Goal: Task Accomplishment & Management: Complete application form

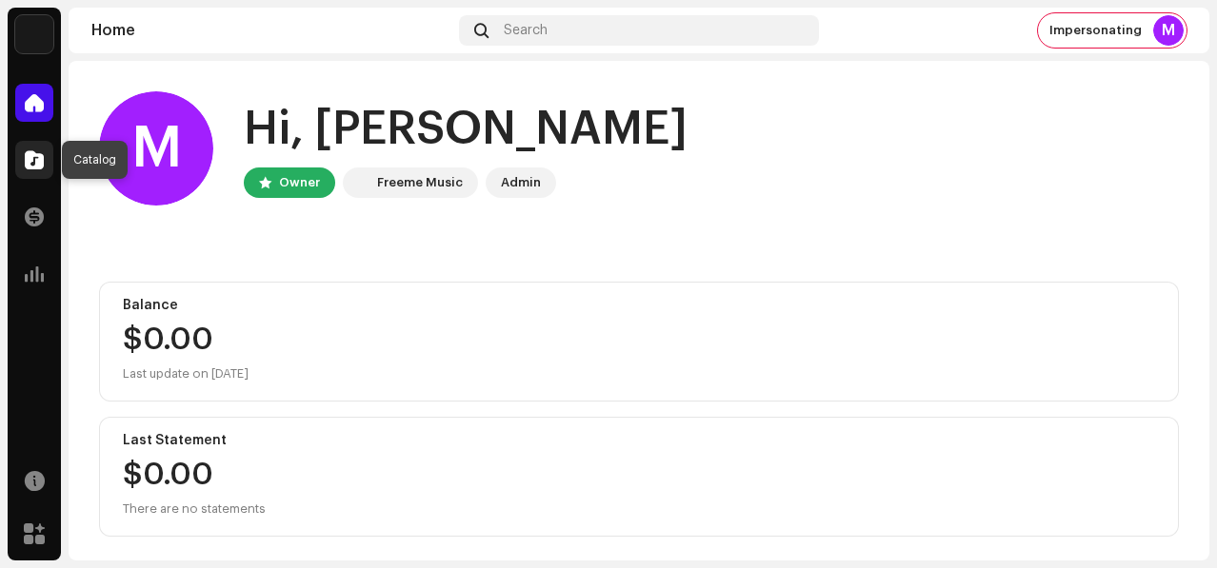
click at [39, 152] on span at bounding box center [34, 159] width 19 height 15
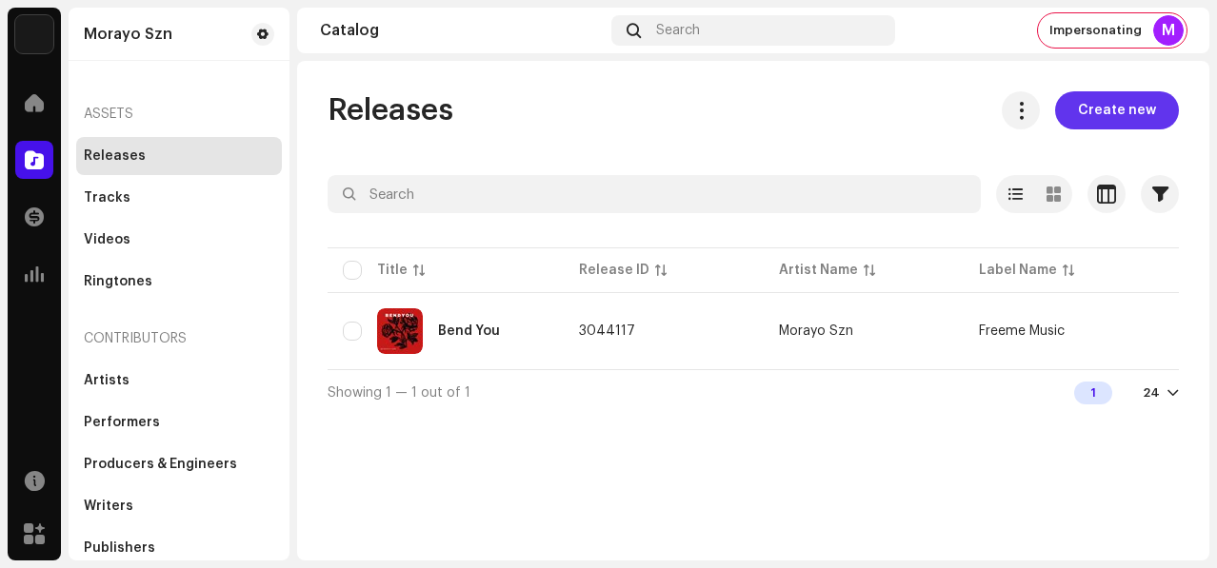
click at [1128, 107] on span "Create new" at bounding box center [1117, 110] width 78 height 38
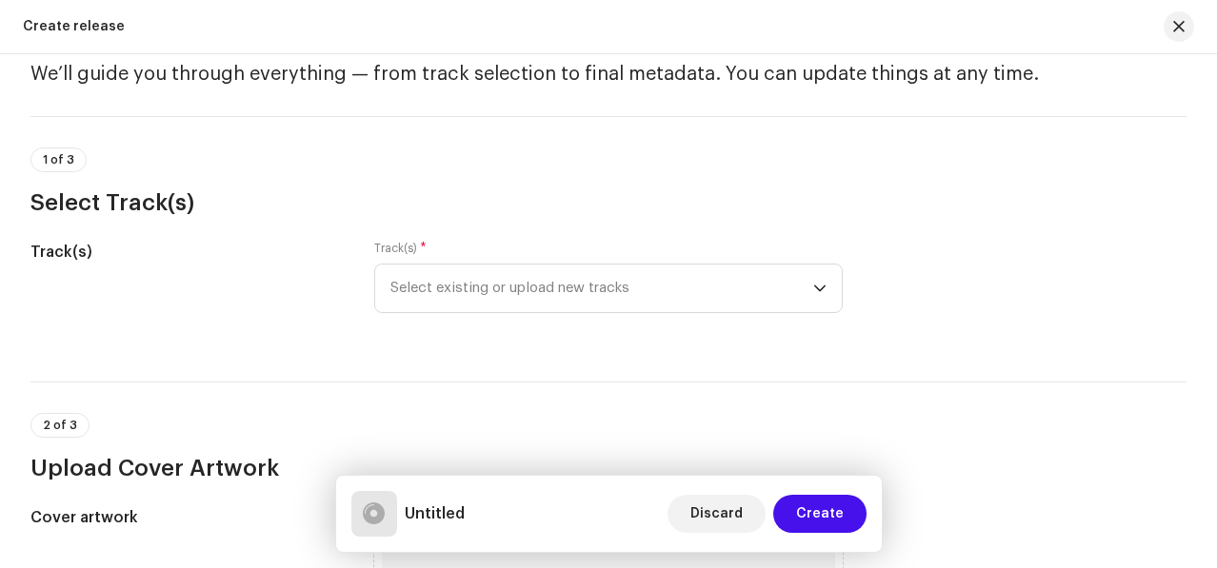
scroll to position [95, 0]
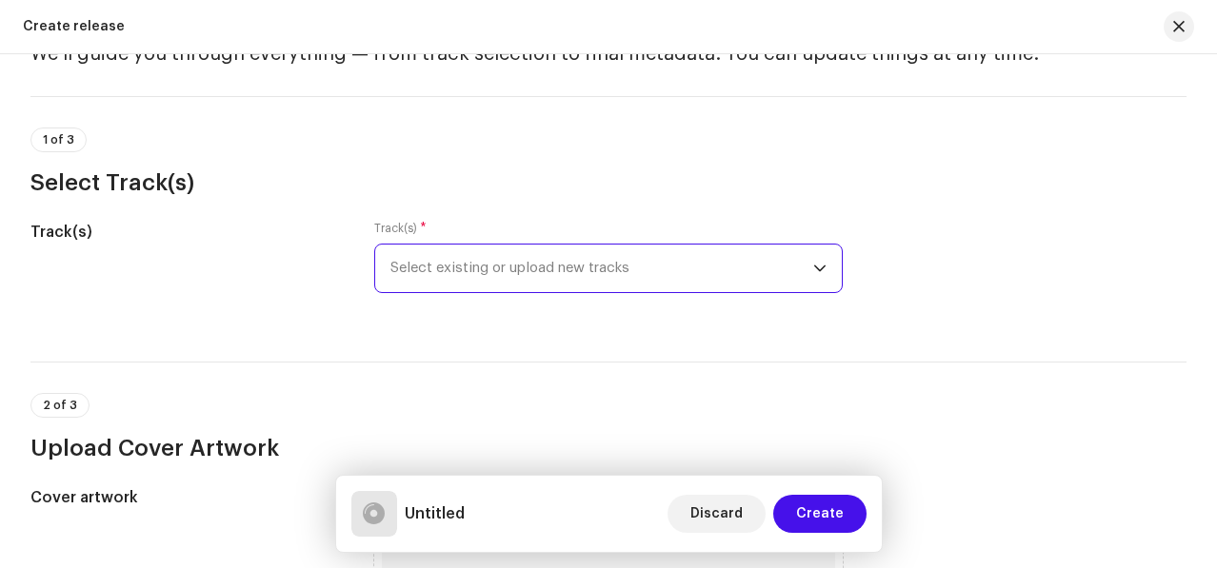
click at [565, 264] on span "Select existing or upload new tracks" at bounding box center [602, 269] width 424 height 48
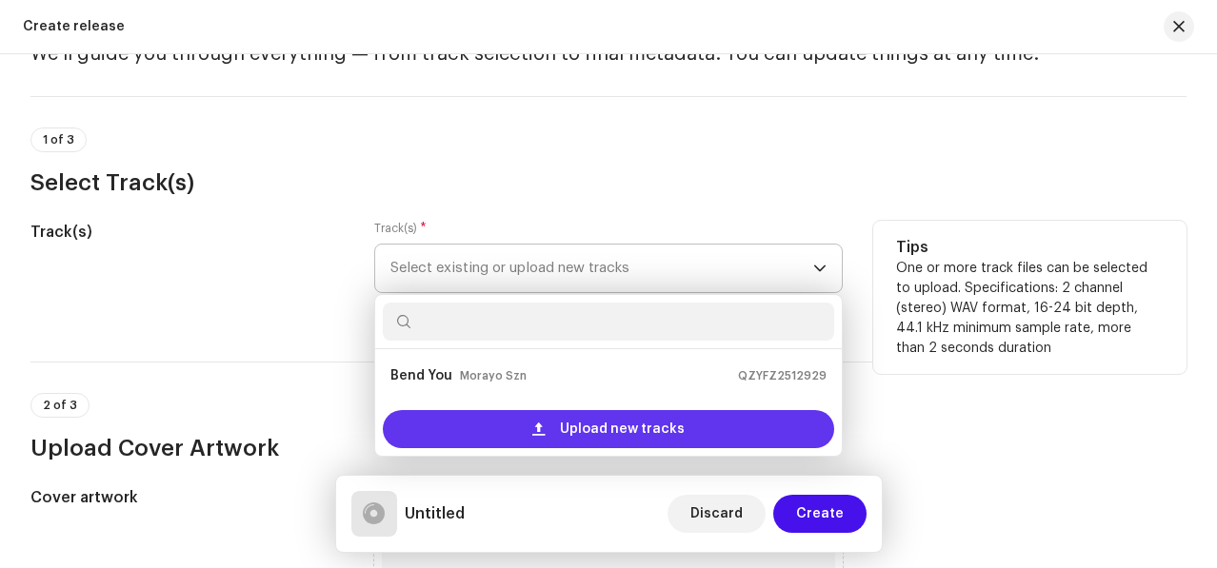
click at [552, 429] on div "Upload new tracks" at bounding box center [609, 429] width 452 height 38
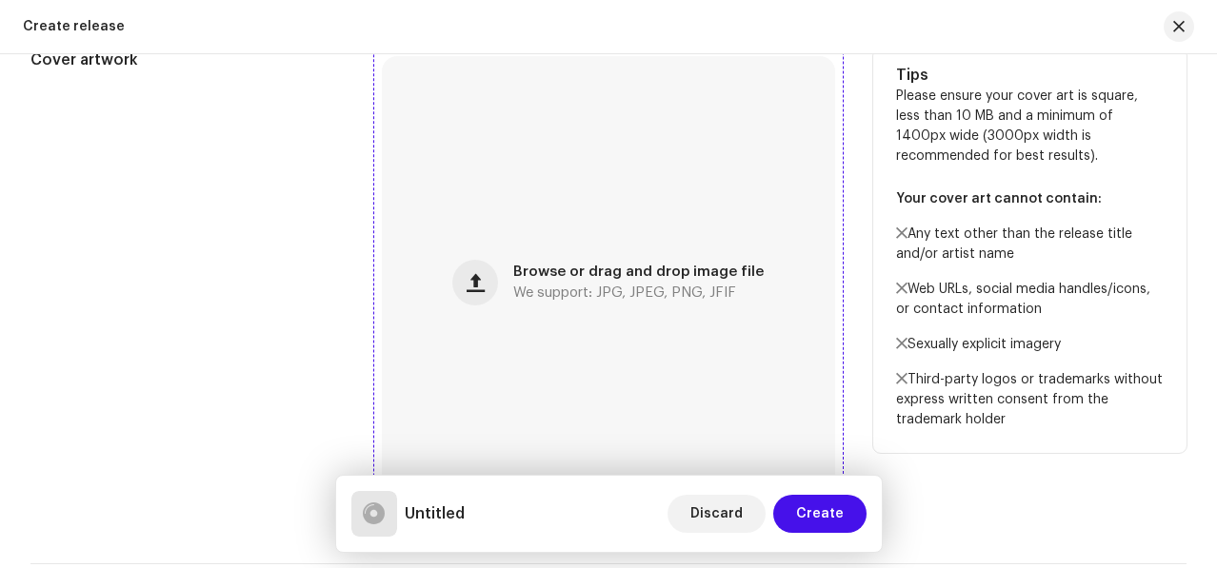
scroll to position [872, 0]
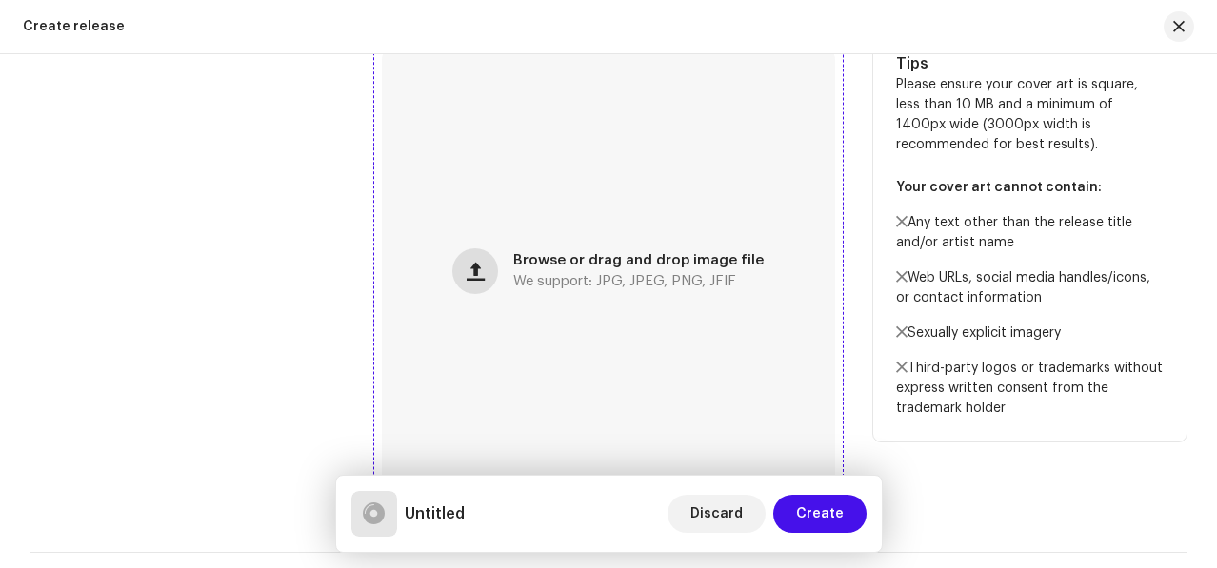
click at [477, 272] on span "button" at bounding box center [476, 271] width 18 height 15
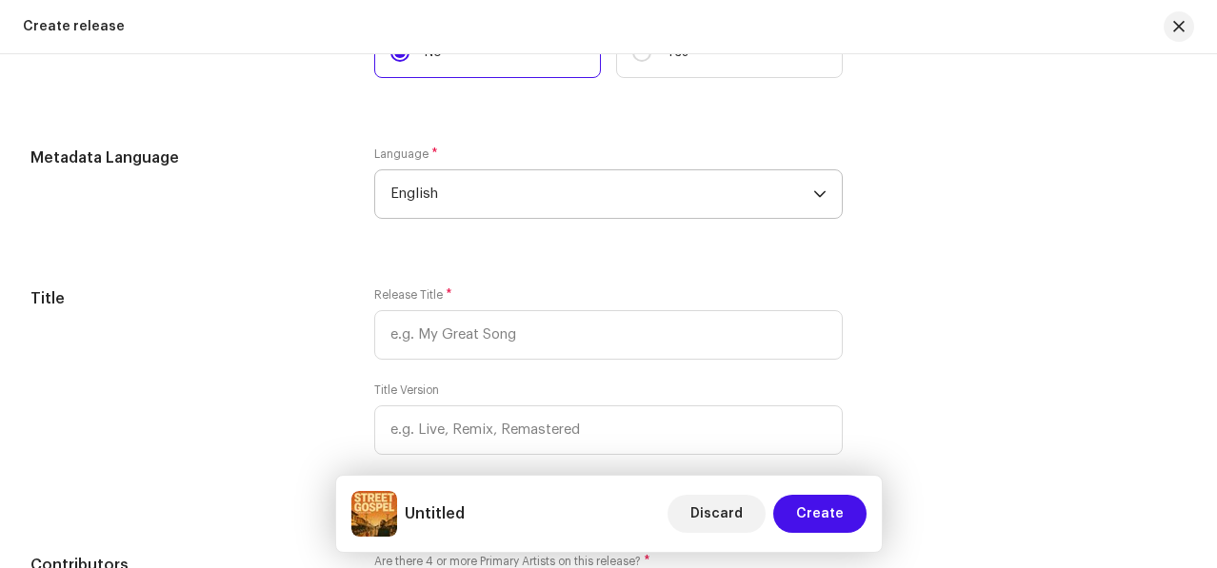
scroll to position [1689, 0]
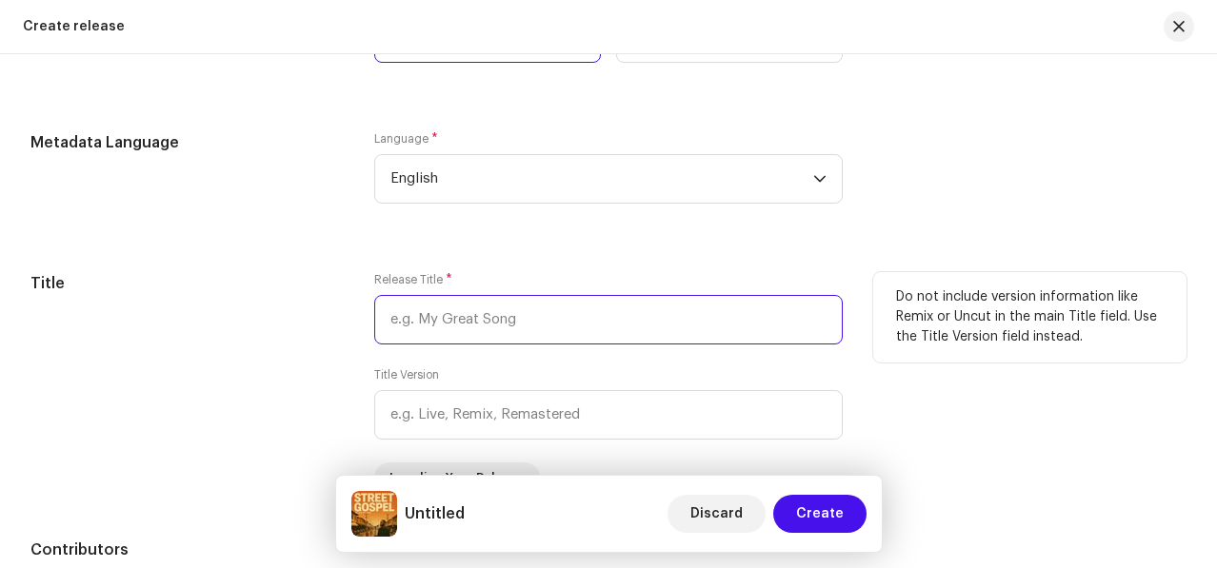
click at [650, 329] on input "text" at bounding box center [608, 320] width 469 height 50
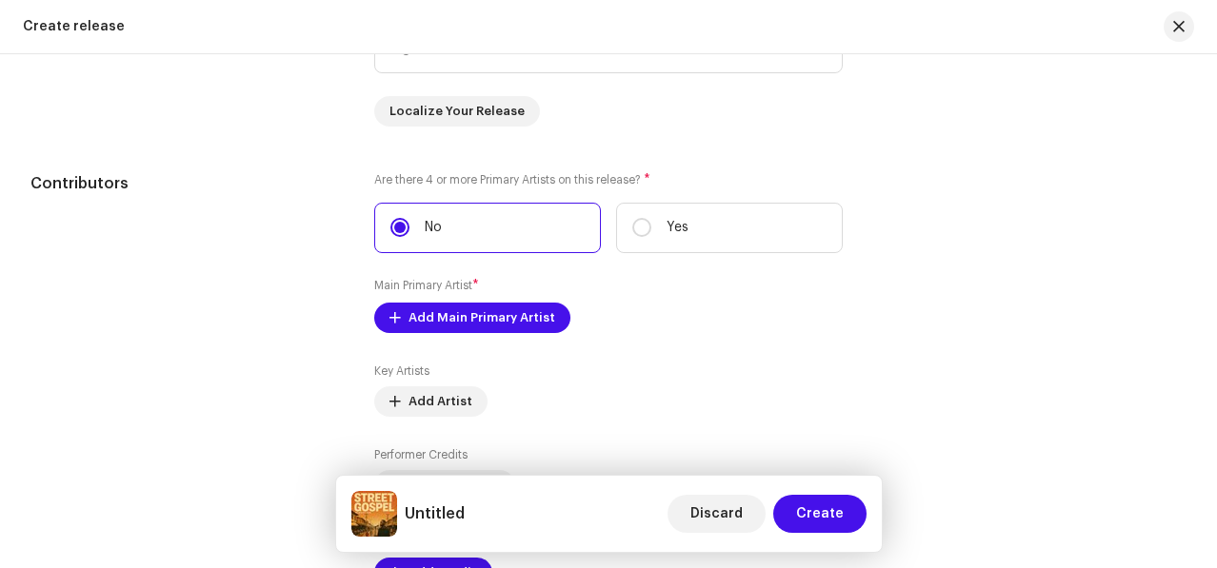
scroll to position [2185, 0]
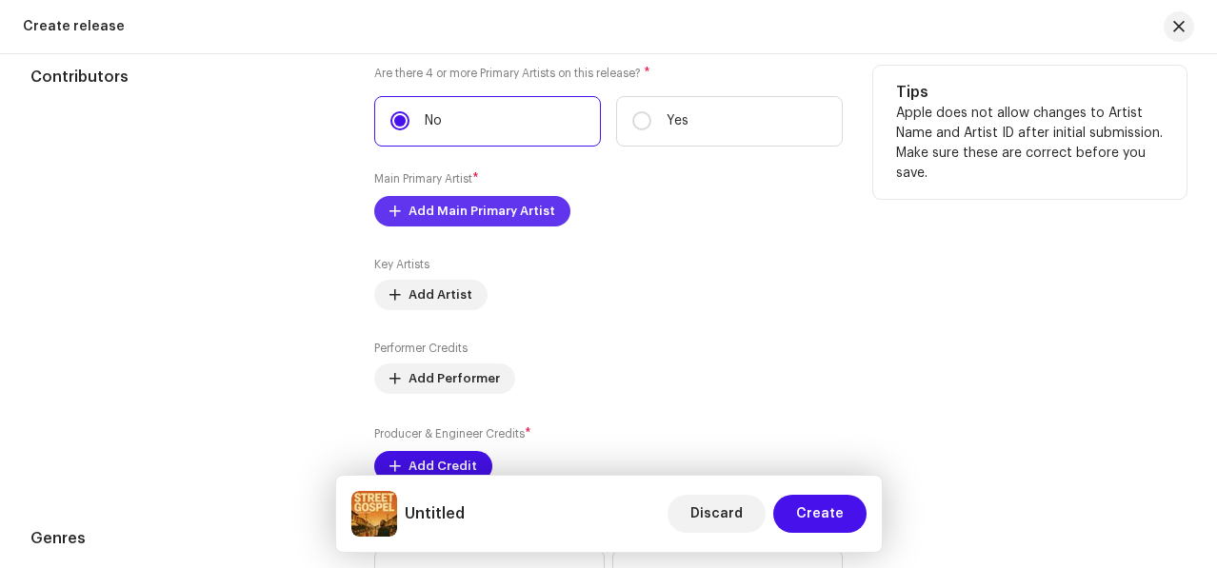
click at [528, 192] on span "Add Main Primary Artist" at bounding box center [481, 211] width 147 height 38
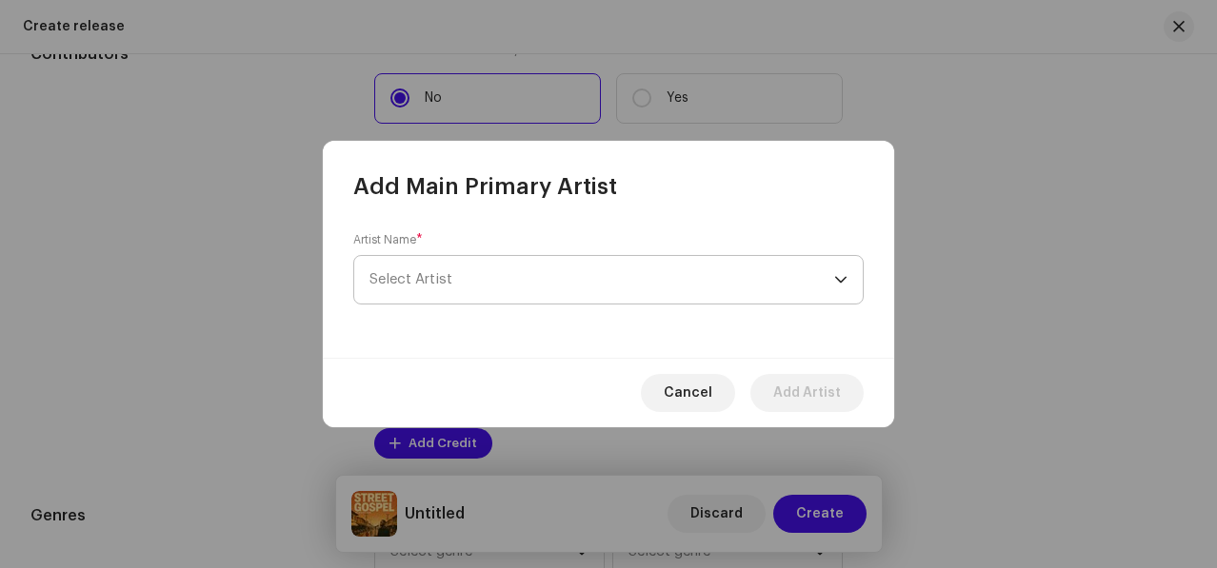
click at [526, 301] on span "Select Artist" at bounding box center [601, 280] width 465 height 48
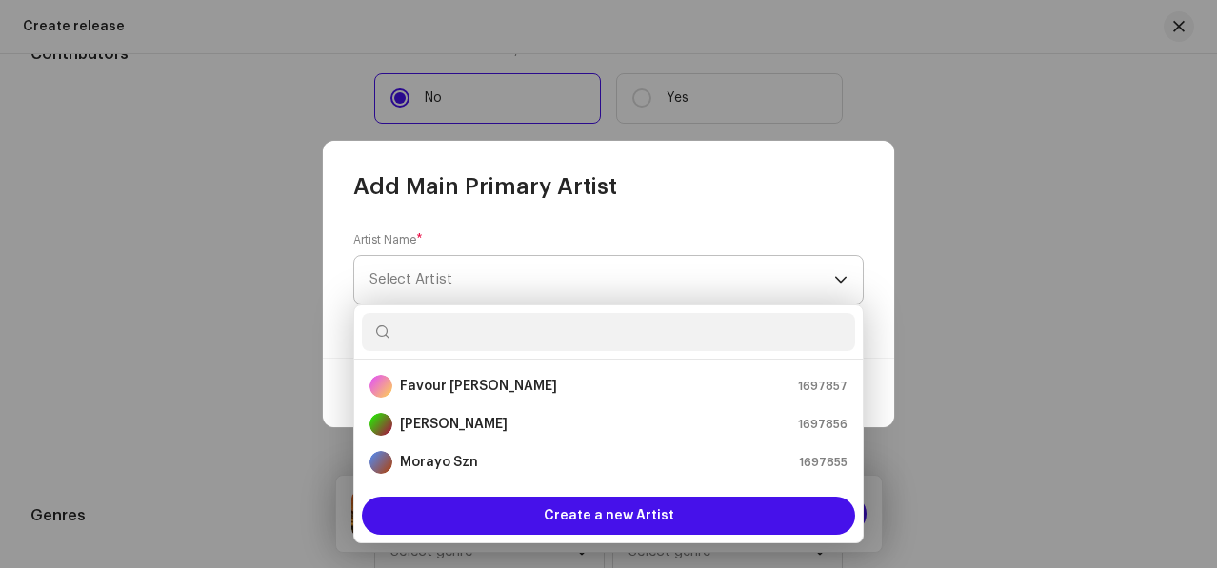
type input "Morayo Szn"
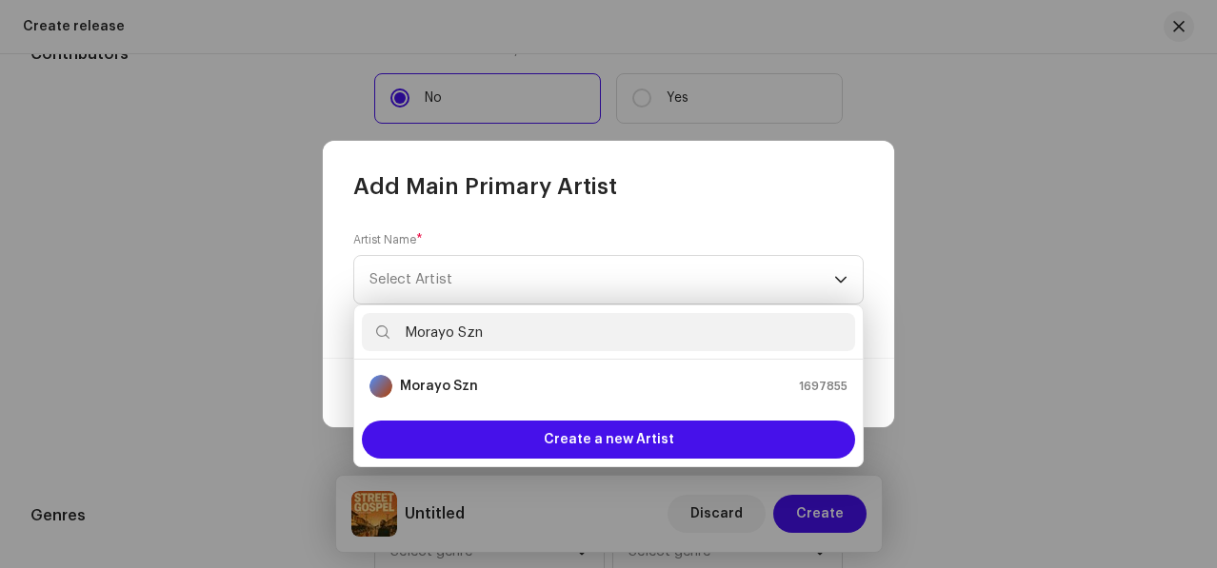
click at [488, 405] on li "Morayo Szn 1697855" at bounding box center [608, 387] width 493 height 38
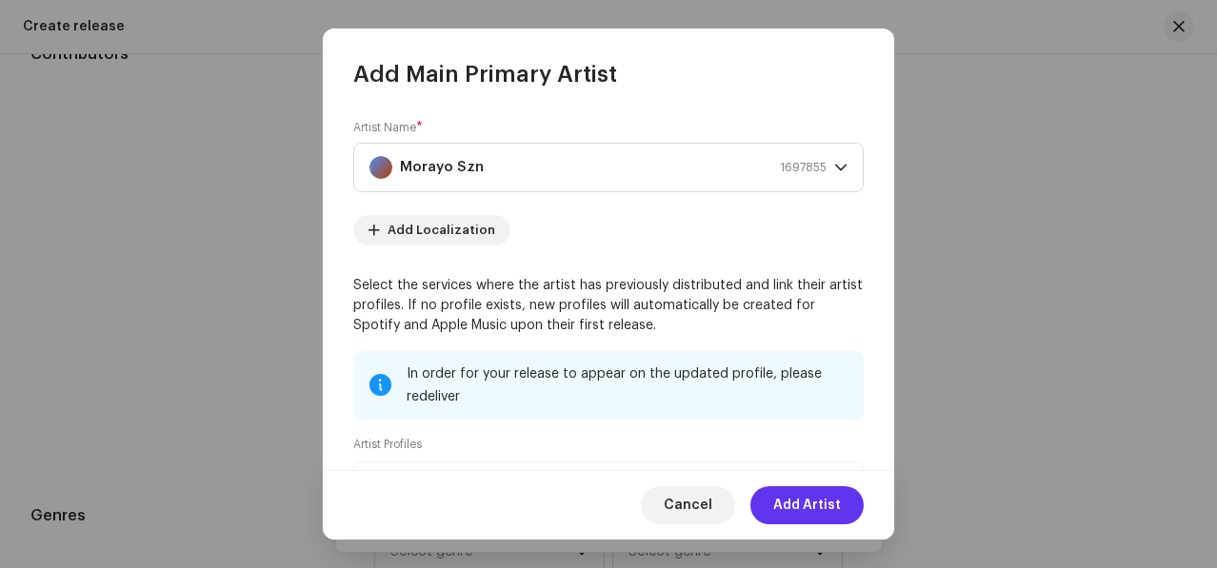
click at [818, 508] on span "Add Artist" at bounding box center [807, 506] width 68 height 38
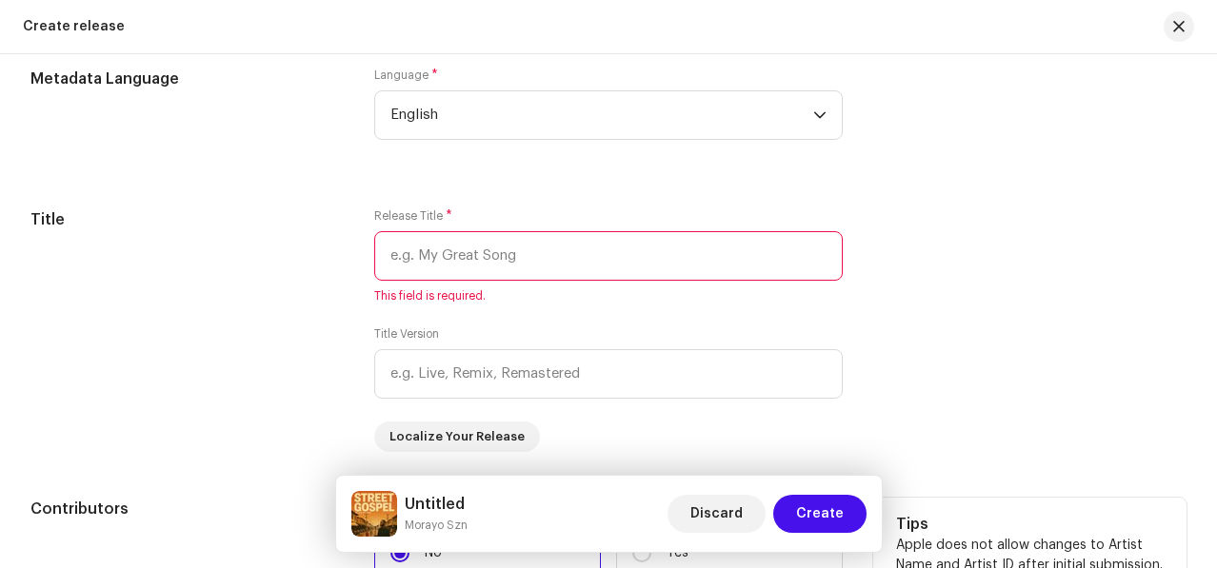
scroll to position [1905, 0]
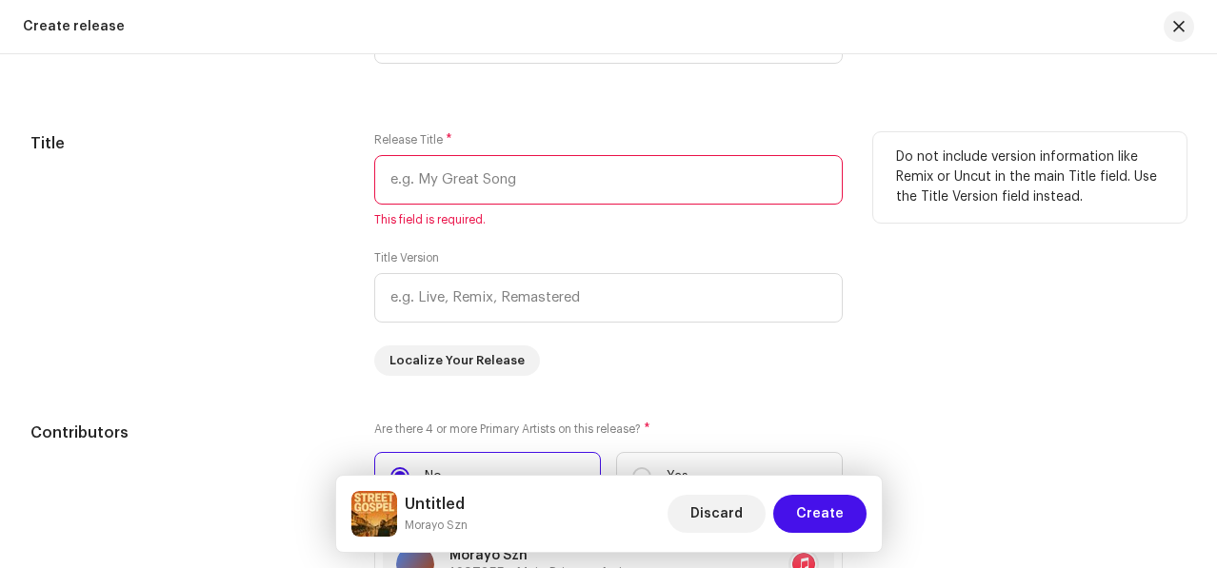
click at [434, 199] on input "text" at bounding box center [608, 180] width 469 height 50
paste input "Street [DEMOGRAPHIC_DATA]"
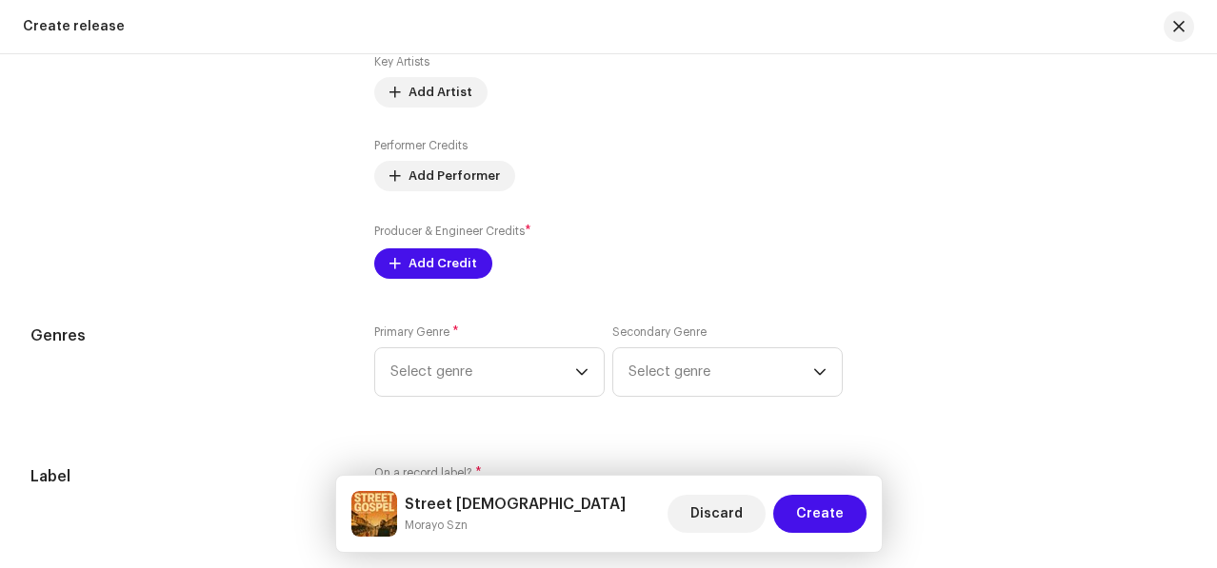
scroll to position [2477, 0]
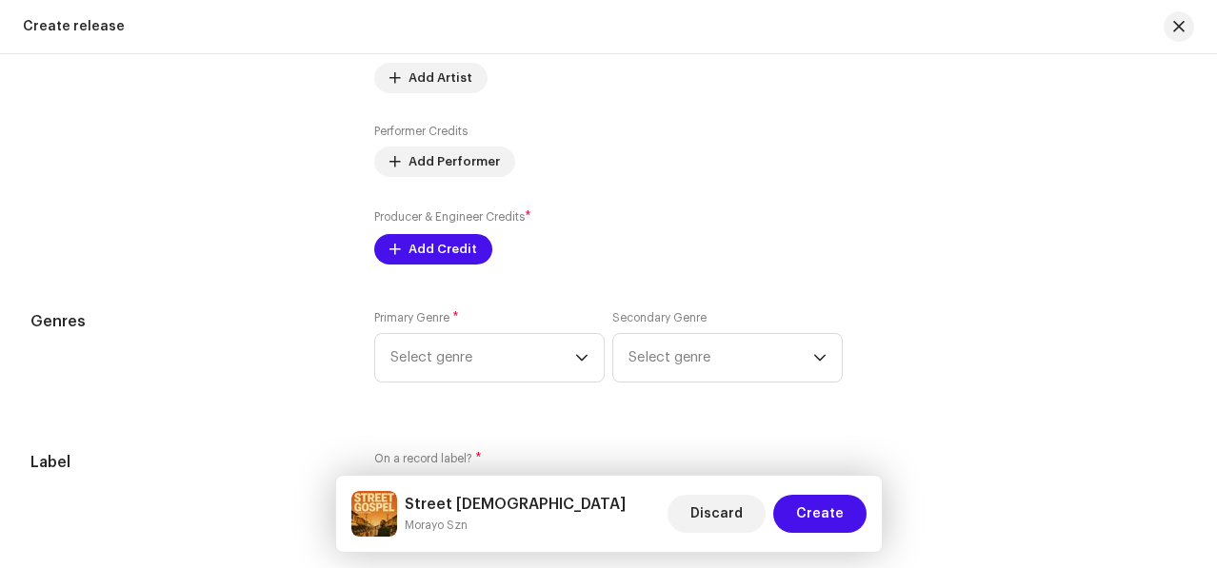
type input "Street [DEMOGRAPHIC_DATA]"
click at [464, 258] on span "Add Credit" at bounding box center [442, 249] width 69 height 38
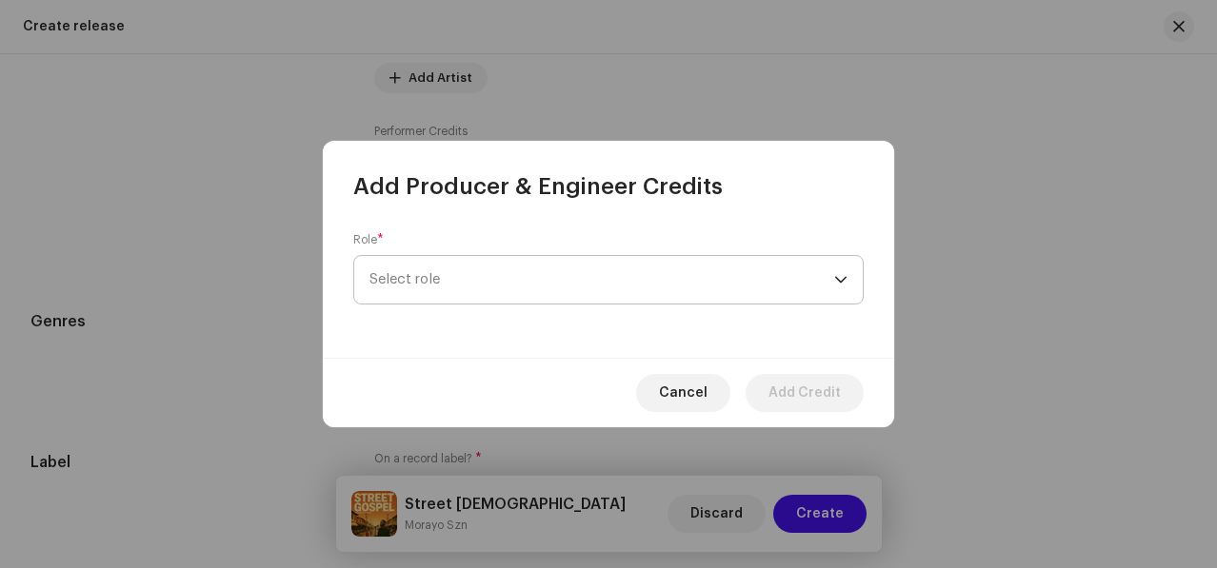
click at [451, 283] on span "Select role" at bounding box center [601, 280] width 465 height 48
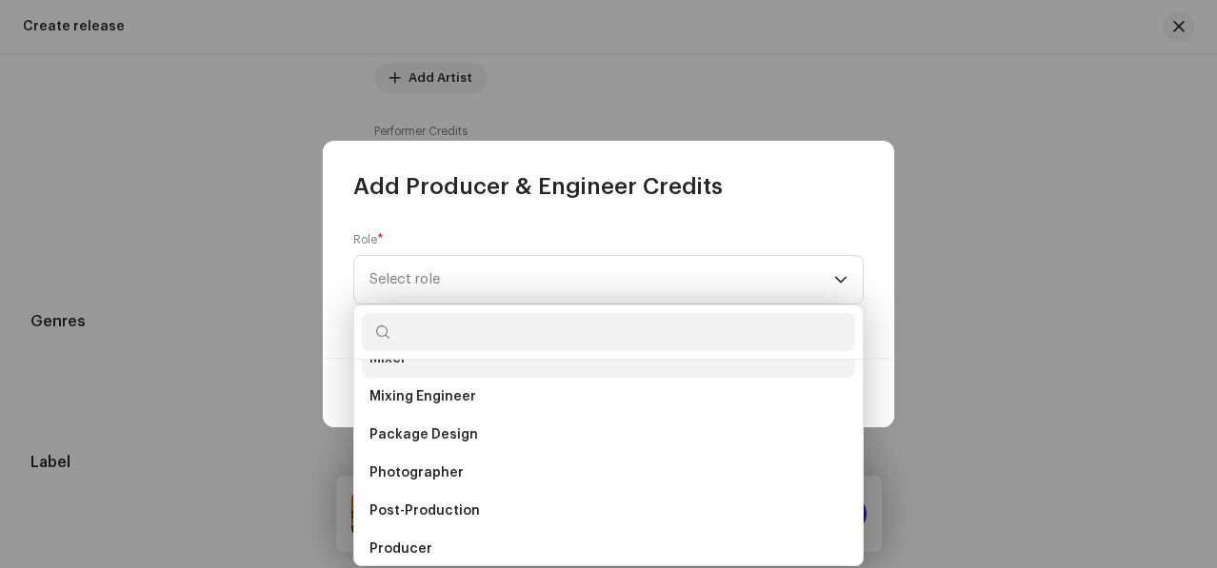
scroll to position [620, 0]
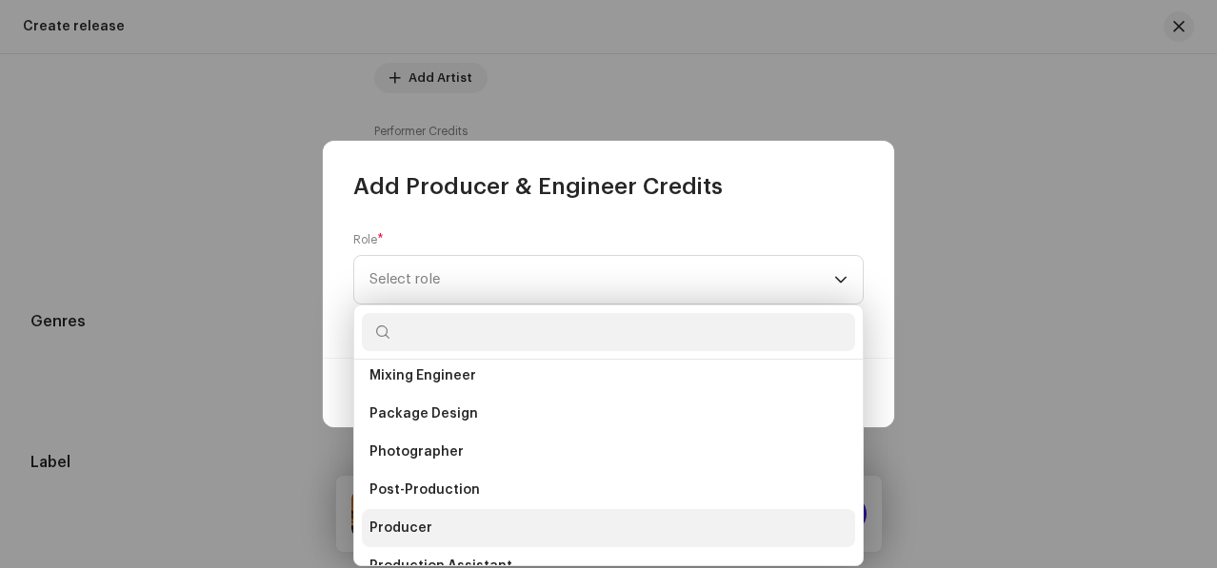
click at [394, 530] on span "Producer" at bounding box center [400, 528] width 63 height 19
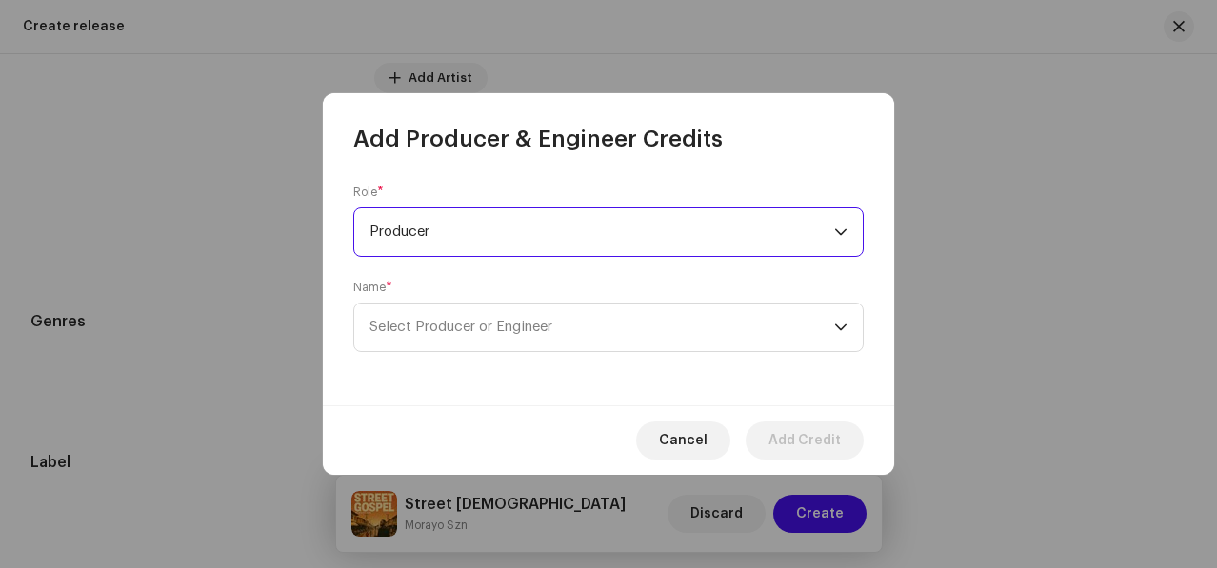
scroll to position [2477, 0]
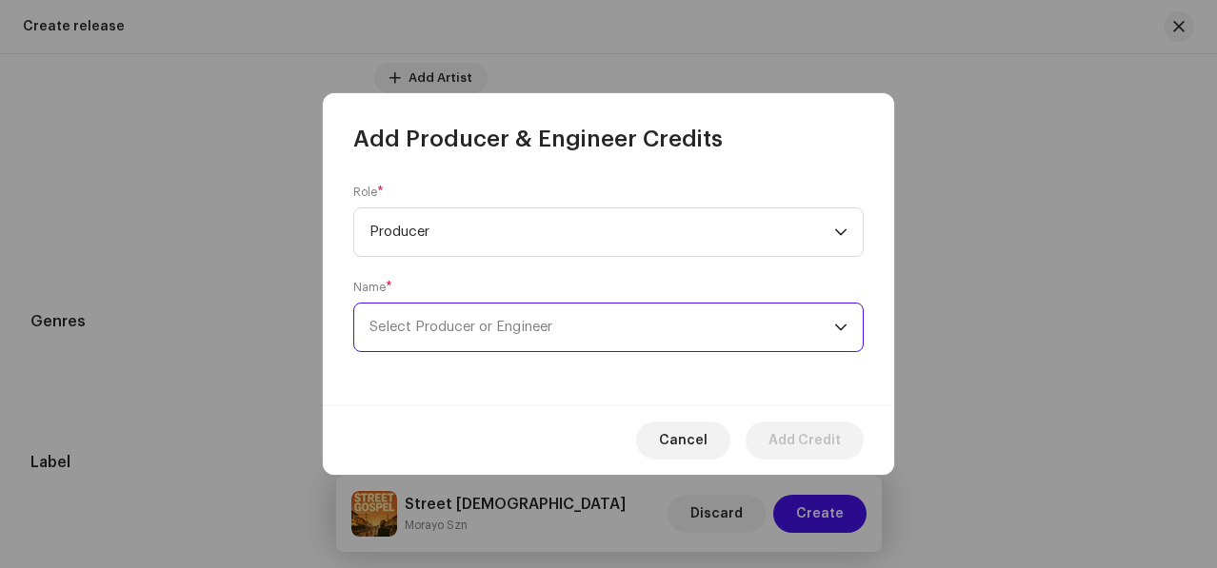
click at [408, 340] on span "Select Producer or Engineer" at bounding box center [601, 328] width 465 height 48
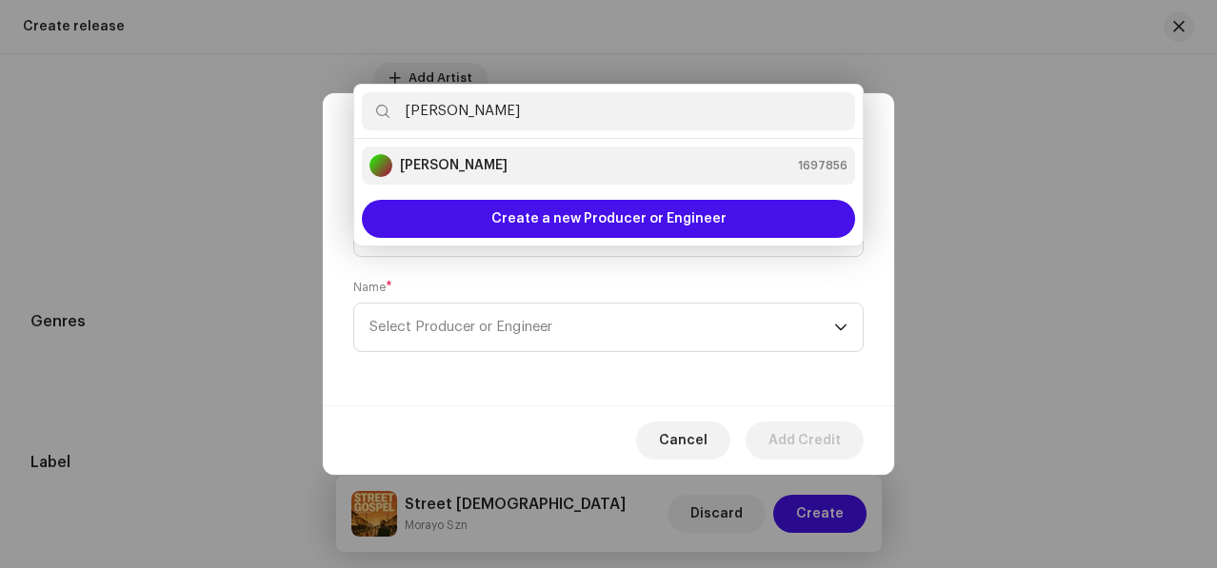
type input "[PERSON_NAME]"
click at [538, 163] on div "[PERSON_NAME] 1697856" at bounding box center [608, 165] width 478 height 23
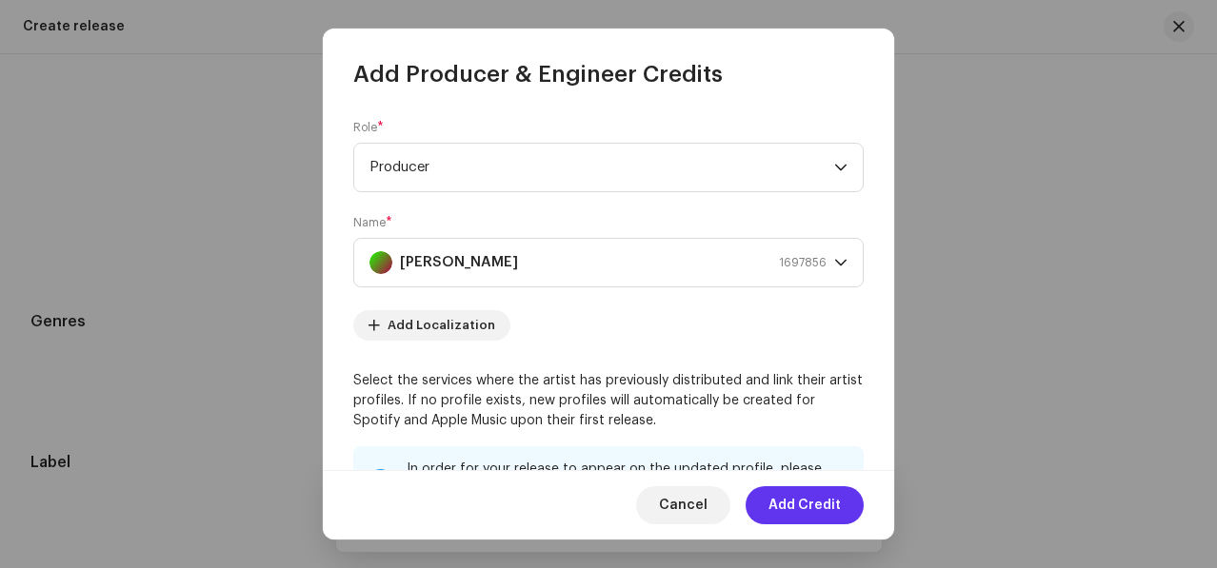
click at [800, 508] on span "Add Credit" at bounding box center [804, 506] width 72 height 38
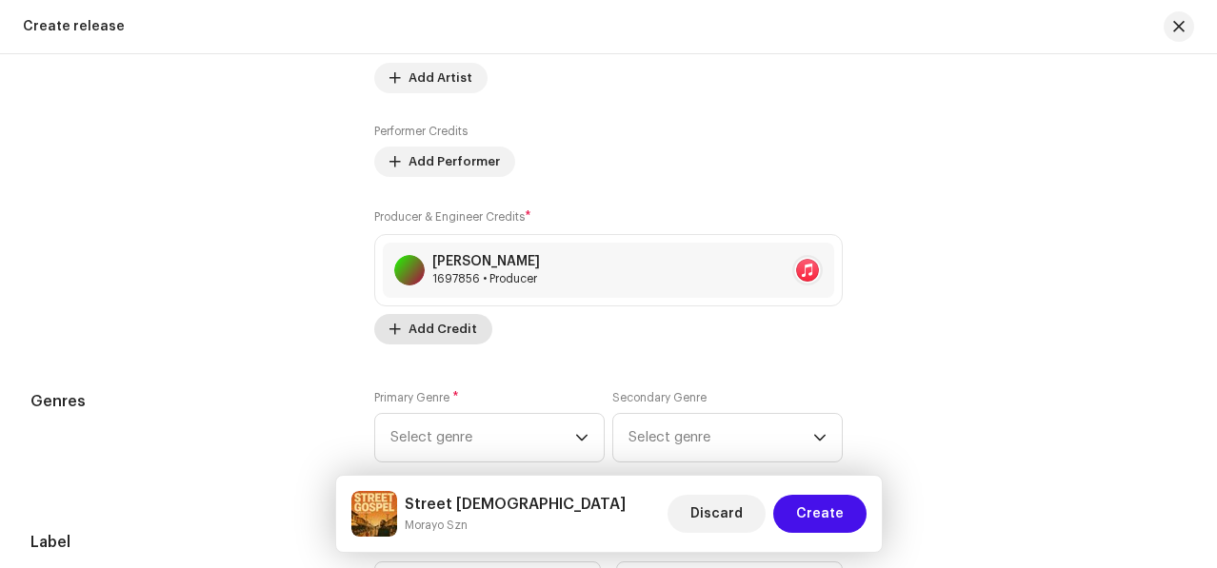
click at [432, 332] on span "Add Credit" at bounding box center [442, 329] width 69 height 38
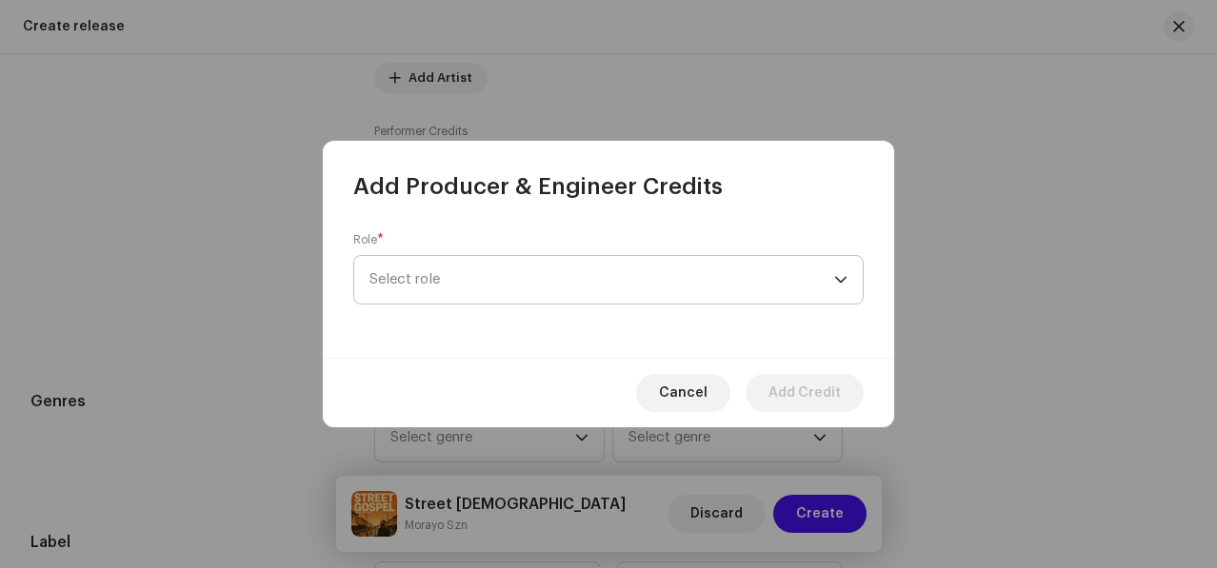
click at [525, 272] on span "Select role" at bounding box center [601, 280] width 465 height 48
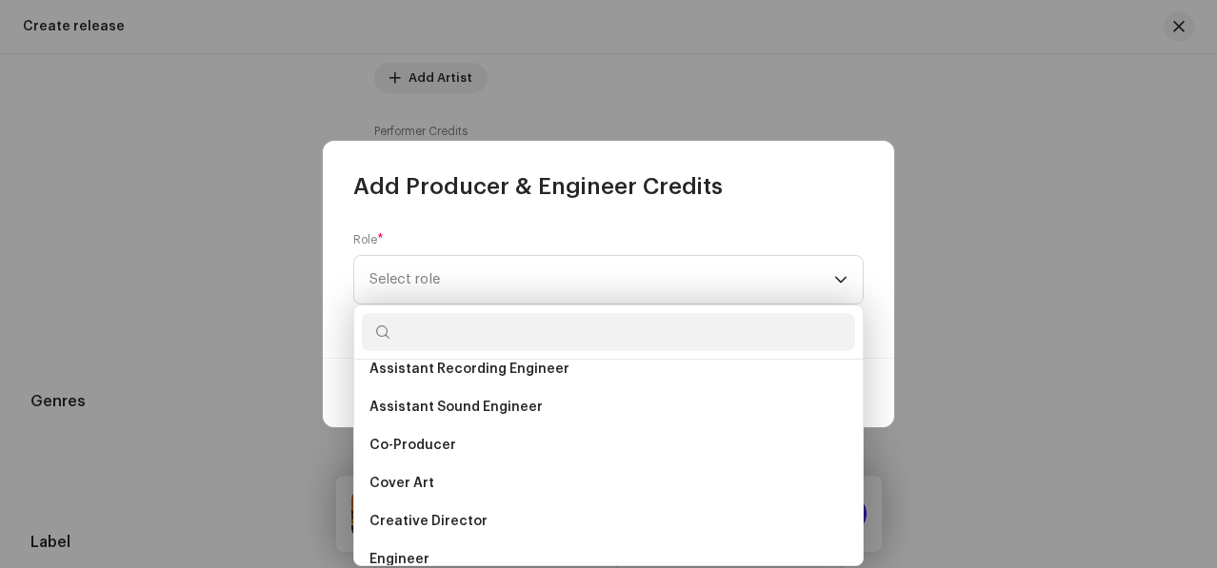
scroll to position [255, 0]
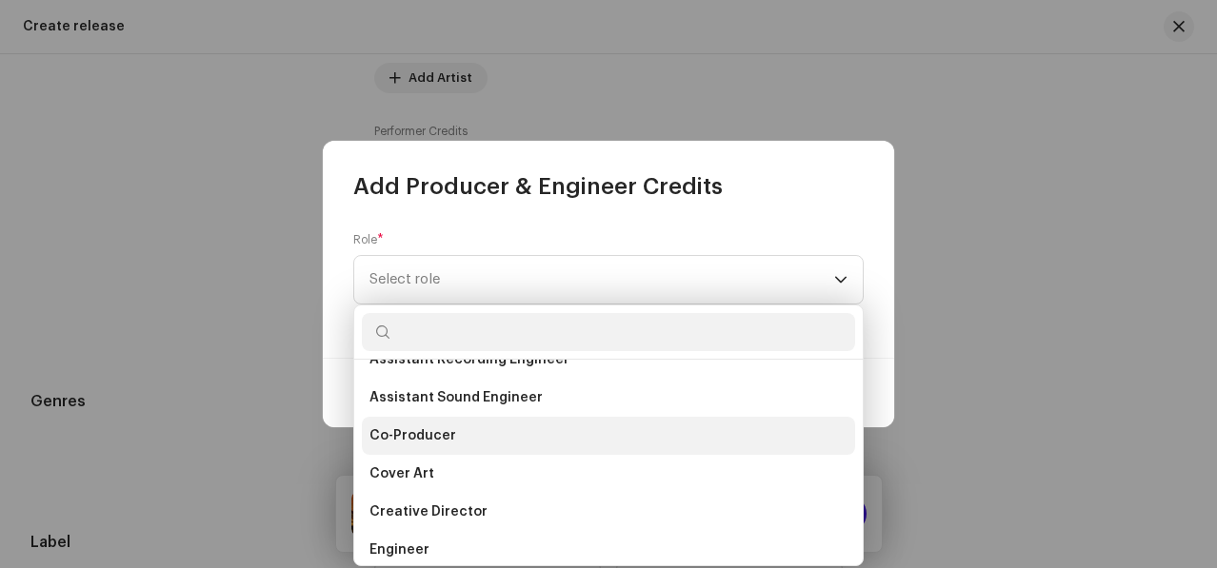
click at [487, 440] on li "Co-Producer" at bounding box center [608, 436] width 493 height 38
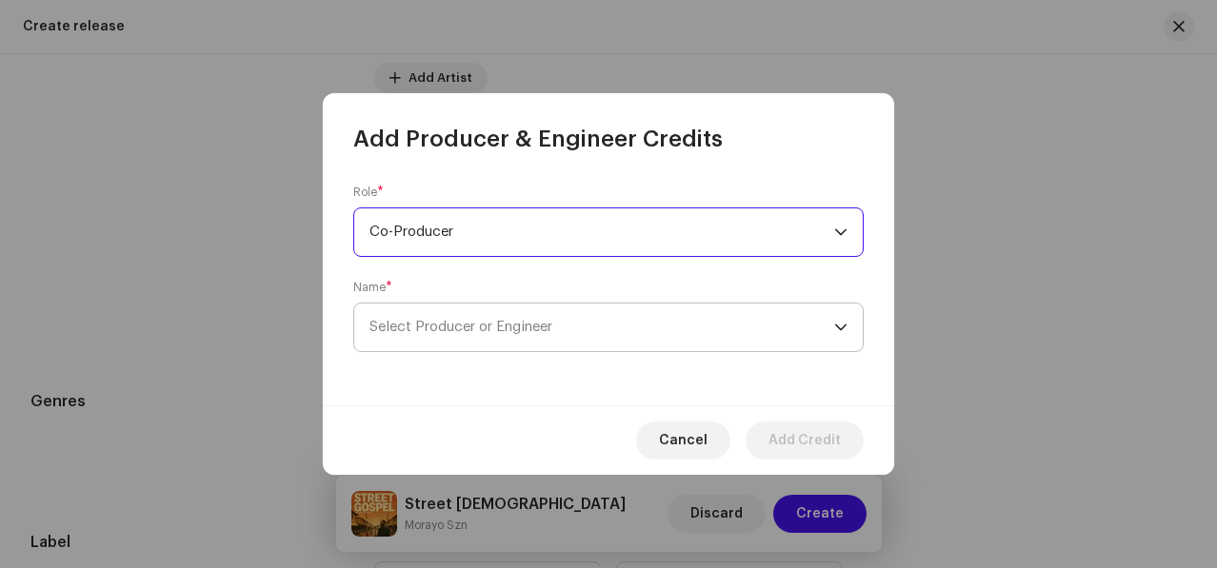
click at [505, 336] on span "Select Producer or Engineer" at bounding box center [601, 328] width 465 height 48
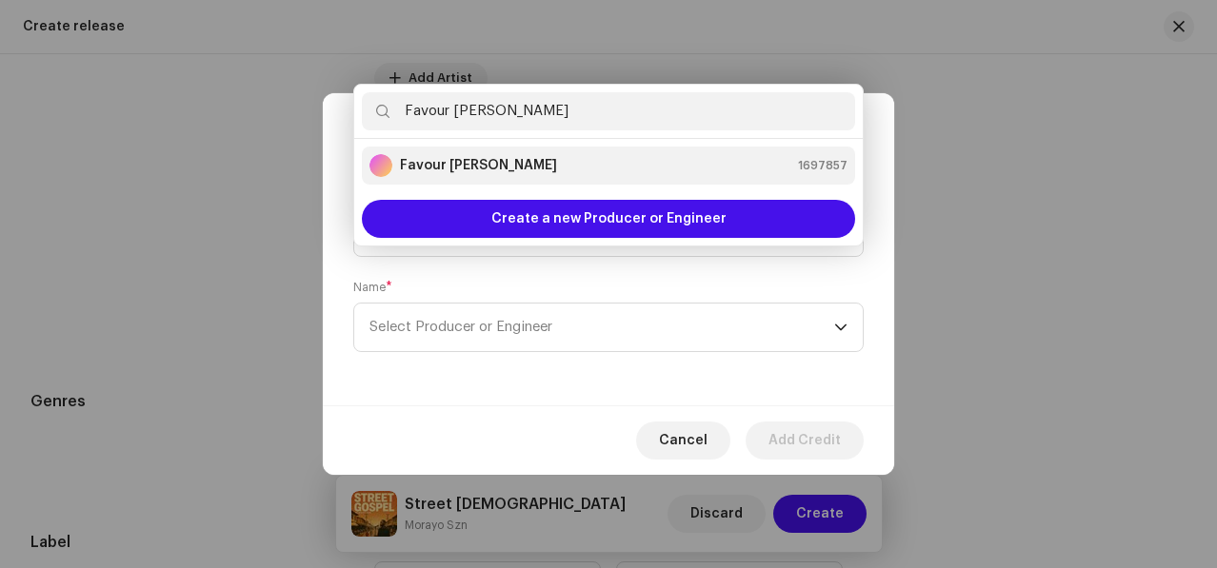
type input "Favour [PERSON_NAME]"
click at [571, 169] on div "Favour [PERSON_NAME] 1697857" at bounding box center [608, 165] width 478 height 23
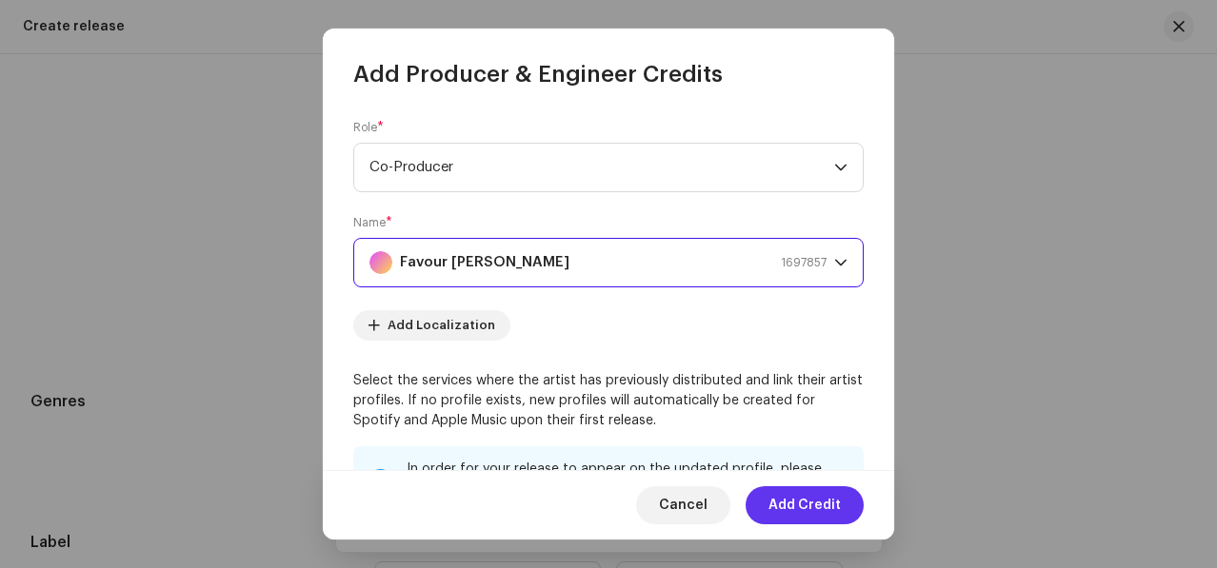
click at [787, 511] on span "Add Credit" at bounding box center [804, 506] width 72 height 38
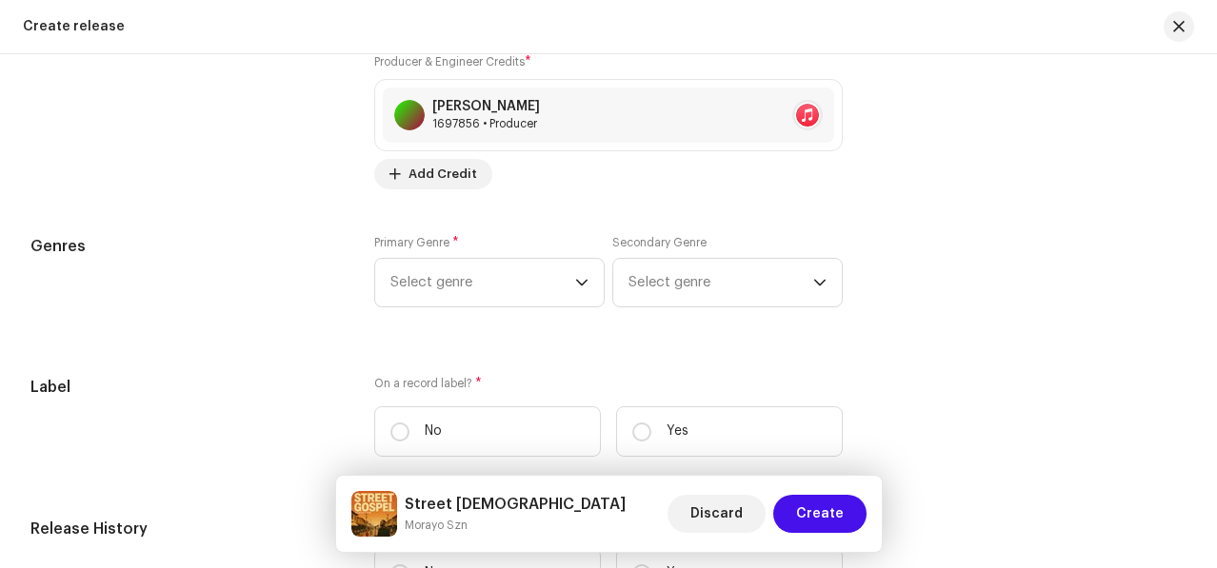
scroll to position [2690, 0]
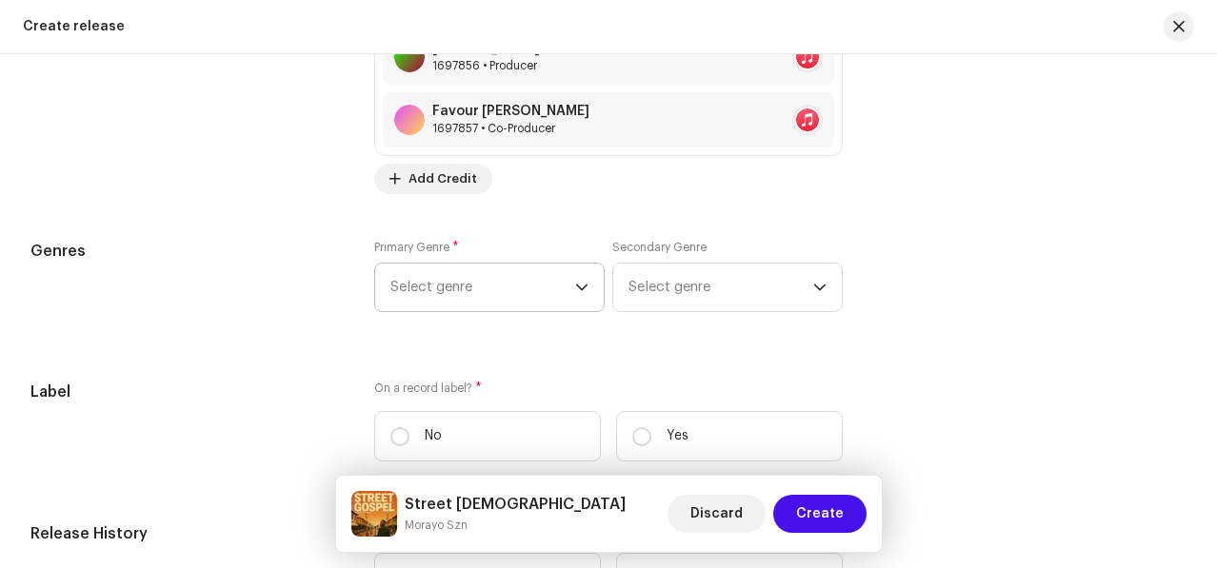
click at [473, 298] on span "Select genre" at bounding box center [482, 288] width 185 height 48
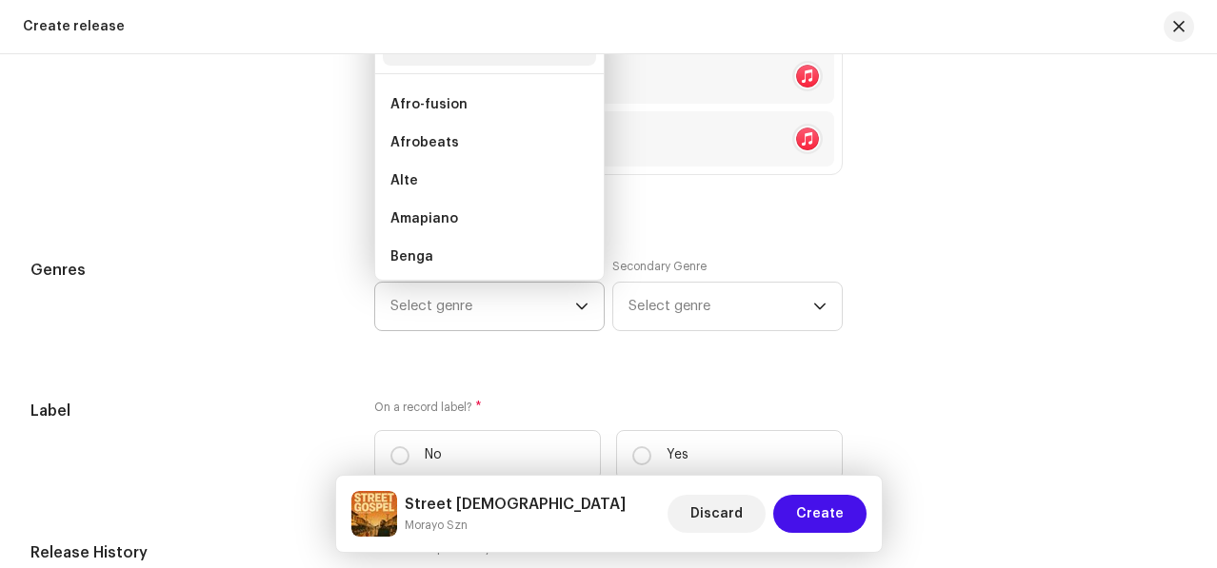
scroll to position [269, 0]
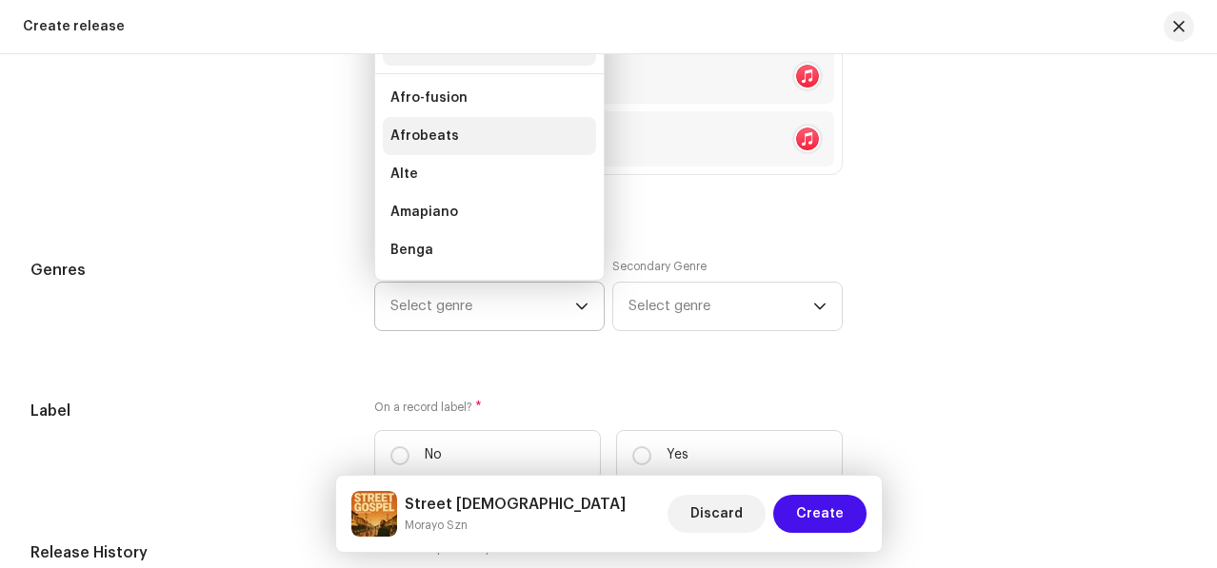
click at [456, 138] on li "Afrobeats" at bounding box center [489, 136] width 213 height 38
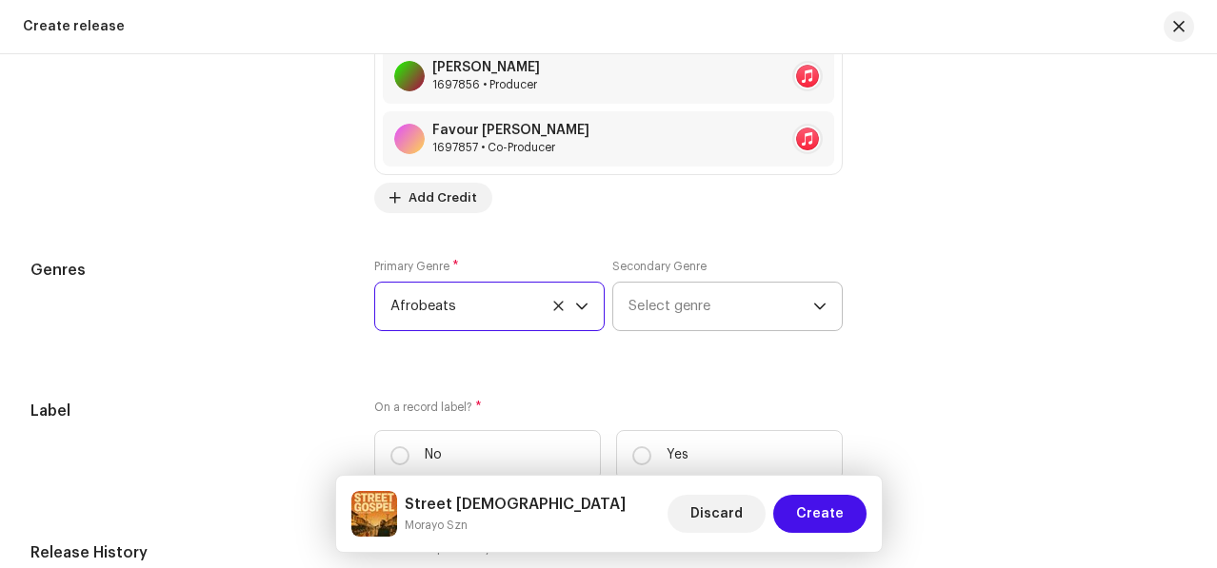
click at [687, 330] on span "Select genre" at bounding box center [720, 307] width 185 height 48
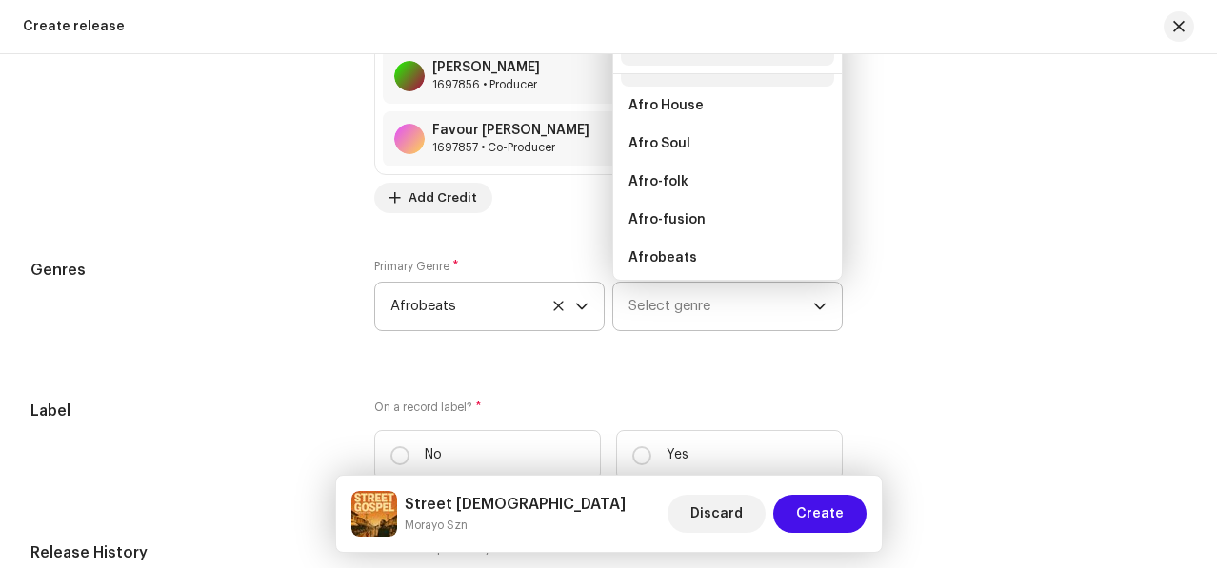
scroll to position [150, 0]
click at [697, 221] on li "Afro-fusion" at bounding box center [727, 217] width 213 height 38
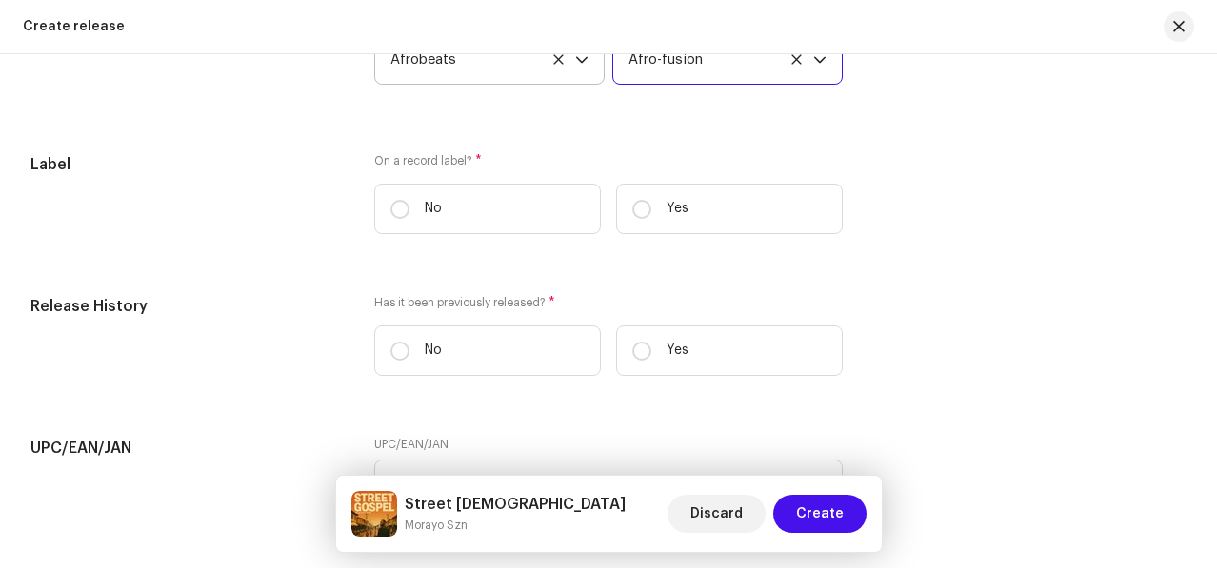
scroll to position [2918, 0]
click at [632, 210] on input "Yes" at bounding box center [641, 208] width 19 height 19
radio input "true"
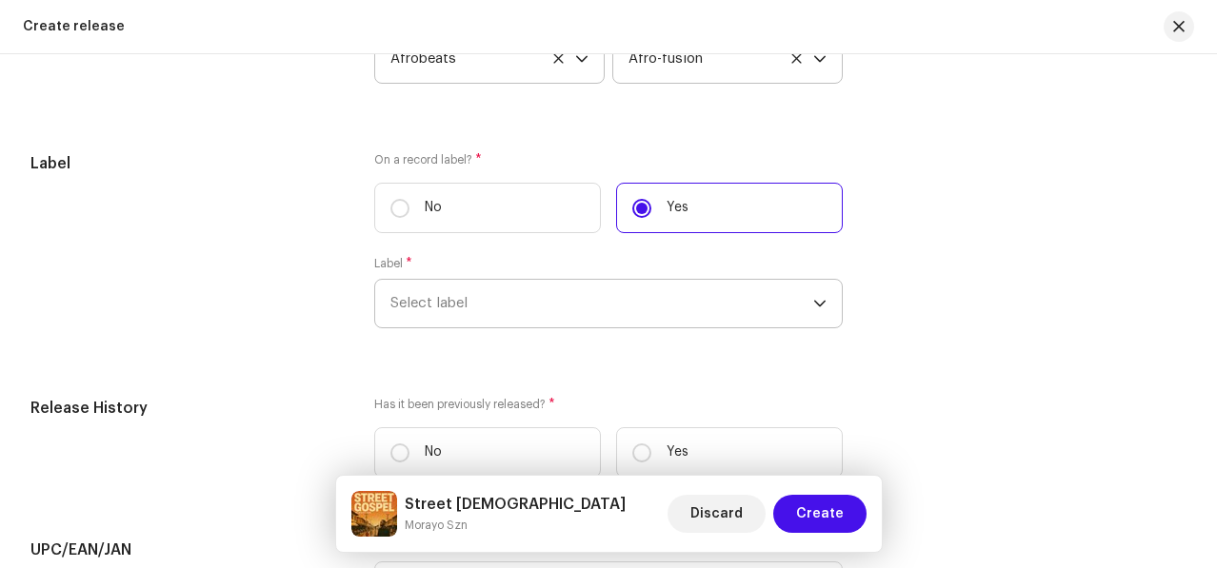
click at [514, 314] on span "Select label" at bounding box center [602, 304] width 424 height 48
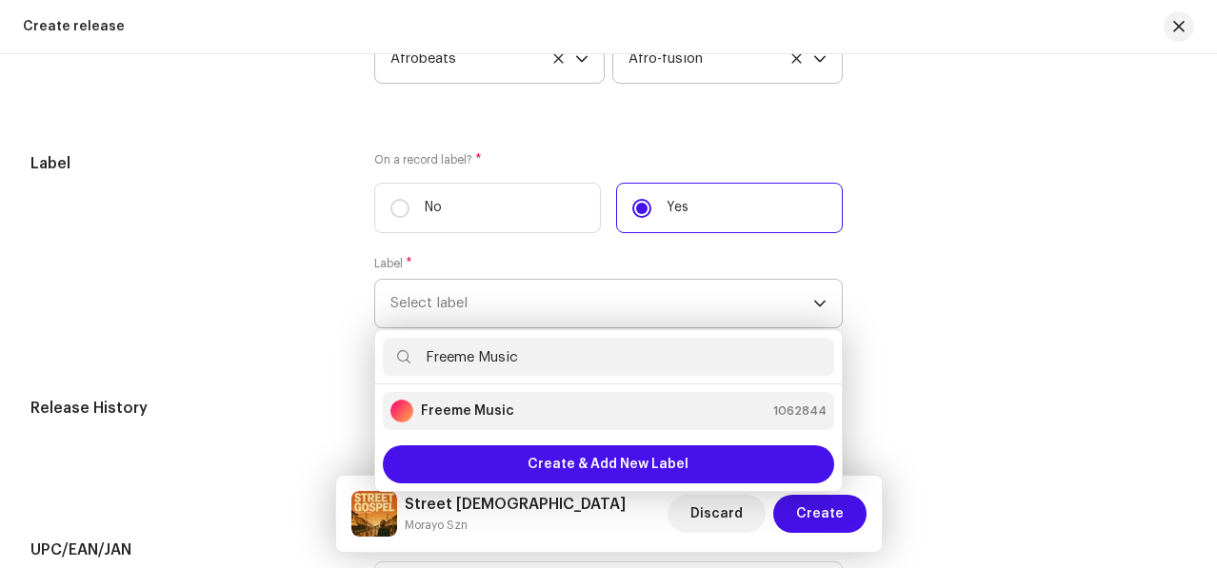
type input "Freeme Music"
click at [440, 407] on li "Freeme Music 1062844" at bounding box center [609, 411] width 452 height 38
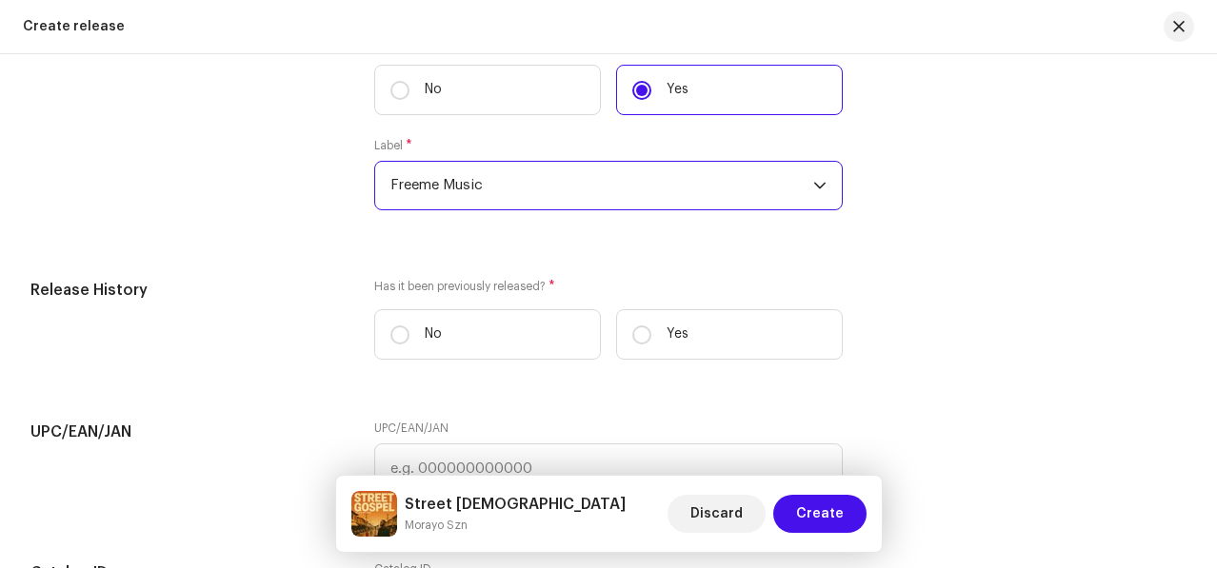
scroll to position [3185, 0]
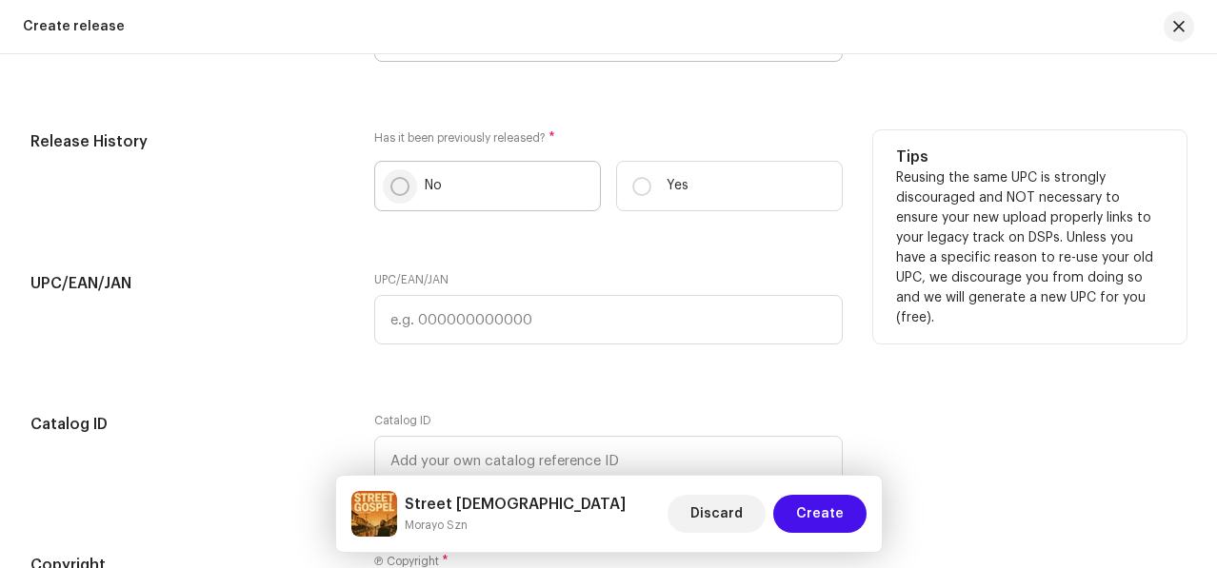
click at [390, 196] on input "No" at bounding box center [399, 186] width 19 height 19
radio input "true"
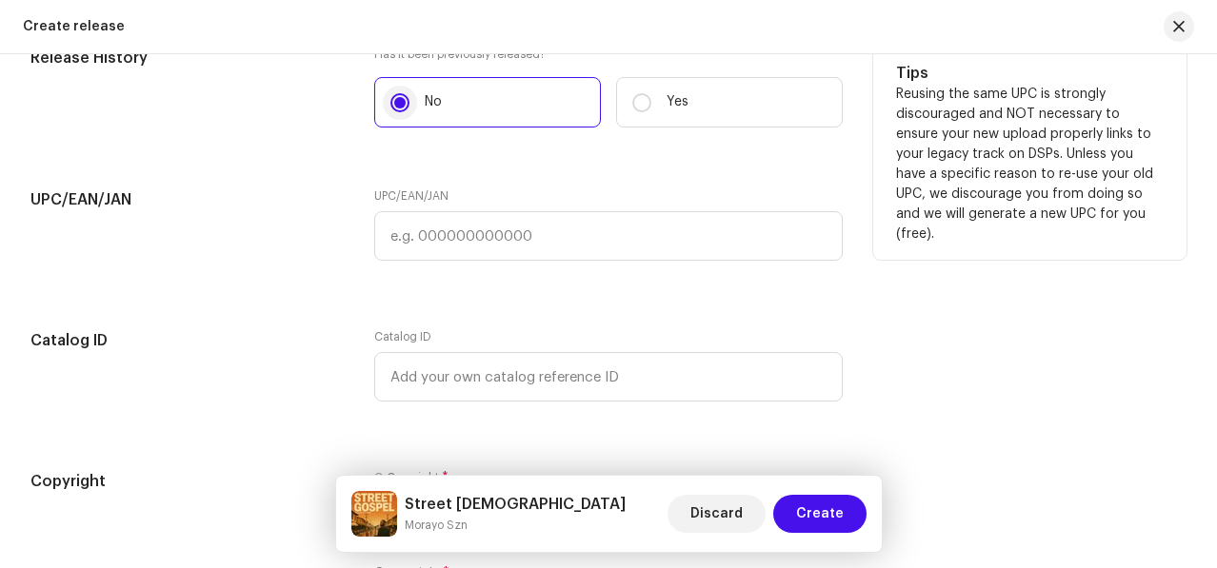
scroll to position [3555, 0]
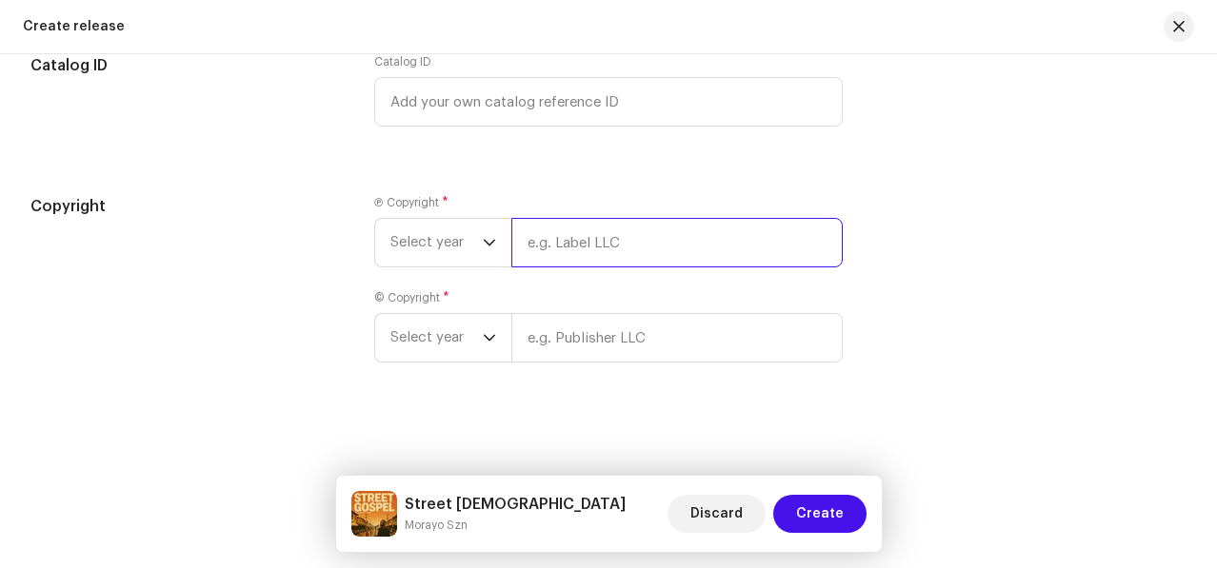
click at [550, 237] on input "text" at bounding box center [677, 243] width 332 height 50
paste input "Freeme Music"
type input "Freeme Music"
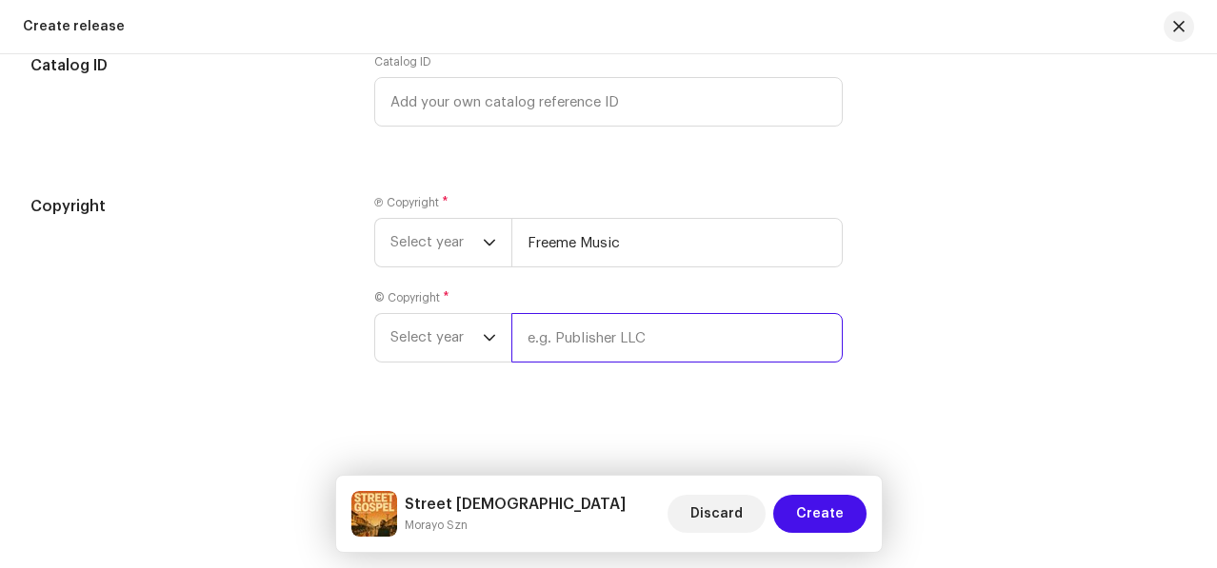
click at [639, 328] on div "© Copyright * Select year" at bounding box center [608, 326] width 469 height 72
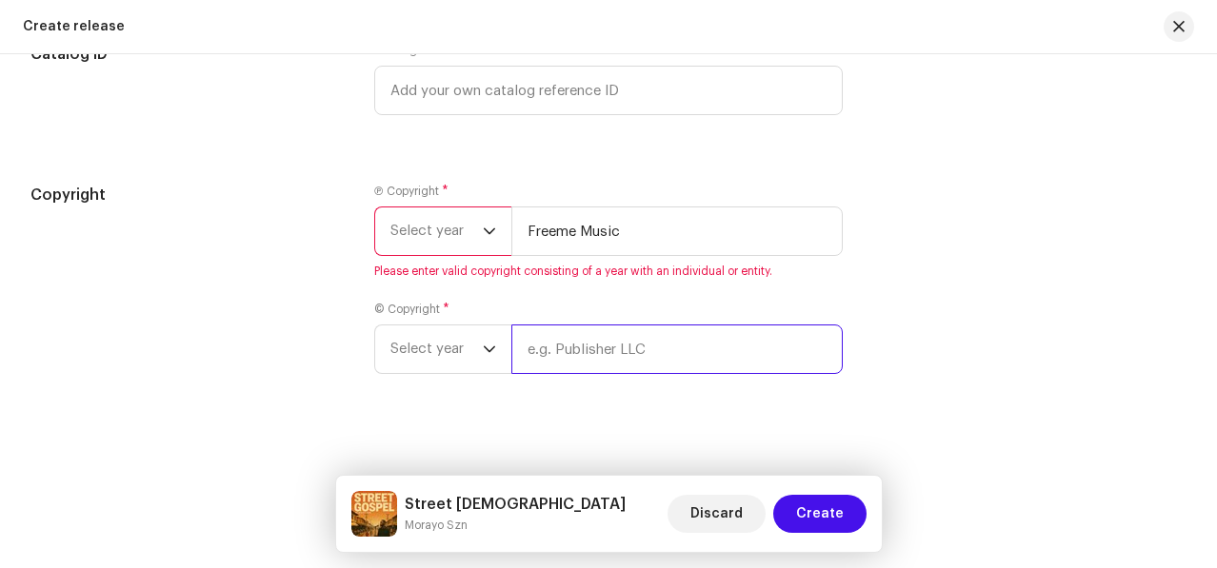
paste input "Freeme Music"
type input "Freeme Music"
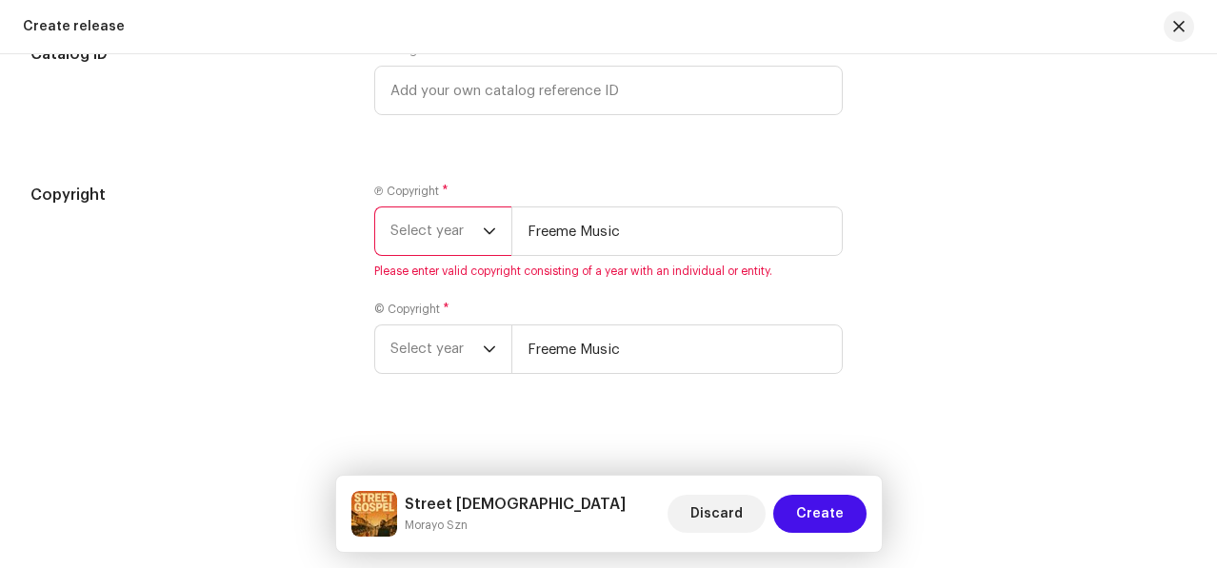
click at [437, 239] on span "Select year" at bounding box center [436, 232] width 92 height 48
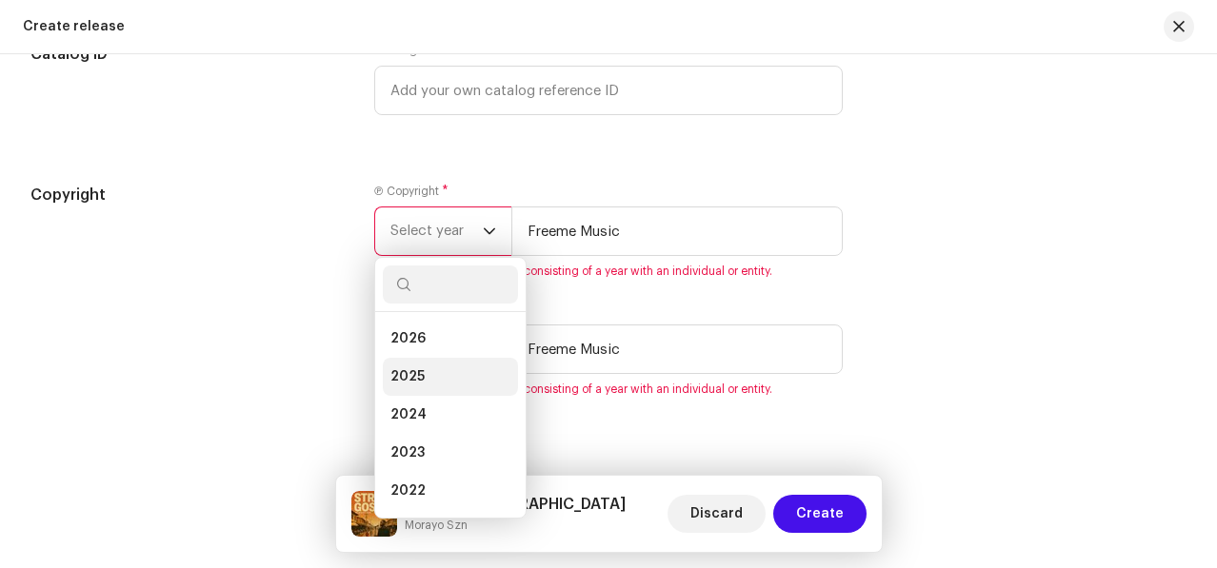
click at [404, 387] on span "2025" at bounding box center [407, 377] width 34 height 19
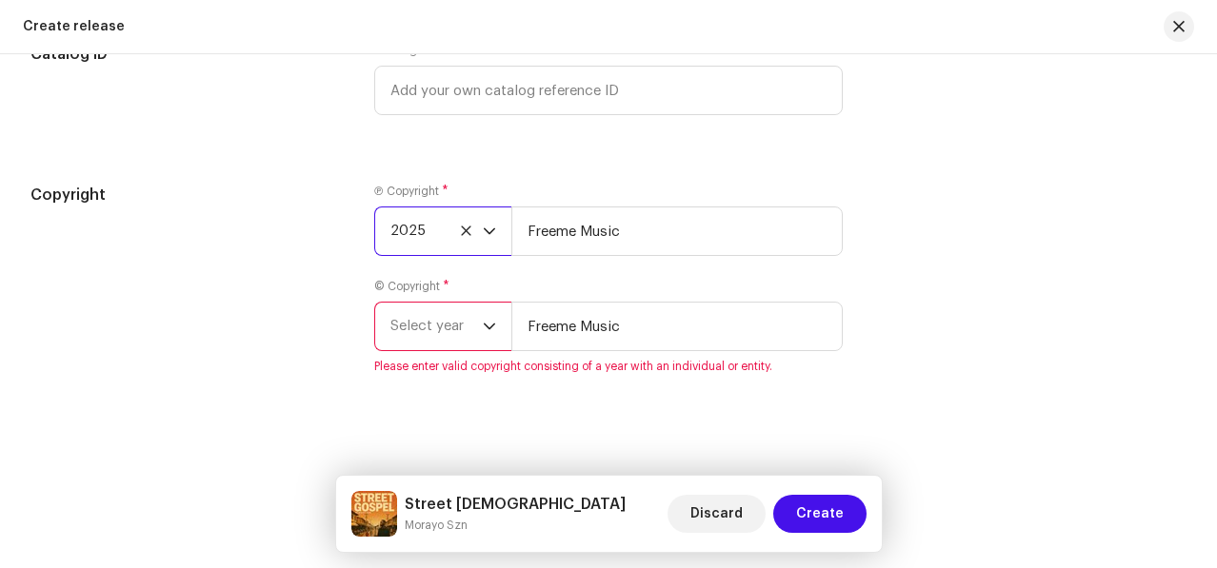
click at [429, 335] on span "Select year" at bounding box center [436, 327] width 92 height 48
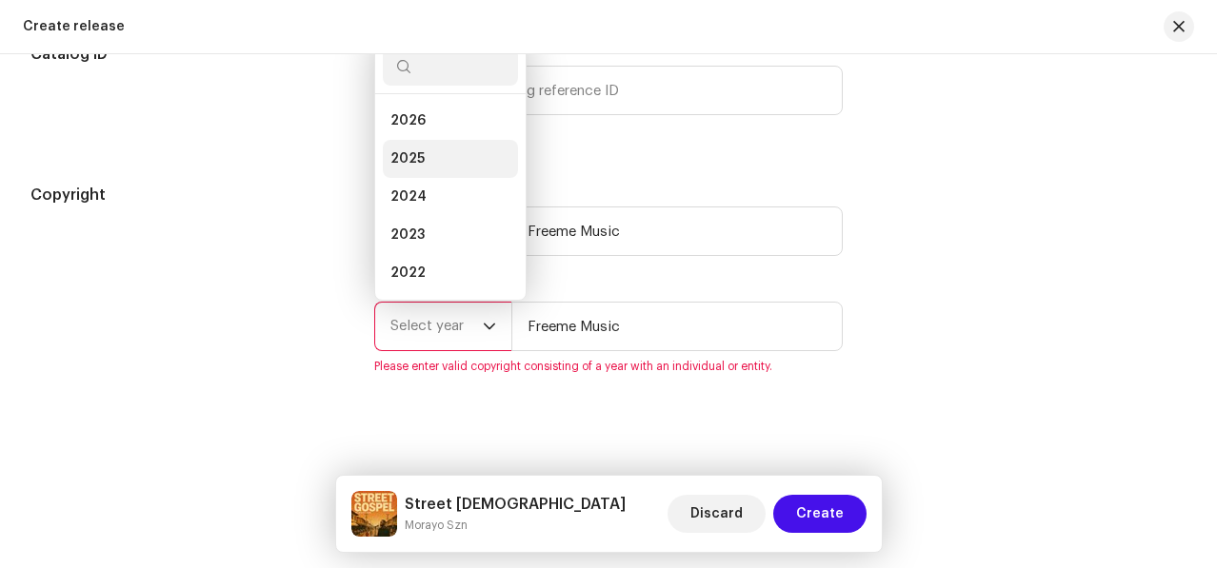
click at [425, 176] on li "2025" at bounding box center [450, 159] width 135 height 38
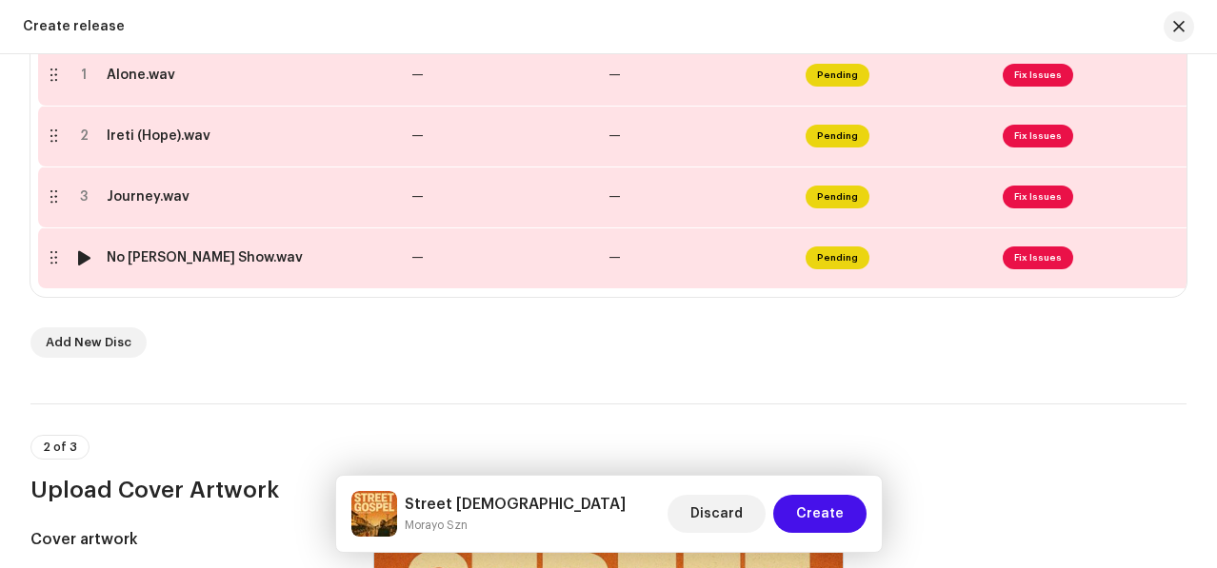
scroll to position [376, 0]
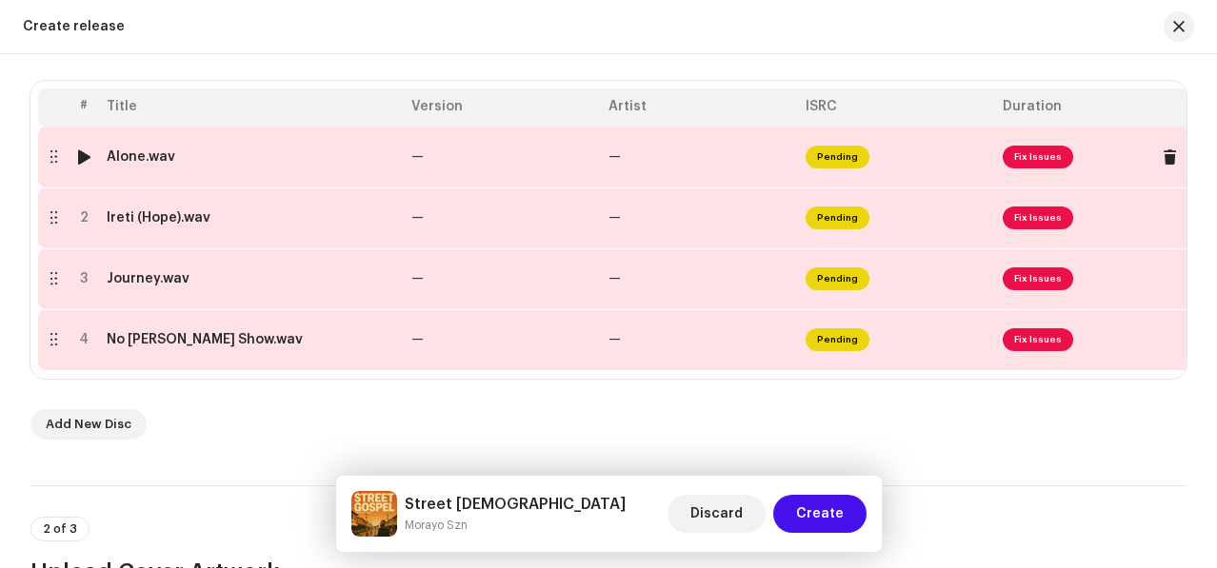
click at [524, 157] on td "—" at bounding box center [502, 157] width 197 height 61
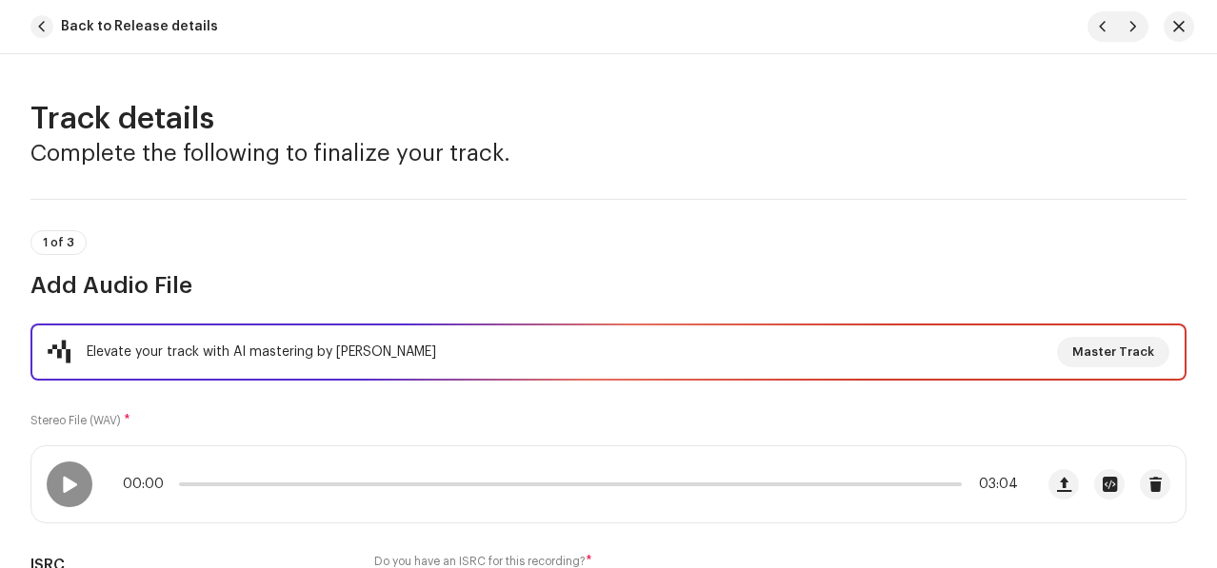
scroll to position [173, 0]
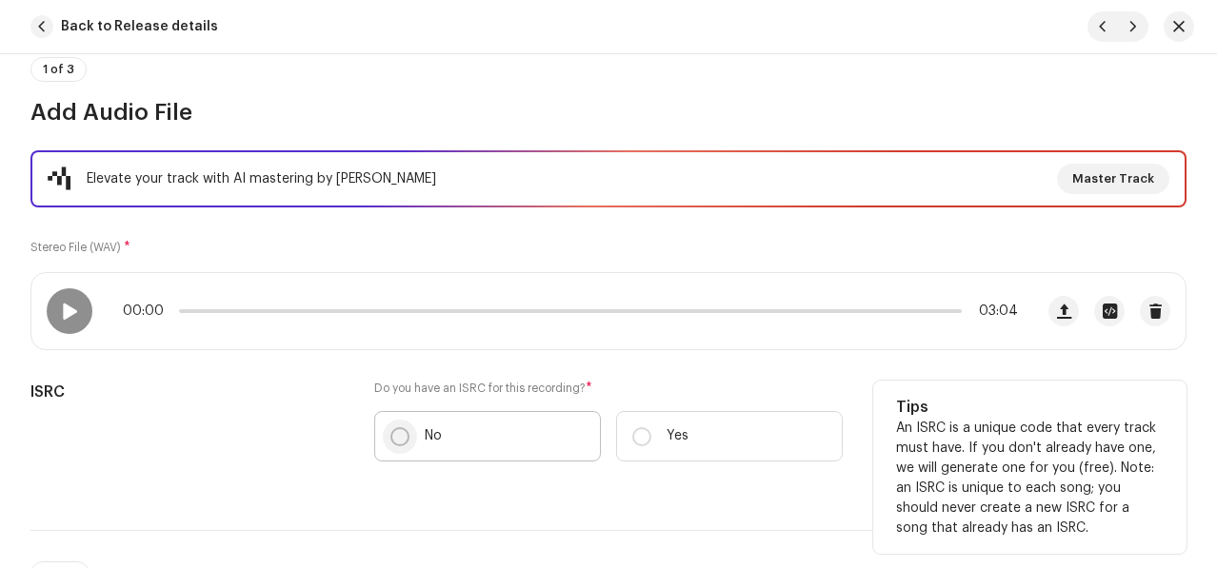
click at [394, 441] on input "No" at bounding box center [399, 437] width 19 height 19
radio input "true"
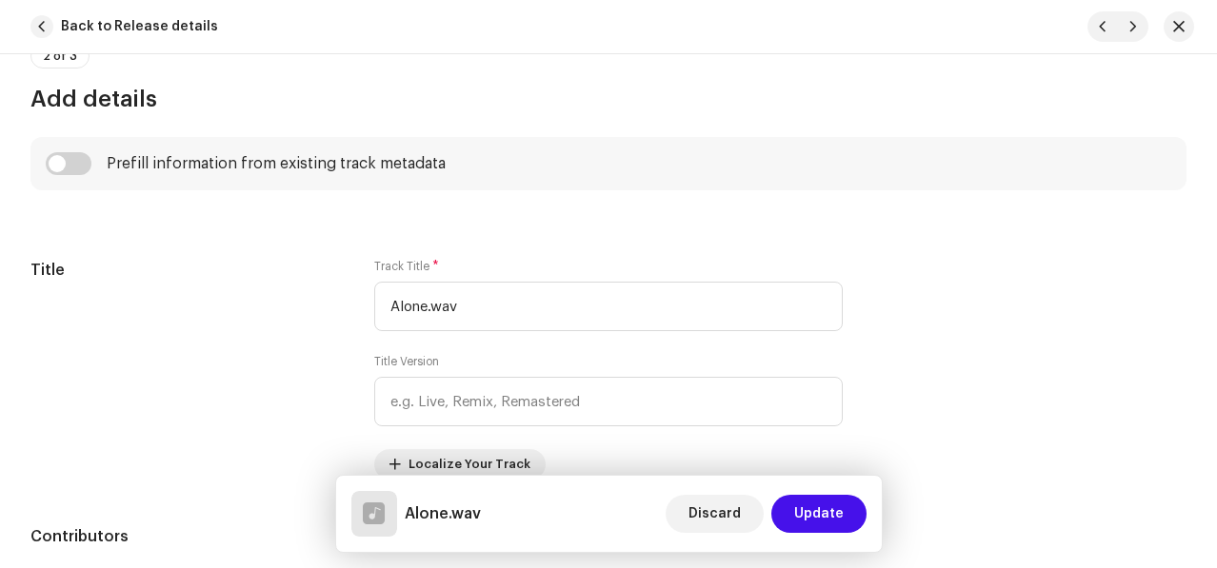
scroll to position [748, 0]
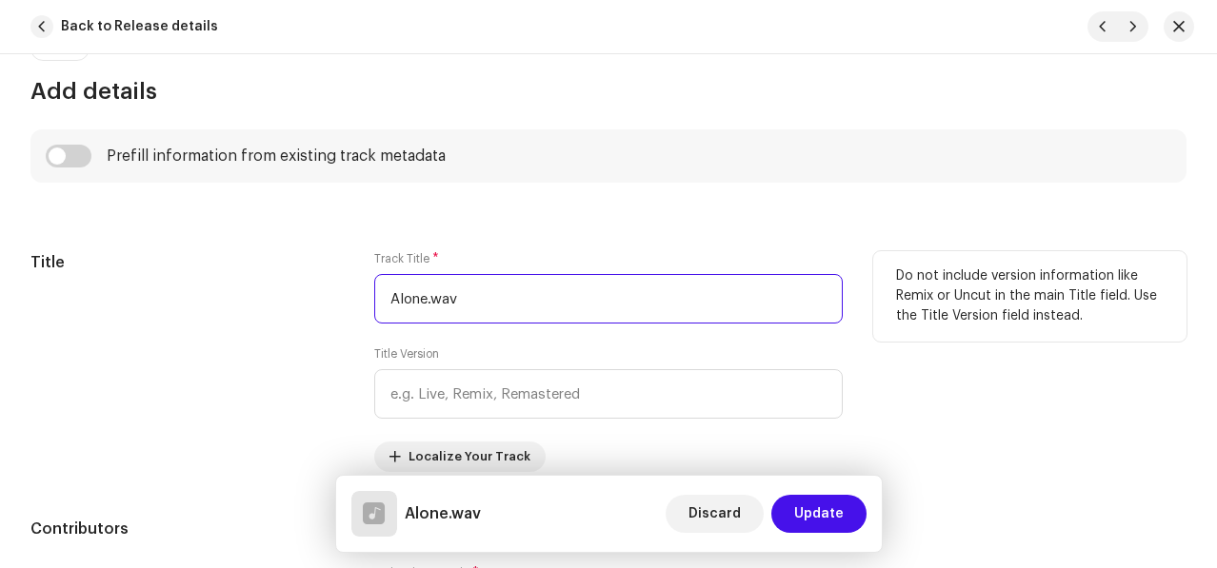
drag, startPoint x: 487, startPoint y: 301, endPoint x: 333, endPoint y: 289, distance: 153.8
click at [333, 289] on div "Title Track Title * Alone.wav Title Version Localize Your Track Do not include …" at bounding box center [608, 361] width 1156 height 221
paste input "text"
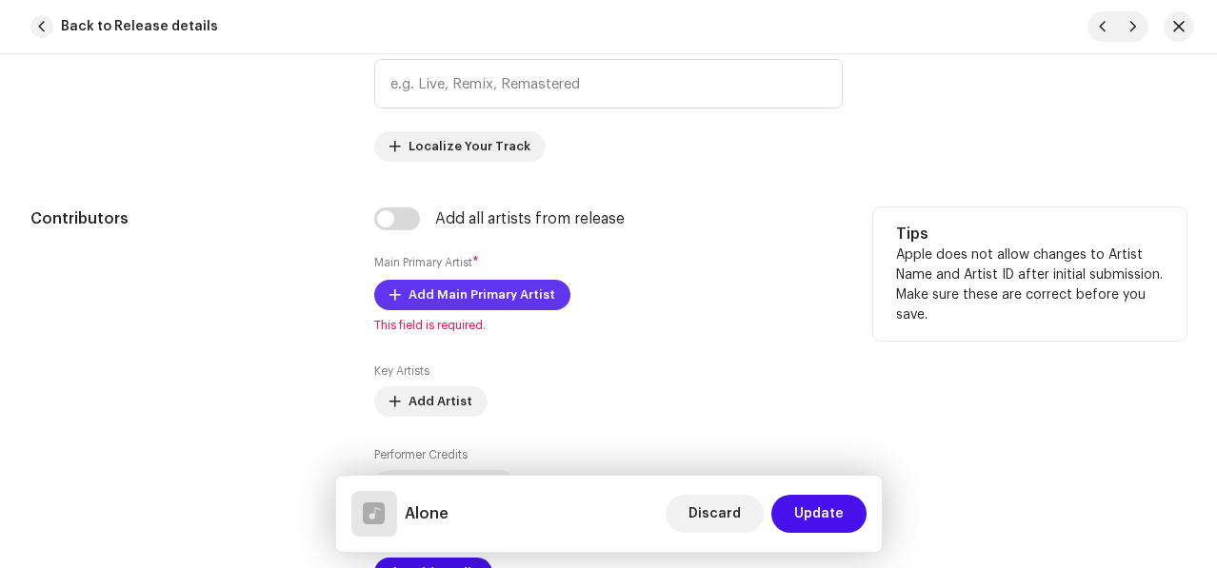
scroll to position [1063, 0]
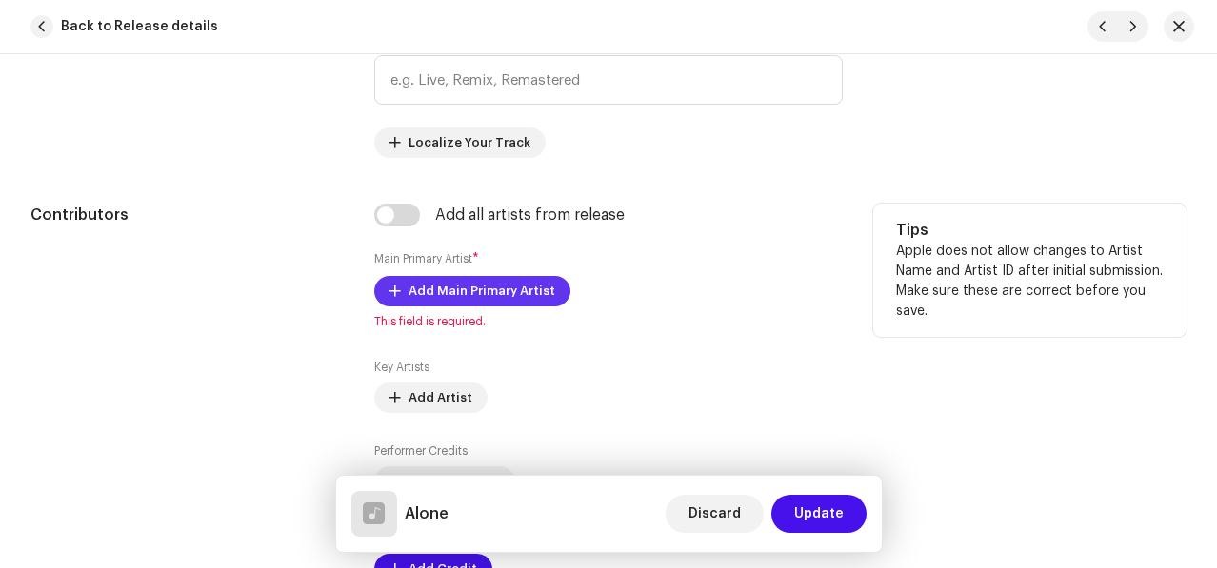
type input "Alone"
click at [475, 293] on span "Add Main Primary Artist" at bounding box center [481, 291] width 147 height 38
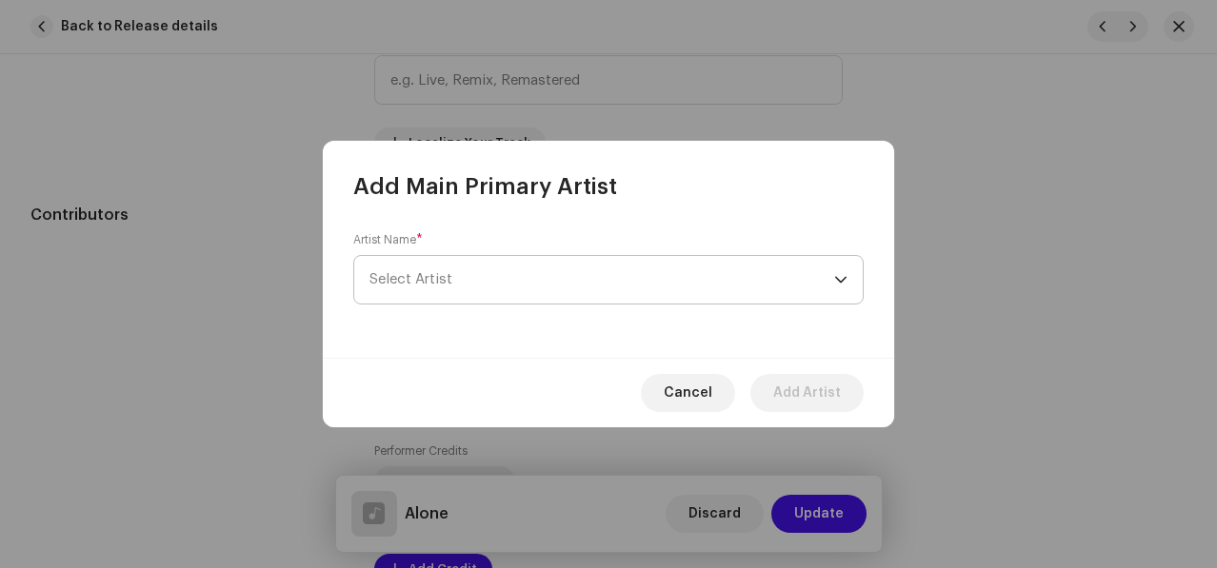
click at [471, 275] on span "Select Artist" at bounding box center [601, 280] width 465 height 48
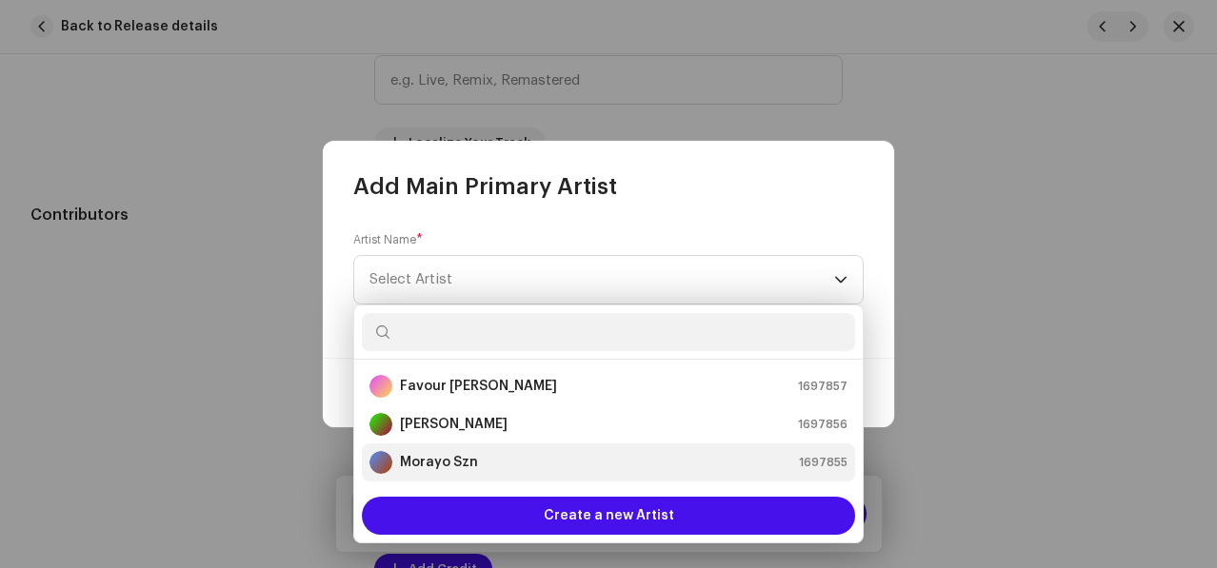
click at [408, 454] on strong "Morayo Szn" at bounding box center [439, 462] width 78 height 19
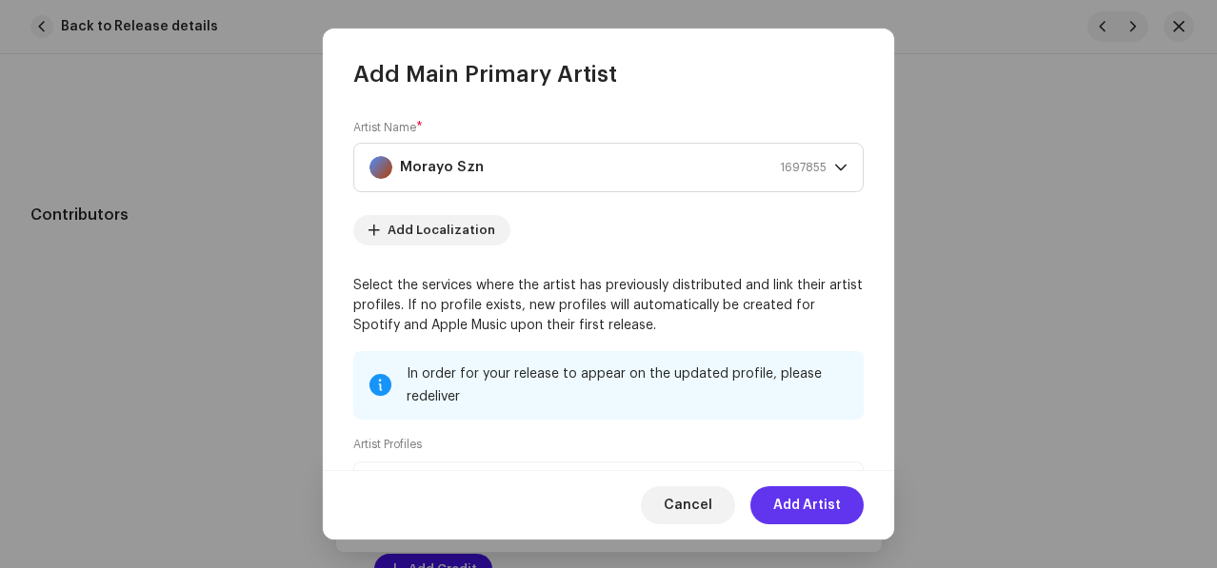
click at [795, 508] on span "Add Artist" at bounding box center [807, 506] width 68 height 38
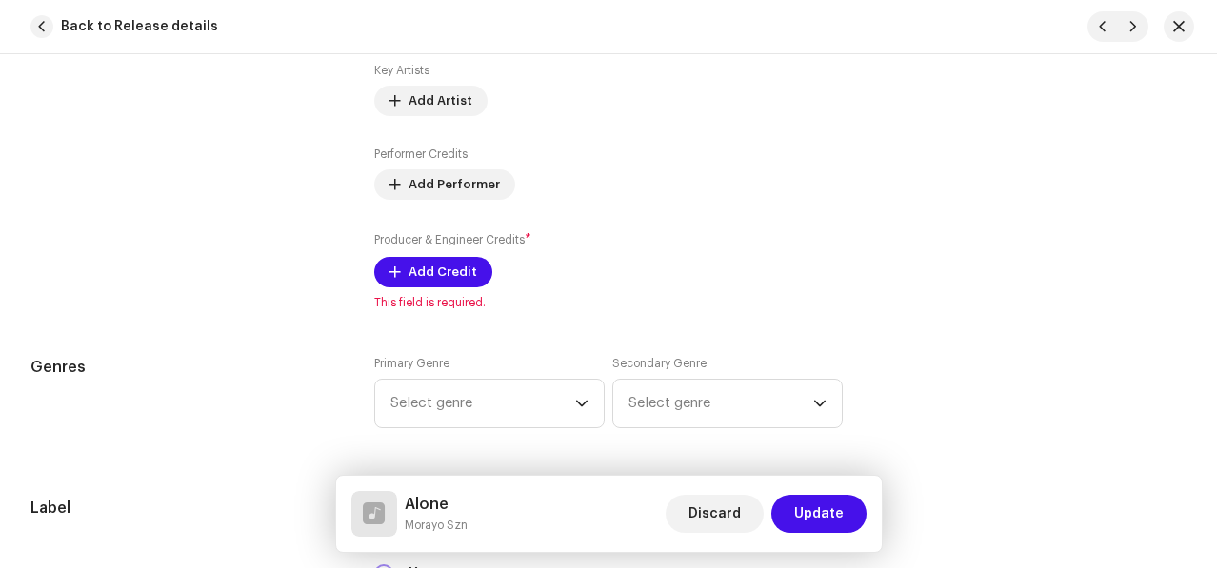
scroll to position [1401, 0]
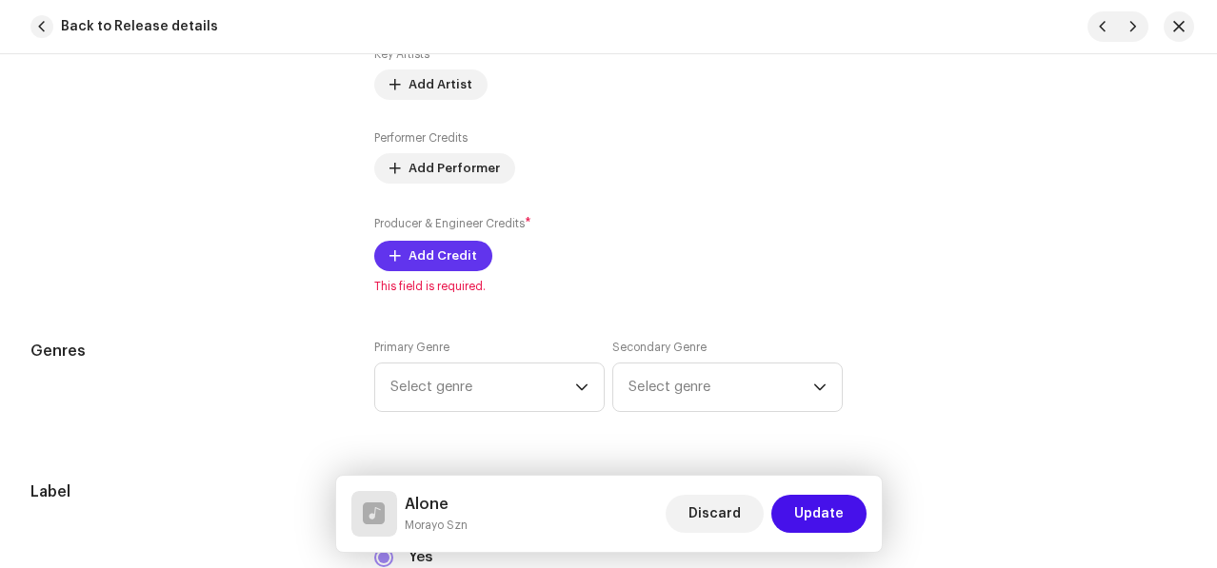
click at [456, 255] on span "Add Credit" at bounding box center [442, 256] width 69 height 38
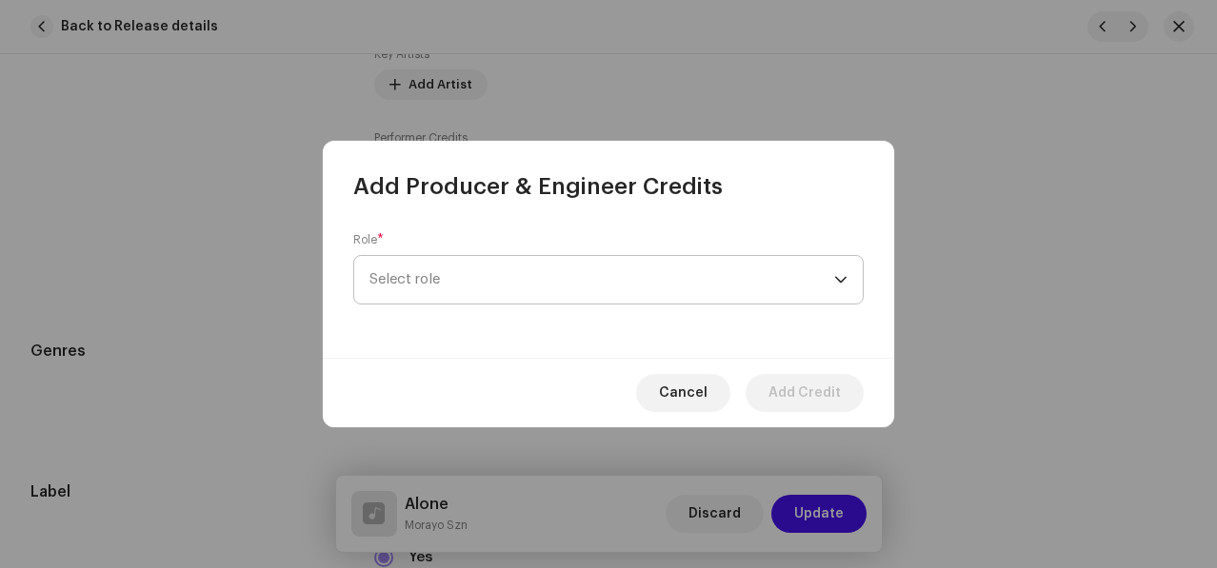
click at [453, 287] on span "Select role" at bounding box center [601, 280] width 465 height 48
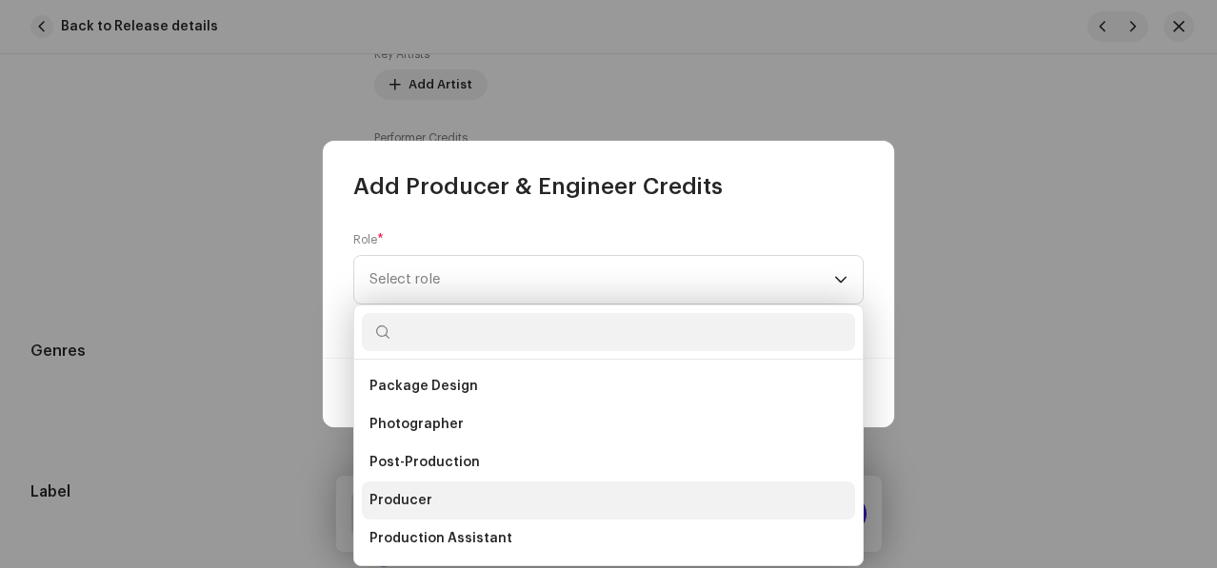
scroll to position [671, 0]
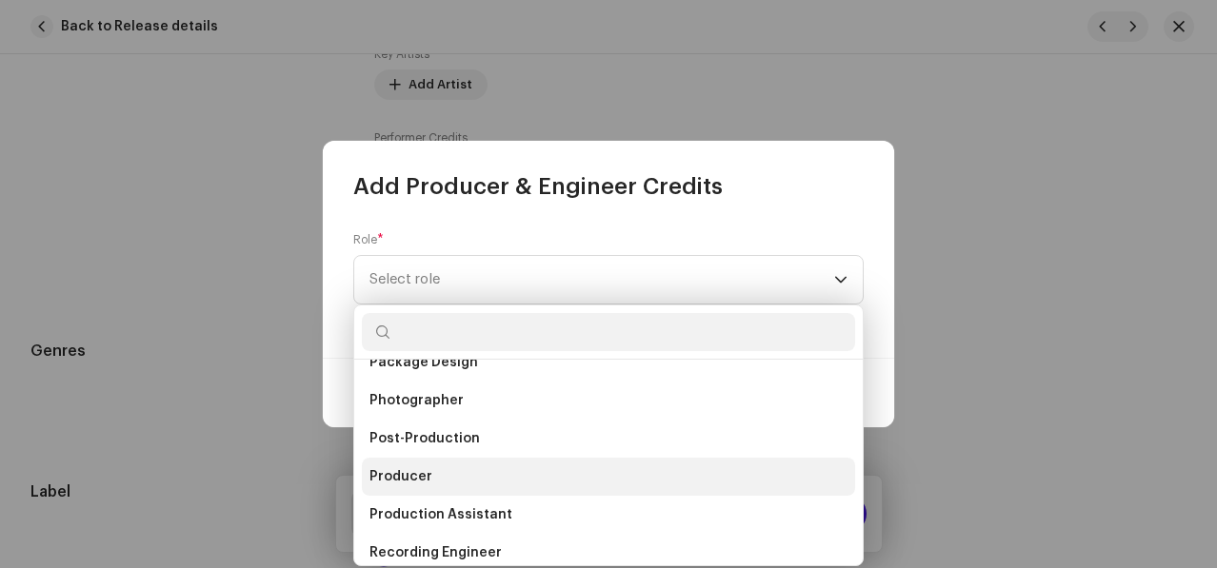
click at [408, 481] on span "Producer" at bounding box center [400, 477] width 63 height 19
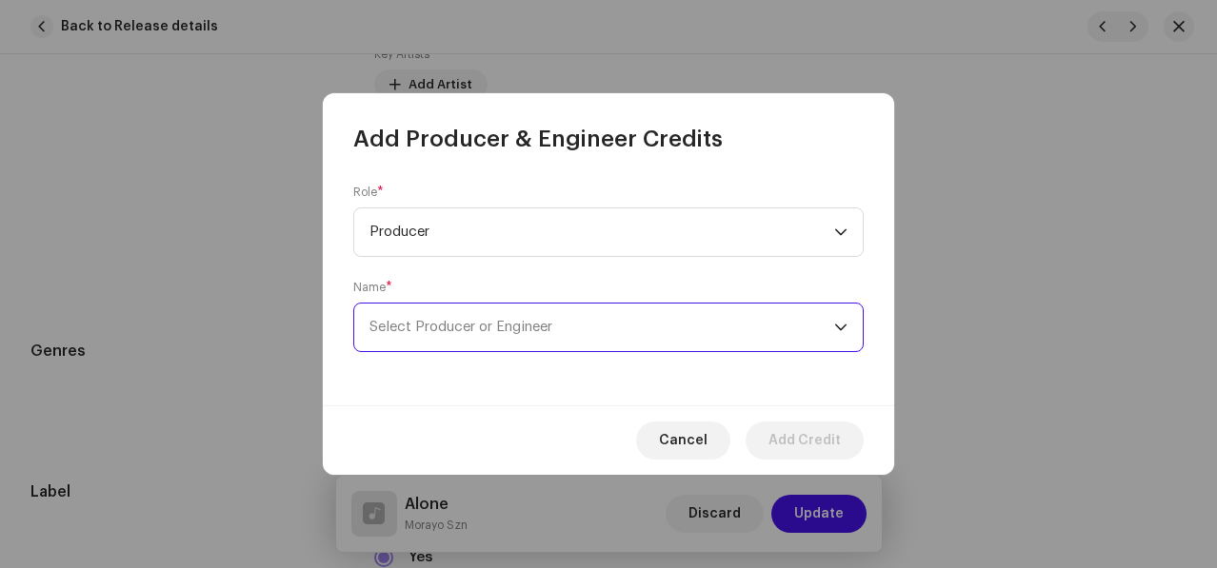
click at [446, 344] on span "Select Producer or Engineer" at bounding box center [601, 328] width 465 height 48
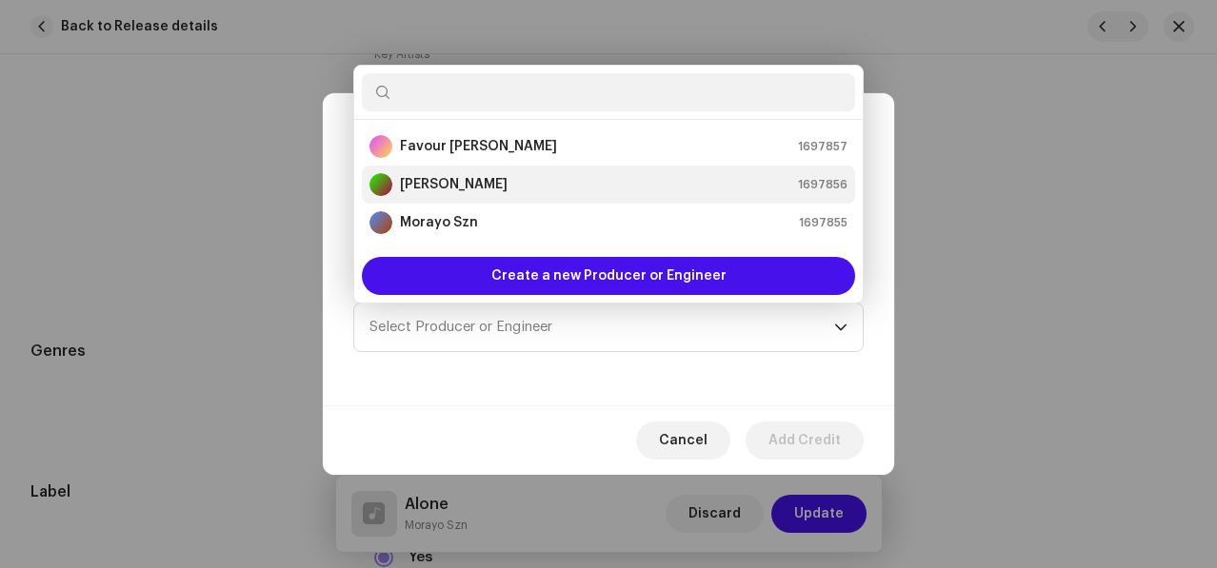
click at [456, 183] on strong "[PERSON_NAME]" at bounding box center [454, 184] width 108 height 19
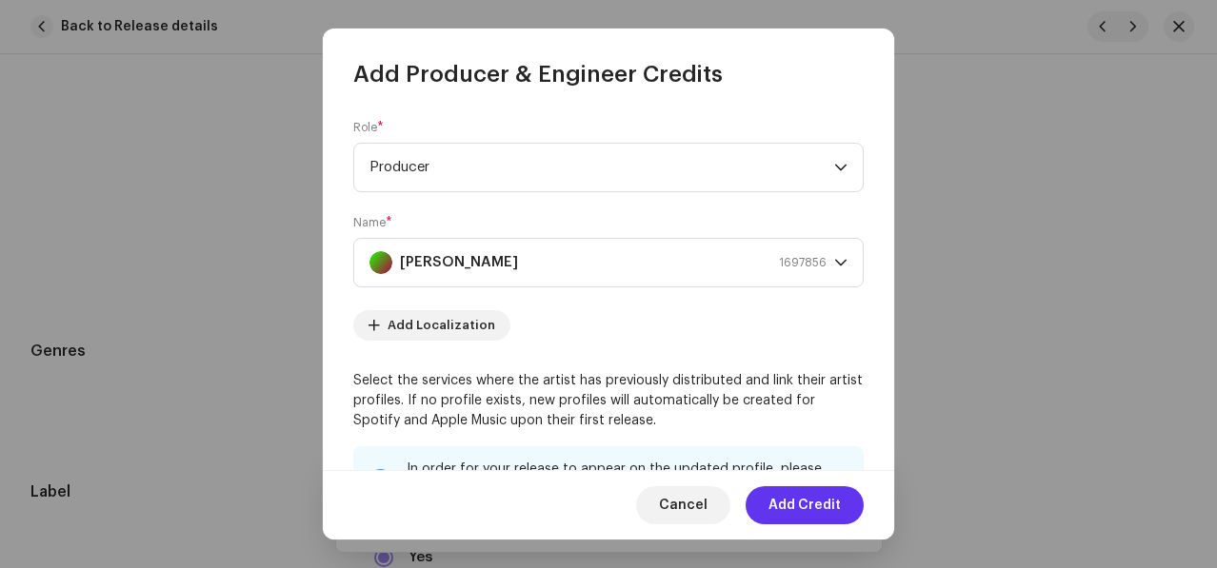
click at [786, 509] on span "Add Credit" at bounding box center [804, 506] width 72 height 38
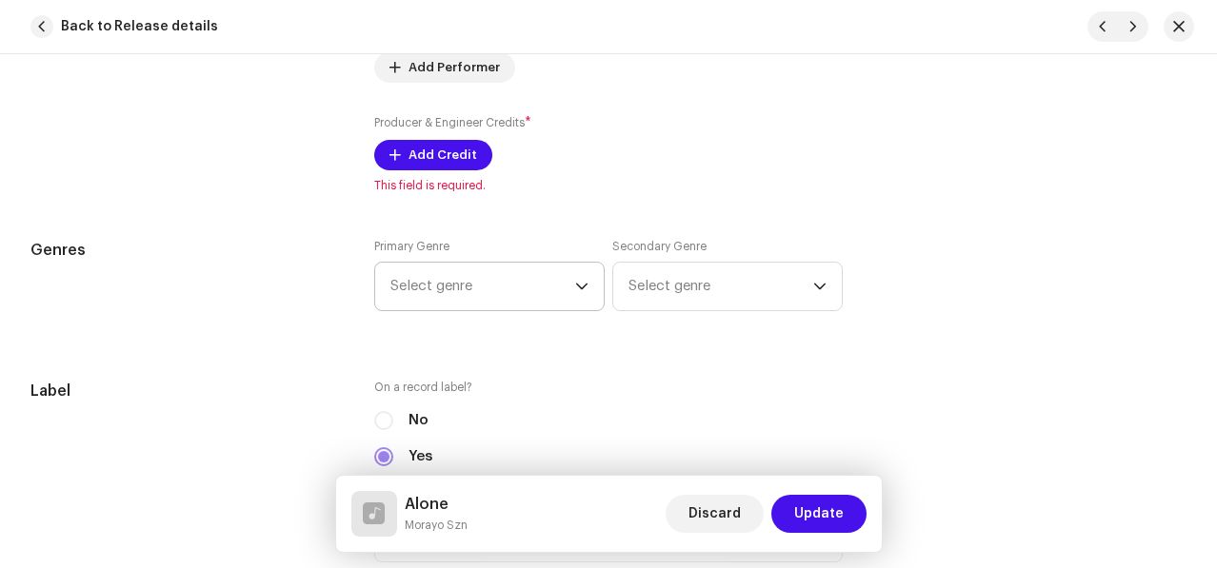
scroll to position [1552, 0]
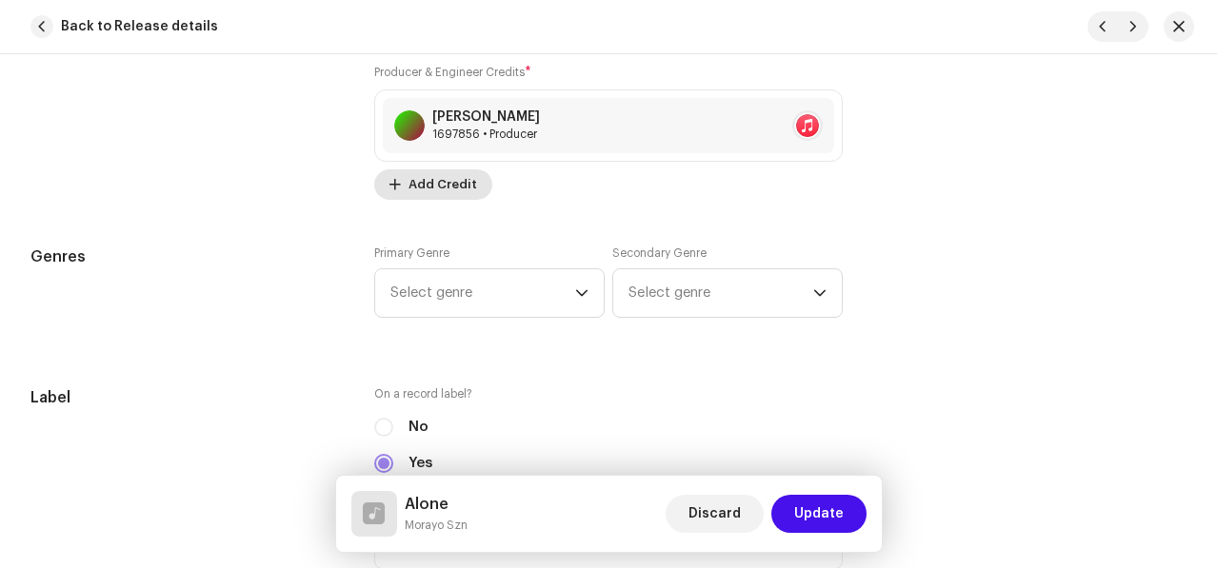
click at [428, 183] on span "Add Credit" at bounding box center [442, 185] width 69 height 38
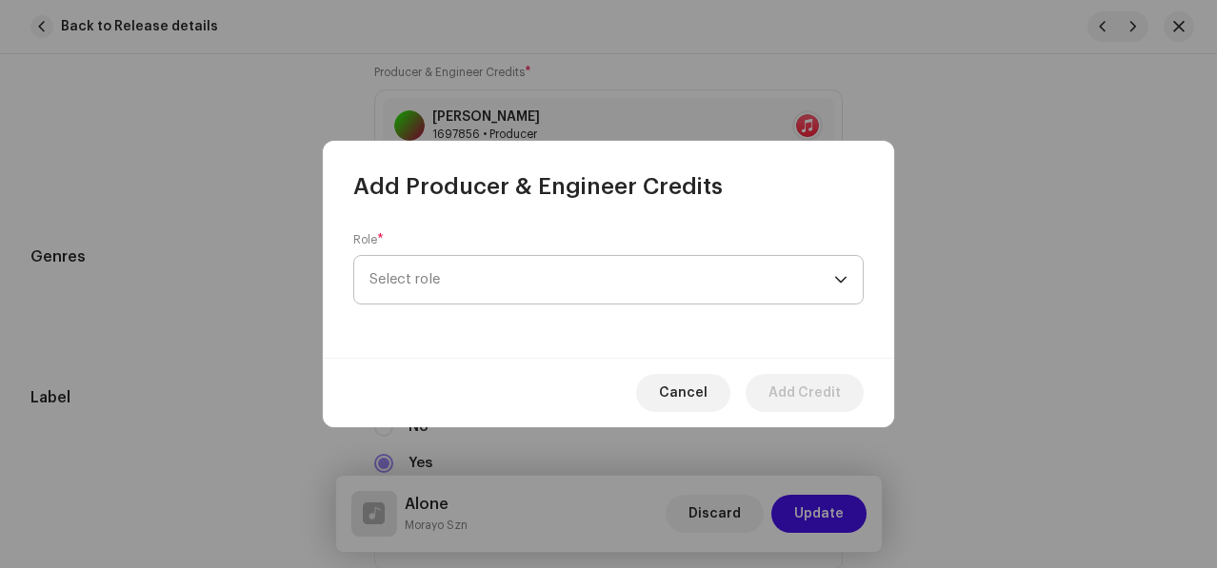
click at [484, 288] on span "Select role" at bounding box center [601, 280] width 465 height 48
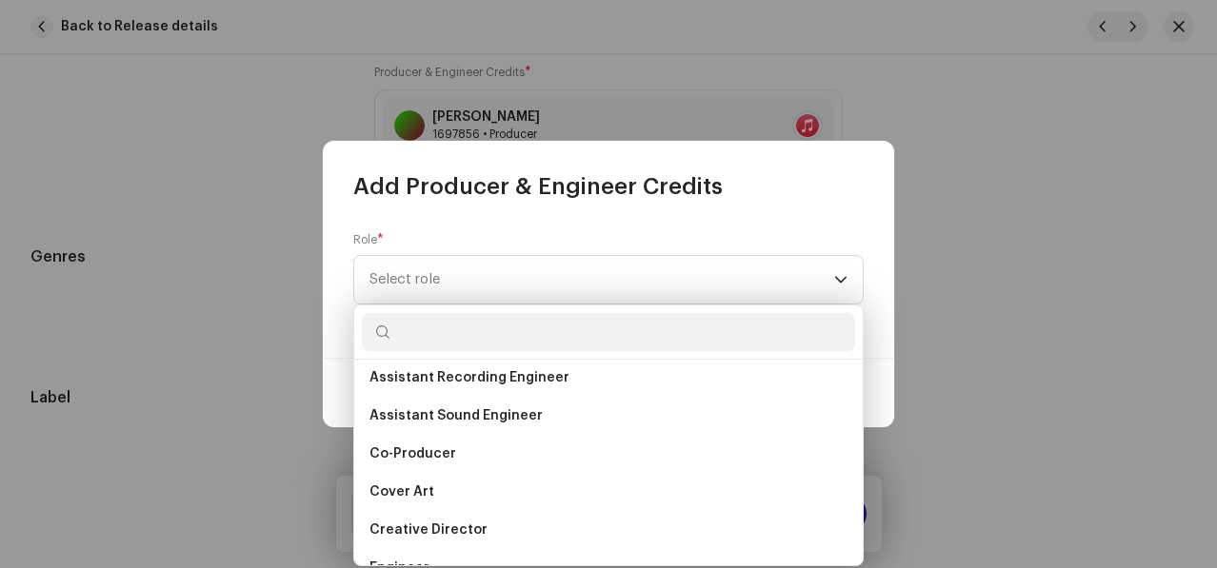
scroll to position [274, 0]
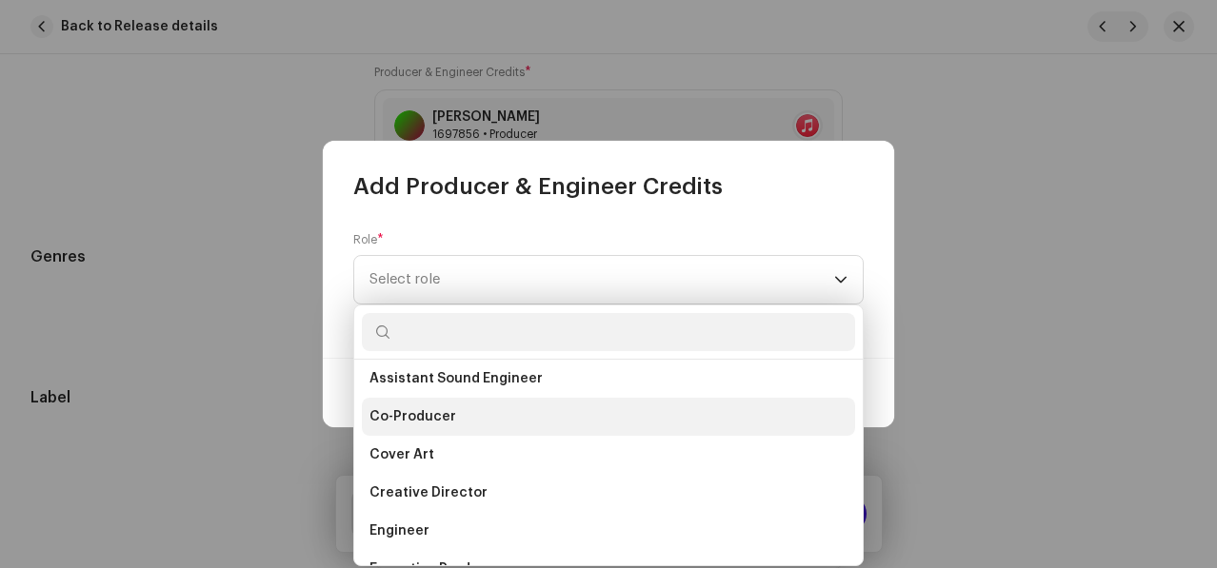
click at [433, 409] on span "Co-Producer" at bounding box center [412, 417] width 87 height 19
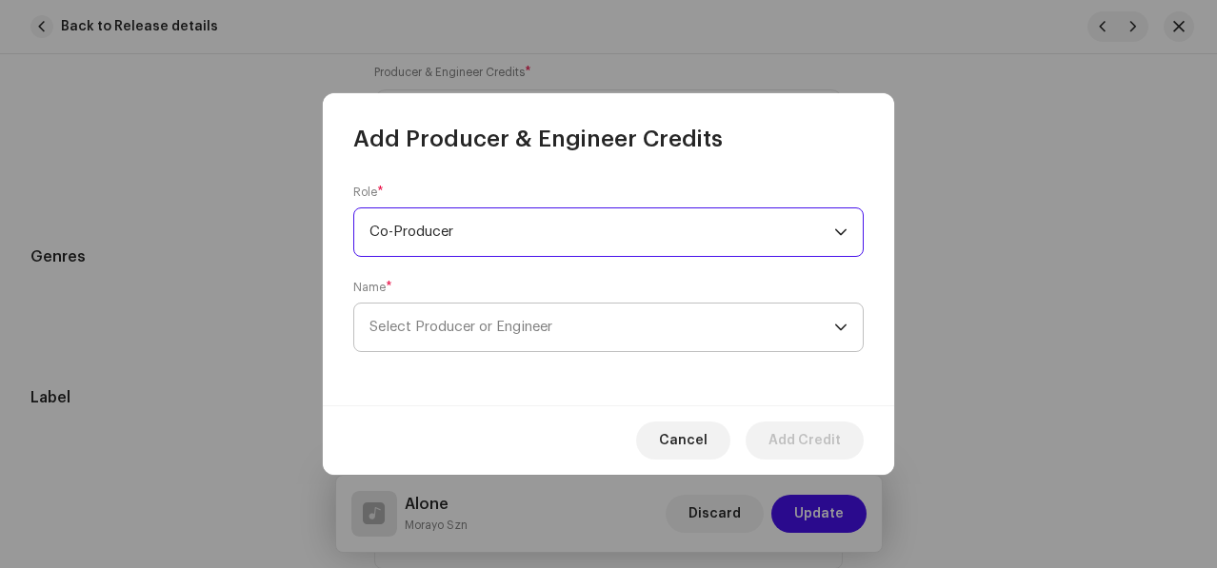
click at [465, 317] on span "Select Producer or Engineer" at bounding box center [601, 328] width 465 height 48
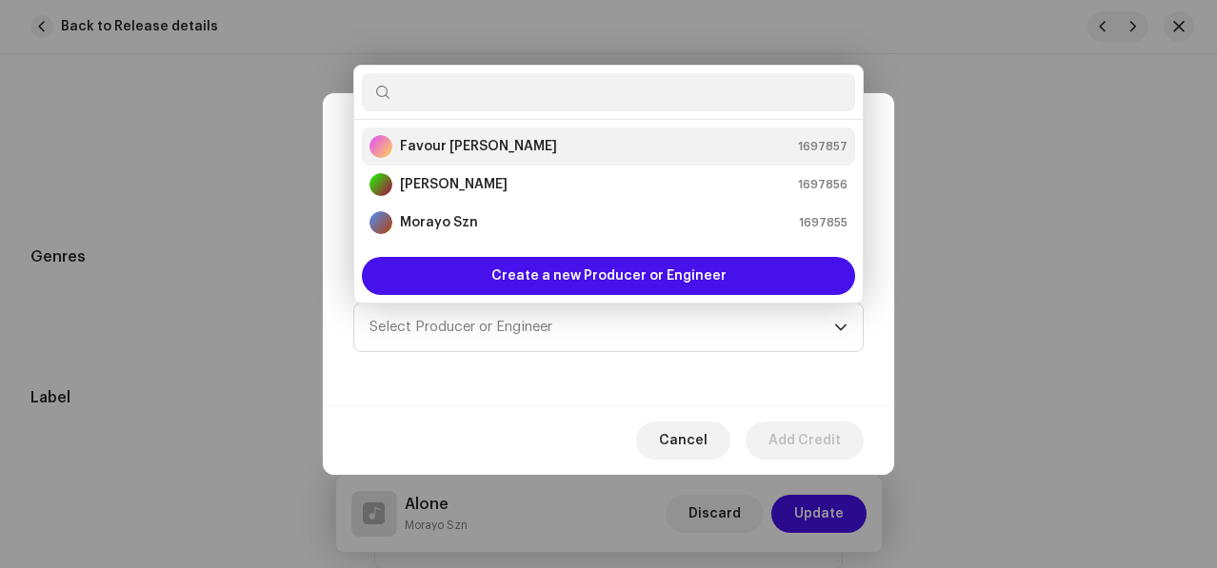
click at [509, 153] on div "Favour [PERSON_NAME] 1697857" at bounding box center [608, 146] width 478 height 23
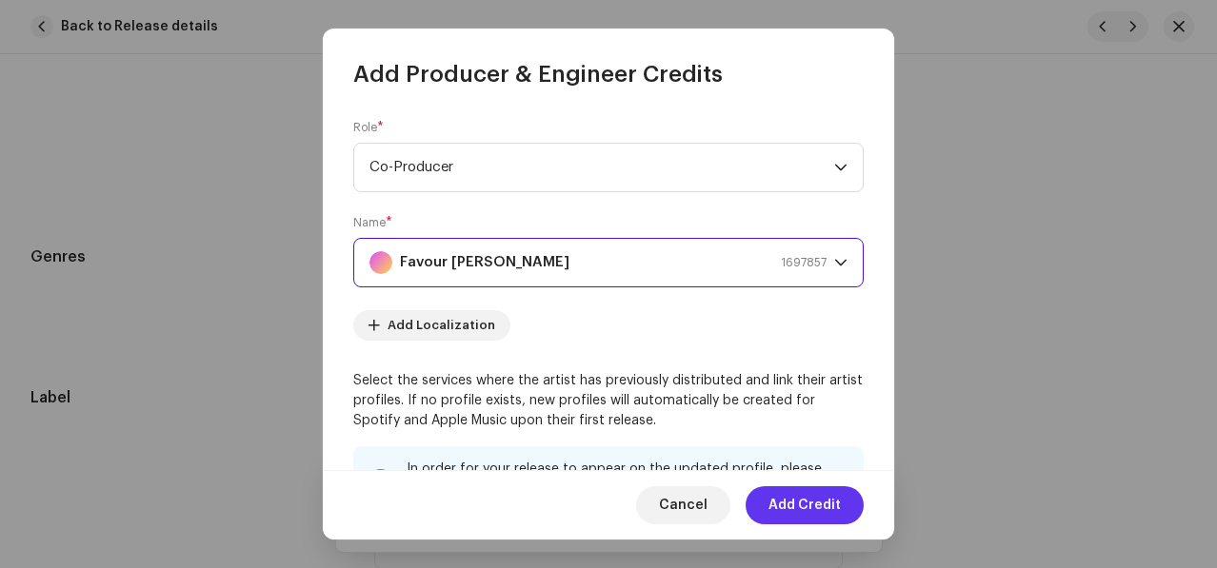
click at [821, 504] on span "Add Credit" at bounding box center [804, 506] width 72 height 38
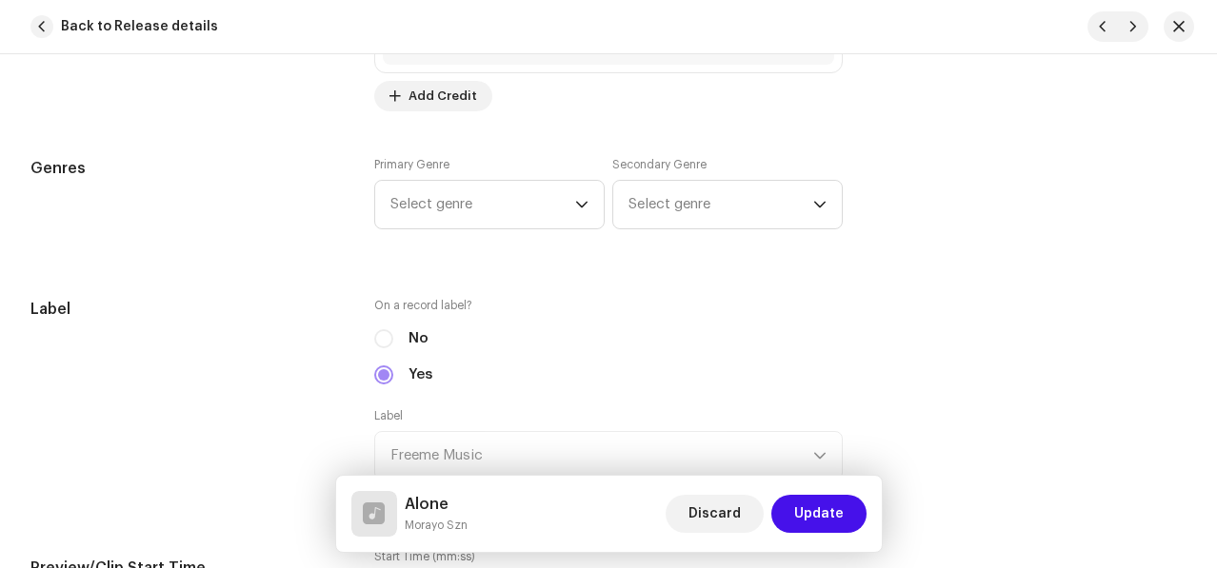
scroll to position [1662, 0]
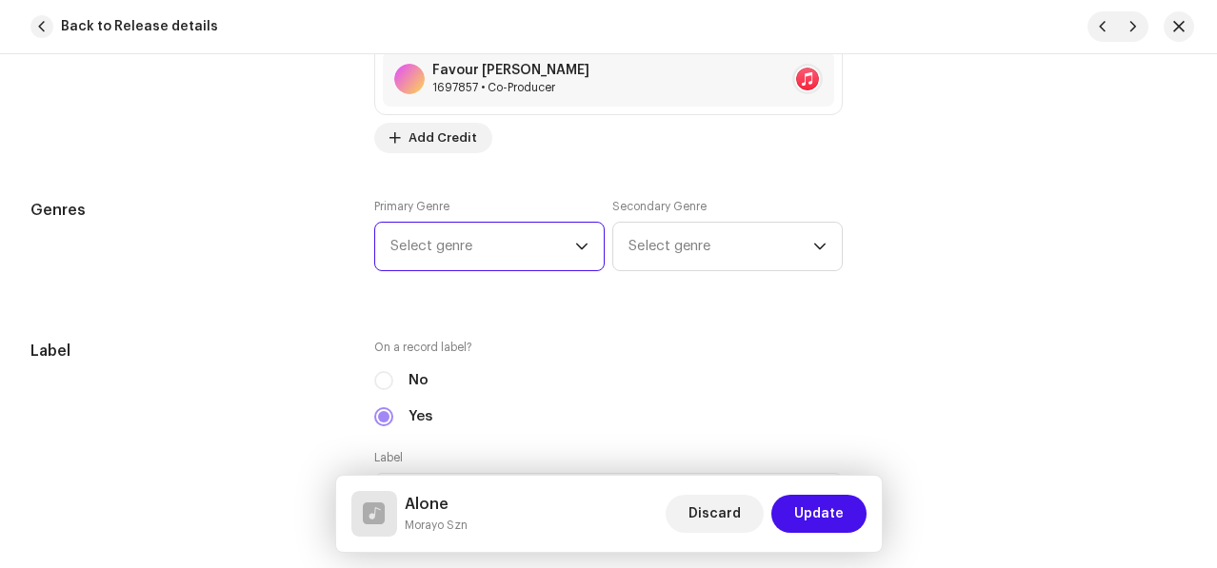
click at [470, 249] on span "Select genre" at bounding box center [482, 247] width 185 height 48
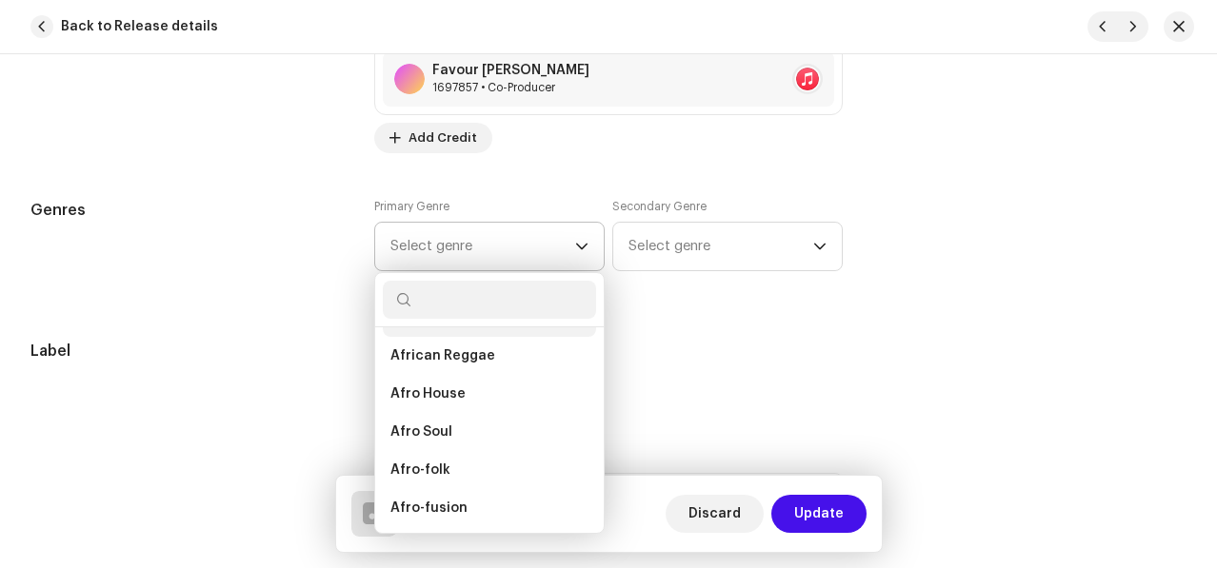
scroll to position [150, 0]
click at [405, 516] on span "Afrobeats" at bounding box center [424, 508] width 69 height 19
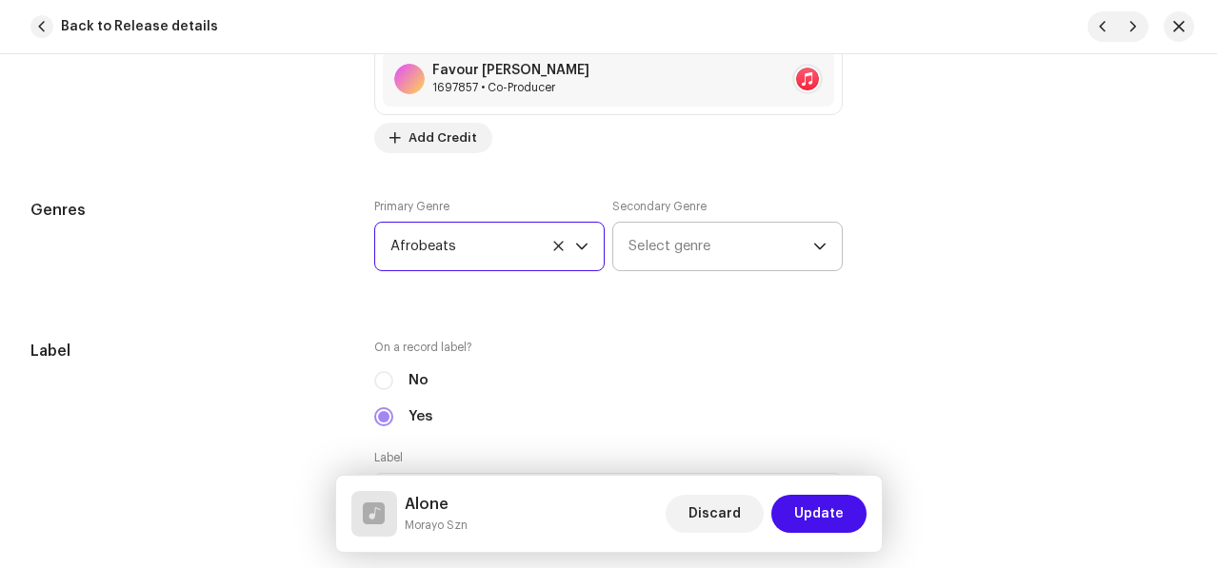
click at [677, 244] on span "Select genre" at bounding box center [720, 247] width 185 height 48
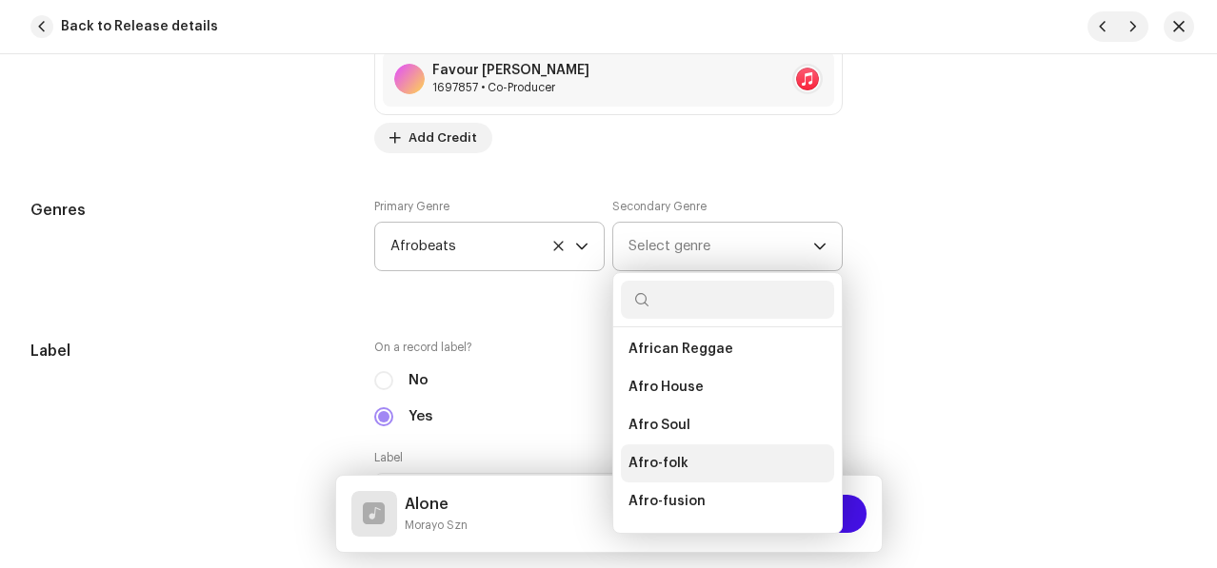
scroll to position [133, 0]
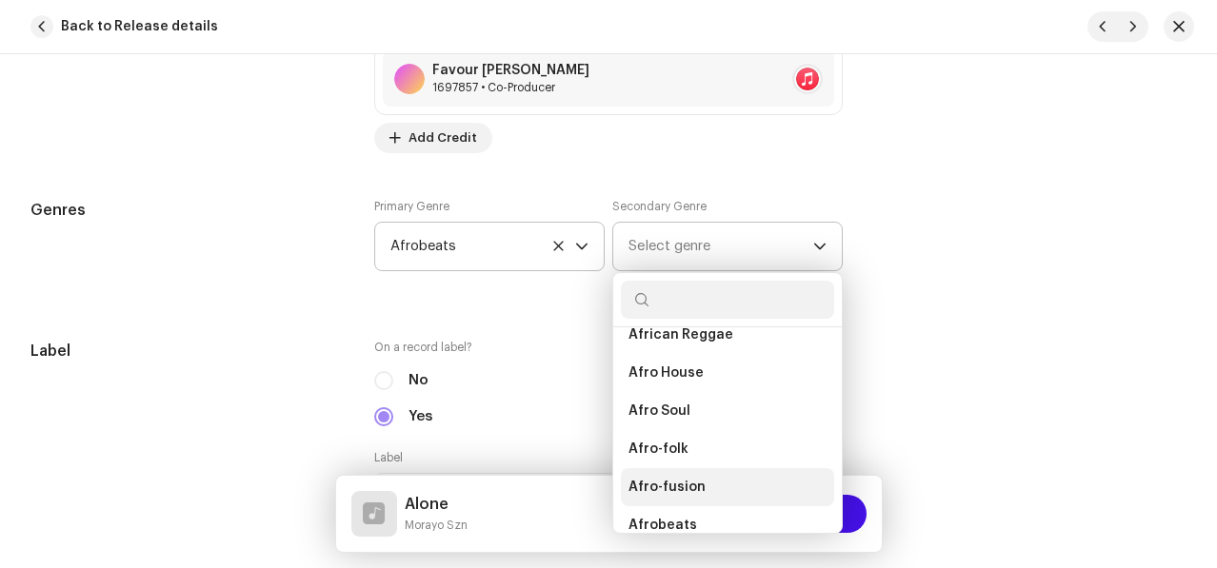
click at [654, 495] on span "Afro-fusion" at bounding box center [666, 487] width 77 height 19
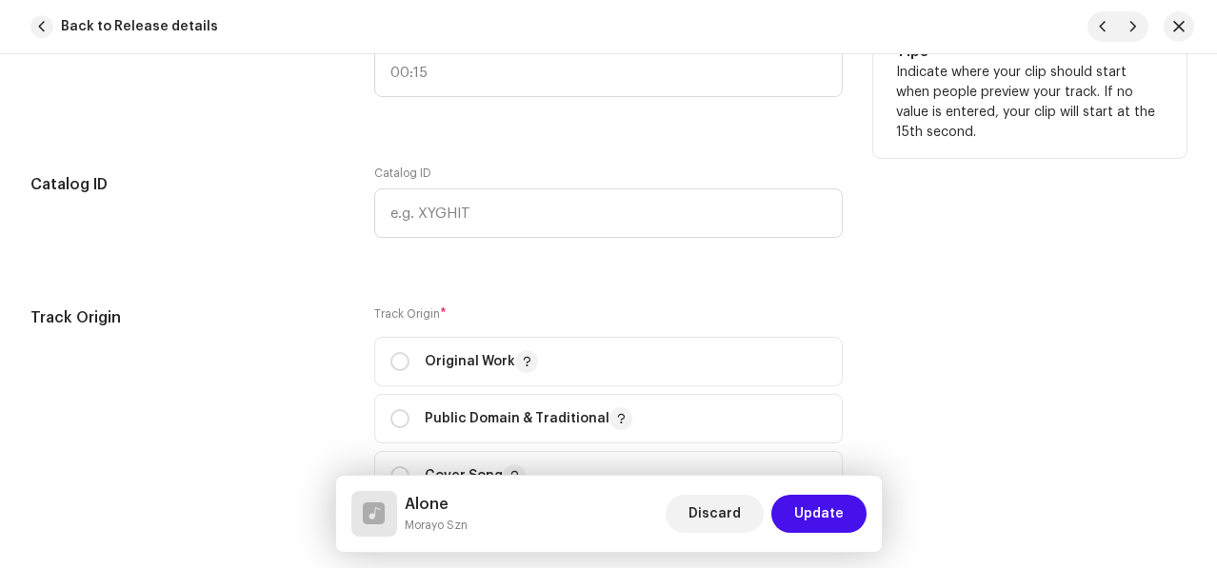
scroll to position [2351, 0]
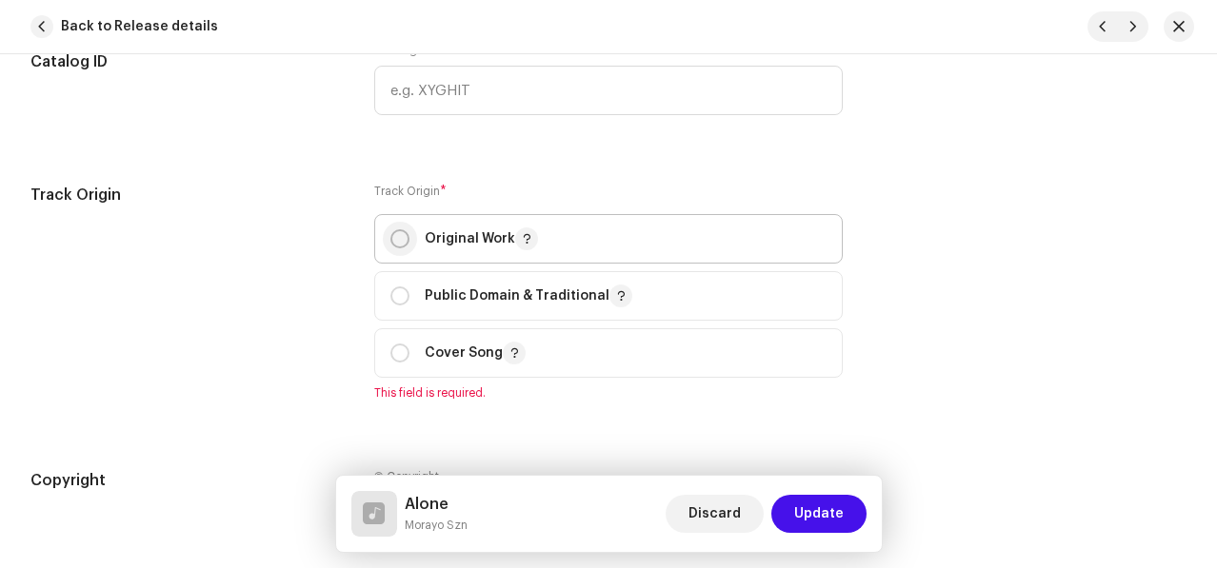
click at [400, 239] on input "radio" at bounding box center [399, 238] width 19 height 19
radio input "true"
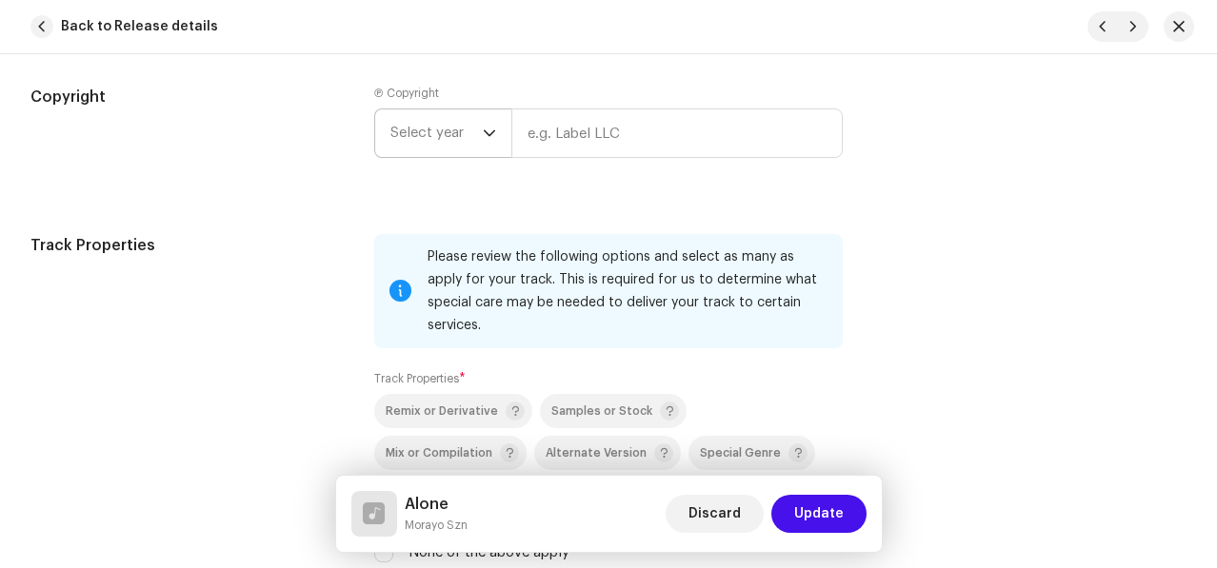
scroll to position [2702, 0]
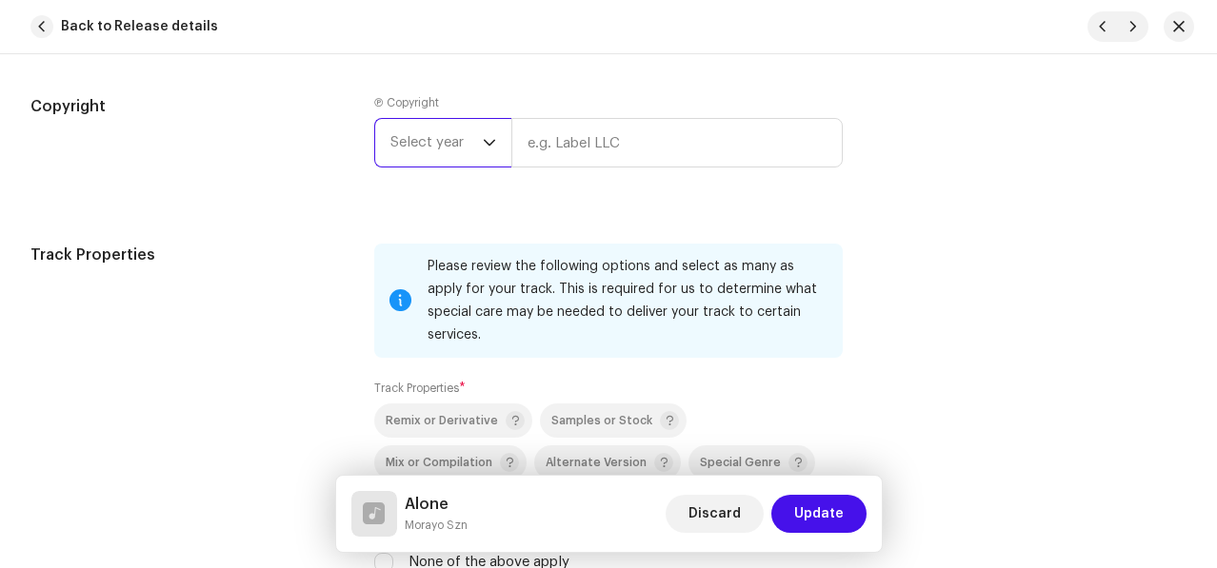
click at [428, 131] on span "Select year" at bounding box center [436, 143] width 92 height 48
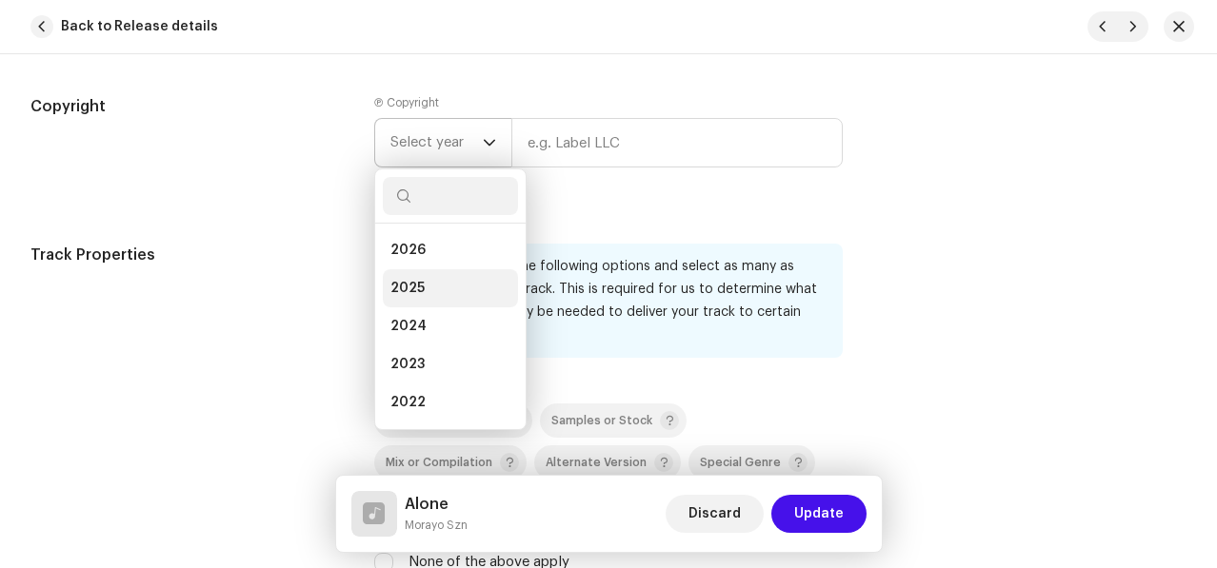
click at [388, 282] on li "2025" at bounding box center [450, 288] width 135 height 38
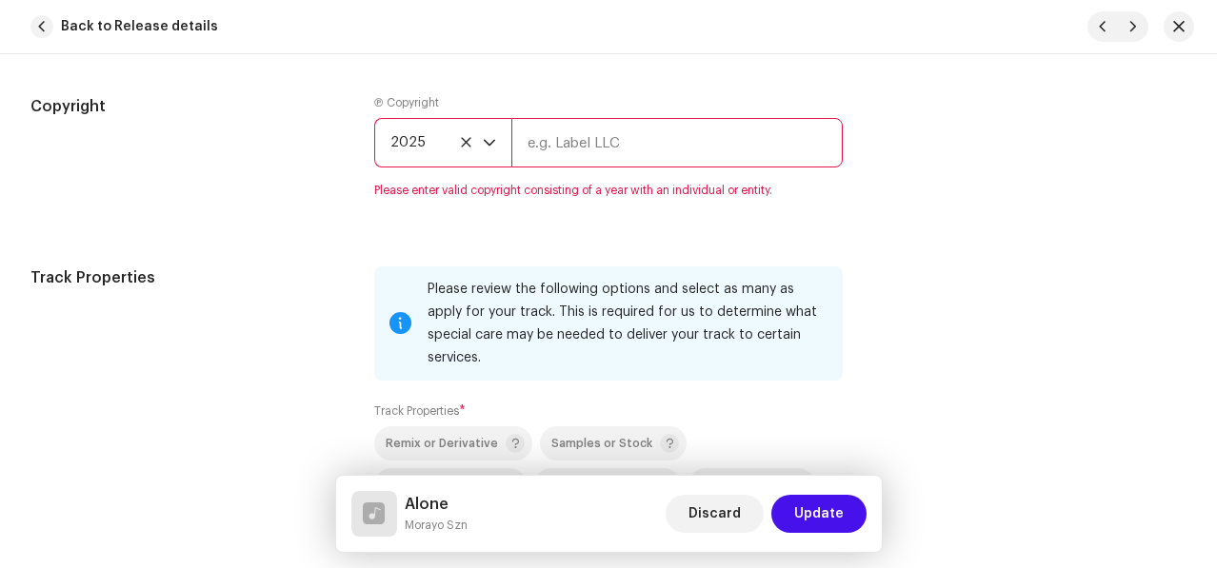
click at [589, 143] on input "text" at bounding box center [677, 143] width 332 height 50
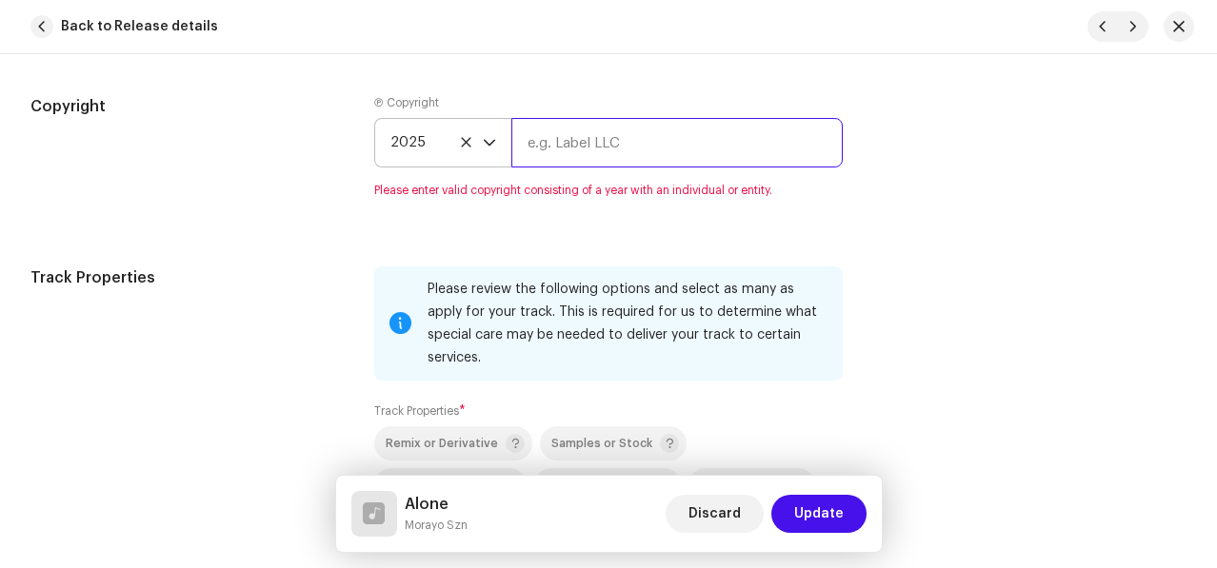
type input "Freeme Music"
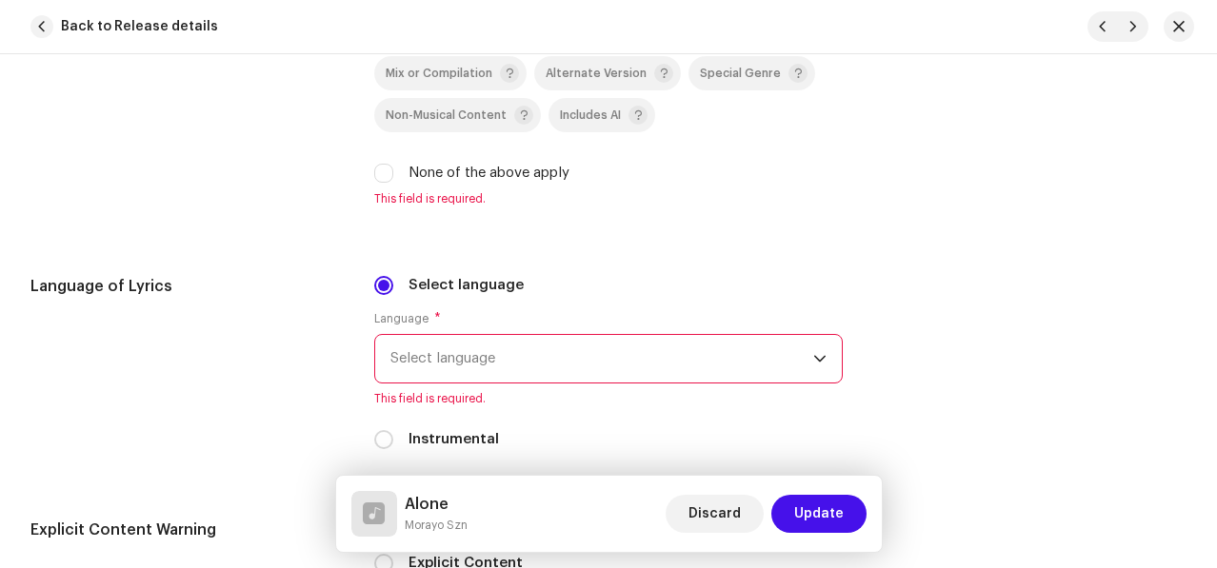
scroll to position [3101, 0]
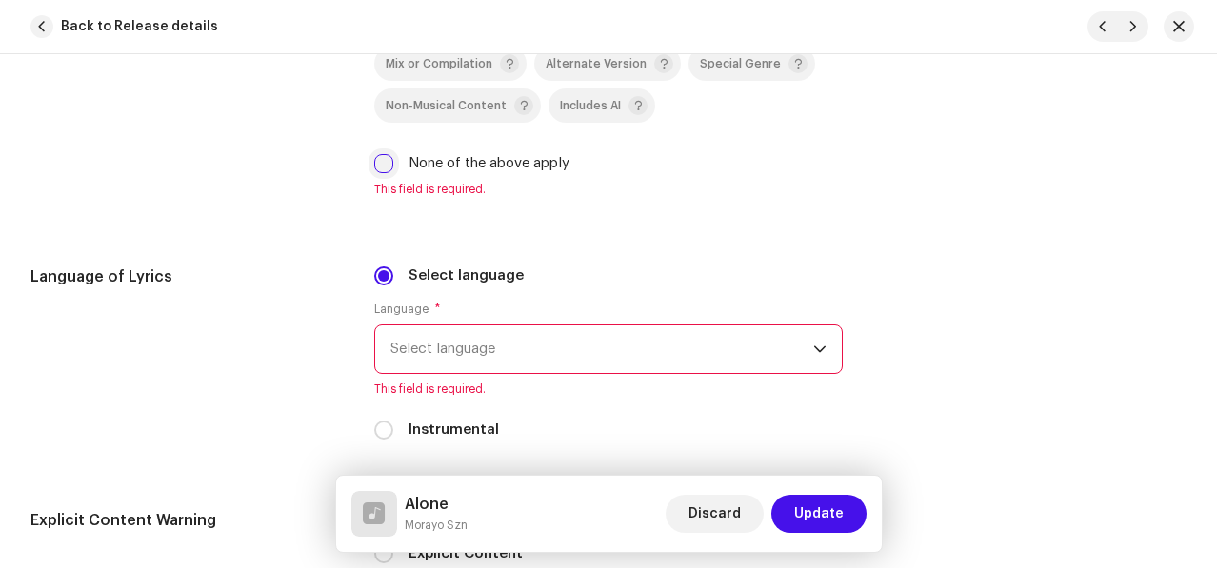
click at [385, 154] on input "None of the above apply" at bounding box center [383, 163] width 19 height 19
checkbox input "true"
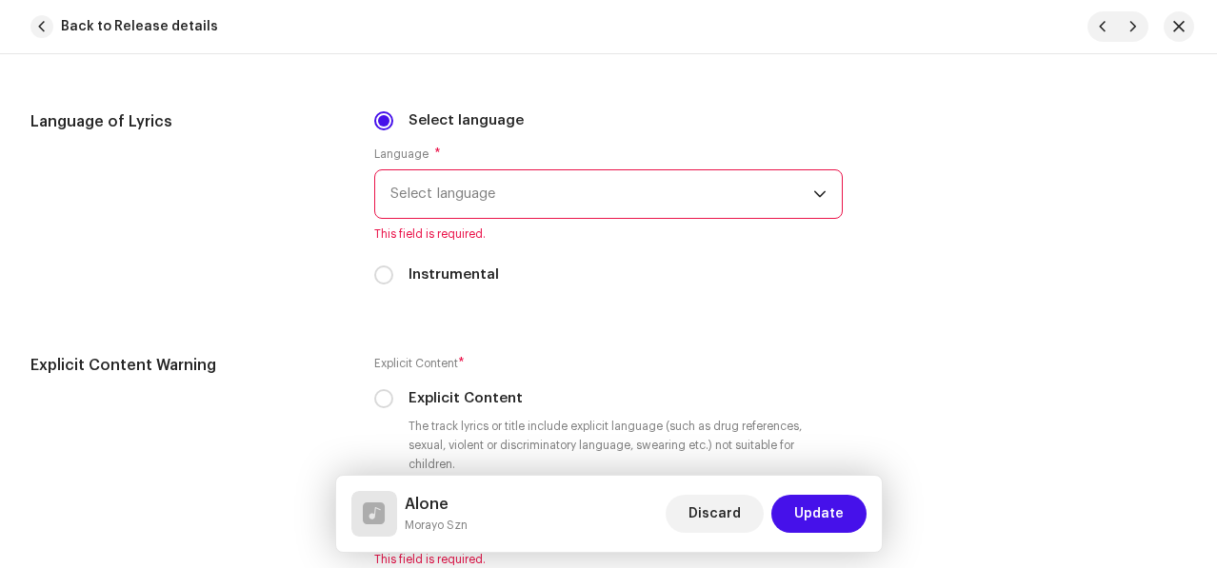
scroll to position [3244, 0]
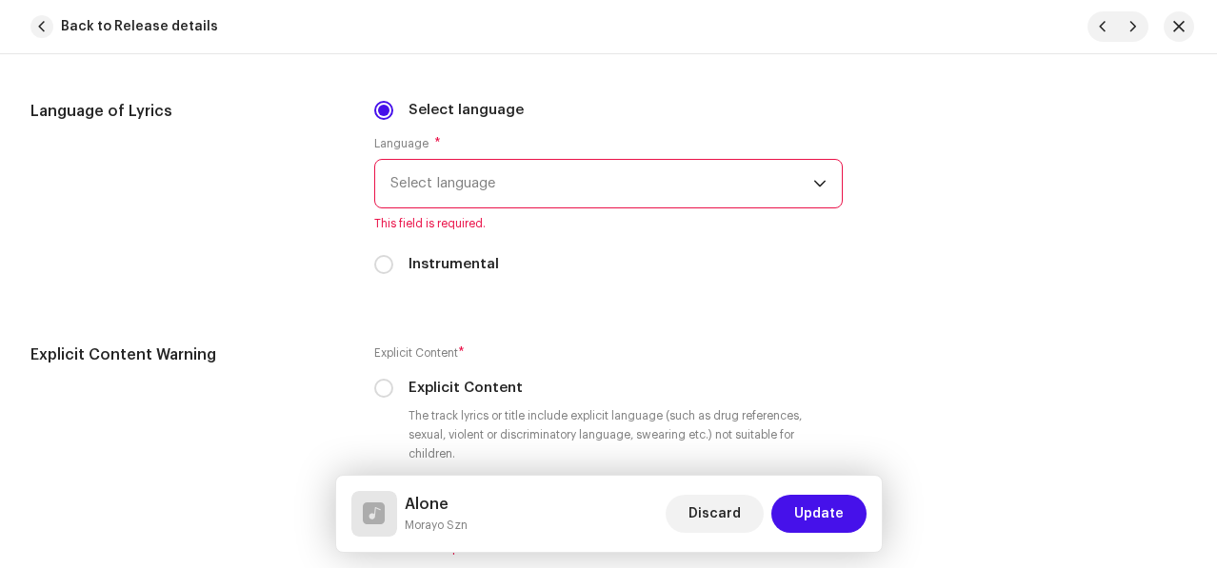
click at [483, 160] on span "Select language" at bounding box center [602, 184] width 424 height 48
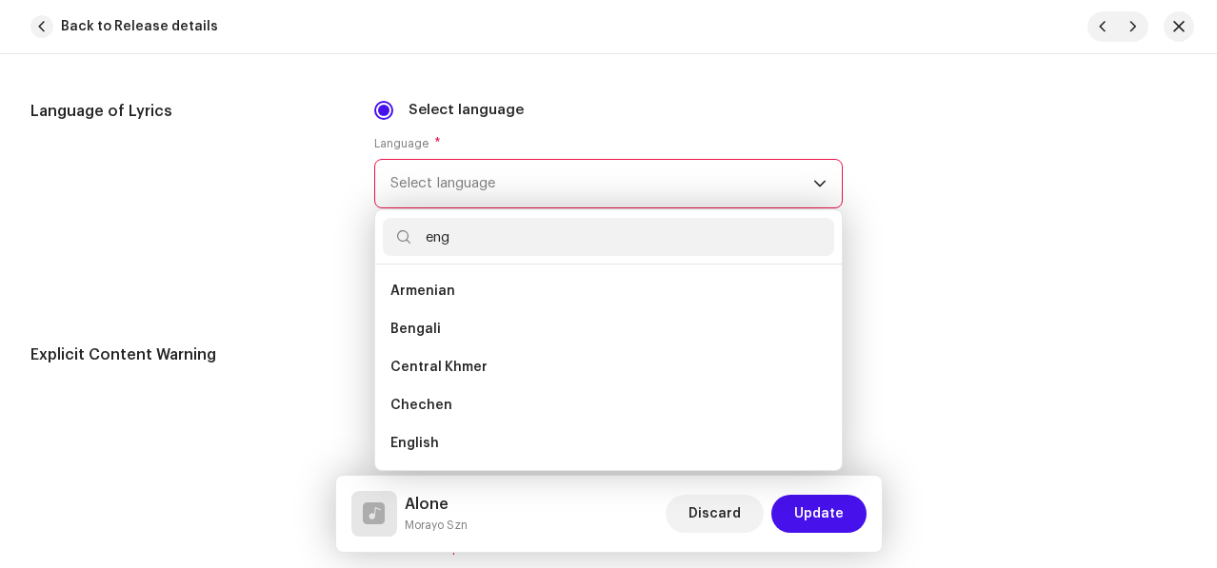
scroll to position [0, 0]
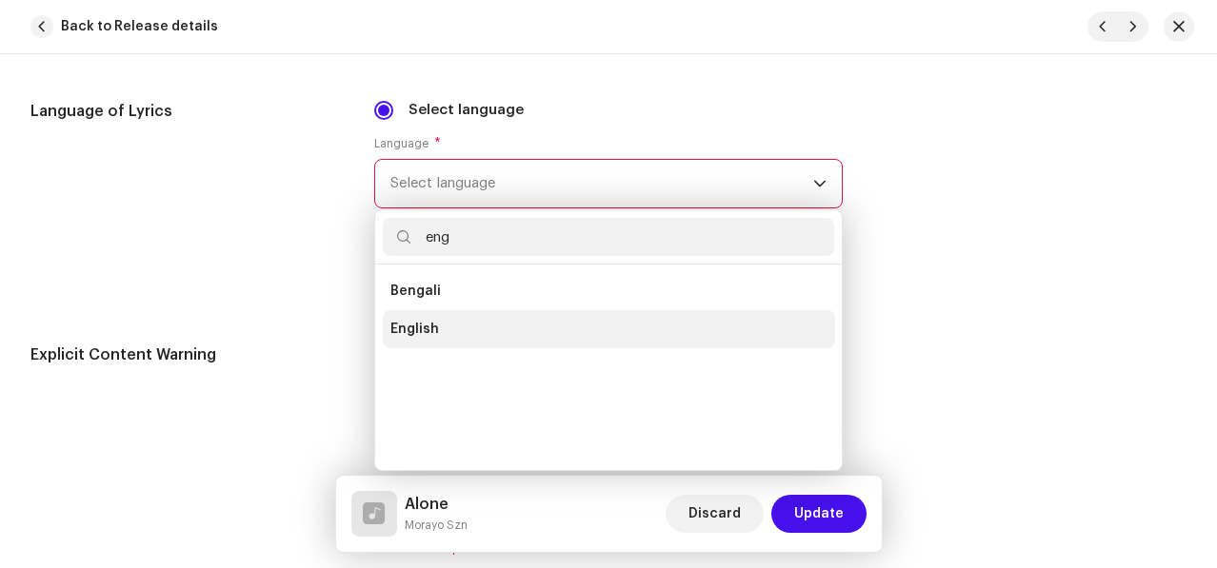
type input "eng"
click at [424, 320] on span "English" at bounding box center [414, 329] width 49 height 19
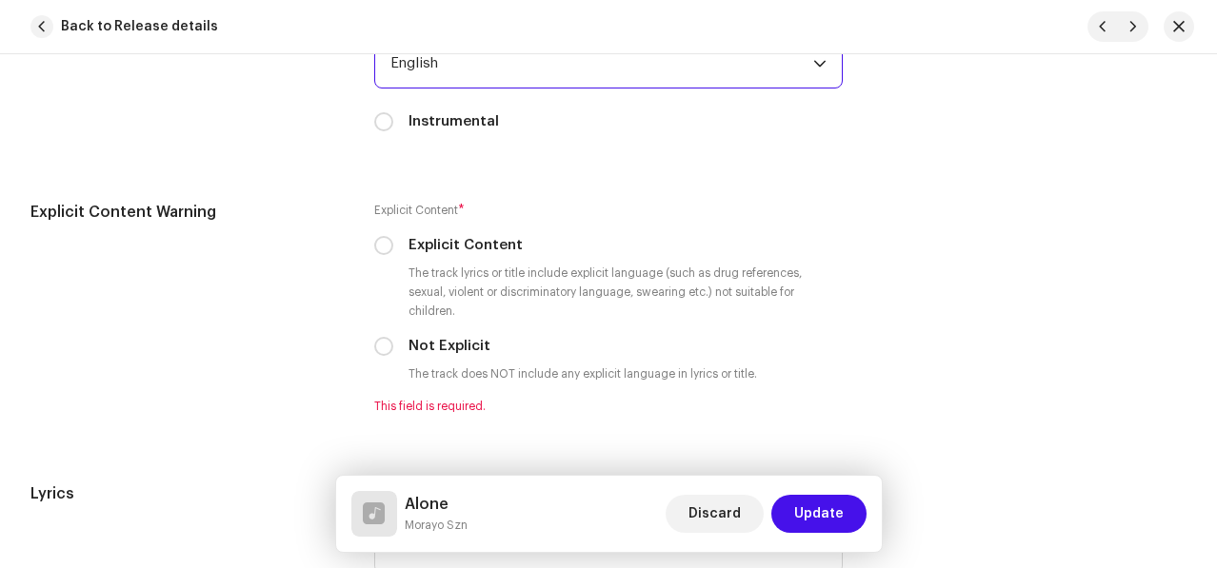
scroll to position [3388, 0]
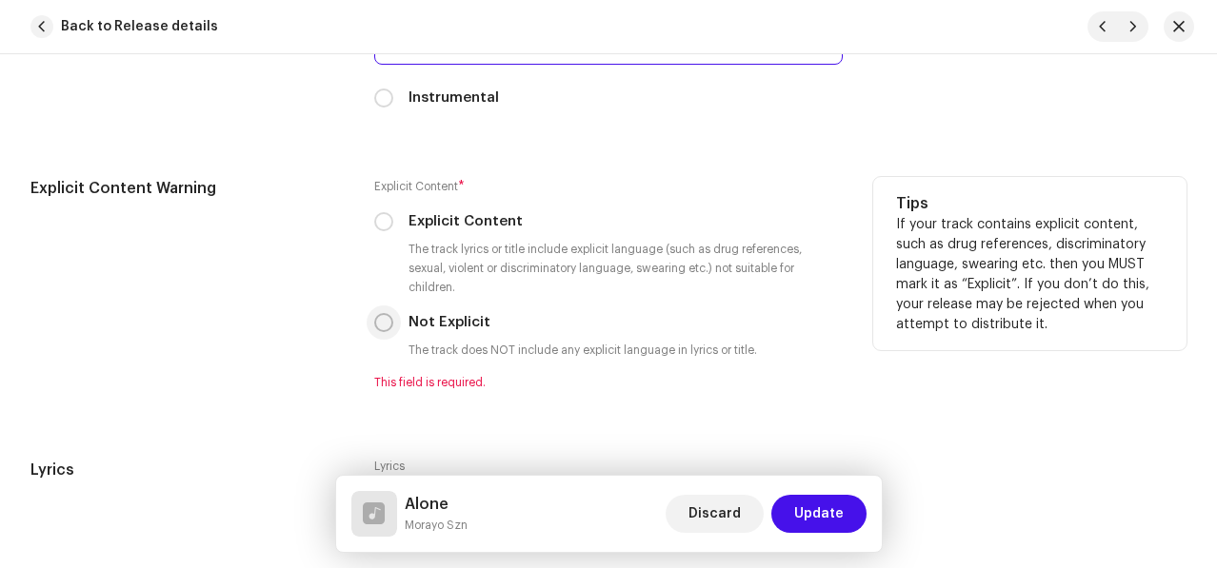
click at [390, 313] on input "Not Explicit" at bounding box center [383, 322] width 19 height 19
radio input "true"
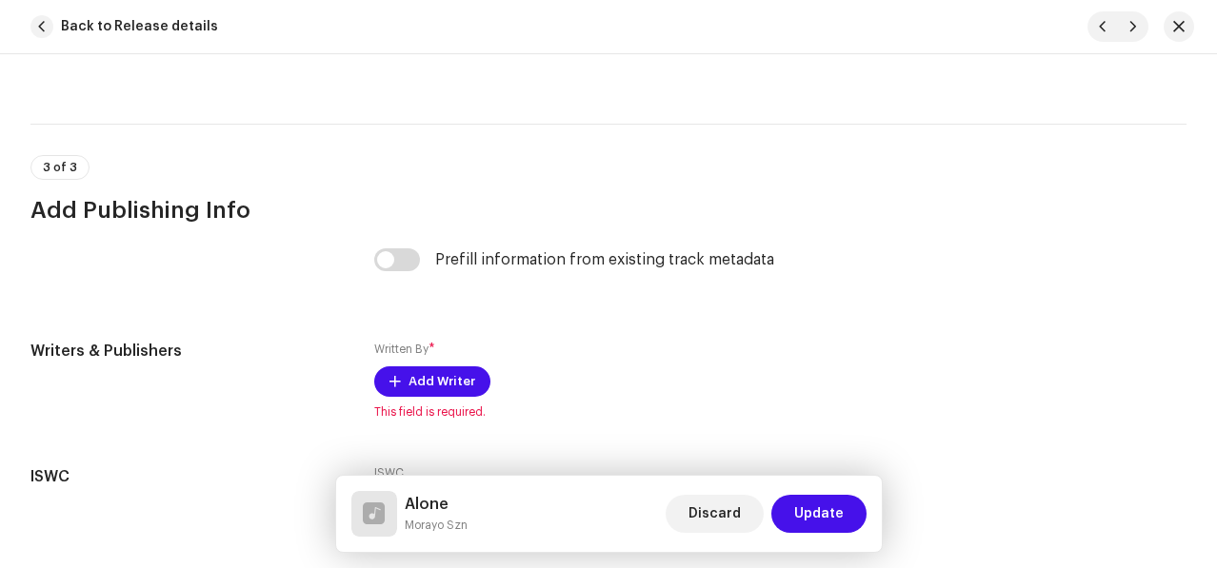
scroll to position [3906, 0]
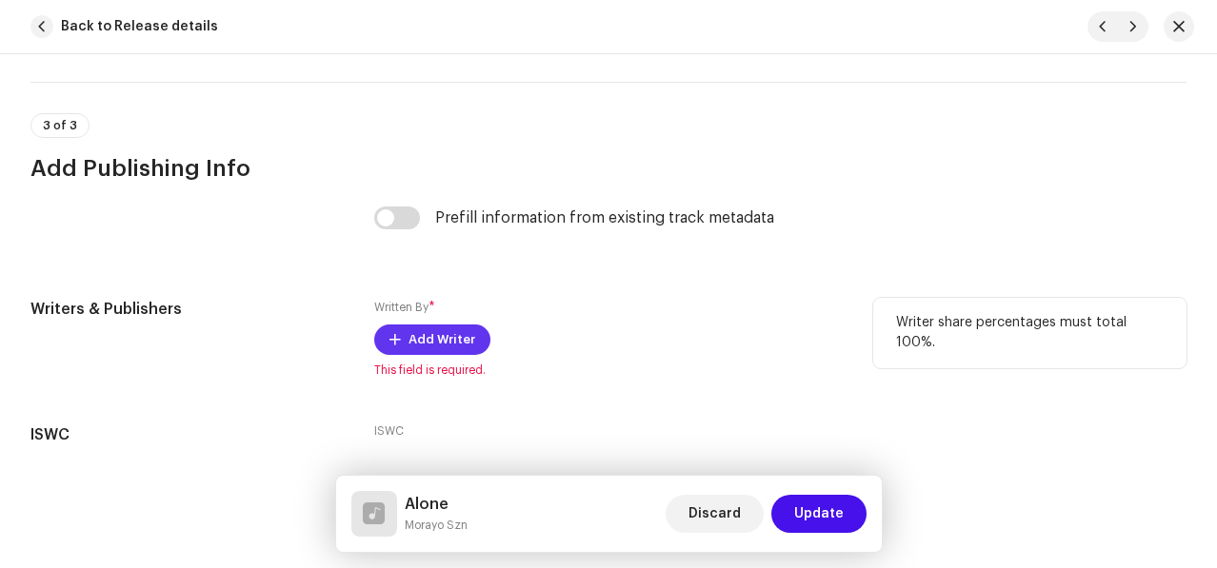
click at [440, 321] on span "Add Writer" at bounding box center [441, 340] width 67 height 38
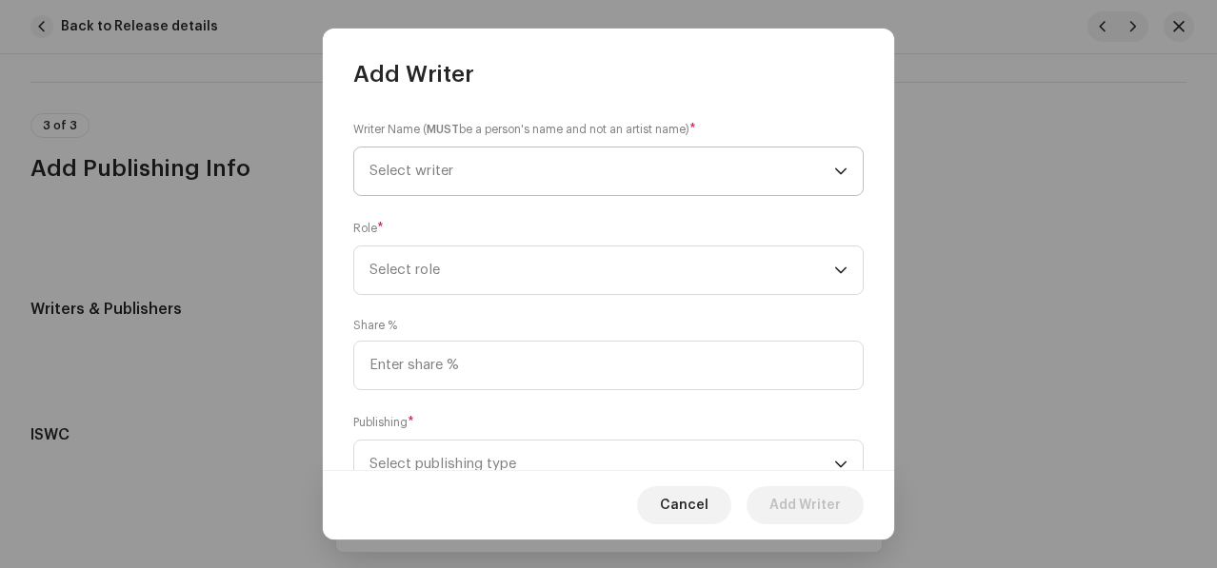
click at [467, 184] on span "Select writer" at bounding box center [601, 172] width 465 height 48
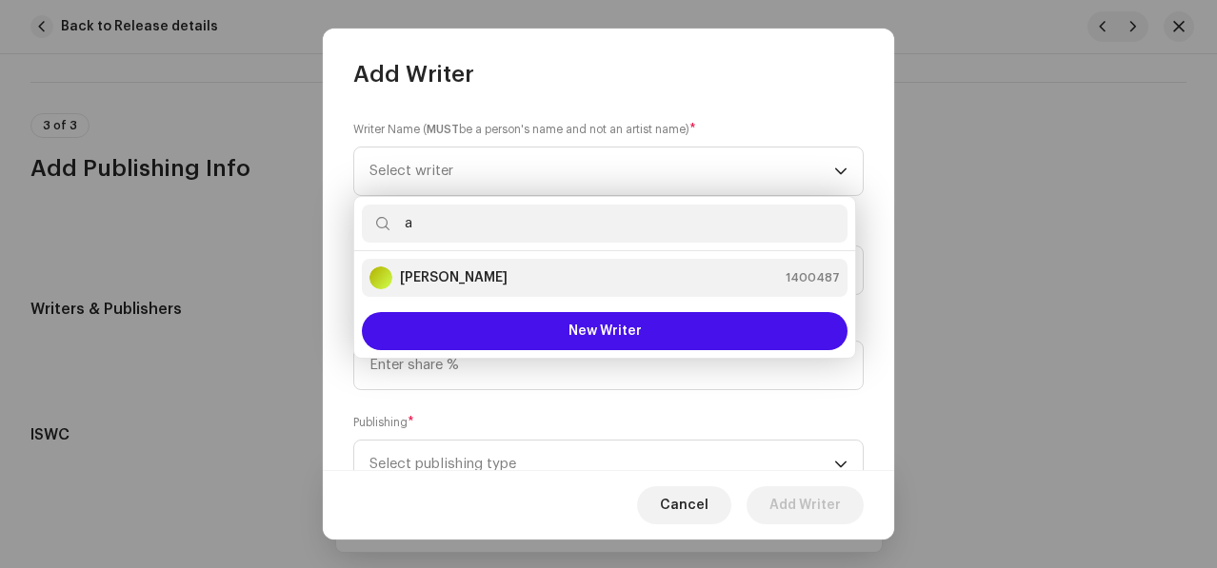
type input "a"
click at [477, 295] on li "[PERSON_NAME] 1400487" at bounding box center [605, 278] width 486 height 38
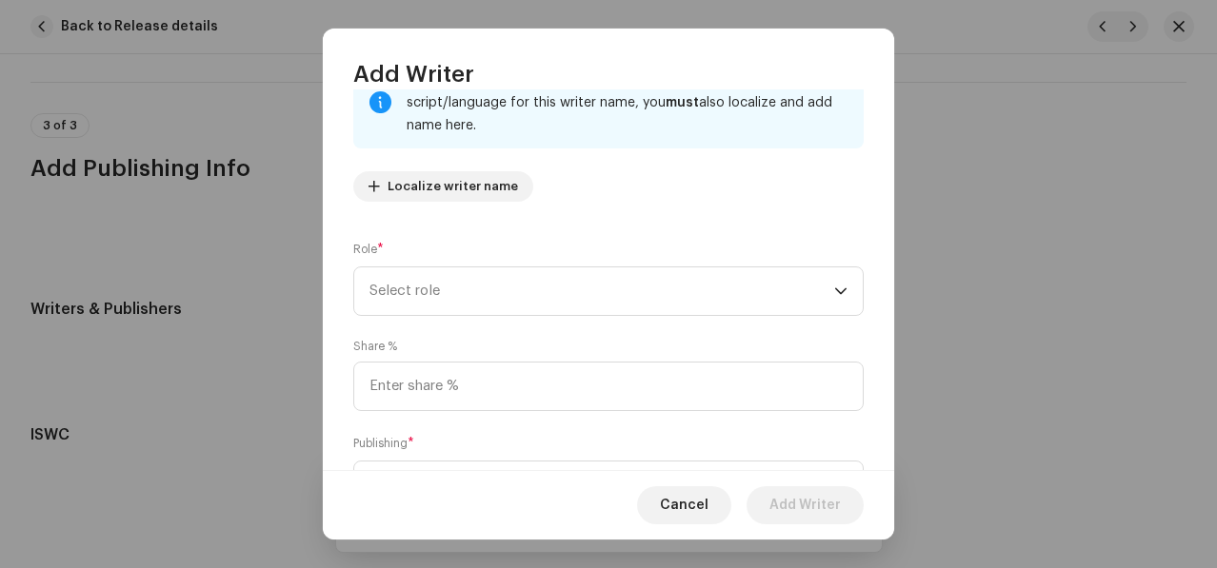
scroll to position [187, 0]
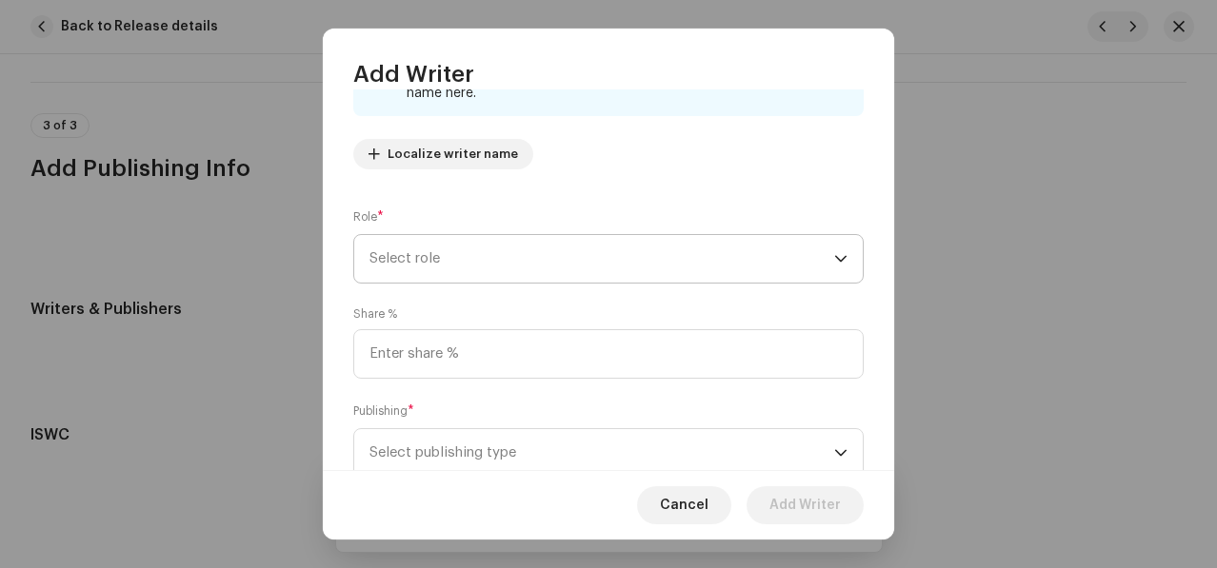
click at [442, 254] on span "Select role" at bounding box center [601, 259] width 465 height 48
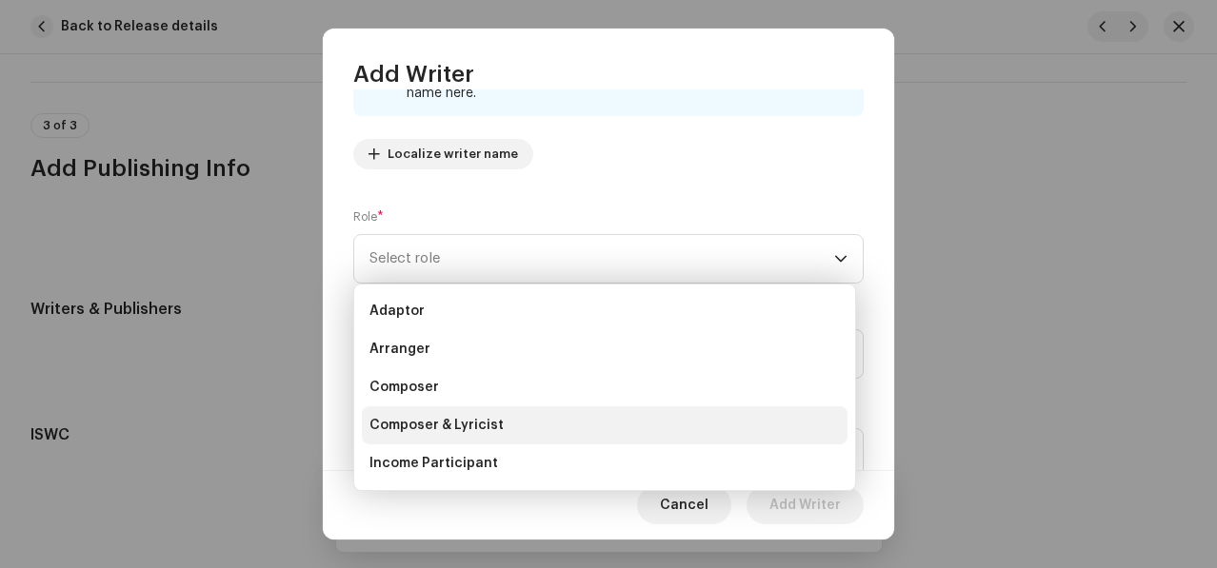
click at [413, 435] on li "Composer & Lyricist" at bounding box center [605, 426] width 486 height 38
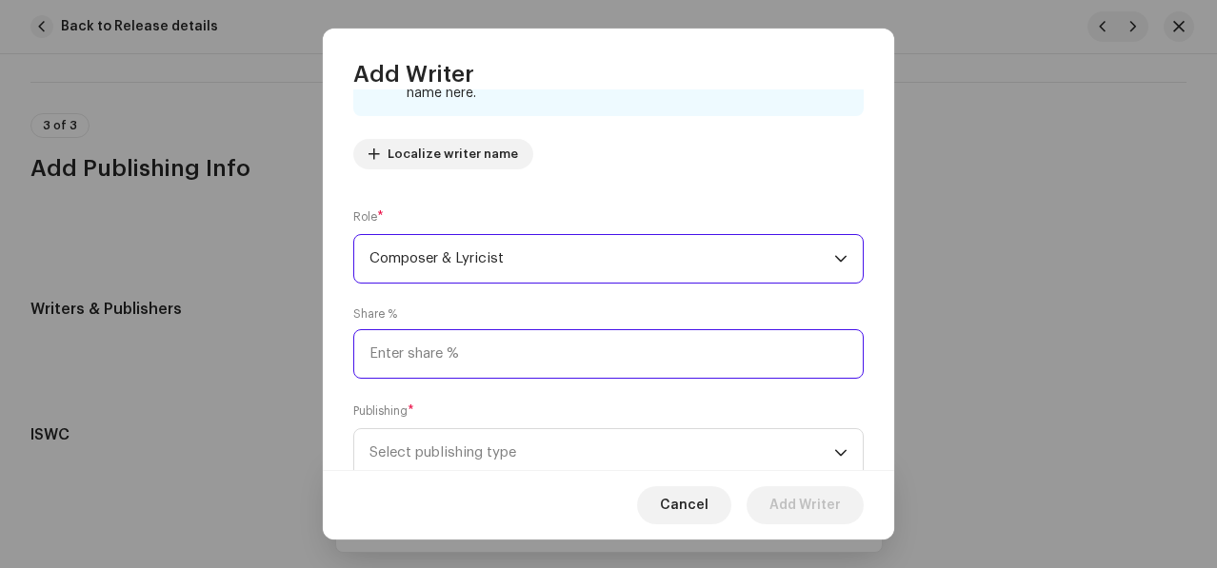
click at [438, 348] on input at bounding box center [608, 354] width 510 height 50
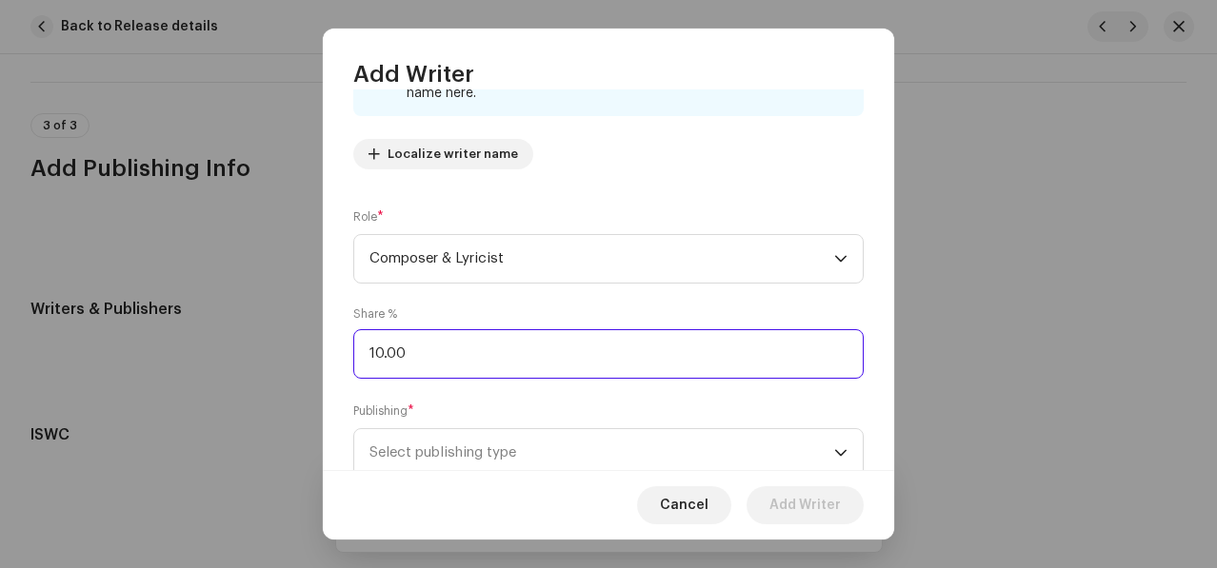
type input "100.00"
click at [478, 448] on span "Select publishing type" at bounding box center [601, 453] width 465 height 48
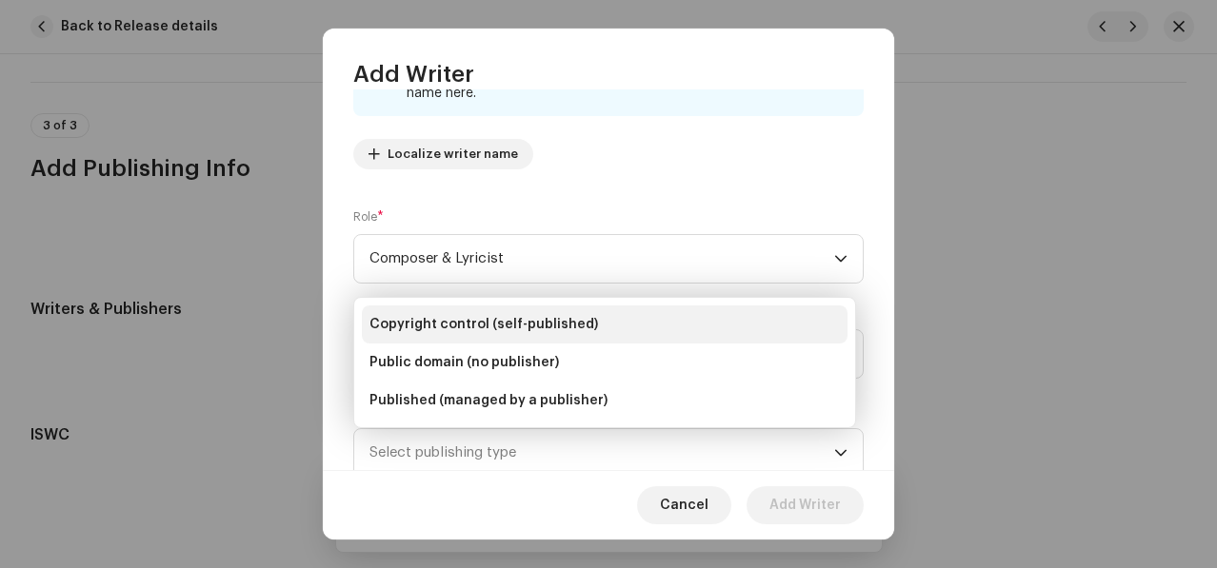
click at [474, 315] on span "Copyright control (self-published)" at bounding box center [483, 324] width 229 height 19
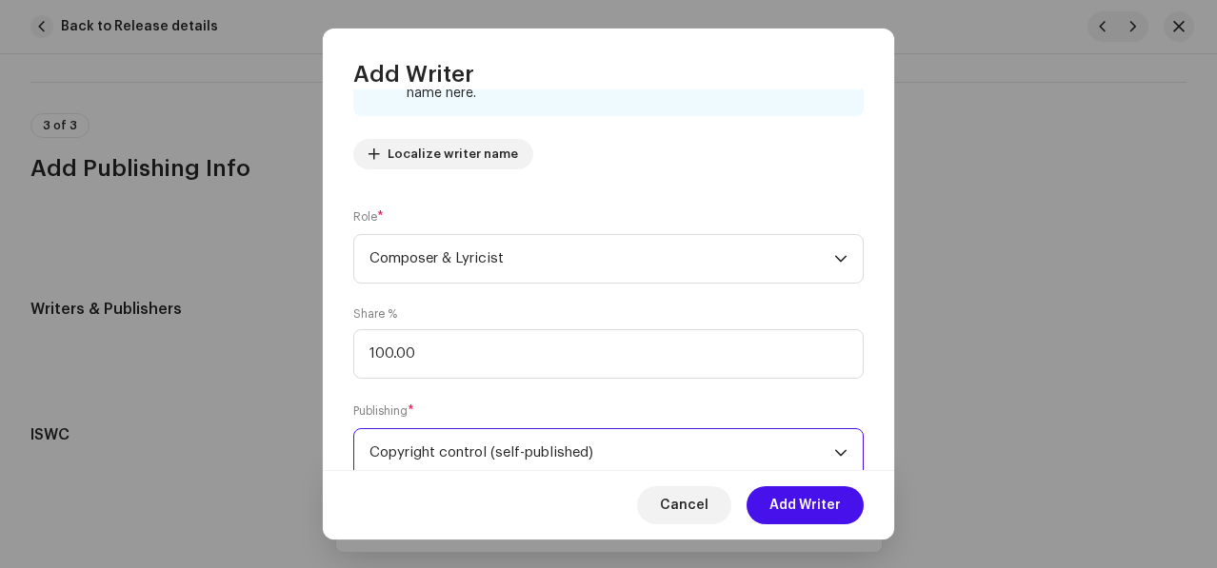
scroll to position [193, 0]
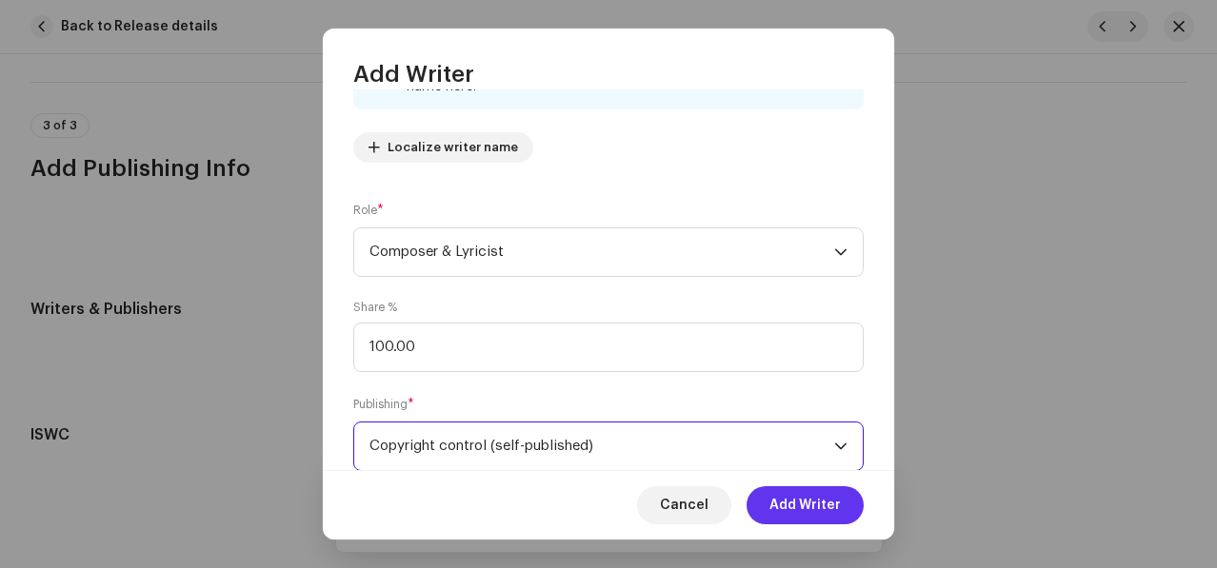
click at [764, 510] on button "Add Writer" at bounding box center [805, 506] width 117 height 38
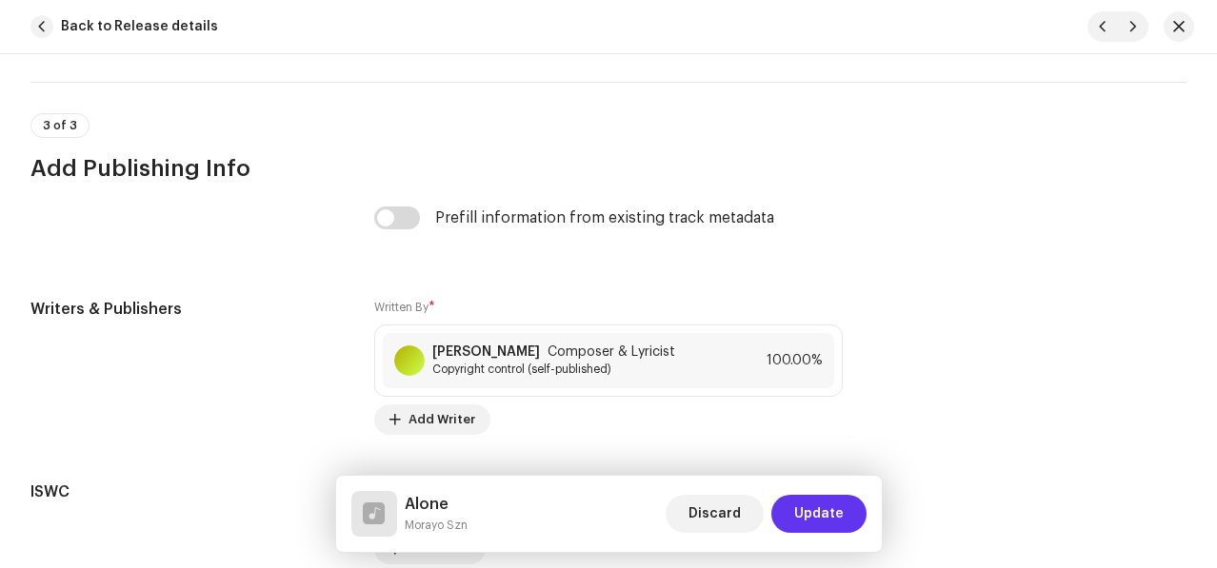
click at [800, 514] on span "Update" at bounding box center [819, 514] width 50 height 38
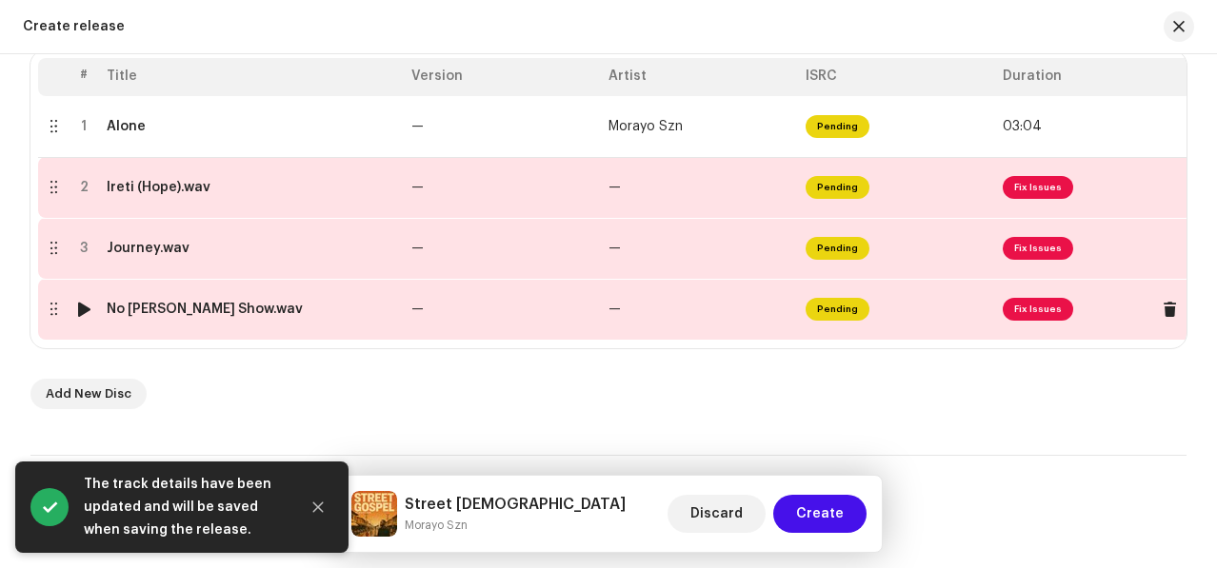
scroll to position [410, 0]
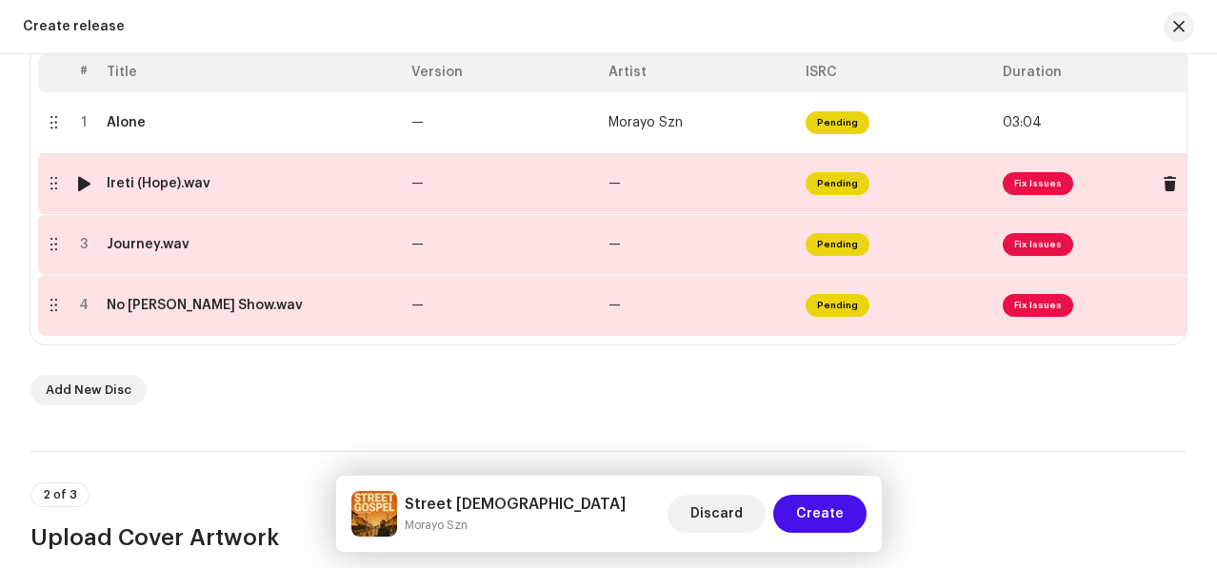
click at [541, 196] on td "—" at bounding box center [502, 183] width 197 height 61
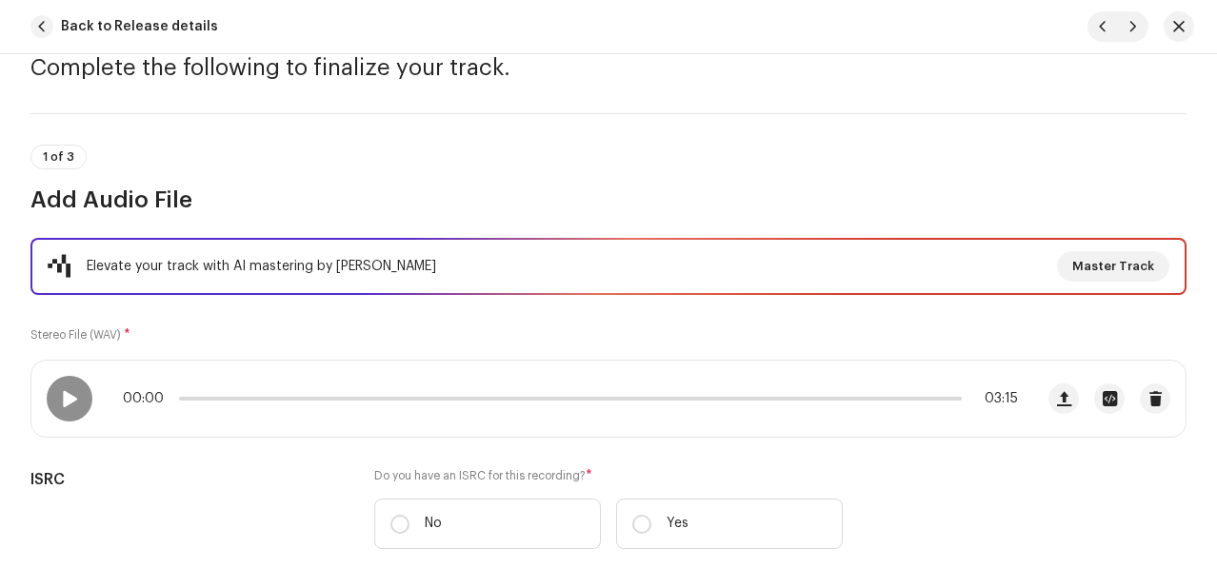
scroll to position [220, 0]
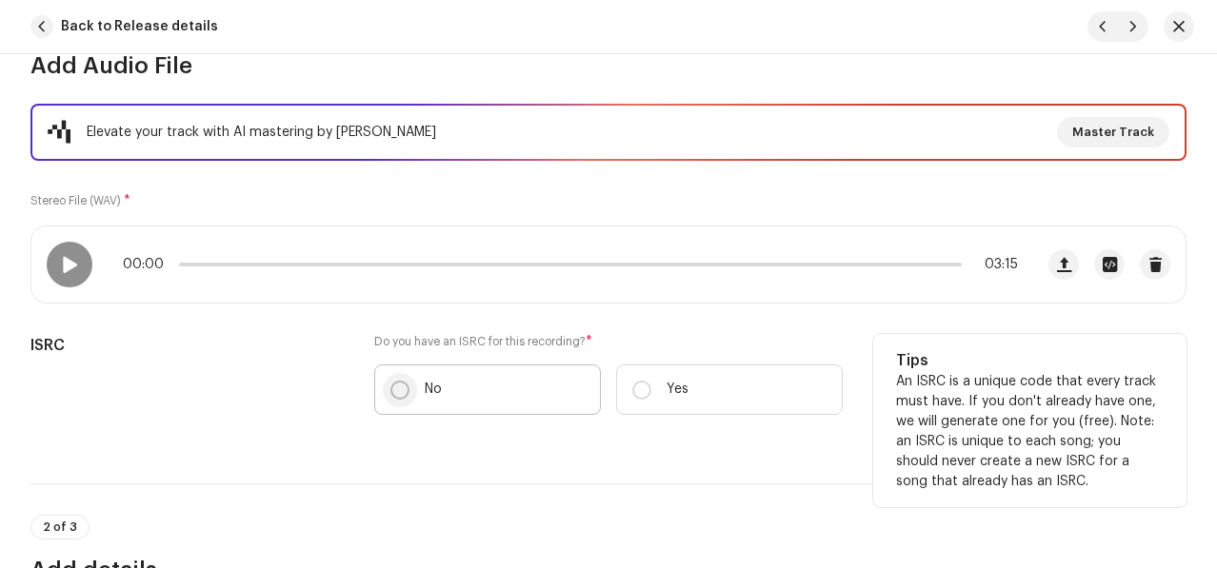
click at [396, 385] on input "No" at bounding box center [399, 390] width 19 height 19
radio input "true"
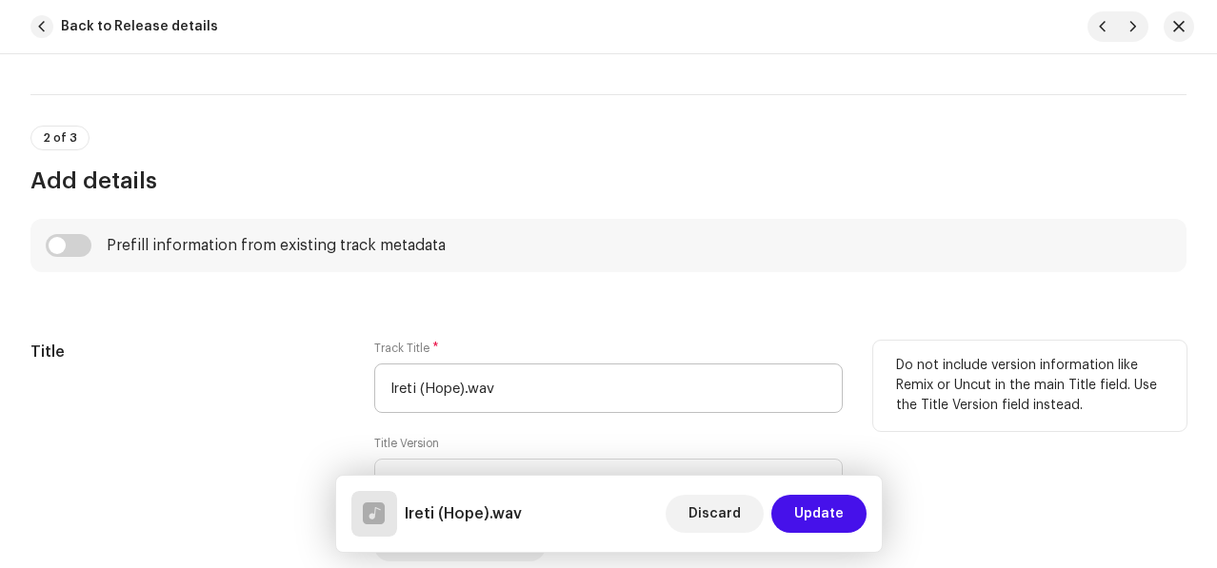
scroll to position [682, 0]
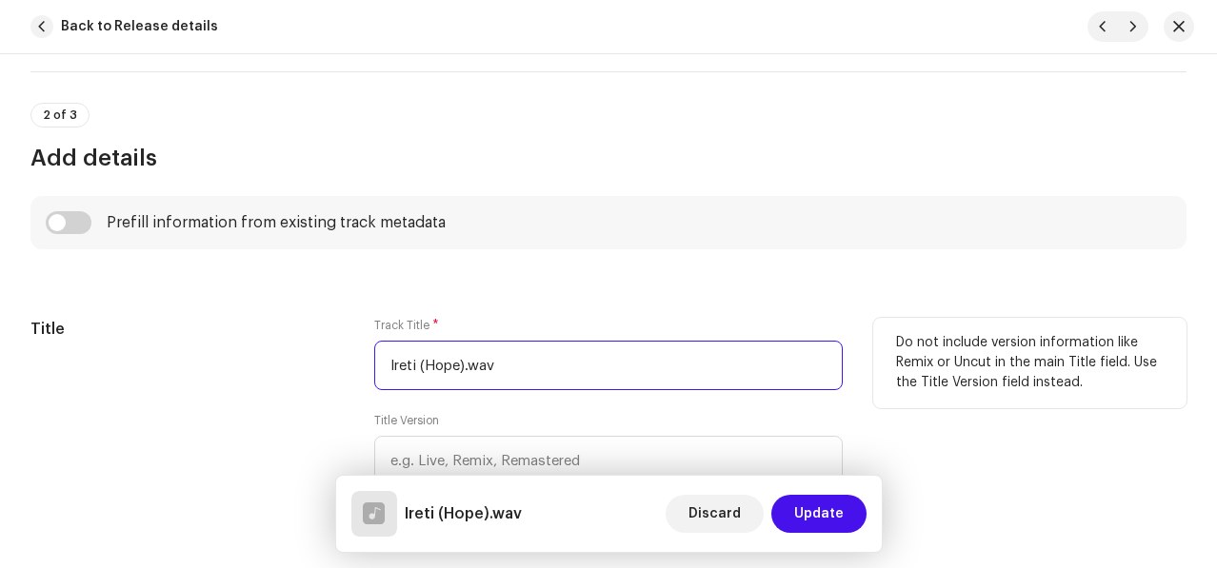
drag, startPoint x: 500, startPoint y: 373, endPoint x: 329, endPoint y: 356, distance: 171.3
click at [329, 355] on div "Title Track Title * Ireti (Hope).wav Title Version Localize Your Track Do not i…" at bounding box center [608, 428] width 1156 height 221
paste input "text"
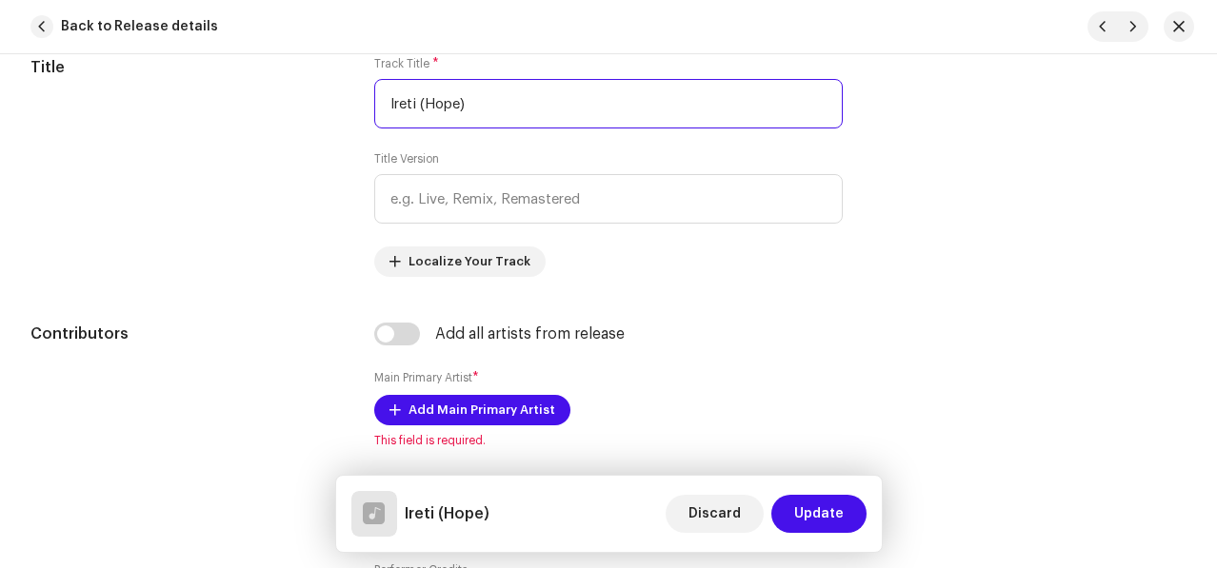
scroll to position [960, 0]
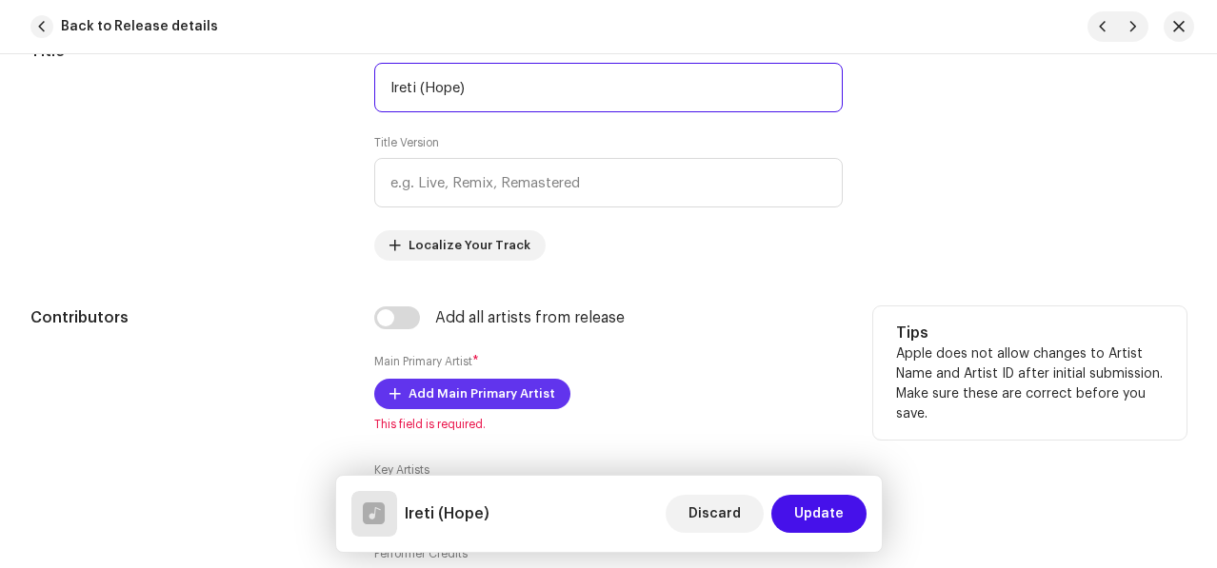
type input "Ireti (Hope)"
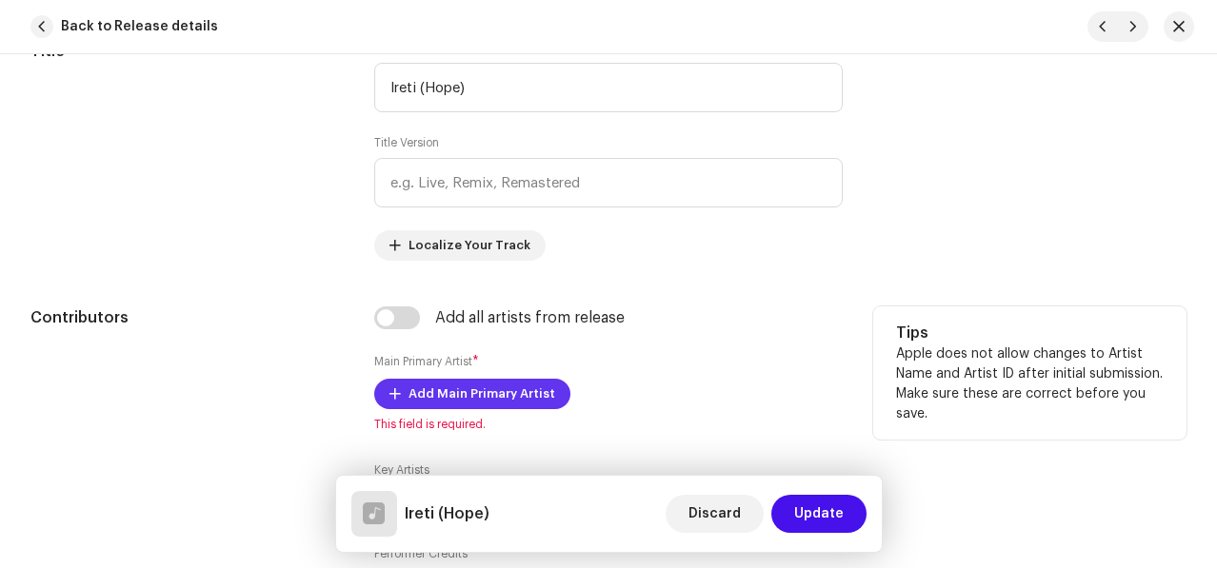
click at [448, 404] on span "Add Main Primary Artist" at bounding box center [481, 394] width 147 height 38
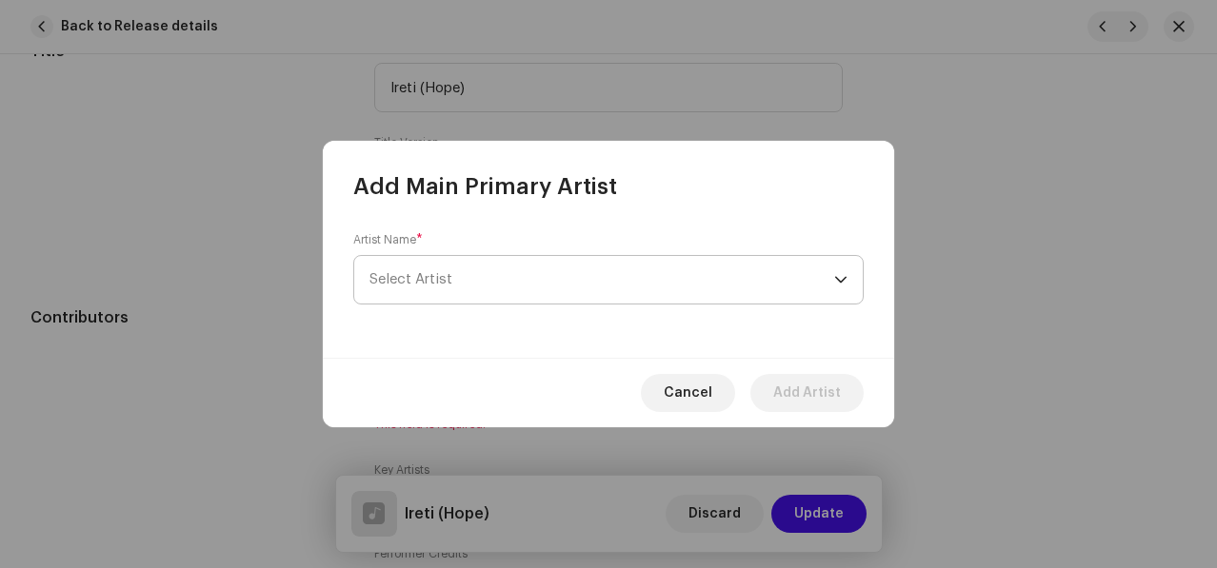
click at [465, 304] on div "Artist Name * Select Artist" at bounding box center [608, 268] width 510 height 72
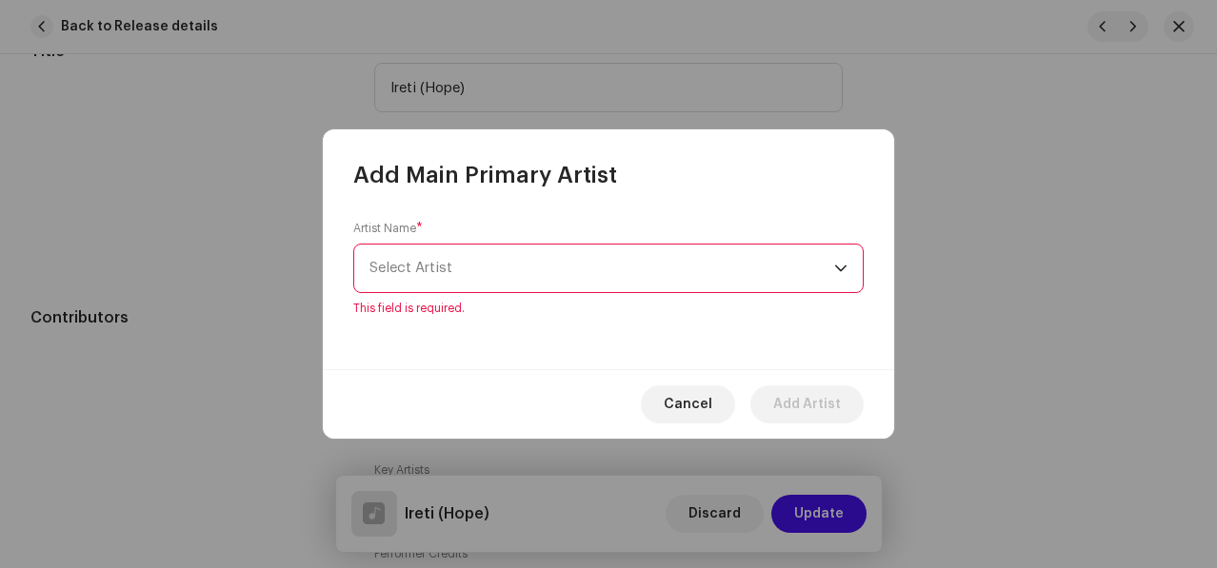
click at [464, 280] on span "Select Artist" at bounding box center [601, 269] width 465 height 48
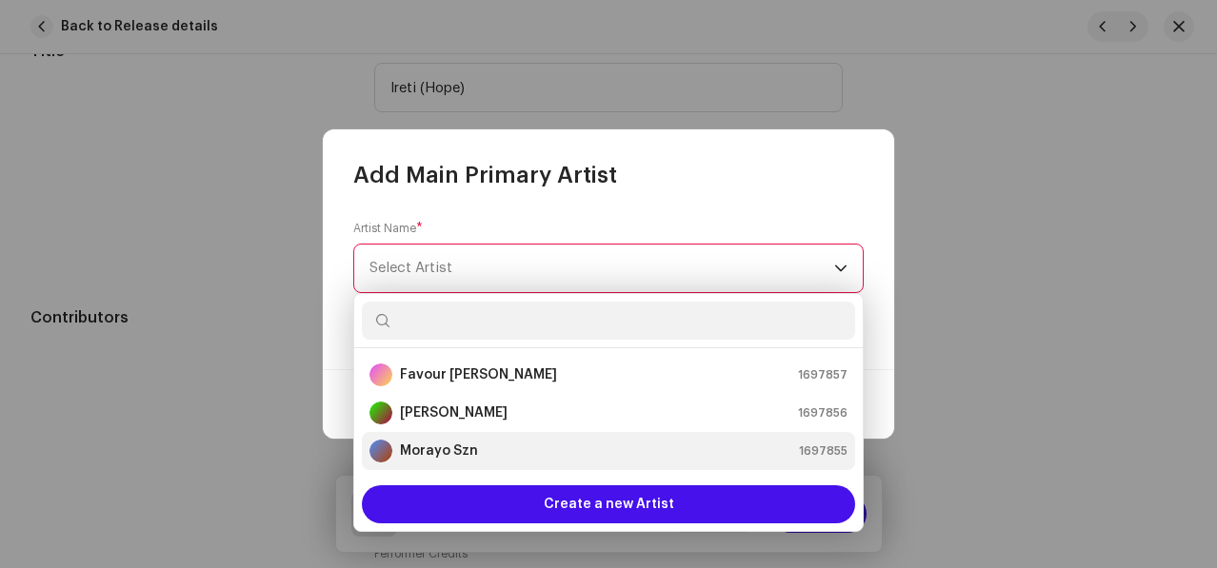
click at [442, 448] on strong "Morayo Szn" at bounding box center [439, 451] width 78 height 19
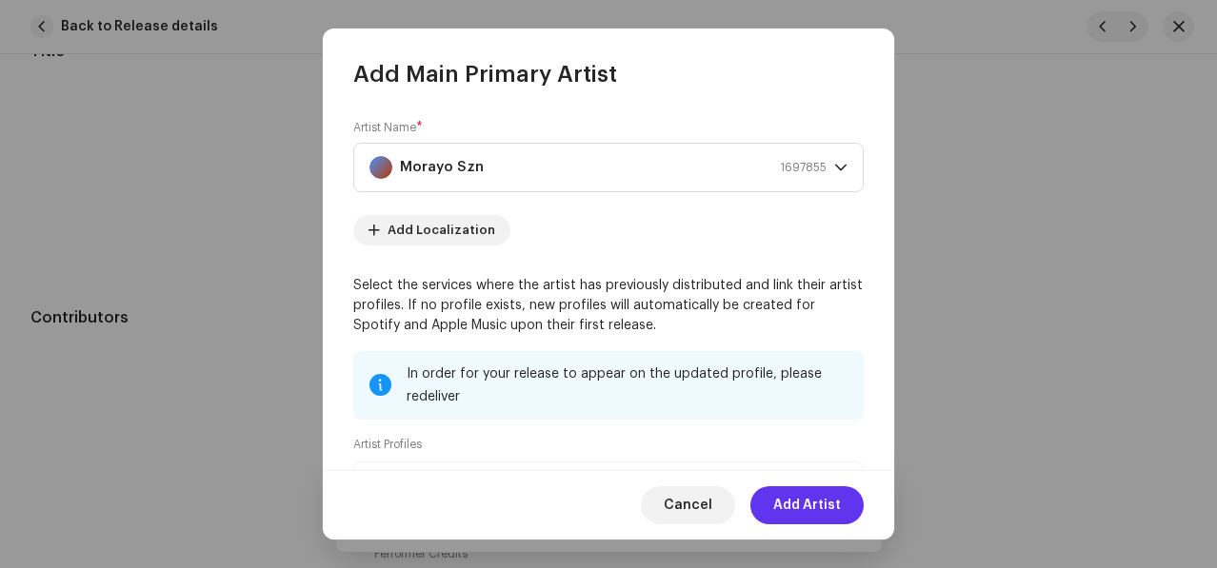
click at [789, 508] on span "Add Artist" at bounding box center [807, 506] width 68 height 38
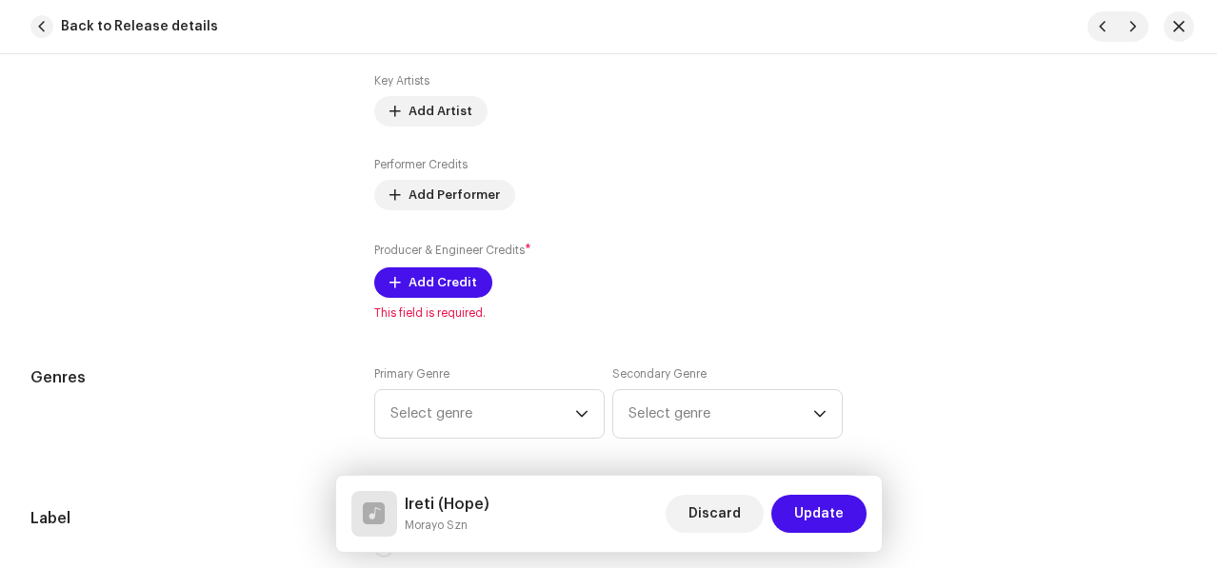
scroll to position [1378, 0]
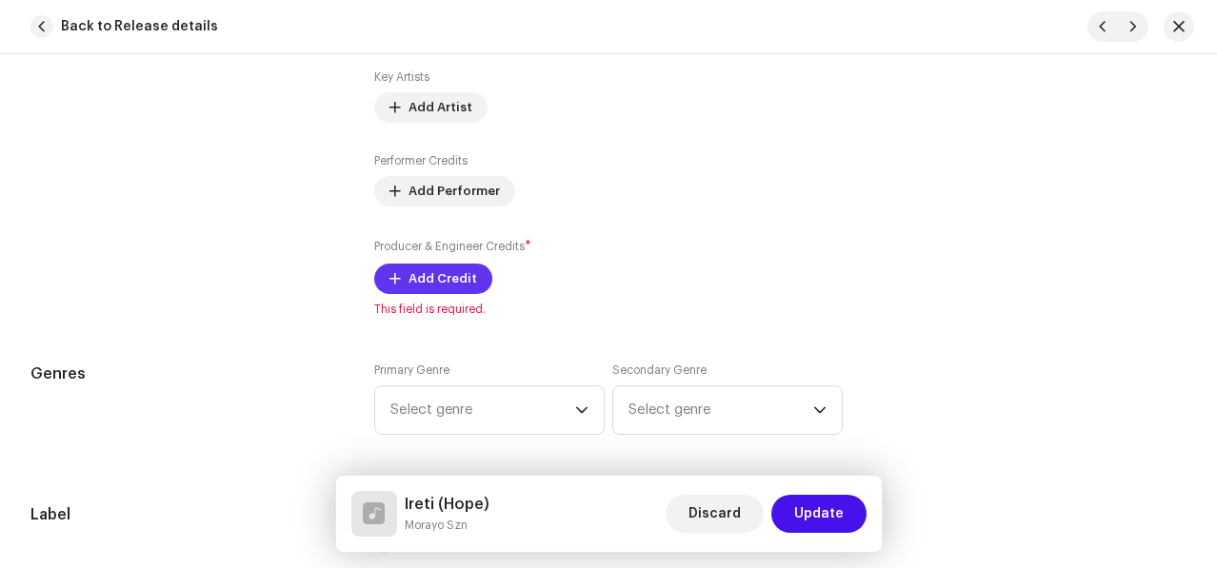
click at [427, 275] on span "Add Credit" at bounding box center [442, 279] width 69 height 38
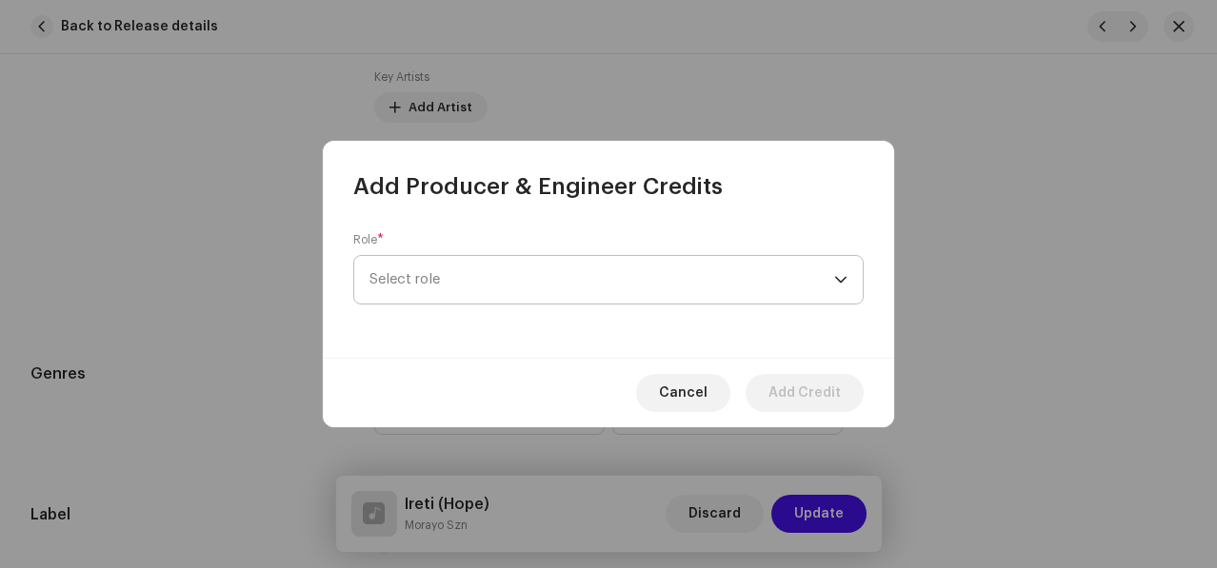
click at [465, 278] on span "Select role" at bounding box center [601, 280] width 465 height 48
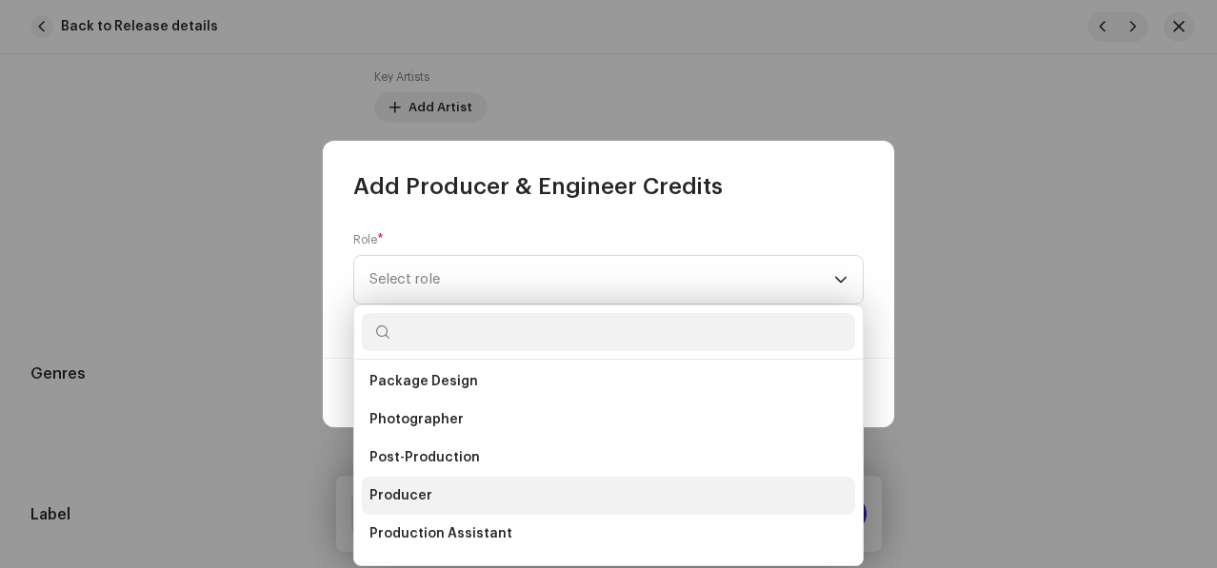
scroll to position [675, 0]
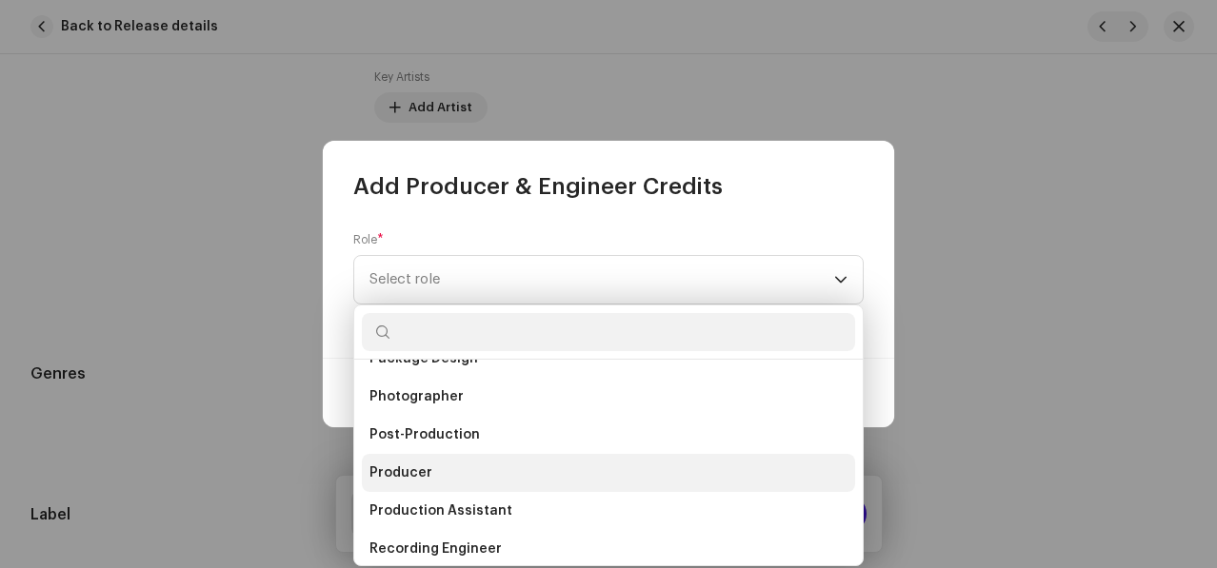
click at [420, 490] on li "Producer" at bounding box center [608, 473] width 493 height 38
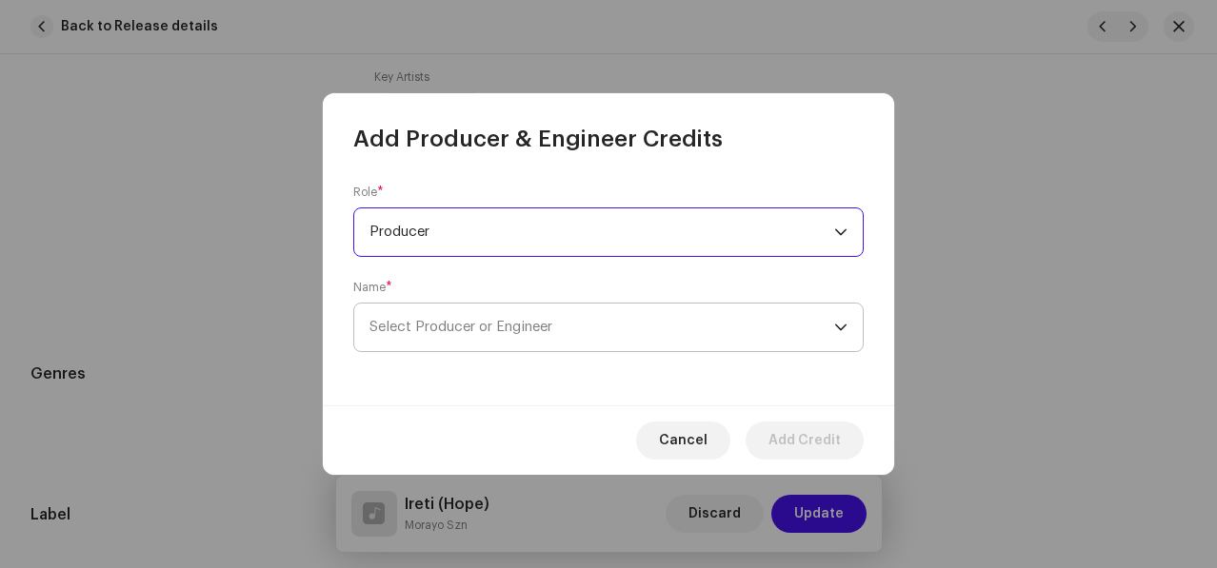
click at [444, 328] on span "Select Producer or Engineer" at bounding box center [460, 327] width 183 height 14
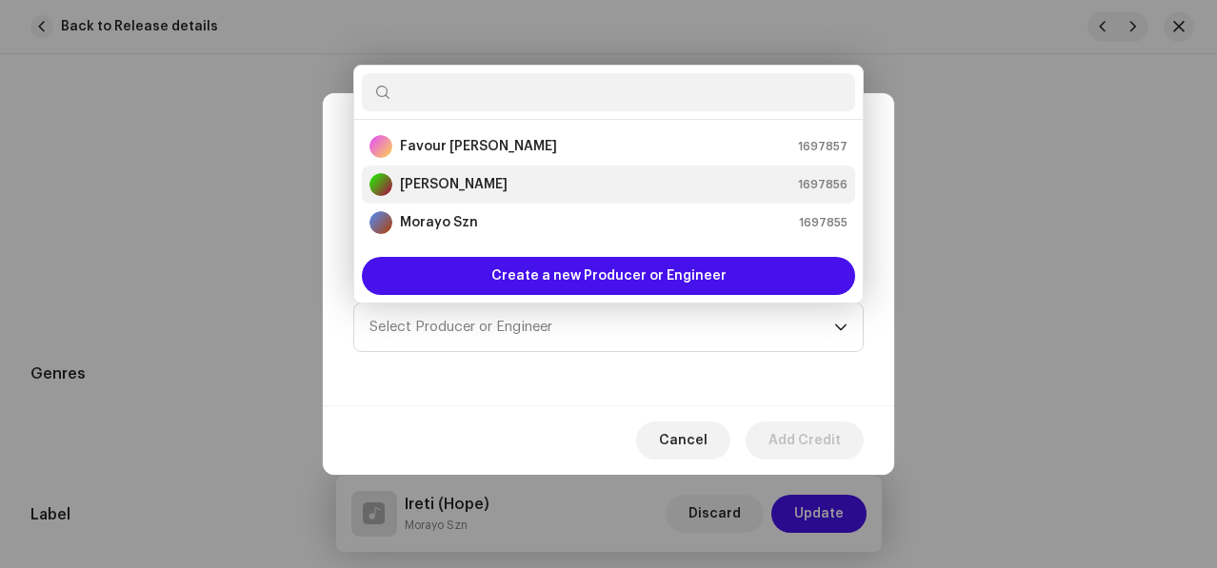
click at [451, 175] on strong "[PERSON_NAME]" at bounding box center [454, 184] width 108 height 19
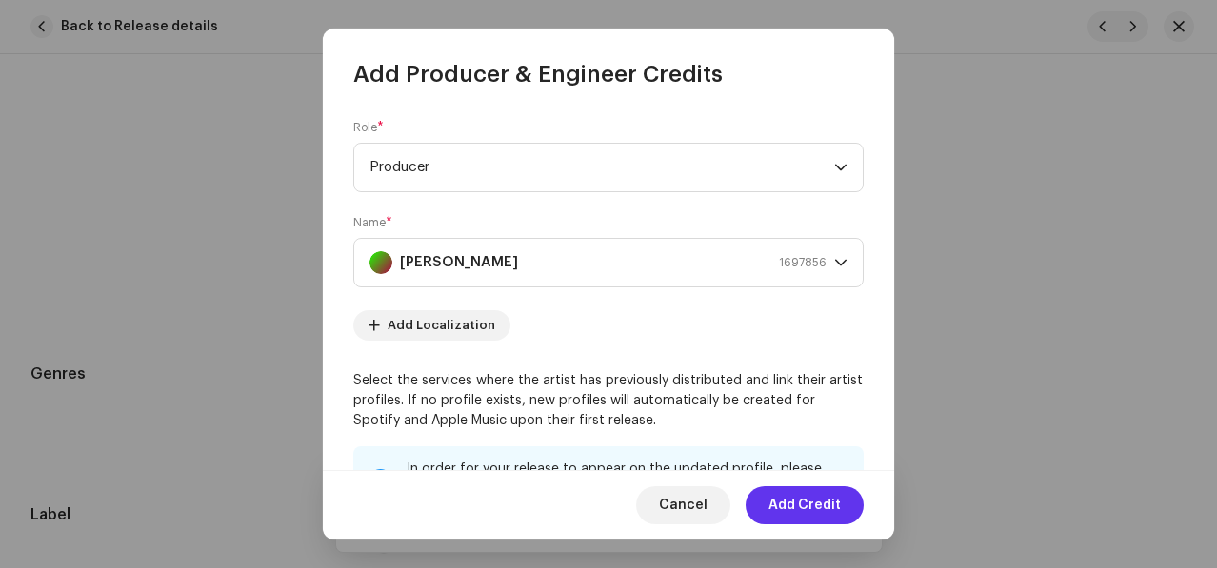
click at [808, 510] on span "Add Credit" at bounding box center [804, 506] width 72 height 38
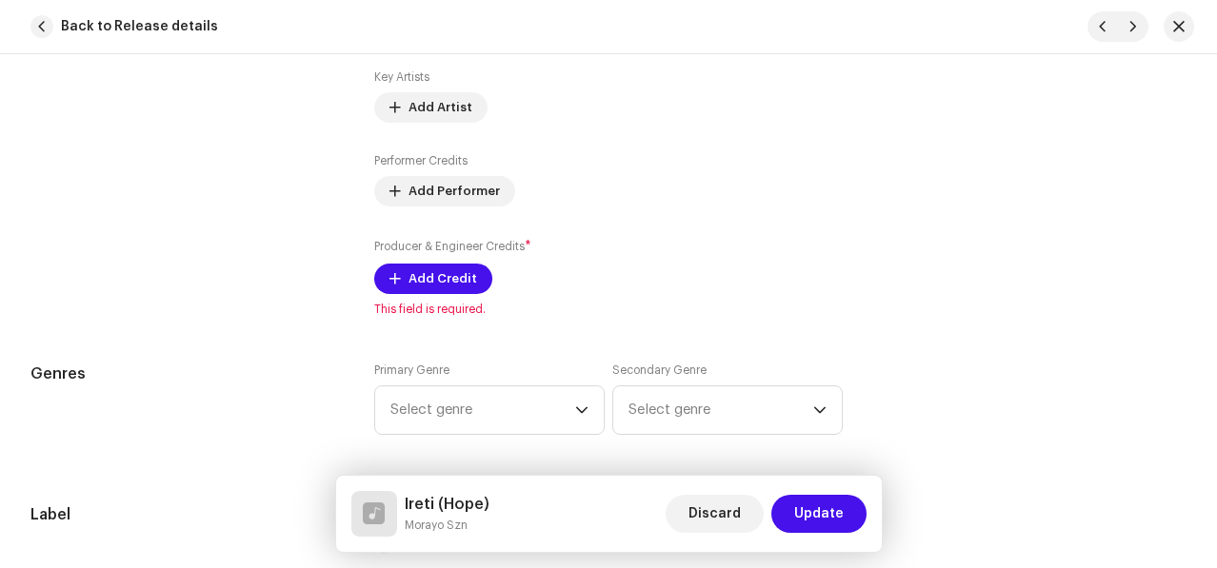
scroll to position [1443, 0]
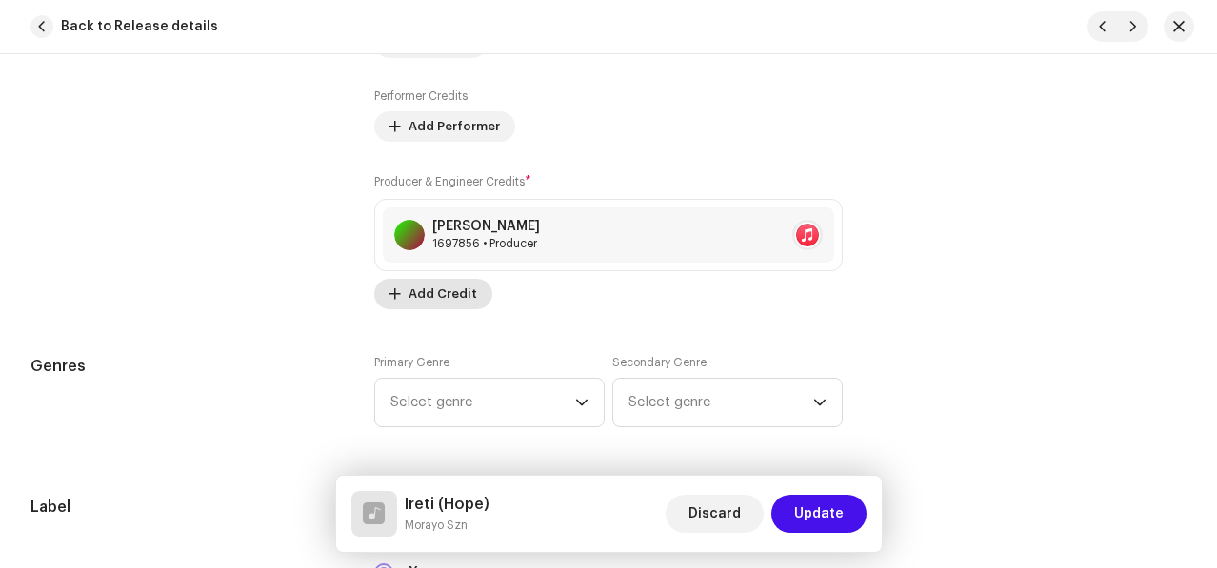
click at [449, 308] on span "Add Credit" at bounding box center [442, 294] width 69 height 38
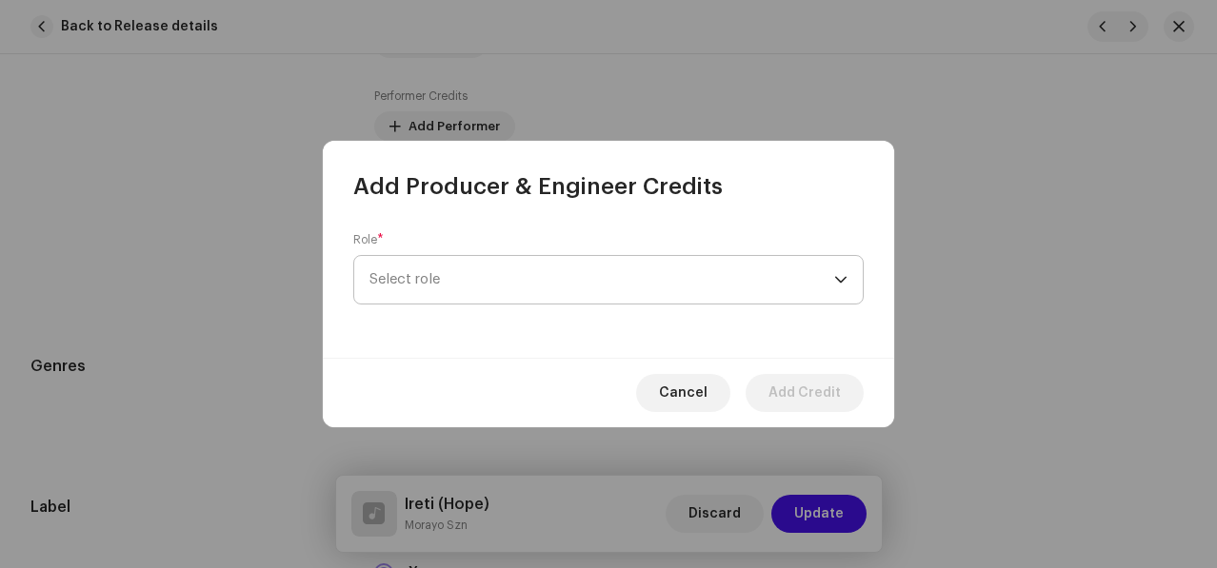
click at [458, 268] on span "Select role" at bounding box center [601, 280] width 465 height 48
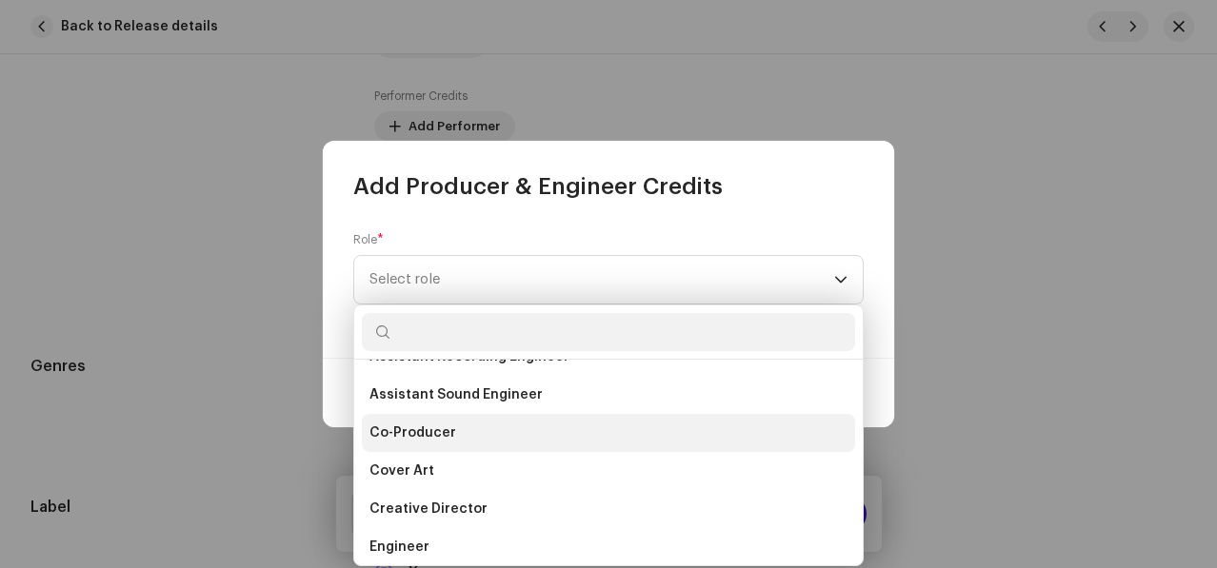
scroll to position [263, 0]
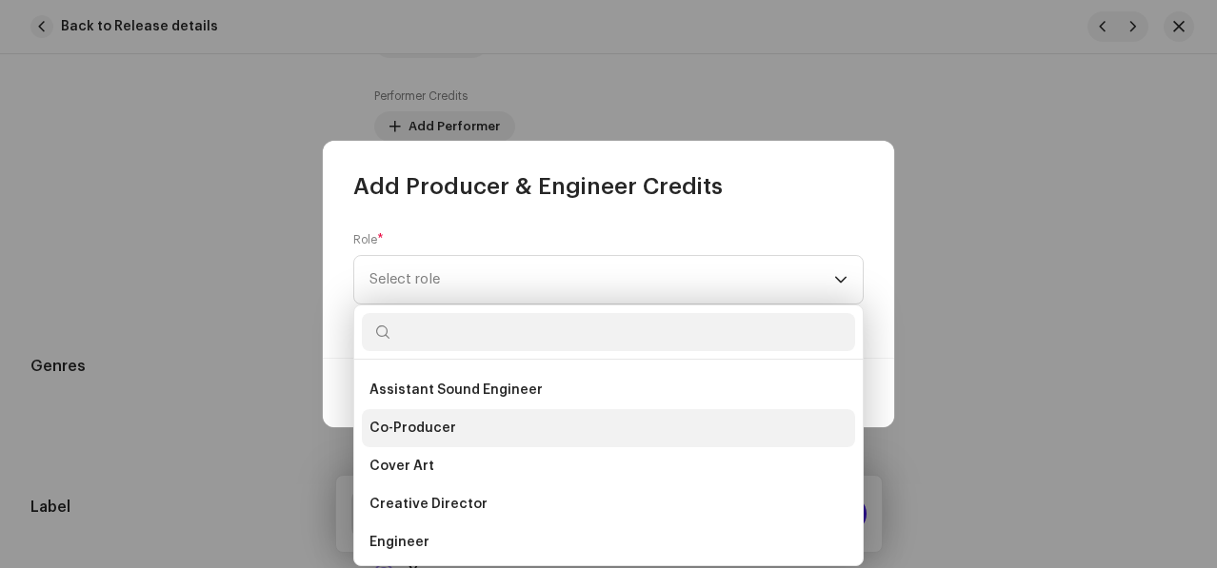
click at [425, 437] on span "Co-Producer" at bounding box center [412, 428] width 87 height 19
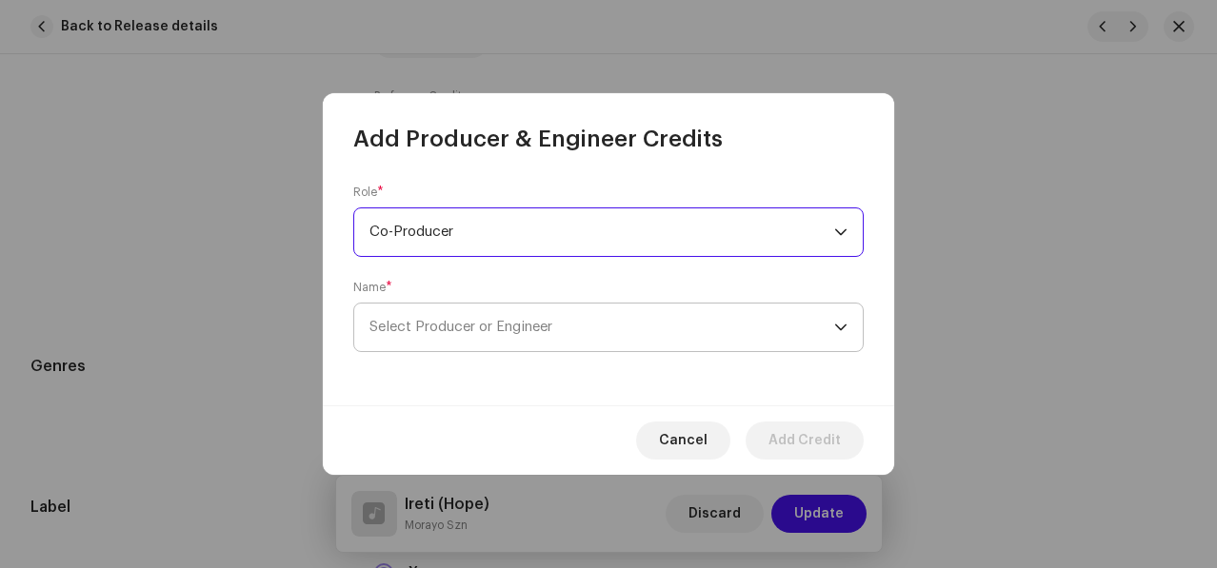
click at [440, 325] on span "Select Producer or Engineer" at bounding box center [460, 327] width 183 height 14
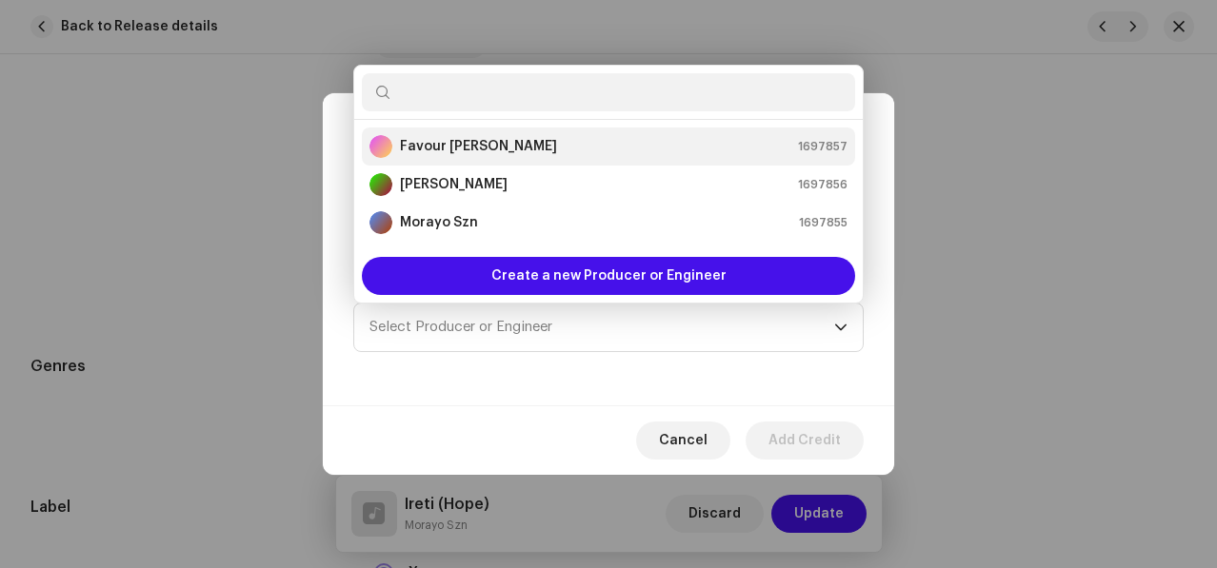
click at [444, 143] on strong "Favour [PERSON_NAME]" at bounding box center [478, 146] width 157 height 19
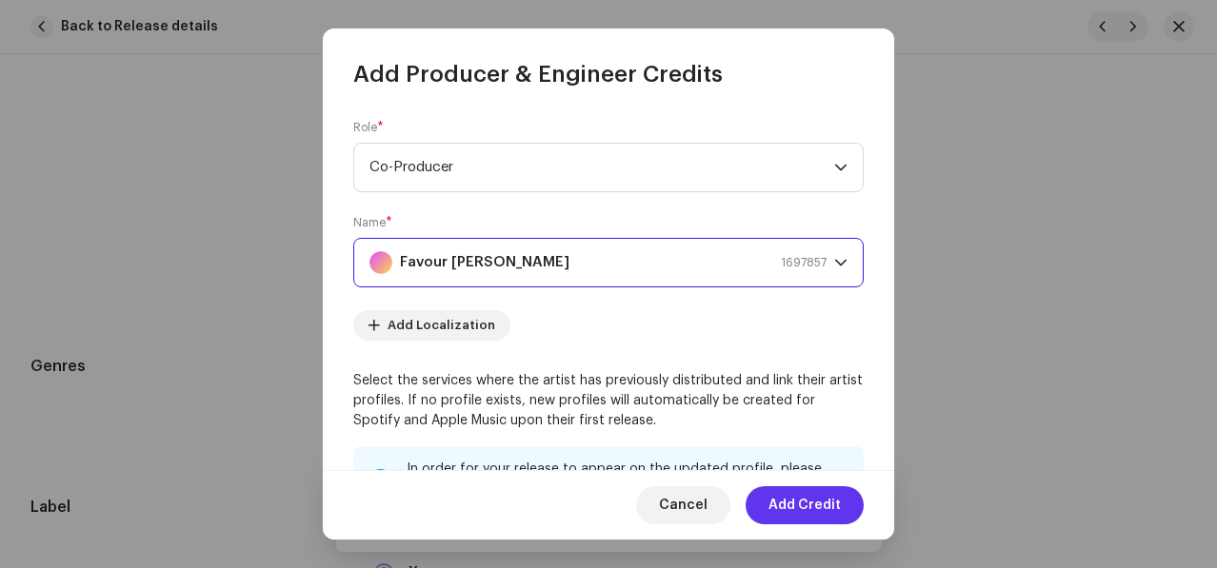
click at [805, 507] on span "Add Credit" at bounding box center [804, 506] width 72 height 38
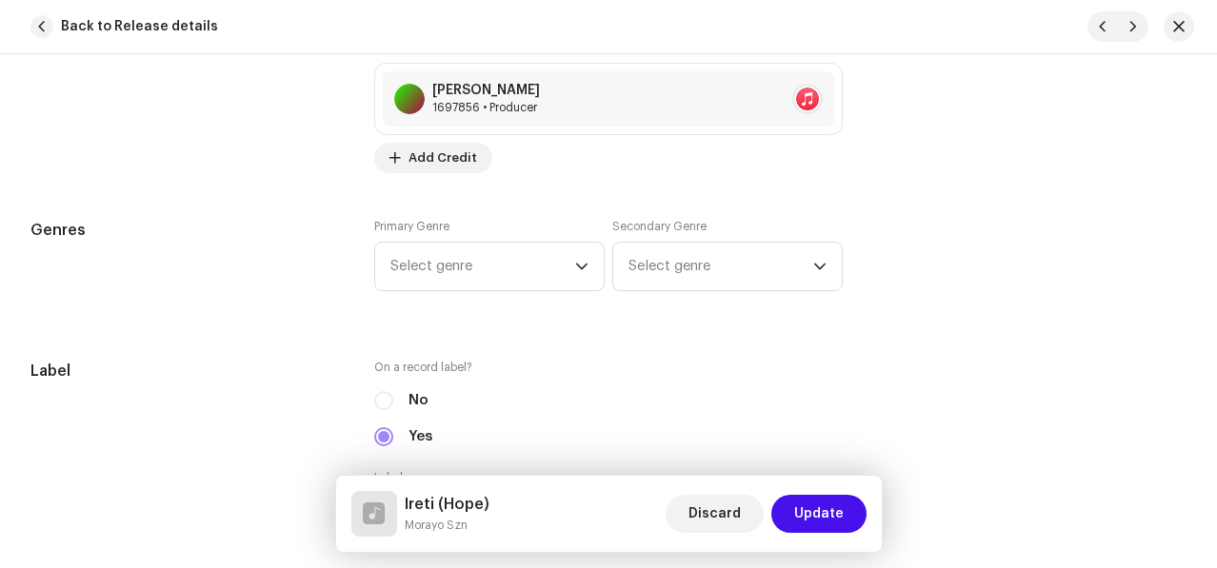
scroll to position [1651, 0]
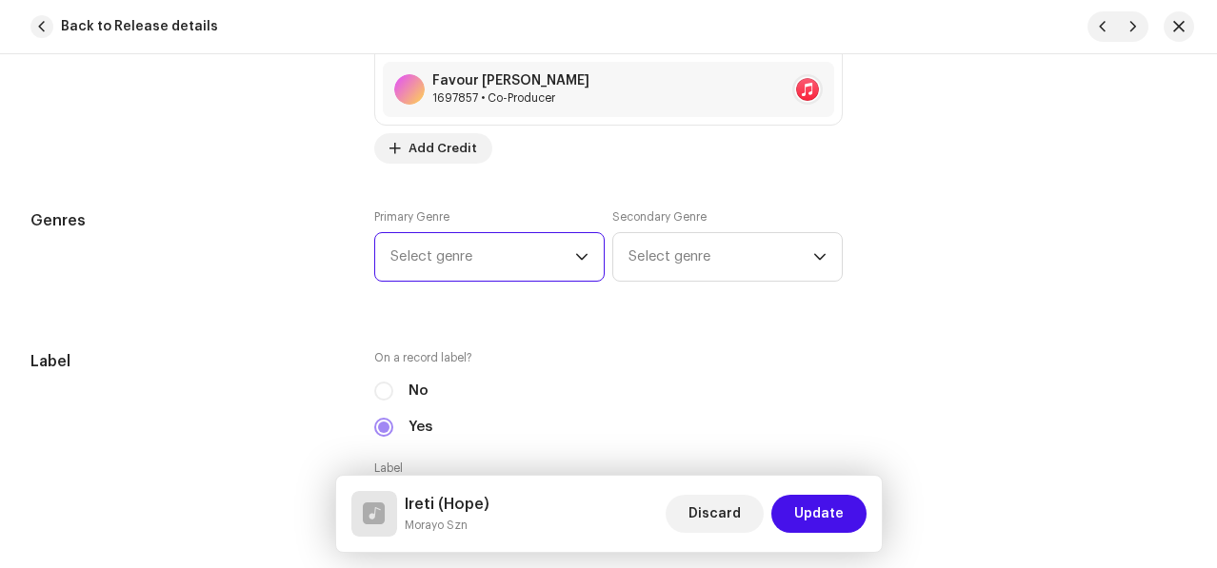
click at [501, 269] on span "Select genre" at bounding box center [482, 257] width 185 height 48
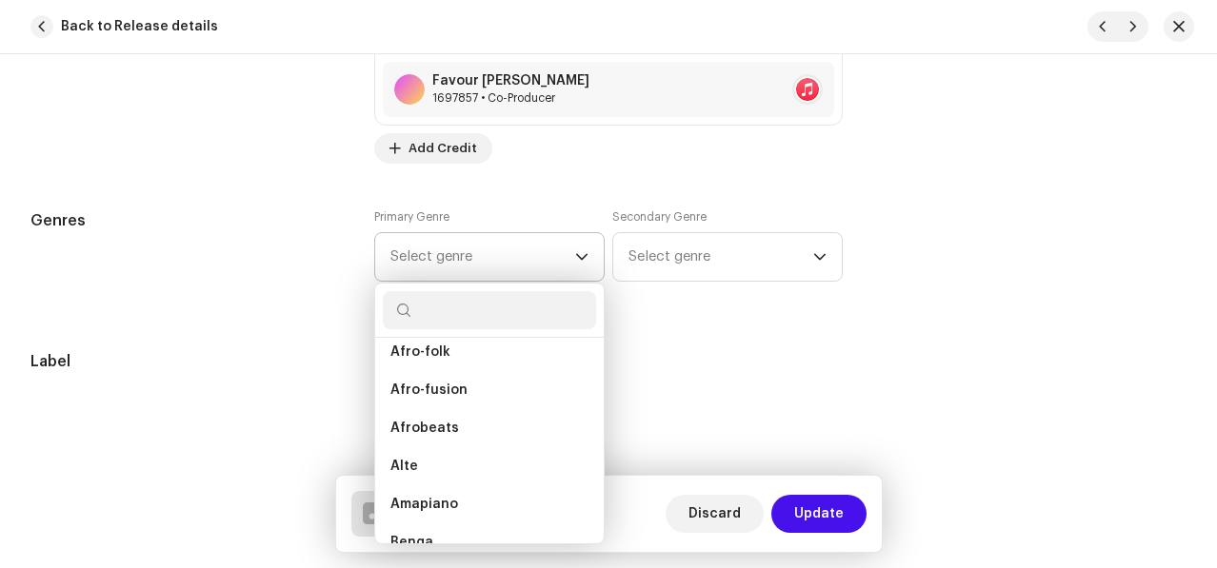
scroll to position [242, 0]
click at [408, 414] on li "Afrobeats" at bounding box center [489, 427] width 213 height 38
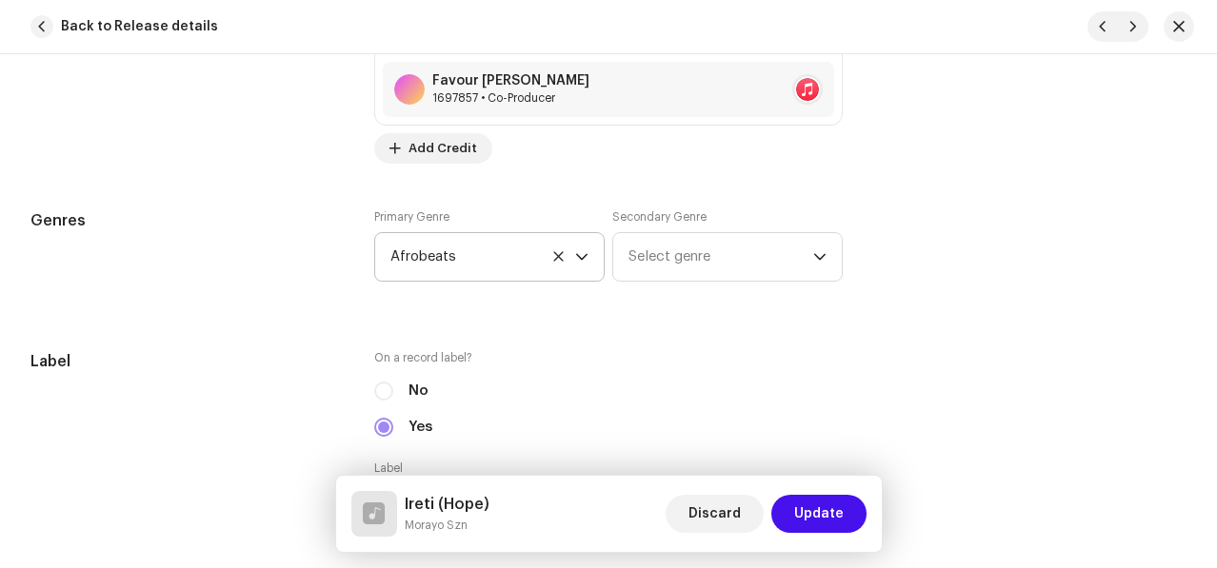
click at [704, 232] on div "Secondary Genre Select genre" at bounding box center [727, 245] width 230 height 72
click at [690, 258] on span "Select genre" at bounding box center [720, 257] width 185 height 48
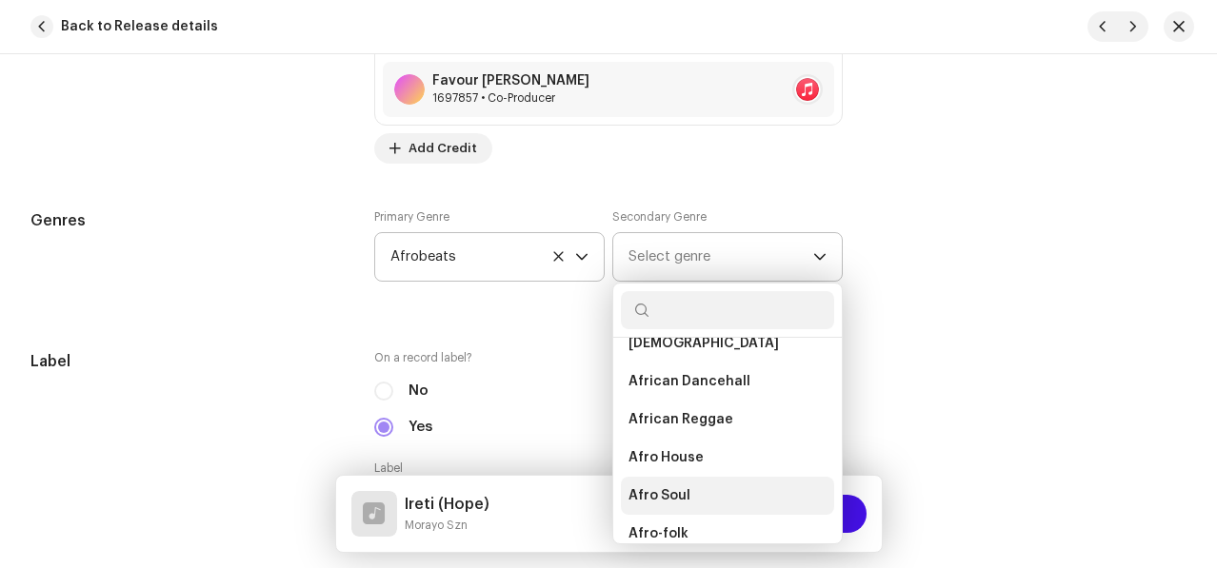
scroll to position [141, 0]
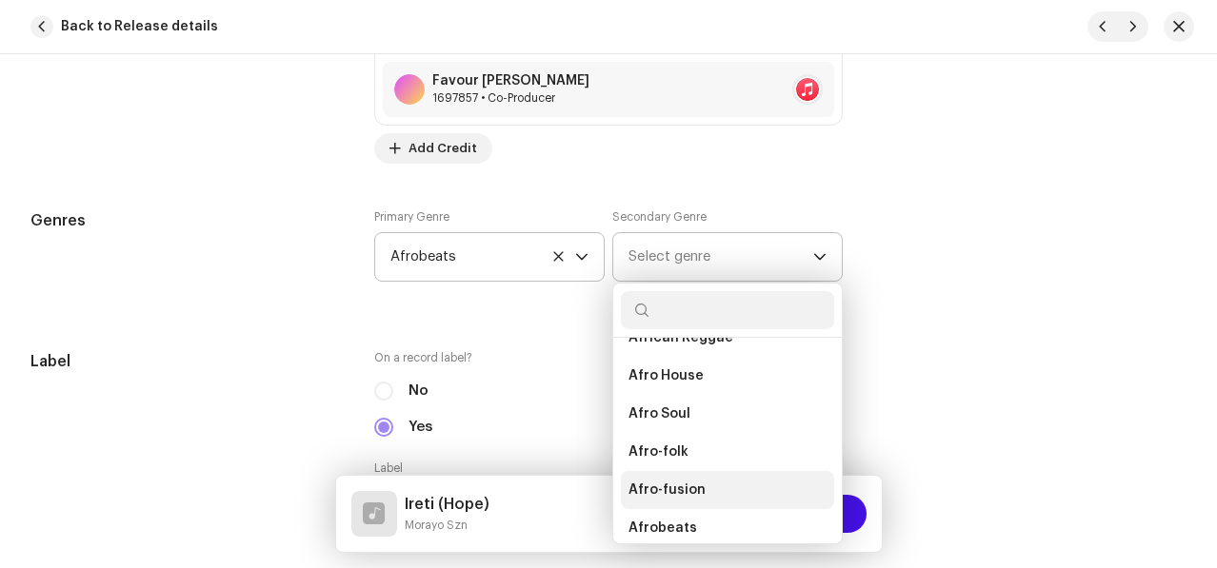
click at [661, 493] on span "Afro-fusion" at bounding box center [666, 490] width 77 height 19
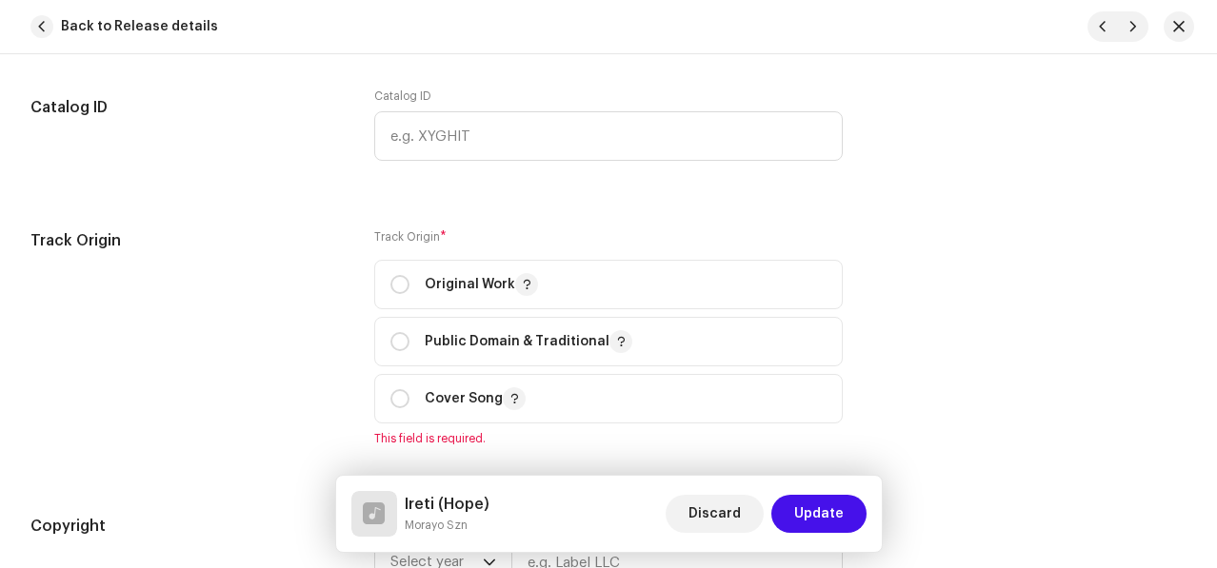
scroll to position [2312, 0]
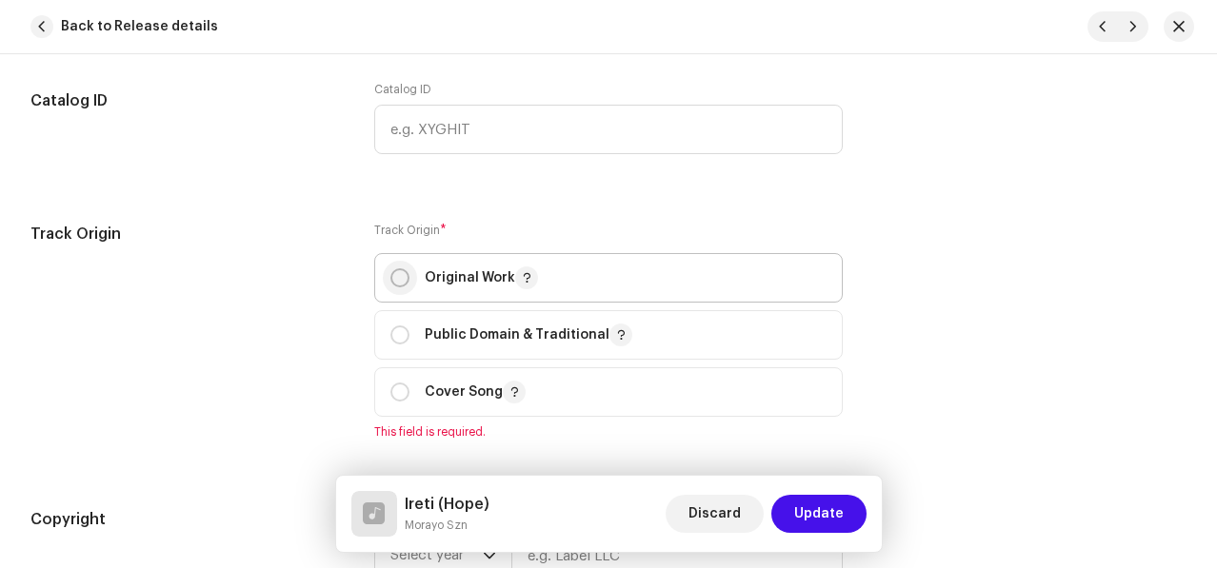
click at [399, 275] on input "radio" at bounding box center [399, 278] width 19 height 19
radio input "true"
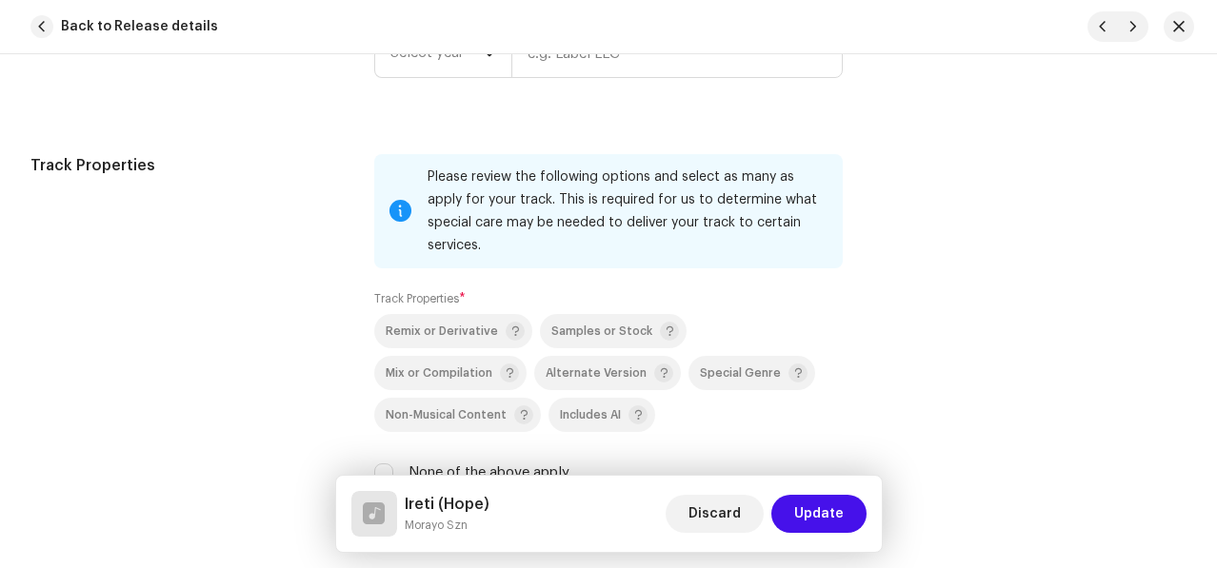
scroll to position [2745, 0]
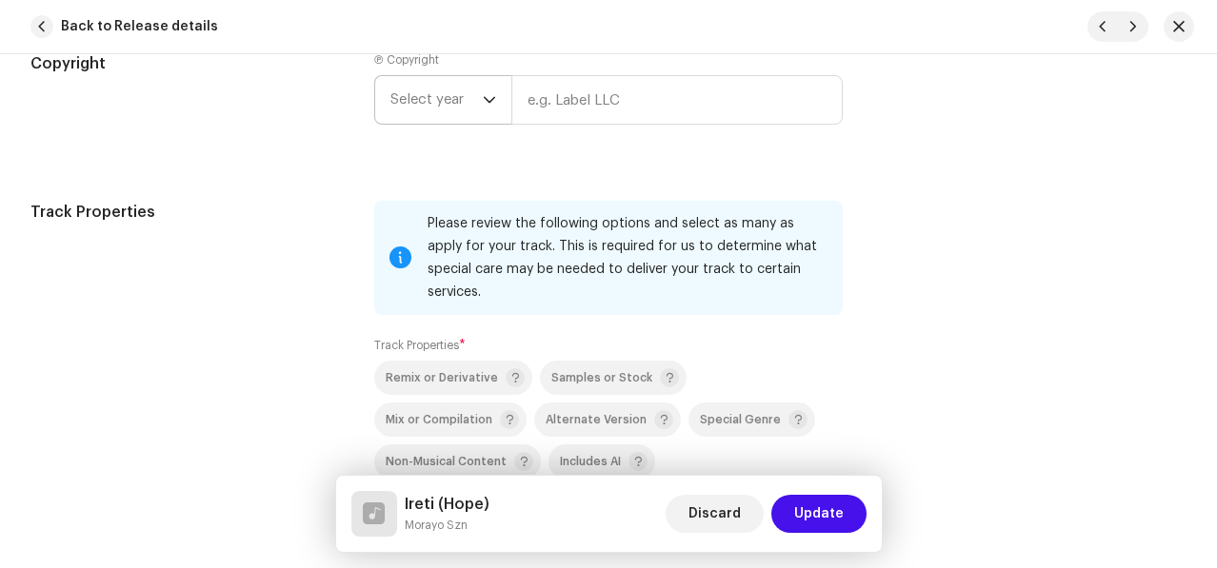
click at [414, 112] on span "Select year" at bounding box center [436, 100] width 92 height 48
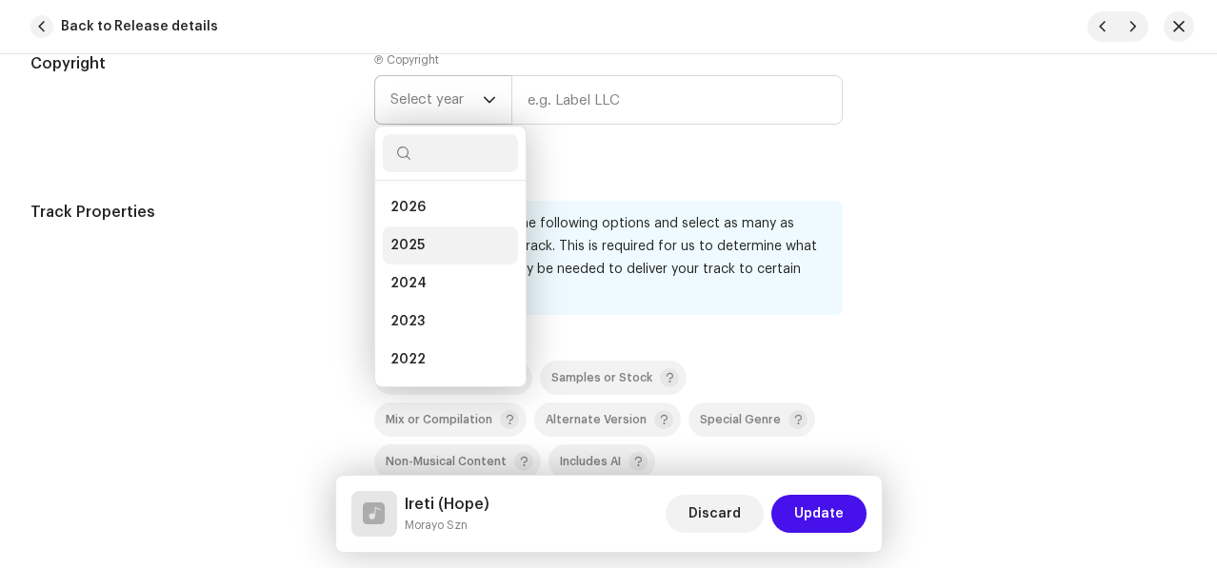
click at [411, 248] on span "2025" at bounding box center [407, 245] width 34 height 19
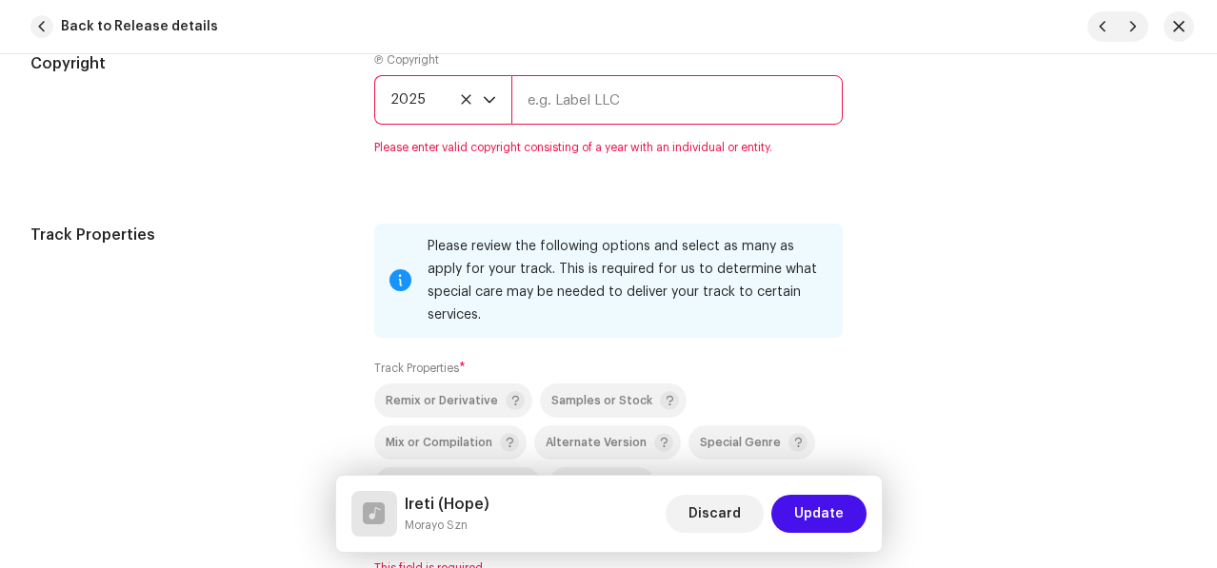
click at [667, 95] on input "text" at bounding box center [677, 100] width 332 height 50
type input "Freeme Music"
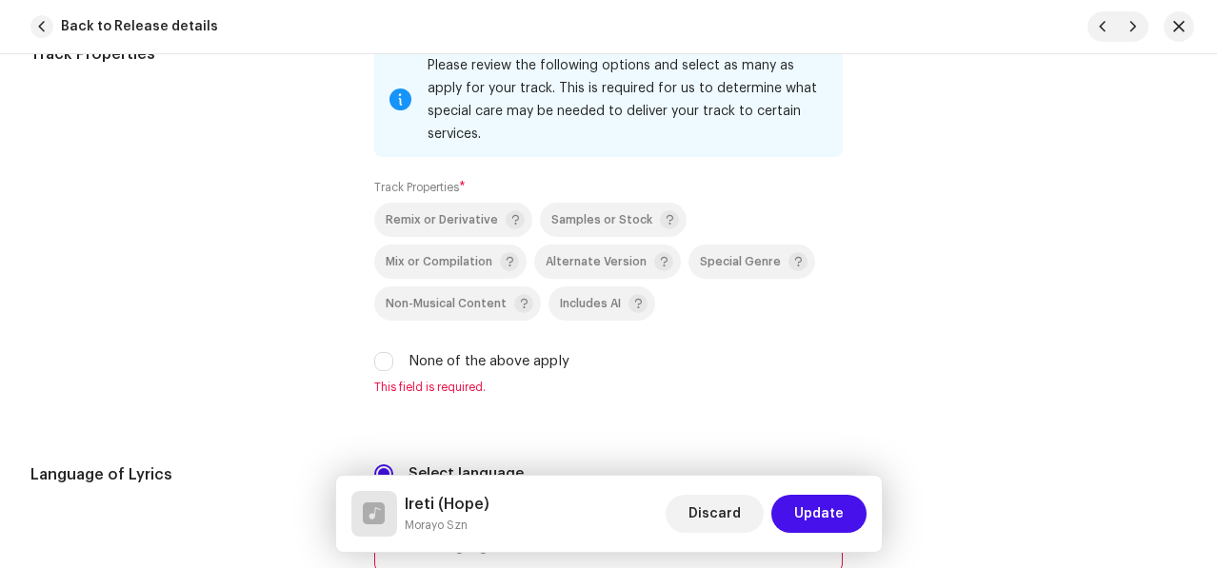
scroll to position [2987, 0]
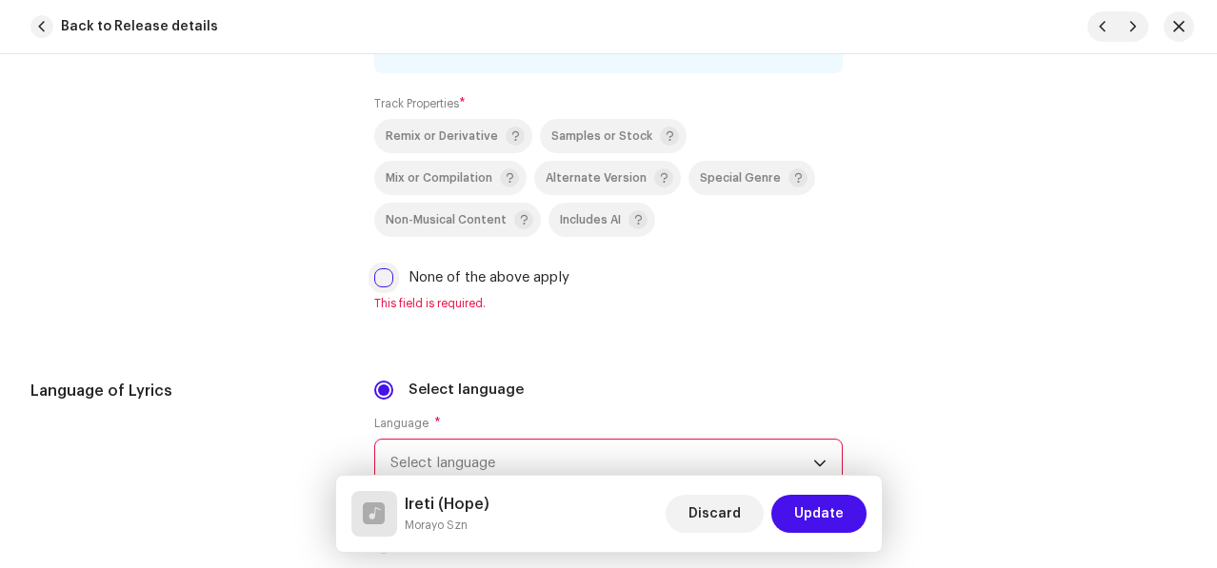
click at [374, 269] on input "None of the above apply" at bounding box center [383, 278] width 19 height 19
checkbox input "true"
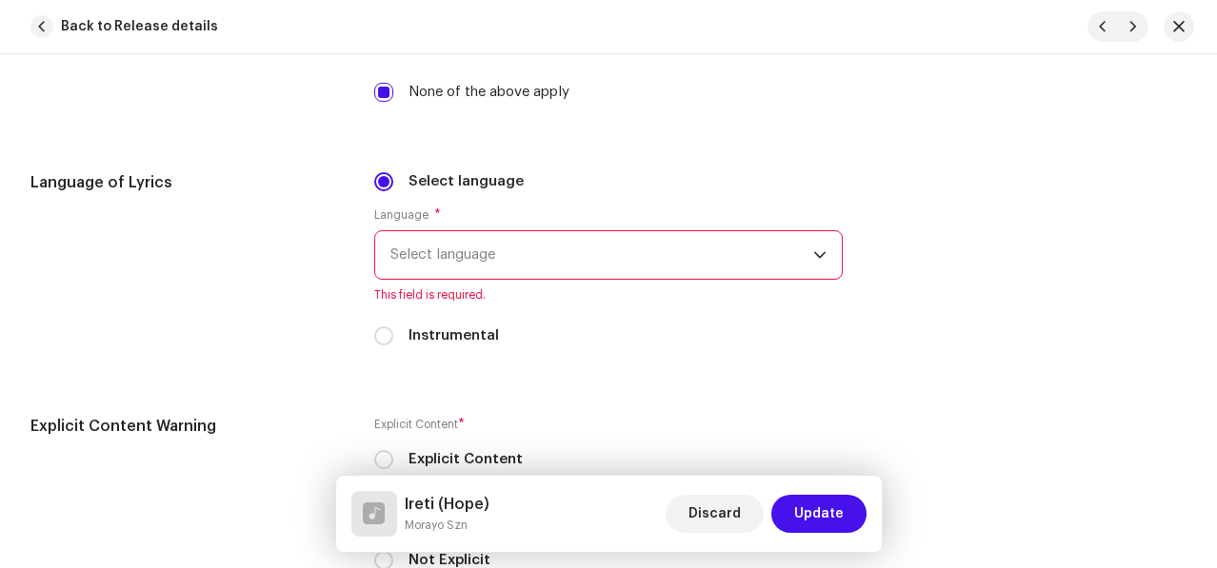
scroll to position [3216, 0]
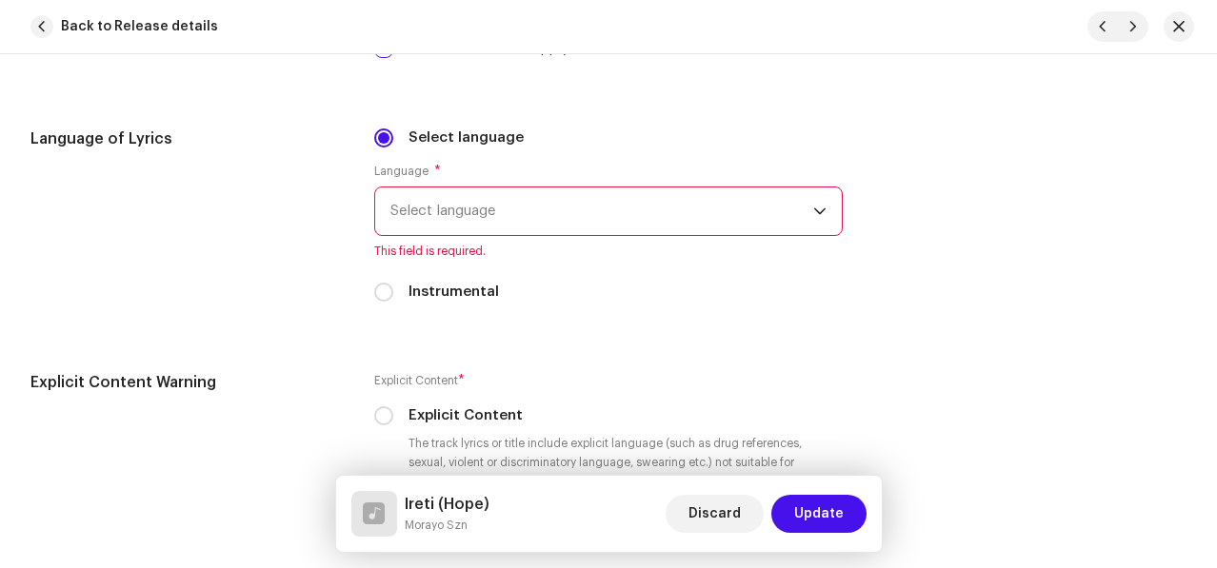
click at [554, 190] on span "Select language" at bounding box center [602, 212] width 424 height 48
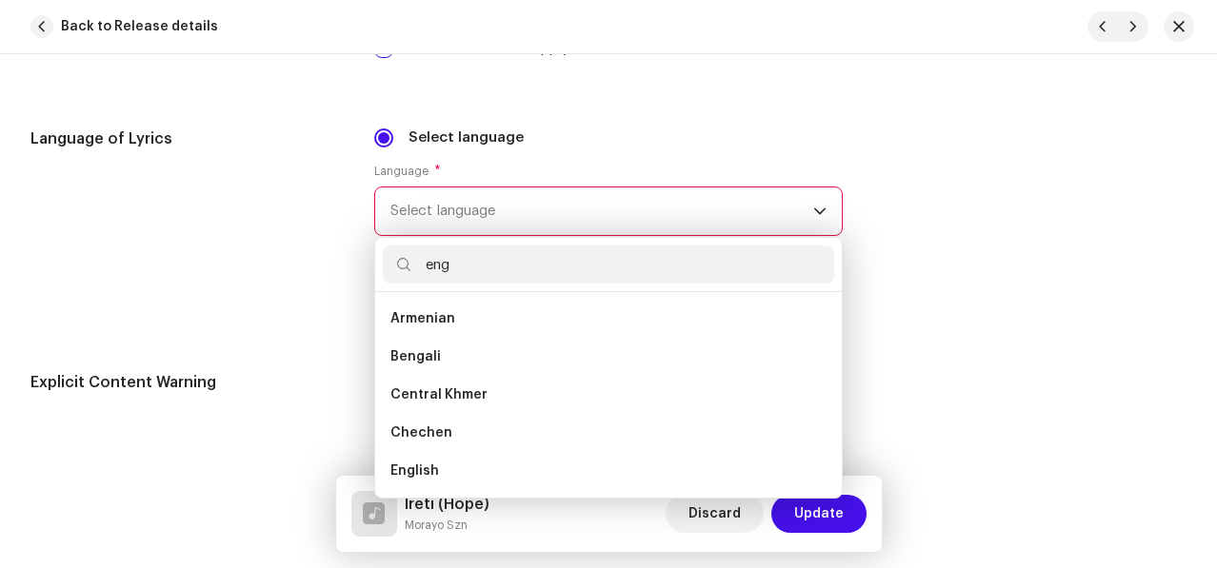
scroll to position [0, 0]
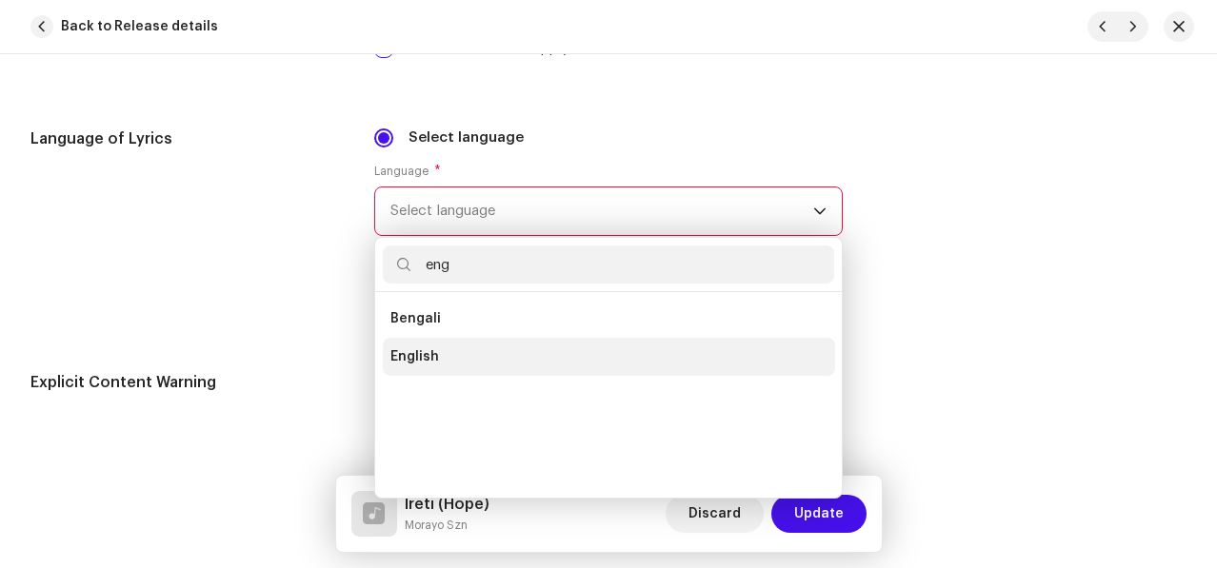
type input "eng"
click at [422, 348] on span "English" at bounding box center [414, 357] width 49 height 19
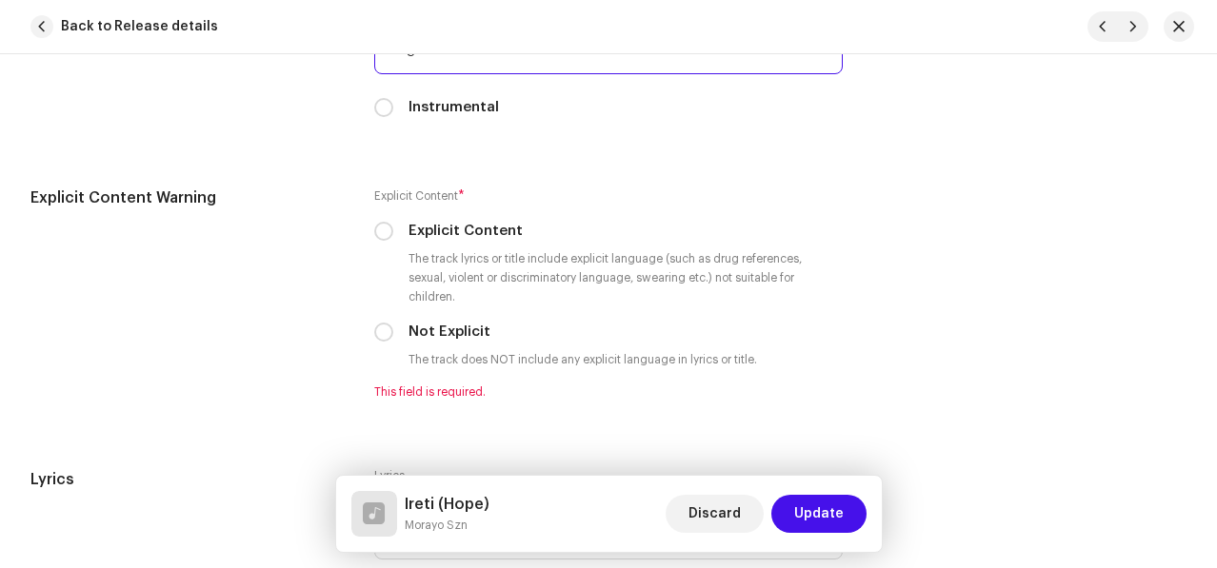
scroll to position [3414, 0]
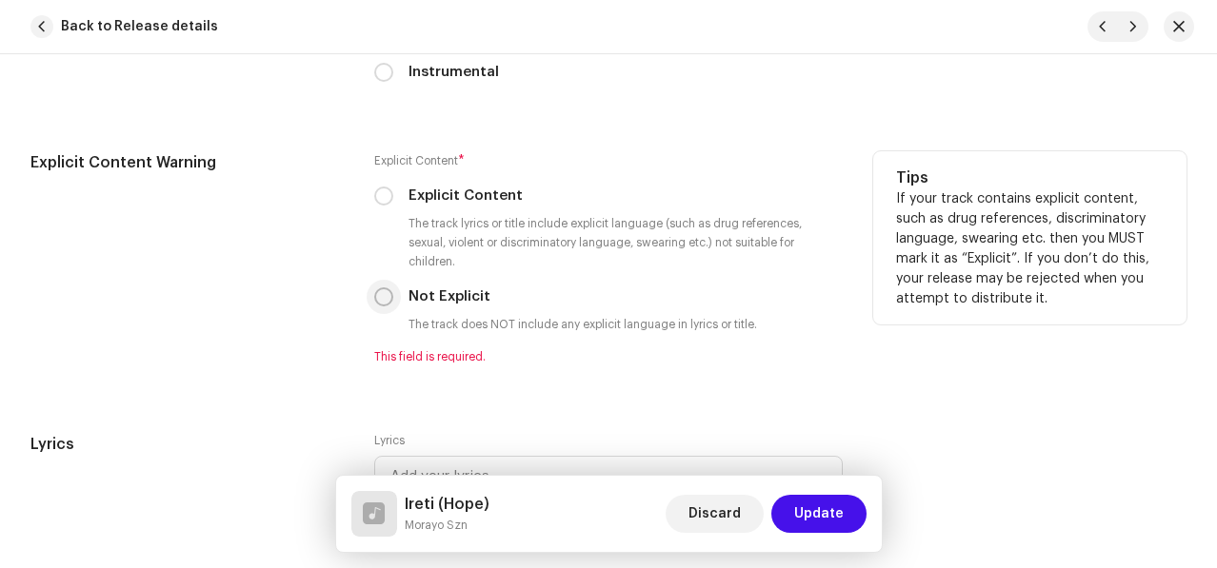
click at [379, 288] on input "Not Explicit" at bounding box center [383, 297] width 19 height 19
radio input "true"
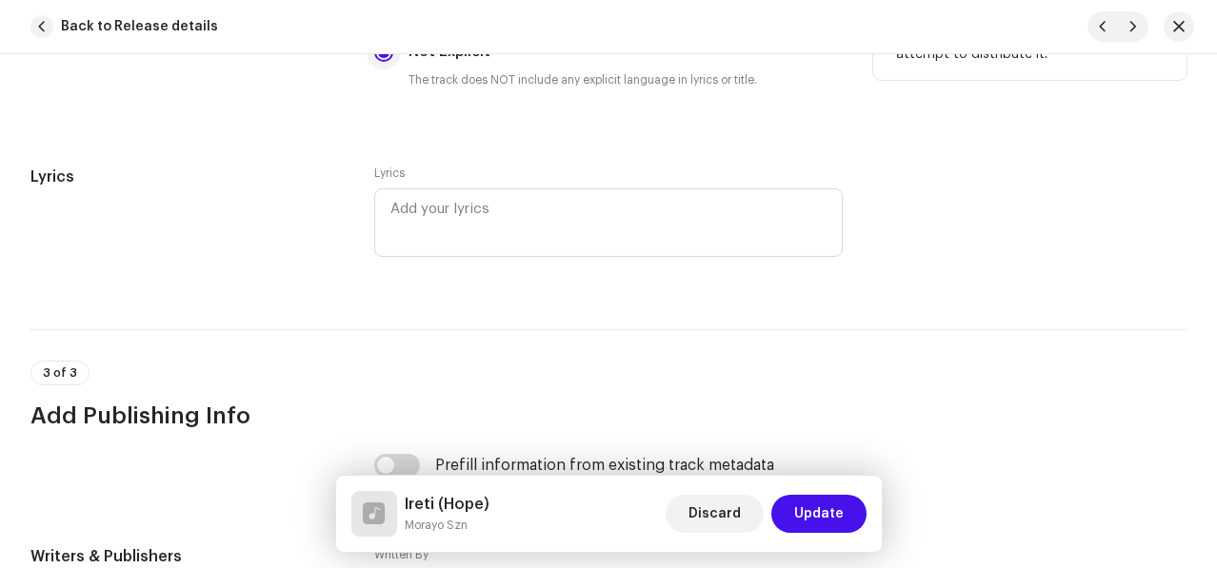
scroll to position [3835, 0]
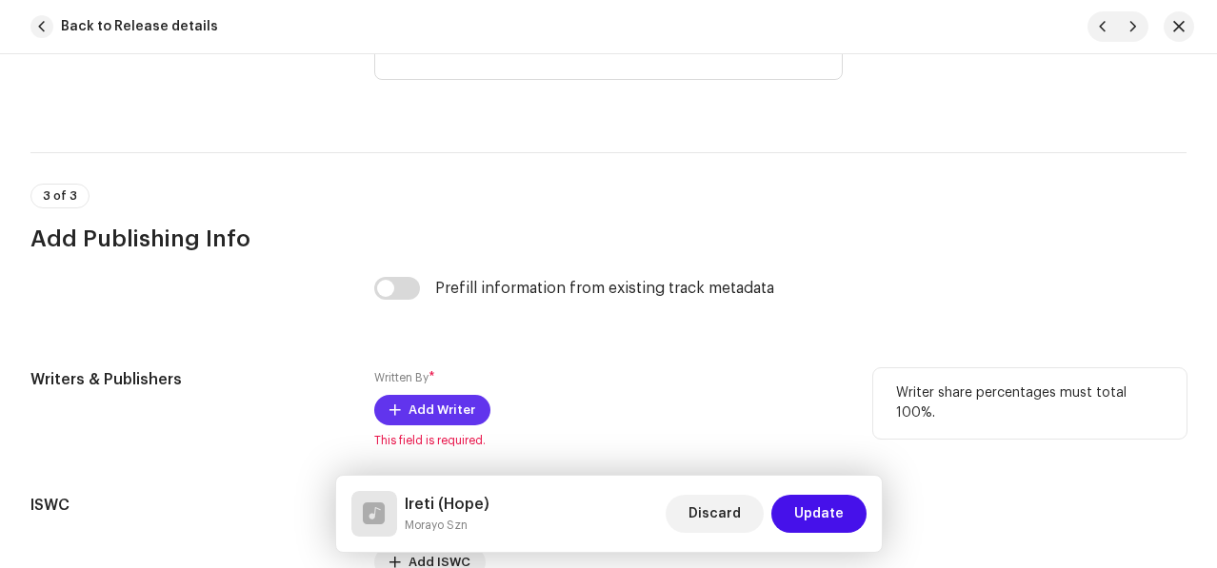
click at [417, 391] on span "Add Writer" at bounding box center [441, 410] width 67 height 38
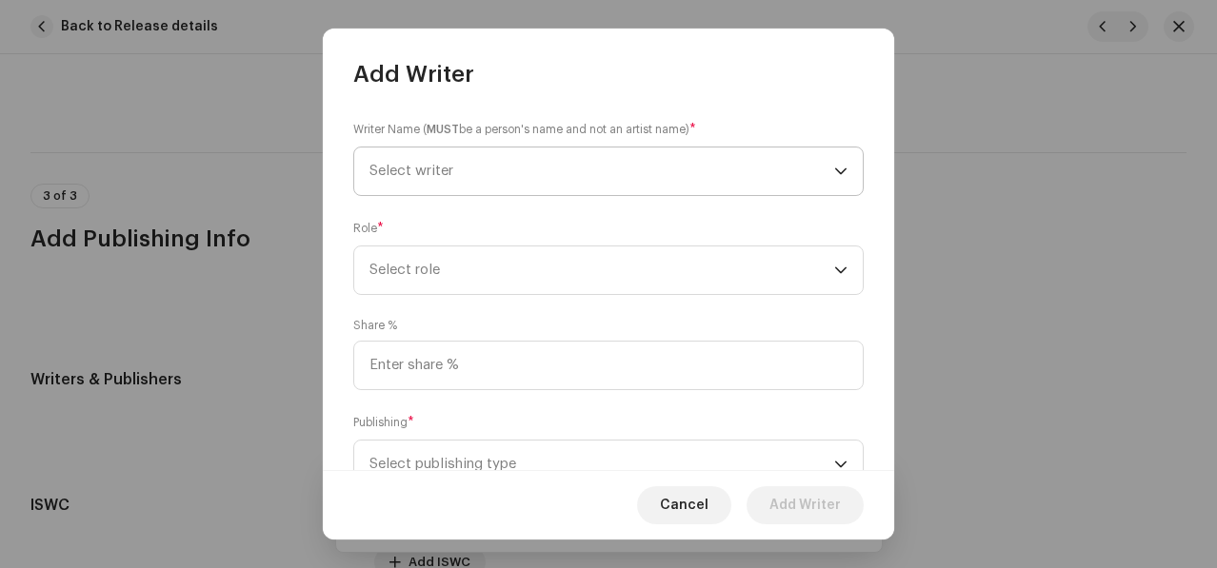
click at [474, 182] on span "Select writer" at bounding box center [601, 172] width 465 height 48
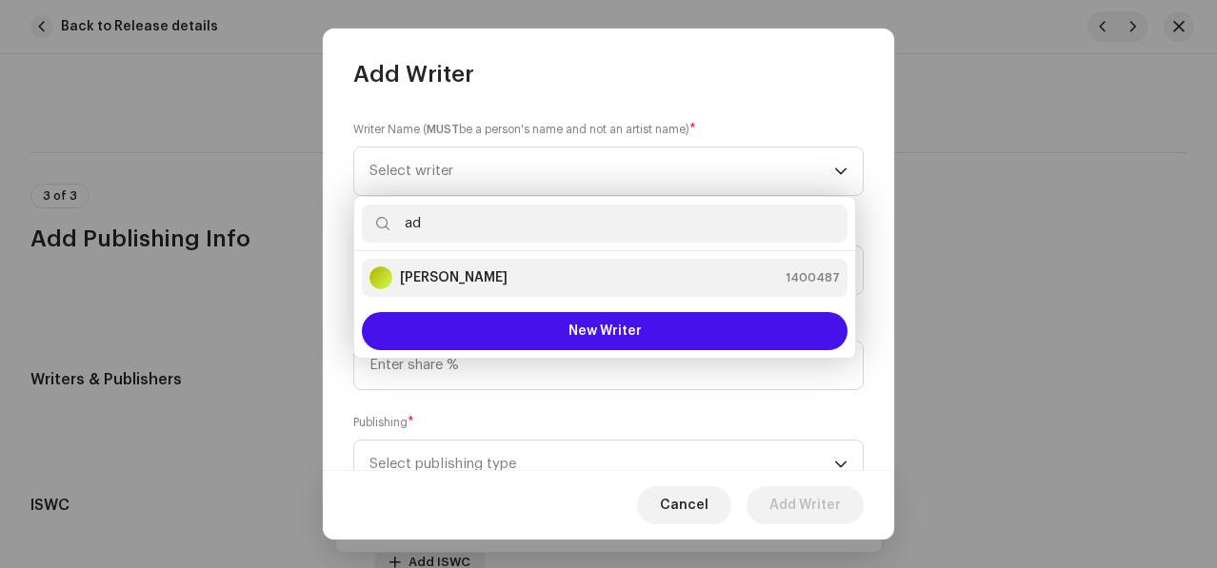
type input "ad"
click at [455, 274] on strong "[PERSON_NAME]" at bounding box center [454, 278] width 108 height 19
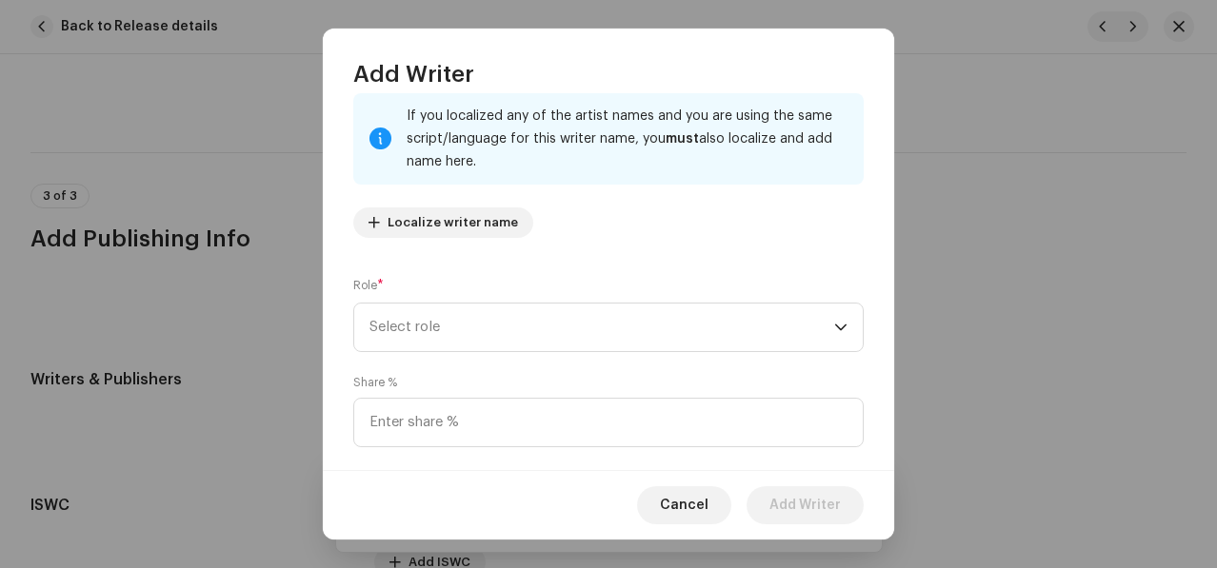
scroll to position [173, 0]
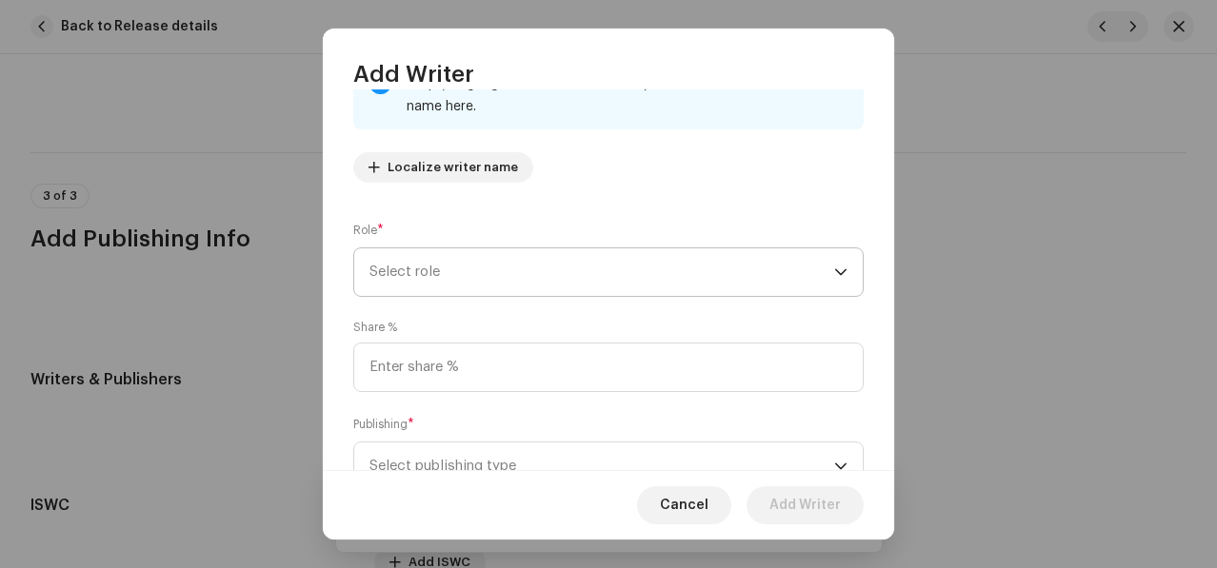
click at [448, 272] on span "Select role" at bounding box center [601, 273] width 465 height 48
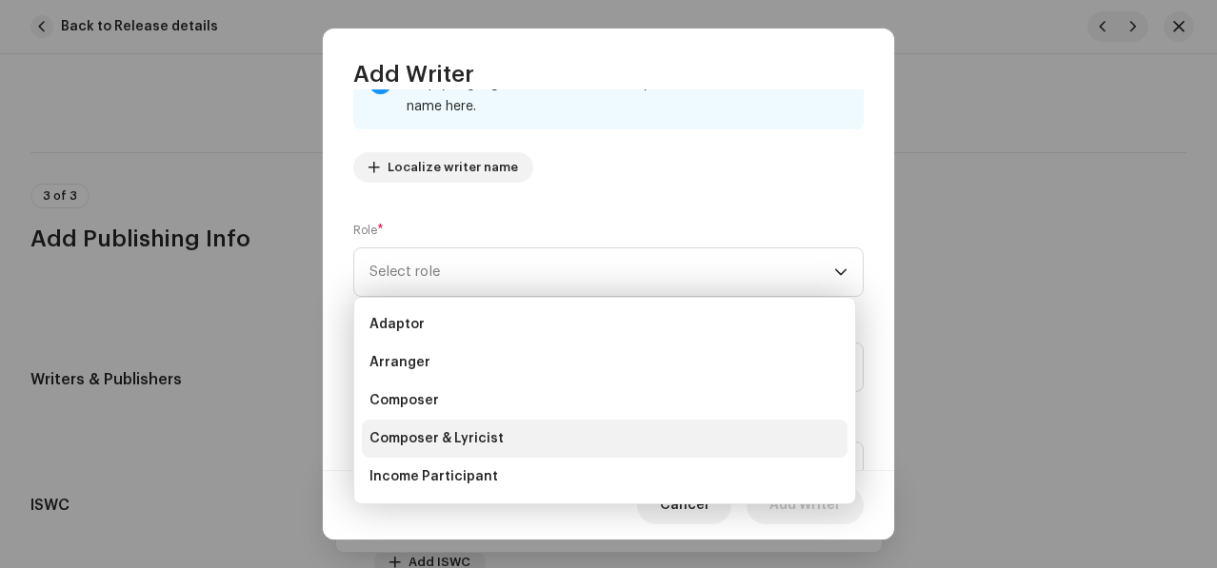
click at [410, 433] on span "Composer & Lyricist" at bounding box center [436, 438] width 134 height 19
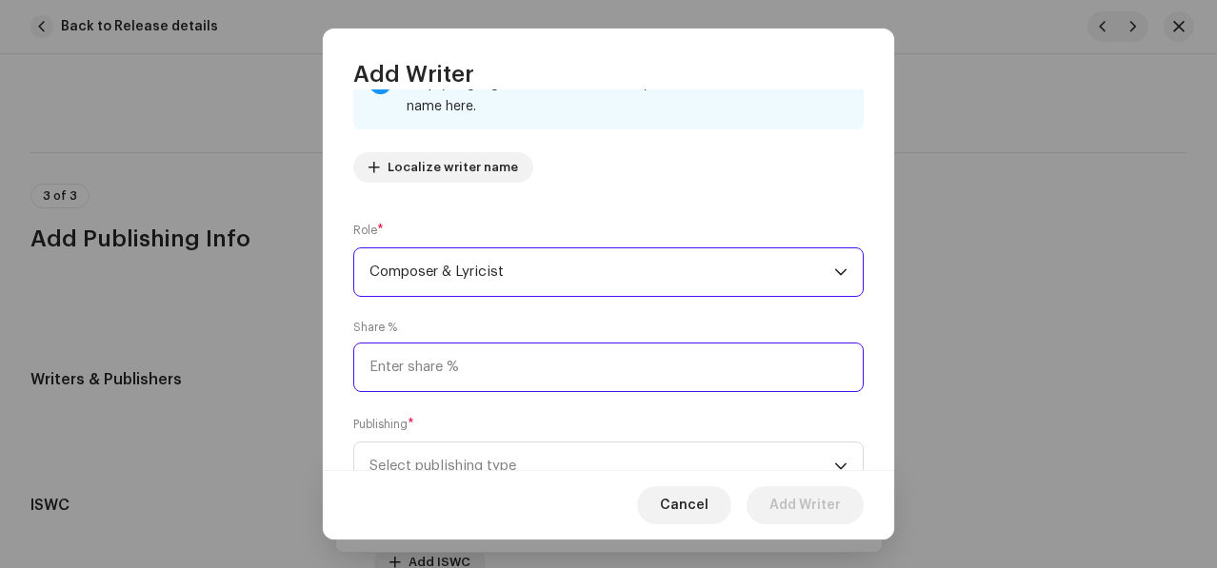
click at [412, 371] on input at bounding box center [608, 368] width 510 height 50
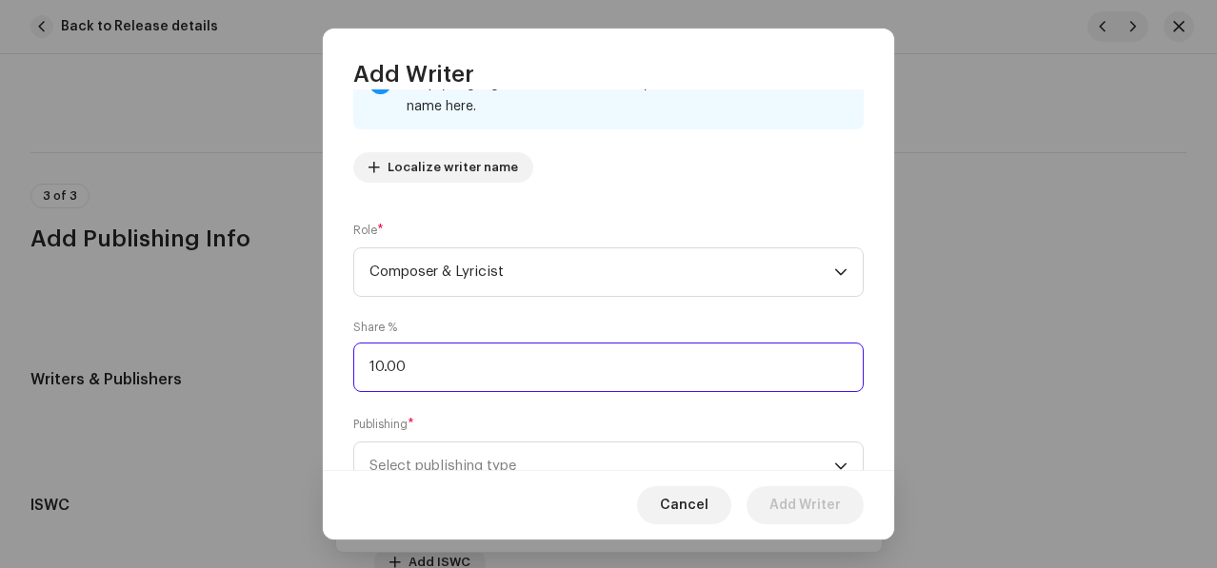
type input "100.00"
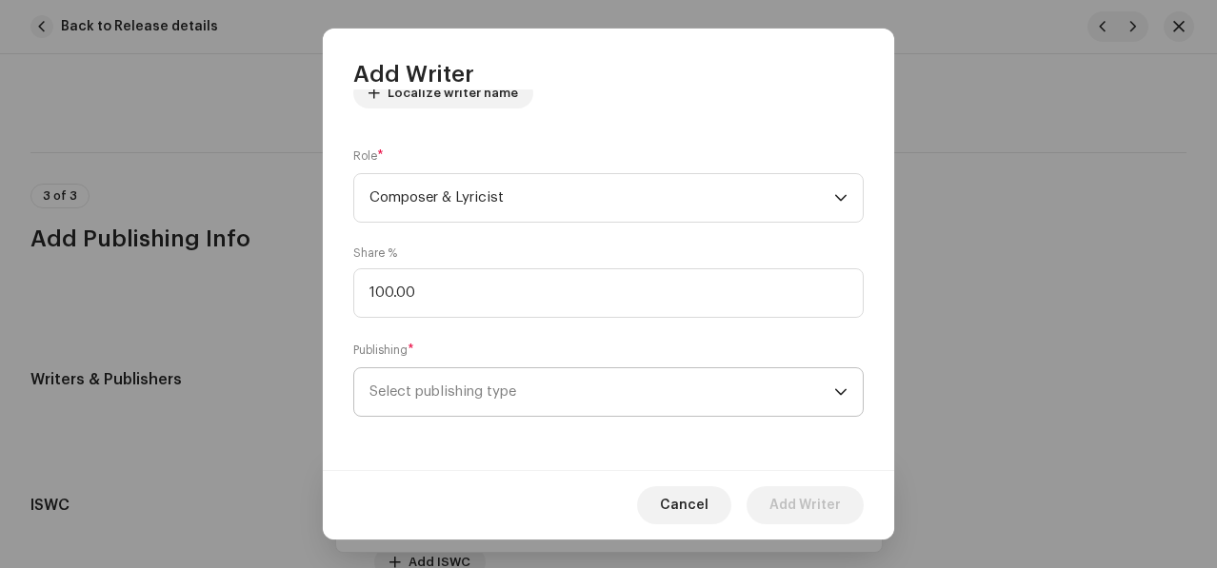
click at [420, 406] on span "Select publishing type" at bounding box center [601, 392] width 465 height 48
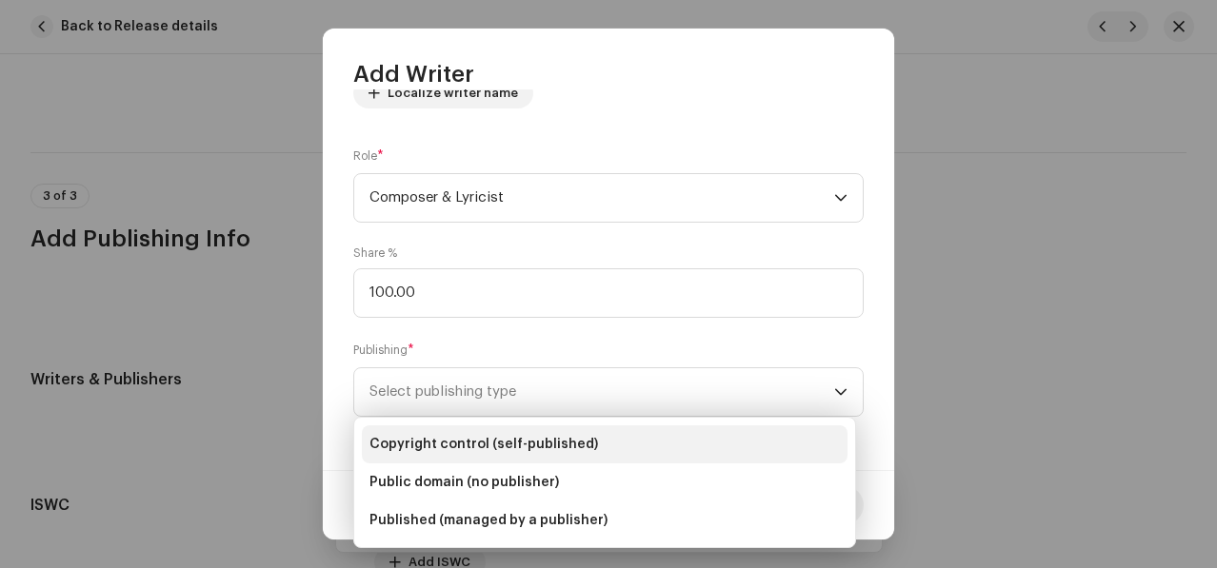
click at [415, 437] on span "Copyright control (self-published)" at bounding box center [483, 444] width 229 height 19
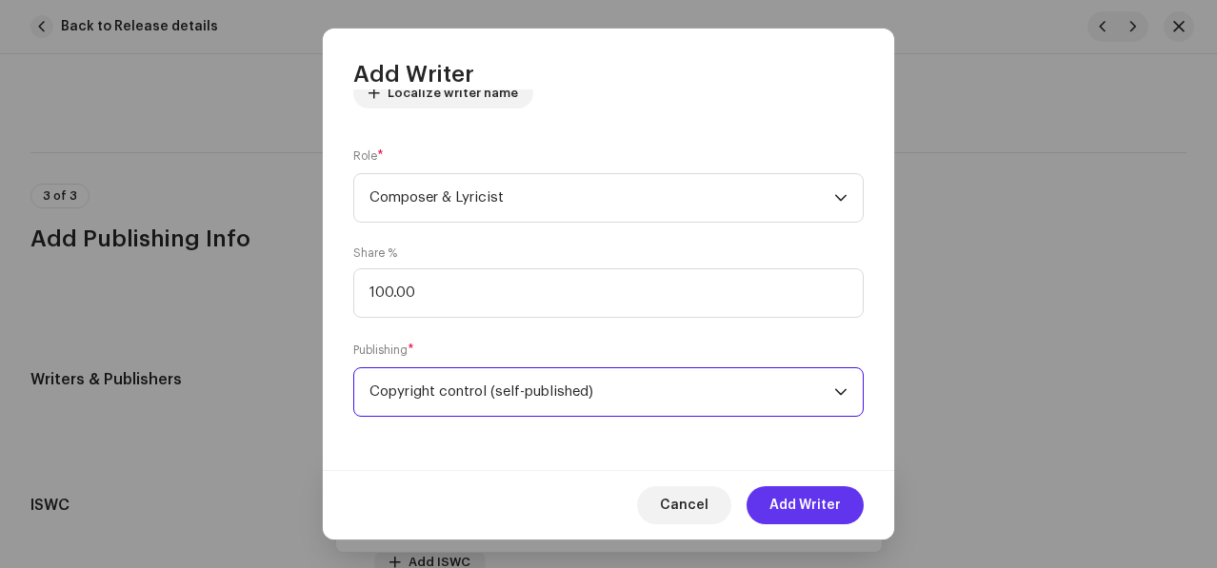
click at [778, 497] on span "Add Writer" at bounding box center [804, 506] width 71 height 38
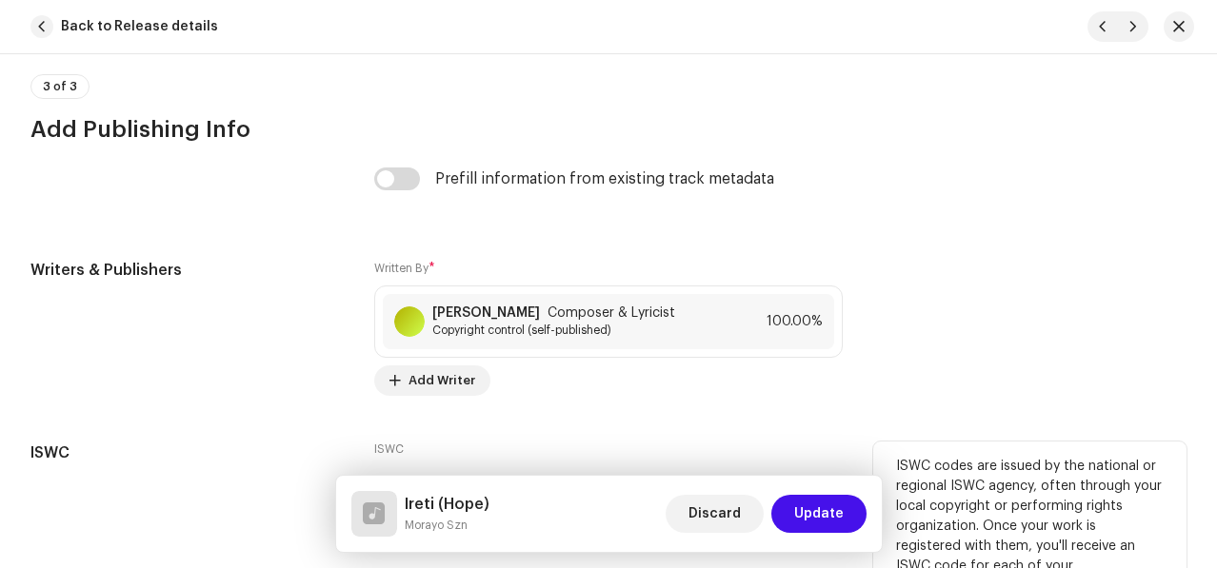
scroll to position [3994, 0]
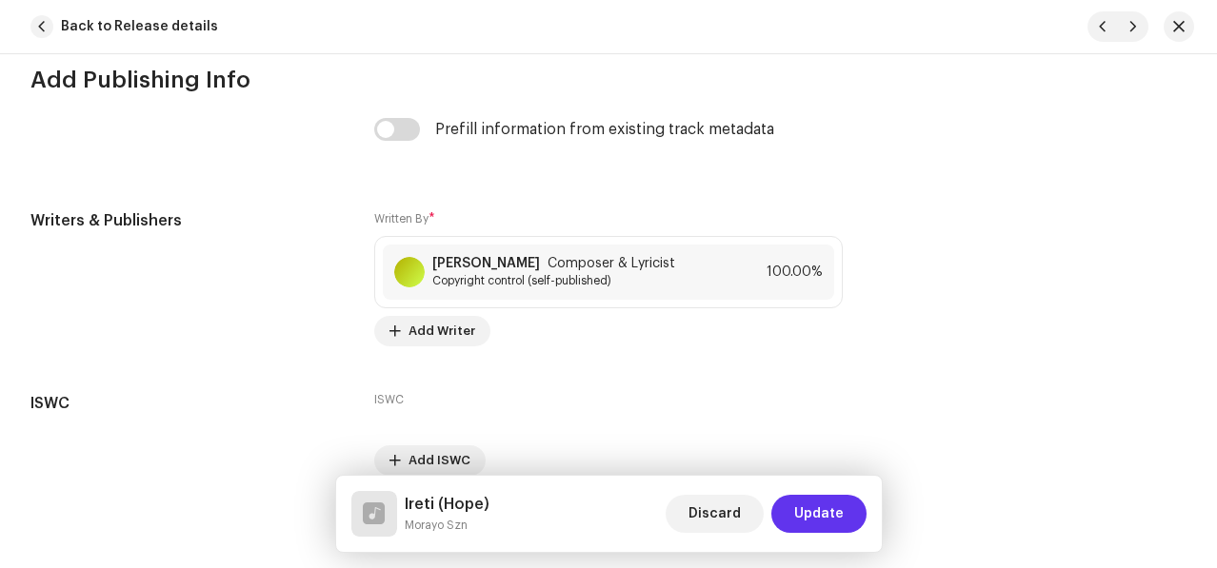
click at [797, 508] on span "Update" at bounding box center [819, 514] width 50 height 38
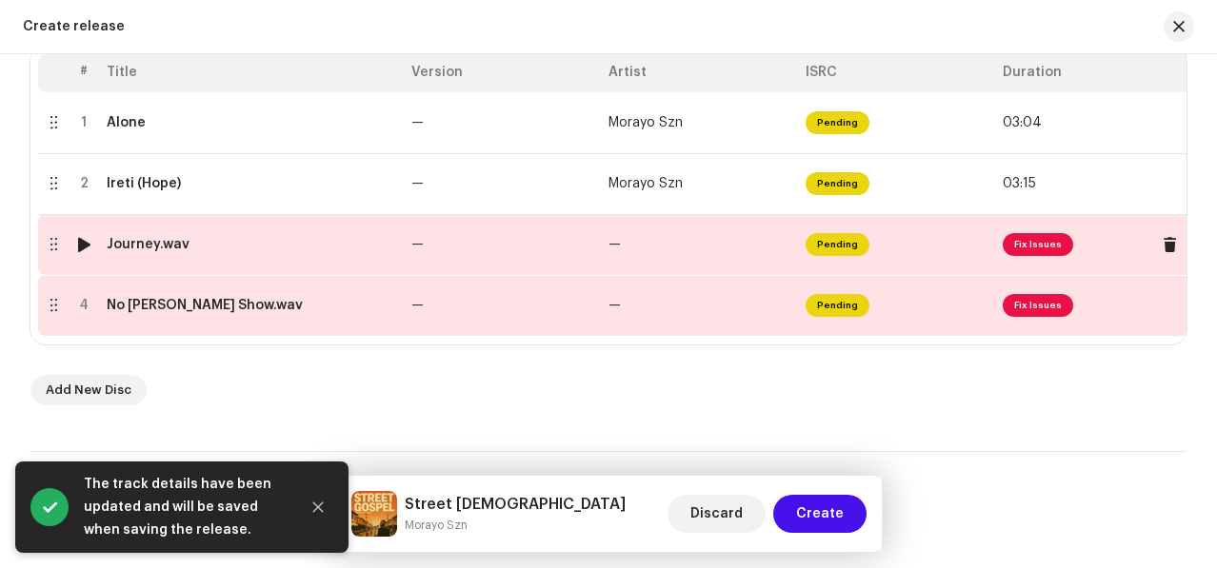
click at [517, 250] on td "—" at bounding box center [502, 244] width 197 height 61
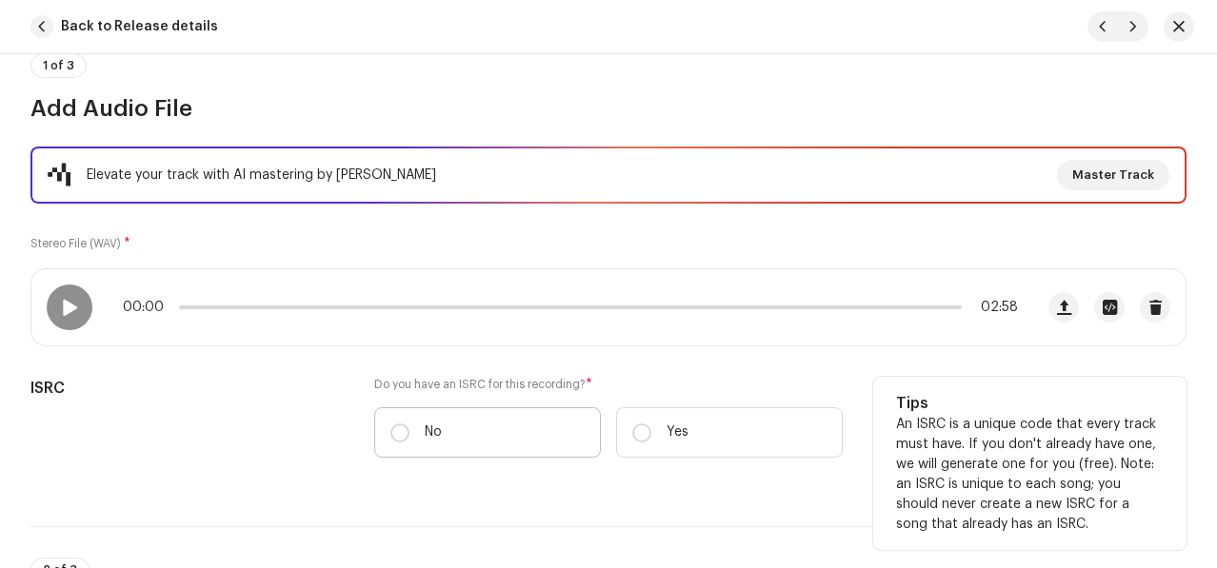
scroll to position [241, 0]
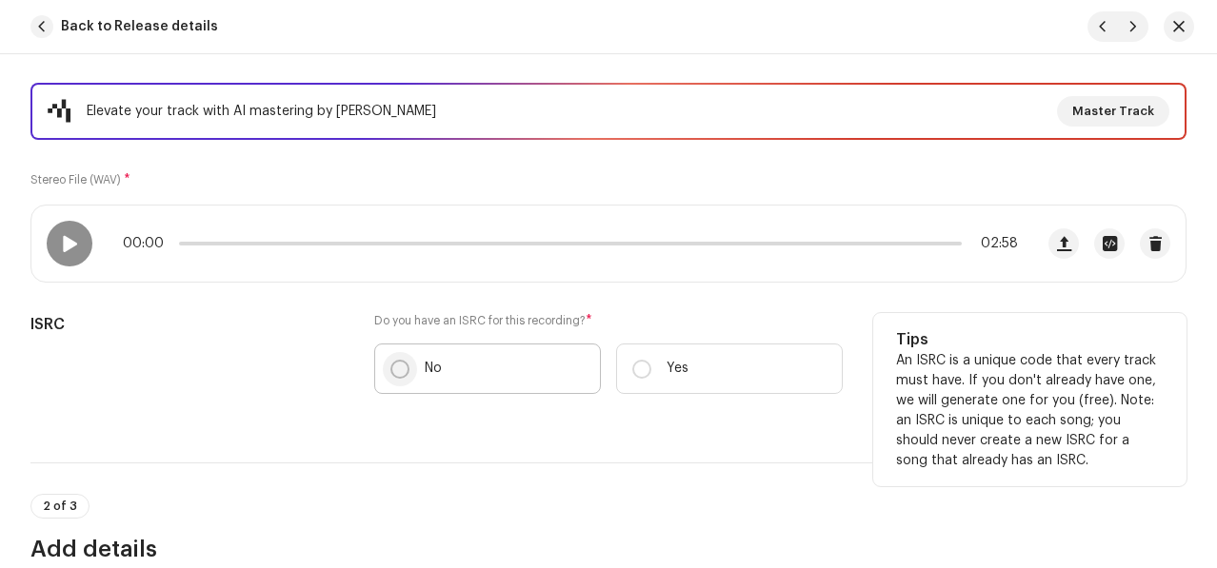
click at [399, 373] on input "No" at bounding box center [399, 369] width 19 height 19
radio input "true"
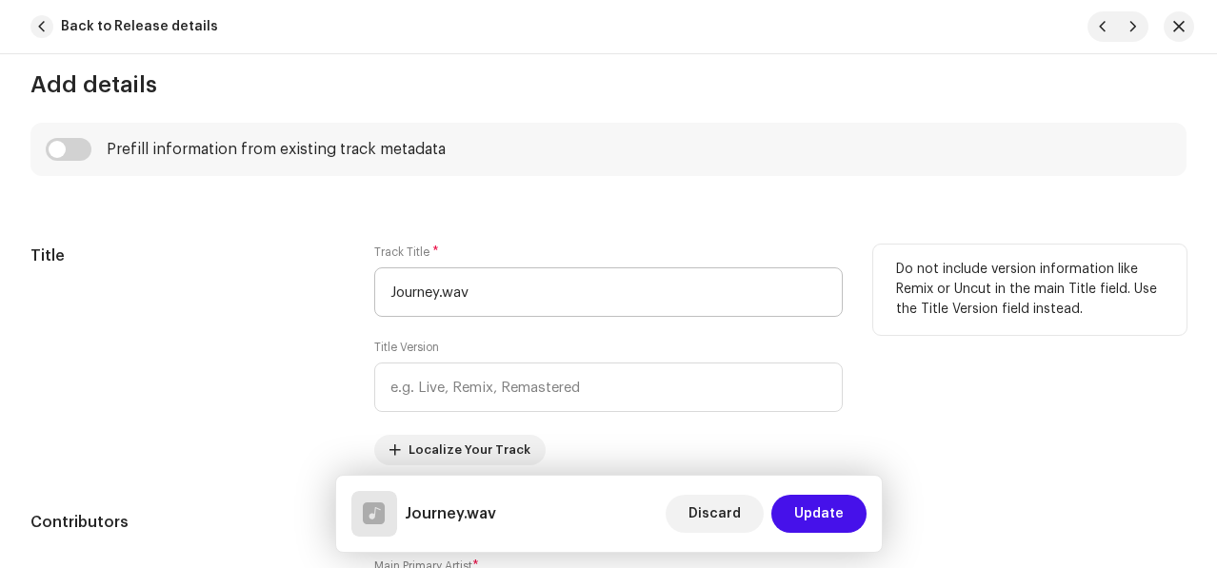
scroll to position [774, 0]
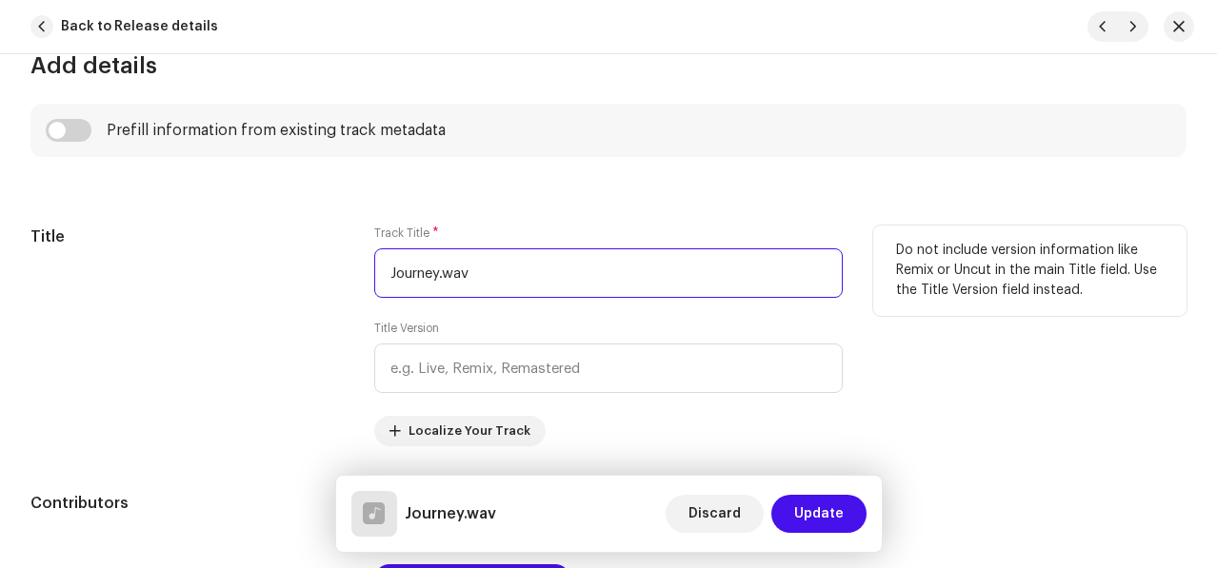
drag, startPoint x: 502, startPoint y: 273, endPoint x: 324, endPoint y: 266, distance: 178.2
click at [324, 266] on div "Title Track Title * Journey.wav Title Version Localize Your Track Do not includ…" at bounding box center [608, 336] width 1156 height 221
paste input "Pressure"
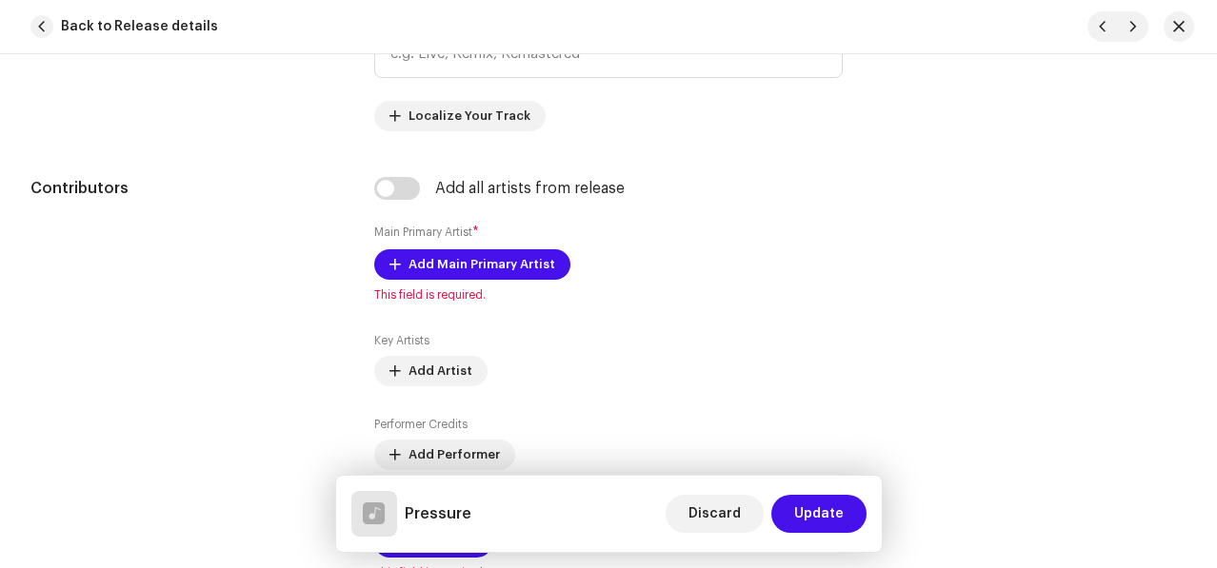
scroll to position [1198, 0]
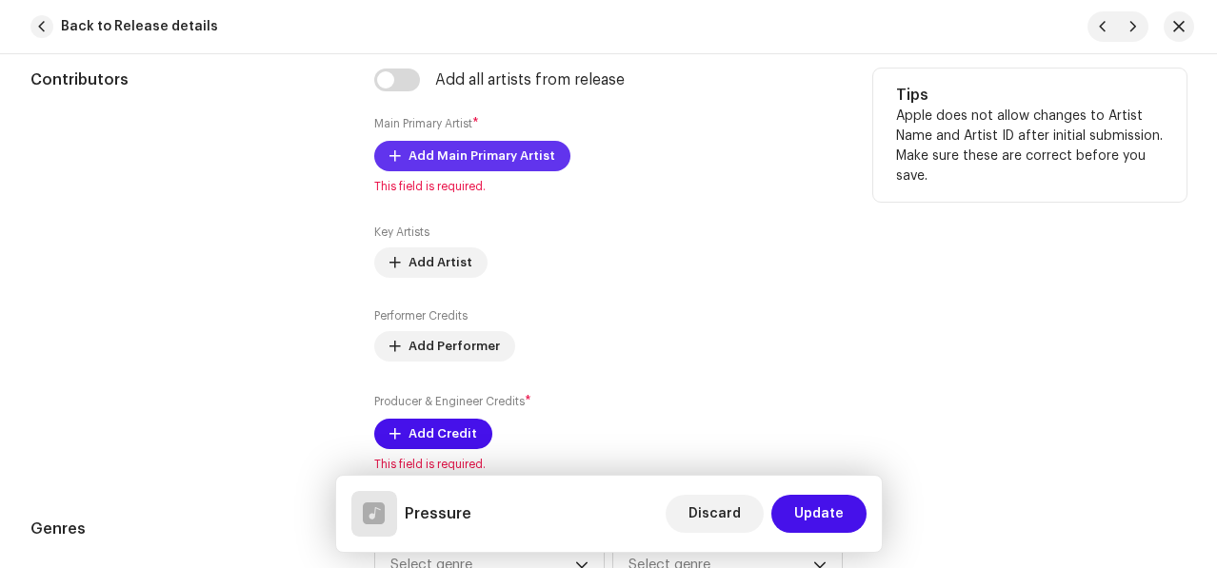
type input "Pressure"
click at [515, 152] on span "Add Main Primary Artist" at bounding box center [481, 156] width 147 height 38
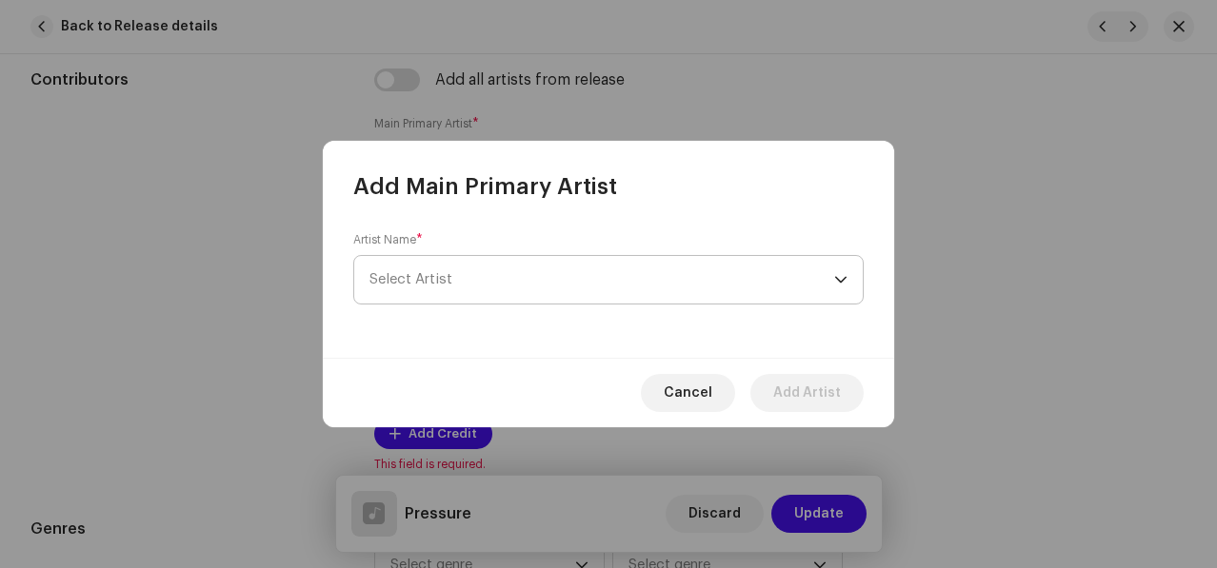
click at [492, 262] on span "Select Artist" at bounding box center [601, 280] width 465 height 48
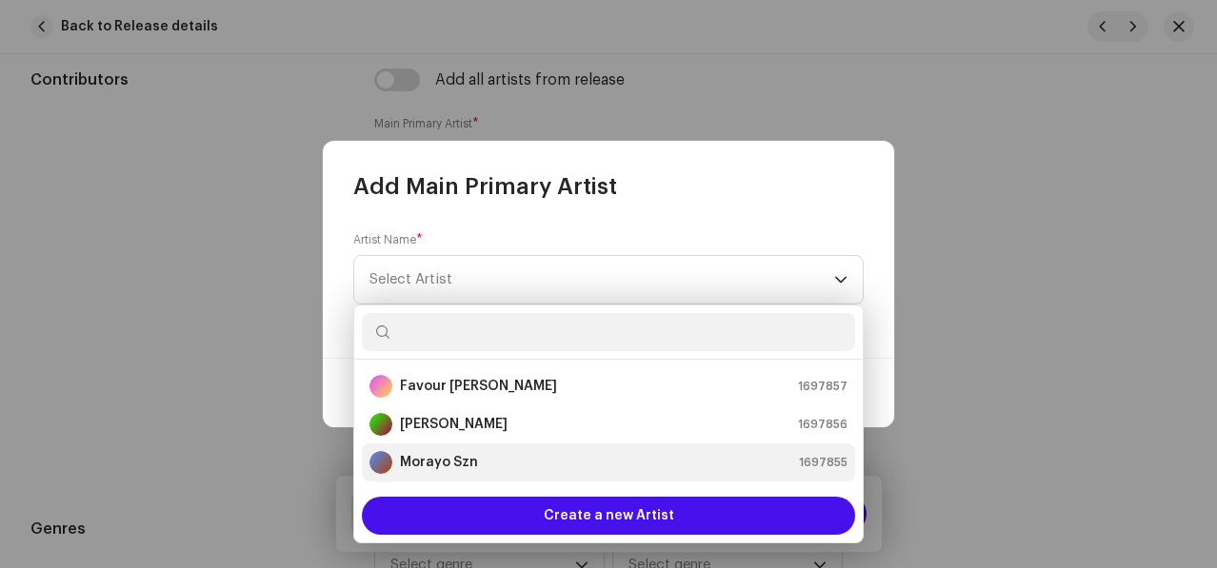
click at [436, 478] on li "Morayo Szn 1697855" at bounding box center [608, 463] width 493 height 38
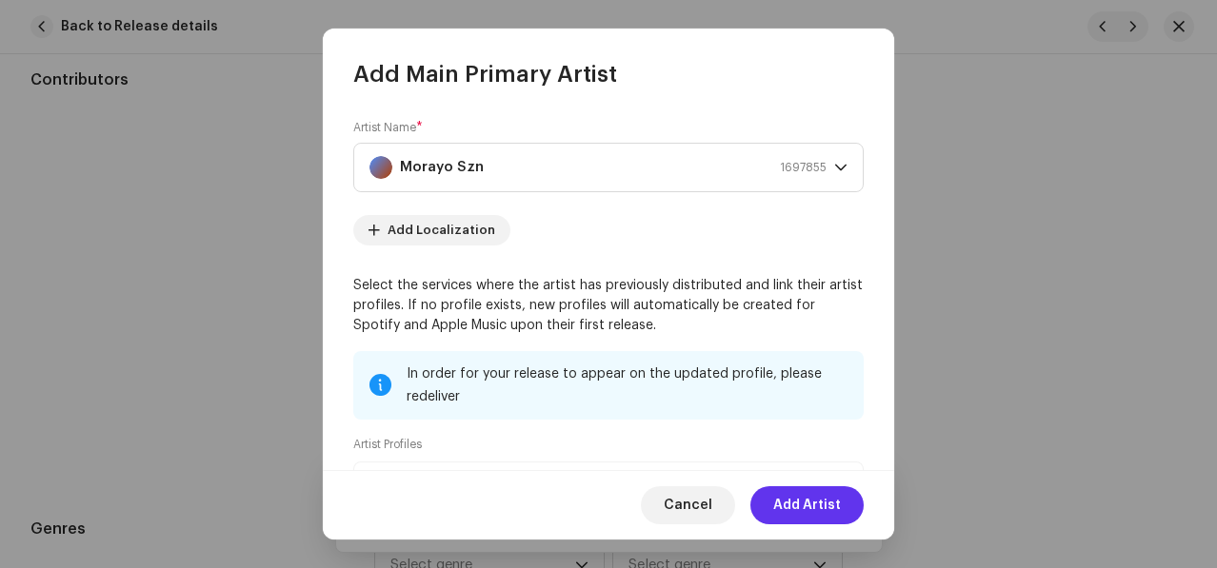
click at [795, 504] on span "Add Artist" at bounding box center [807, 506] width 68 height 38
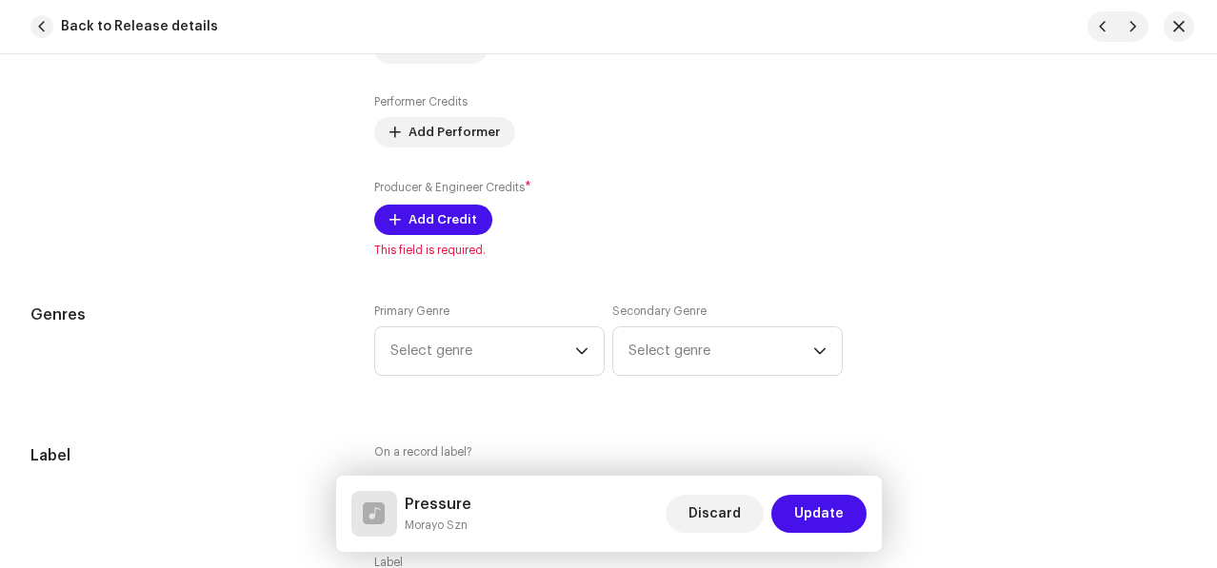
scroll to position [1469, 0]
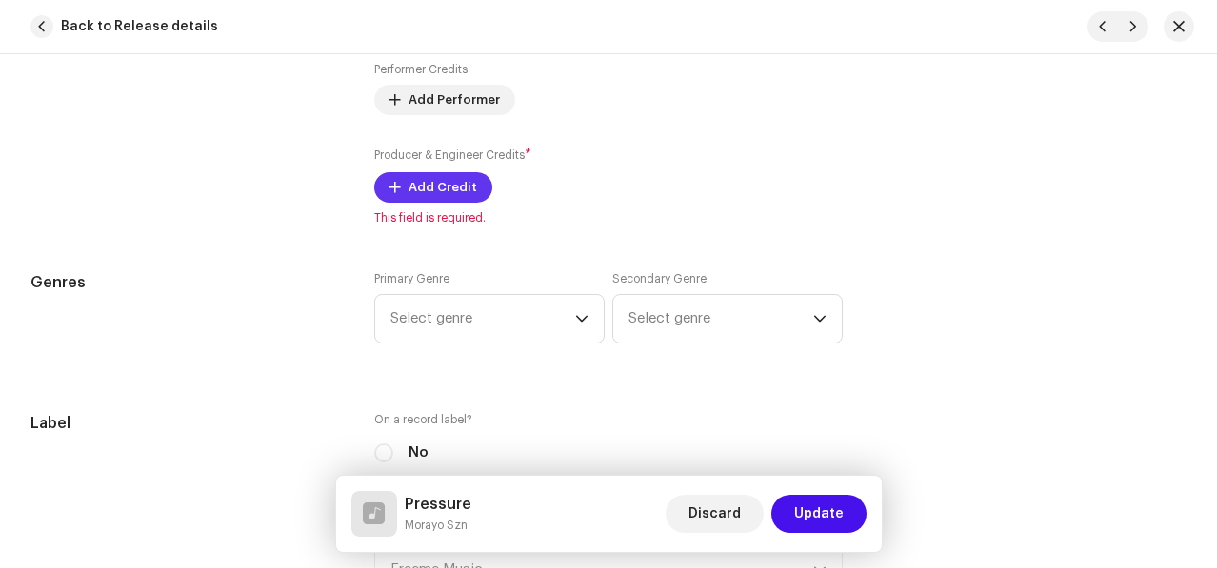
click at [448, 197] on span "Add Credit" at bounding box center [442, 188] width 69 height 38
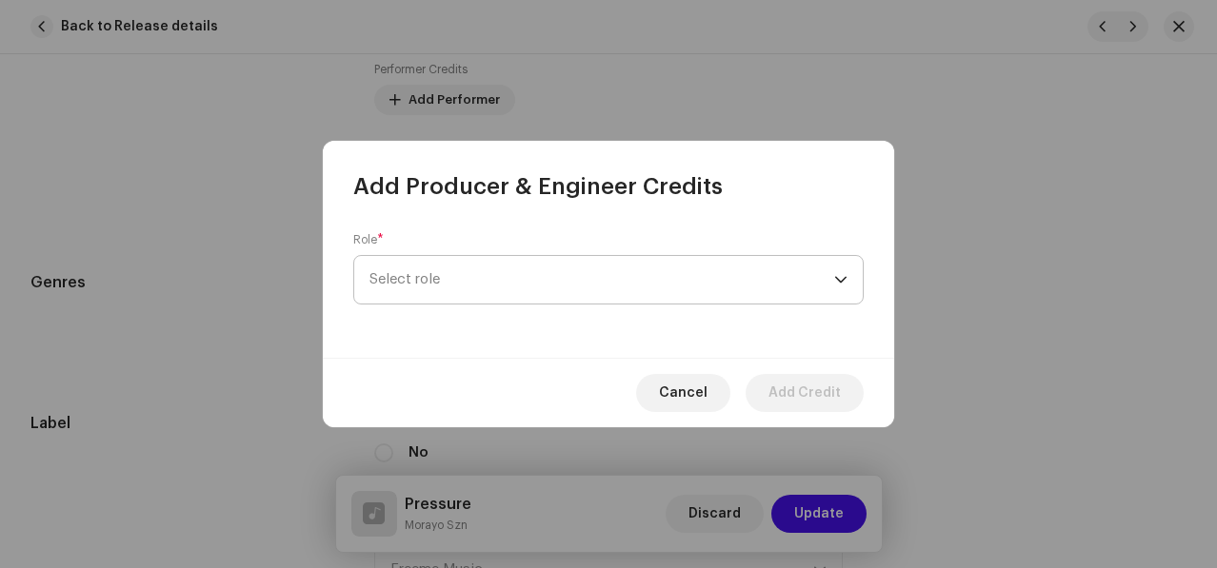
click at [456, 265] on span "Select role" at bounding box center [601, 280] width 465 height 48
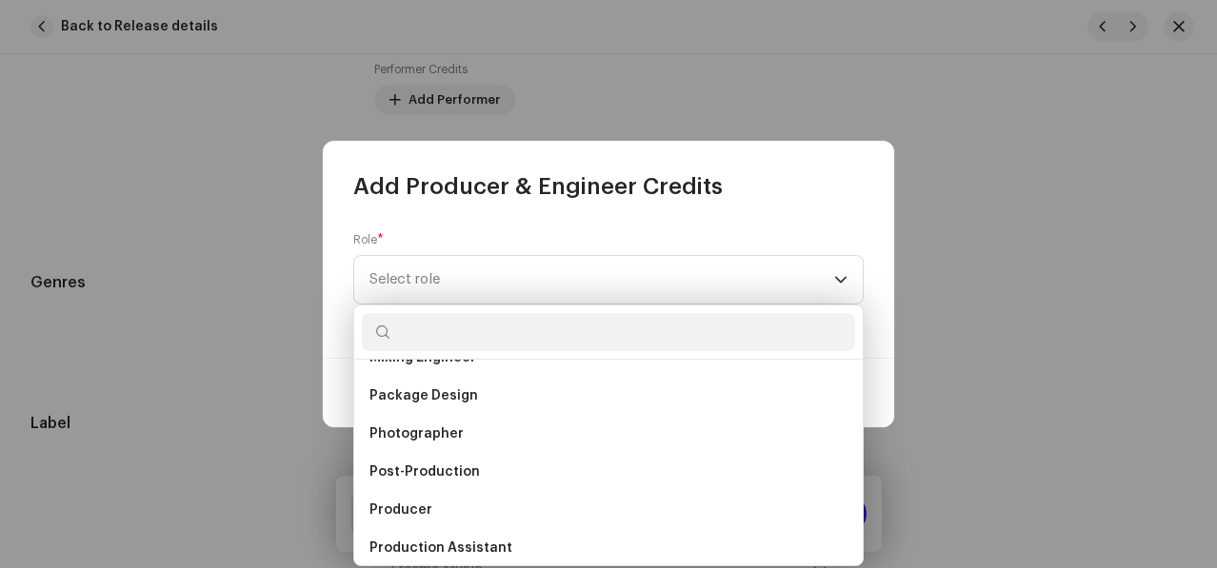
scroll to position [639, 0]
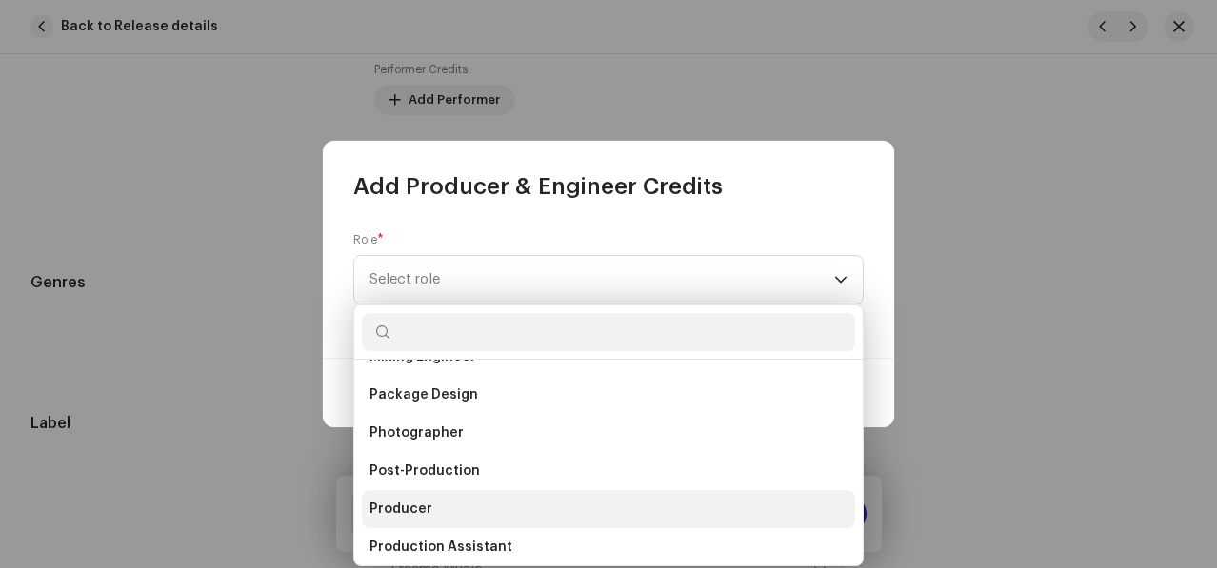
click at [418, 503] on span "Producer" at bounding box center [400, 509] width 63 height 19
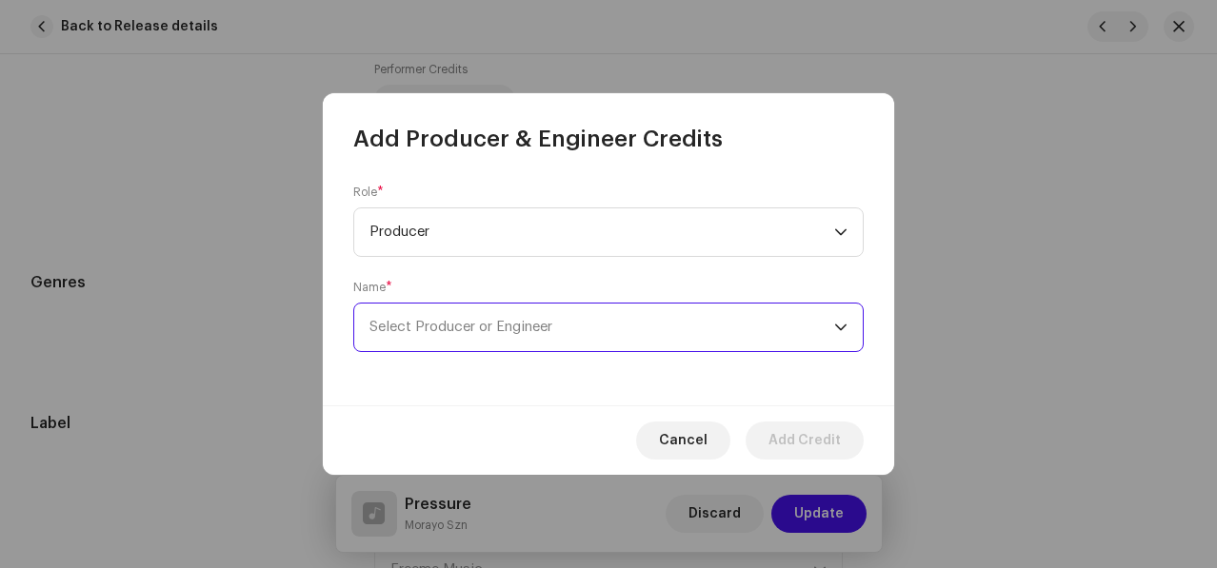
click at [412, 325] on span "Select Producer or Engineer" at bounding box center [460, 327] width 183 height 14
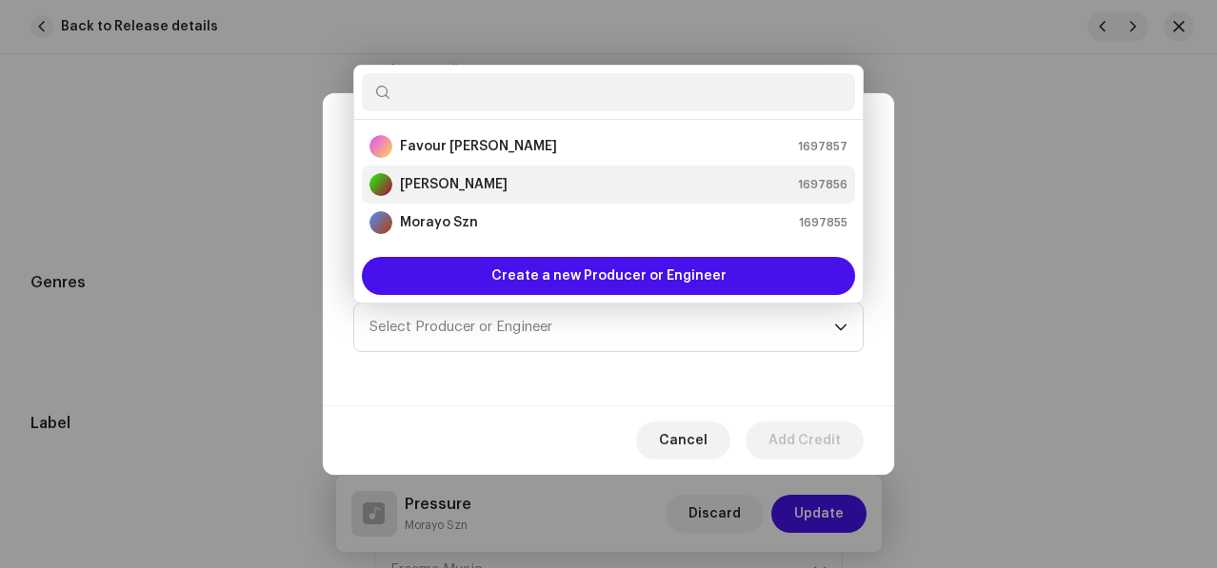
click at [438, 184] on strong "[PERSON_NAME]" at bounding box center [454, 184] width 108 height 19
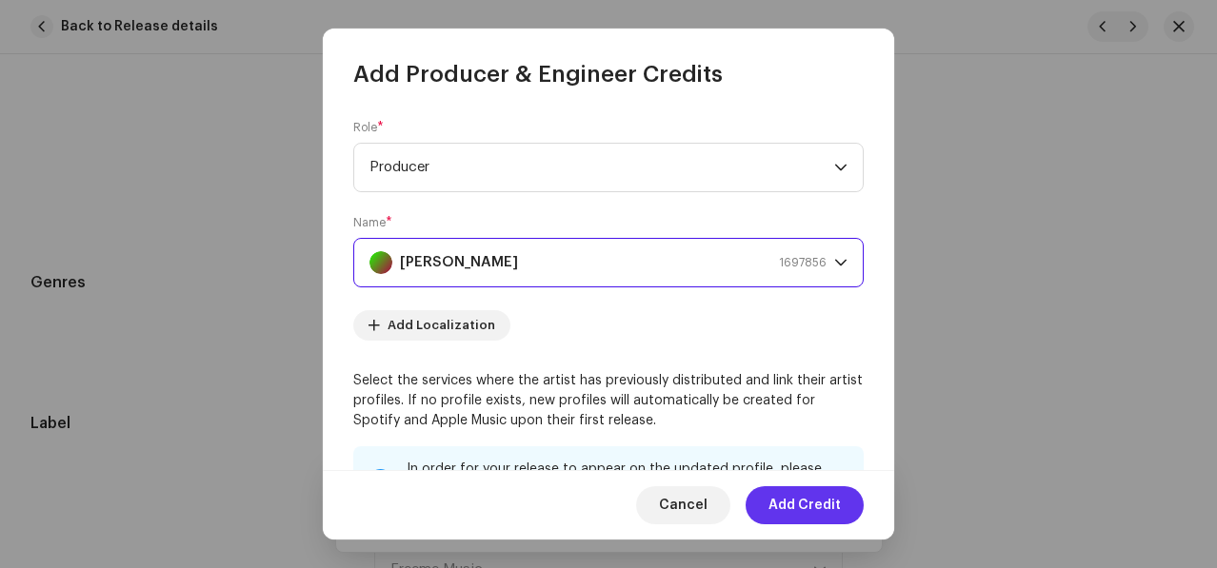
click at [806, 511] on span "Add Credit" at bounding box center [804, 506] width 72 height 38
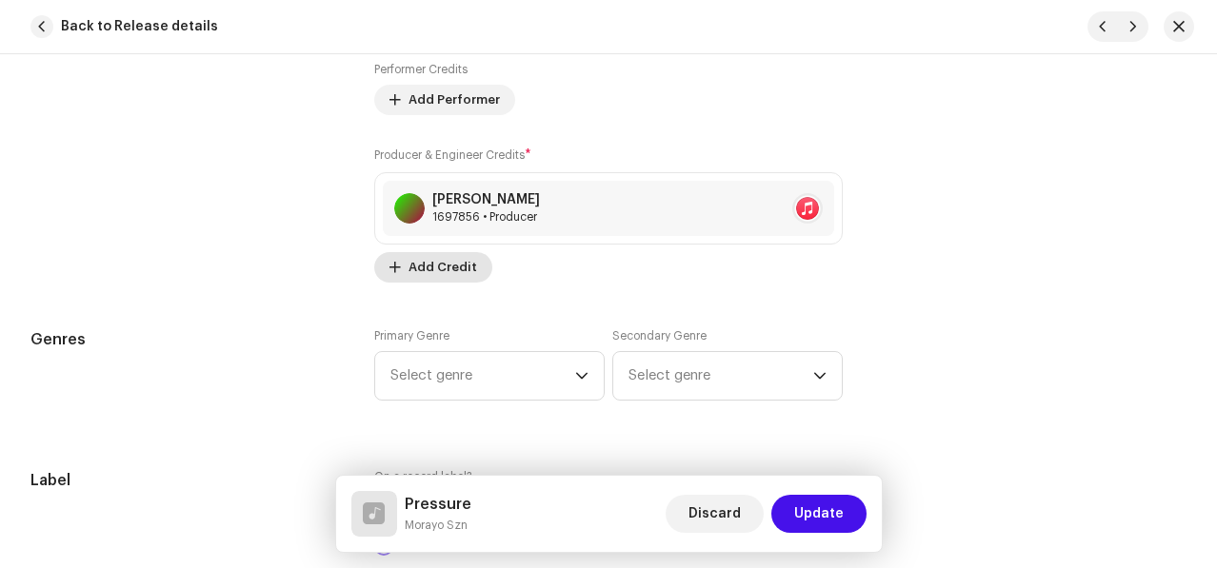
click at [431, 271] on span "Add Credit" at bounding box center [442, 268] width 69 height 38
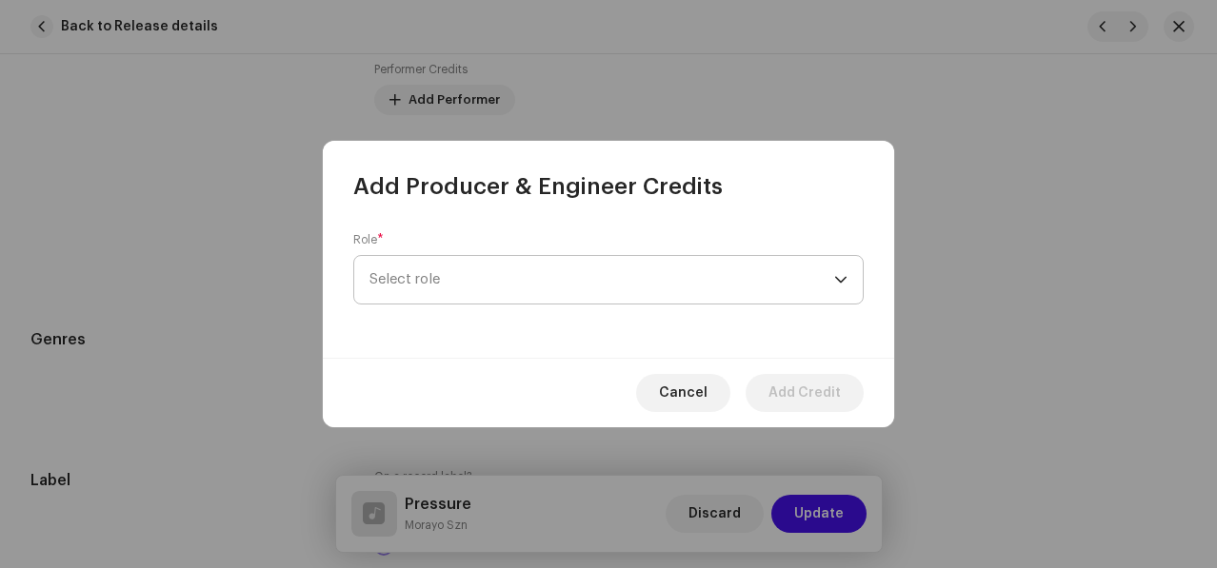
click at [554, 265] on span "Select role" at bounding box center [601, 280] width 465 height 48
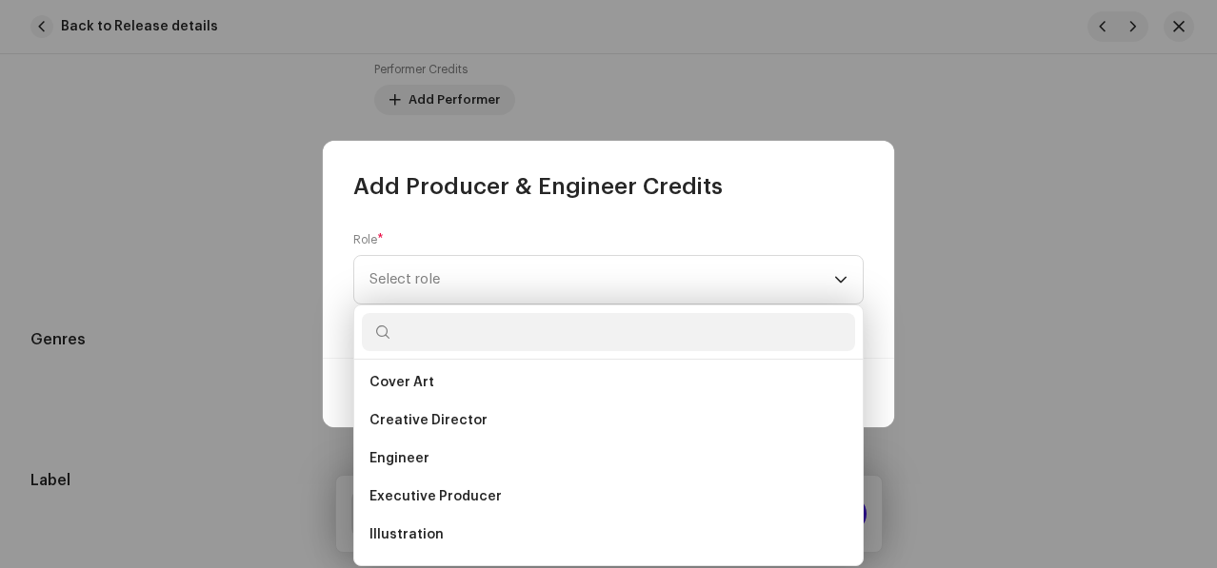
scroll to position [350, 0]
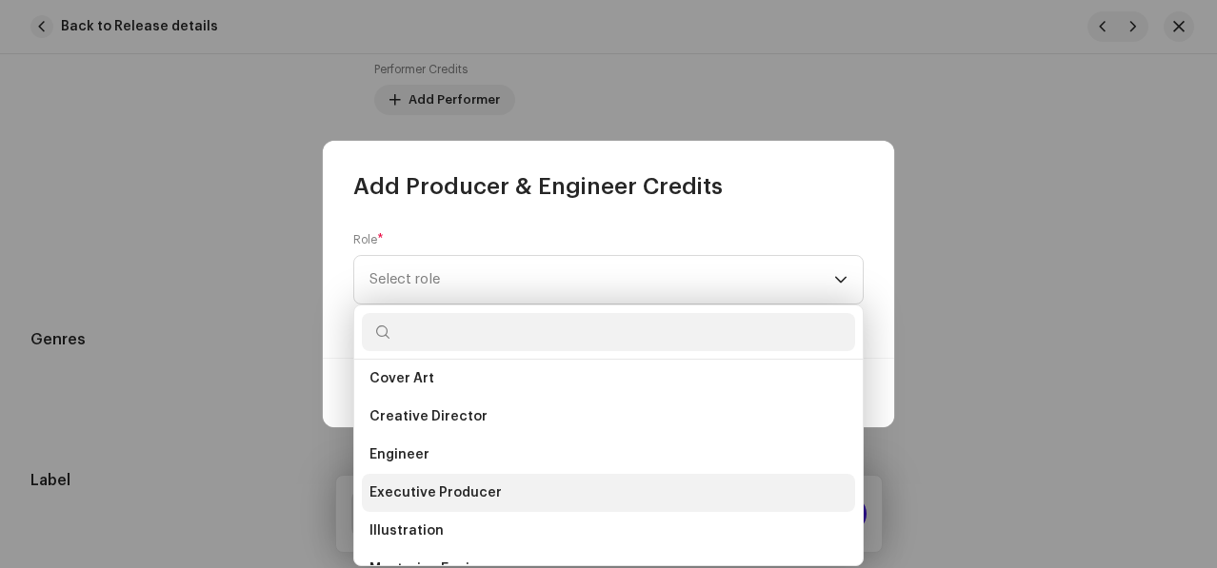
click at [449, 488] on span "Executive Producer" at bounding box center [435, 493] width 132 height 19
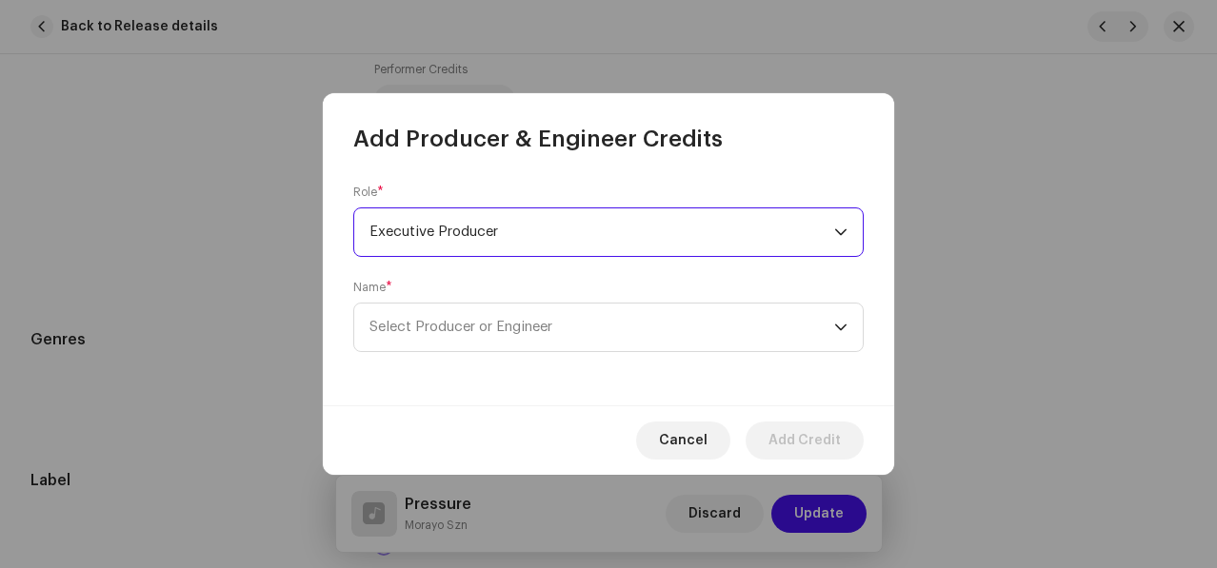
click at [518, 228] on span "Executive Producer" at bounding box center [601, 233] width 465 height 48
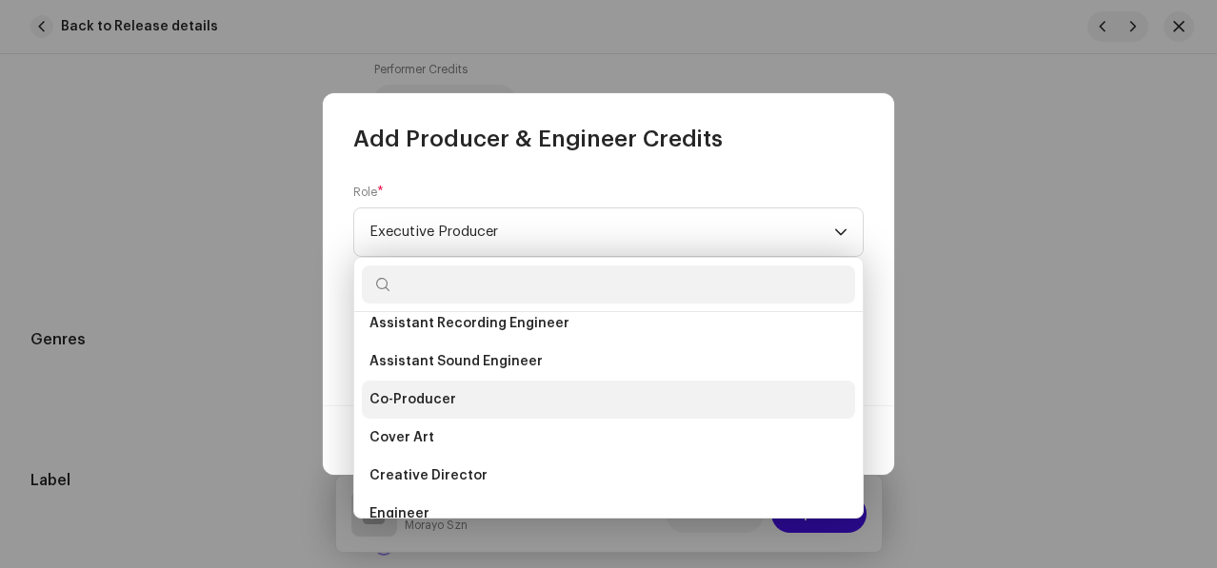
click at [456, 400] on li "Co-Producer" at bounding box center [608, 400] width 493 height 38
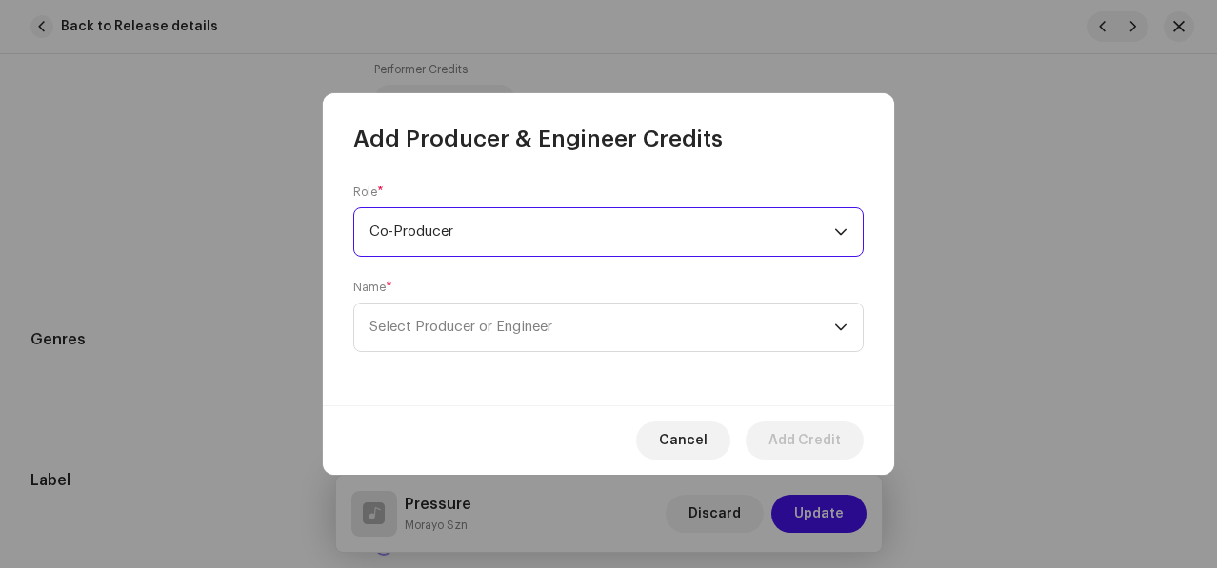
scroll to position [297, 0]
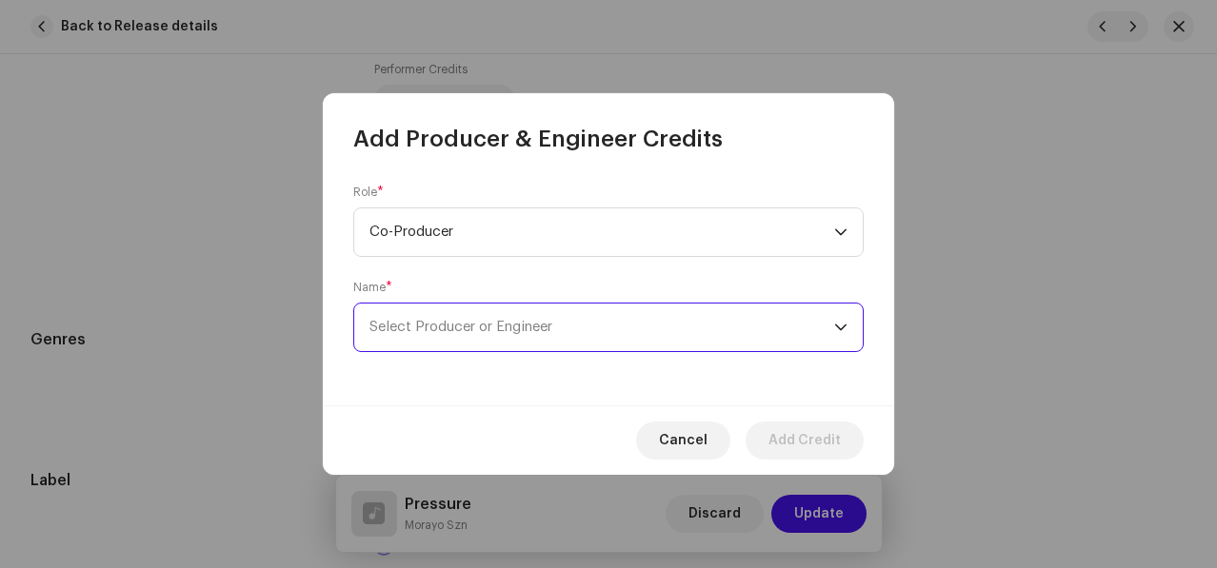
click at [503, 316] on span "Select Producer or Engineer" at bounding box center [601, 328] width 465 height 48
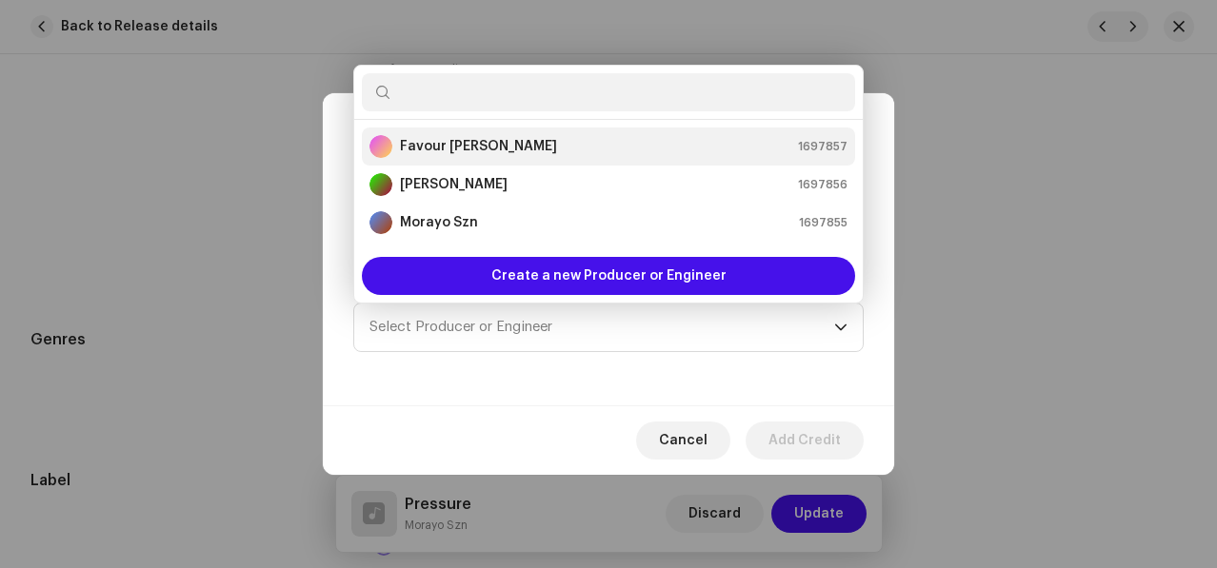
click at [485, 135] on div "Favour [PERSON_NAME] 1697857" at bounding box center [608, 146] width 478 height 23
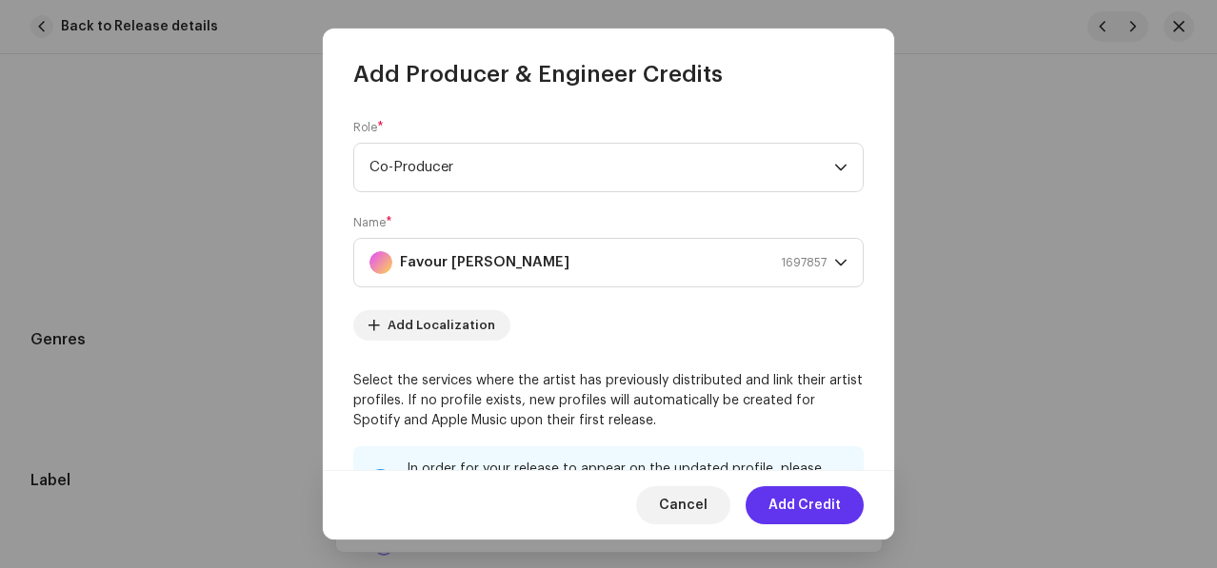
click at [800, 509] on span "Add Credit" at bounding box center [804, 506] width 72 height 38
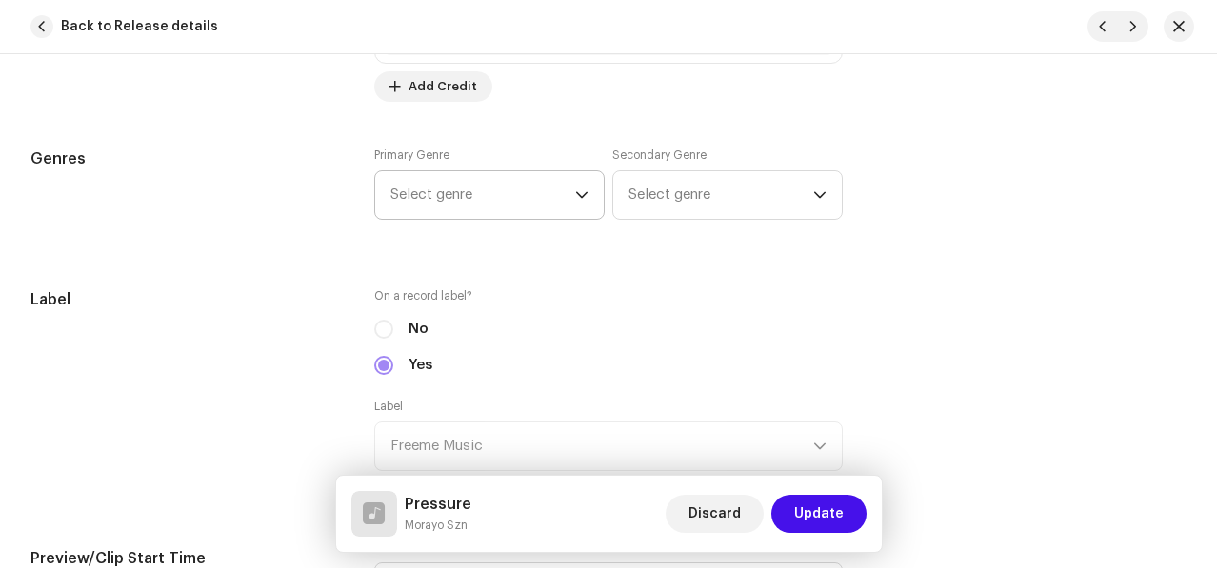
scroll to position [1651, 0]
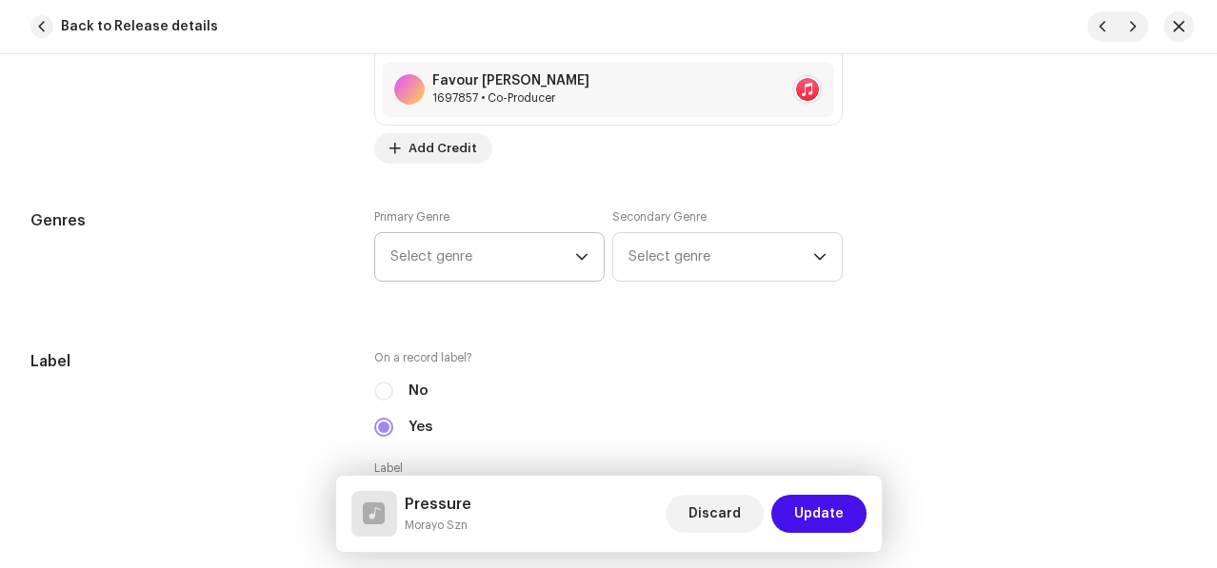
click at [435, 258] on span "Select genre" at bounding box center [482, 257] width 185 height 48
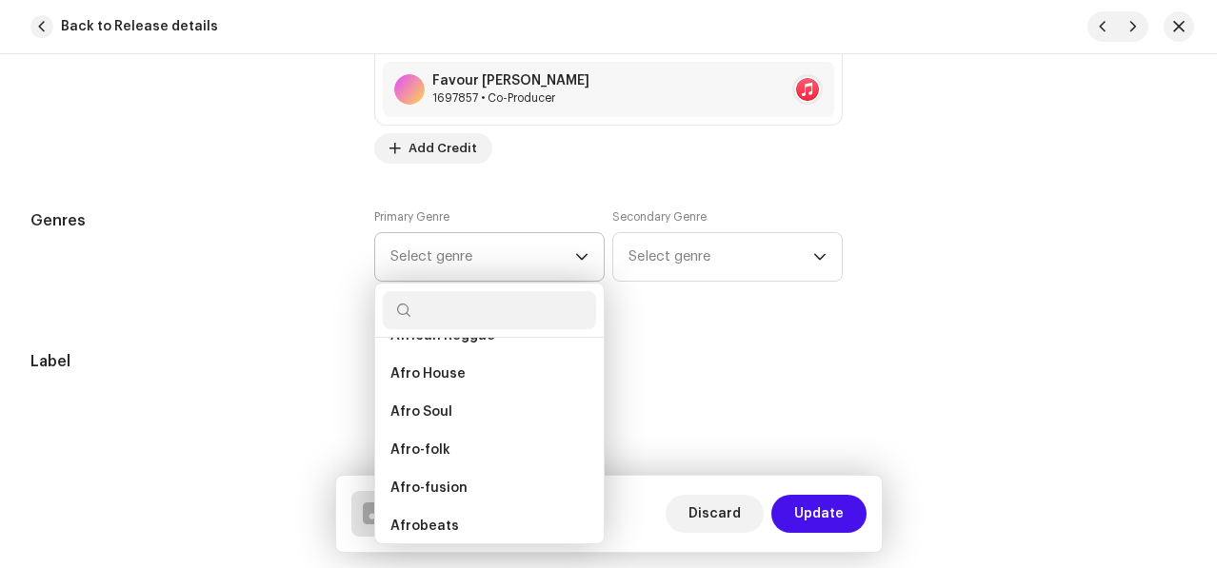
scroll to position [148, 0]
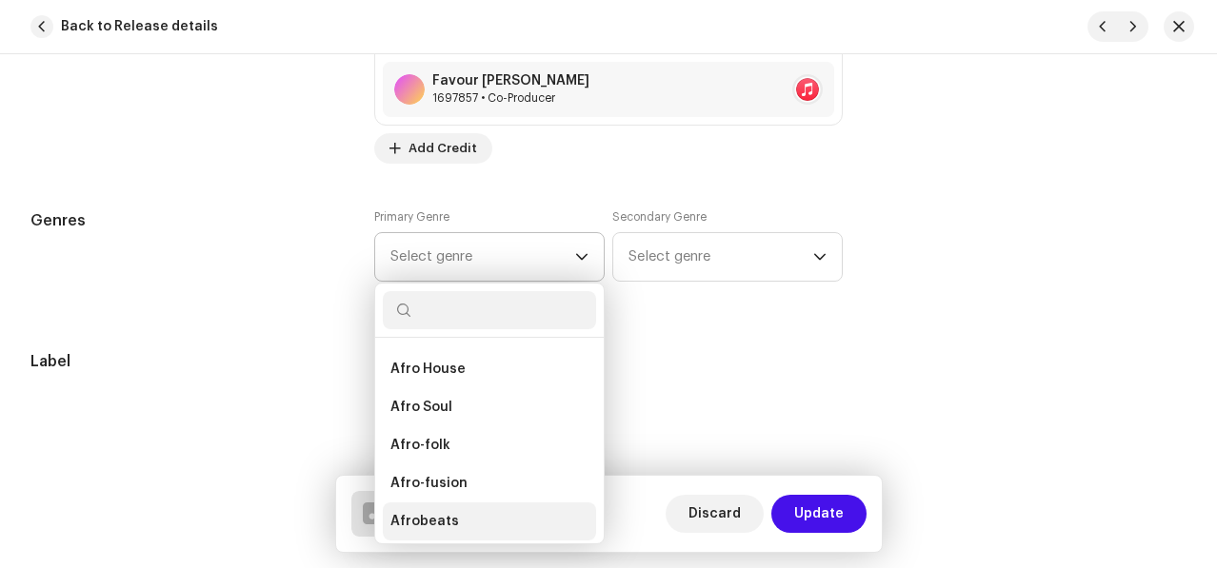
click at [417, 520] on span "Afrobeats" at bounding box center [424, 521] width 69 height 19
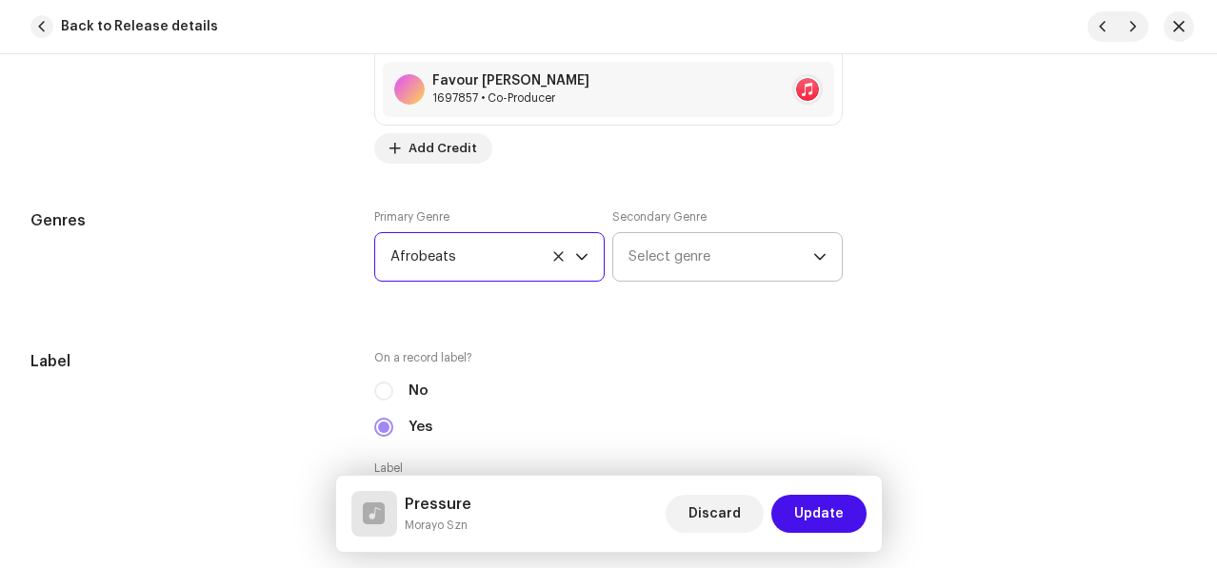
click at [705, 236] on span "Select genre" at bounding box center [720, 257] width 185 height 48
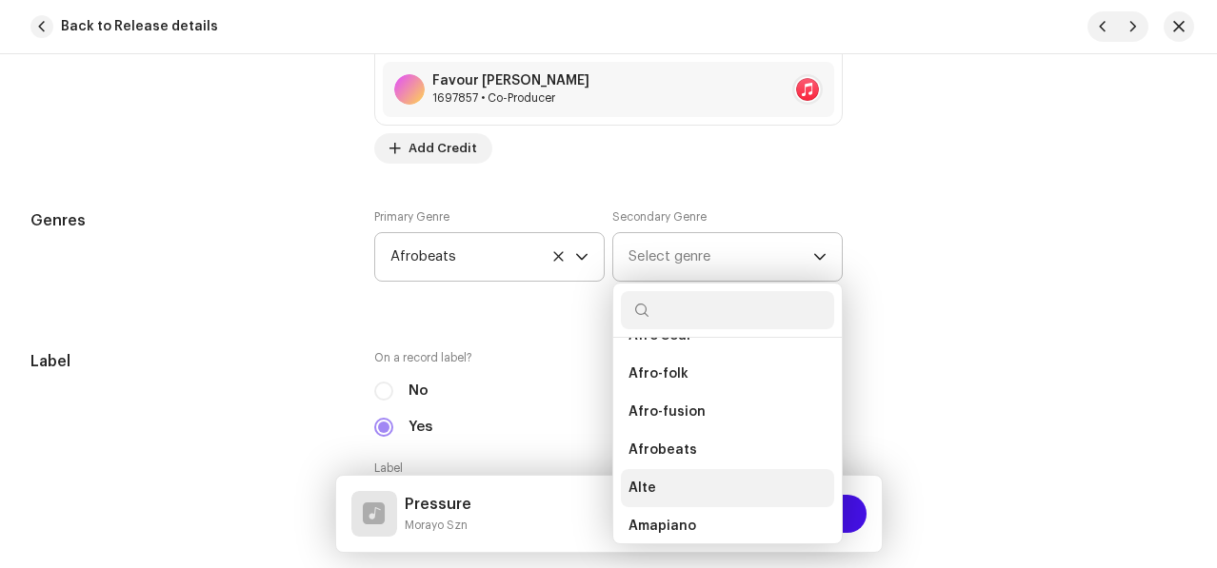
scroll to position [237, 0]
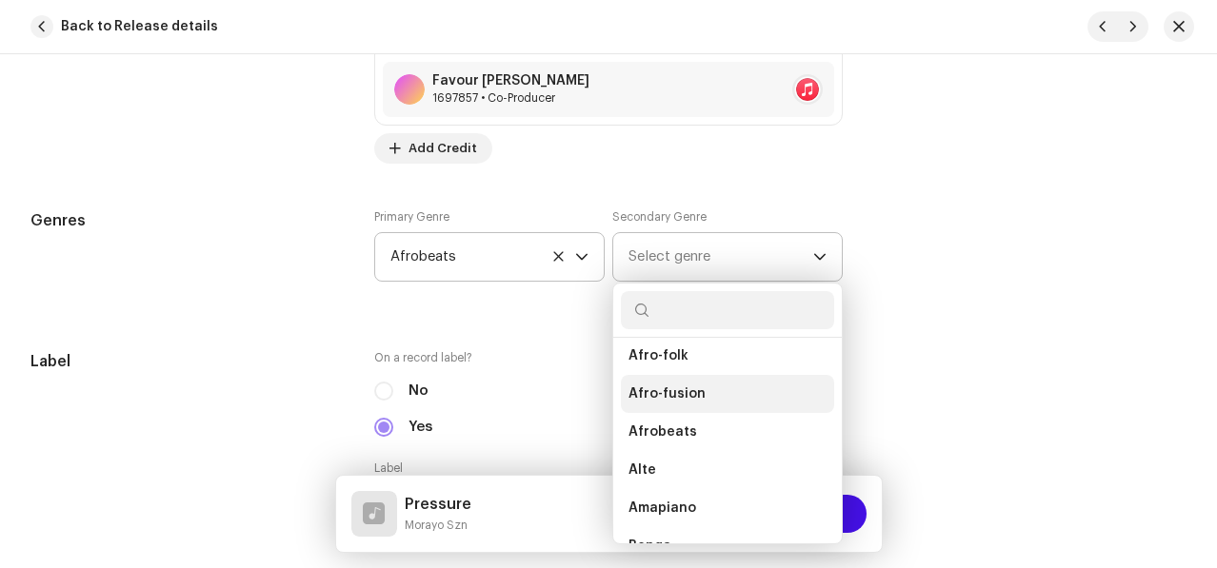
click at [654, 398] on span "Afro-fusion" at bounding box center [666, 394] width 77 height 19
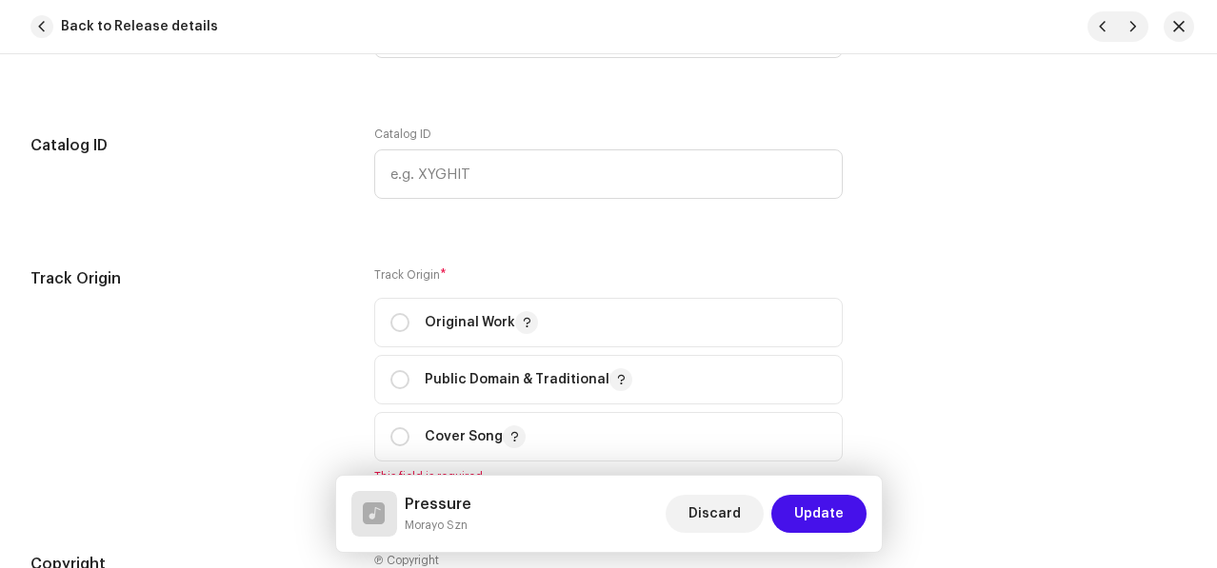
scroll to position [2329, 0]
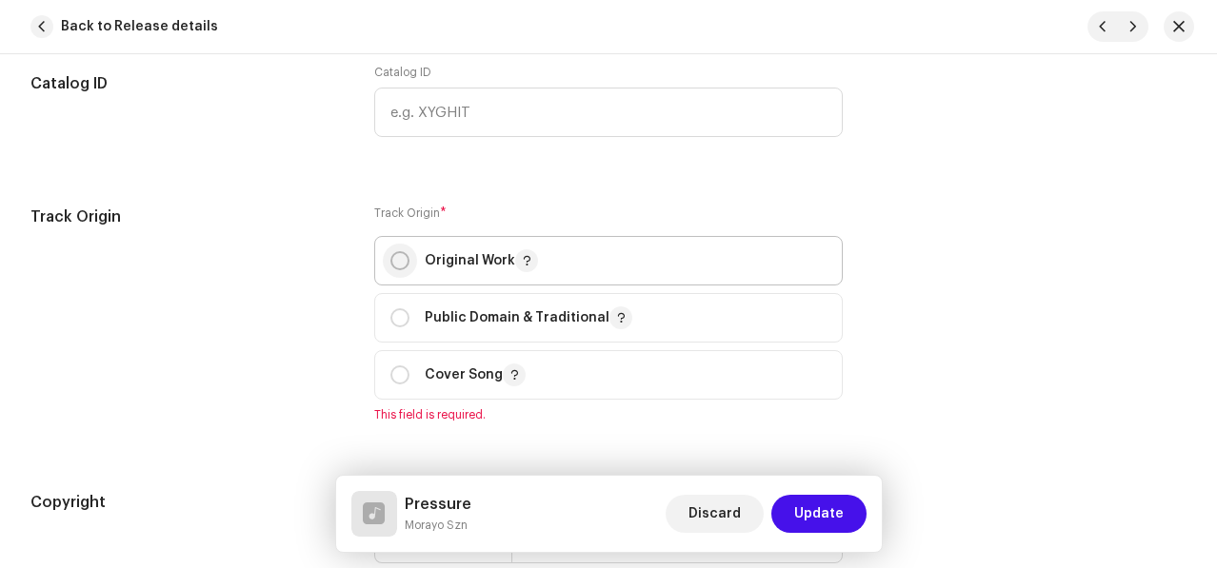
click at [403, 259] on input "radio" at bounding box center [399, 260] width 19 height 19
radio input "true"
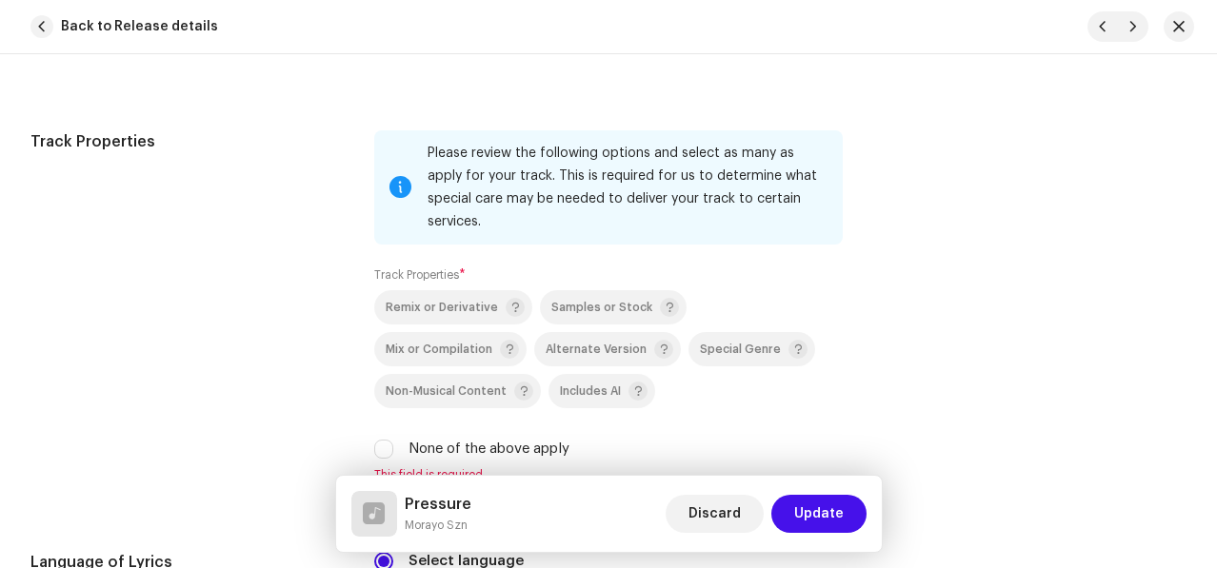
scroll to position [2769, 0]
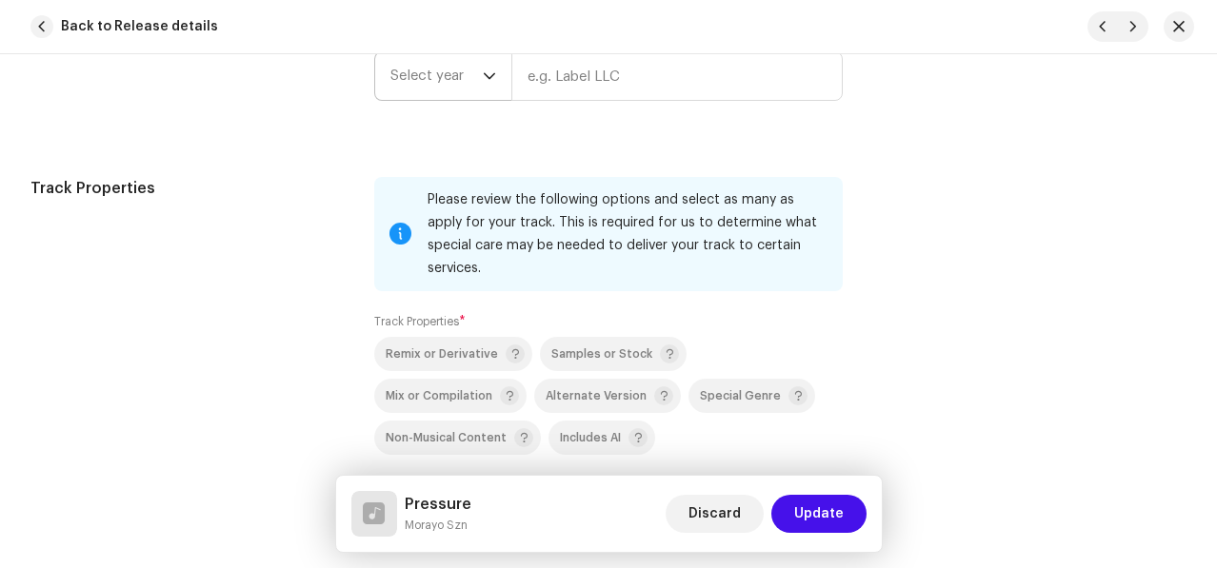
click at [416, 85] on span "Select year" at bounding box center [436, 76] width 92 height 48
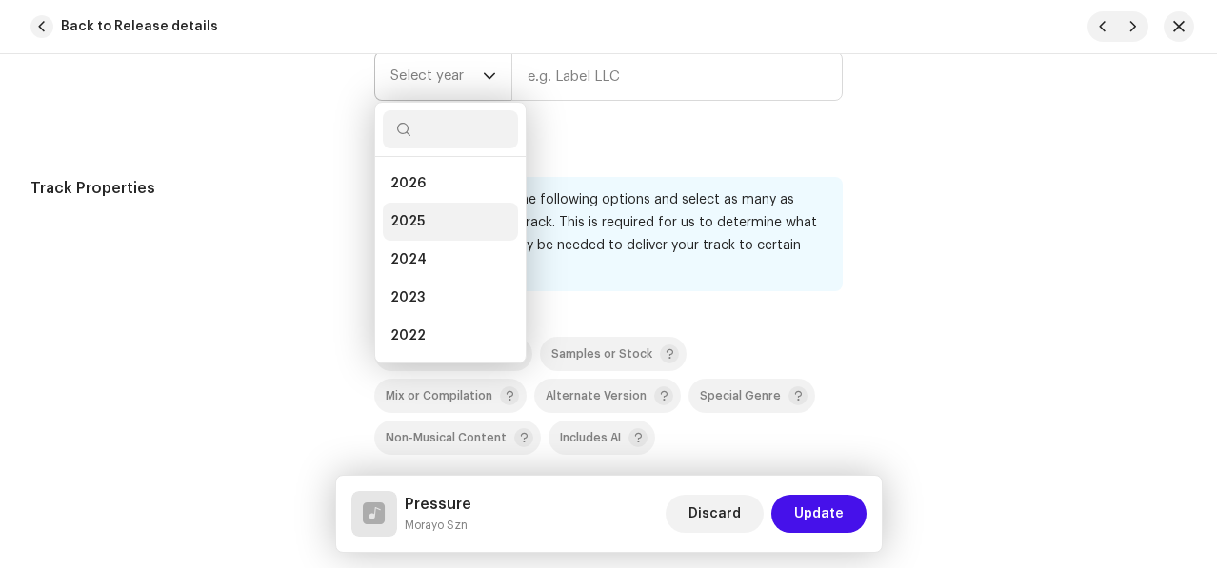
click at [406, 241] on li "2025" at bounding box center [450, 222] width 135 height 38
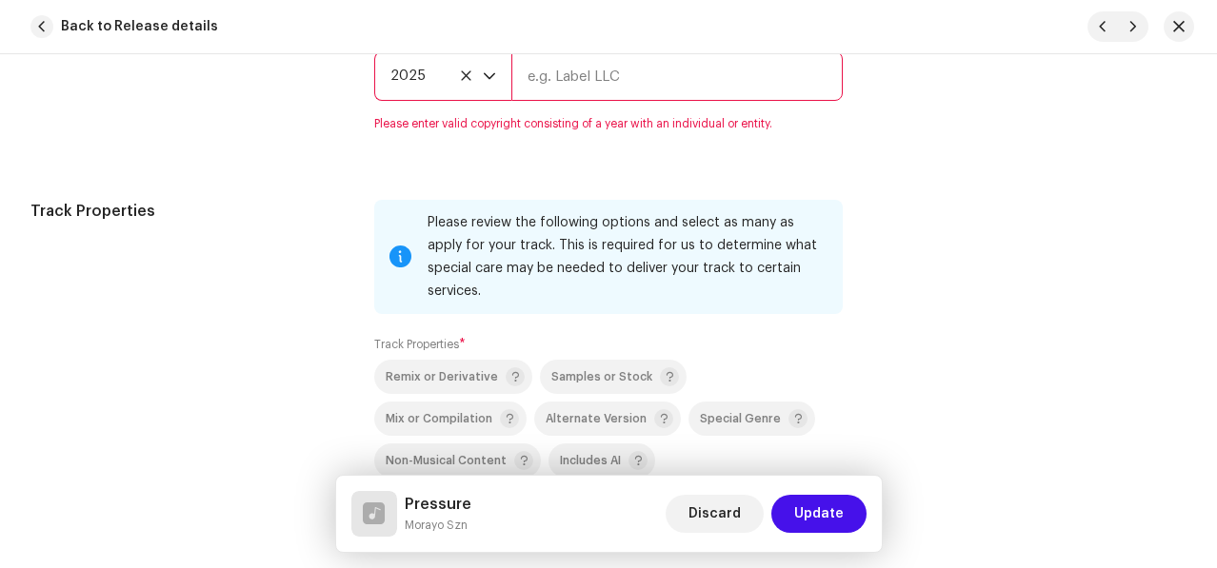
click at [638, 80] on input "text" at bounding box center [677, 76] width 332 height 50
type input "Freeme Music"
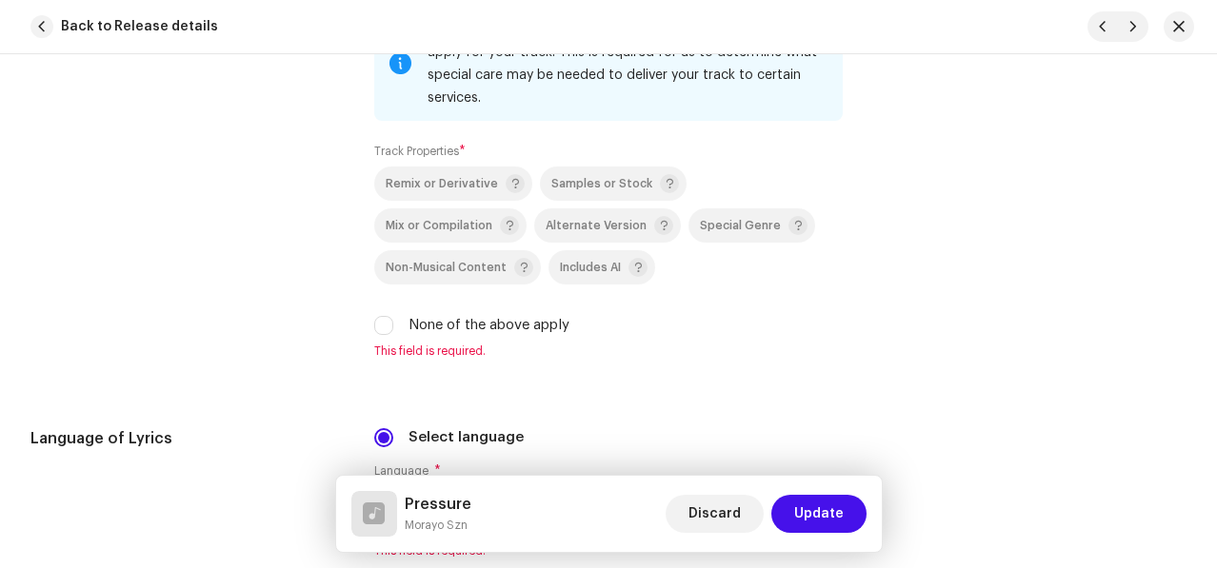
scroll to position [3047, 0]
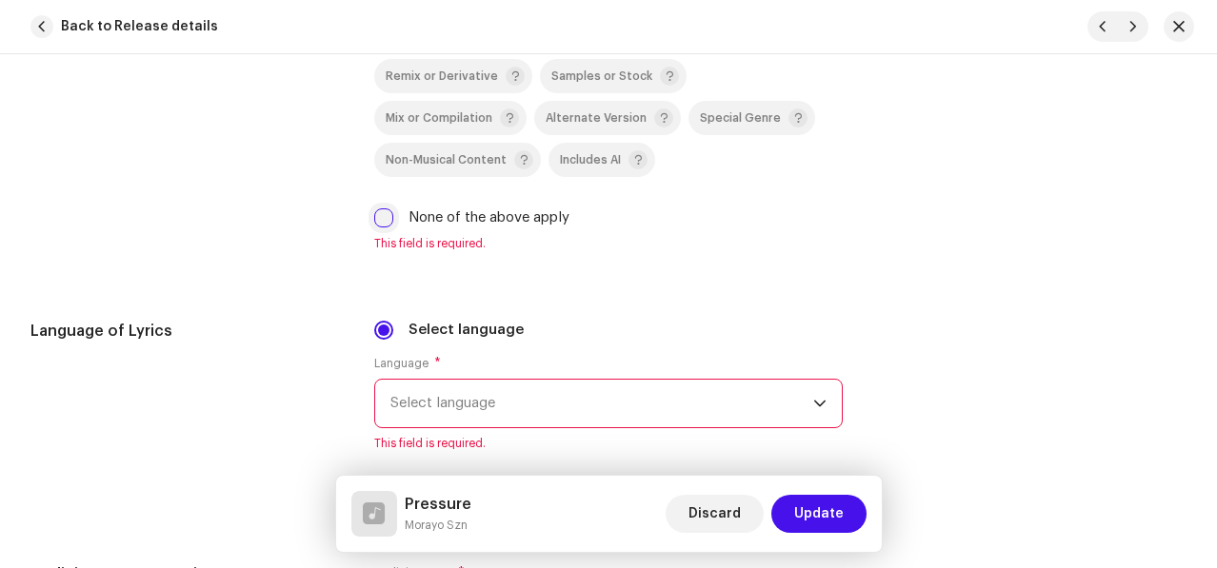
click at [379, 209] on input "None of the above apply" at bounding box center [383, 218] width 19 height 19
checkbox input "true"
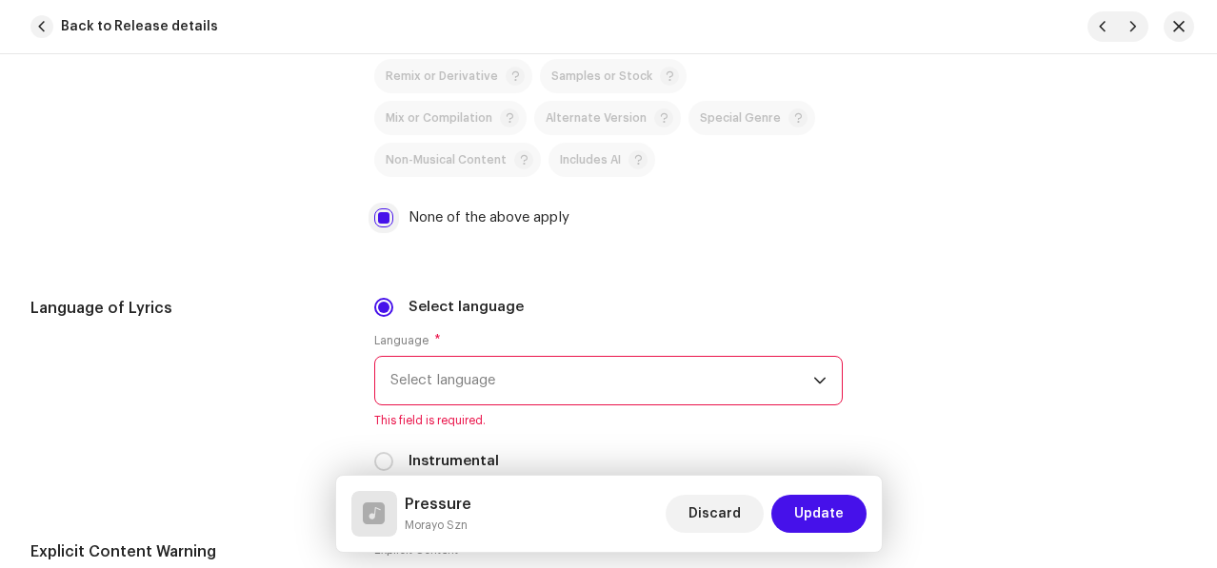
scroll to position [3199, 0]
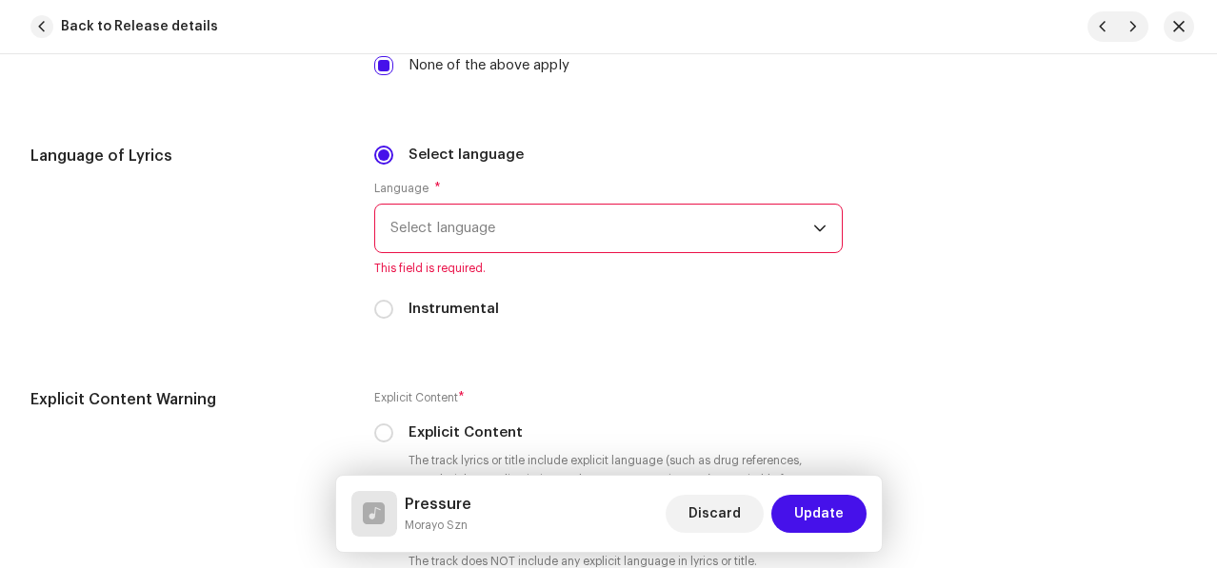
click at [436, 206] on span "Select language" at bounding box center [602, 229] width 424 height 48
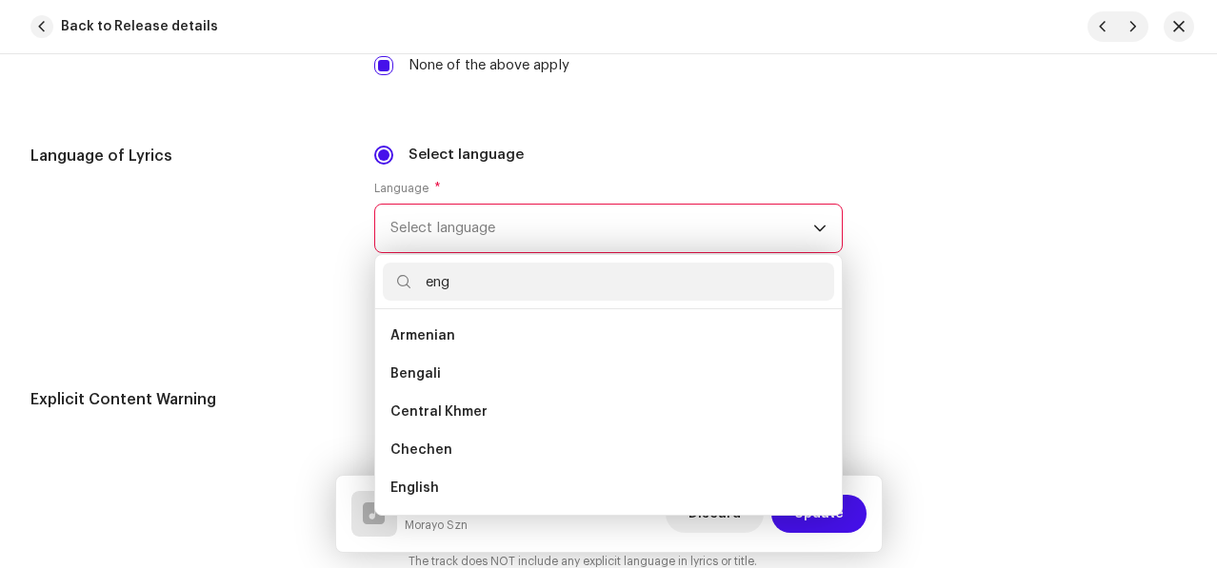
scroll to position [0, 0]
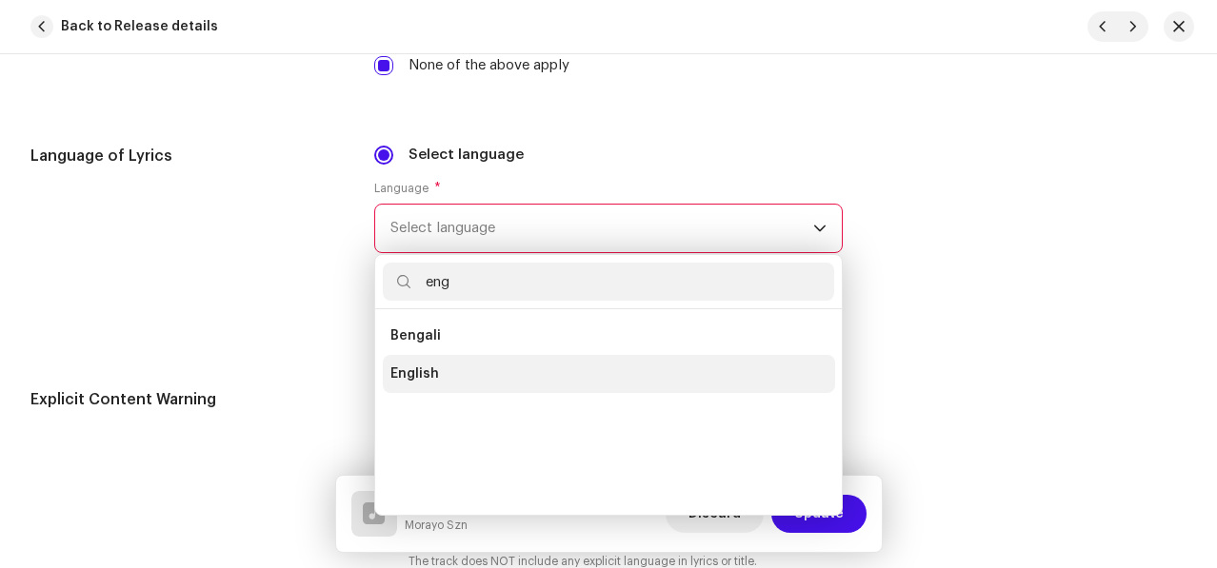
type input "eng"
click at [417, 355] on li "English" at bounding box center [609, 374] width 452 height 38
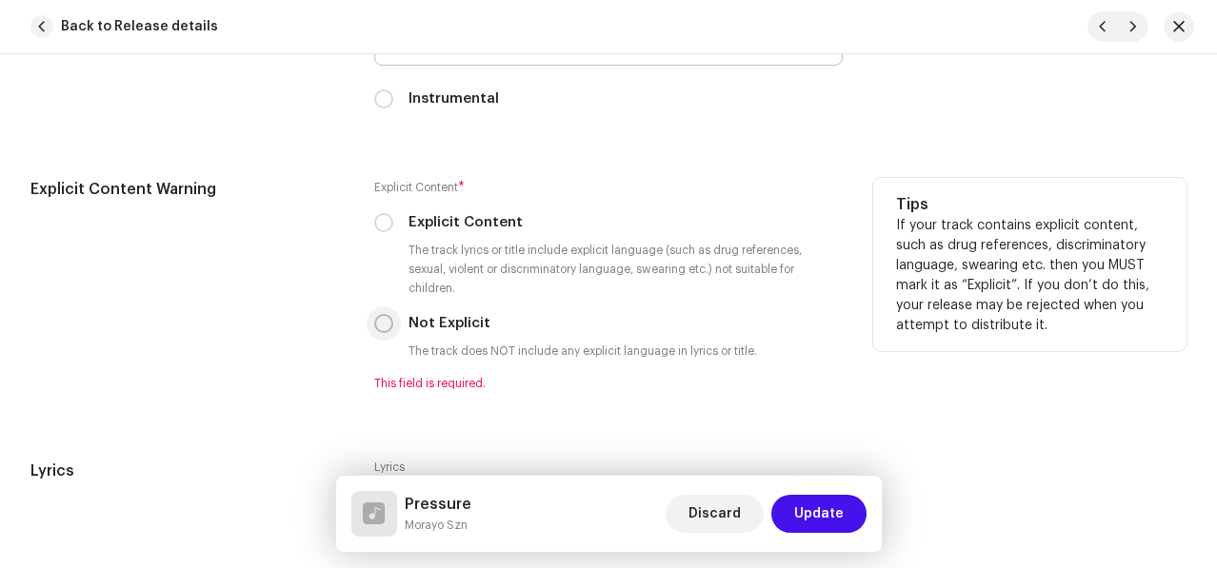
click at [384, 314] on input "Not Explicit" at bounding box center [383, 323] width 19 height 19
radio input "true"
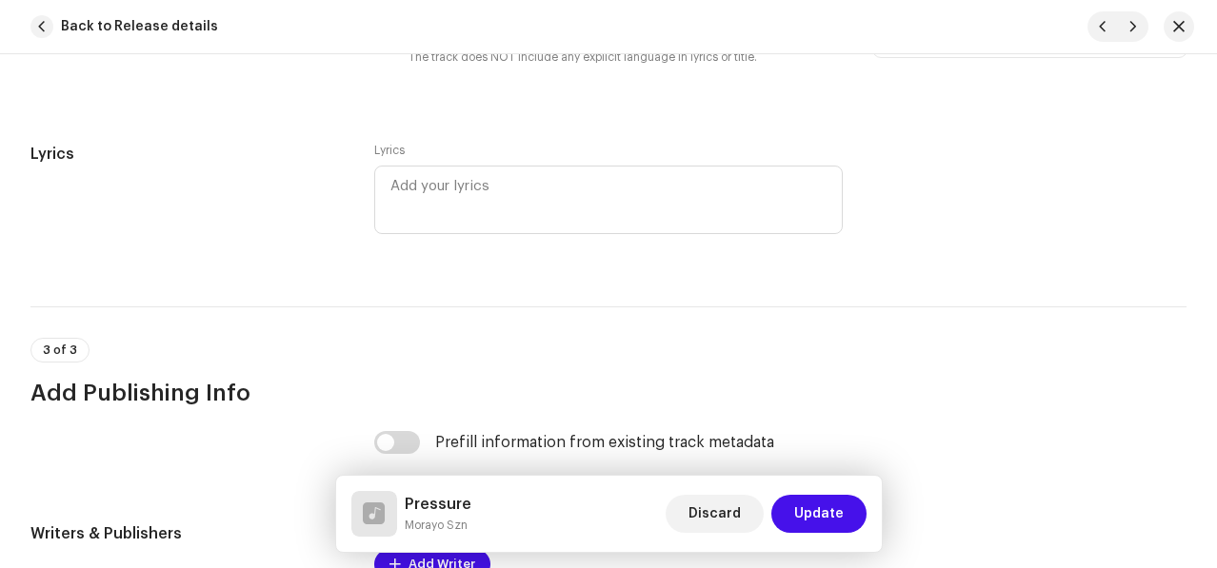
scroll to position [3862, 0]
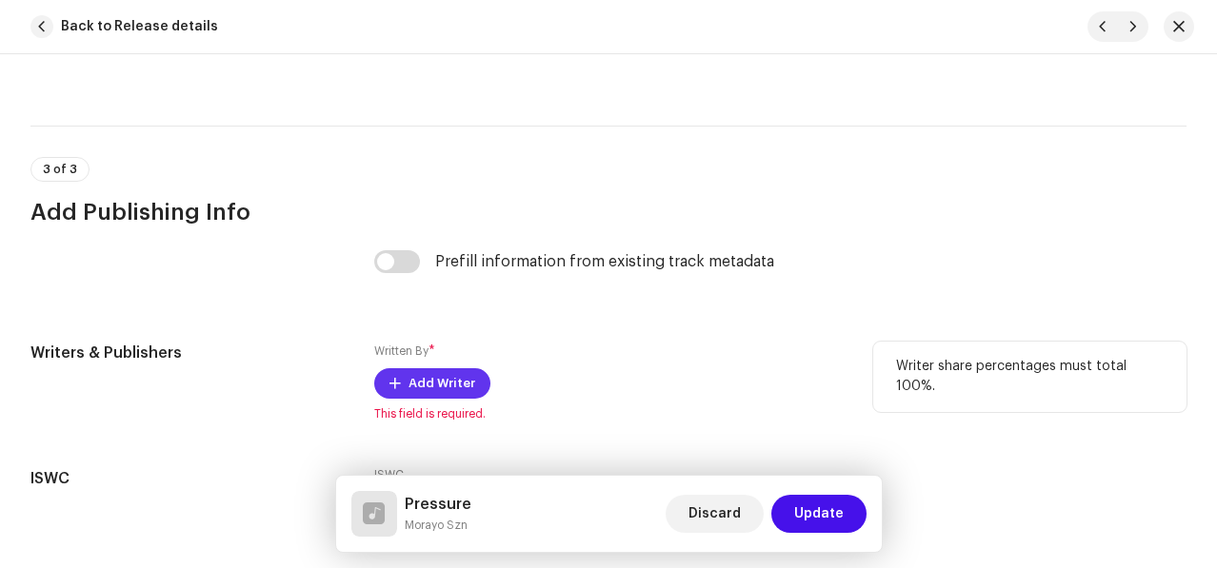
click at [408, 378] on span "Add Writer" at bounding box center [441, 384] width 67 height 38
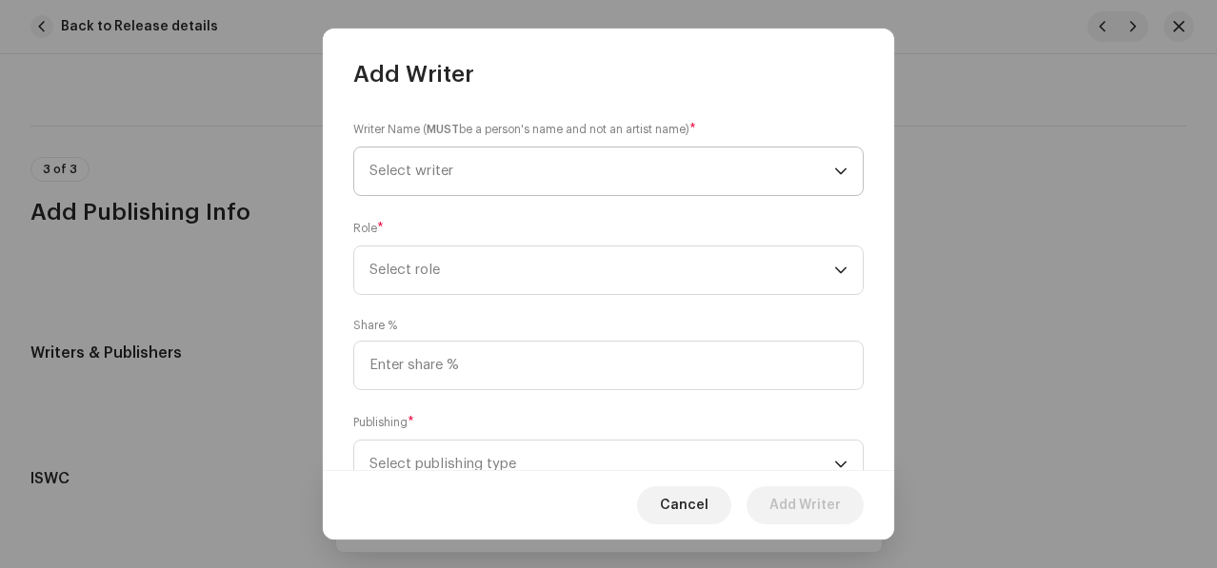
click at [465, 176] on span "Select writer" at bounding box center [601, 172] width 465 height 48
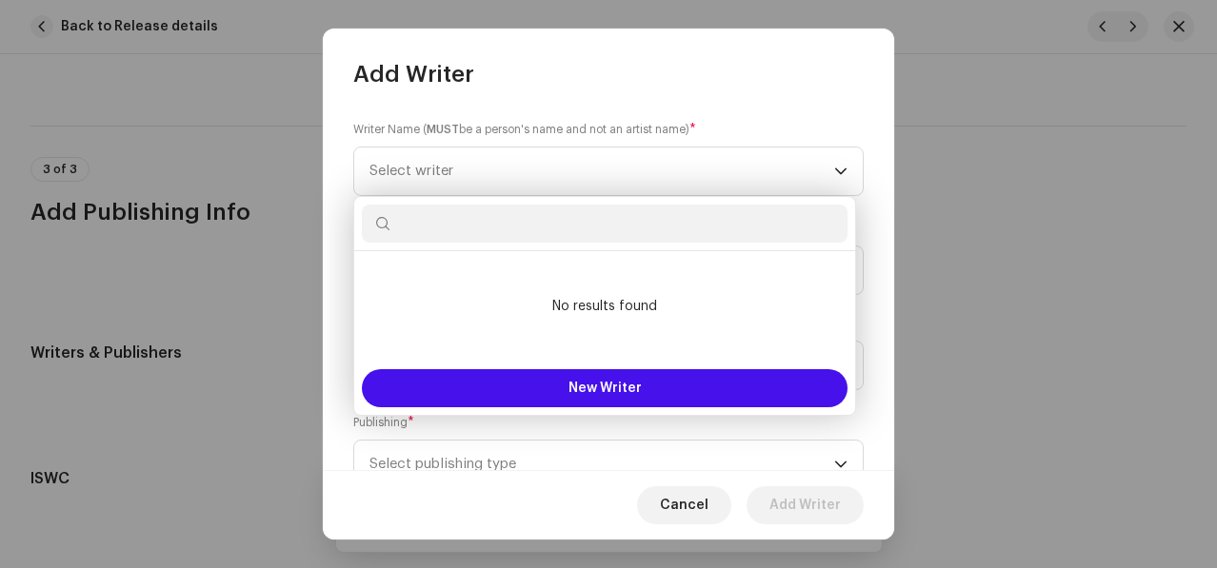
paste input "[PERSON_NAME]"
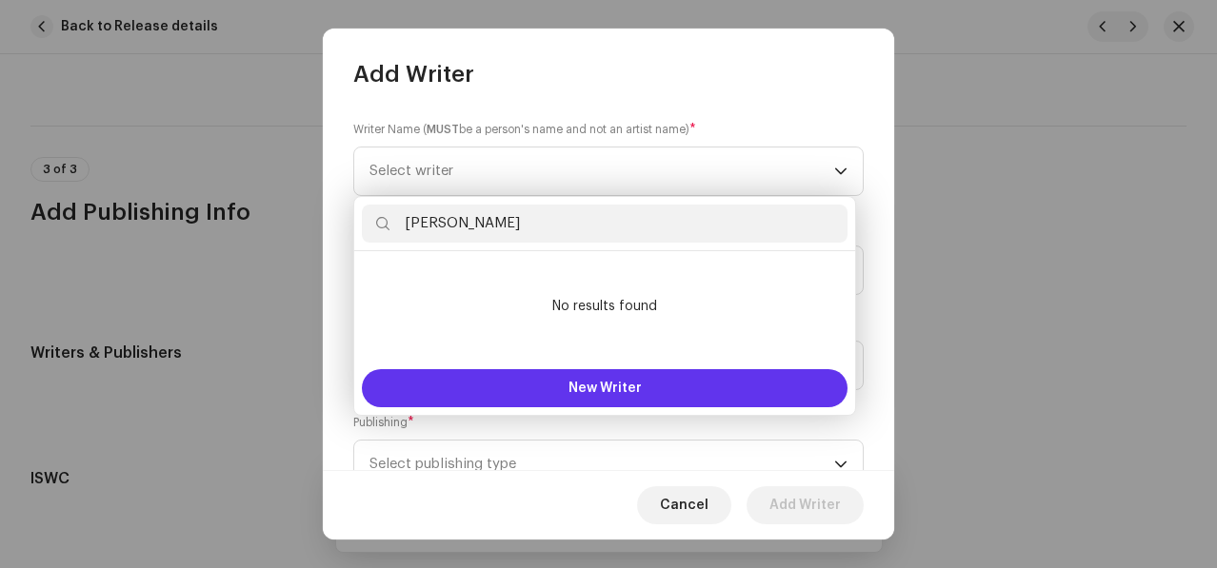
type input "[PERSON_NAME]"
click at [560, 392] on button "New Writer" at bounding box center [605, 388] width 486 height 38
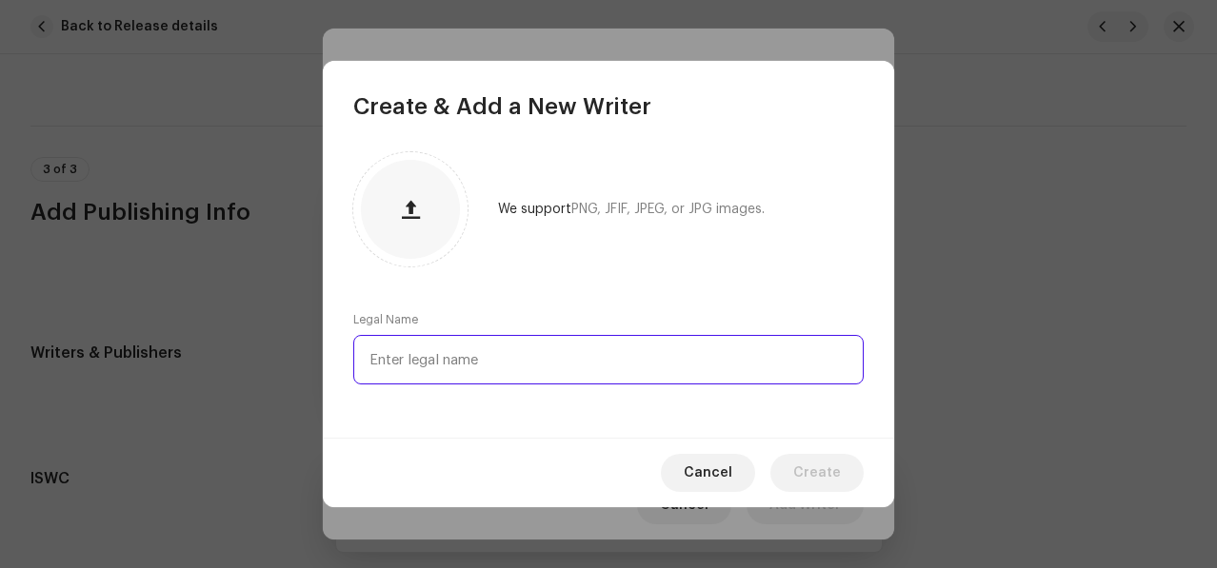
click at [427, 366] on input "text" at bounding box center [608, 360] width 510 height 50
paste input "[PERSON_NAME]"
type input "[PERSON_NAME]"
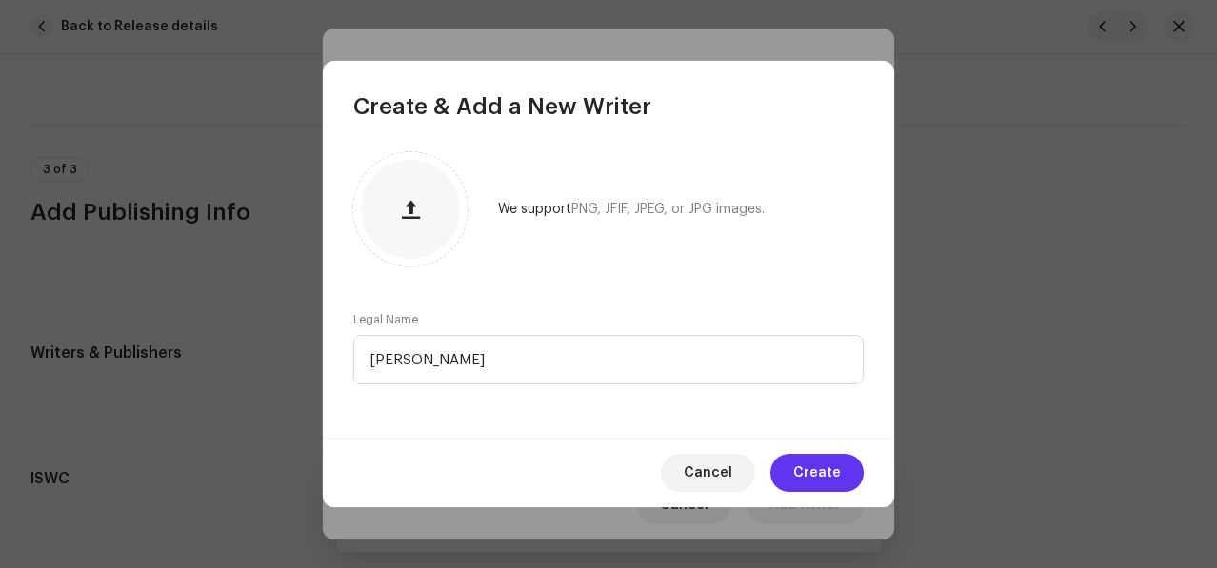
click at [811, 469] on span "Create" at bounding box center [817, 473] width 48 height 38
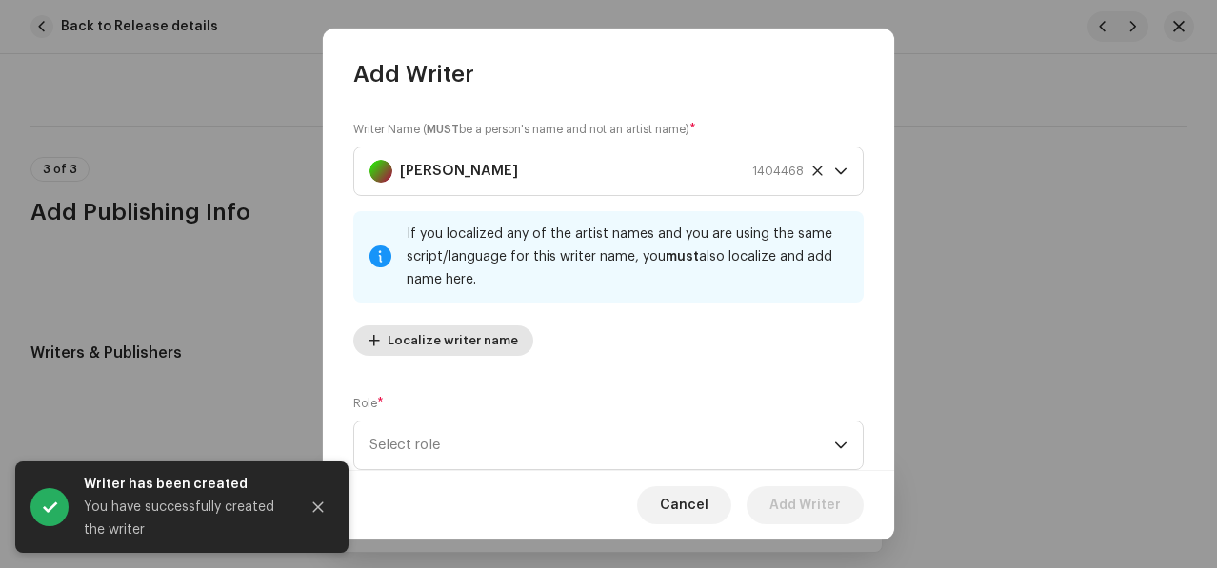
click at [428, 336] on span "Localize writer name" at bounding box center [453, 341] width 130 height 38
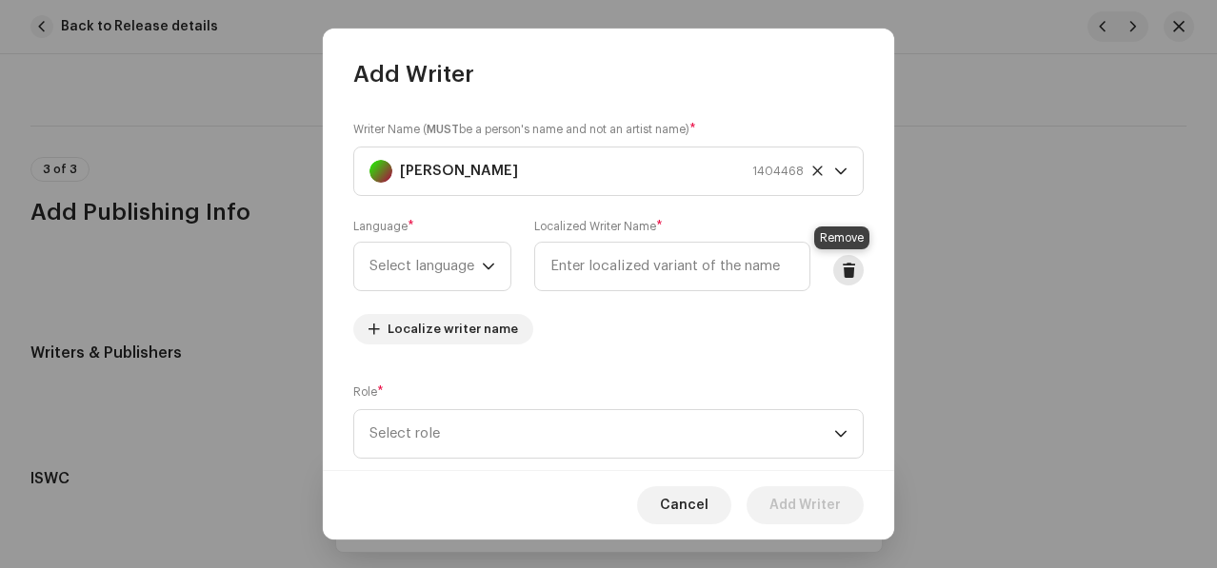
click at [842, 269] on span at bounding box center [849, 270] width 14 height 15
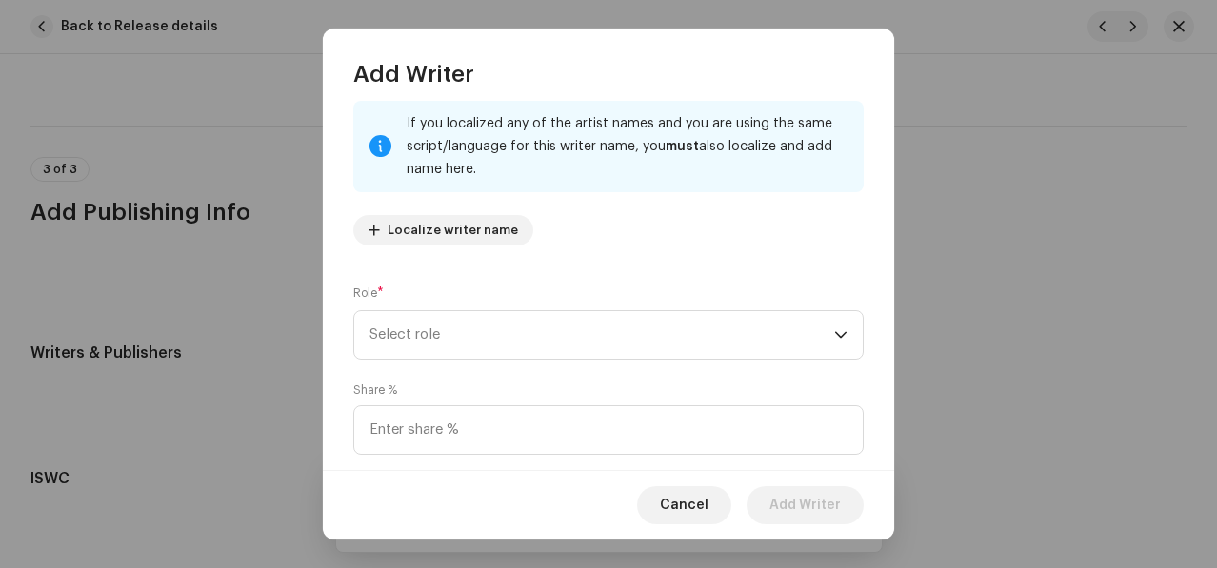
scroll to position [167, 0]
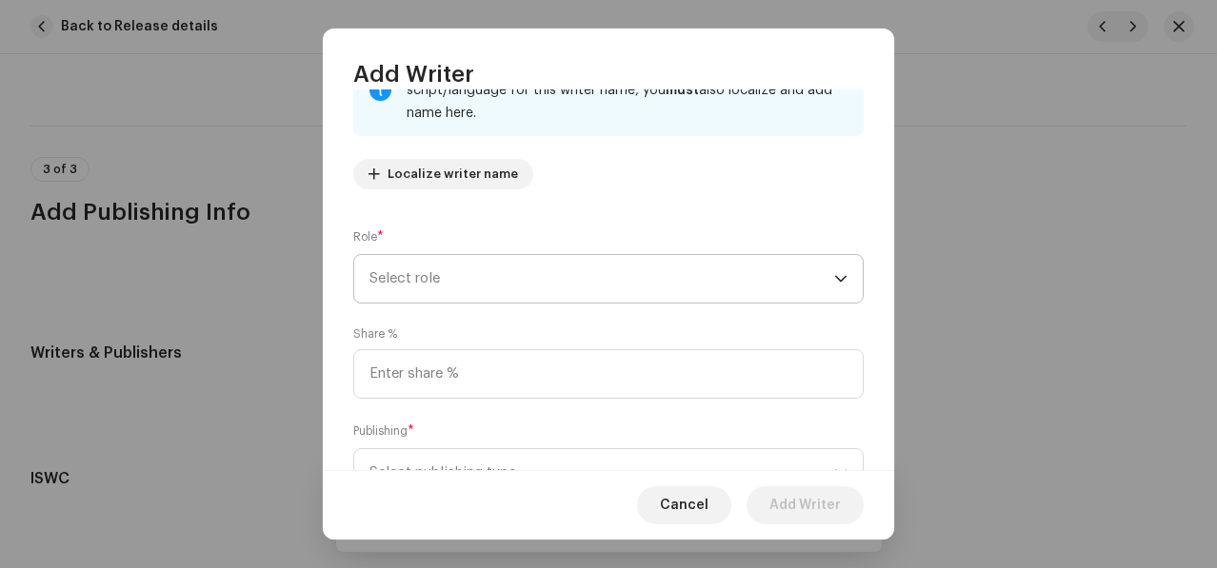
click at [573, 284] on span "Select role" at bounding box center [601, 279] width 465 height 48
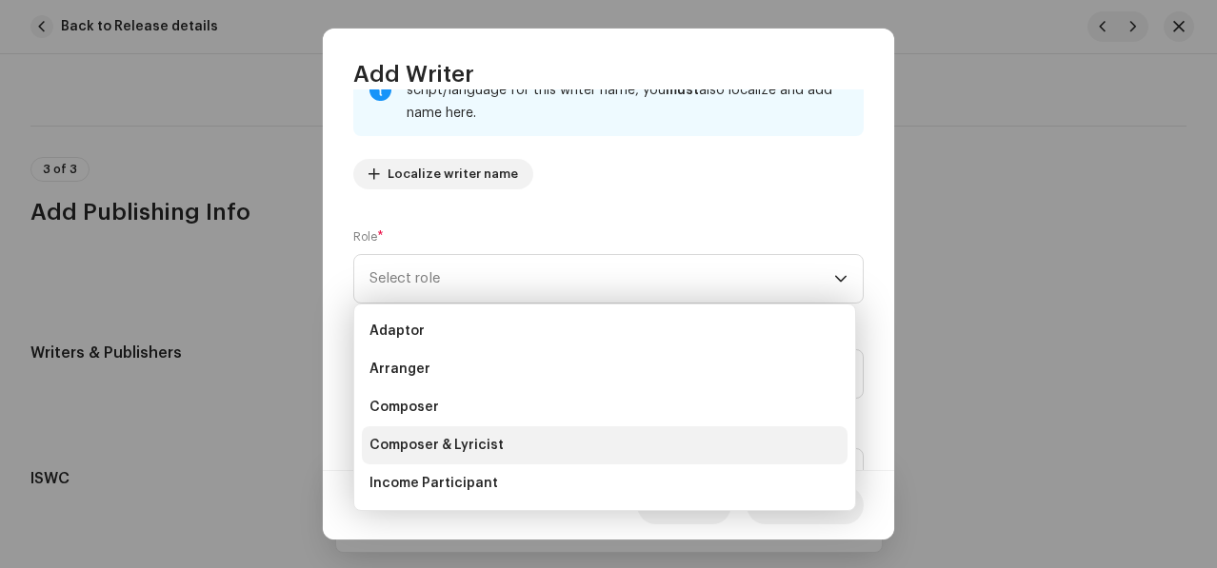
click at [438, 442] on span "Composer & Lyricist" at bounding box center [436, 445] width 134 height 19
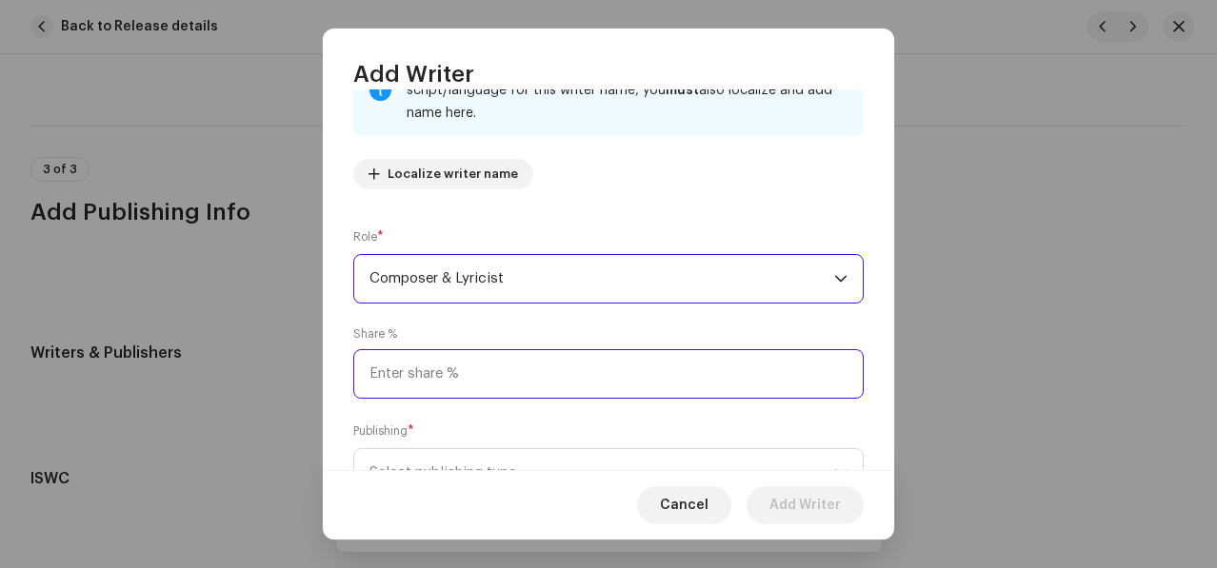
click at [448, 382] on input at bounding box center [608, 374] width 510 height 50
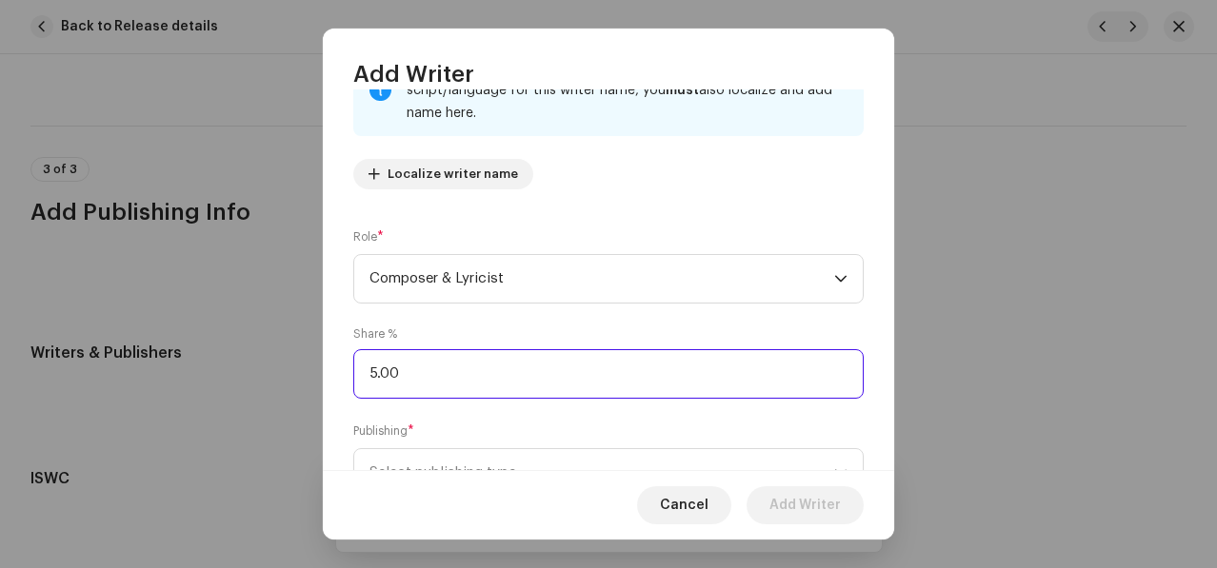
type input "50.00"
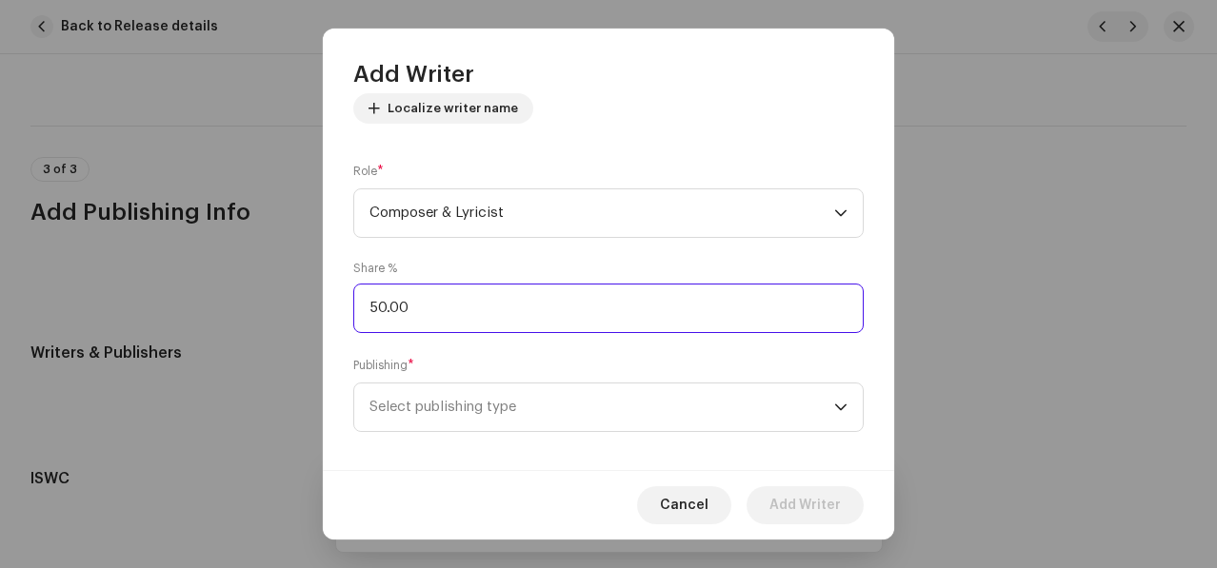
scroll to position [248, 0]
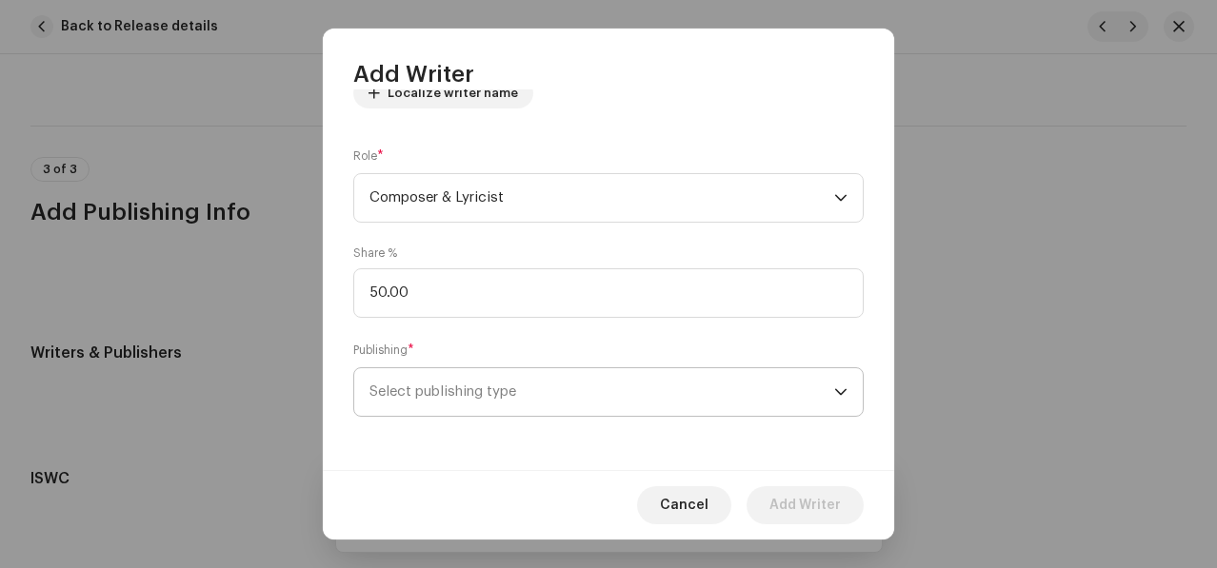
click at [450, 394] on span "Select publishing type" at bounding box center [601, 392] width 465 height 48
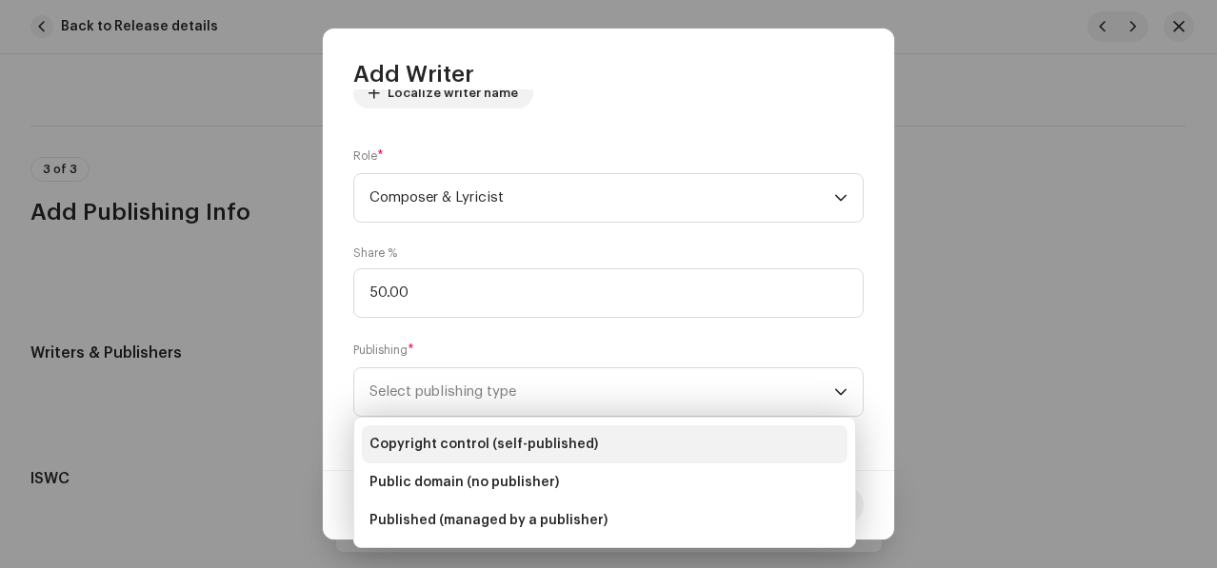
click at [419, 452] on span "Copyright control (self-published)" at bounding box center [483, 444] width 229 height 19
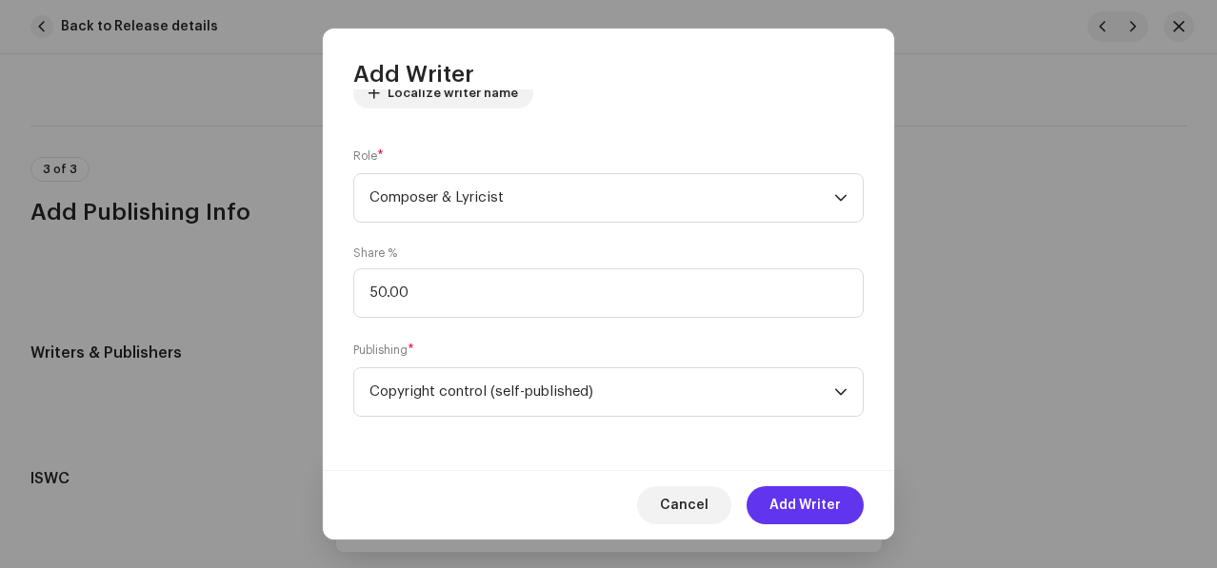
click at [776, 510] on span "Add Writer" at bounding box center [804, 506] width 71 height 38
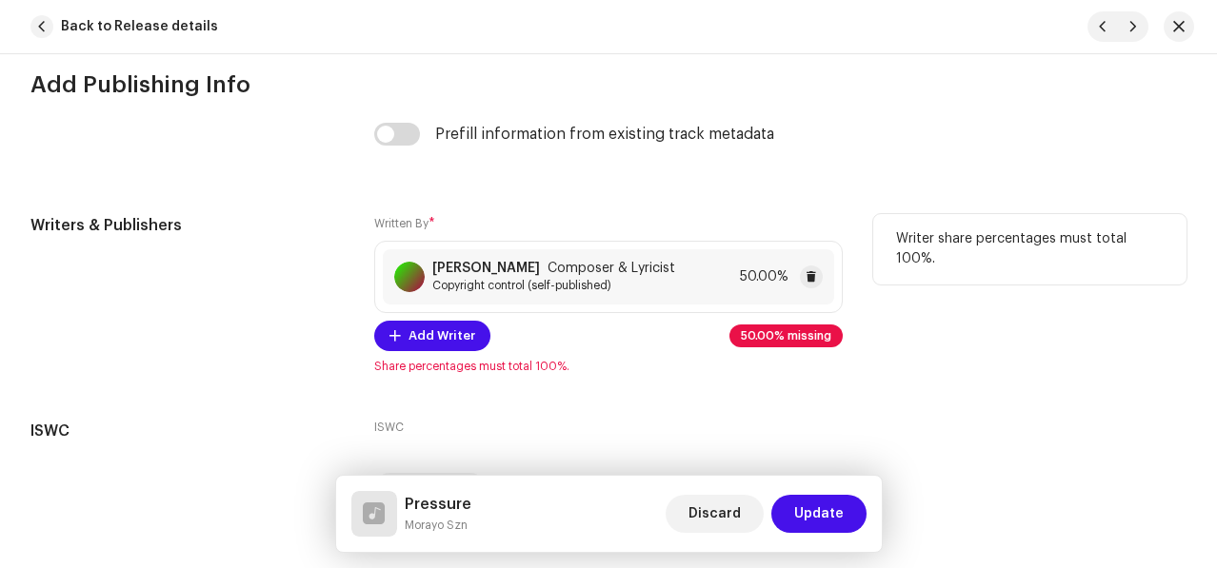
scroll to position [4032, 0]
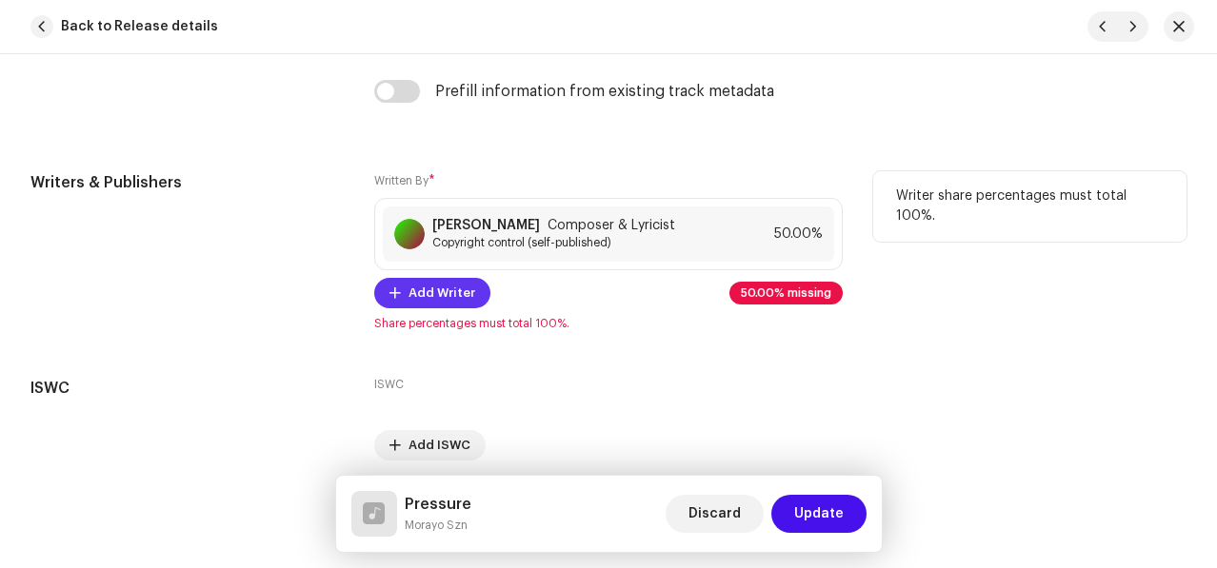
click at [429, 281] on span "Add Writer" at bounding box center [441, 293] width 67 height 38
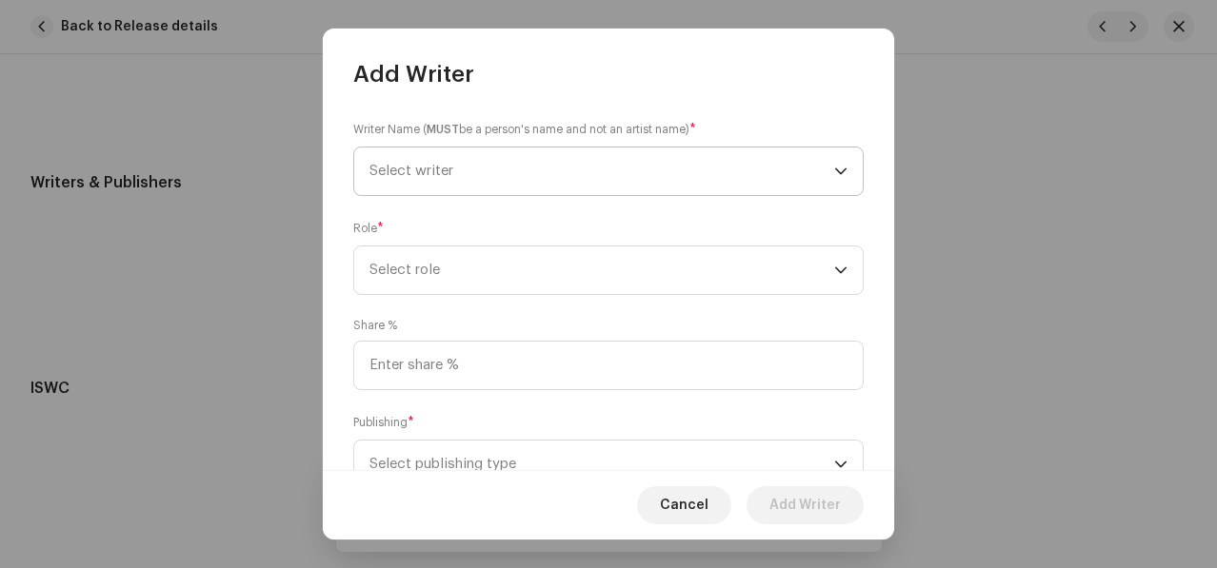
click at [457, 169] on span "Select writer" at bounding box center [601, 172] width 465 height 48
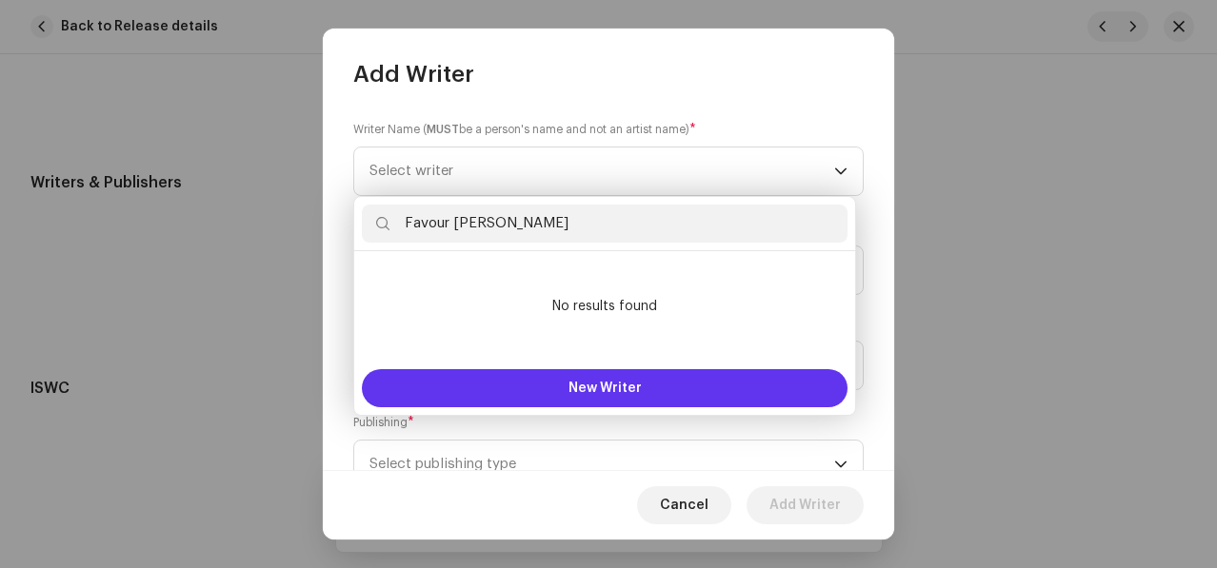
type input "Favour [PERSON_NAME]"
click at [550, 388] on button "New Writer" at bounding box center [605, 388] width 486 height 38
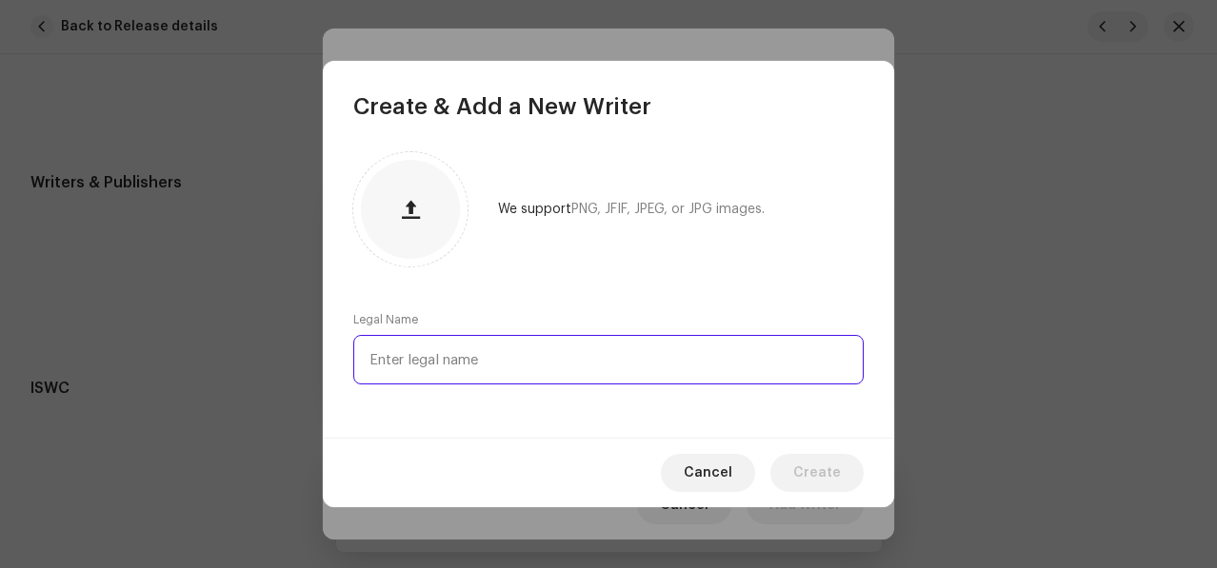
click at [428, 342] on input "text" at bounding box center [608, 360] width 510 height 50
paste input "Favour [PERSON_NAME]"
type input "Favour [PERSON_NAME]"
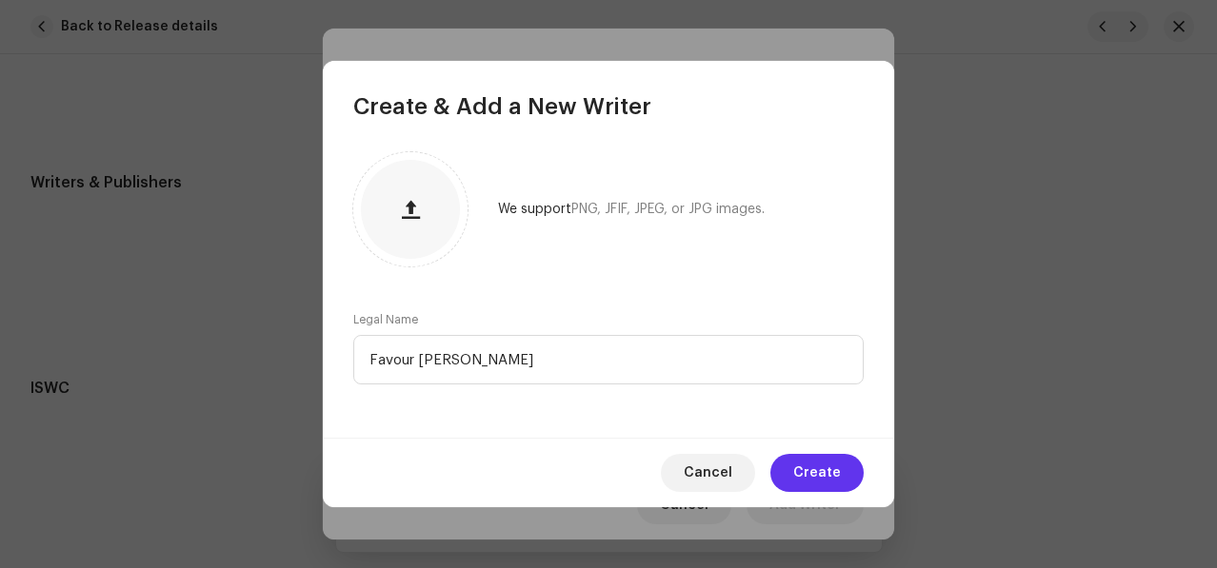
click at [848, 475] on button "Create" at bounding box center [816, 473] width 93 height 38
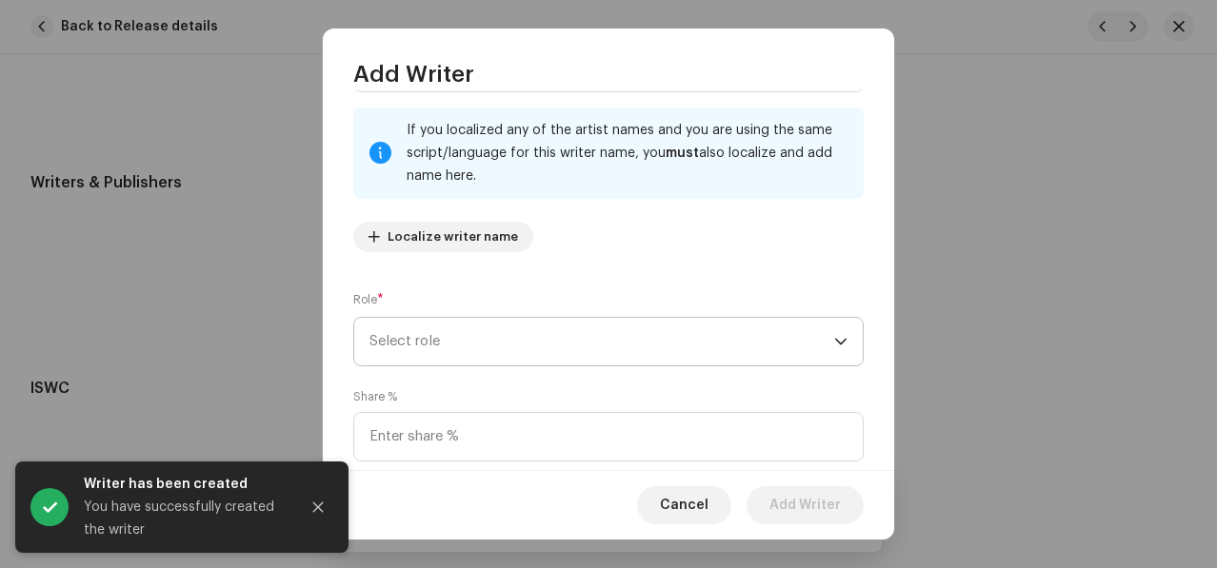
scroll to position [128, 0]
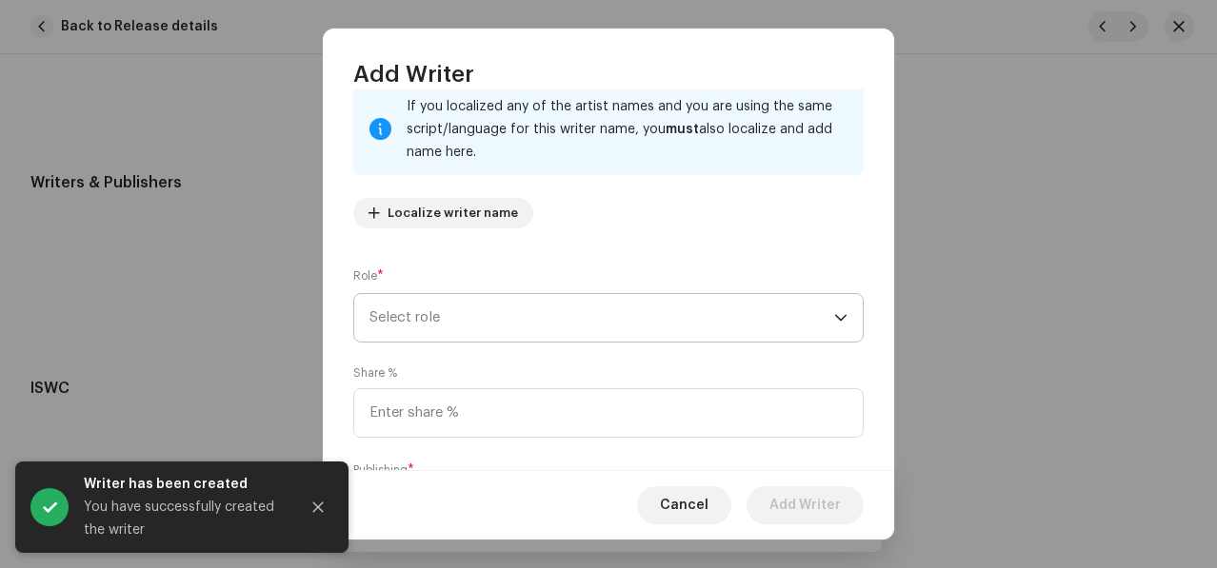
click at [464, 303] on span "Select role" at bounding box center [601, 318] width 465 height 48
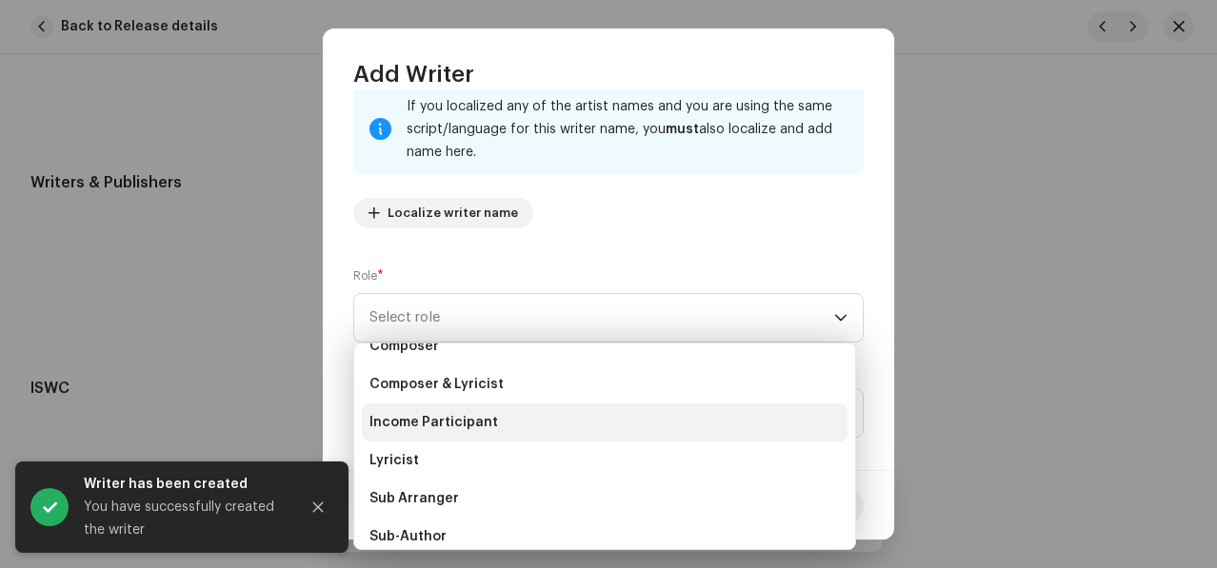
scroll to position [77, 0]
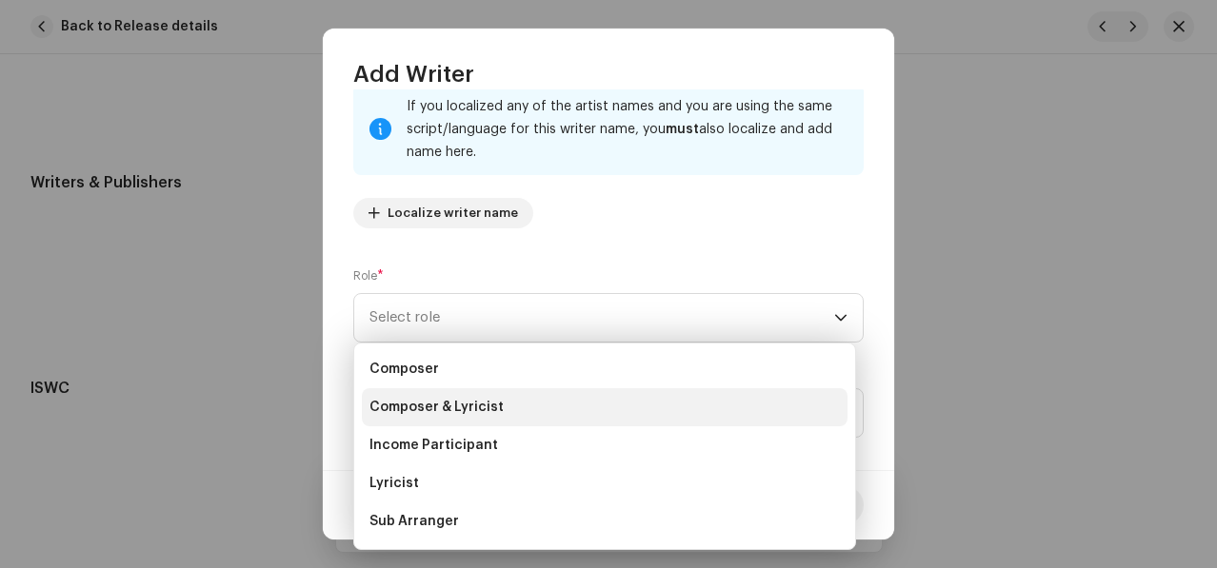
click at [426, 408] on span "Composer & Lyricist" at bounding box center [436, 407] width 134 height 19
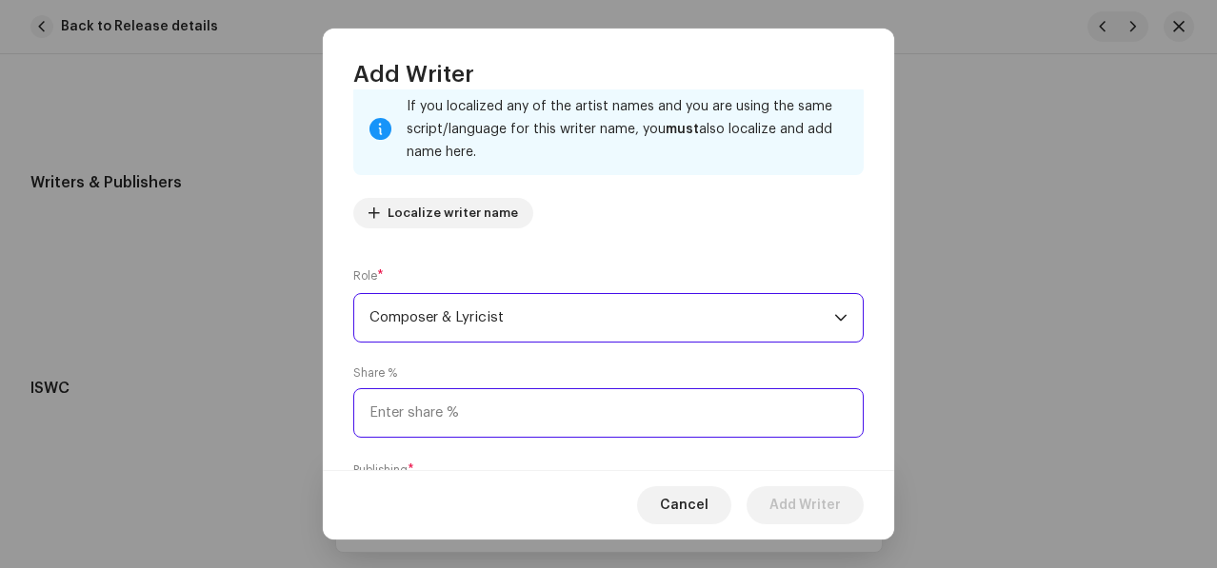
click at [429, 430] on input at bounding box center [608, 413] width 510 height 50
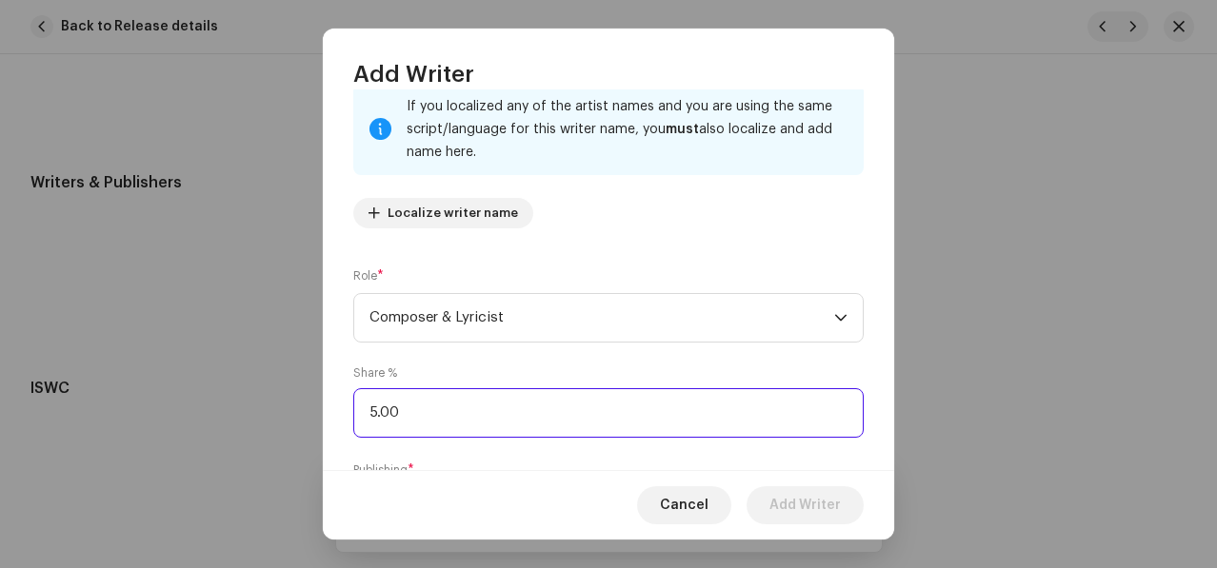
type input "50.00"
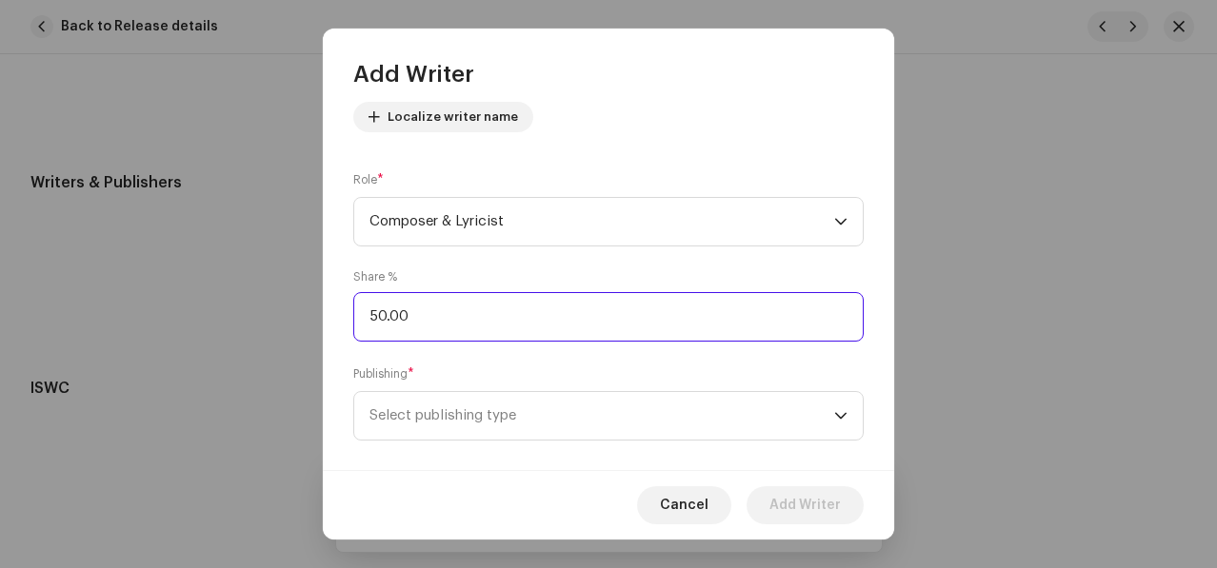
scroll to position [248, 0]
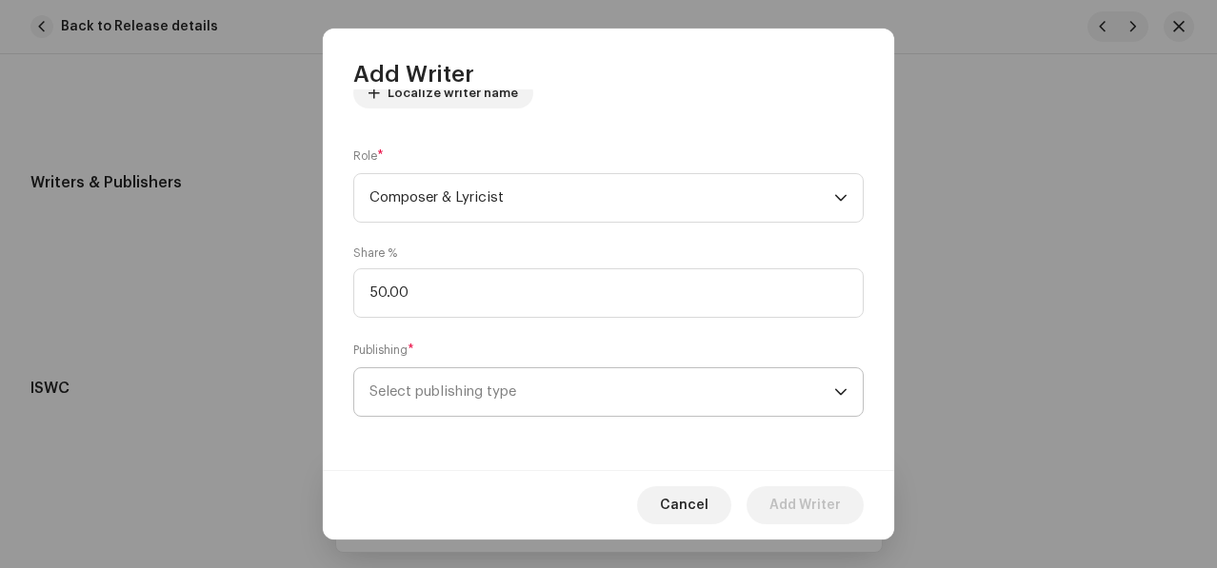
click at [428, 408] on span "Select publishing type" at bounding box center [601, 392] width 465 height 48
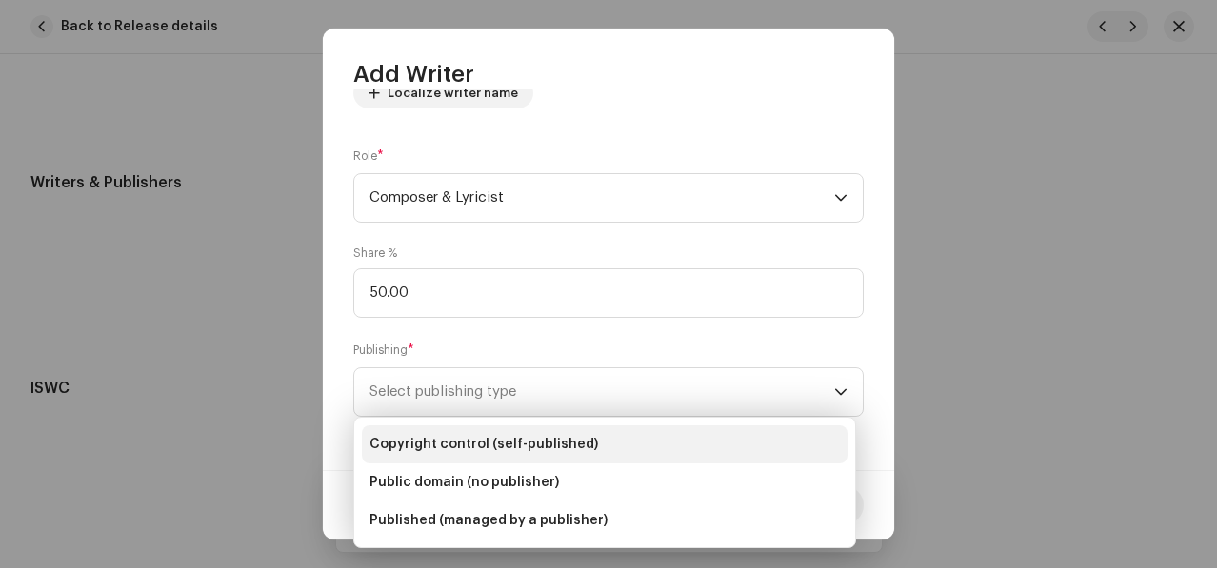
click at [400, 443] on span "Copyright control (self-published)" at bounding box center [483, 444] width 229 height 19
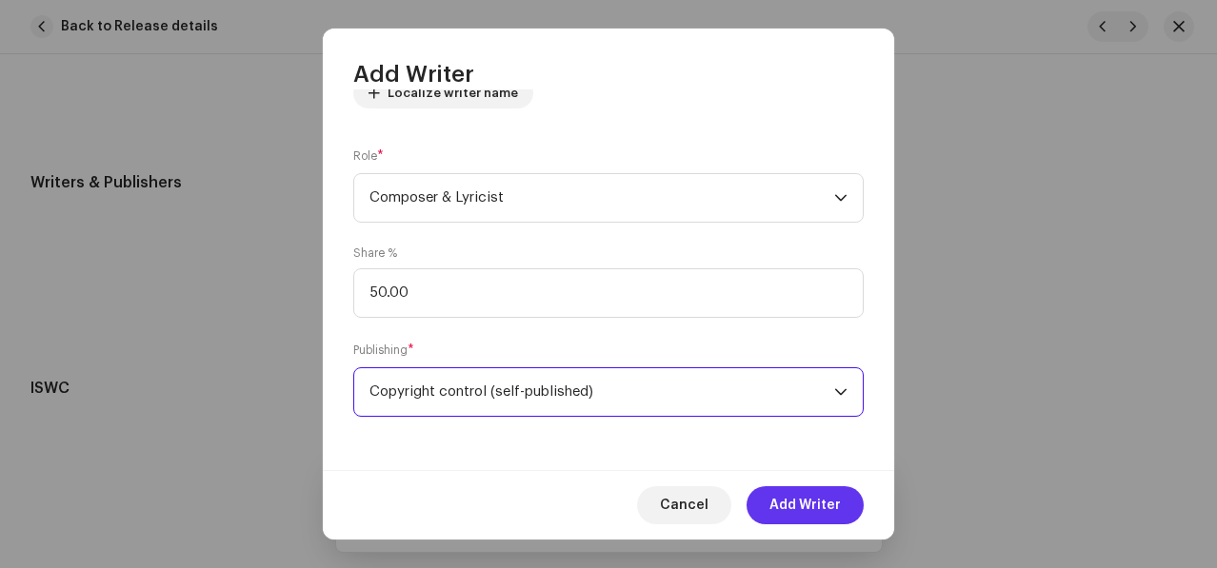
click at [836, 507] on span "Add Writer" at bounding box center [804, 506] width 71 height 38
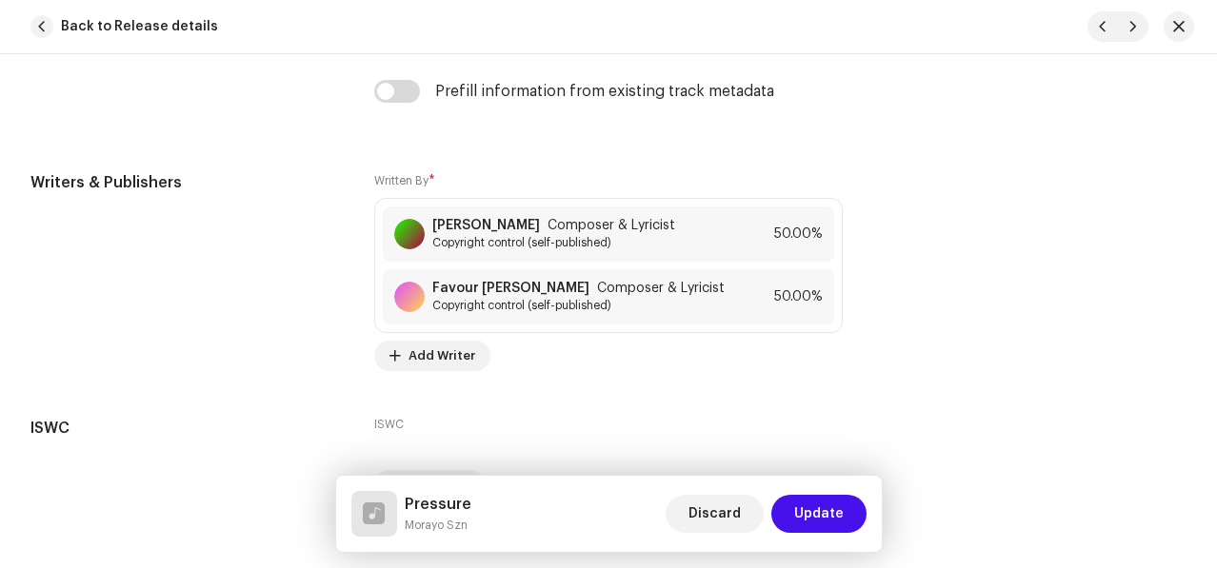
scroll to position [4062, 0]
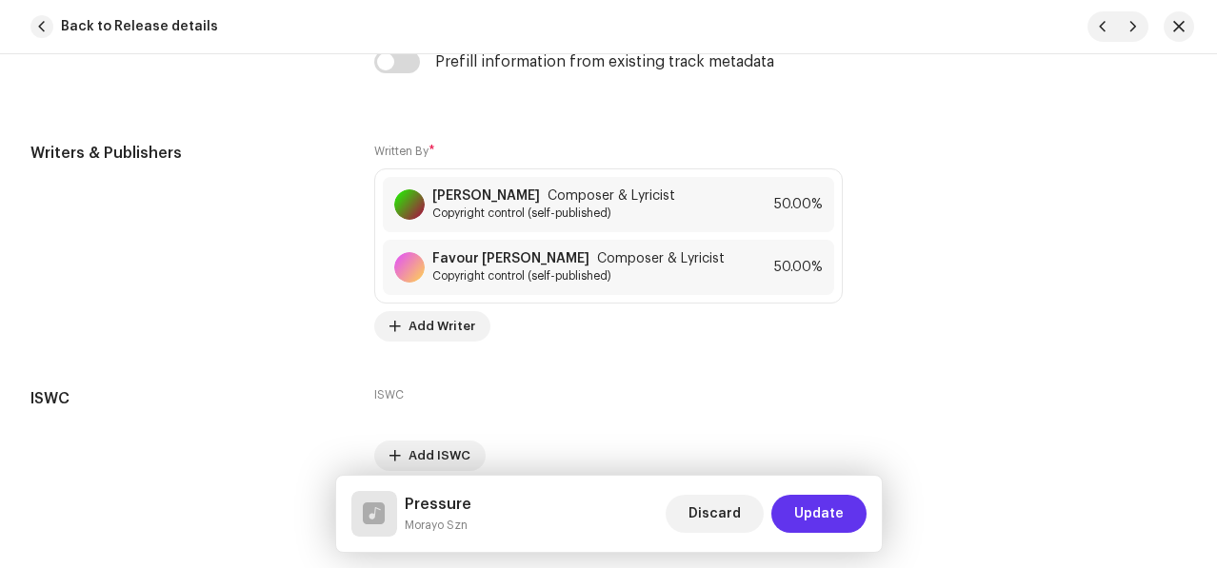
click at [795, 514] on button "Update" at bounding box center [818, 514] width 95 height 38
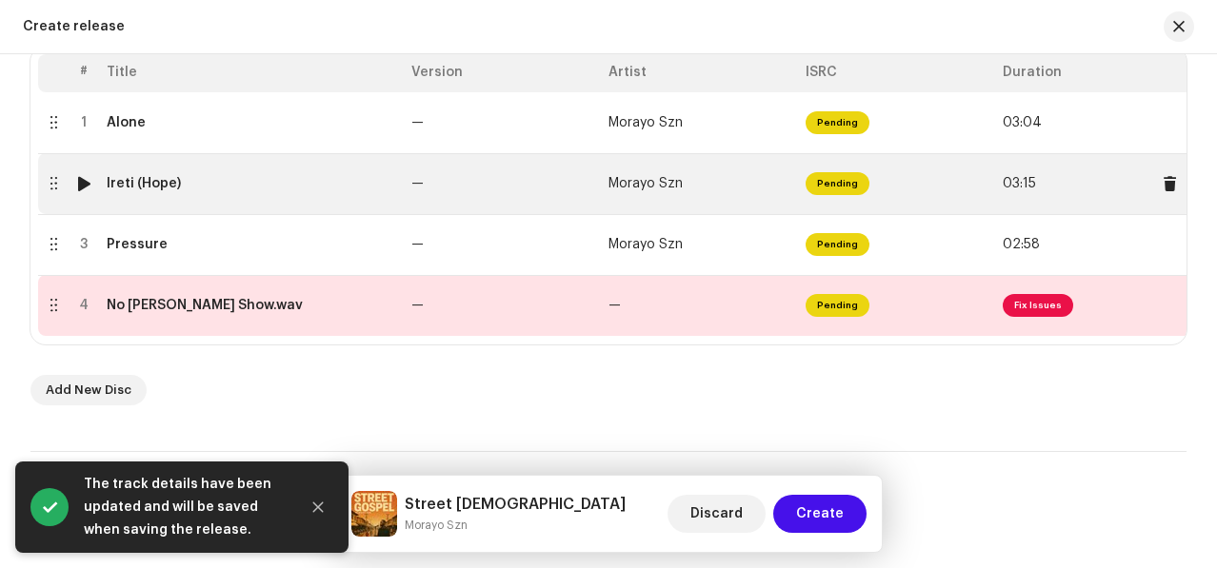
click at [526, 185] on td "—" at bounding box center [502, 183] width 197 height 61
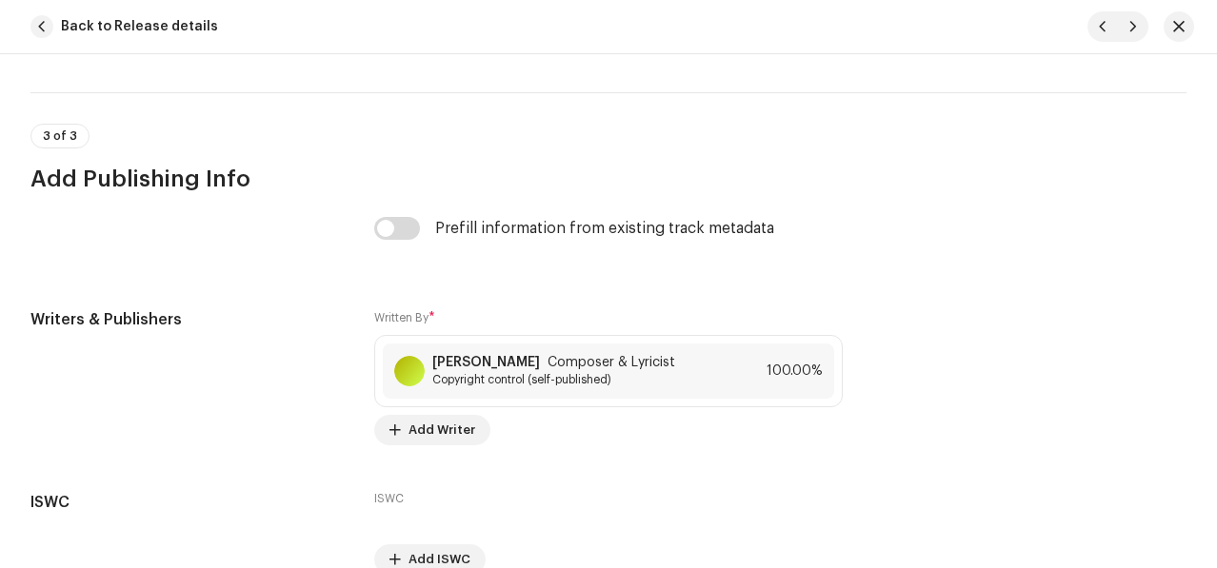
scroll to position [3991, 0]
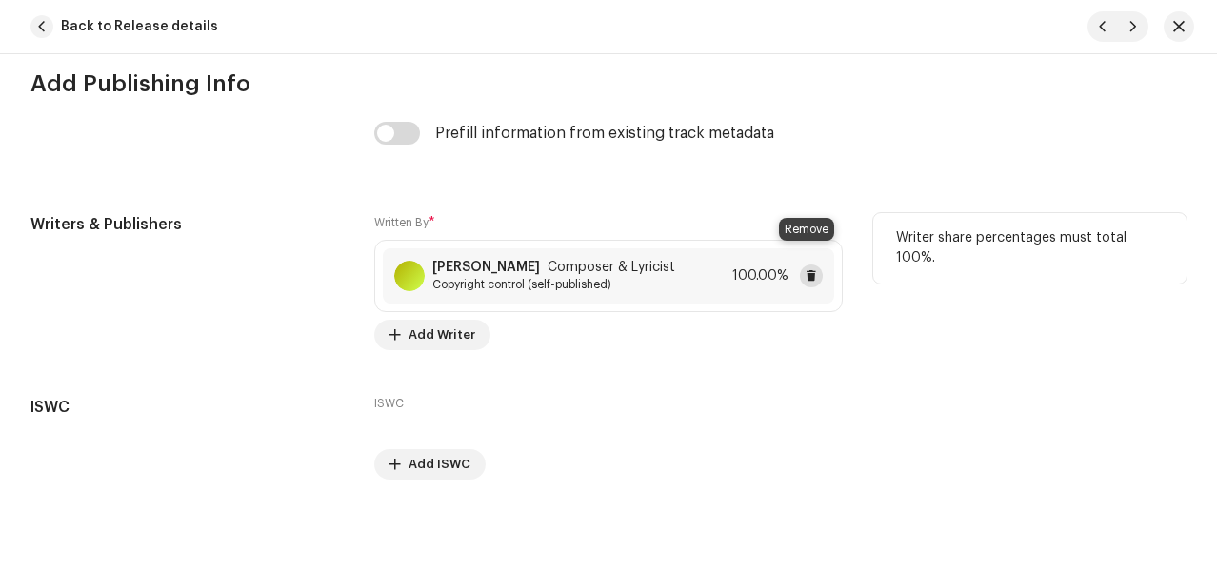
click at [806, 269] on span at bounding box center [811, 276] width 11 height 15
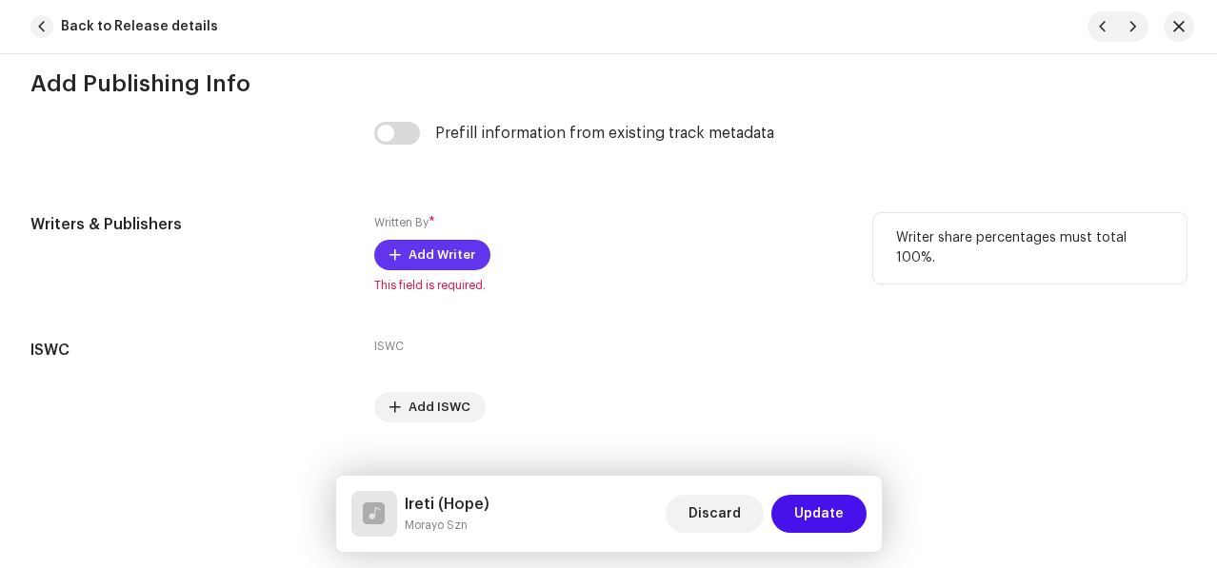
click at [430, 247] on span "Add Writer" at bounding box center [441, 255] width 67 height 38
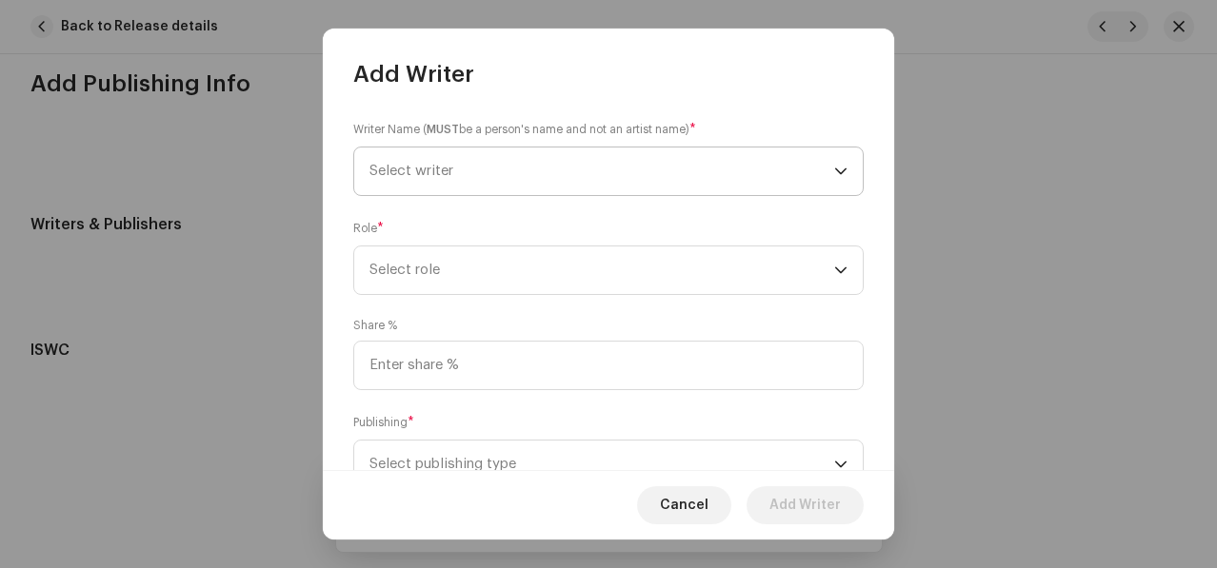
click at [466, 172] on span "Select writer" at bounding box center [601, 172] width 465 height 48
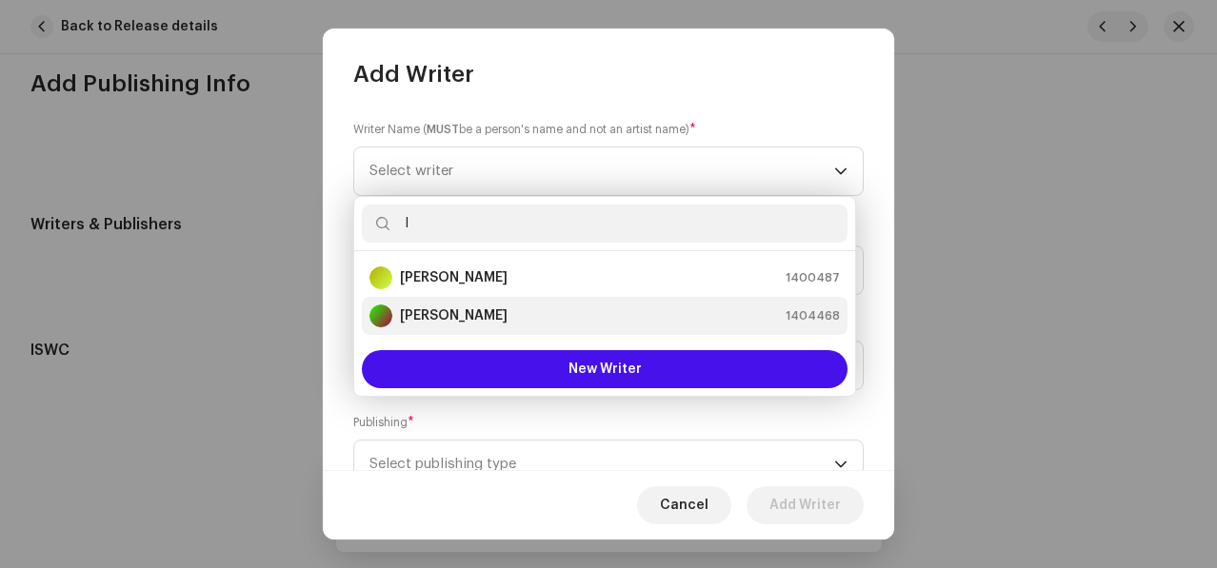
type input "l"
click at [428, 313] on strong "[PERSON_NAME]" at bounding box center [454, 316] width 108 height 19
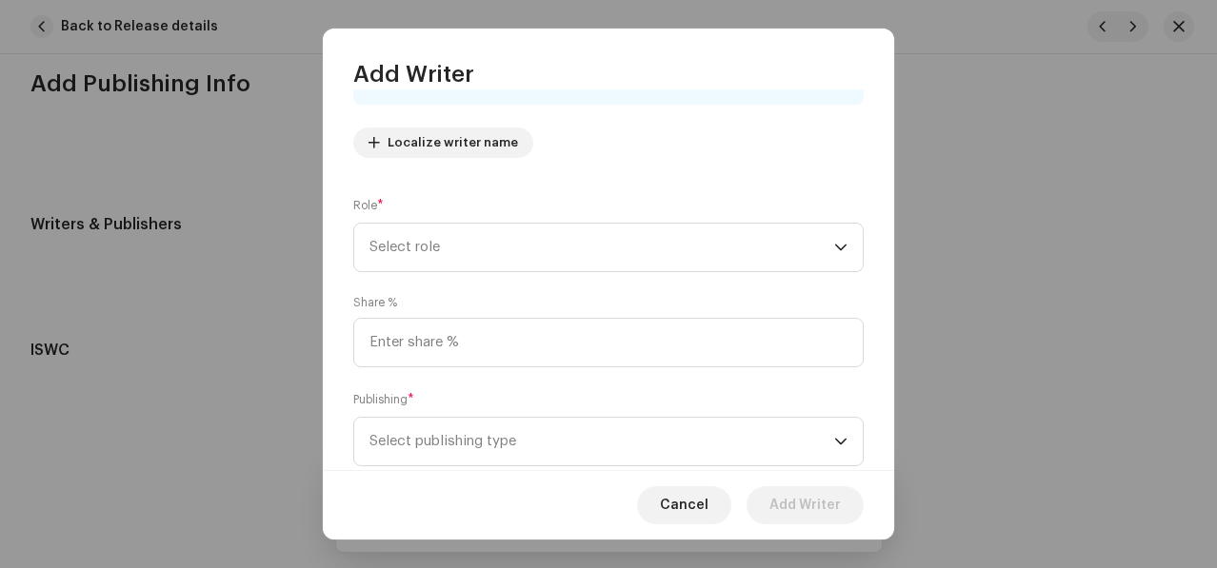
scroll to position [214, 0]
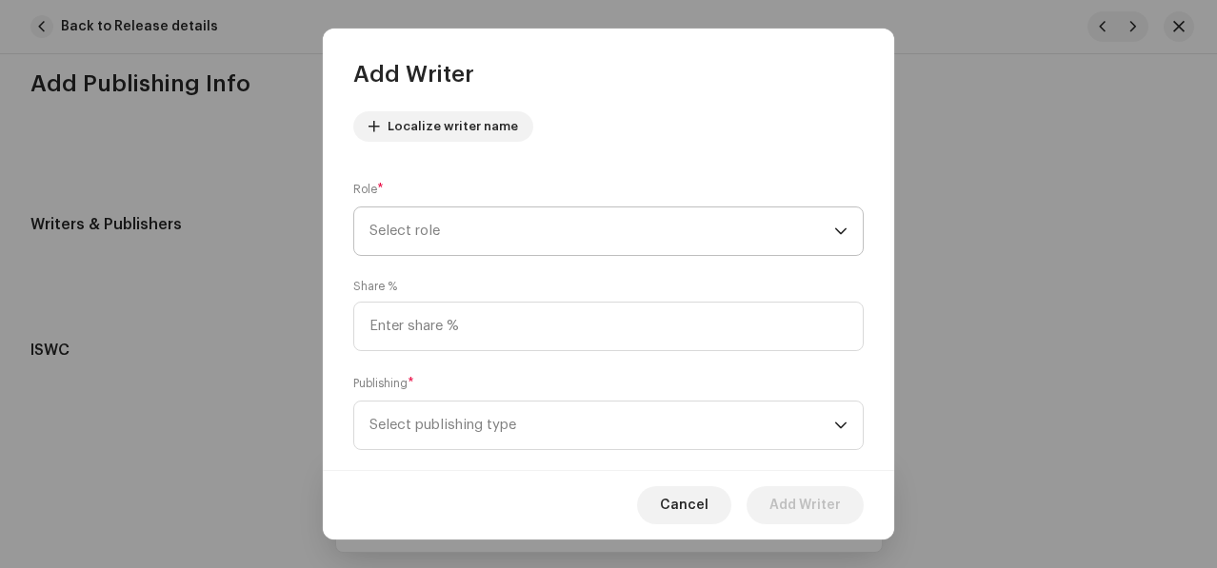
click at [432, 221] on span "Select role" at bounding box center [601, 232] width 465 height 48
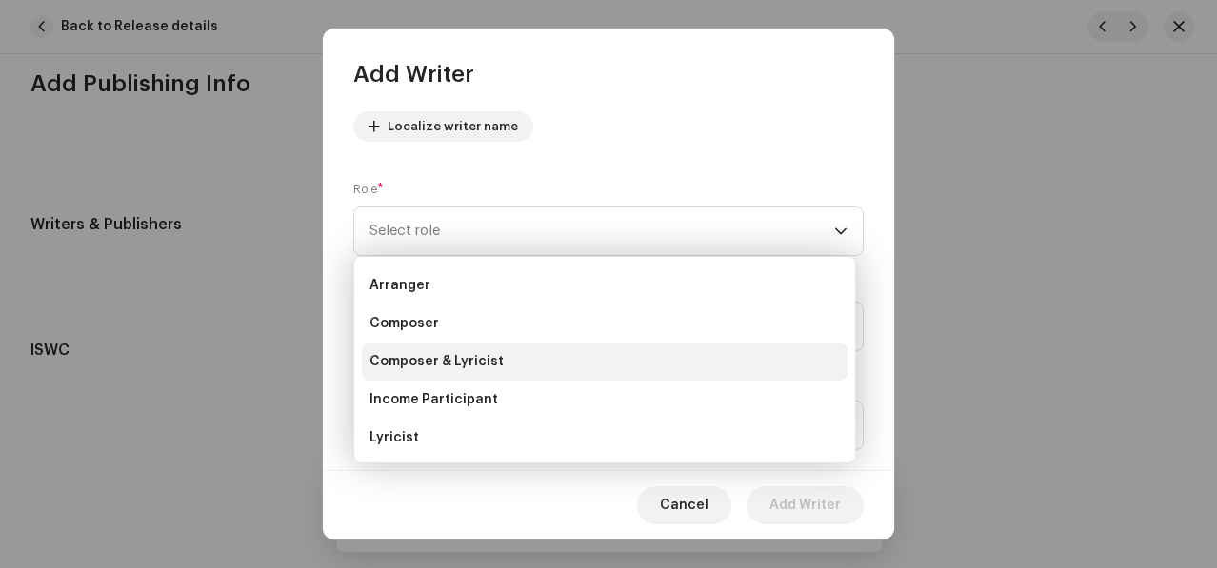
scroll to position [34, 0]
click at [427, 372] on span "Composer & Lyricist" at bounding box center [436, 363] width 134 height 19
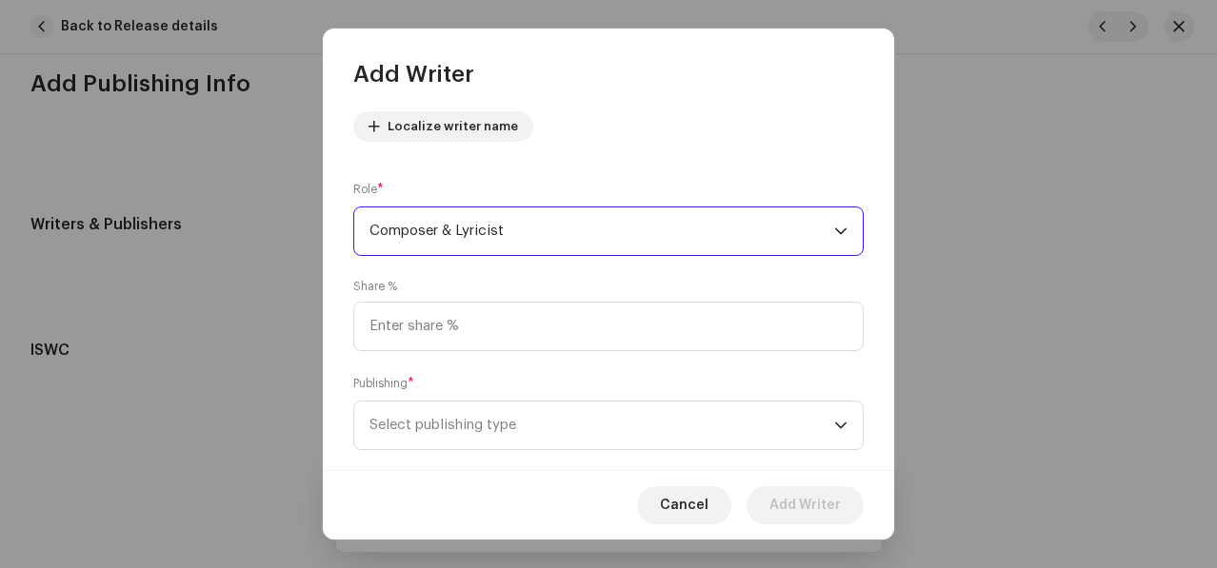
scroll to position [248, 0]
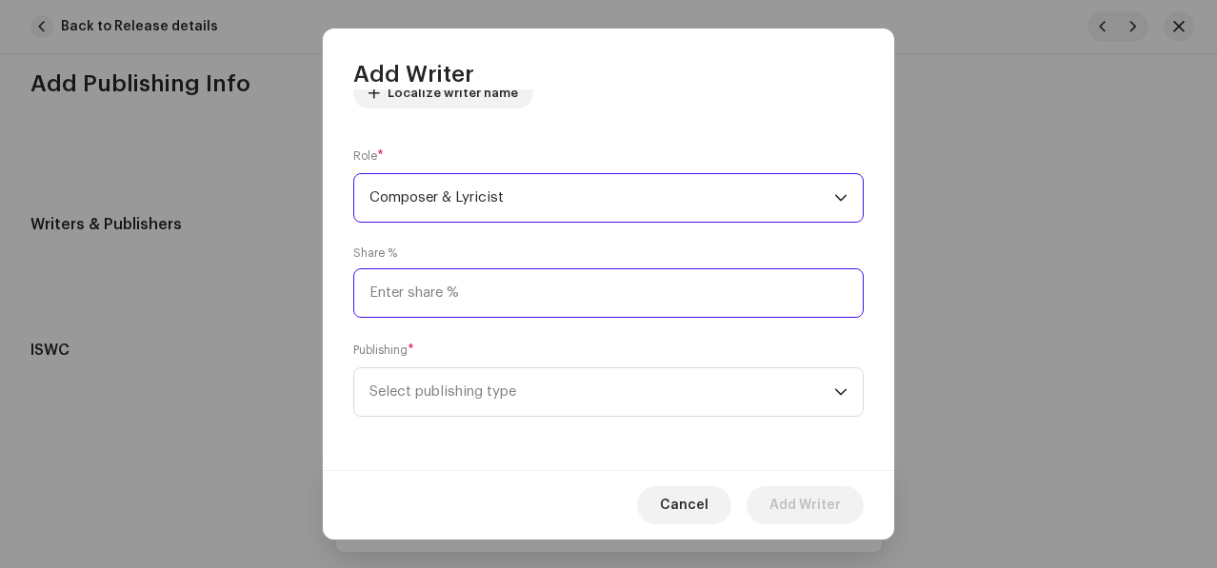
click at [444, 283] on input at bounding box center [608, 294] width 510 height 50
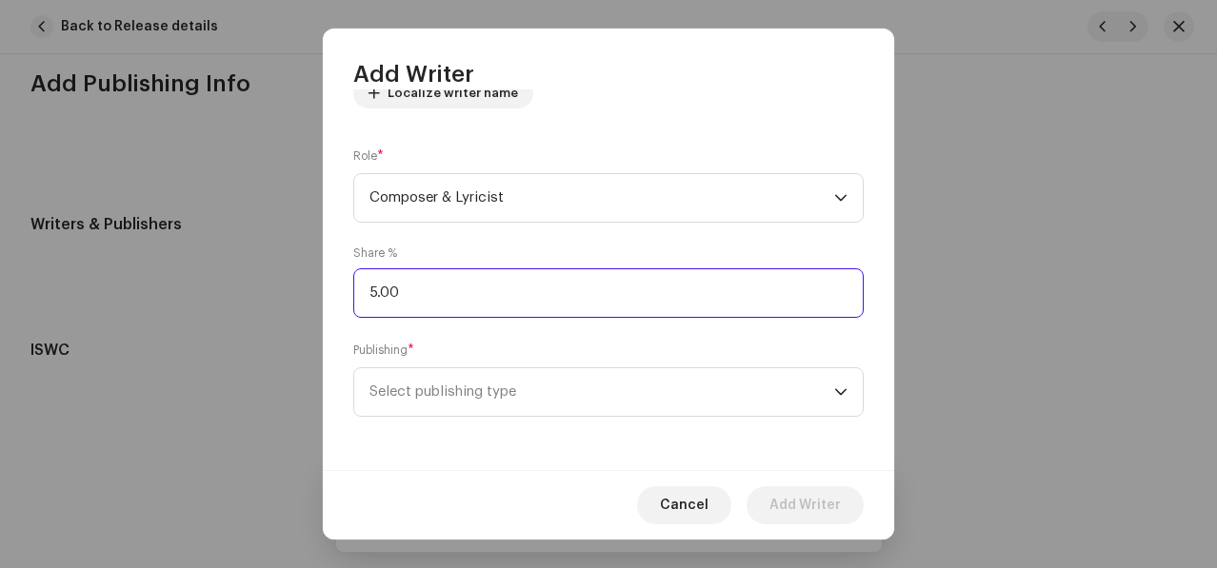
type input "50.00"
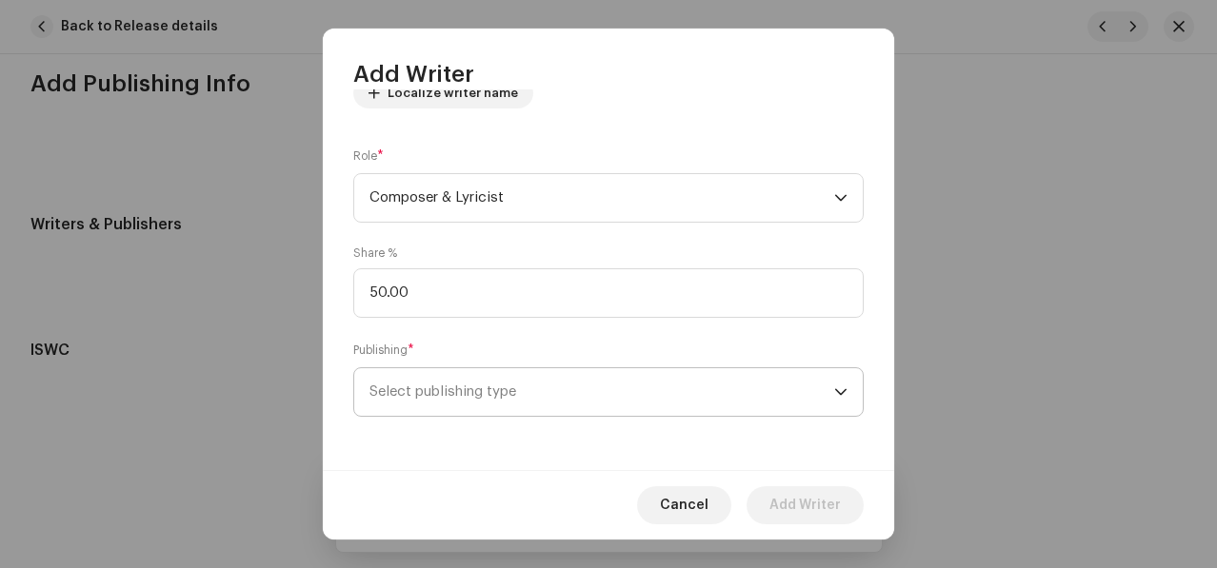
click at [449, 379] on span "Select publishing type" at bounding box center [601, 392] width 465 height 48
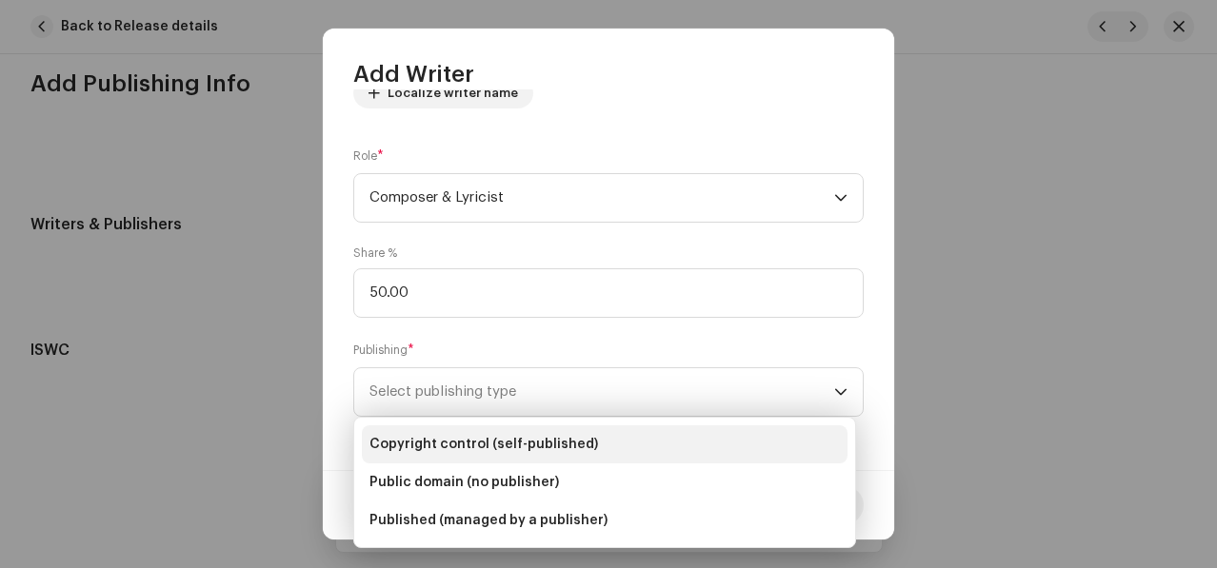
click at [409, 454] on span "Copyright control (self-published)" at bounding box center [483, 444] width 229 height 19
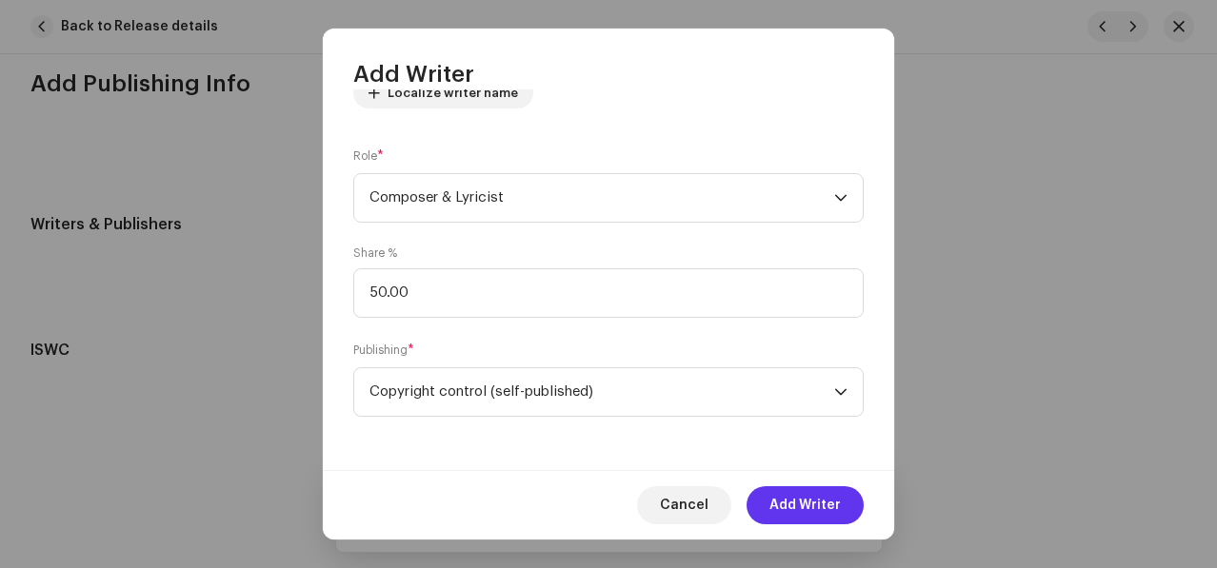
click at [810, 500] on span "Add Writer" at bounding box center [804, 506] width 71 height 38
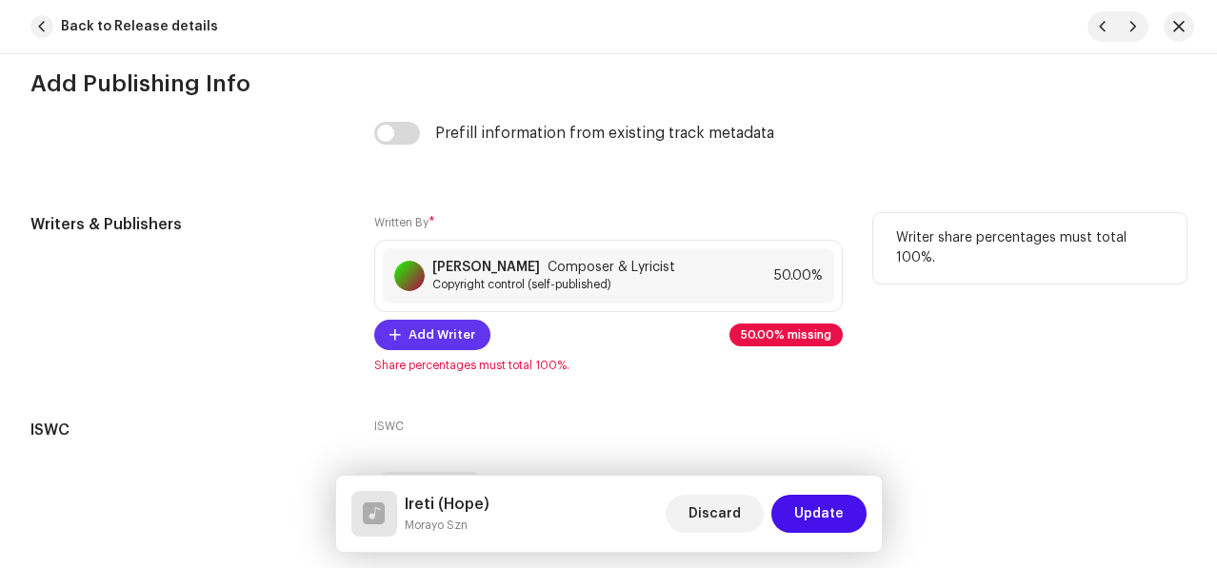
click at [445, 326] on span "Add Writer" at bounding box center [441, 335] width 67 height 38
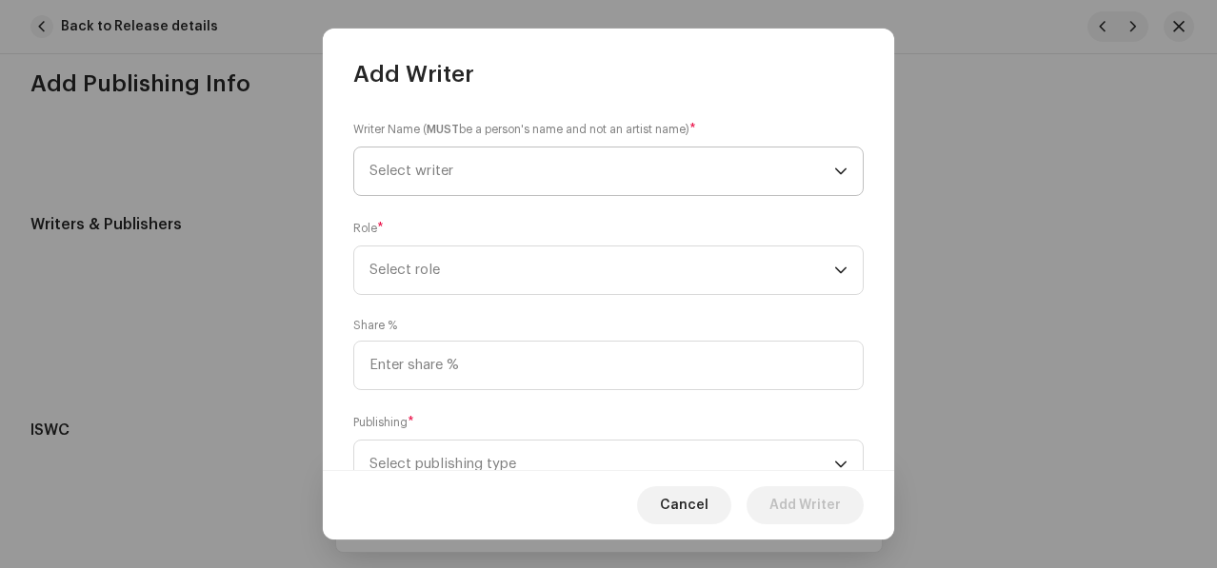
click at [461, 157] on span "Select writer" at bounding box center [601, 172] width 465 height 48
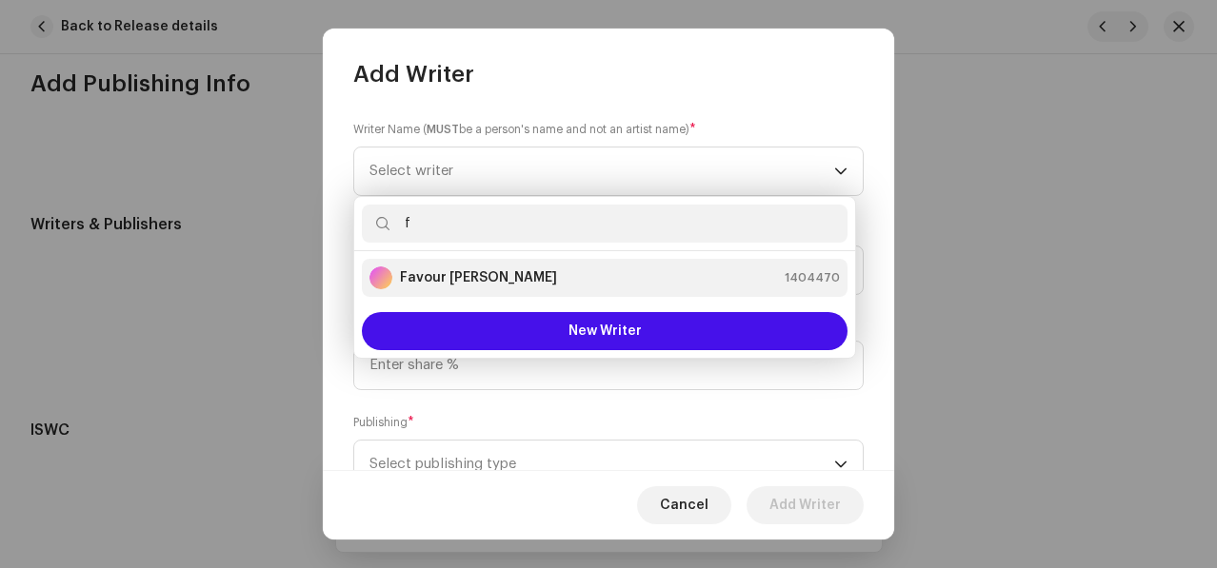
type input "f"
click at [467, 273] on strong "Favour [PERSON_NAME]" at bounding box center [478, 278] width 157 height 19
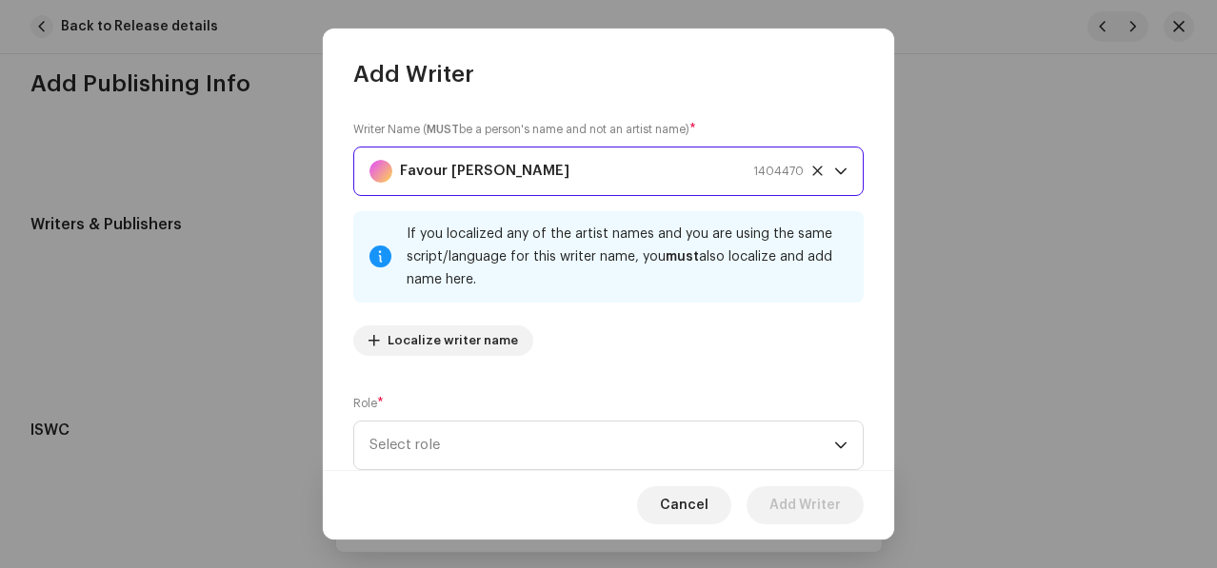
scroll to position [165, 0]
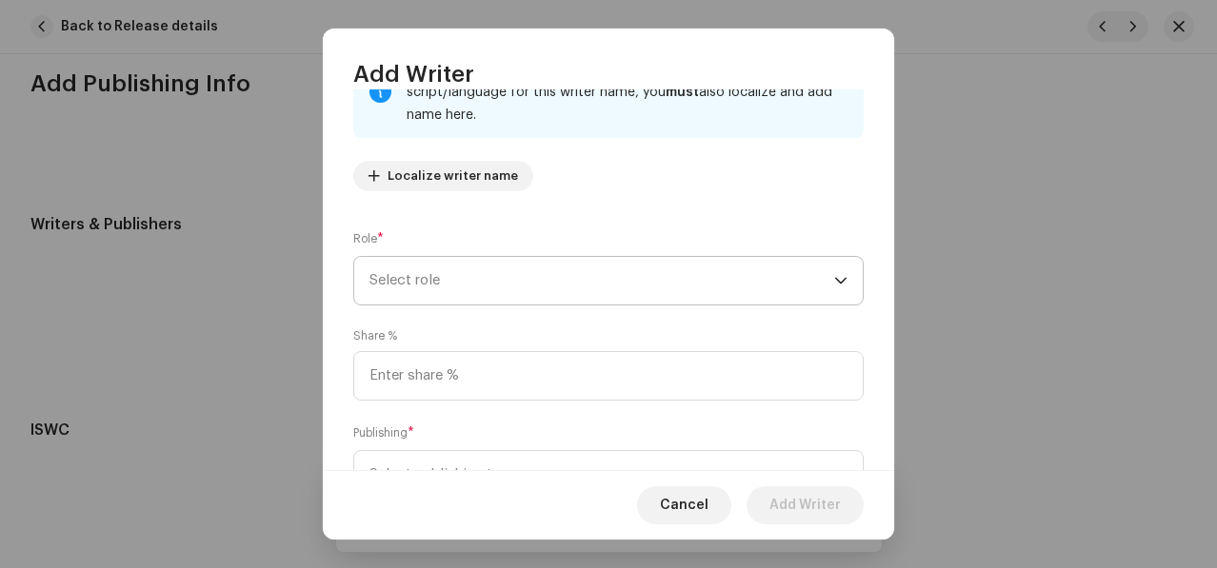
click at [433, 281] on span "Select role" at bounding box center [601, 281] width 465 height 48
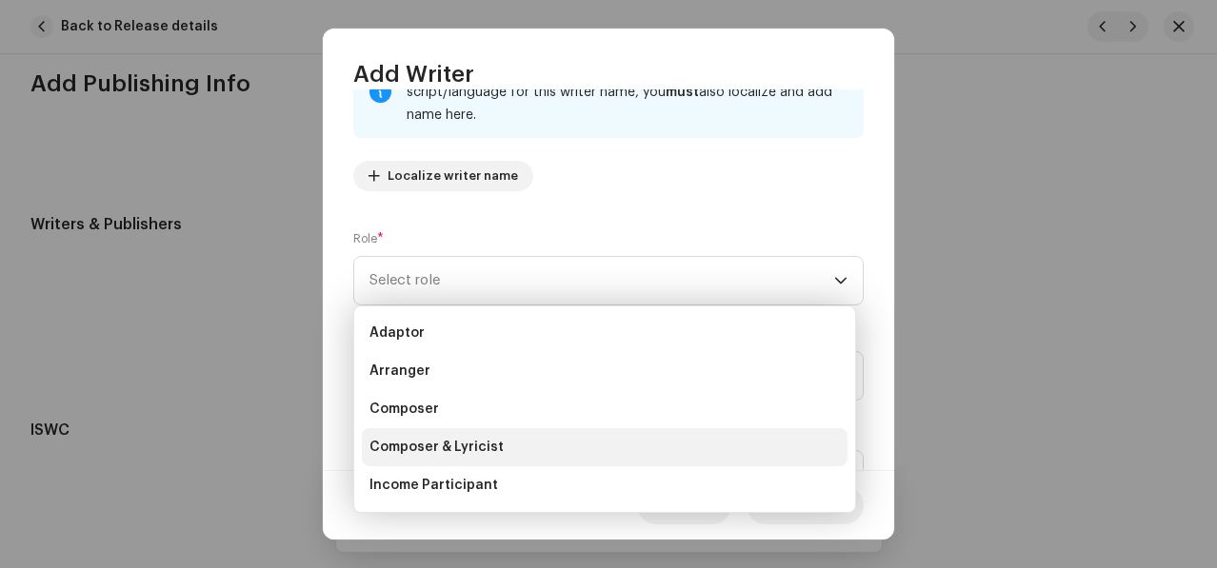
click at [407, 448] on span "Composer & Lyricist" at bounding box center [436, 447] width 134 height 19
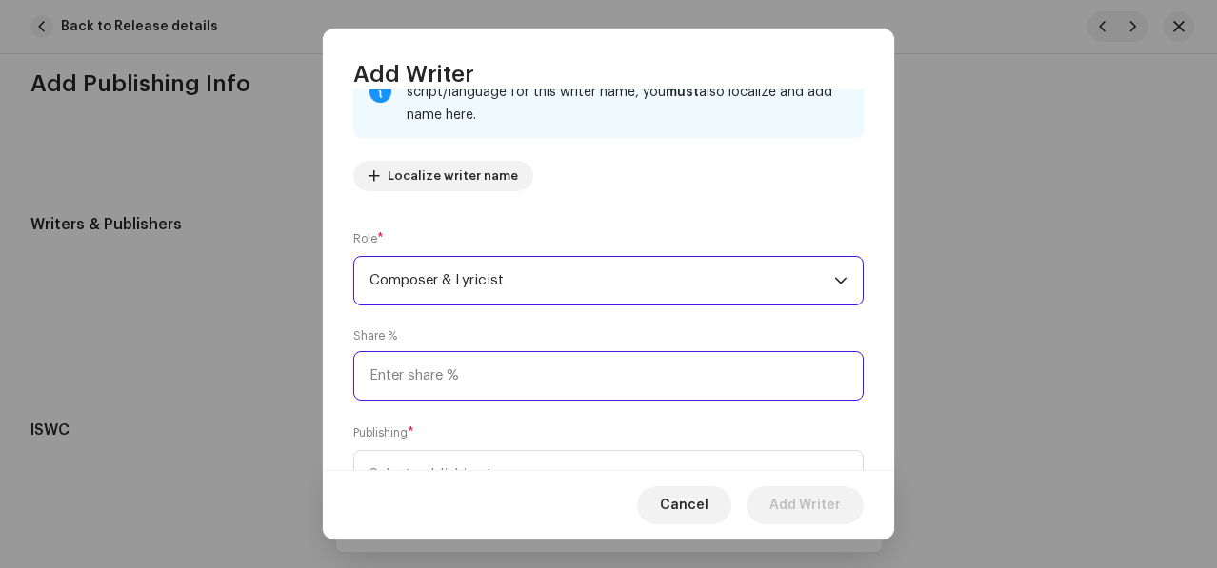
click at [432, 374] on input at bounding box center [608, 376] width 510 height 50
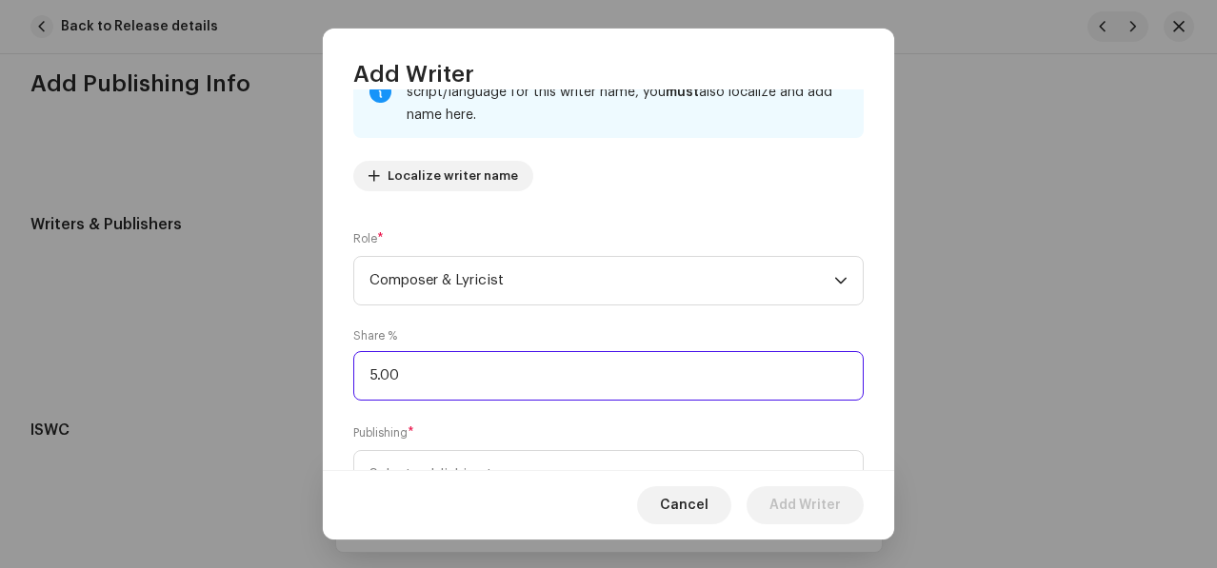
type input "50.00"
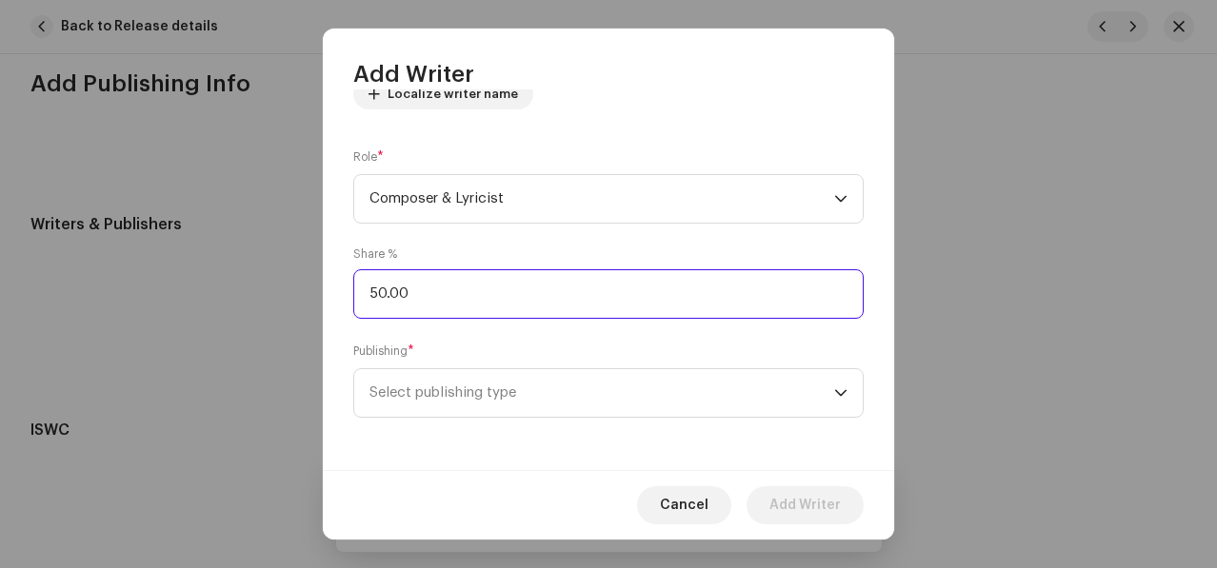
scroll to position [248, 0]
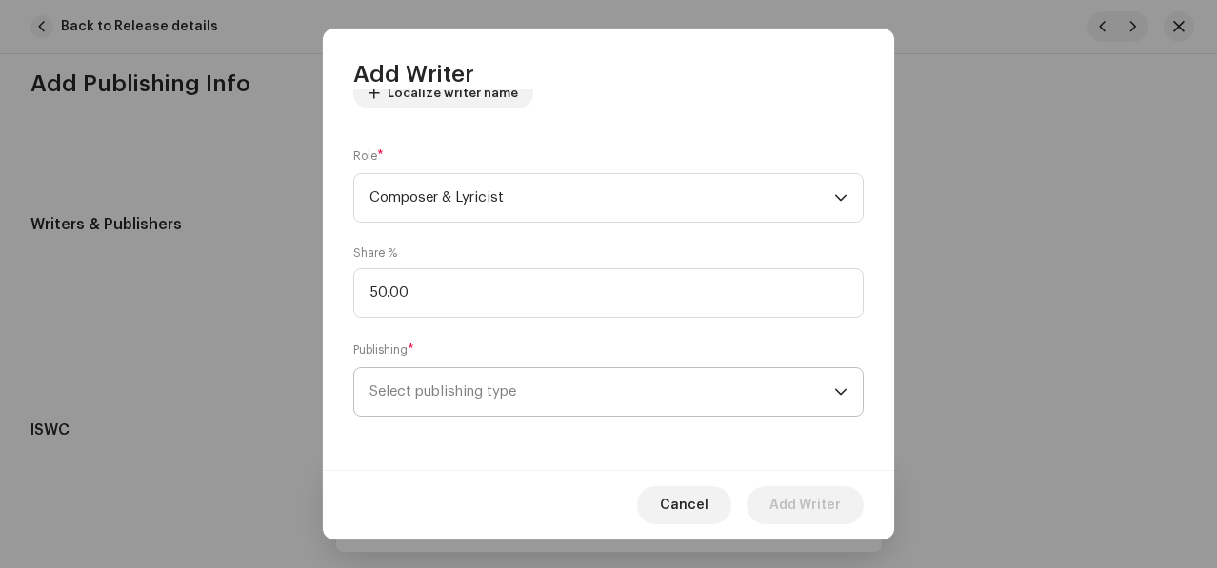
click at [476, 399] on span "Select publishing type" at bounding box center [601, 392] width 465 height 48
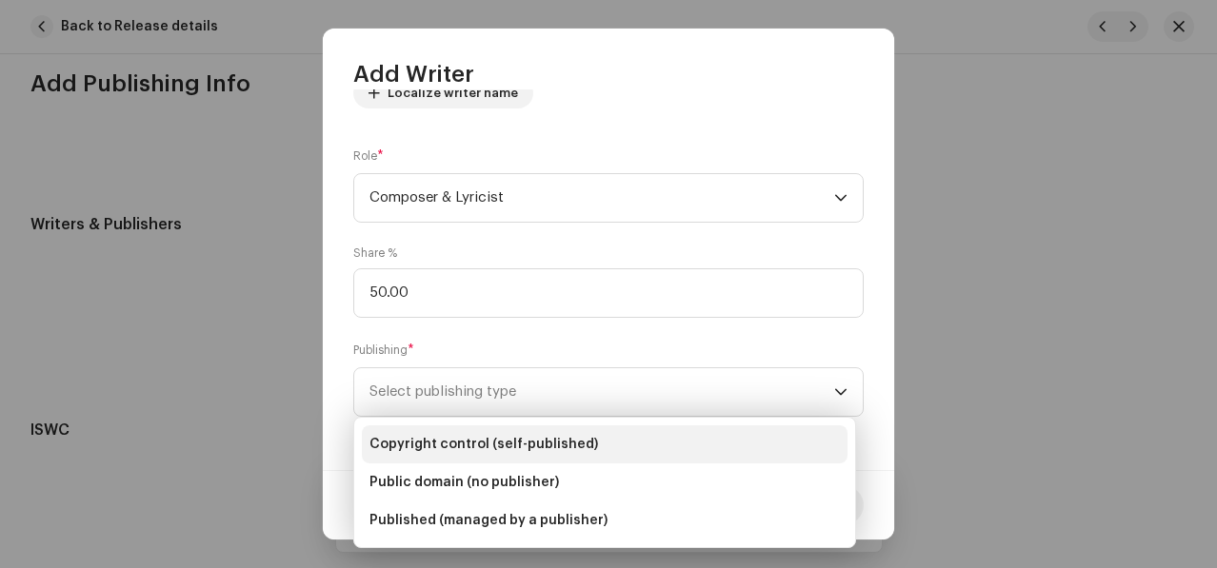
click at [409, 432] on li "Copyright control (self-published)" at bounding box center [605, 445] width 486 height 38
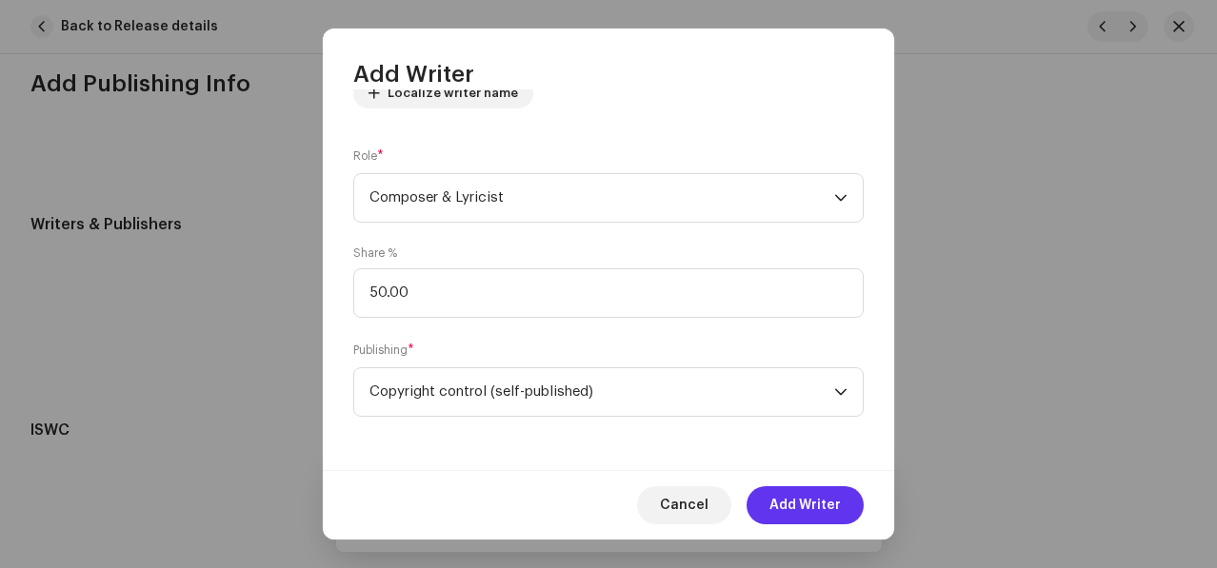
click at [824, 506] on span "Add Writer" at bounding box center [804, 506] width 71 height 38
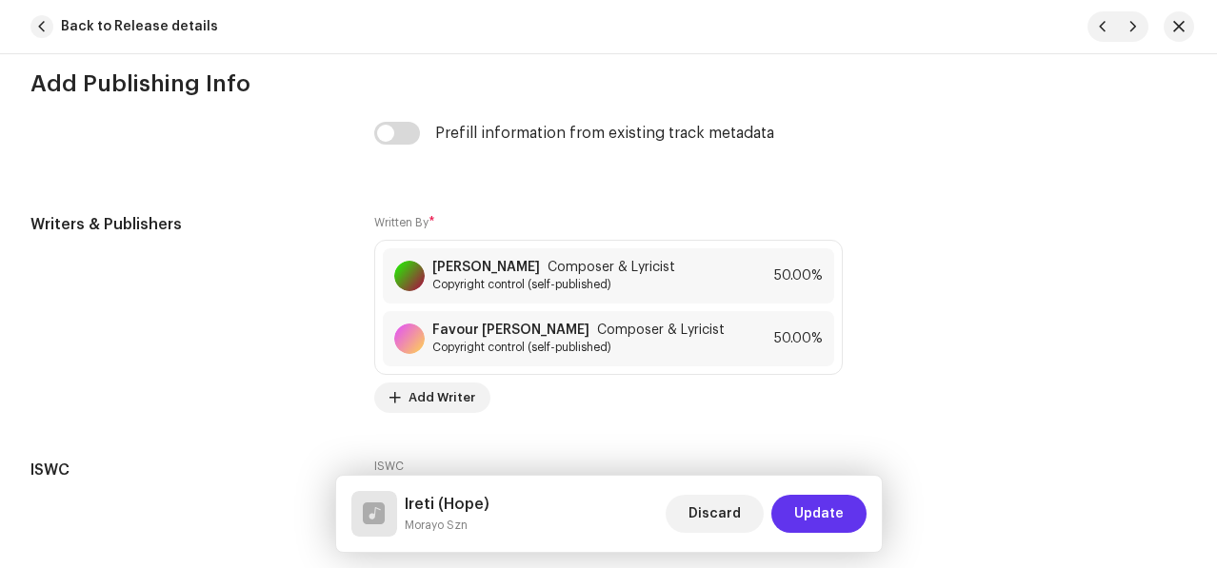
click at [807, 524] on span "Update" at bounding box center [819, 514] width 50 height 38
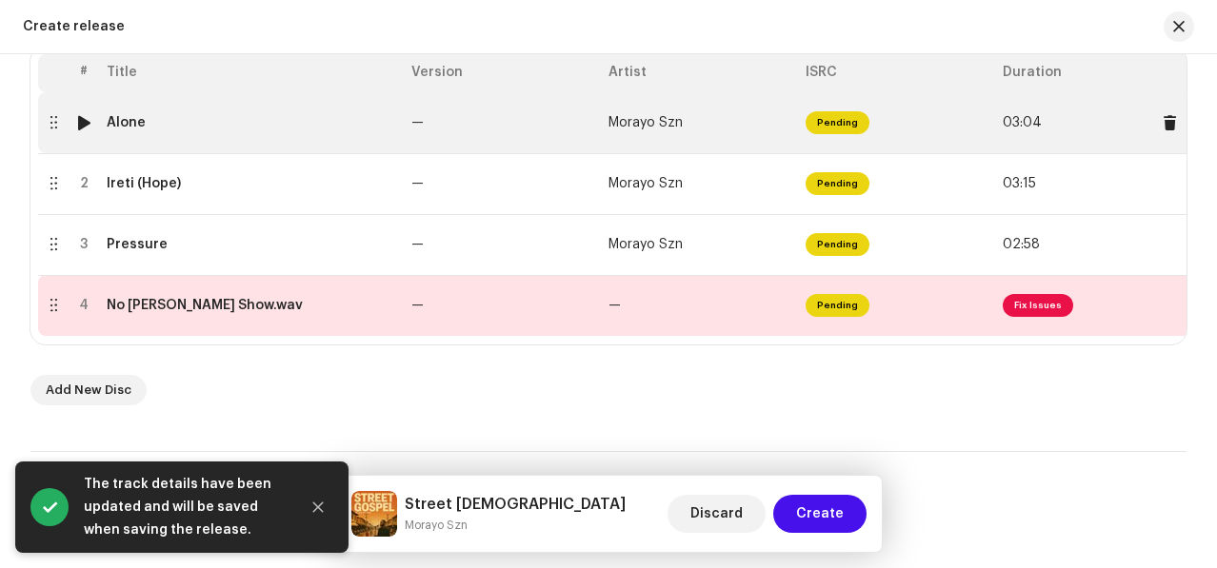
click at [548, 138] on td "—" at bounding box center [502, 122] width 197 height 61
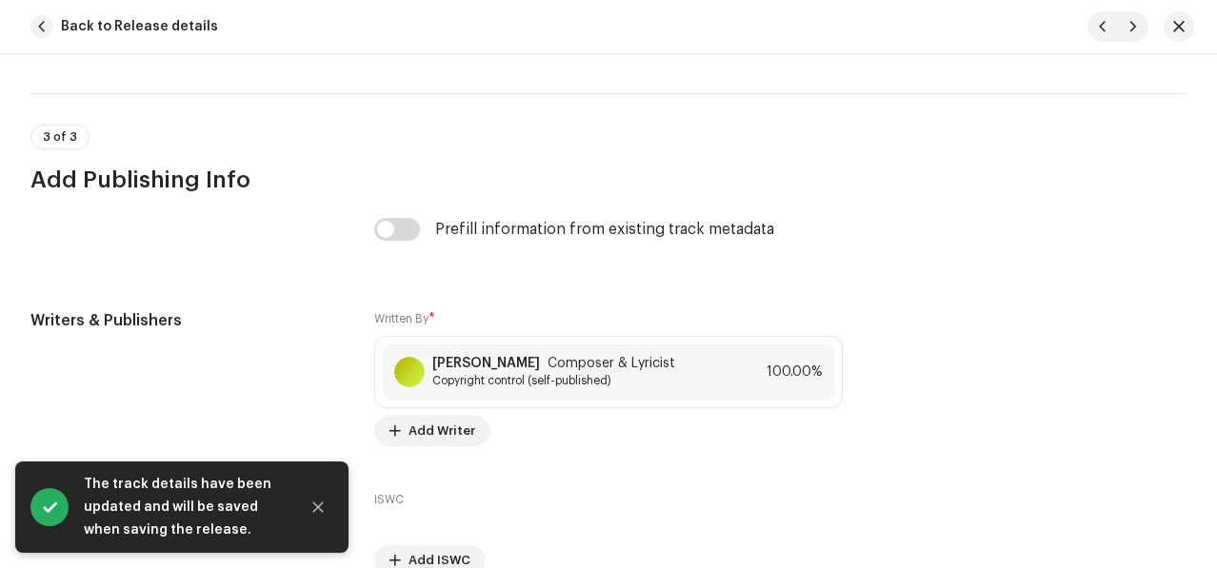
scroll to position [4067, 0]
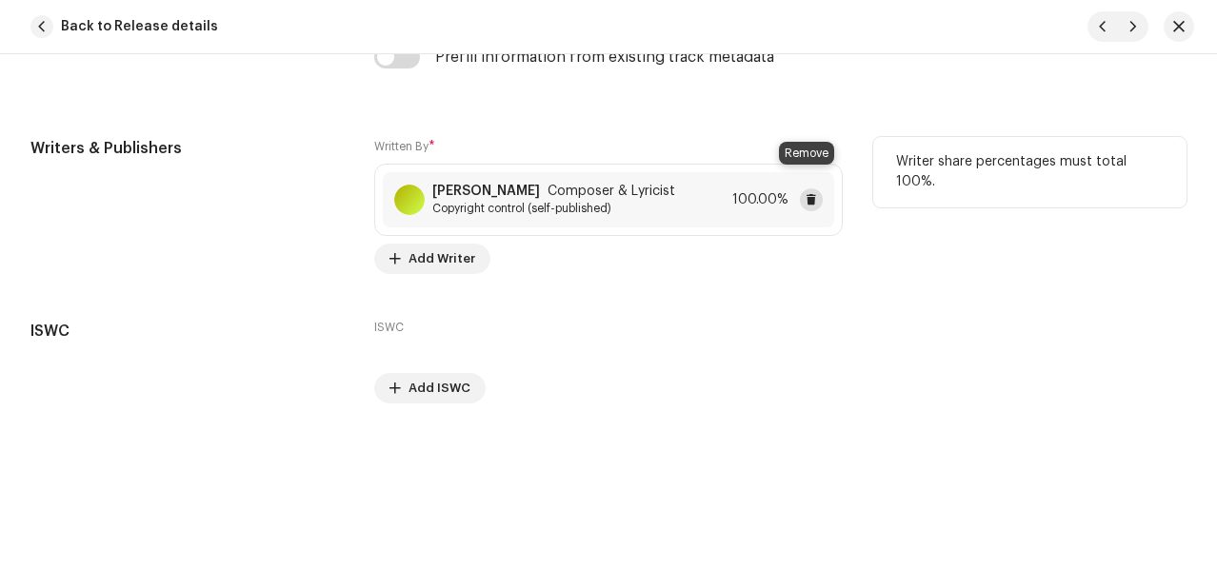
click at [806, 192] on span at bounding box center [811, 199] width 11 height 15
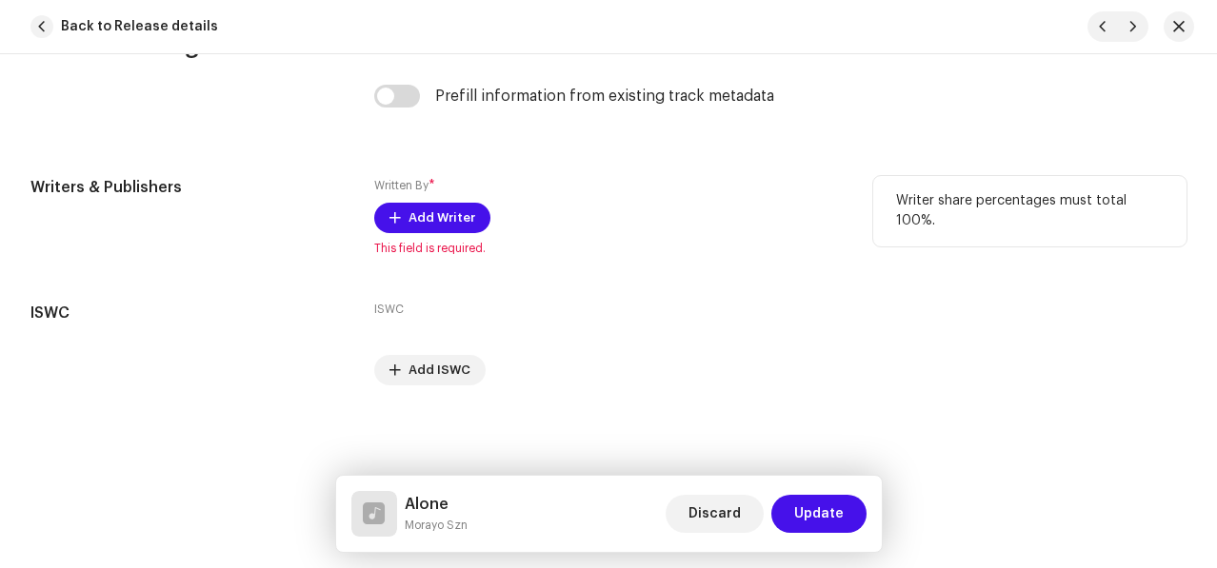
scroll to position [4010, 0]
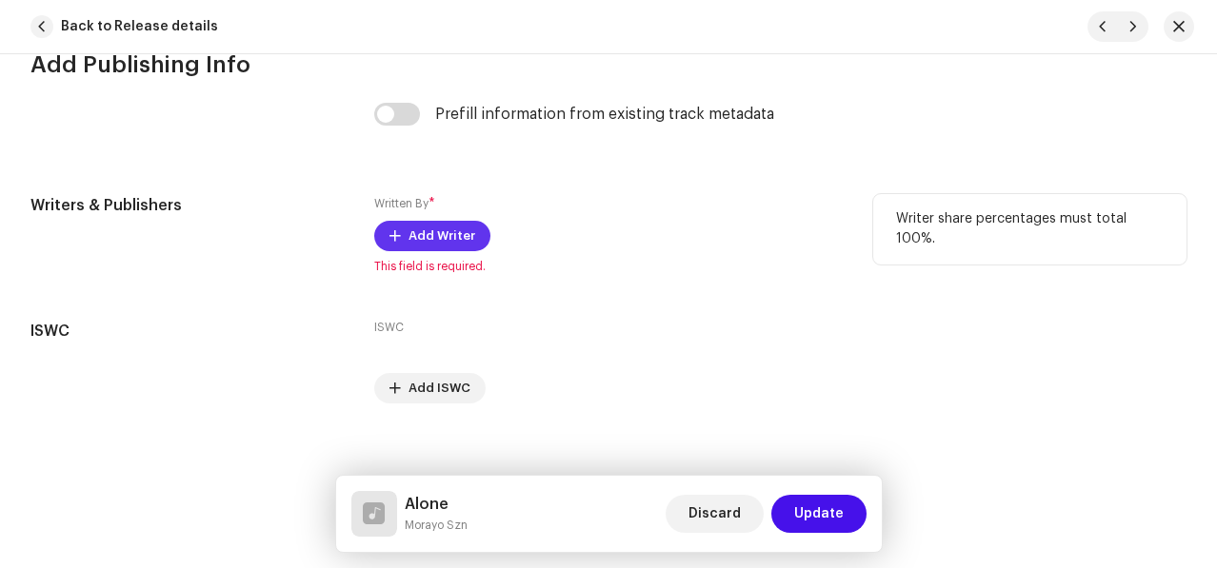
click at [394, 229] on span at bounding box center [394, 236] width 11 height 15
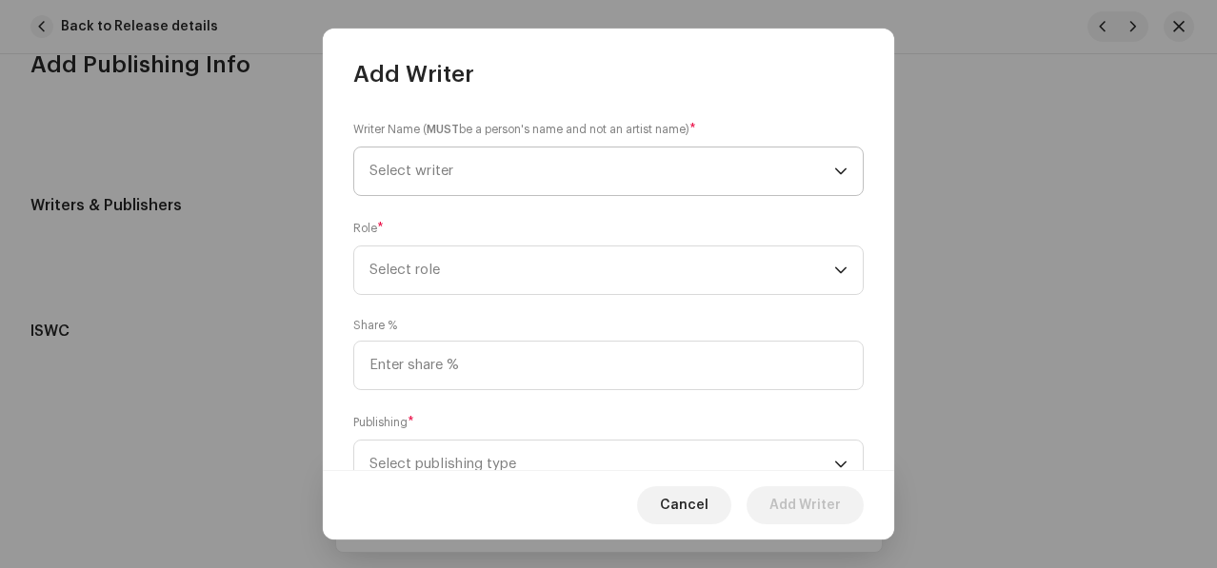
click at [488, 165] on span "Select writer" at bounding box center [601, 172] width 465 height 48
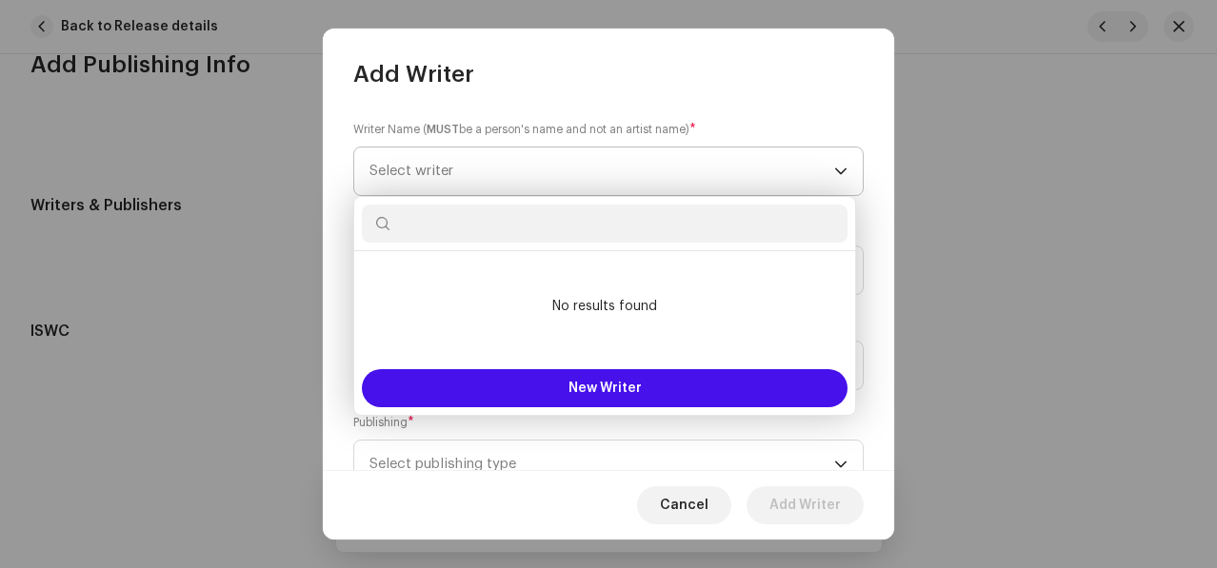
type input "k"
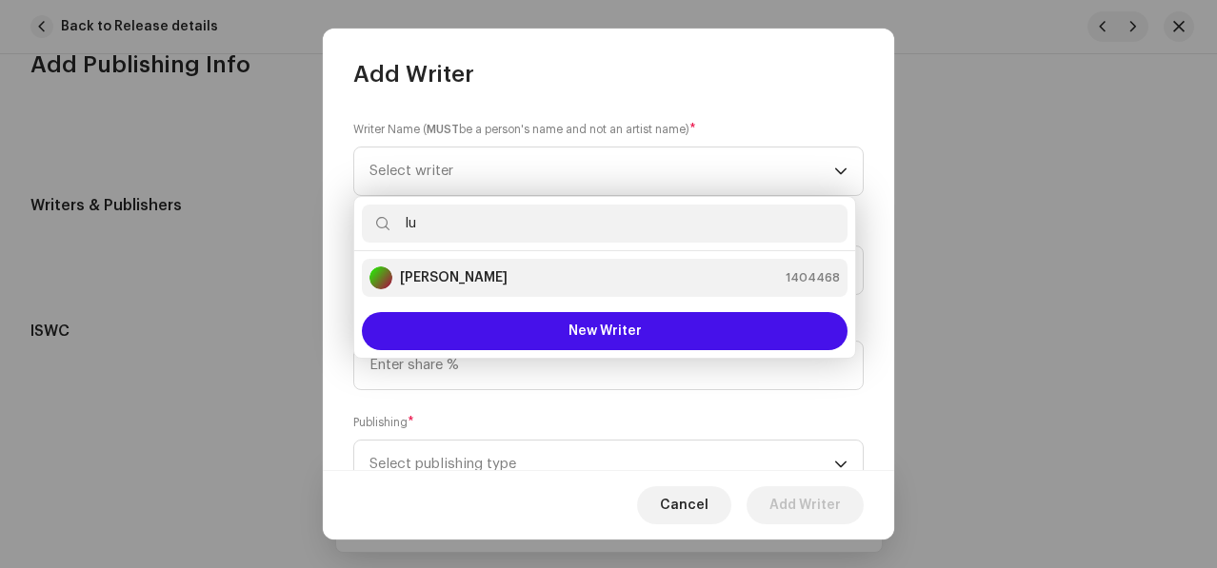
type input "lu"
click at [435, 277] on strong "[PERSON_NAME]" at bounding box center [454, 278] width 108 height 19
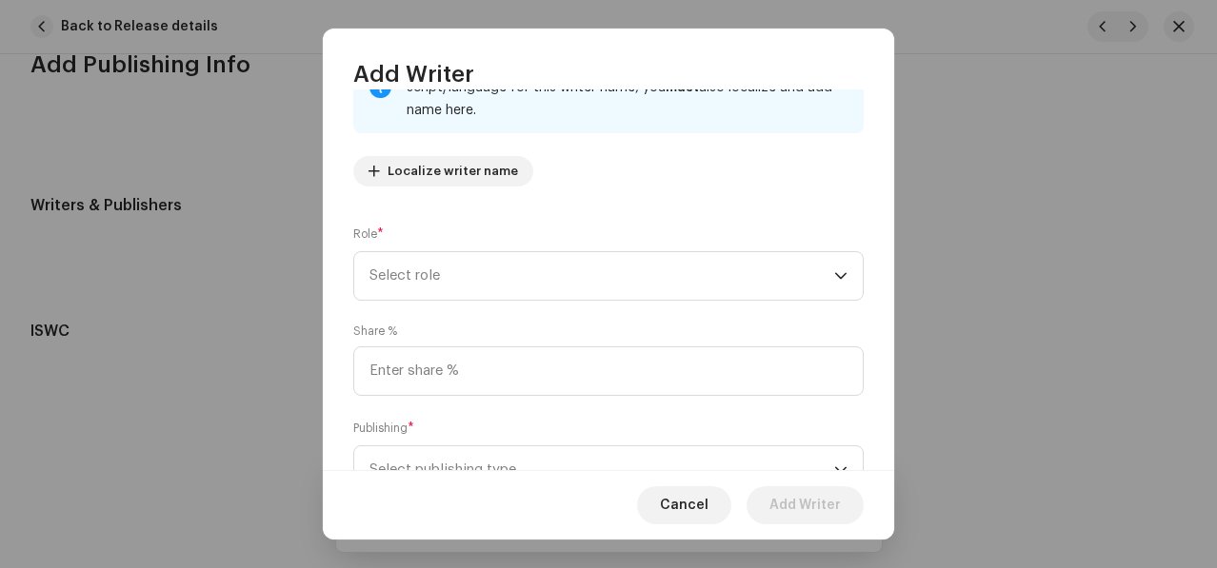
scroll to position [248, 0]
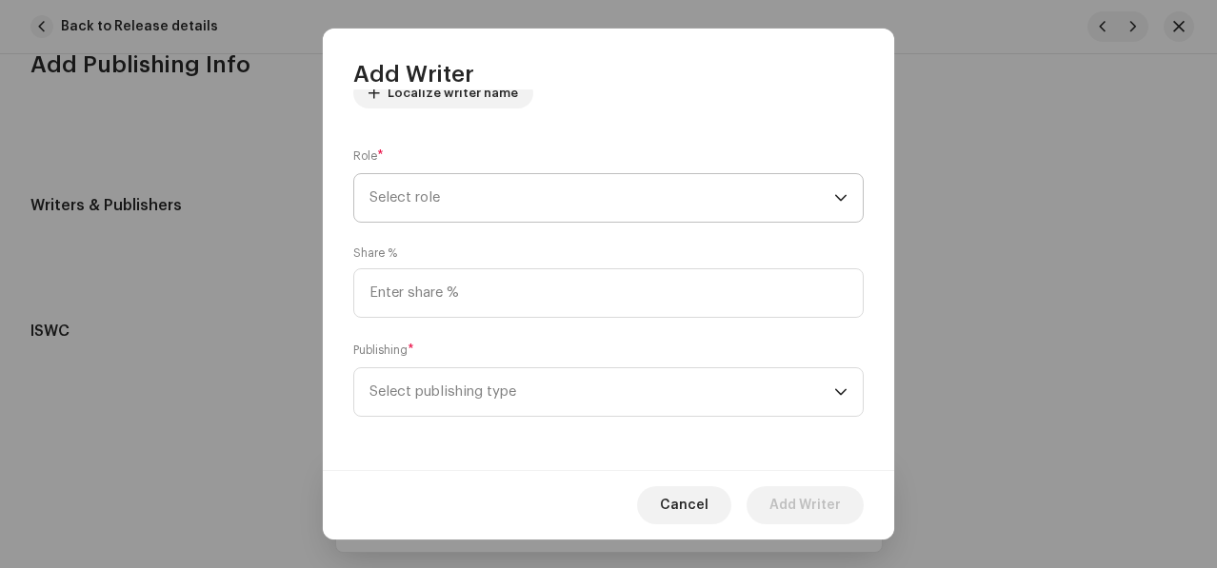
click at [562, 191] on span "Select role" at bounding box center [601, 198] width 465 height 48
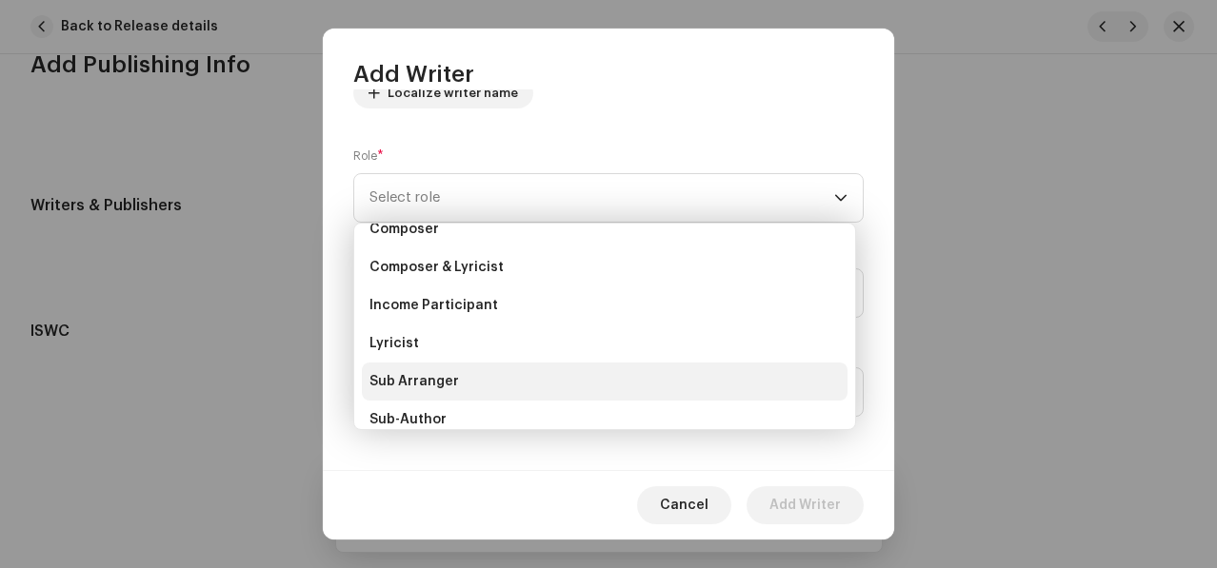
scroll to position [56, 0]
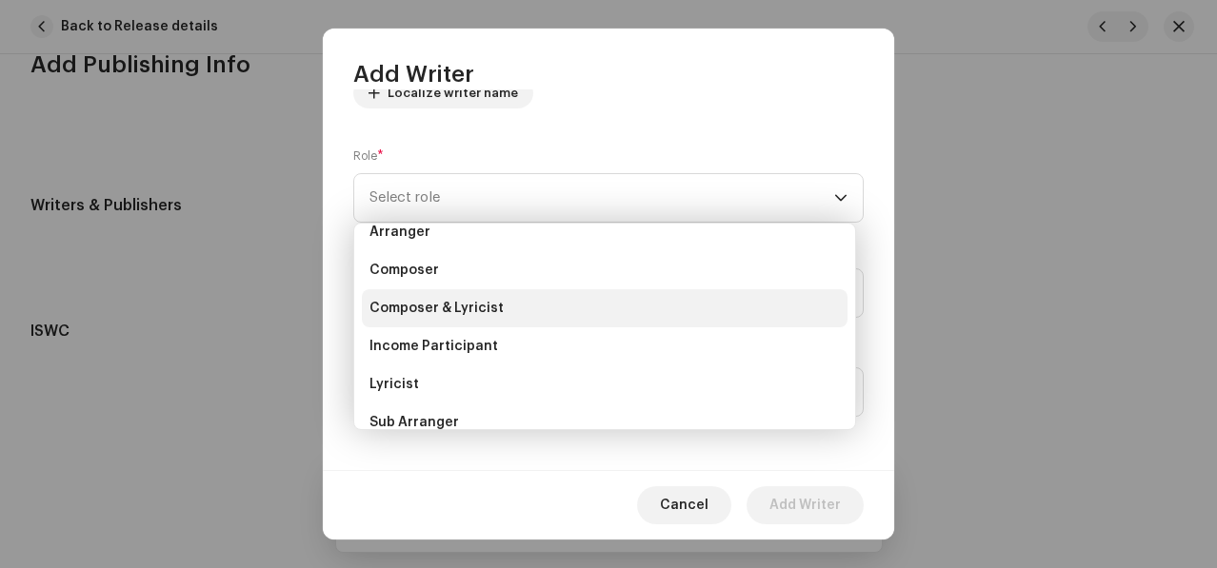
click at [428, 310] on span "Composer & Lyricist" at bounding box center [436, 308] width 134 height 19
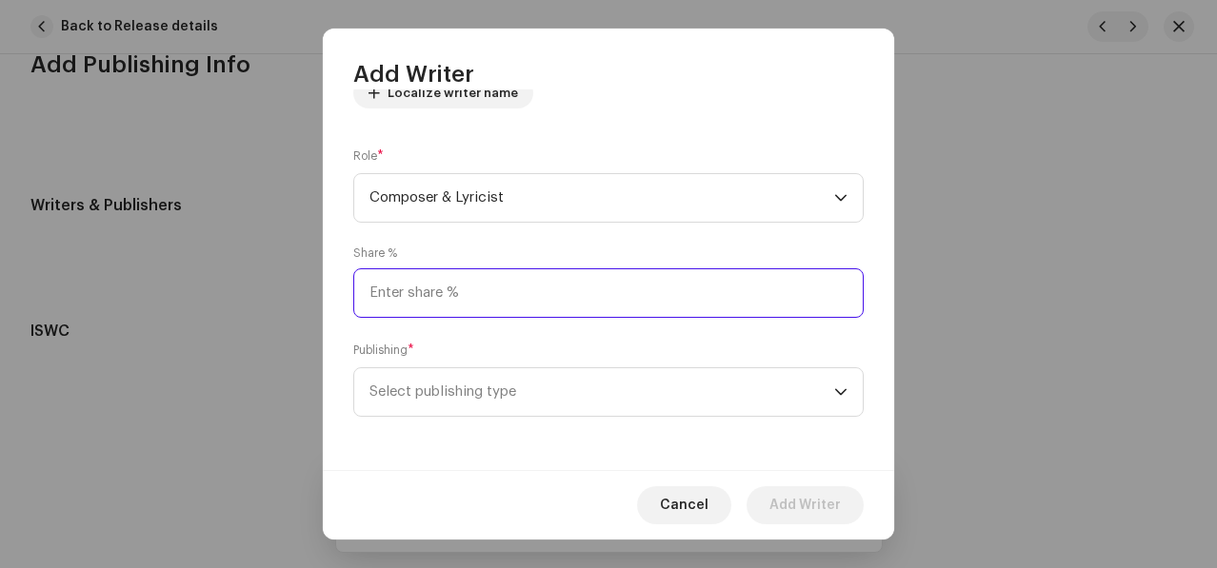
click at [473, 292] on input at bounding box center [608, 294] width 510 height 50
type input "50.00"
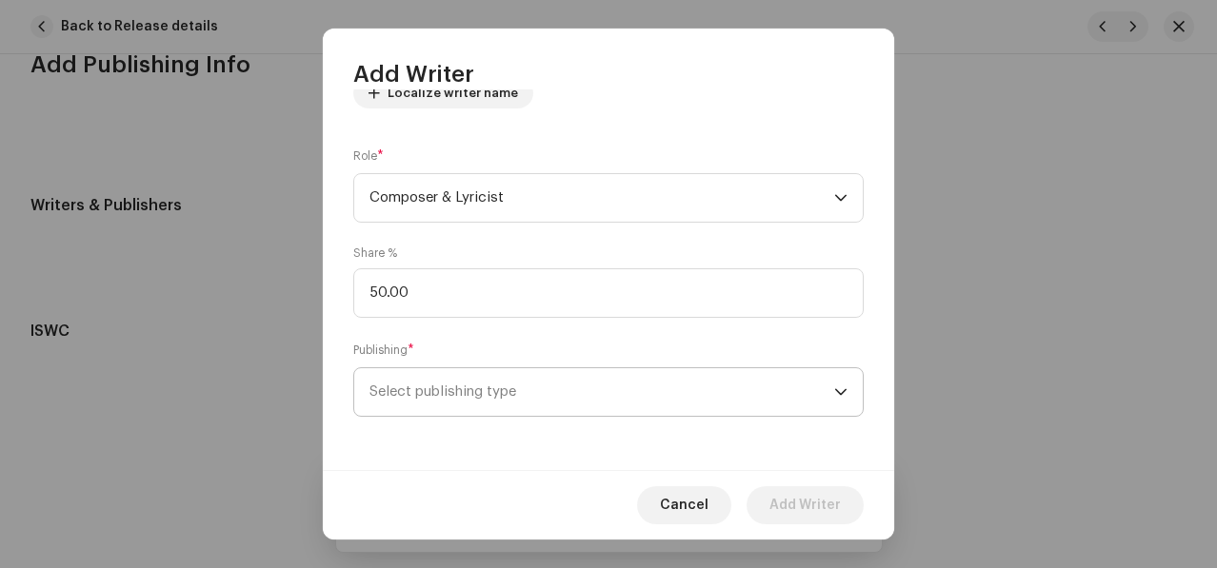
click at [441, 399] on span "Select publishing type" at bounding box center [601, 392] width 465 height 48
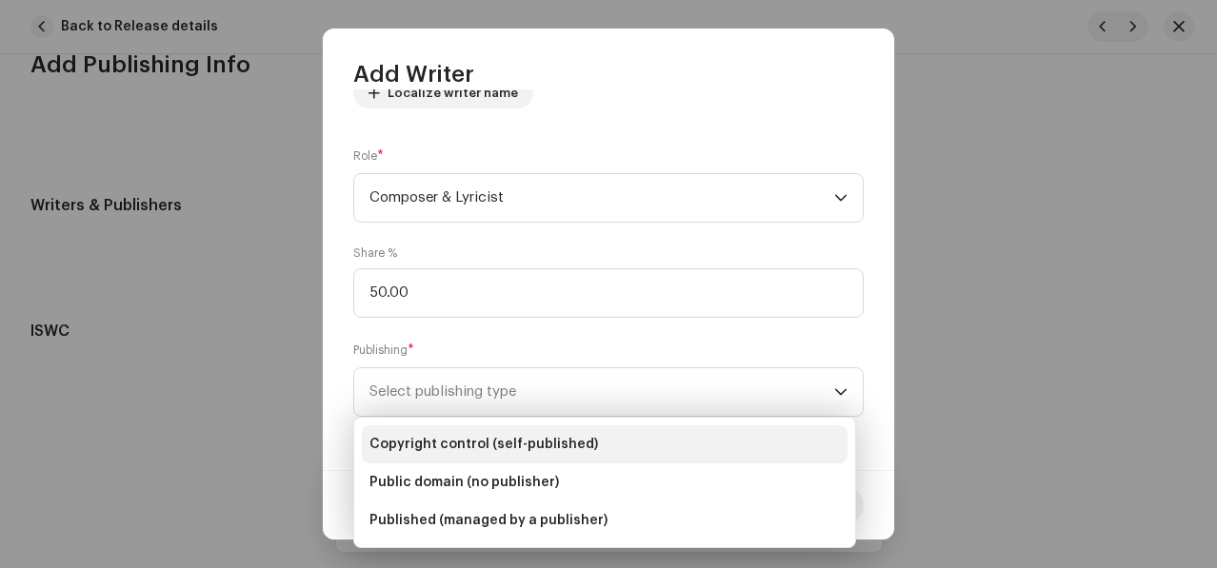
click at [433, 439] on span "Copyright control (self-published)" at bounding box center [483, 444] width 229 height 19
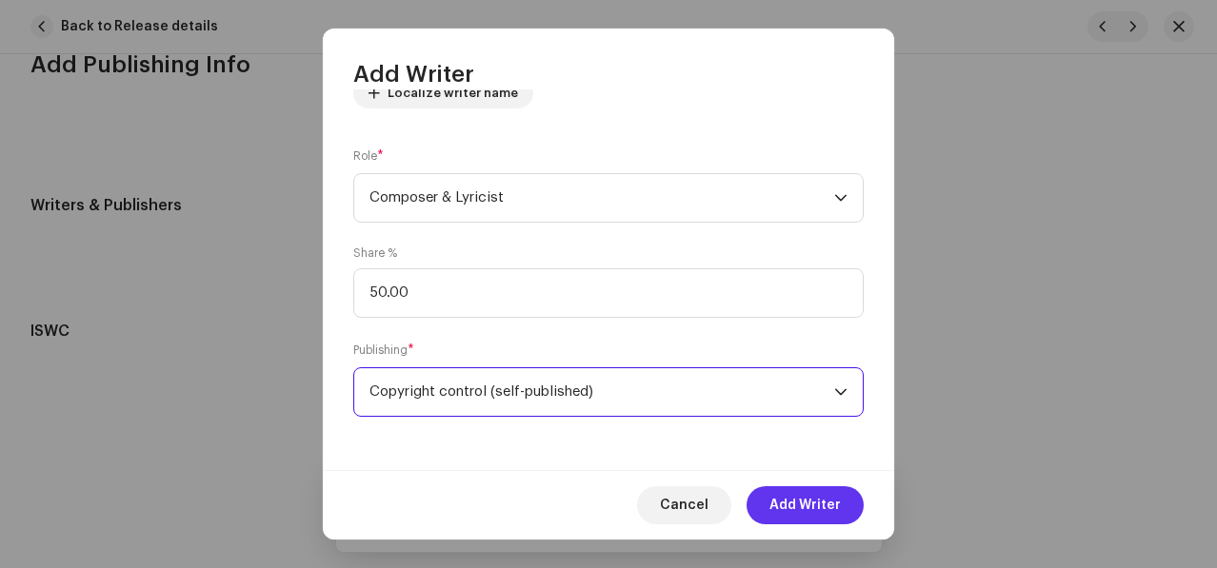
click at [780, 501] on span "Add Writer" at bounding box center [804, 506] width 71 height 38
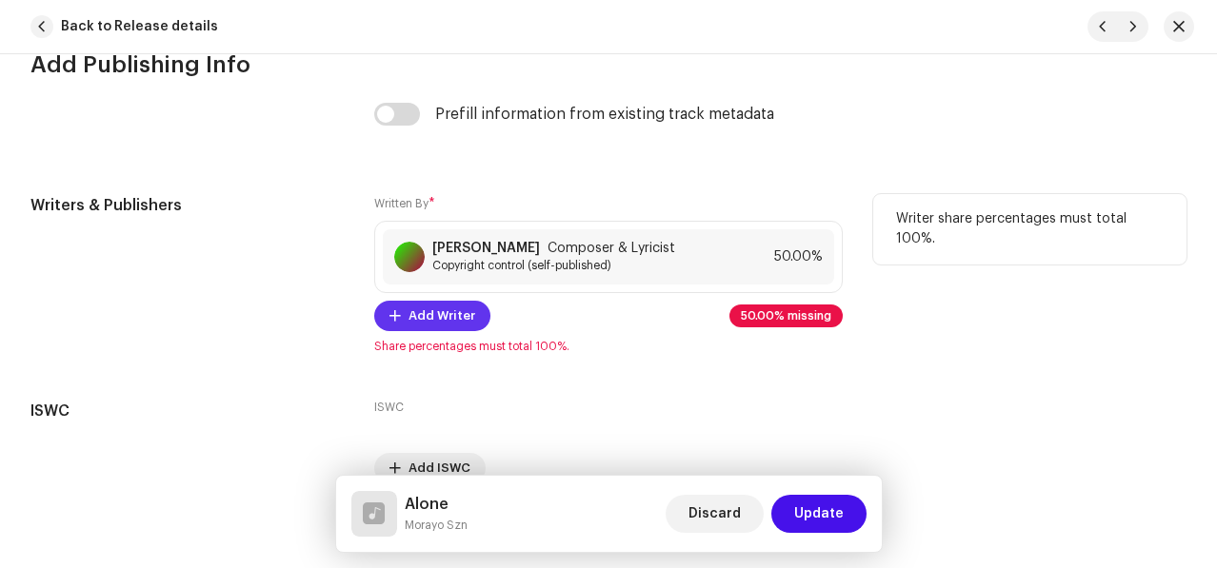
click at [420, 305] on span "Add Writer" at bounding box center [441, 316] width 67 height 38
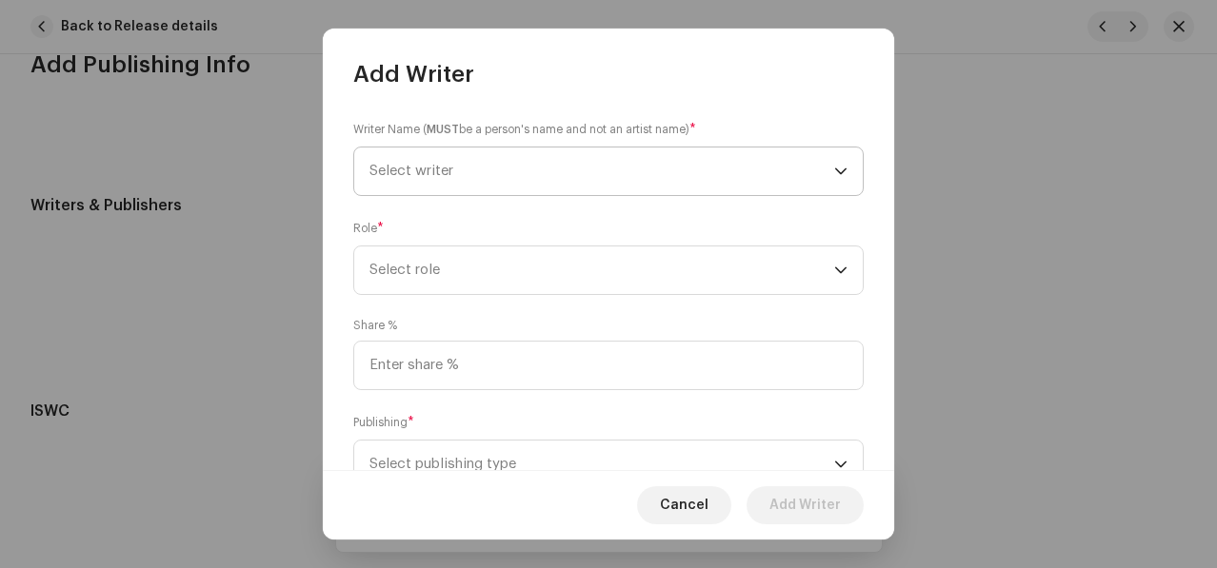
click at [446, 178] on span "Select writer" at bounding box center [601, 172] width 465 height 48
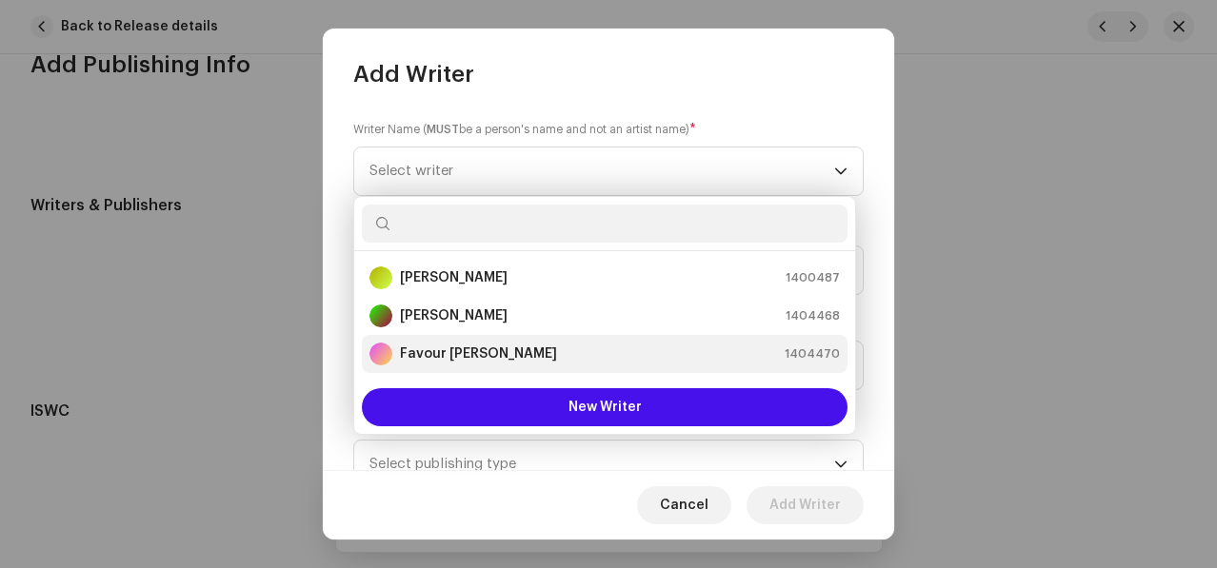
click at [438, 349] on strong "Favour [PERSON_NAME]" at bounding box center [478, 354] width 157 height 19
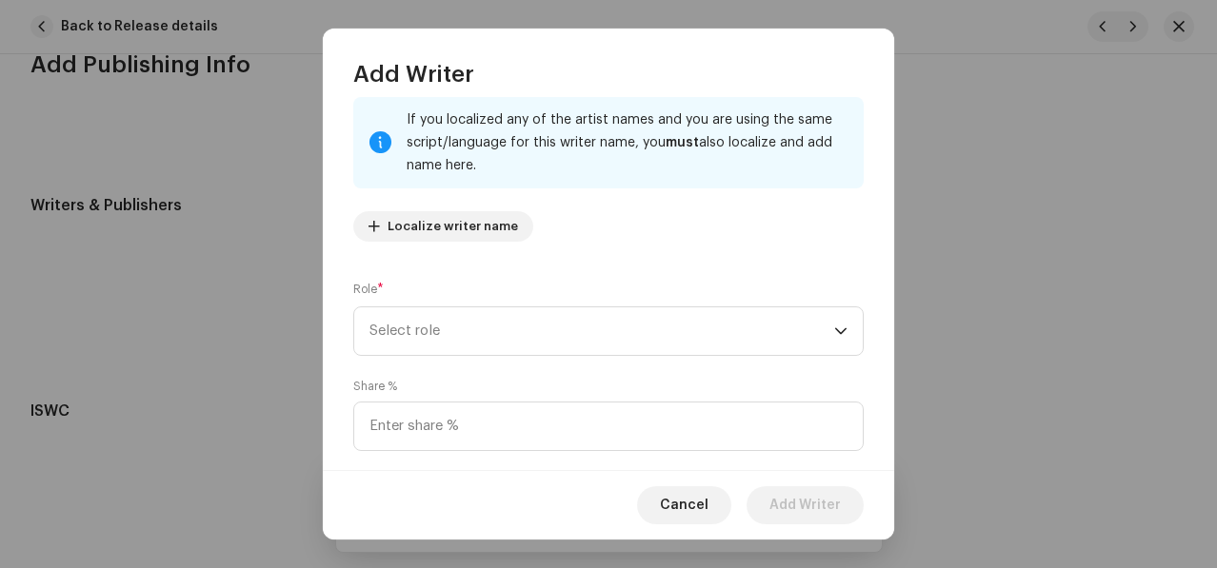
scroll to position [170, 0]
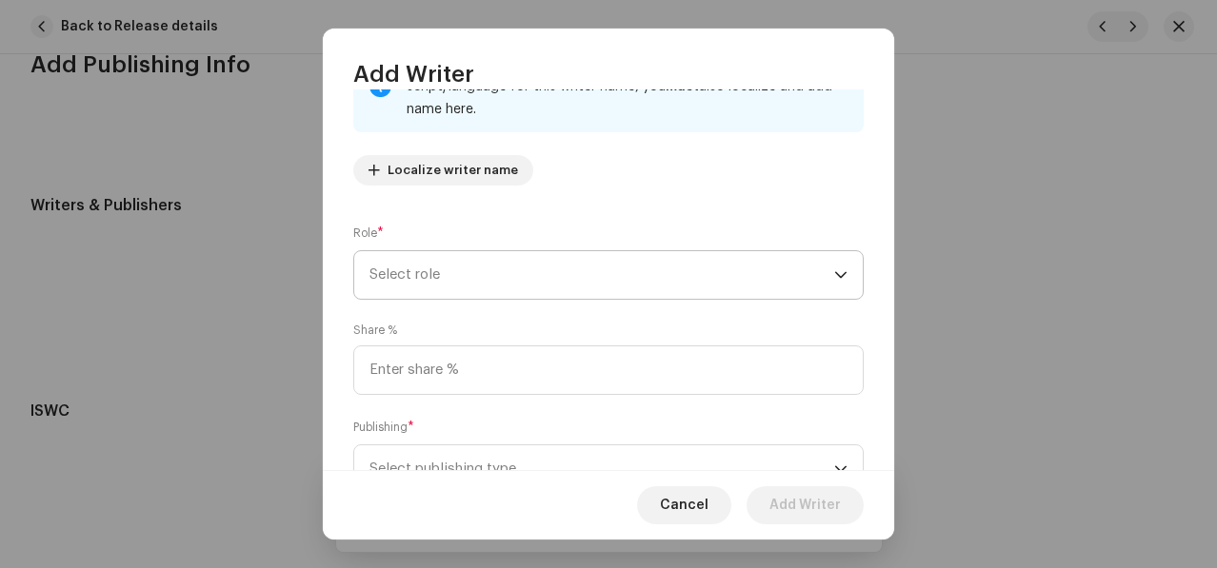
click at [425, 292] on span "Select role" at bounding box center [601, 275] width 465 height 48
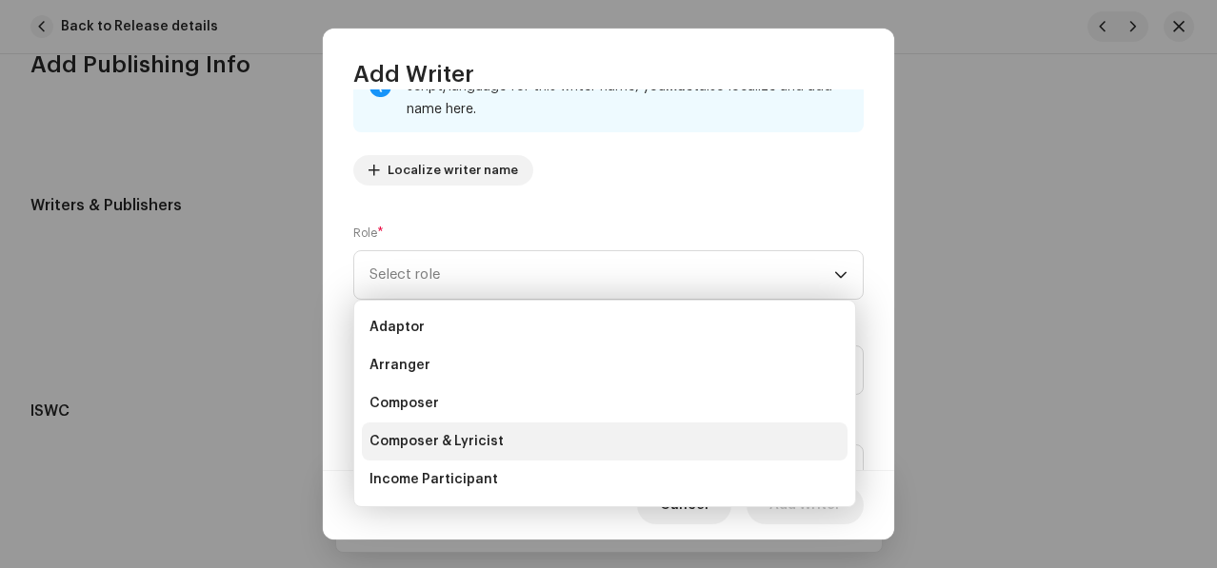
click at [413, 445] on span "Composer & Lyricist" at bounding box center [436, 441] width 134 height 19
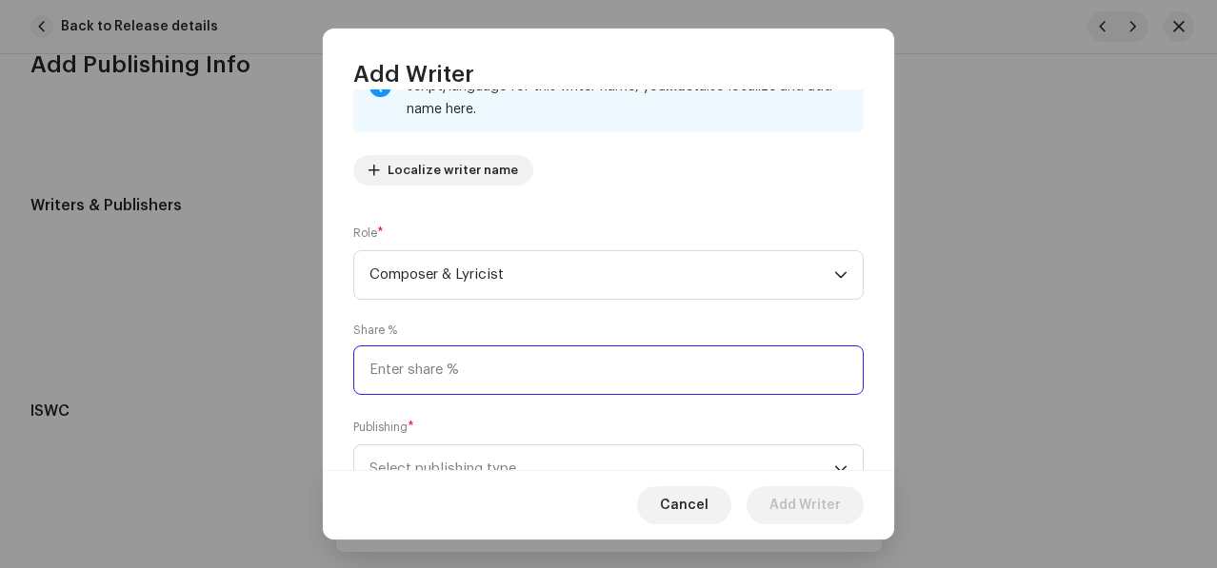
click at [426, 365] on input at bounding box center [608, 371] width 510 height 50
type input "50.00"
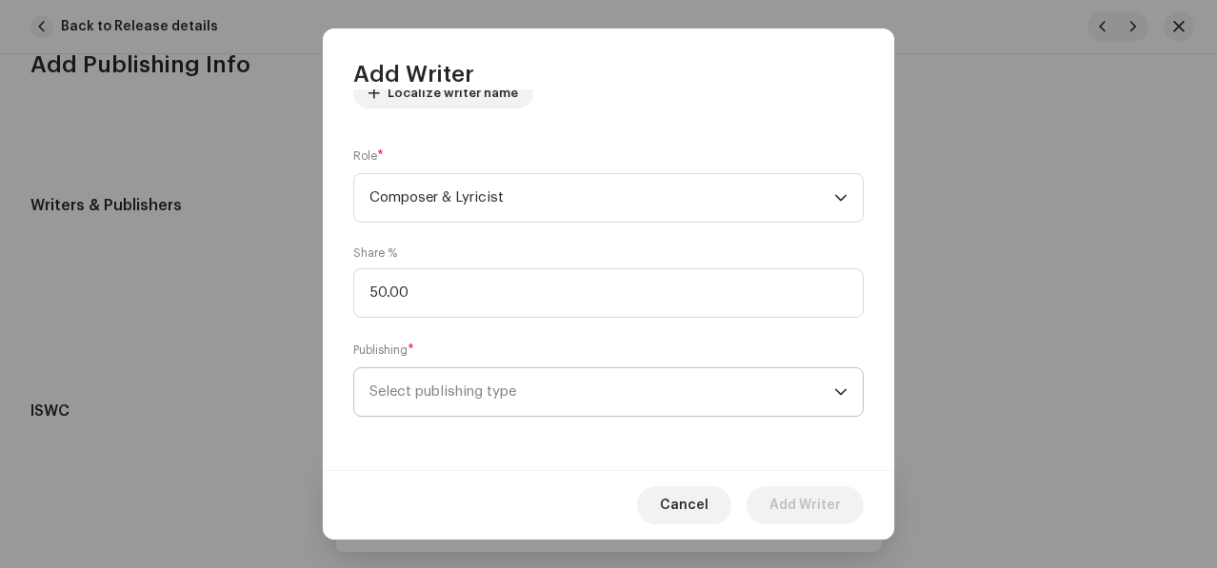
click at [454, 388] on span "Select publishing type" at bounding box center [601, 392] width 465 height 48
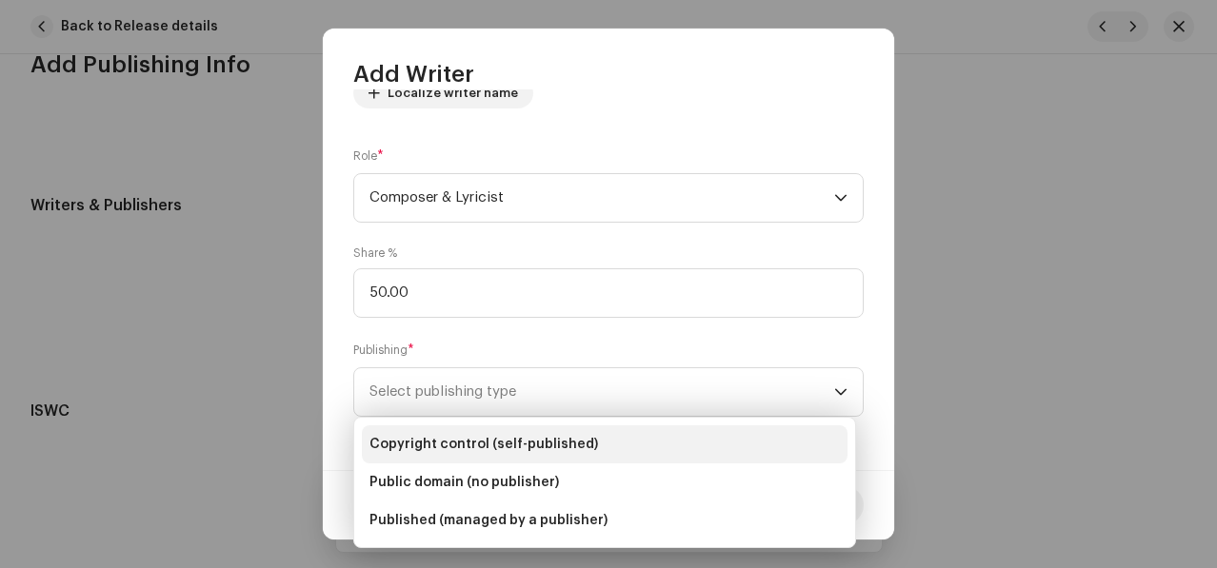
click at [415, 439] on span "Copyright control (self-published)" at bounding box center [483, 444] width 229 height 19
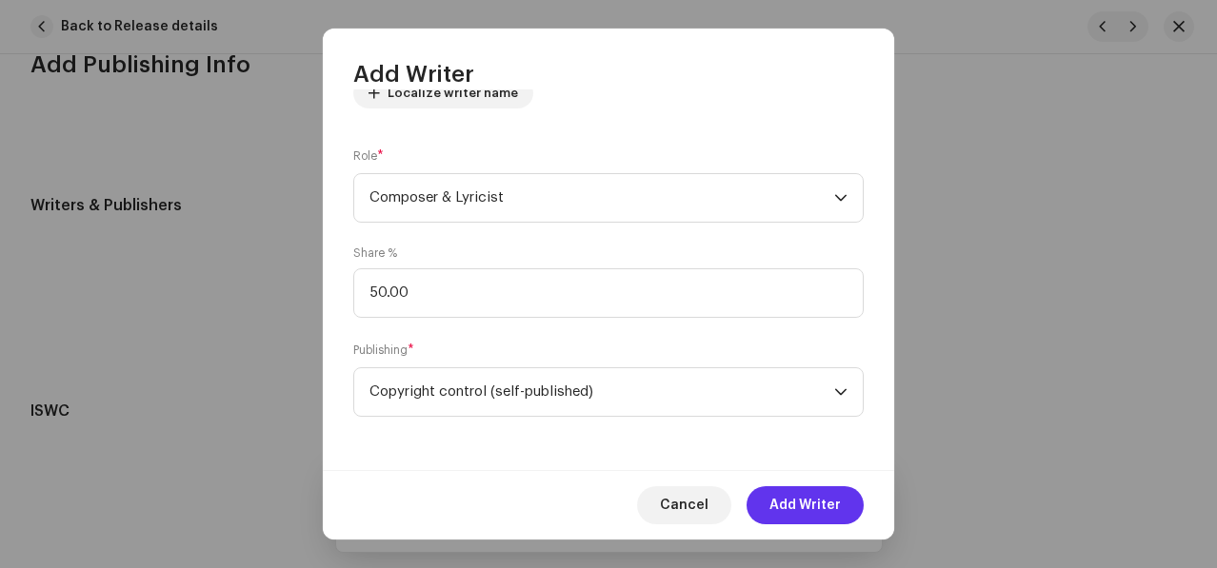
click at [826, 496] on span "Add Writer" at bounding box center [804, 506] width 71 height 38
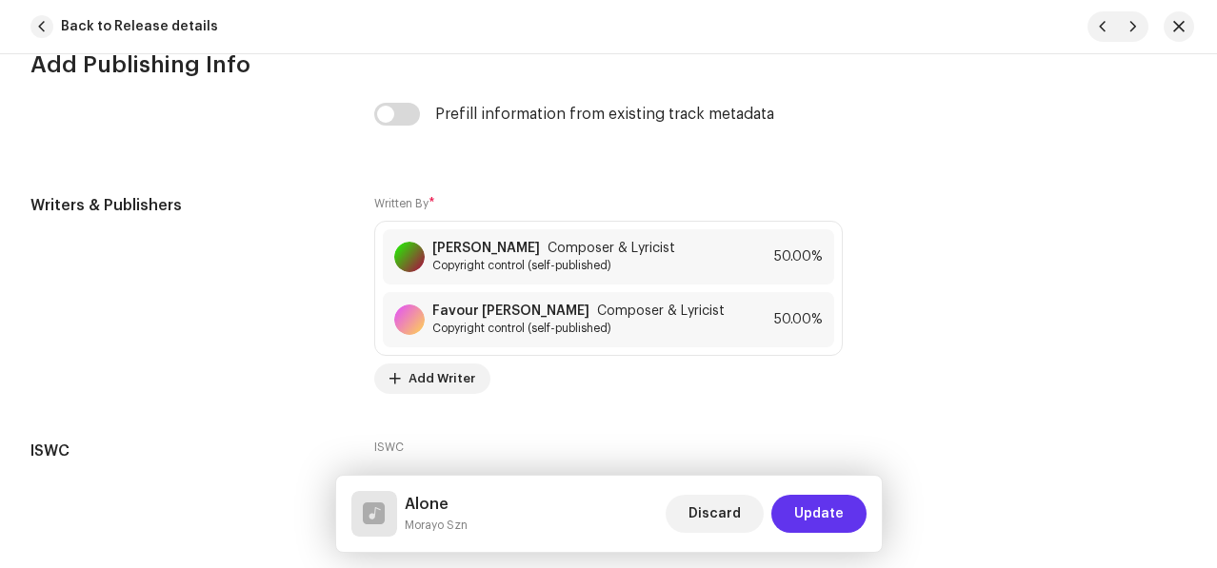
click at [806, 500] on span "Update" at bounding box center [819, 514] width 50 height 38
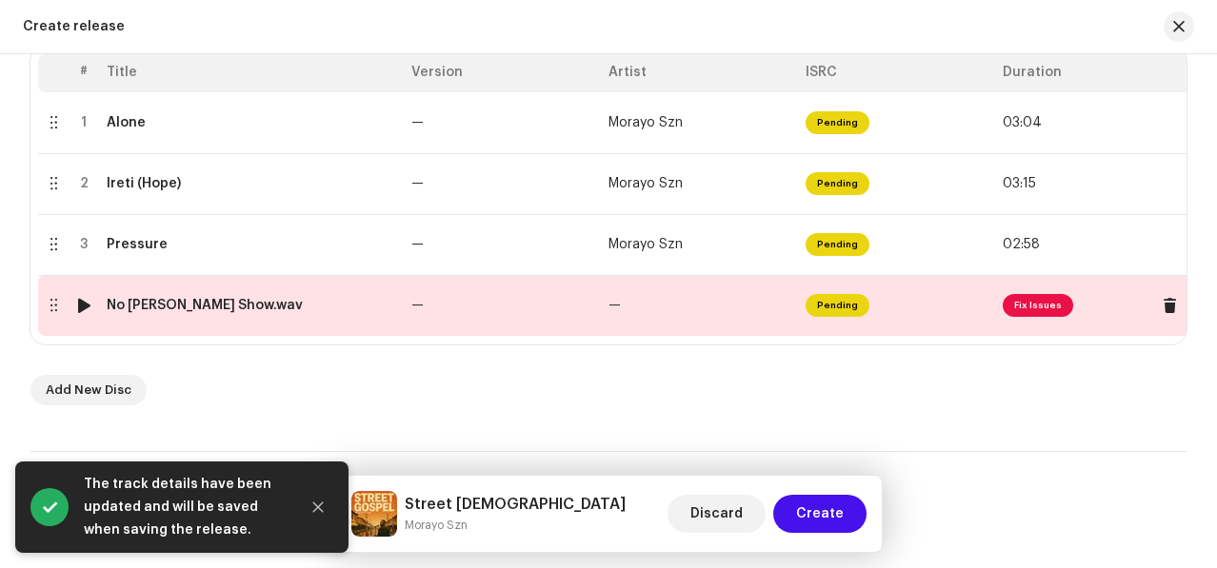
click at [506, 316] on td "—" at bounding box center [502, 305] width 197 height 61
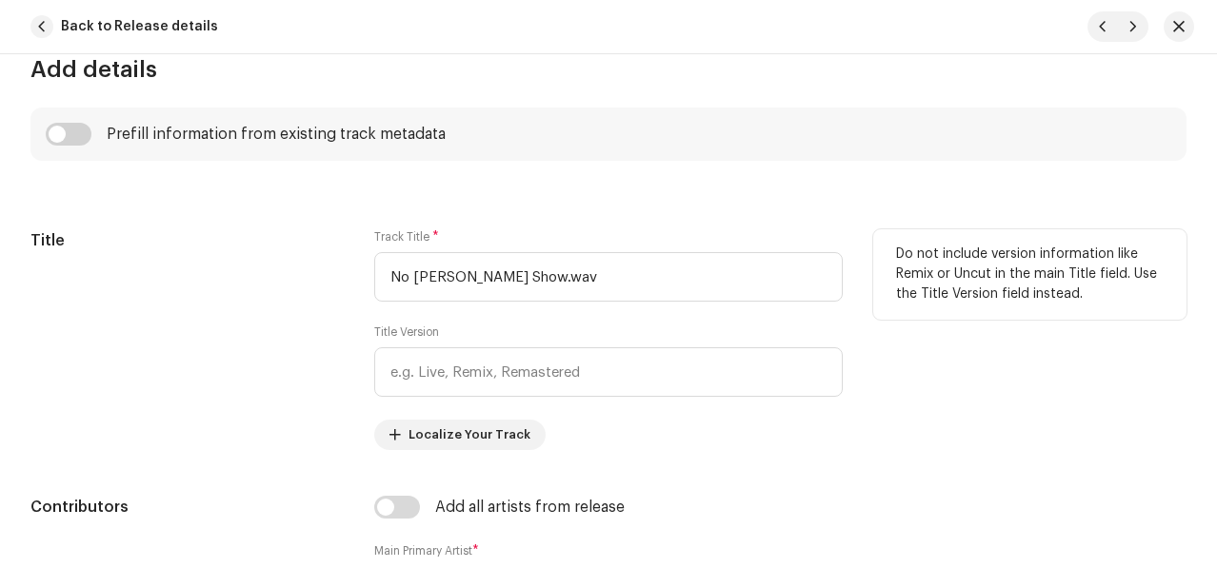
scroll to position [752, 0]
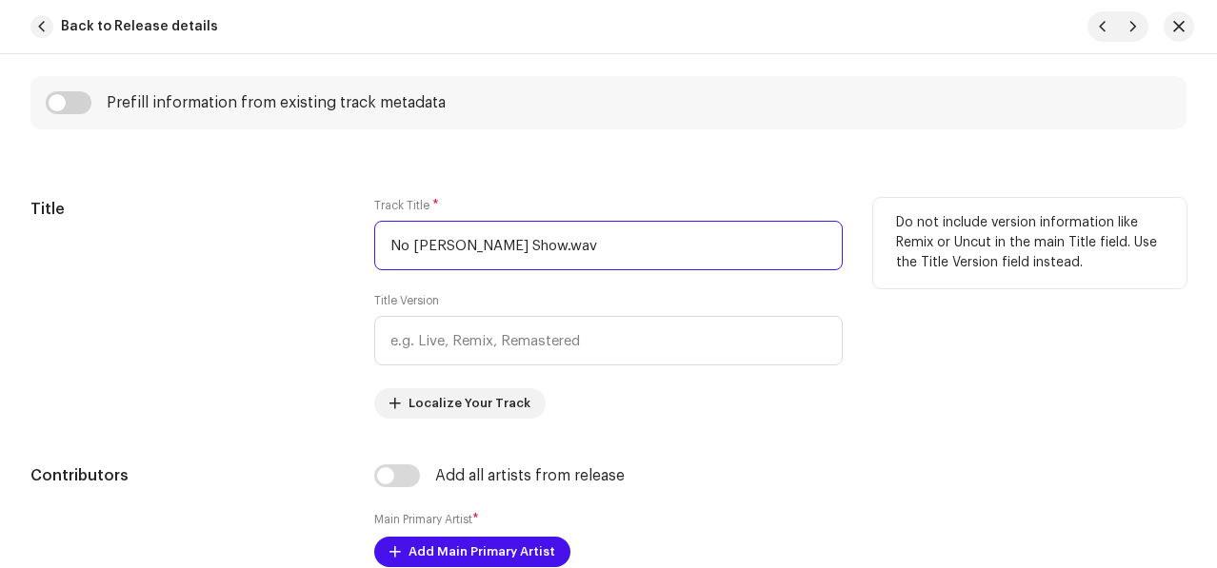
drag, startPoint x: 527, startPoint y: 258, endPoint x: 316, endPoint y: 248, distance: 210.7
click at [316, 248] on div "Title Track Title * No [PERSON_NAME] Show.wav Title Version Localize Your Track…" at bounding box center [608, 308] width 1156 height 221
paste input "Journey"
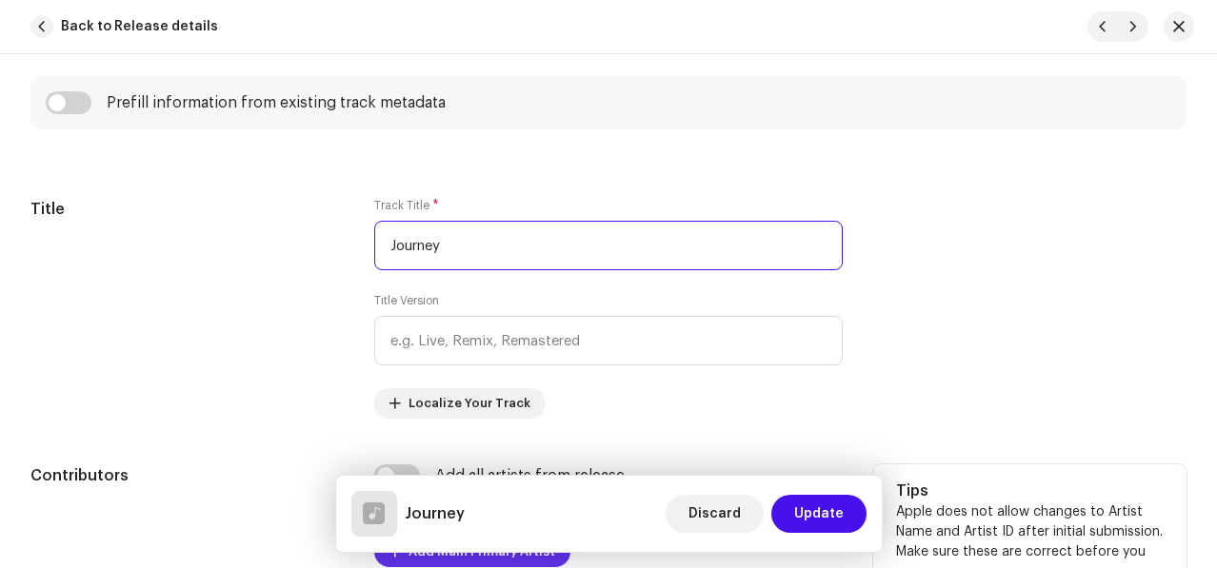
type input "Journey"
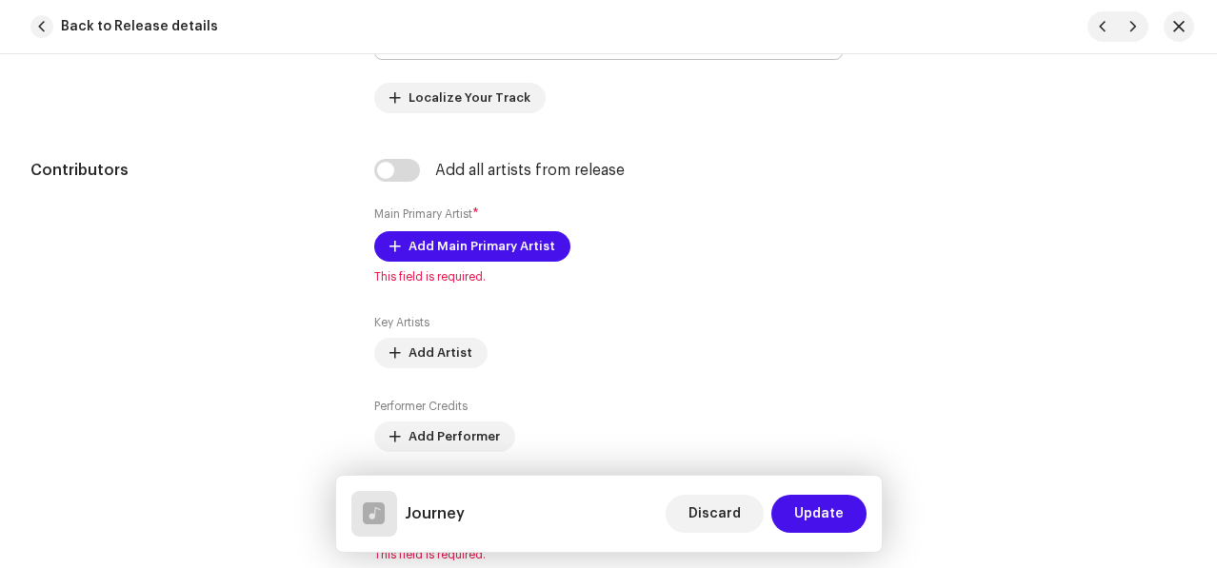
scroll to position [1083, 0]
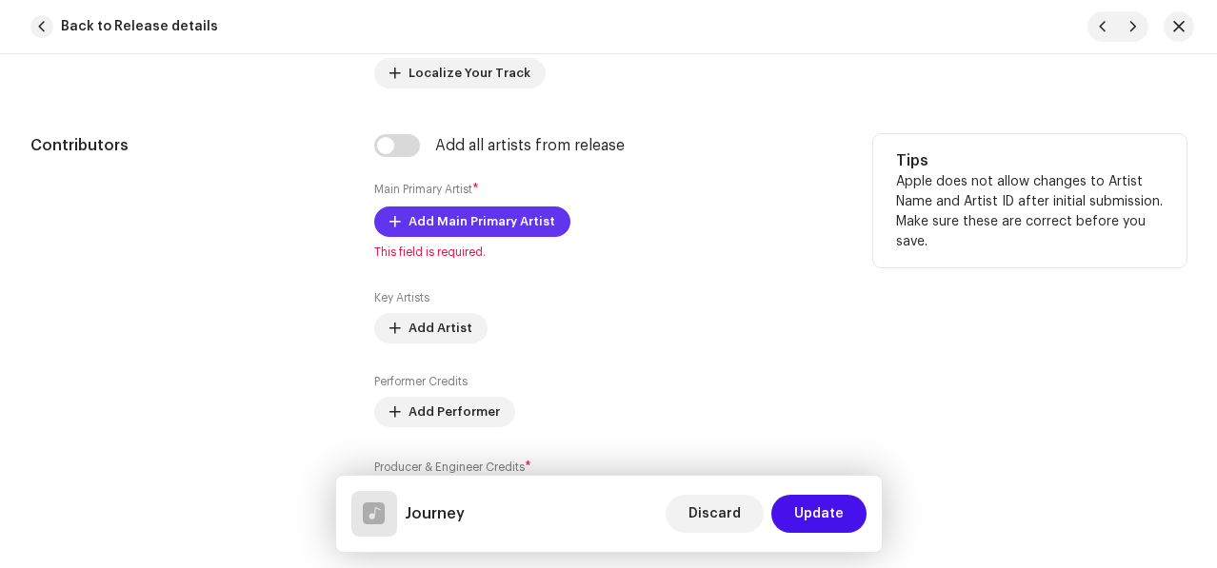
click at [486, 214] on span "Add Main Primary Artist" at bounding box center [481, 222] width 147 height 38
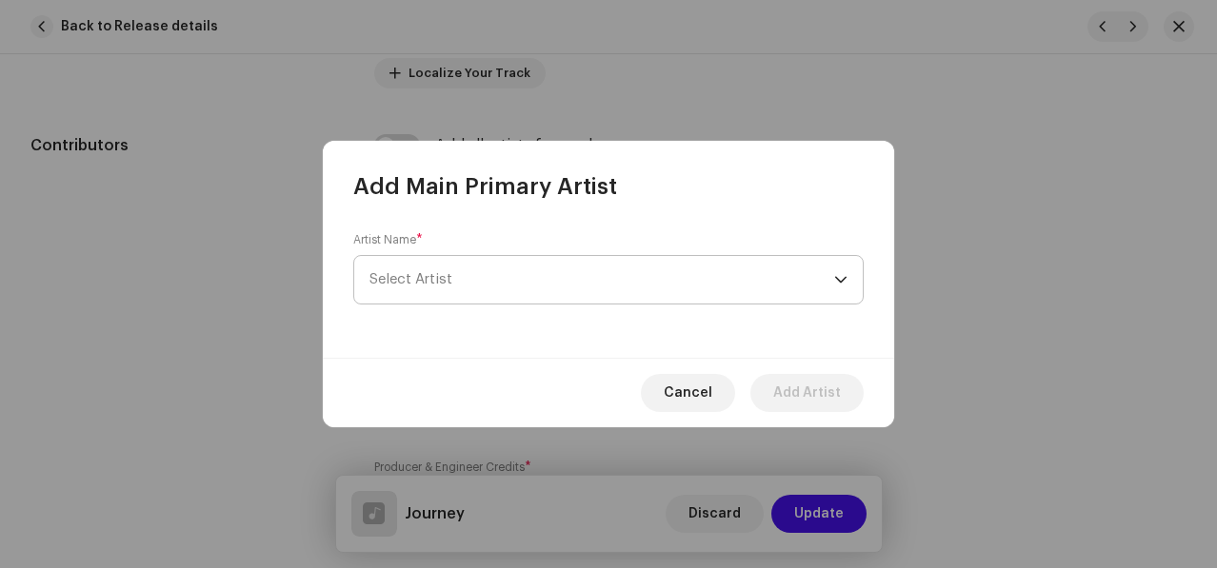
click at [473, 277] on span "Select Artist" at bounding box center [601, 280] width 465 height 48
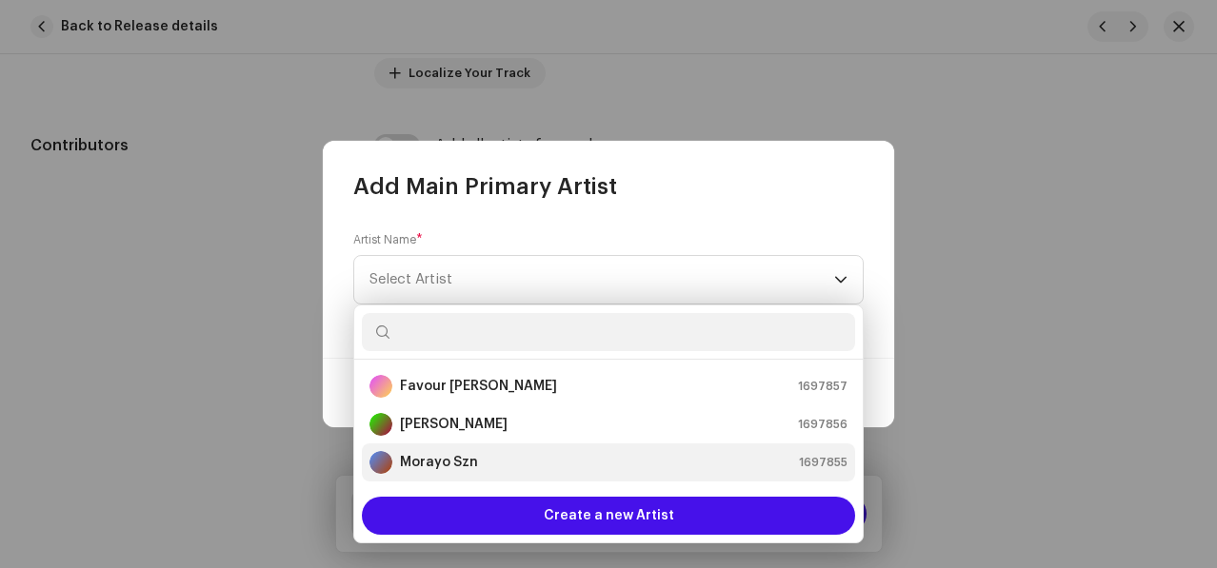
click at [444, 455] on strong "Morayo Szn" at bounding box center [439, 462] width 78 height 19
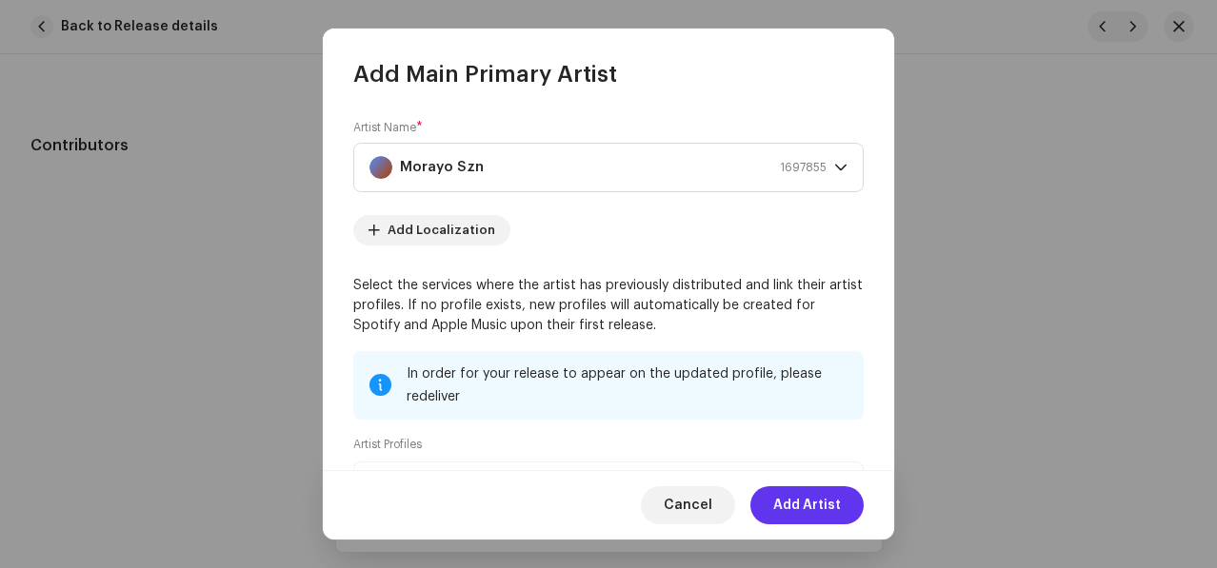
click at [773, 499] on button "Add Artist" at bounding box center [806, 506] width 113 height 38
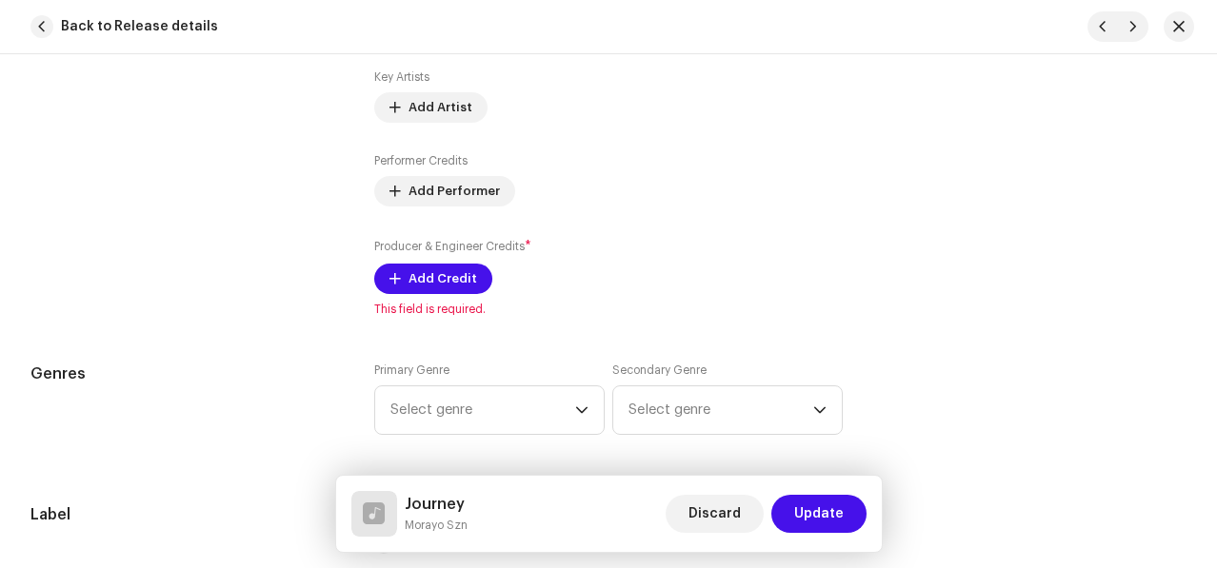
scroll to position [1435, 0]
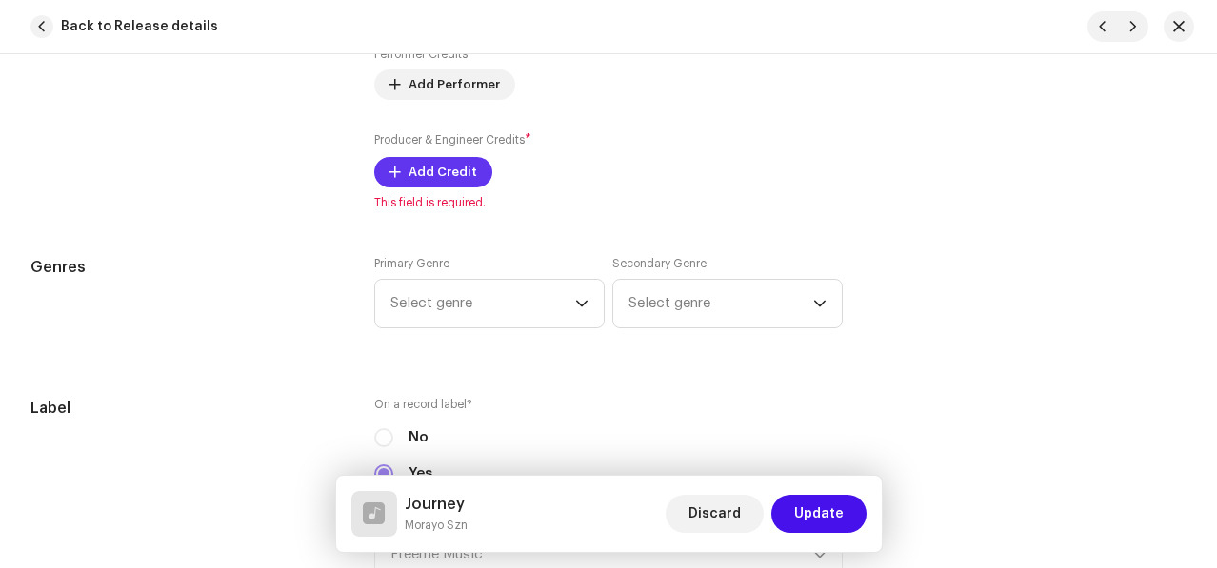
click at [441, 179] on span "Add Credit" at bounding box center [442, 172] width 69 height 38
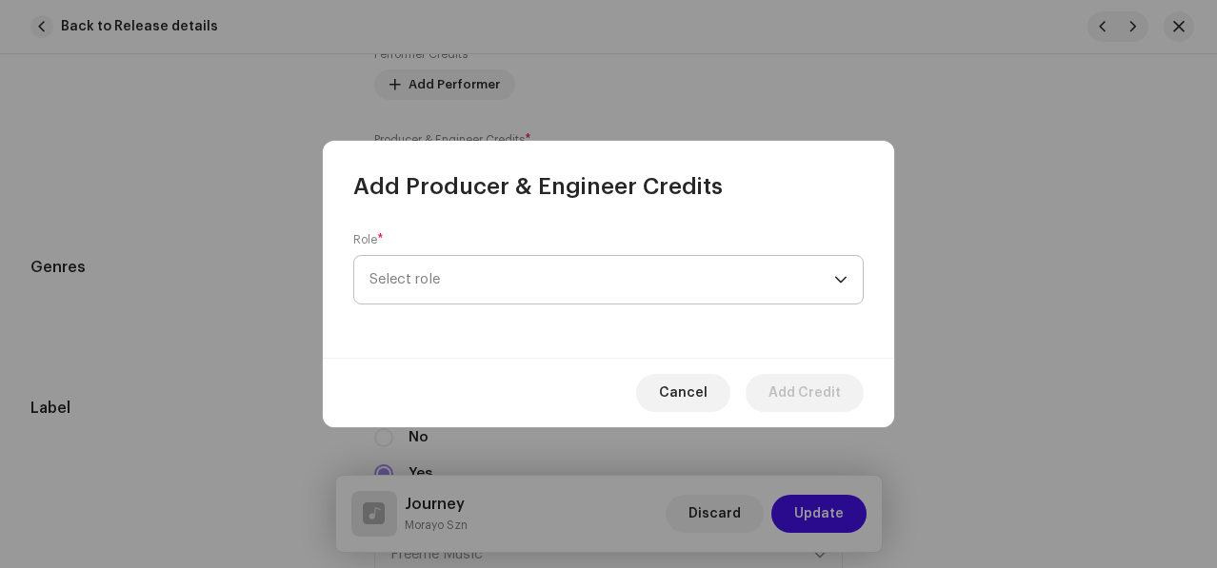
click at [461, 280] on span "Select role" at bounding box center [601, 280] width 465 height 48
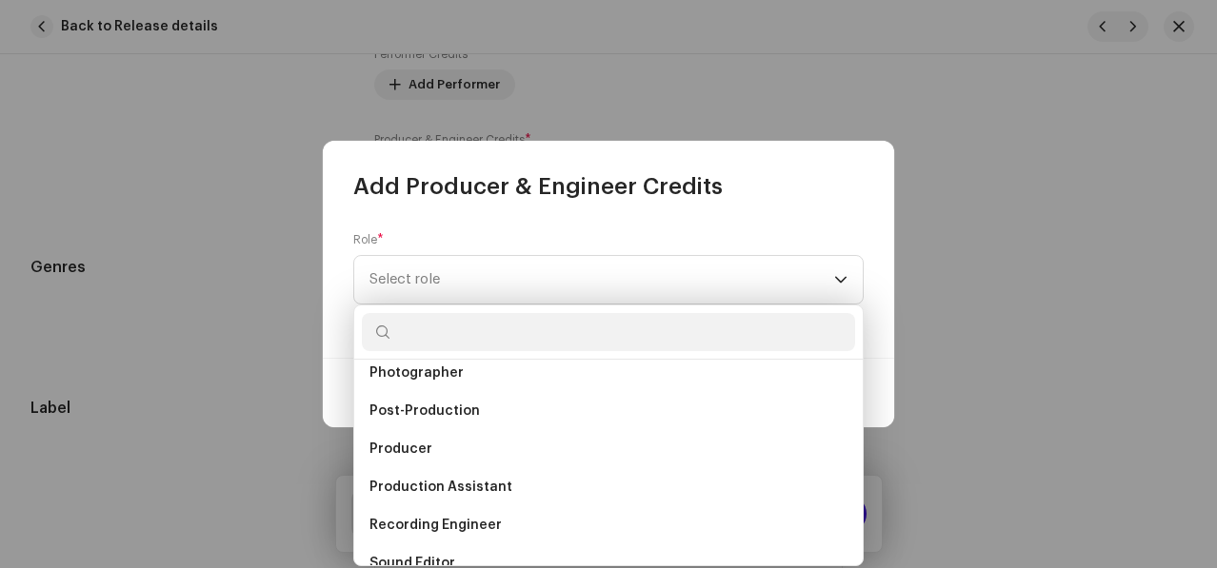
scroll to position [642, 0]
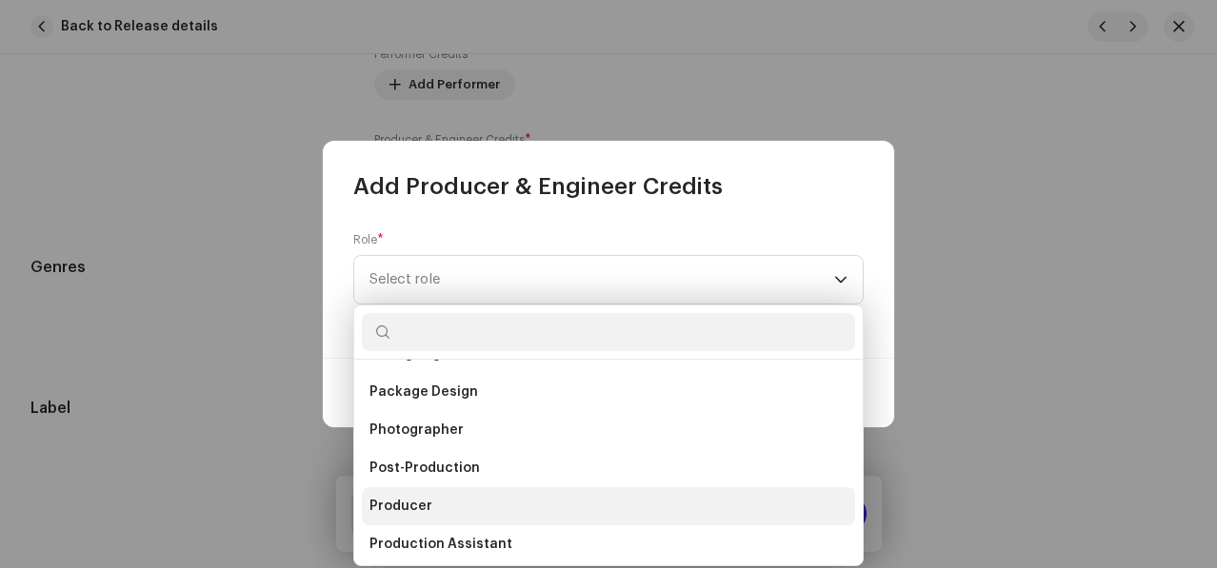
click at [398, 519] on li "Producer" at bounding box center [608, 507] width 493 height 38
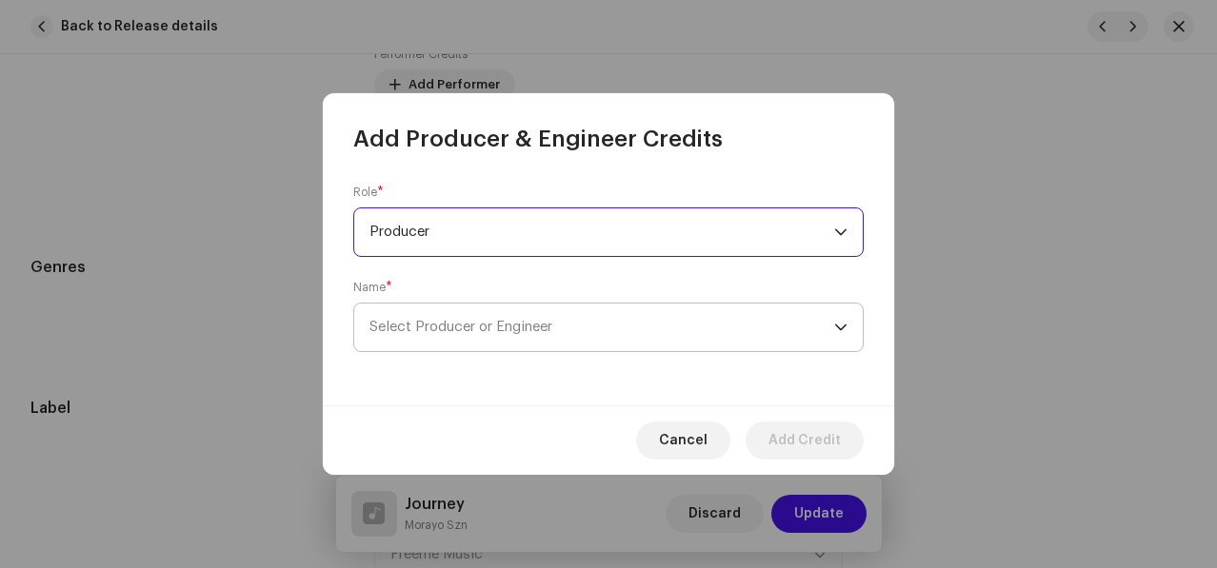
click at [454, 317] on span "Select Producer or Engineer" at bounding box center [601, 328] width 465 height 48
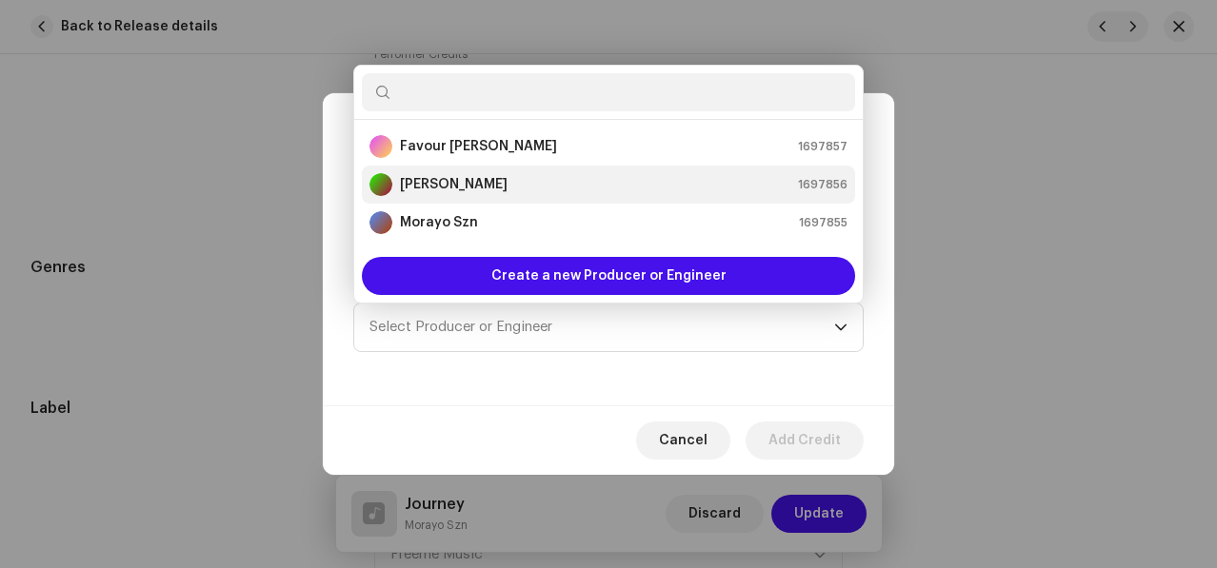
click at [447, 177] on strong "[PERSON_NAME]" at bounding box center [454, 184] width 108 height 19
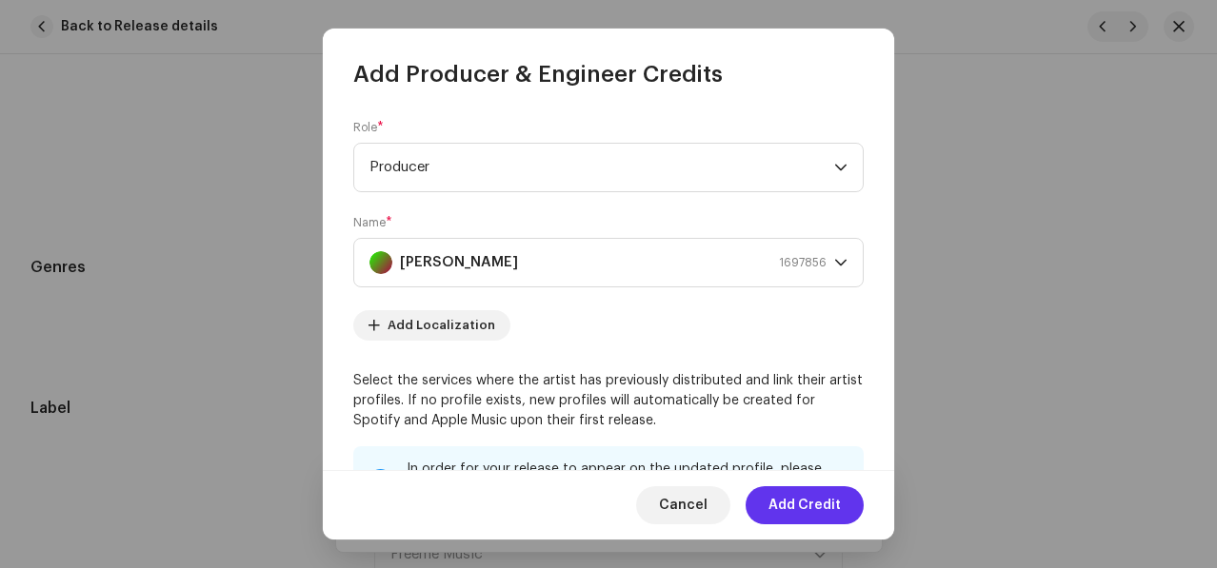
click at [790, 508] on span "Add Credit" at bounding box center [804, 506] width 72 height 38
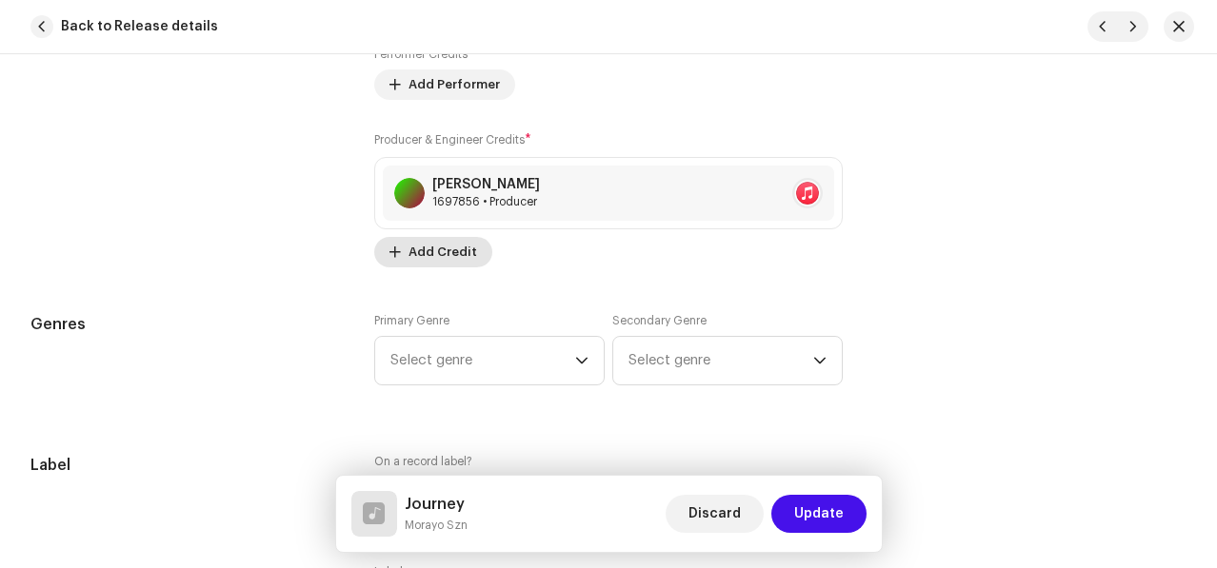
click at [431, 252] on span "Add Credit" at bounding box center [442, 252] width 69 height 38
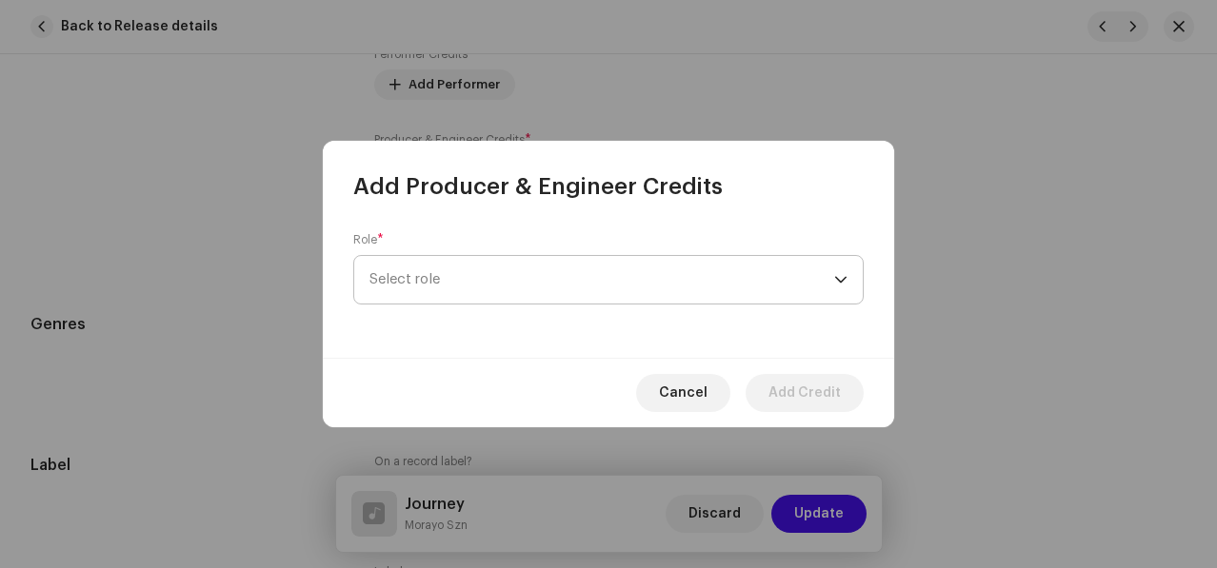
click at [468, 280] on span "Select role" at bounding box center [601, 280] width 465 height 48
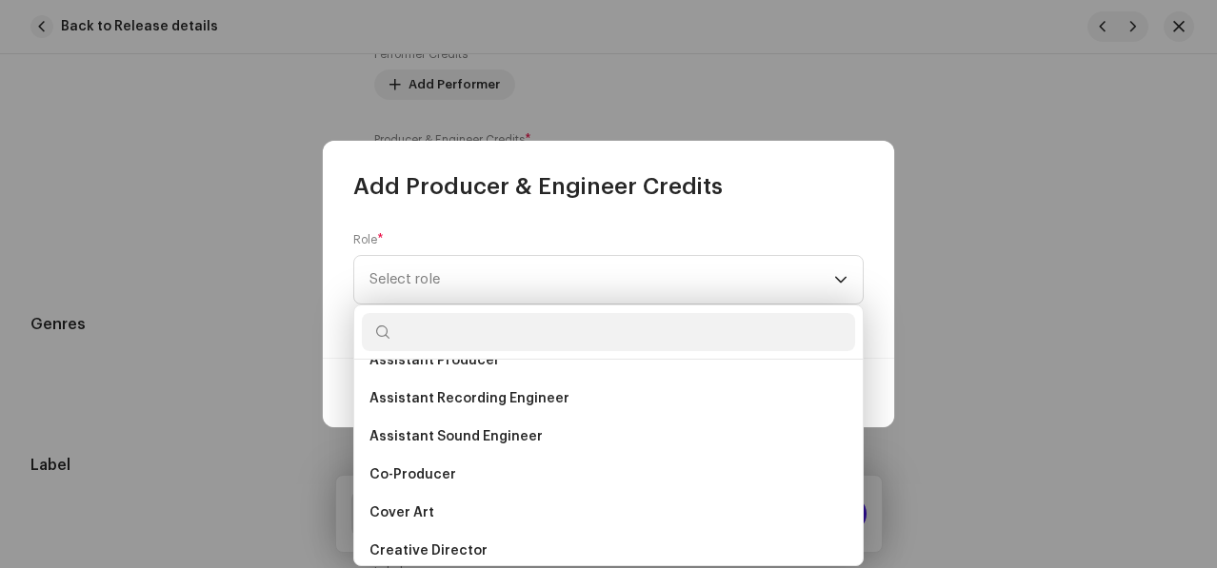
scroll to position [217, 0]
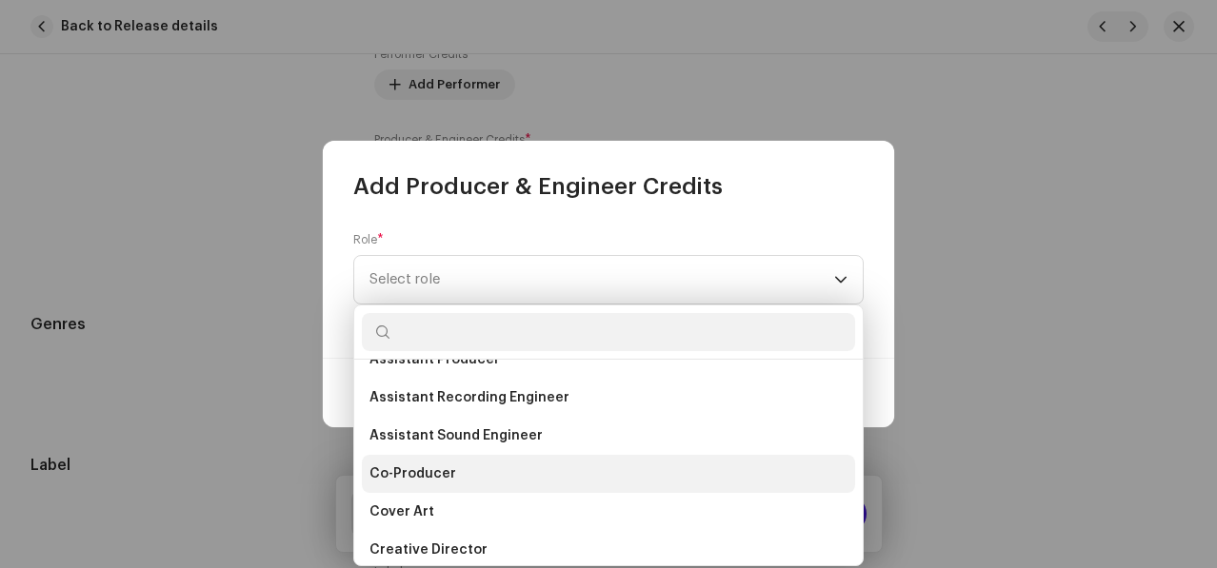
click at [448, 463] on li "Co-Producer" at bounding box center [608, 474] width 493 height 38
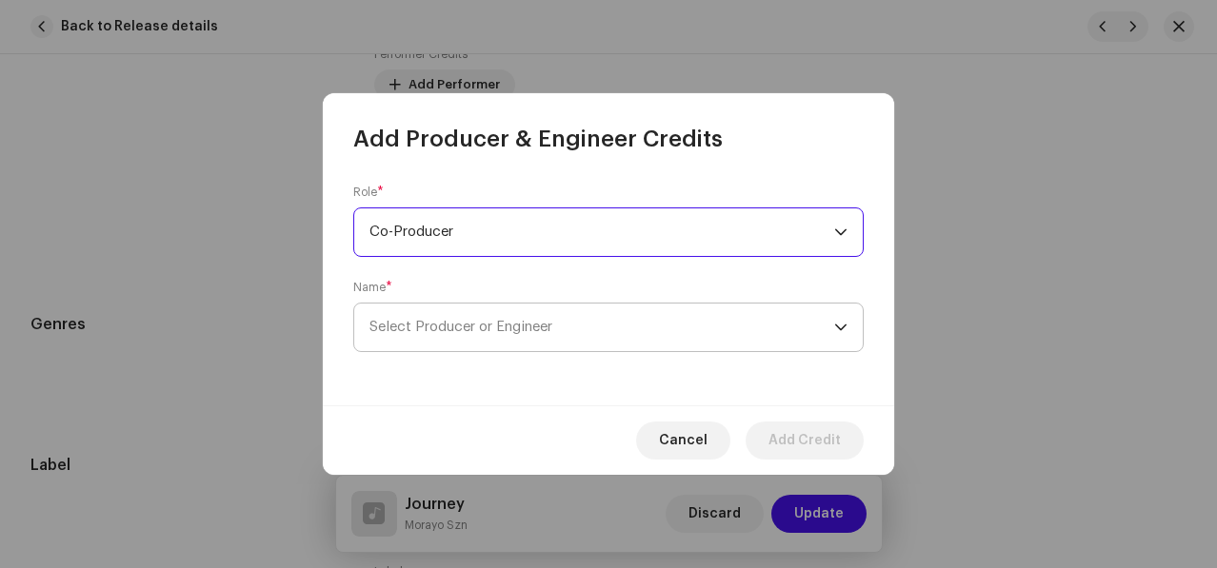
click at [453, 320] on span "Select Producer or Engineer" at bounding box center [601, 328] width 465 height 48
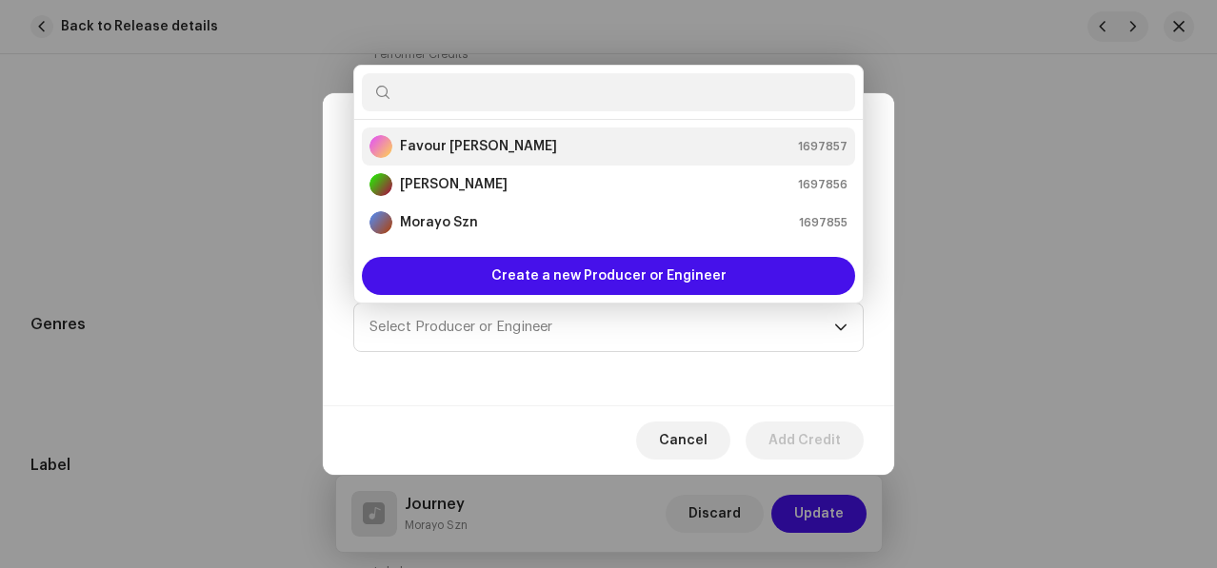
click at [458, 149] on strong "Favour [PERSON_NAME]" at bounding box center [478, 146] width 157 height 19
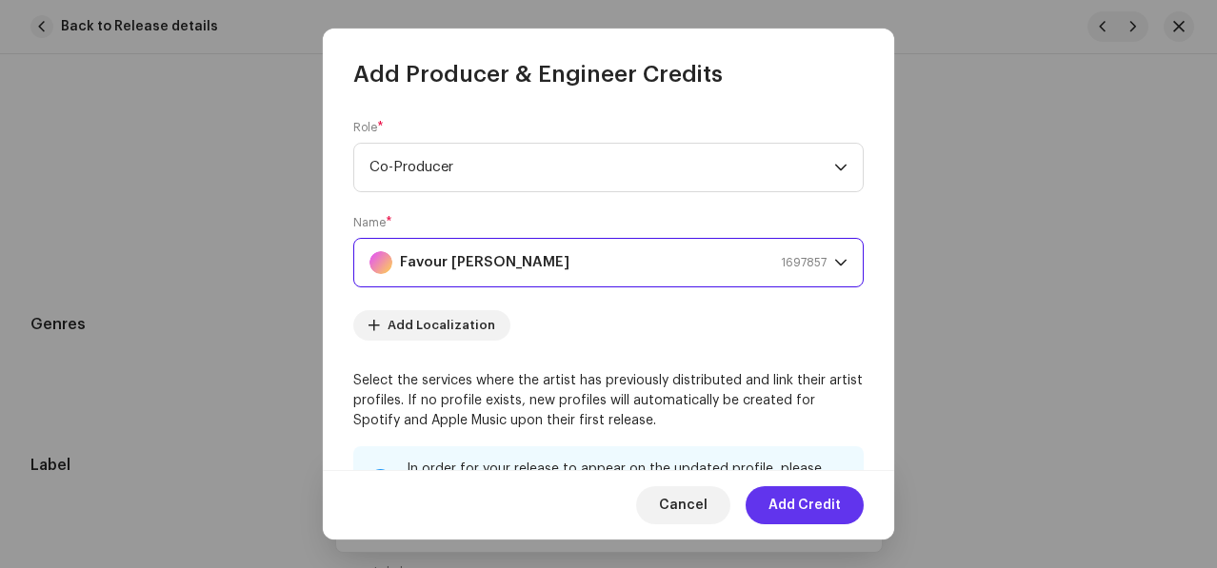
click at [791, 503] on span "Add Credit" at bounding box center [804, 506] width 72 height 38
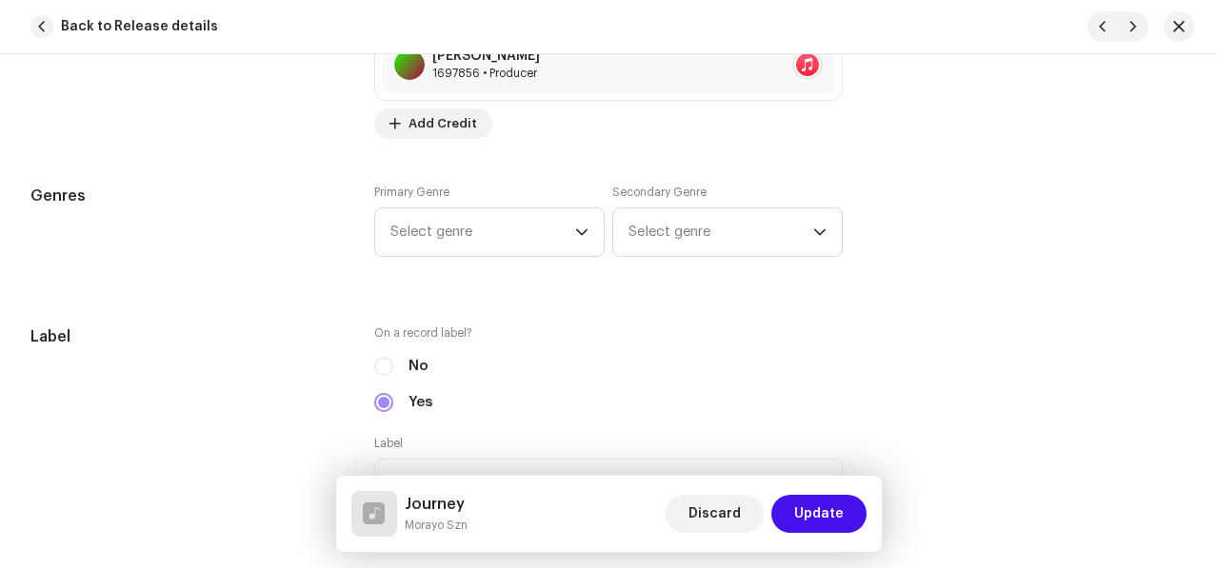
scroll to position [1625, 0]
click at [480, 221] on span "Select genre" at bounding box center [482, 233] width 185 height 48
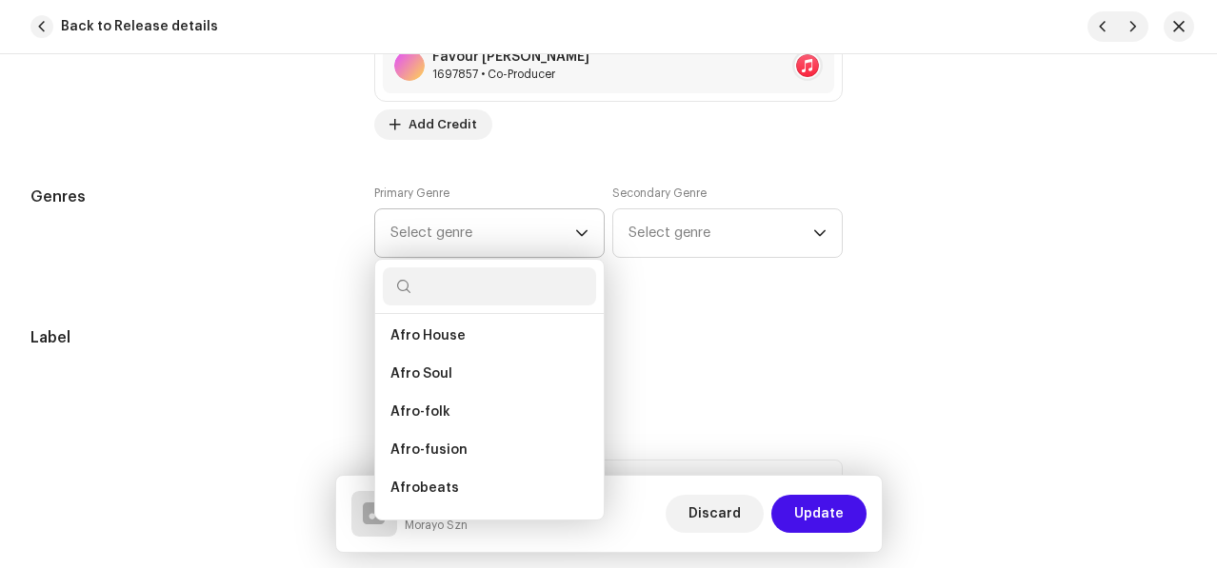
scroll to position [175, 0]
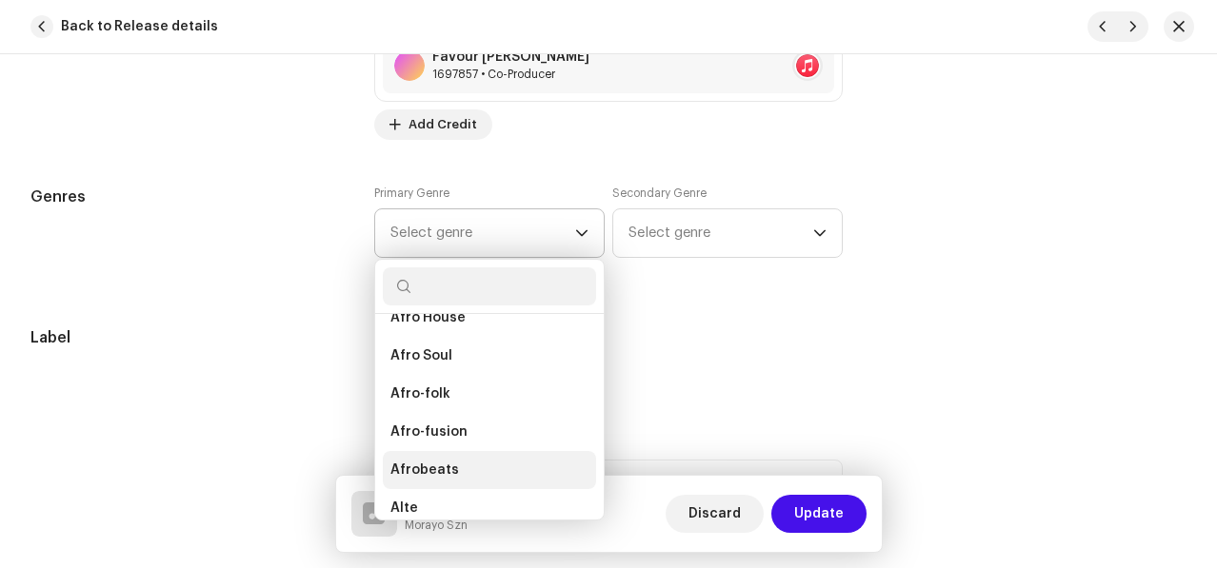
click at [419, 466] on span "Afrobeats" at bounding box center [424, 470] width 69 height 19
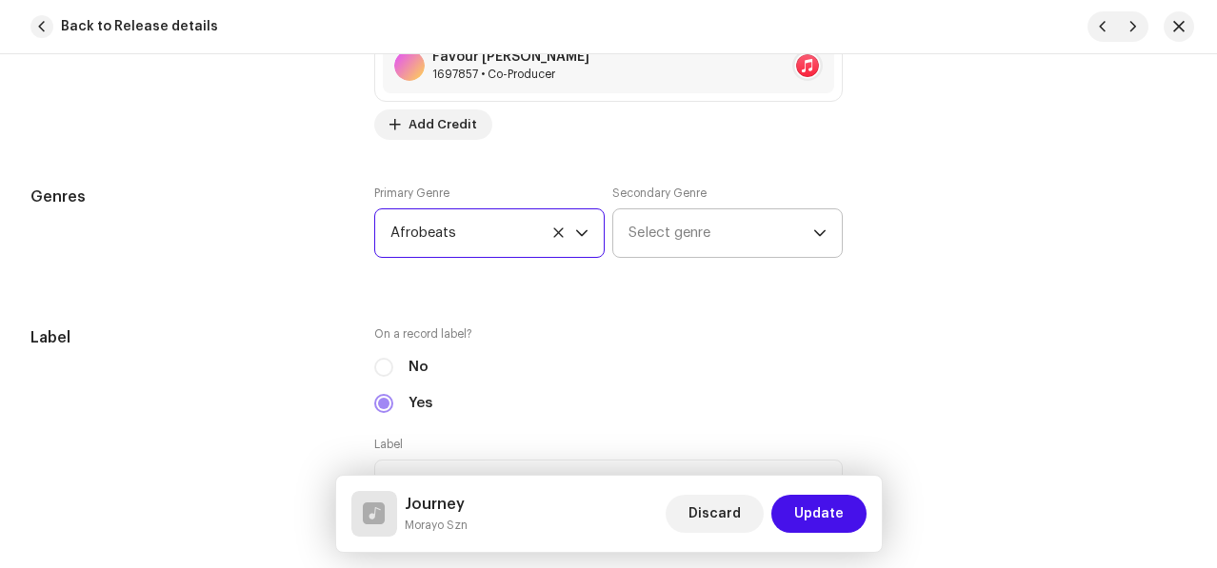
click at [670, 236] on span "Select genre" at bounding box center [720, 233] width 185 height 48
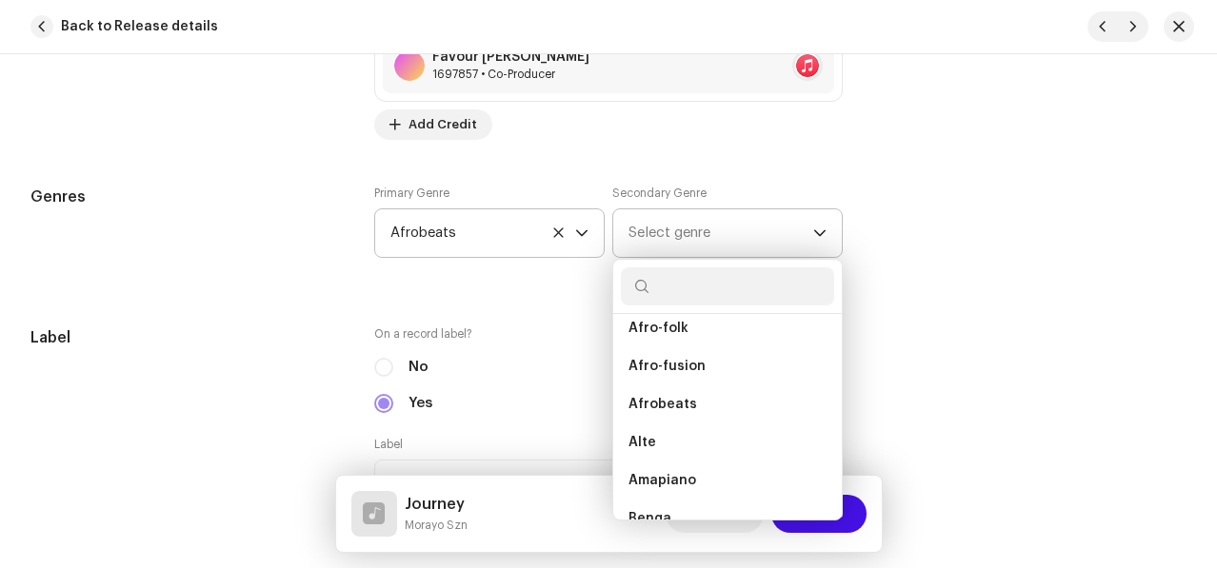
scroll to position [257, 0]
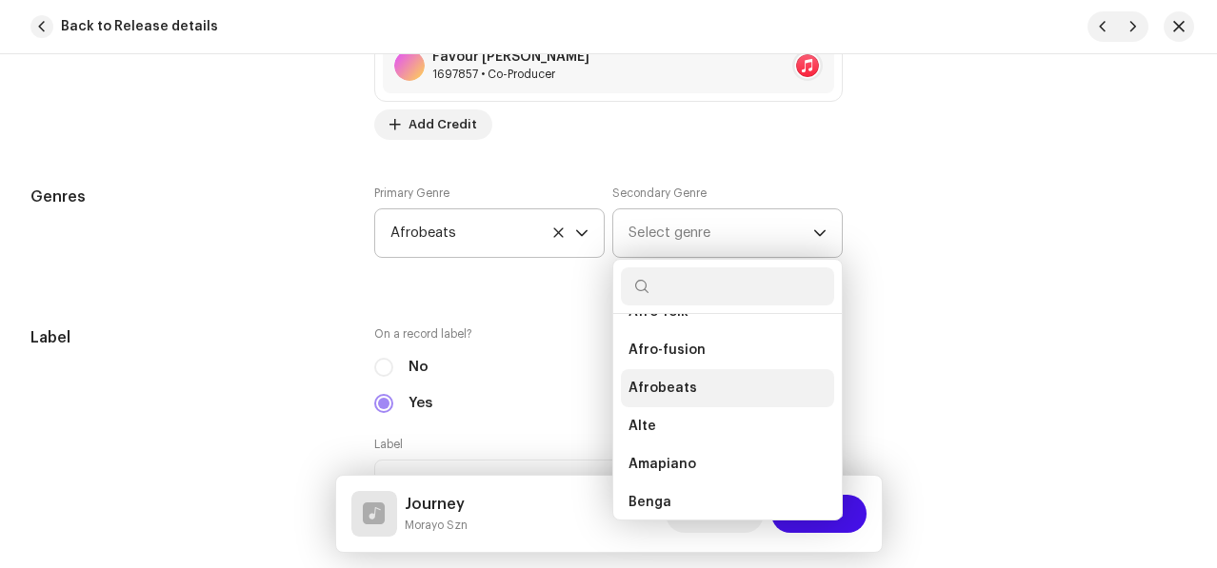
click at [649, 389] on span "Afrobeats" at bounding box center [662, 388] width 69 height 19
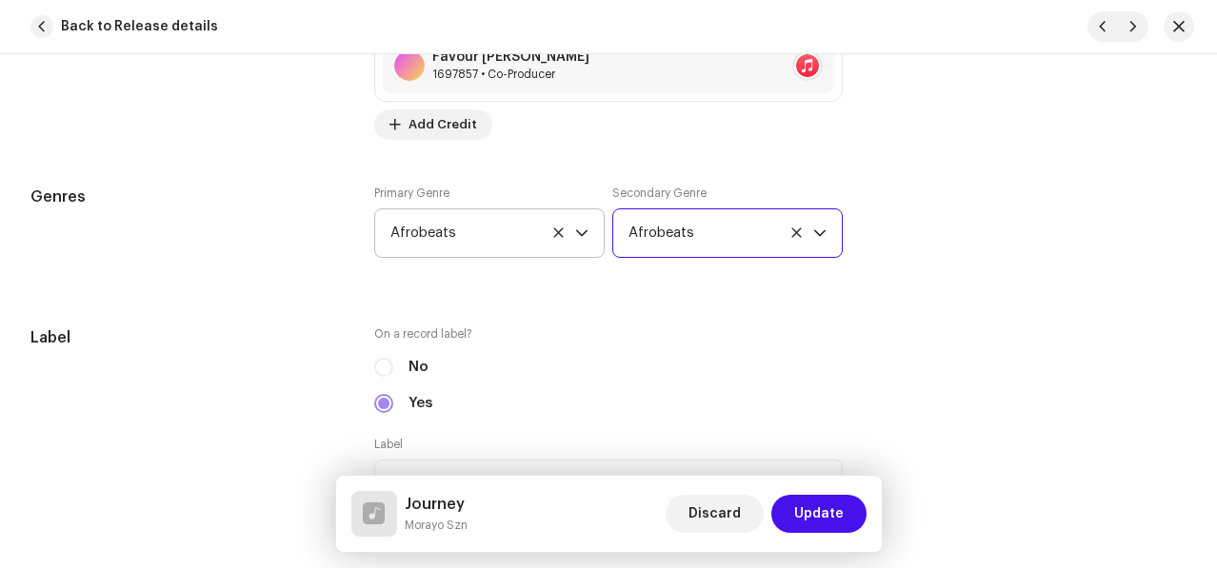
click at [672, 250] on span "Afrobeats" at bounding box center [720, 233] width 185 height 48
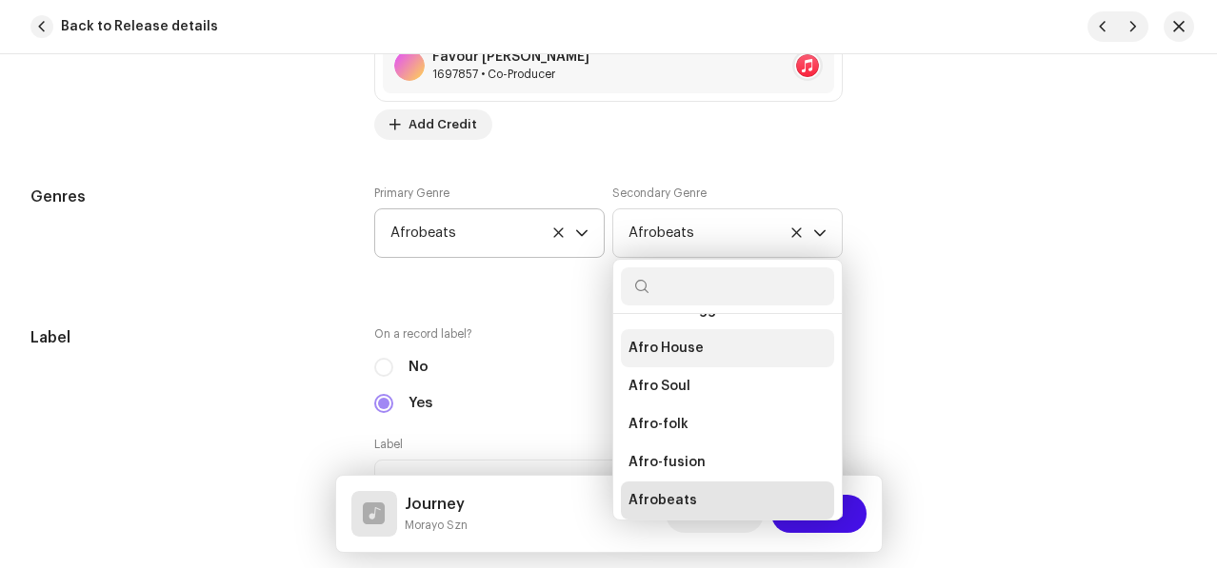
scroll to position [122, 0]
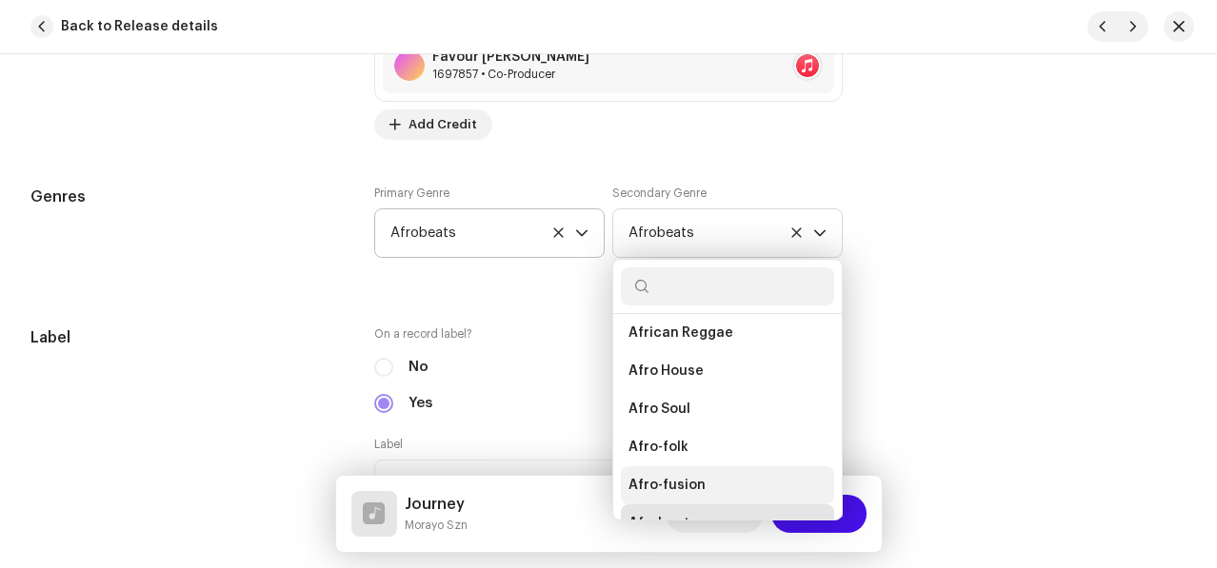
click at [656, 481] on span "Afro-fusion" at bounding box center [666, 485] width 77 height 19
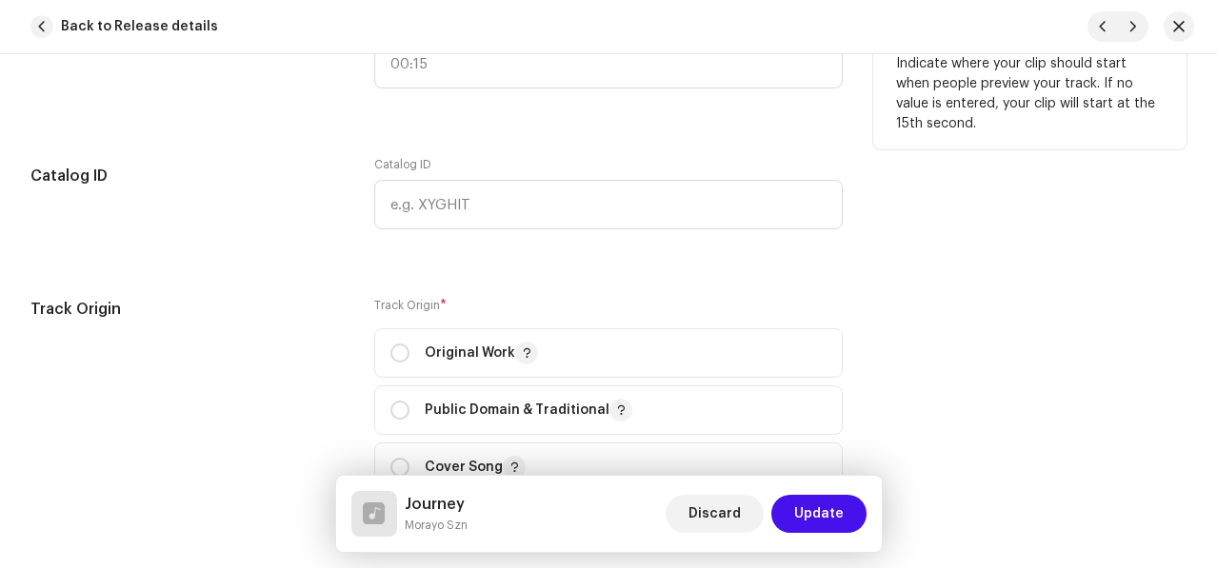
scroll to position [2321, 0]
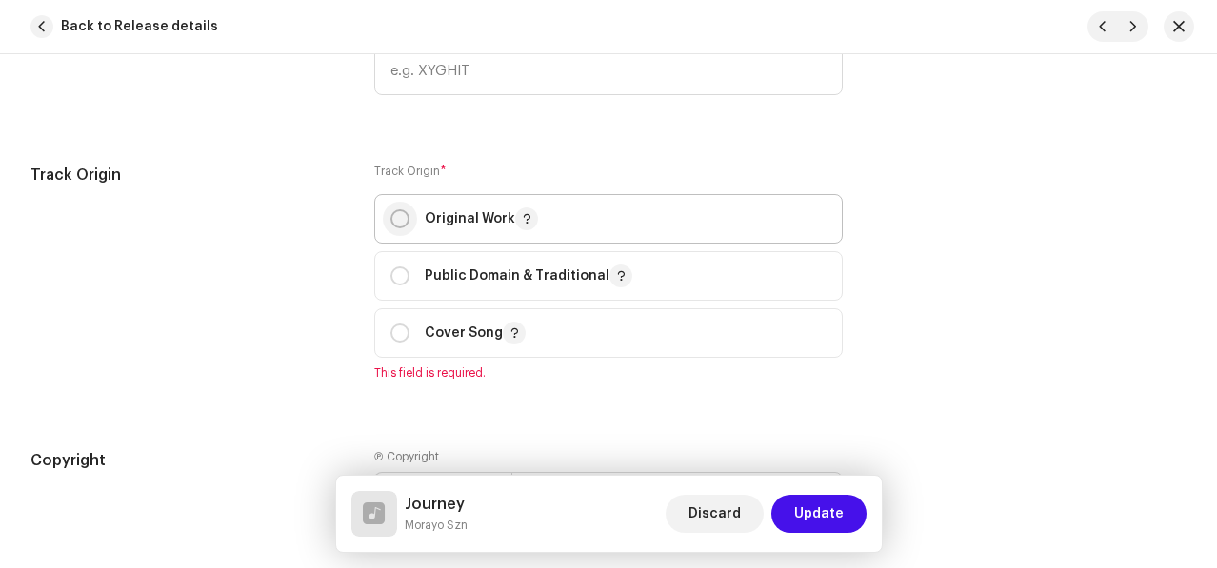
click at [399, 222] on input "radio" at bounding box center [399, 218] width 19 height 19
radio input "true"
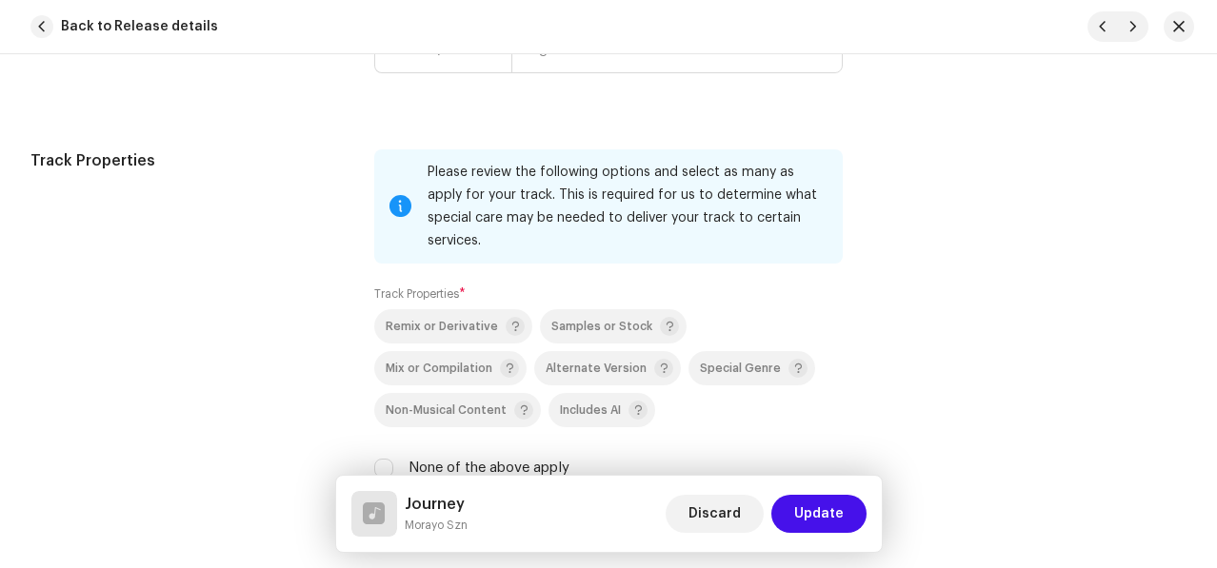
scroll to position [2693, 0]
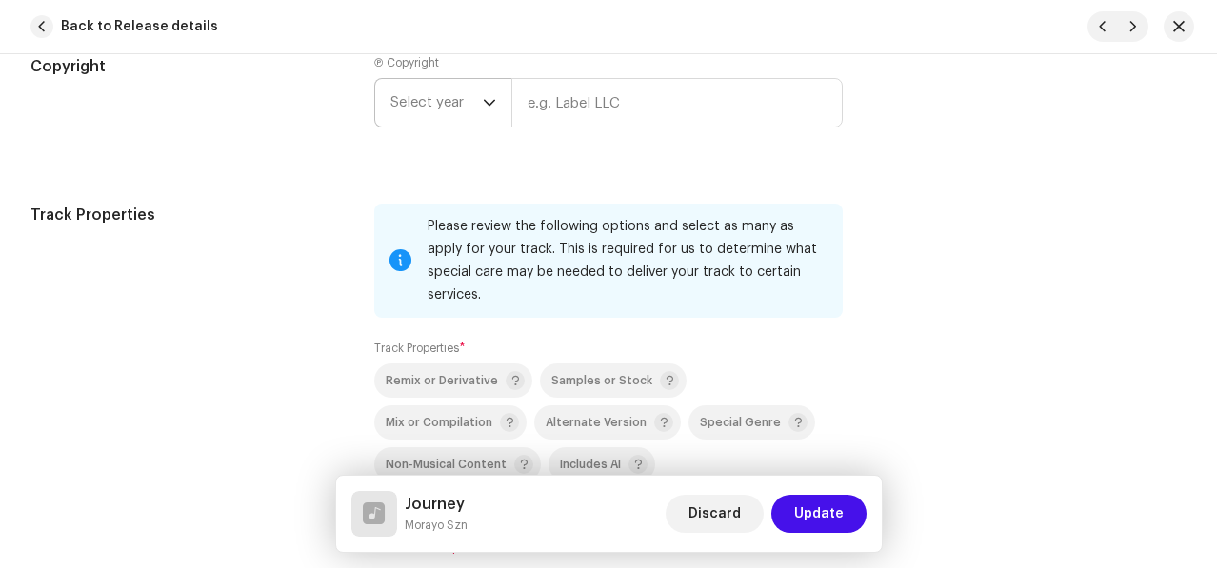
click at [427, 127] on span "Select year" at bounding box center [436, 103] width 92 height 48
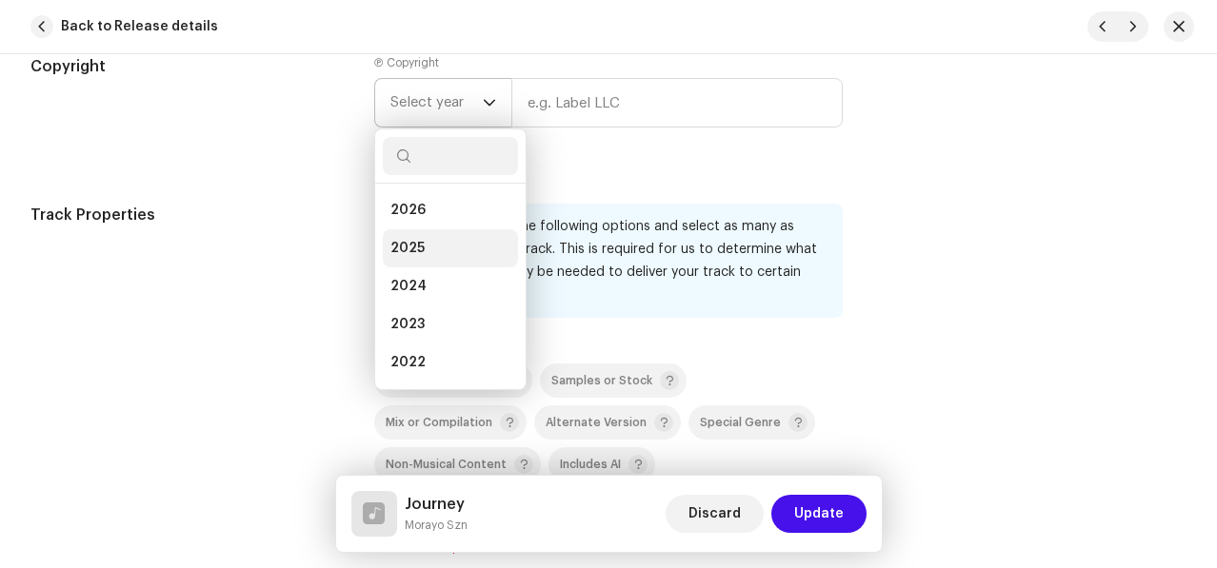
click at [409, 251] on span "2025" at bounding box center [407, 248] width 34 height 19
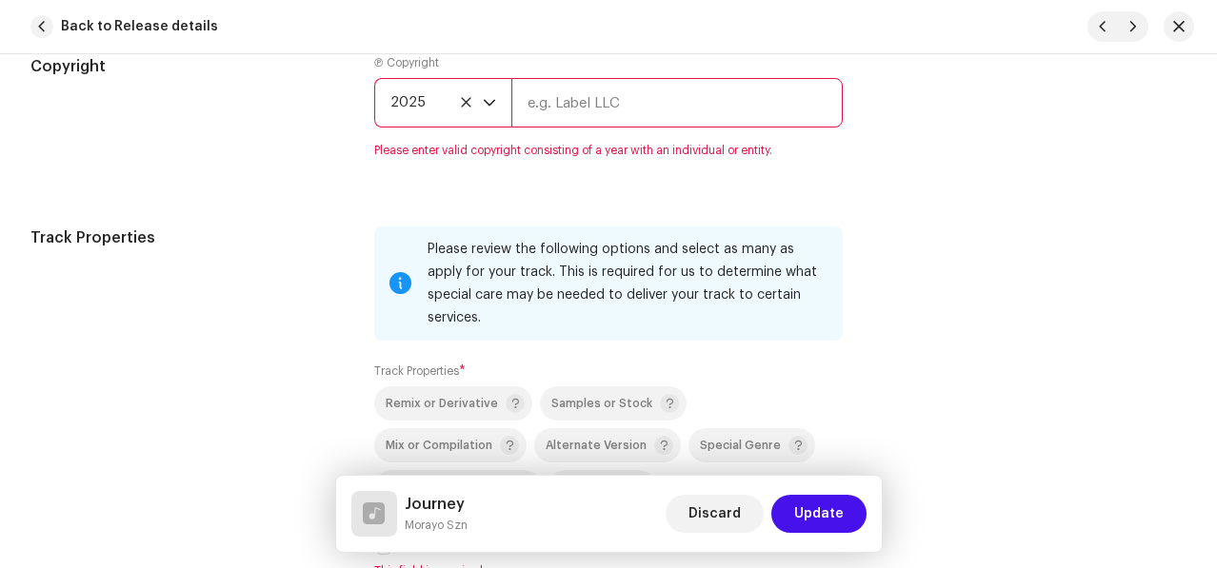
click at [633, 84] on input "text" at bounding box center [677, 103] width 332 height 50
type input "Freeme Music"
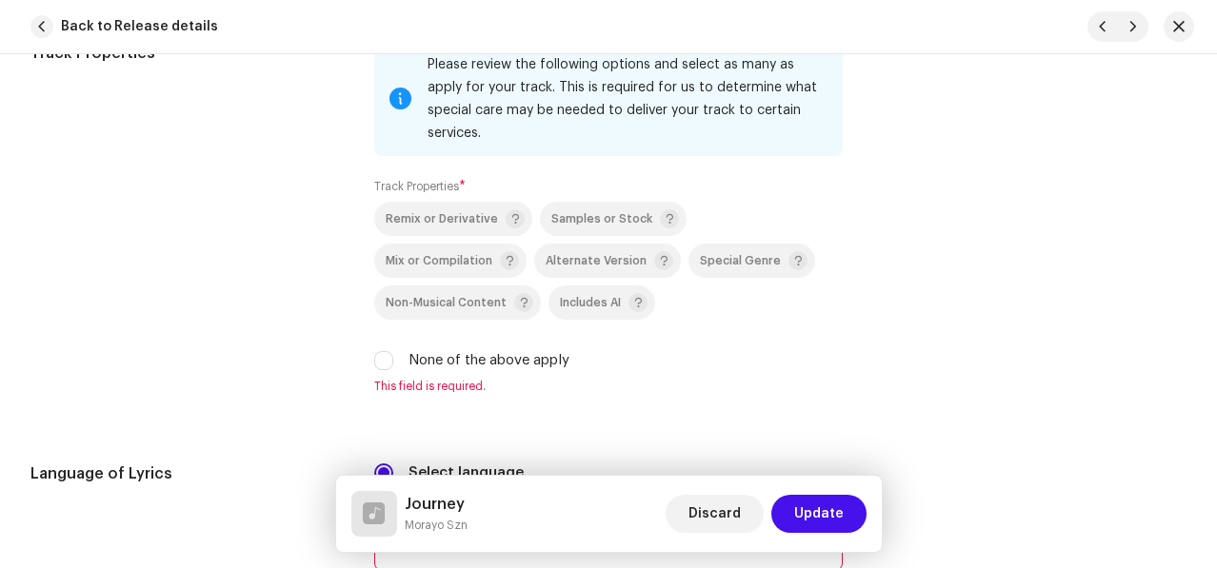
scroll to position [2968, 0]
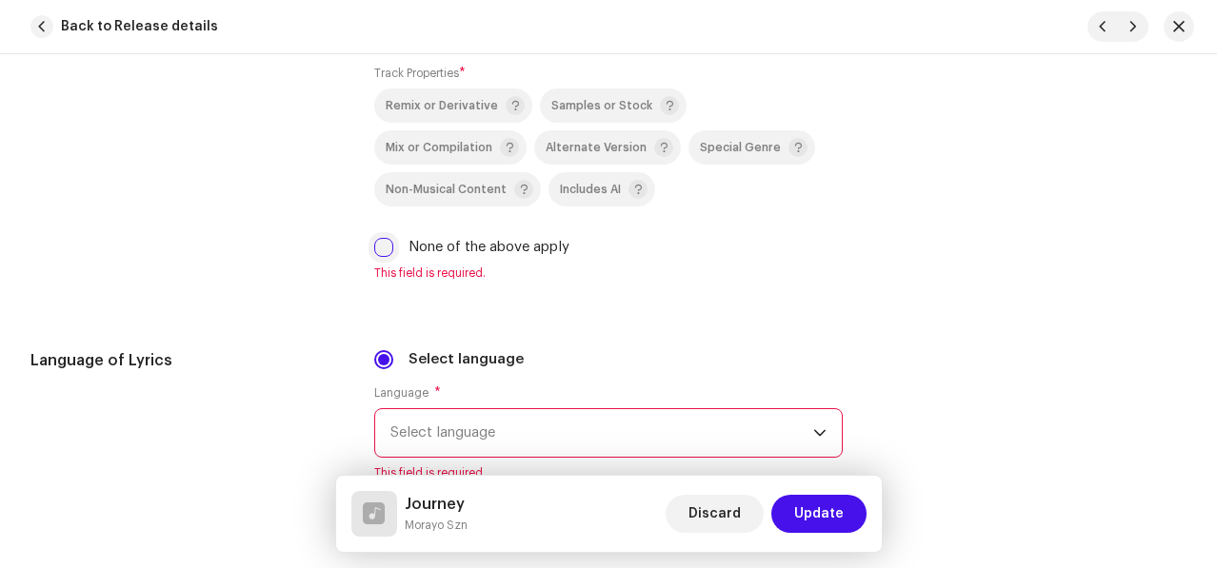
click at [379, 238] on input "None of the above apply" at bounding box center [383, 247] width 19 height 19
checkbox input "true"
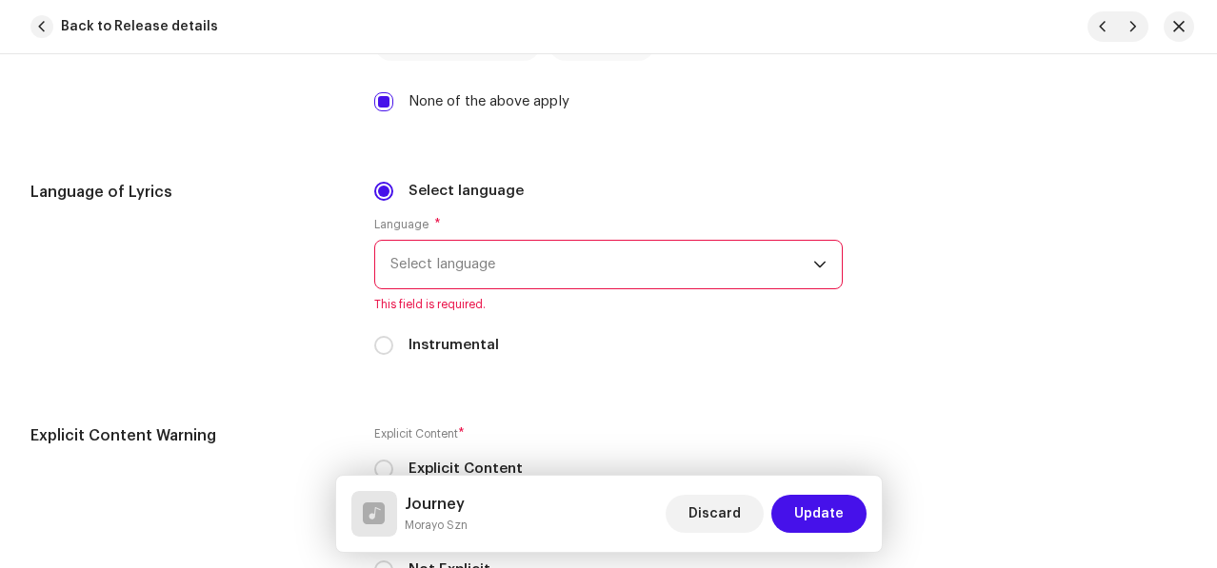
scroll to position [3128, 0]
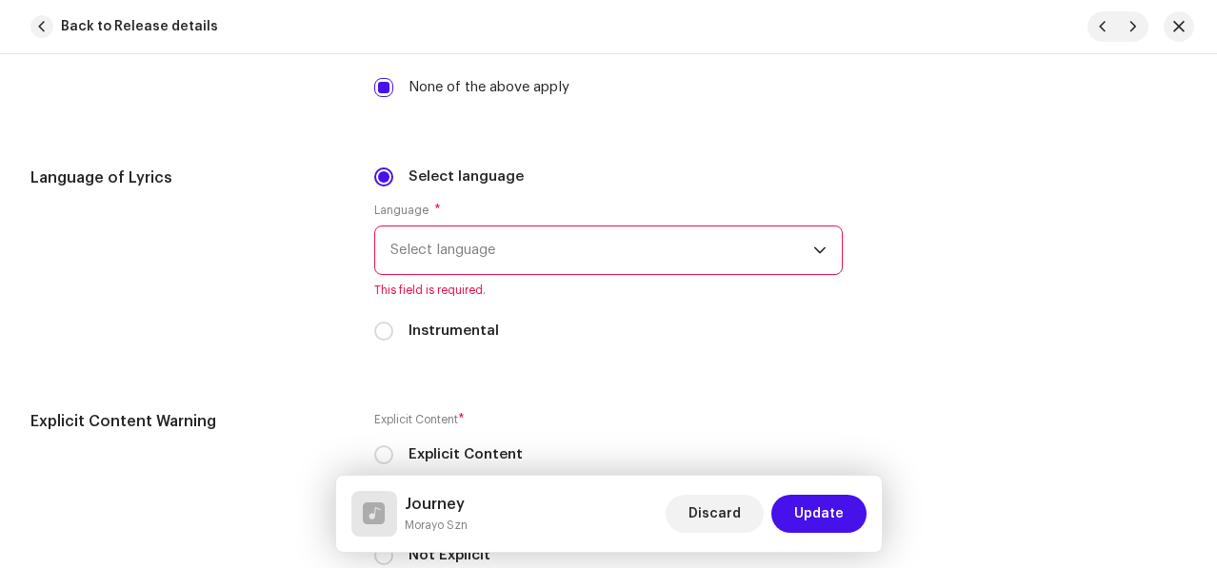
click at [452, 227] on span "Select language" at bounding box center [602, 251] width 424 height 48
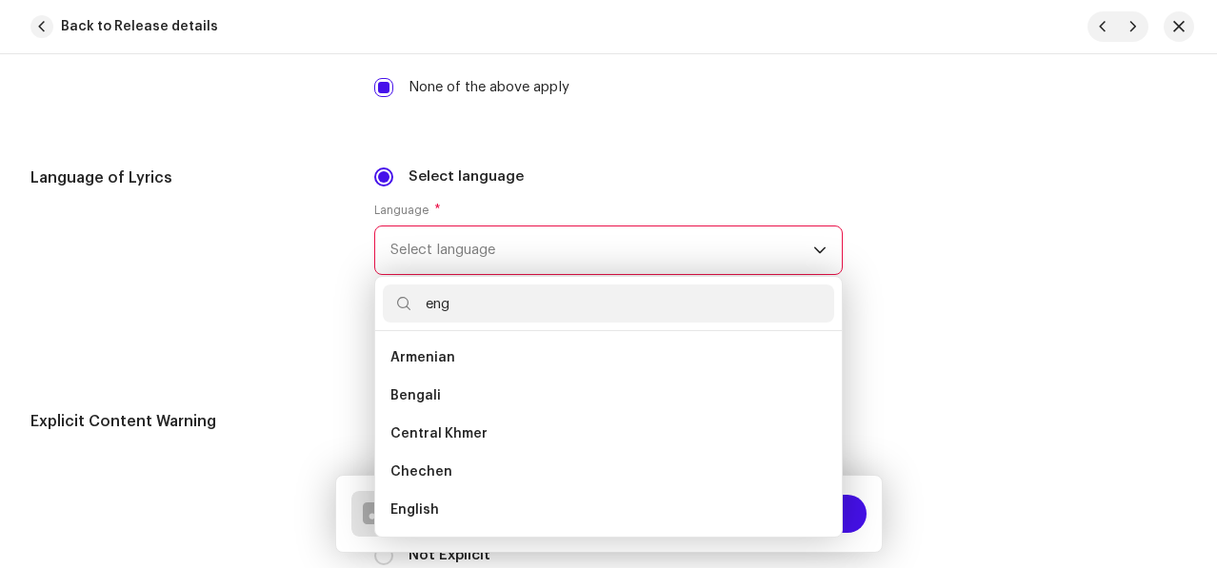
scroll to position [0, 0]
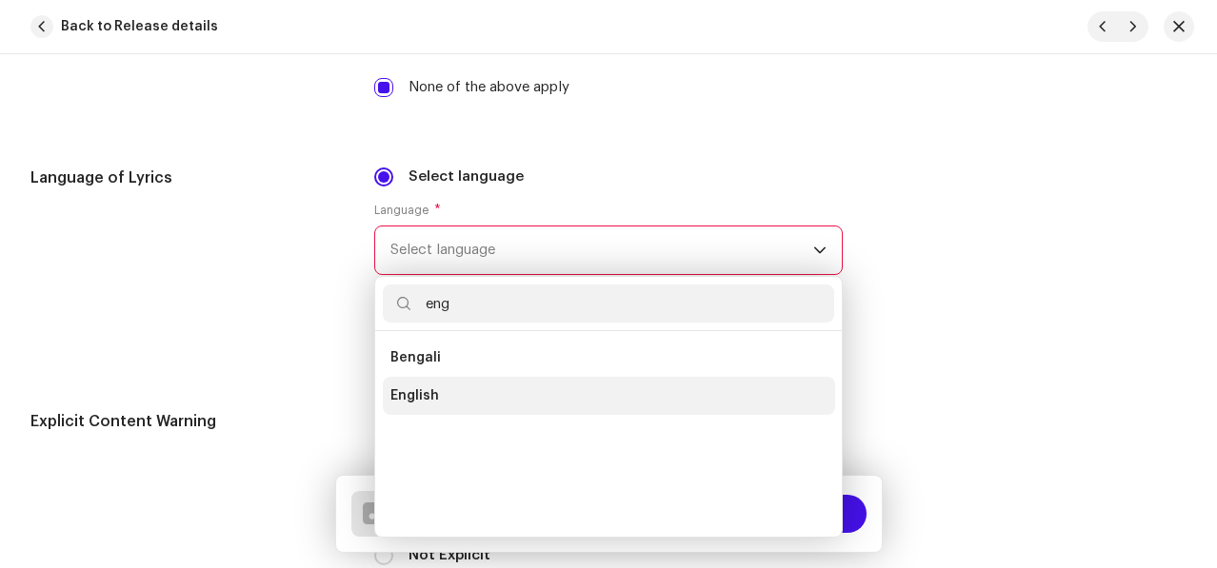
type input "eng"
click at [412, 387] on span "English" at bounding box center [414, 396] width 49 height 19
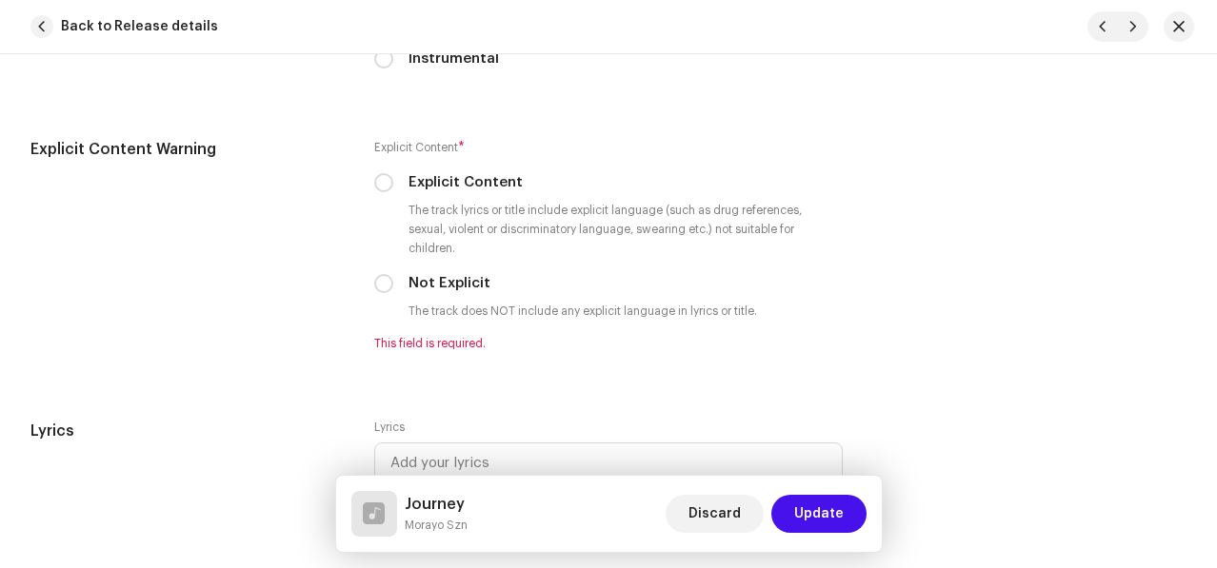
scroll to position [3401, 0]
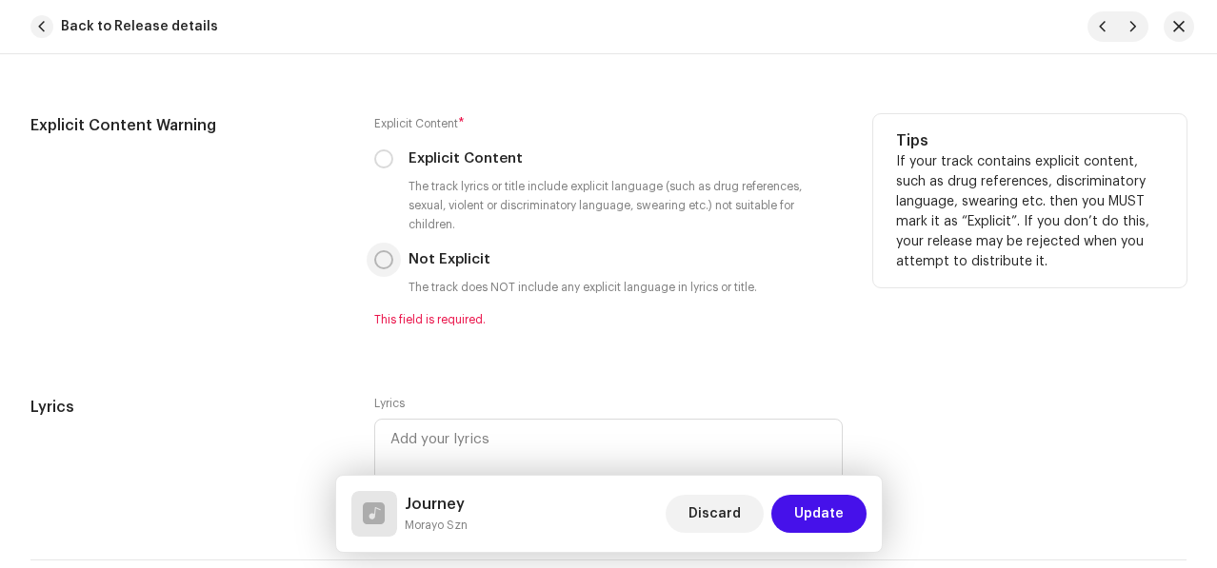
click at [386, 250] on input "Not Explicit" at bounding box center [383, 259] width 19 height 19
radio input "true"
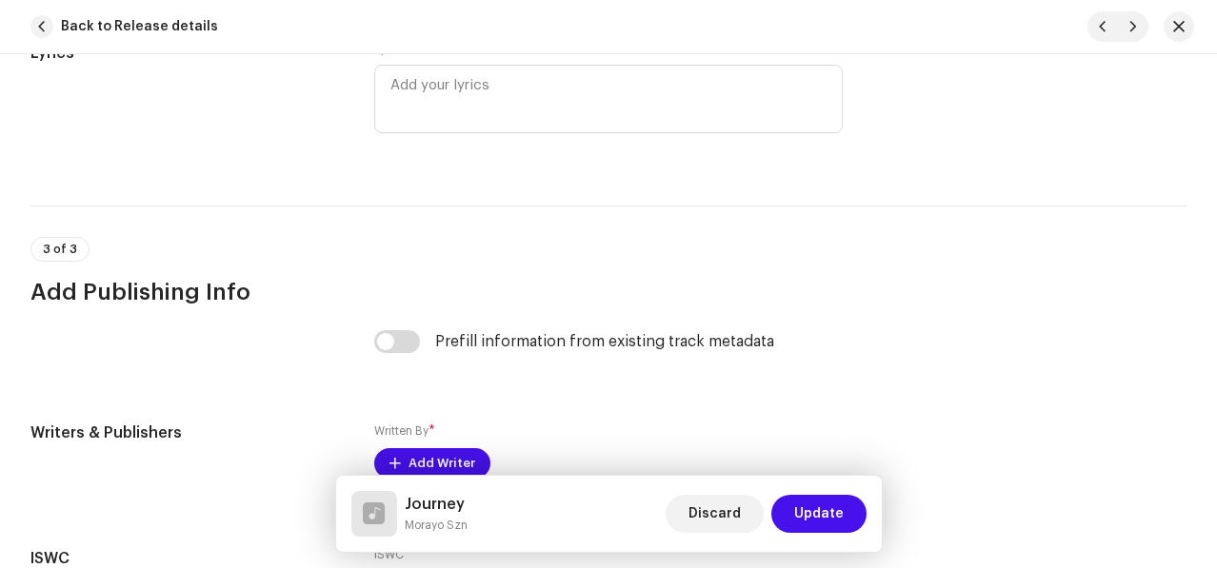
scroll to position [3960, 0]
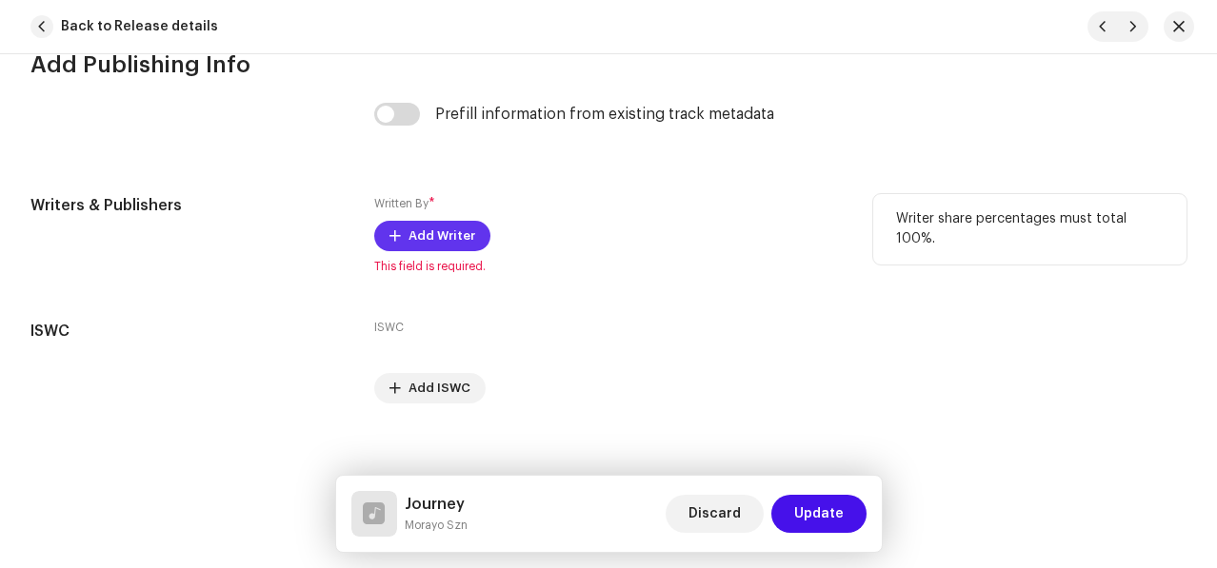
click at [420, 217] on span "Add Writer" at bounding box center [441, 236] width 67 height 38
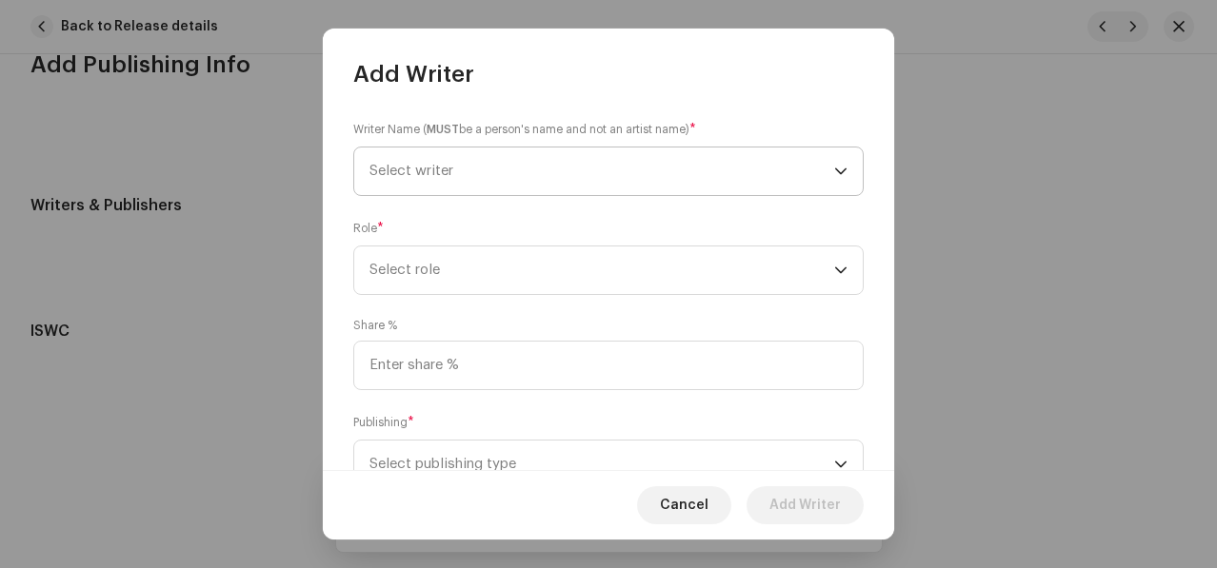
click at [449, 175] on span "Select writer" at bounding box center [411, 171] width 84 height 14
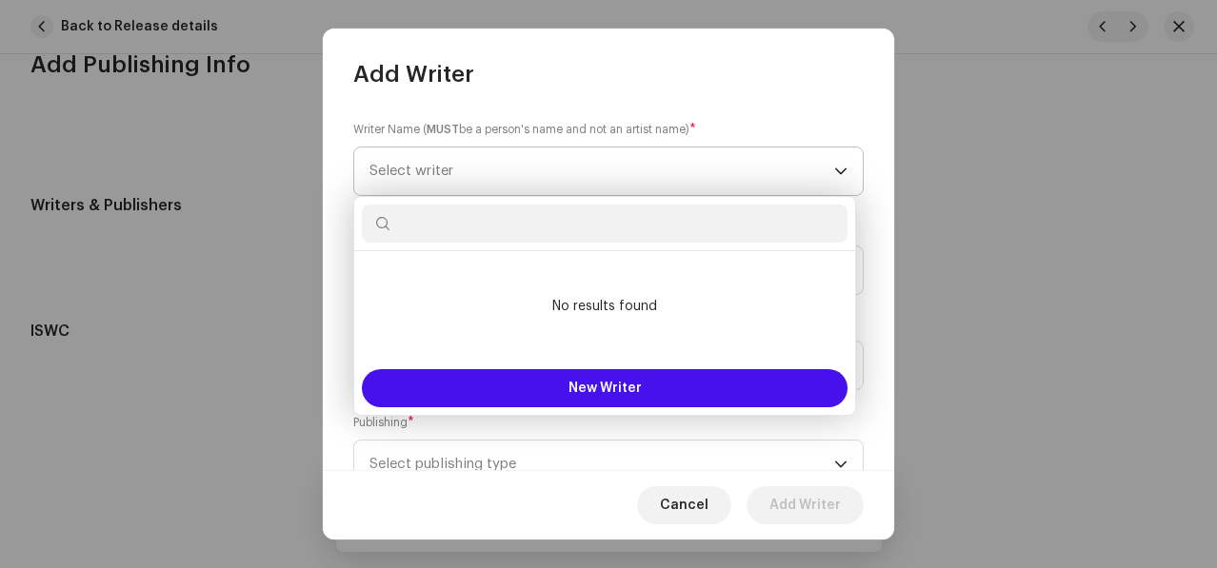
click at [449, 175] on span "Select writer" at bounding box center [411, 171] width 84 height 14
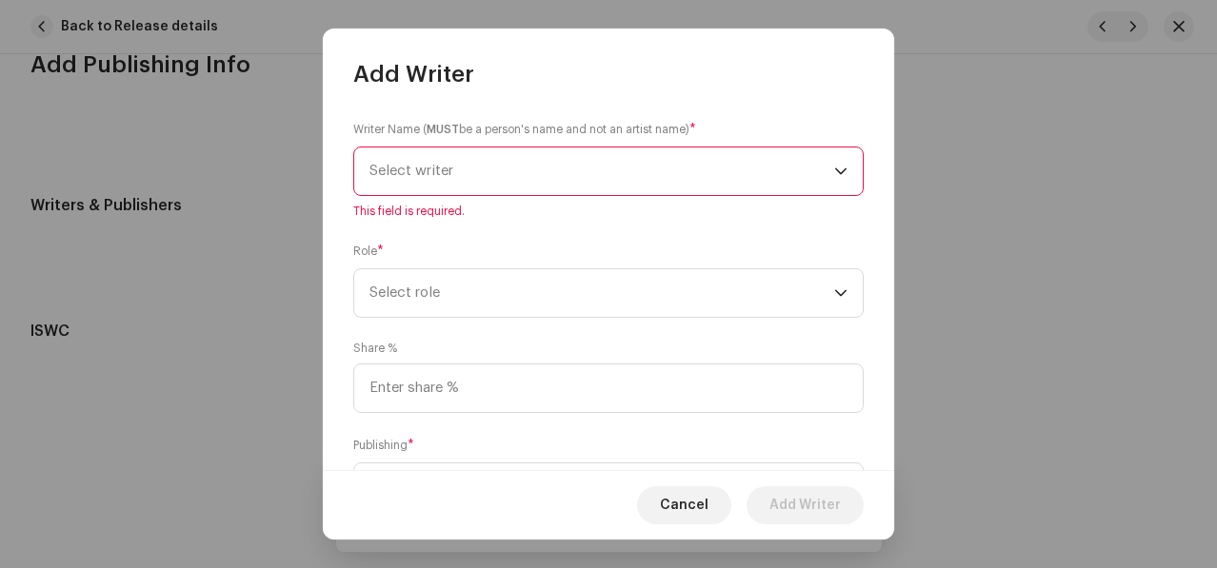
click at [451, 179] on span "Select writer" at bounding box center [601, 172] width 465 height 48
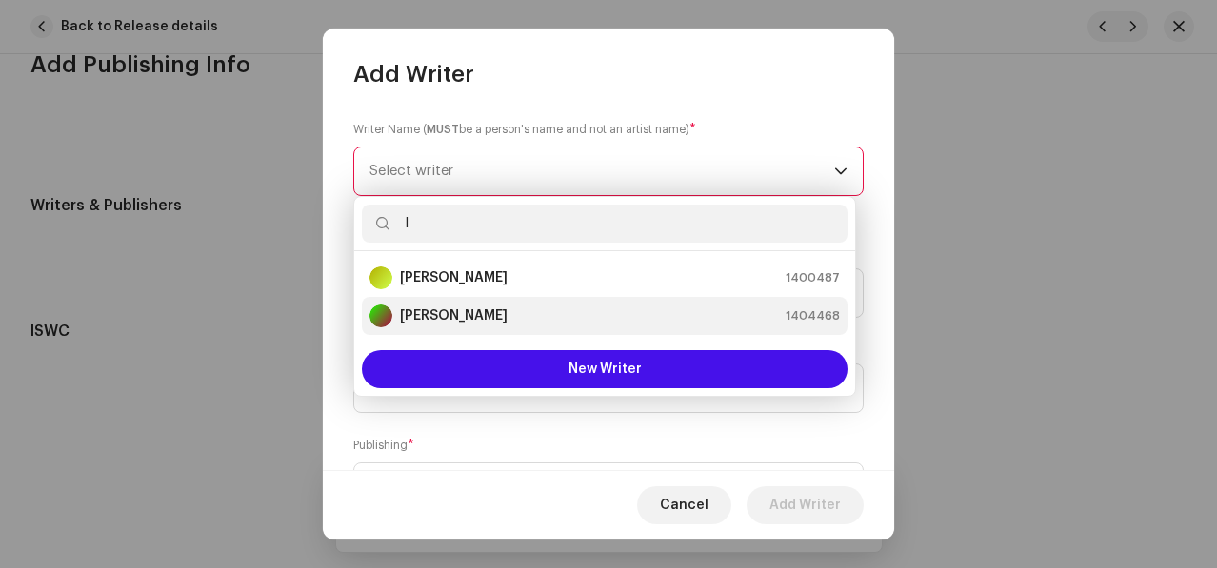
type input "l"
click at [430, 322] on strong "[PERSON_NAME]" at bounding box center [454, 316] width 108 height 19
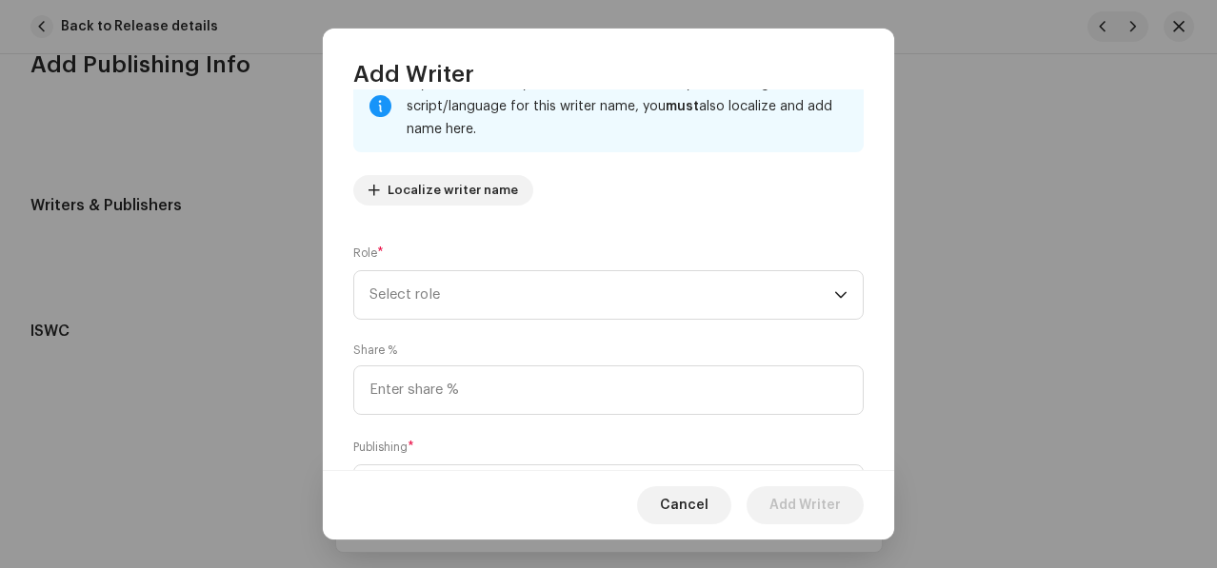
scroll to position [188, 0]
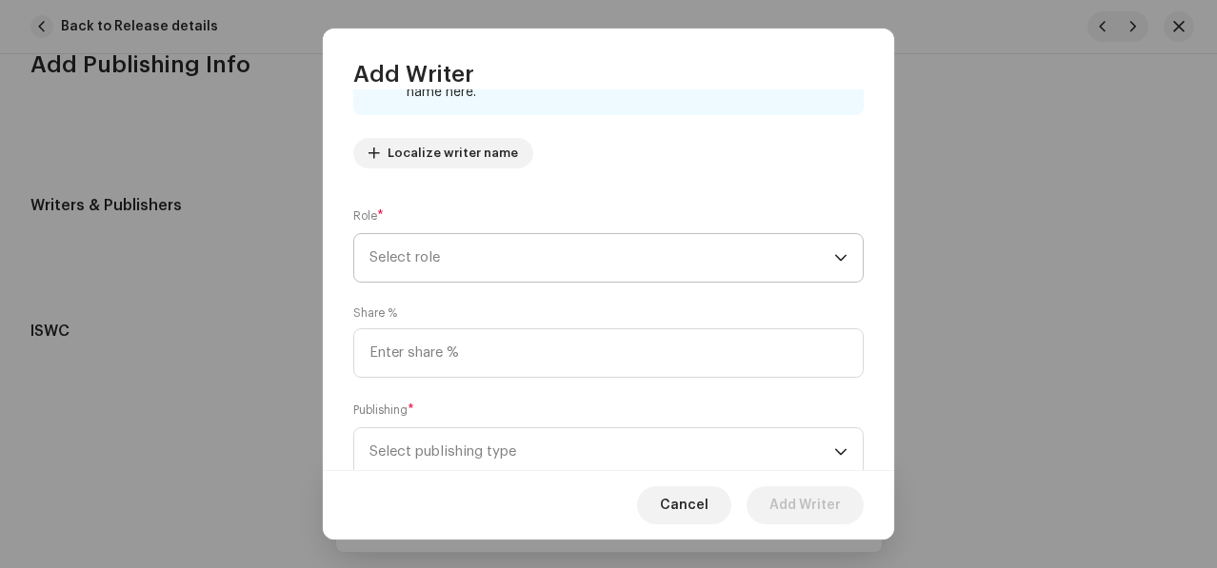
click at [453, 273] on span "Select role" at bounding box center [601, 258] width 465 height 48
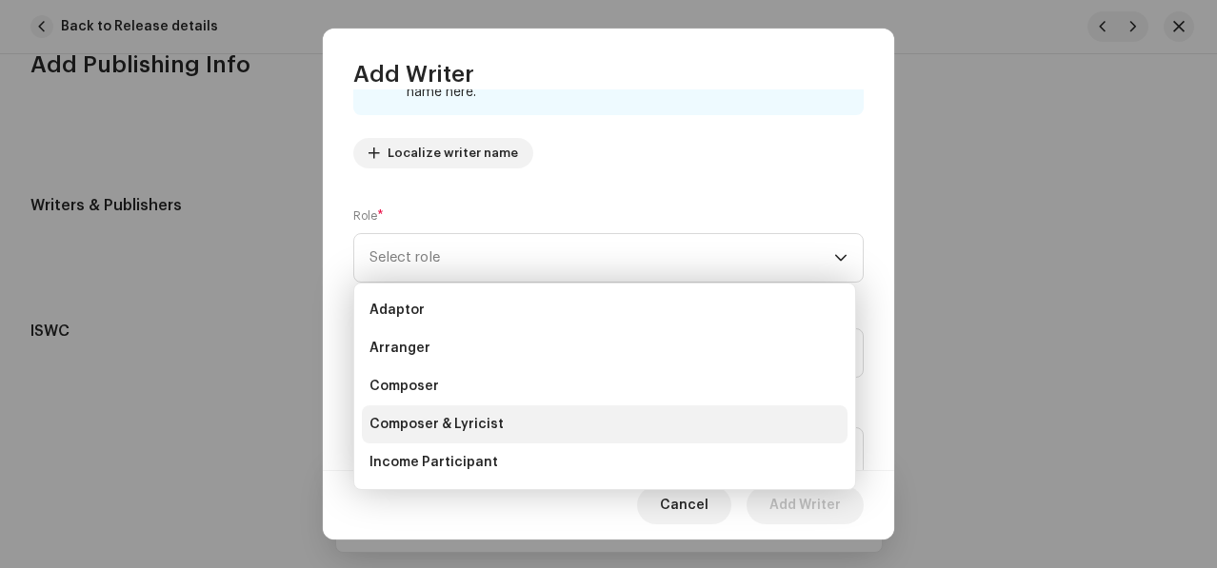
click at [420, 424] on span "Composer & Lyricist" at bounding box center [436, 424] width 134 height 19
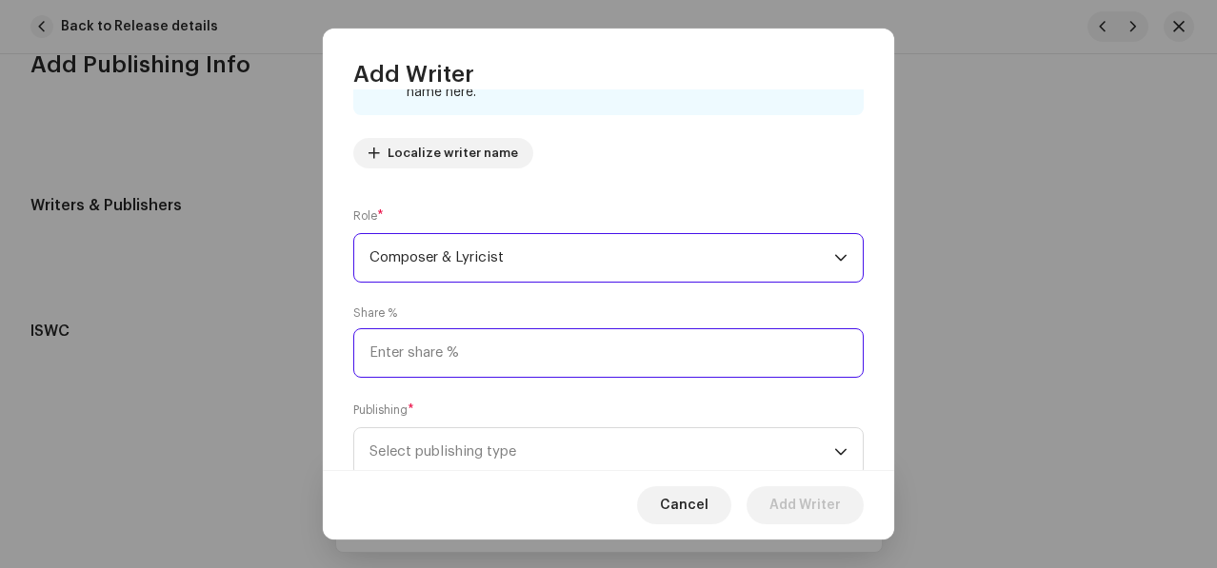
click at [428, 345] on input at bounding box center [608, 354] width 510 height 50
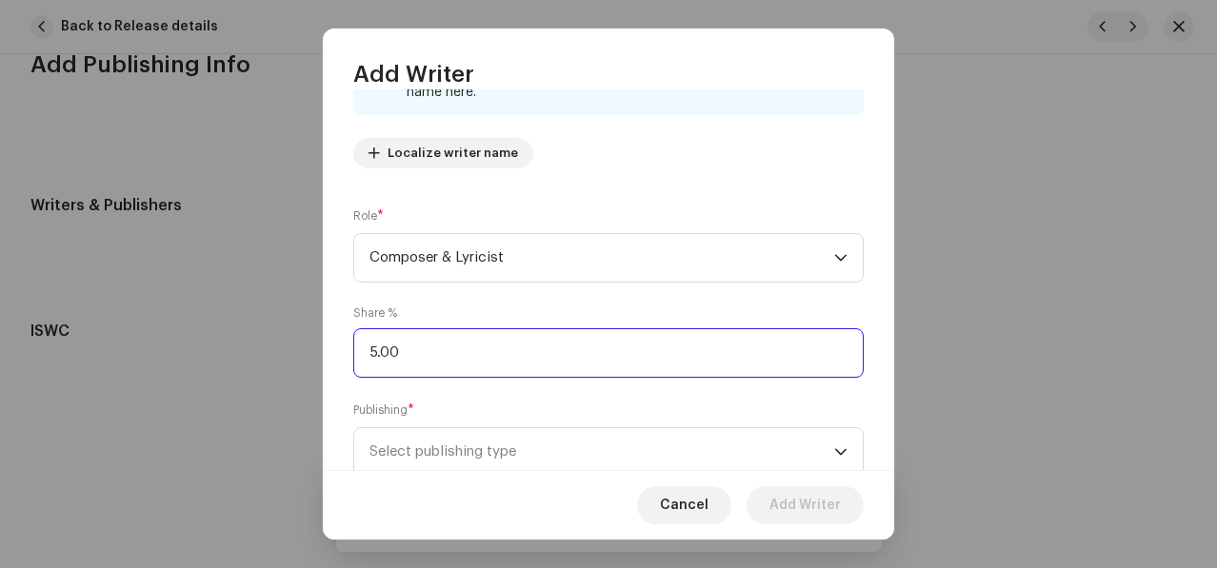
type input "50.00"
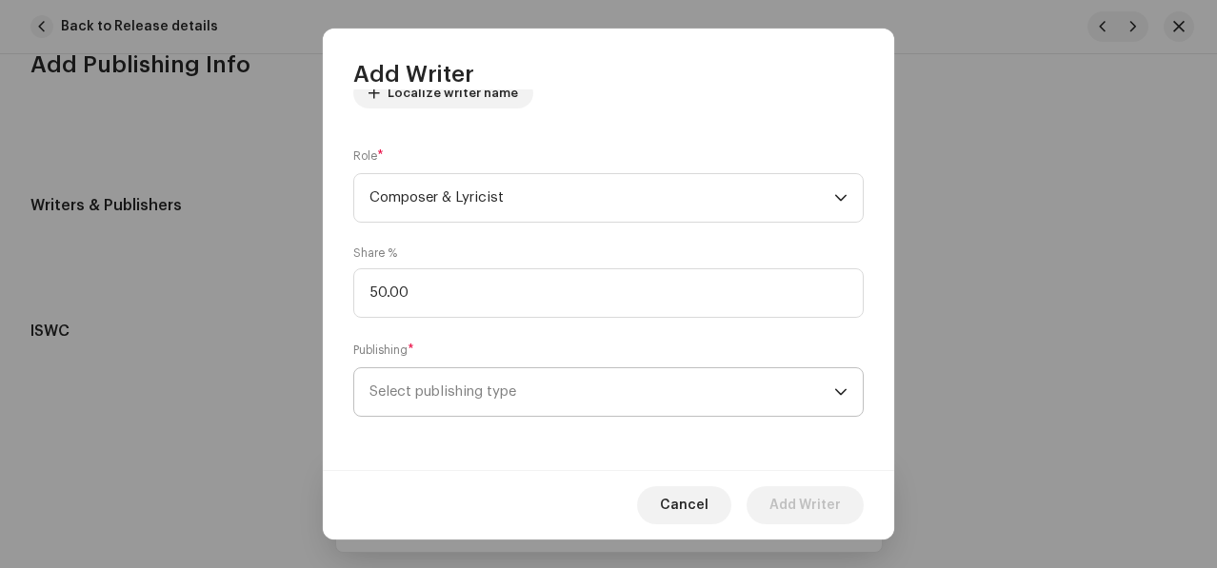
click at [440, 382] on span "Select publishing type" at bounding box center [601, 392] width 465 height 48
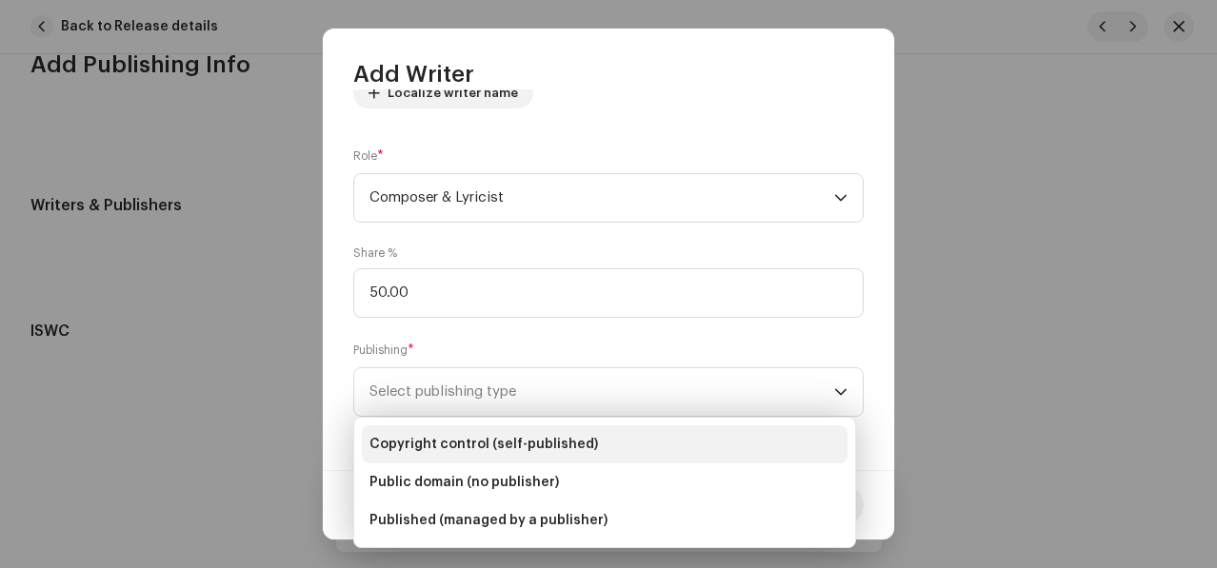
click at [405, 445] on span "Copyright control (self-published)" at bounding box center [483, 444] width 229 height 19
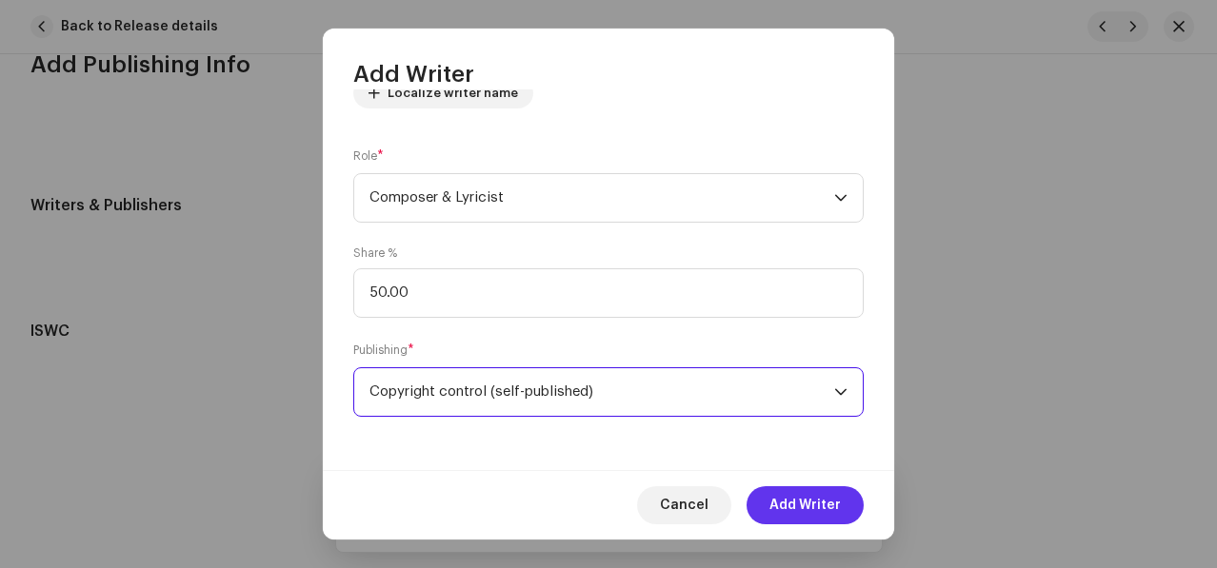
click at [771, 509] on span "Add Writer" at bounding box center [804, 506] width 71 height 38
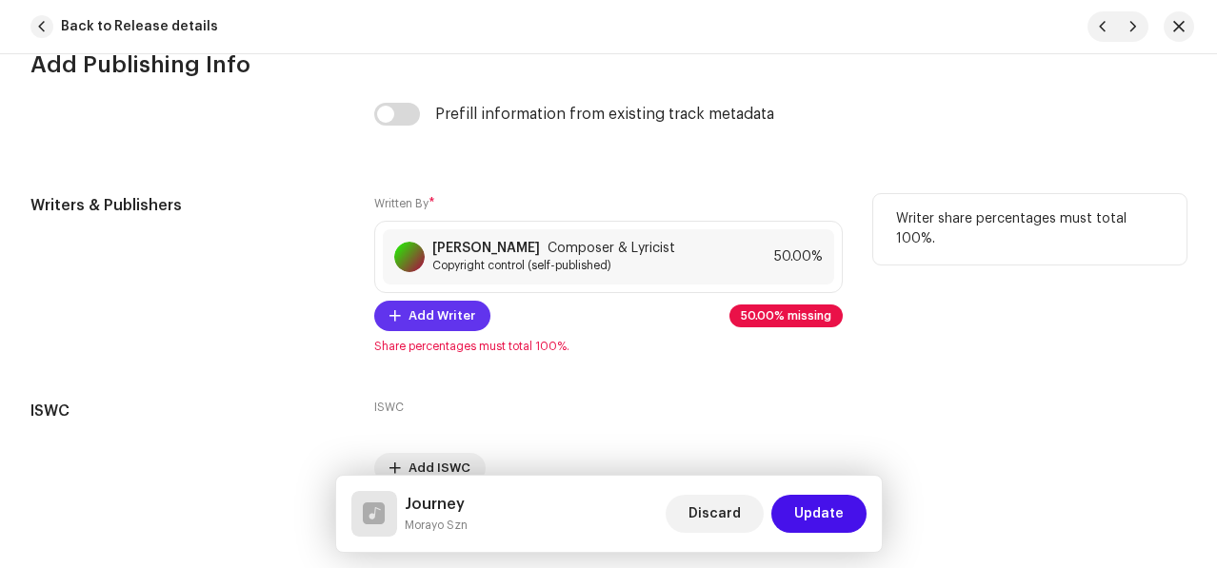
click at [445, 306] on span "Add Writer" at bounding box center [441, 316] width 67 height 38
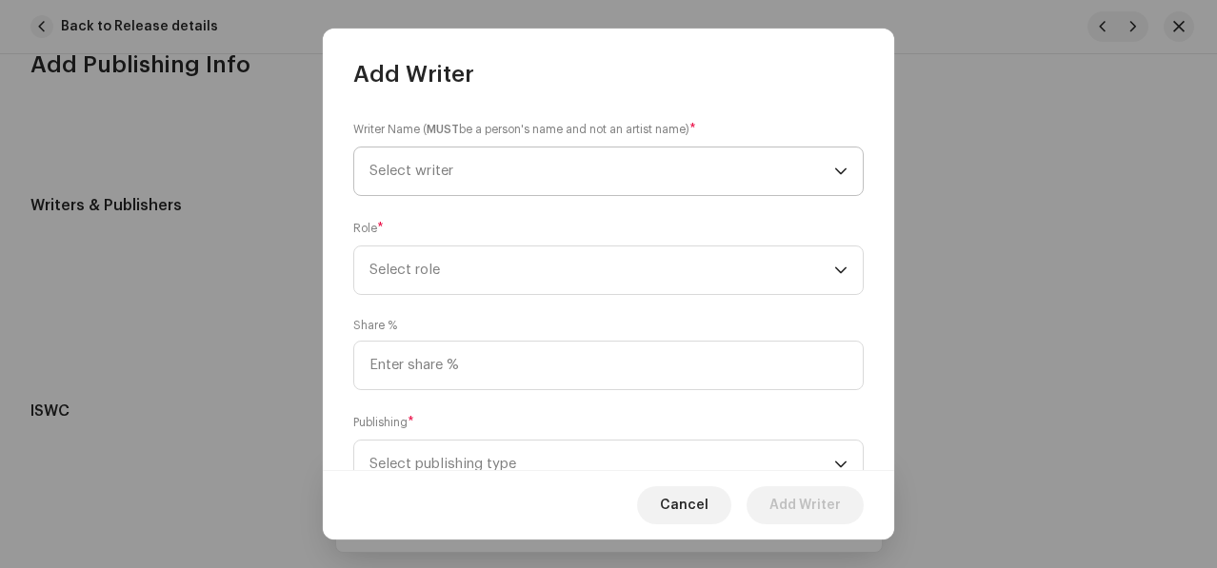
click at [481, 163] on span "Select writer" at bounding box center [601, 172] width 465 height 48
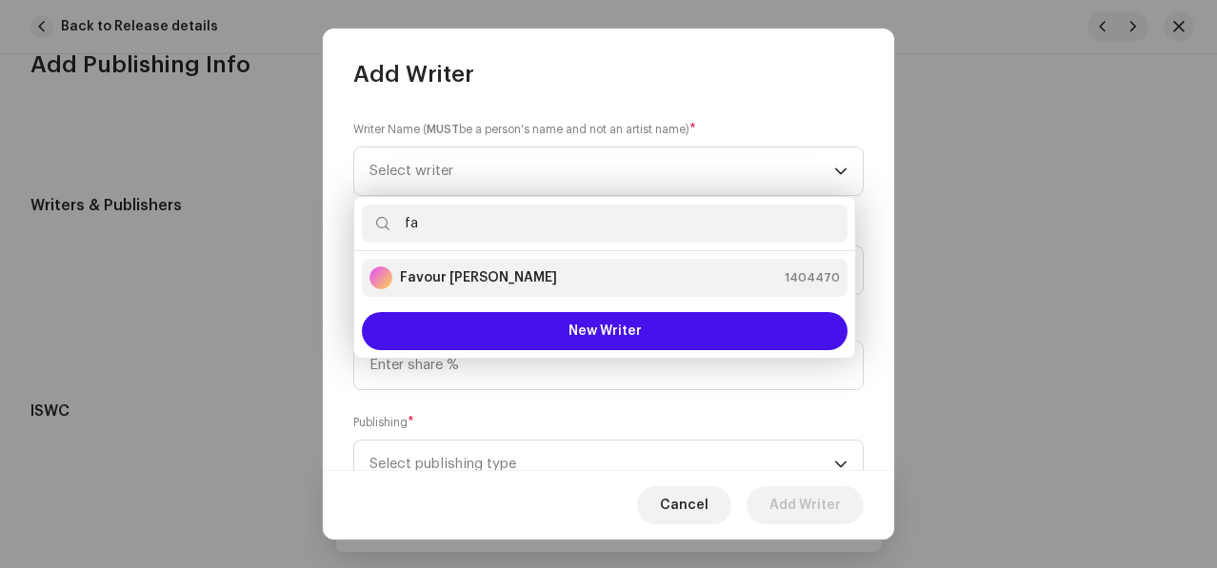
type input "fa"
click at [480, 270] on strong "Favour [PERSON_NAME]" at bounding box center [478, 278] width 157 height 19
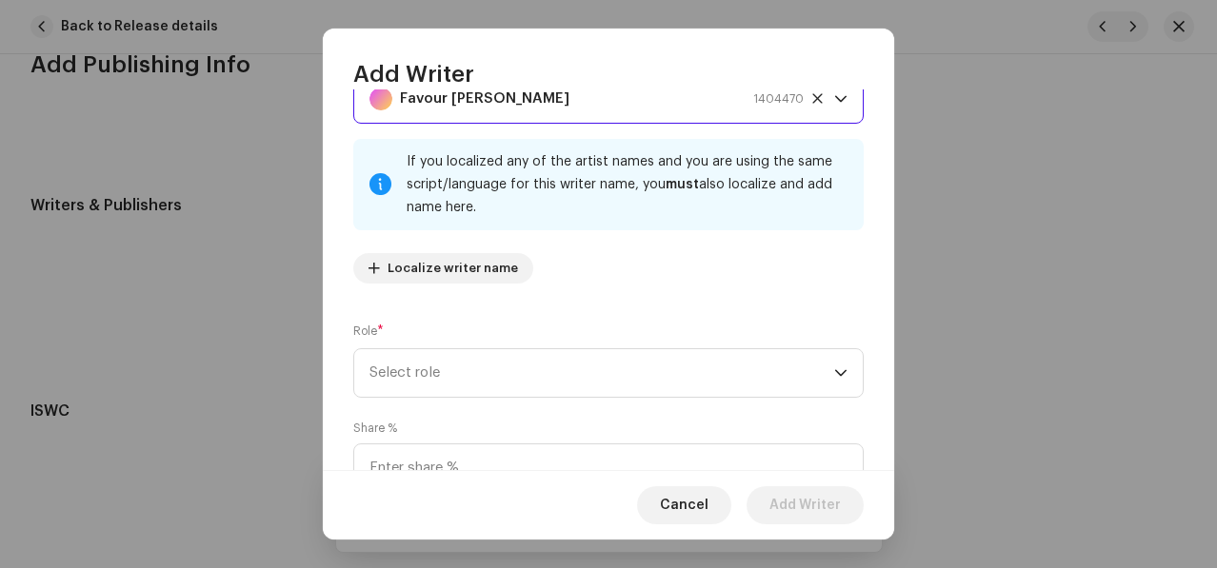
scroll to position [182, 0]
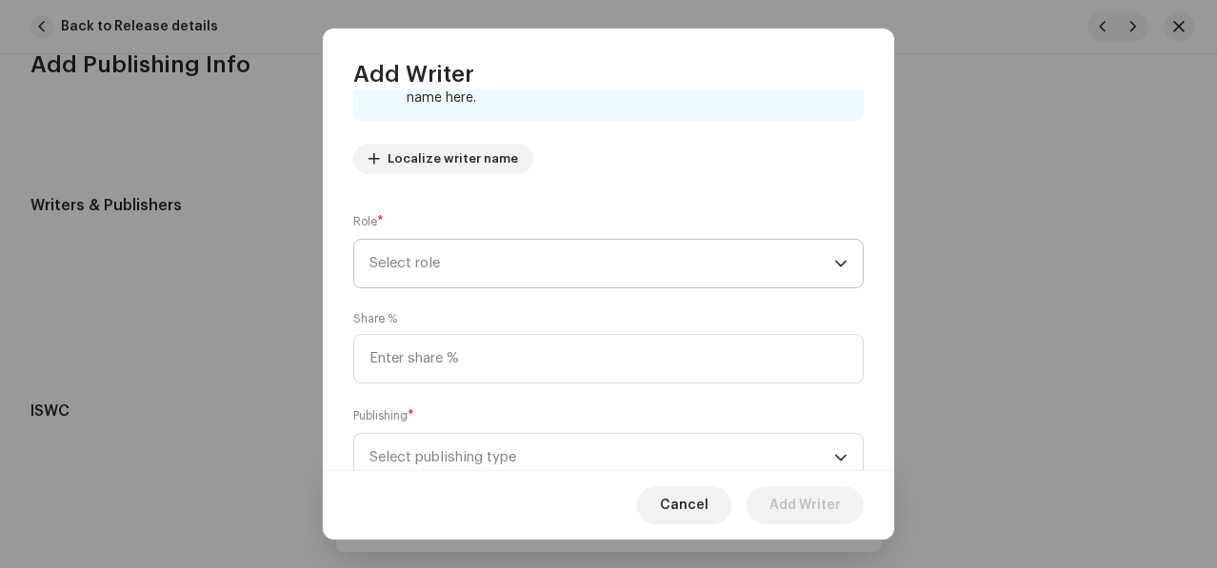
click at [554, 264] on span "Select role" at bounding box center [601, 264] width 465 height 48
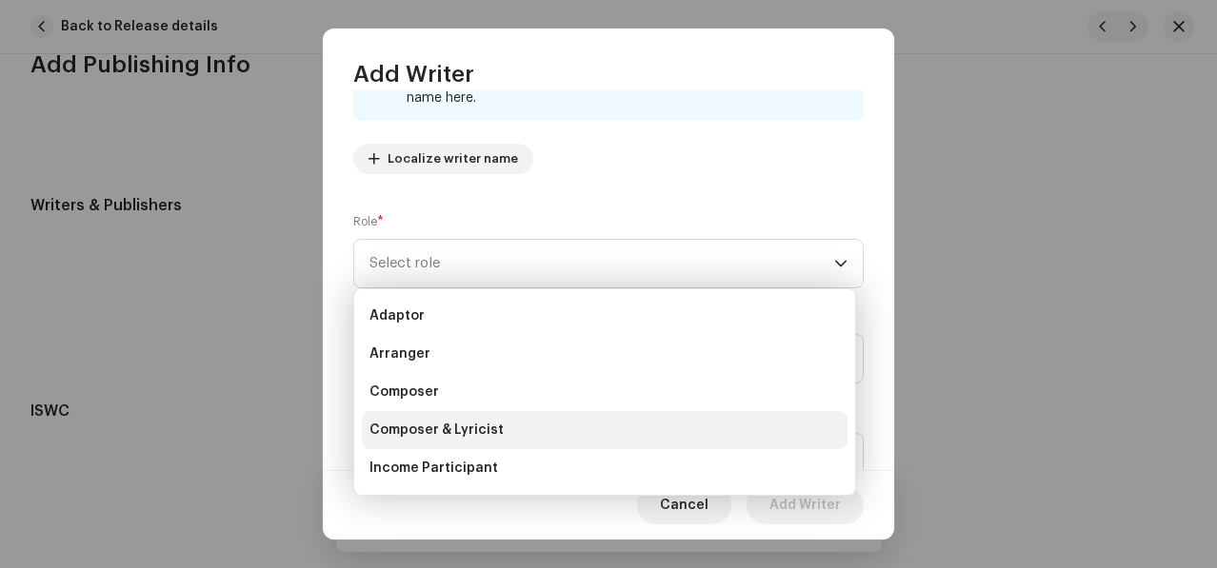
click at [421, 421] on span "Composer & Lyricist" at bounding box center [436, 430] width 134 height 19
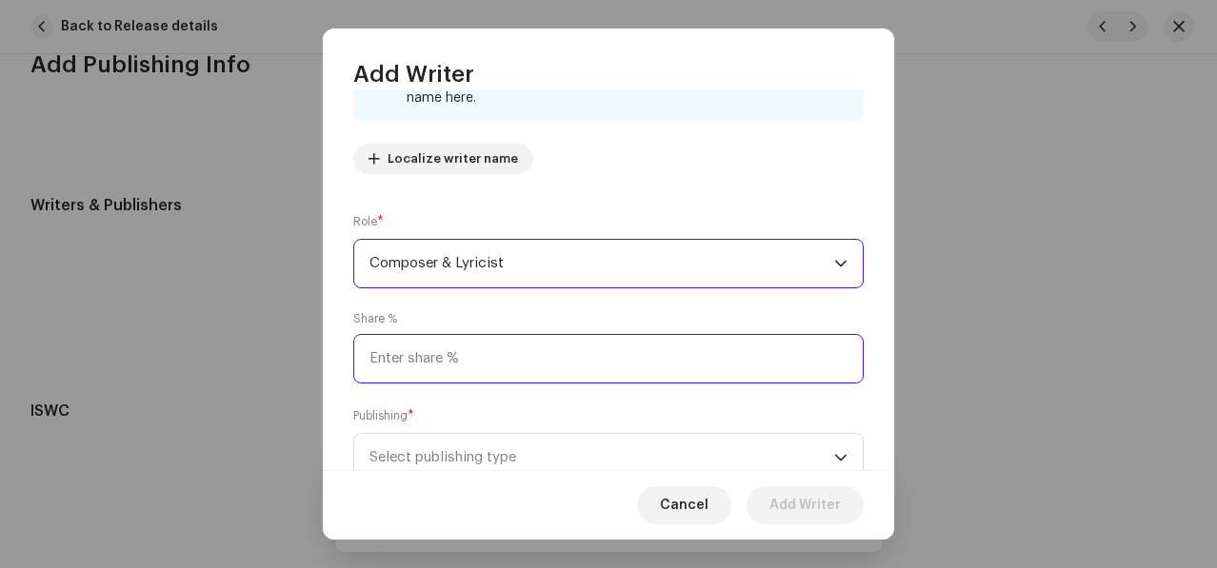
click at [447, 339] on input at bounding box center [608, 359] width 510 height 50
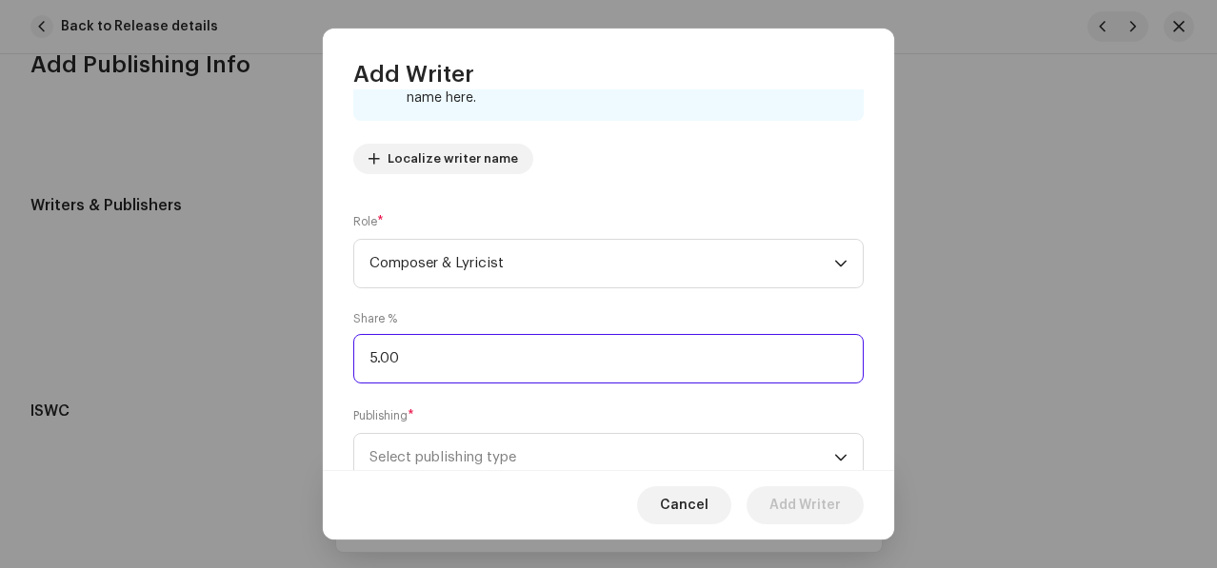
type input "50.00"
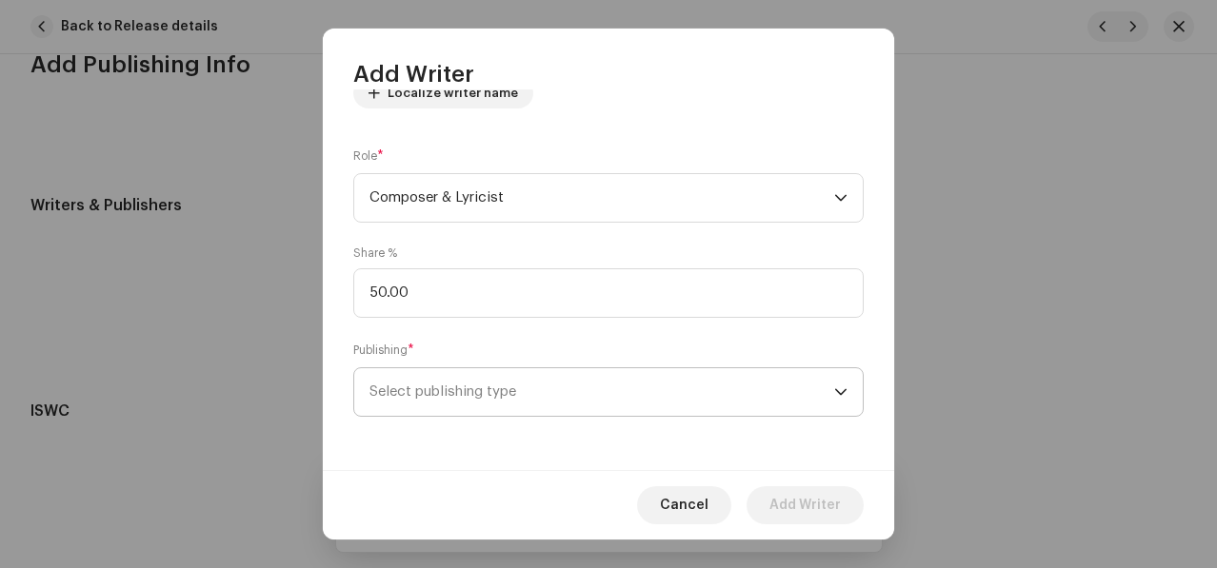
click at [448, 388] on span "Select publishing type" at bounding box center [601, 392] width 465 height 48
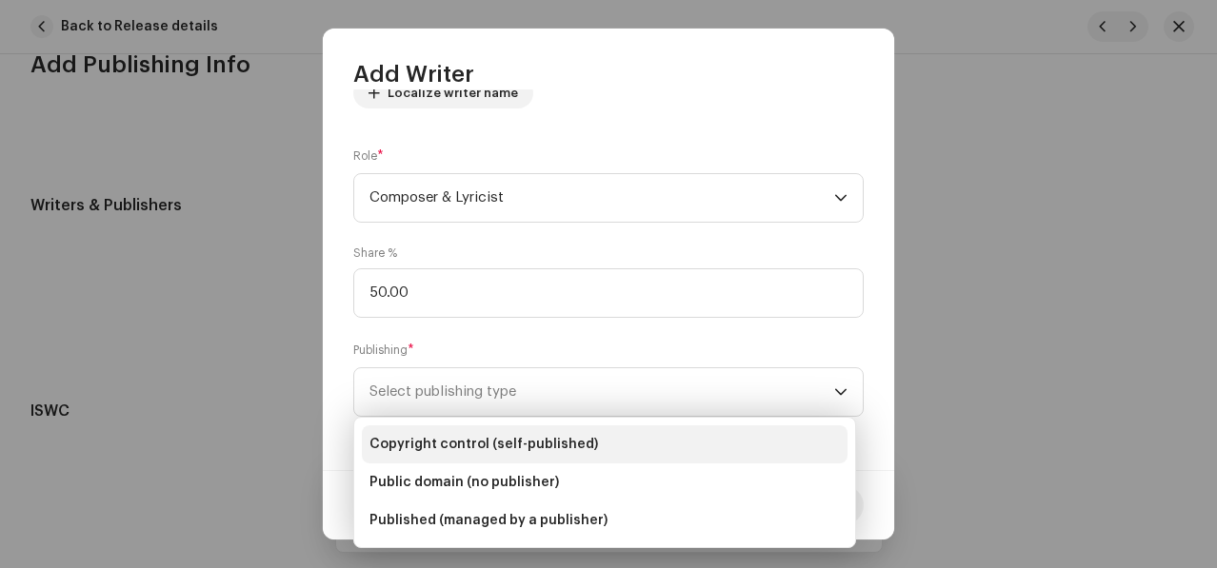
click at [406, 447] on span "Copyright control (self-published)" at bounding box center [483, 444] width 229 height 19
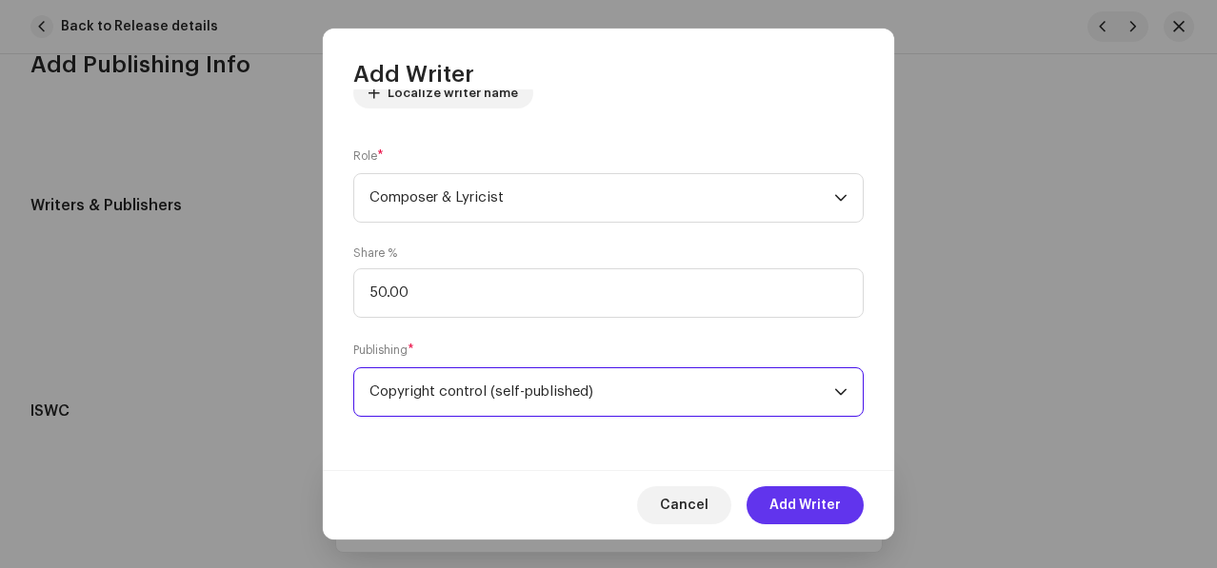
click at [788, 507] on span "Add Writer" at bounding box center [804, 506] width 71 height 38
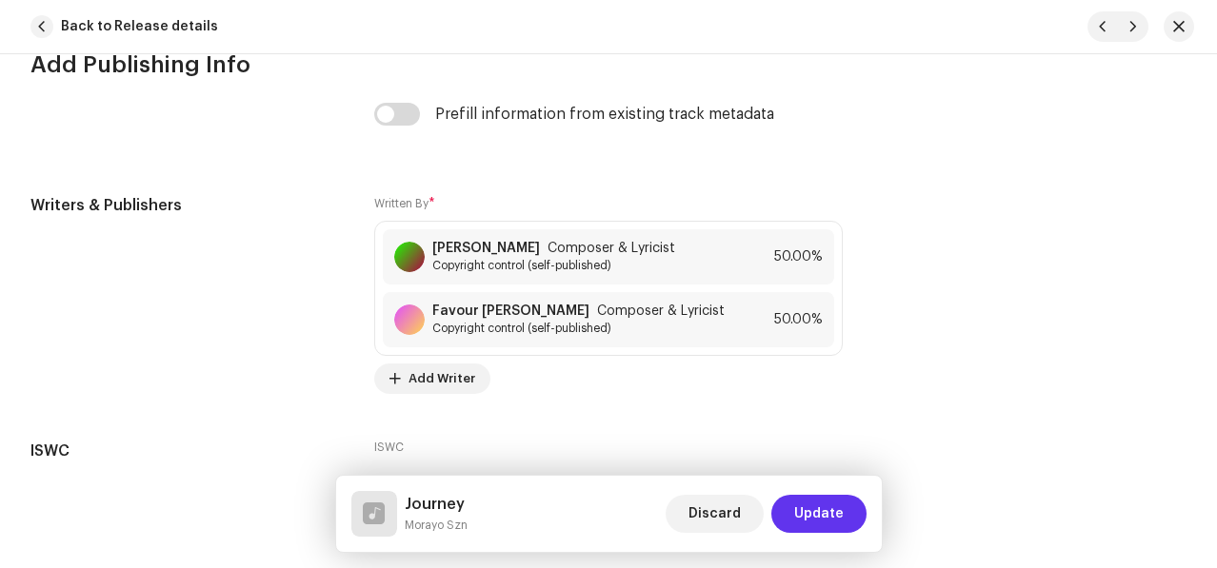
click at [816, 513] on span "Update" at bounding box center [819, 514] width 50 height 38
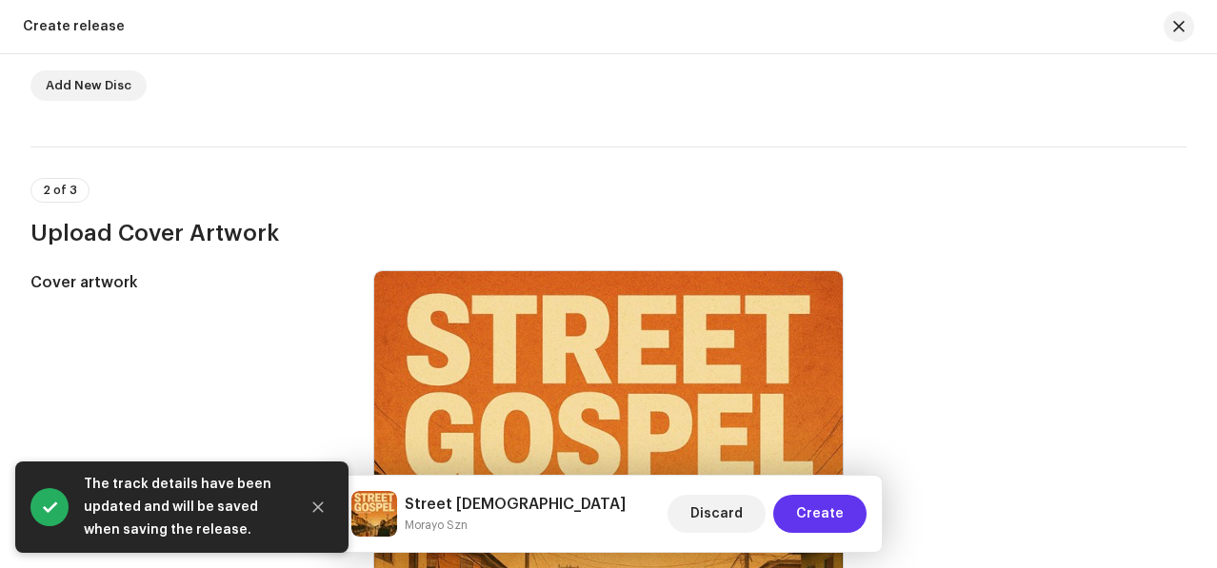
scroll to position [745, 0]
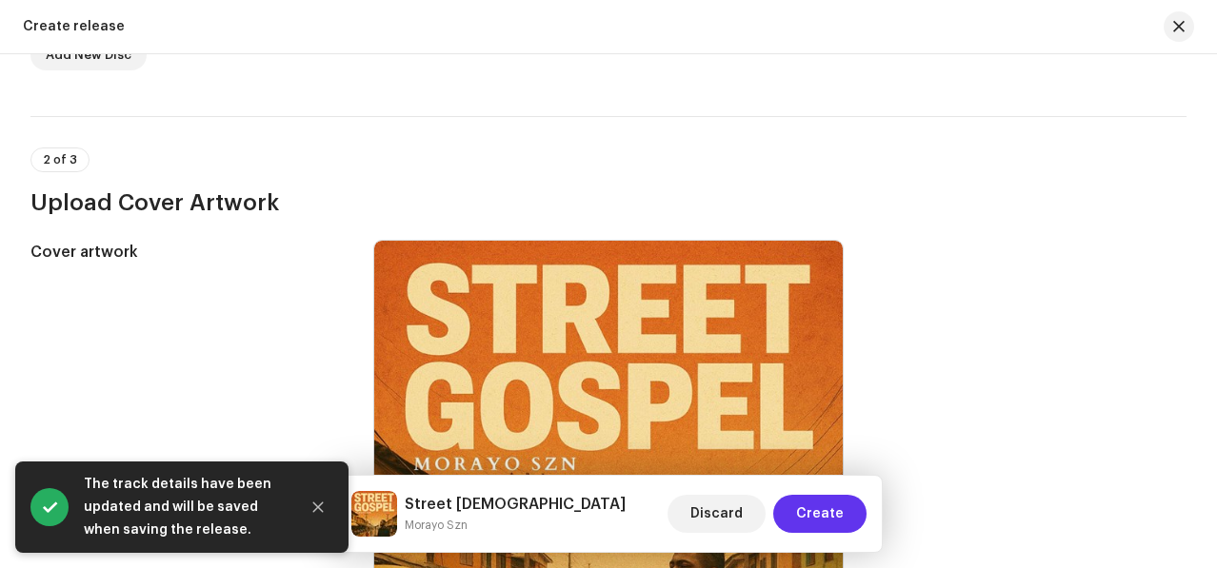
click at [815, 508] on span "Create" at bounding box center [820, 514] width 48 height 38
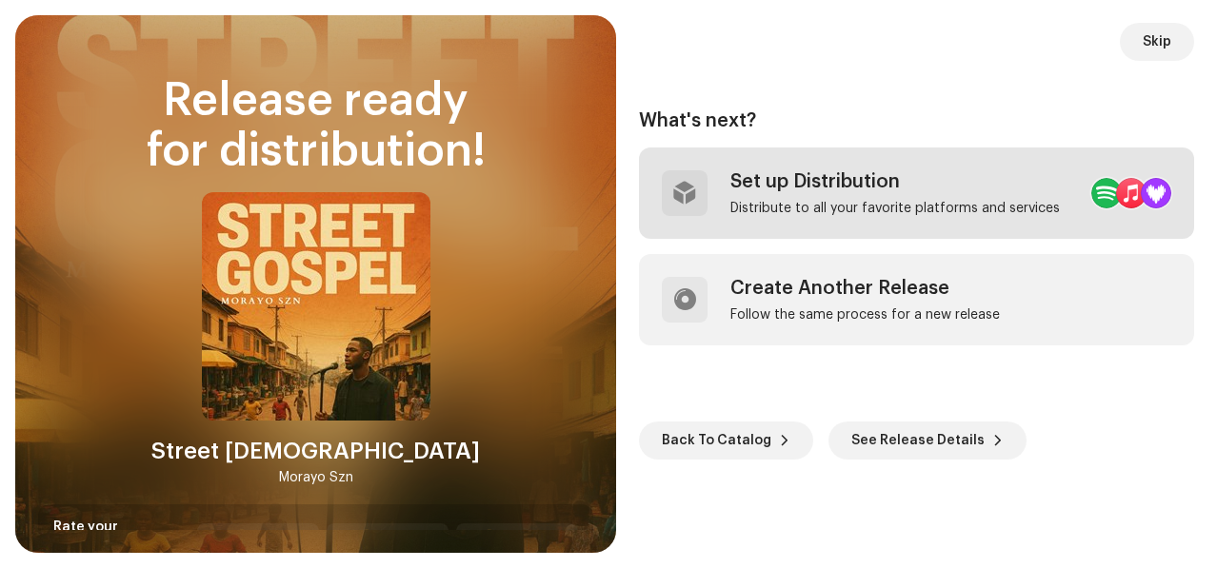
click at [927, 202] on div "Distribute to all your favorite platforms and services" at bounding box center [894, 208] width 329 height 15
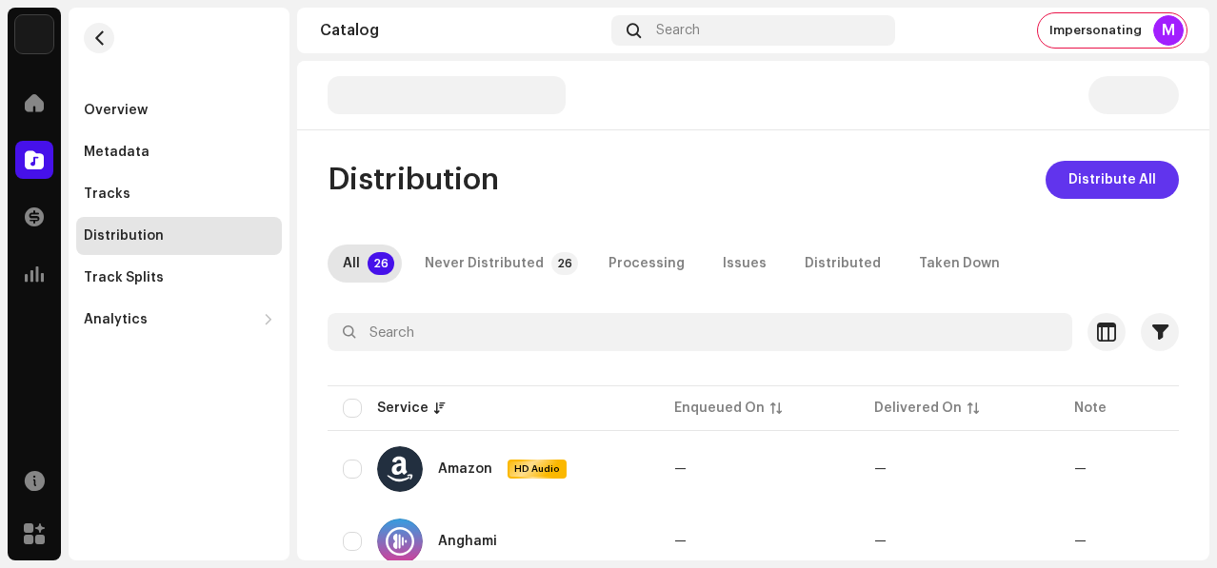
click at [1078, 181] on span "Distribute All" at bounding box center [1112, 180] width 88 height 38
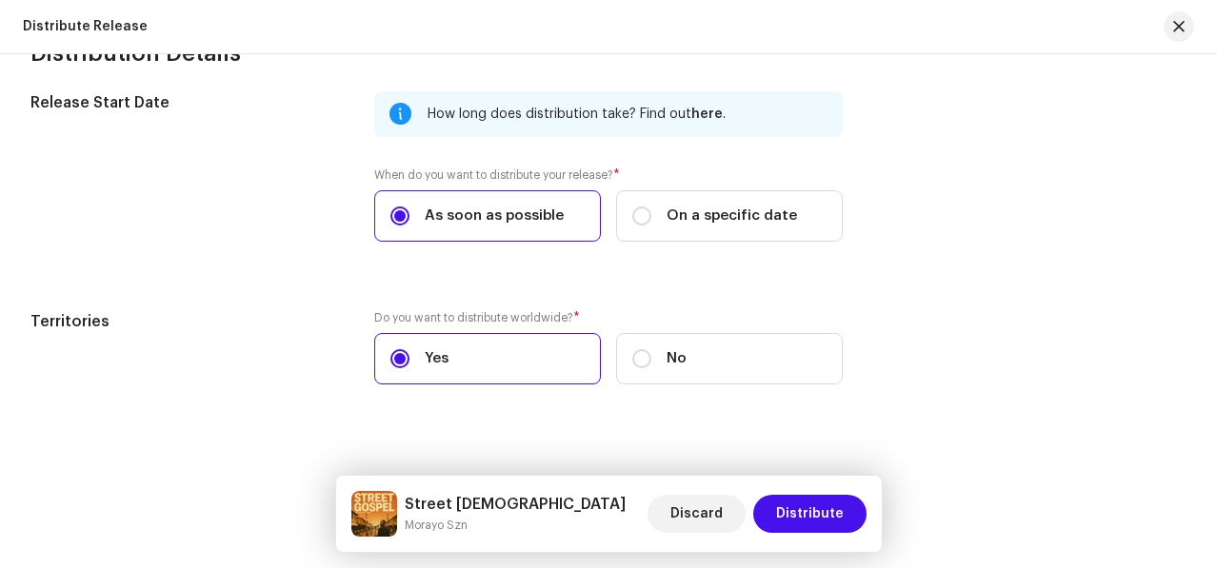
scroll to position [3551, 0]
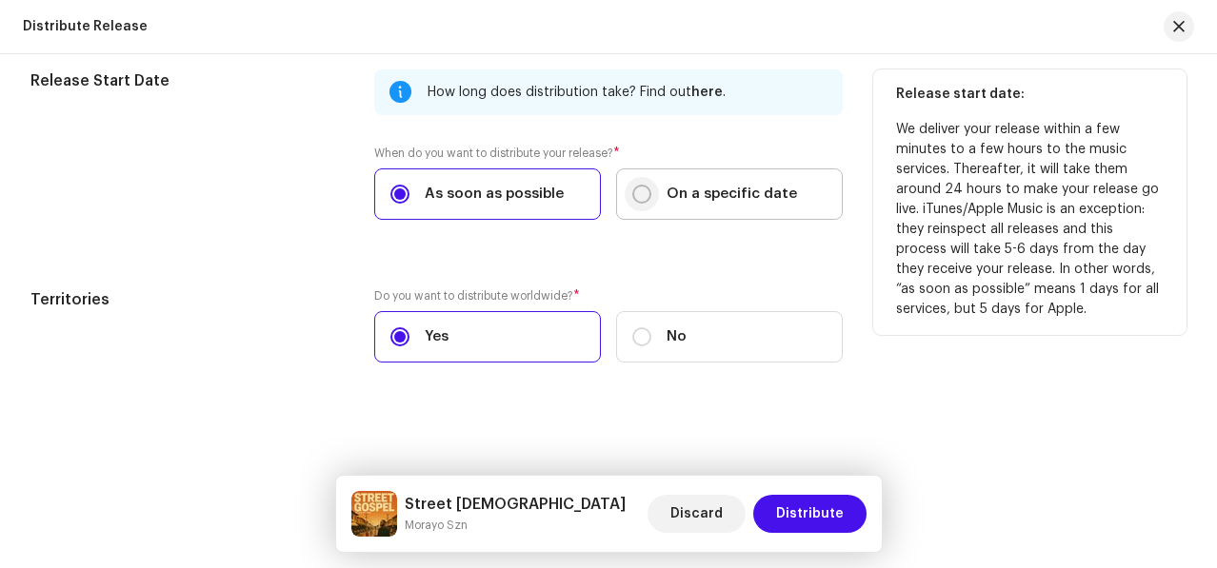
click at [638, 193] on input "On a specific date" at bounding box center [641, 194] width 19 height 19
radio input "true"
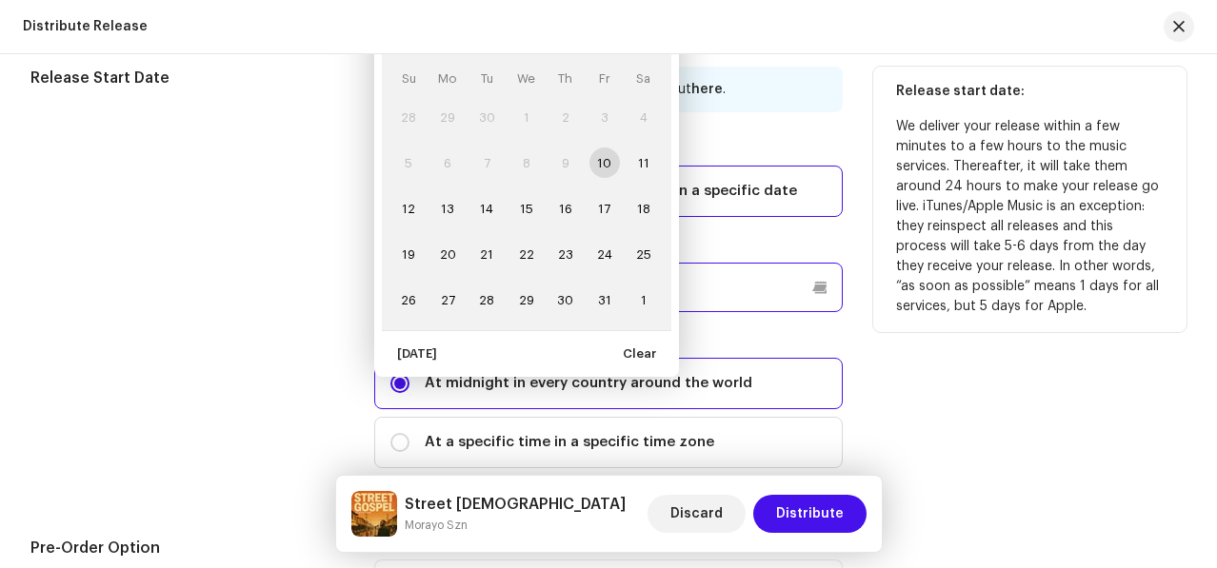
click at [669, 299] on p-datepicker "[DATE] Su Mo Tu We Th Fr Sa 28 29 30 1 2 3 4 5 6 7 8 9 10 11 12 13 14 15 16 17 …" at bounding box center [608, 288] width 469 height 50
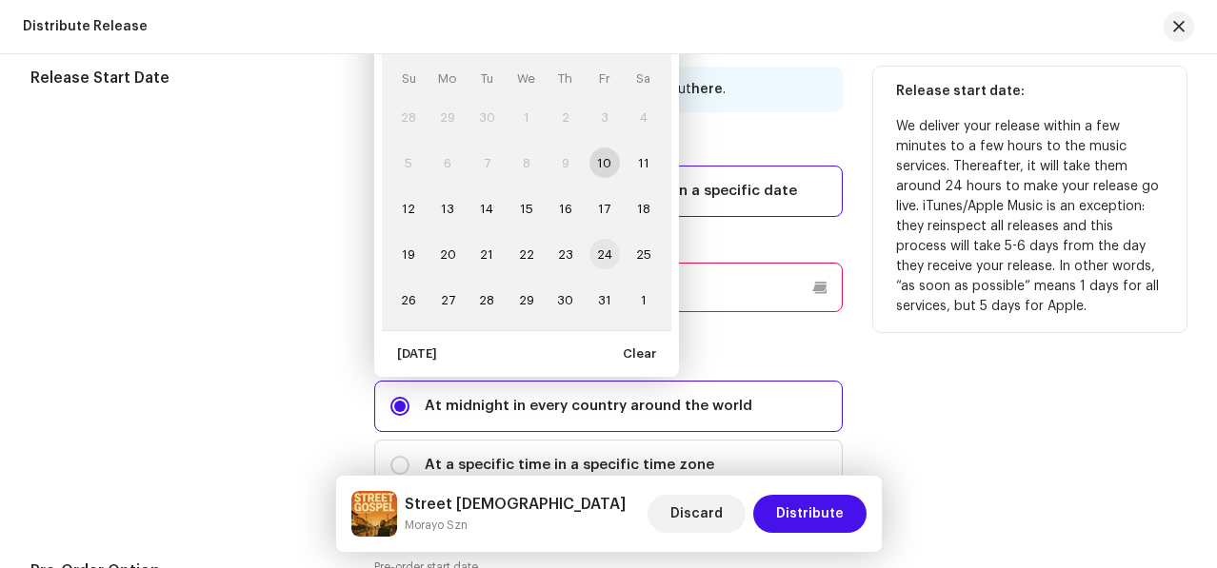
click at [602, 254] on span "24" at bounding box center [604, 254] width 30 height 30
type input "[DATE]"
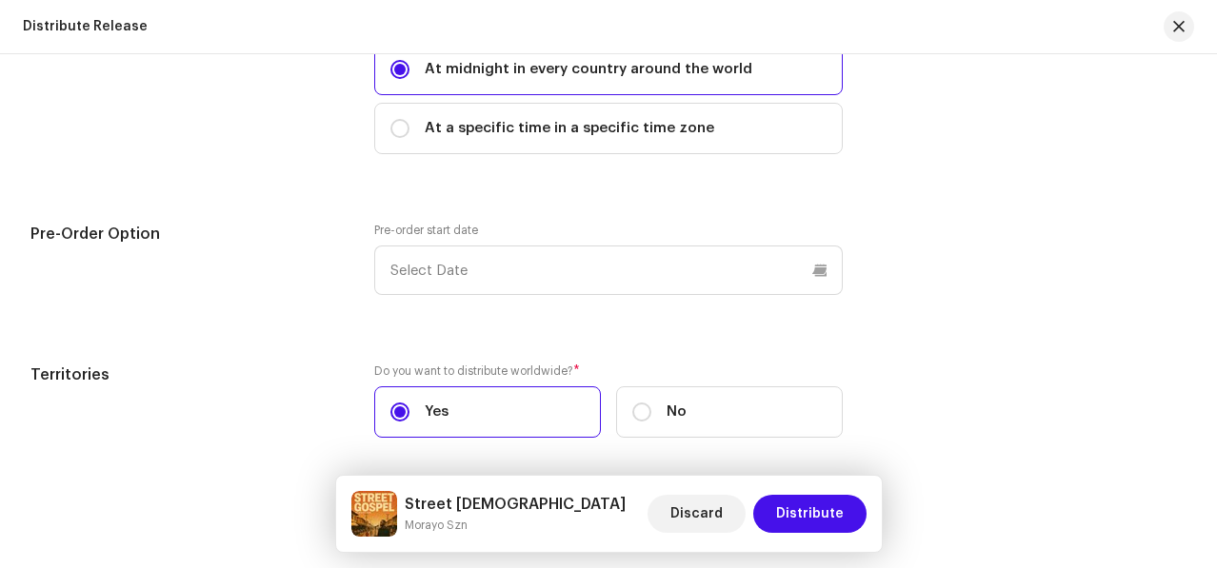
scroll to position [3881, 0]
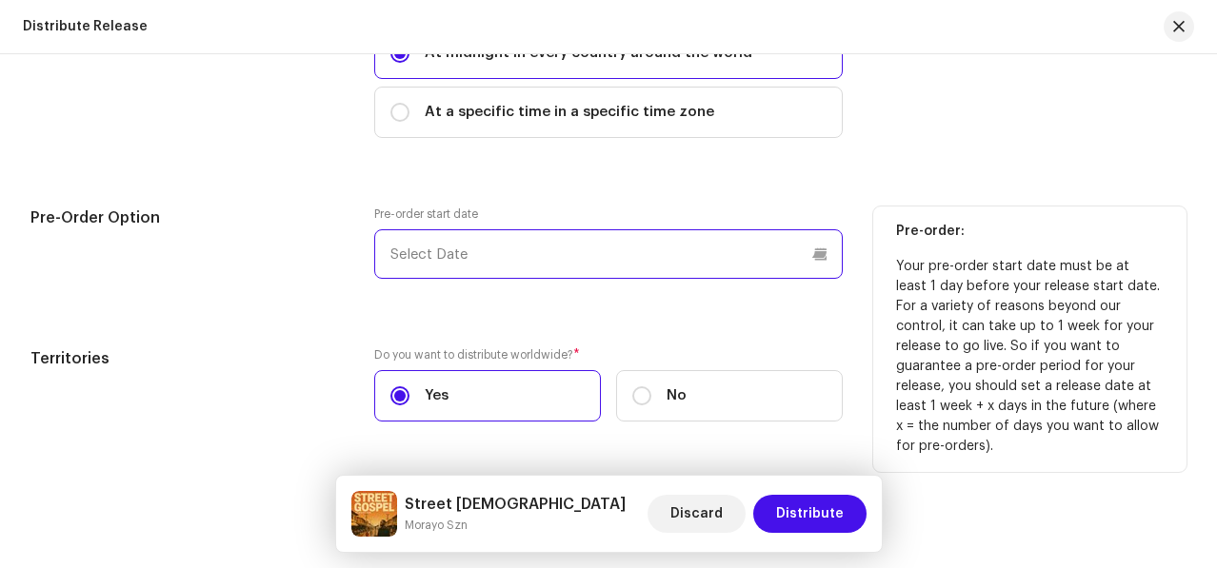
click at [779, 258] on input "text" at bounding box center [608, 254] width 469 height 50
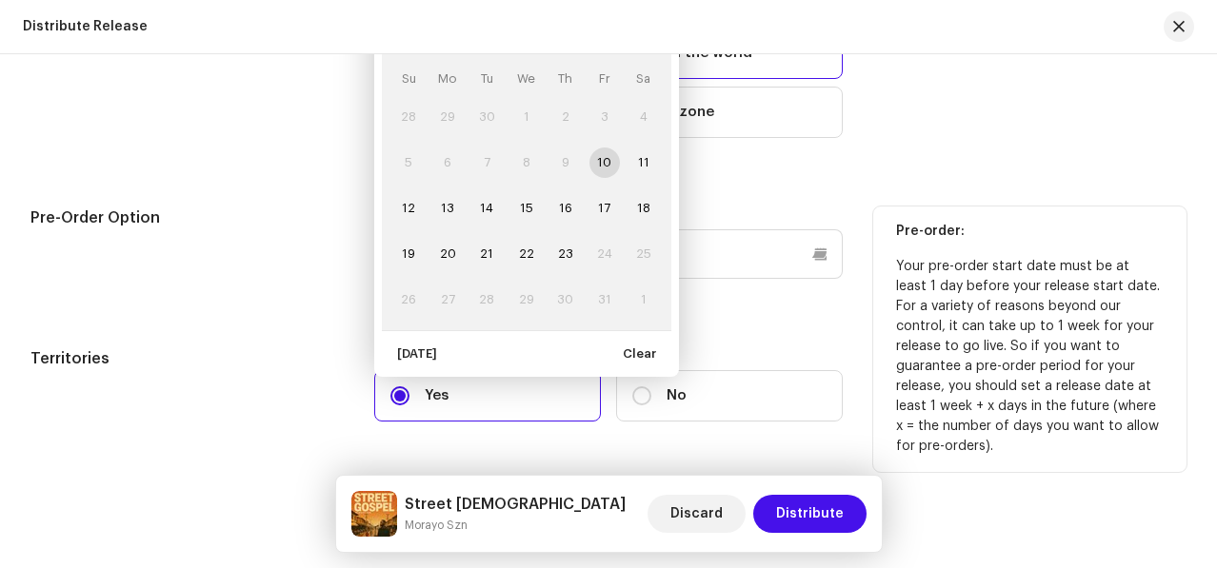
click at [592, 158] on td "10" at bounding box center [604, 163] width 39 height 46
click at [603, 167] on td "10" at bounding box center [604, 163] width 39 height 46
click at [419, 354] on span "[DATE]" at bounding box center [417, 354] width 40 height 38
type input "[DATE]"
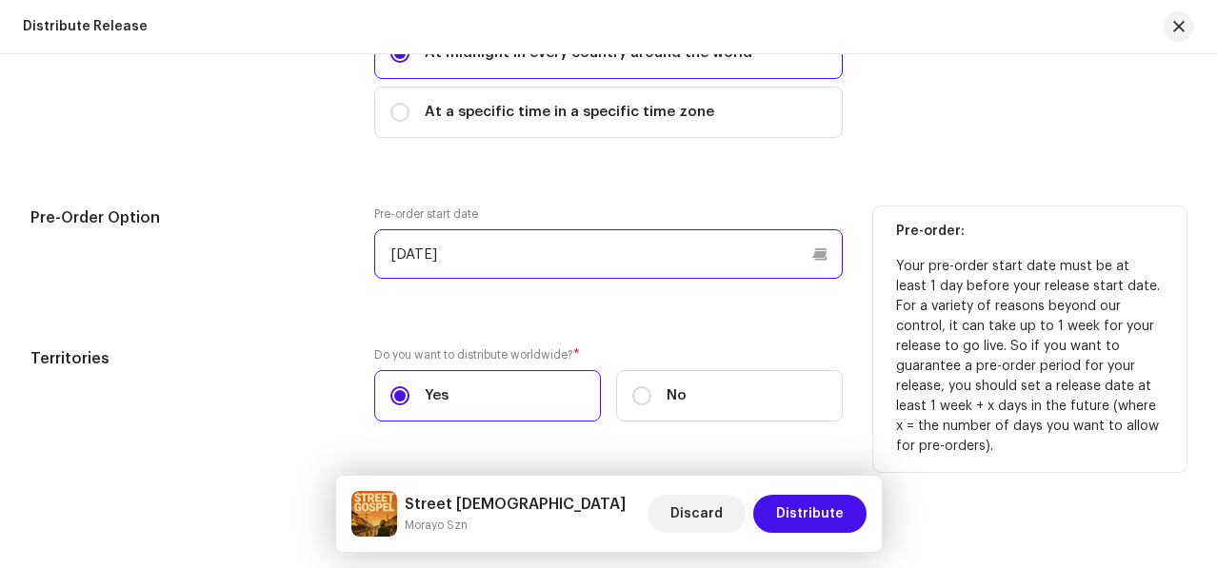
click at [609, 270] on input "[DATE]" at bounding box center [608, 254] width 469 height 50
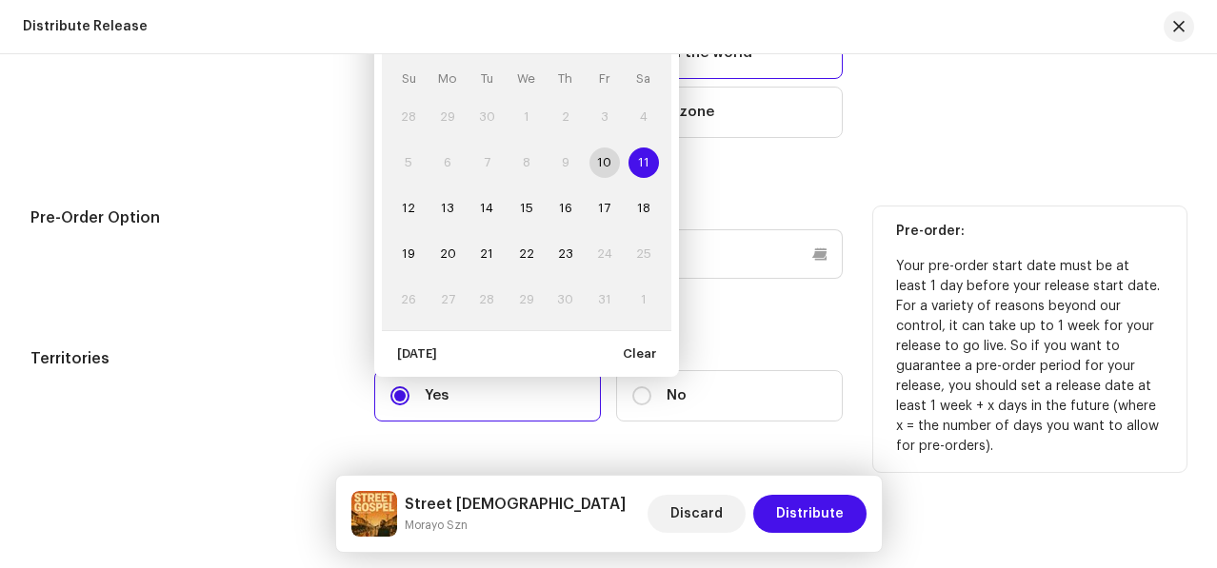
click at [604, 164] on td "10" at bounding box center [604, 163] width 39 height 46
click at [628, 348] on span "Clear" at bounding box center [639, 354] width 33 height 38
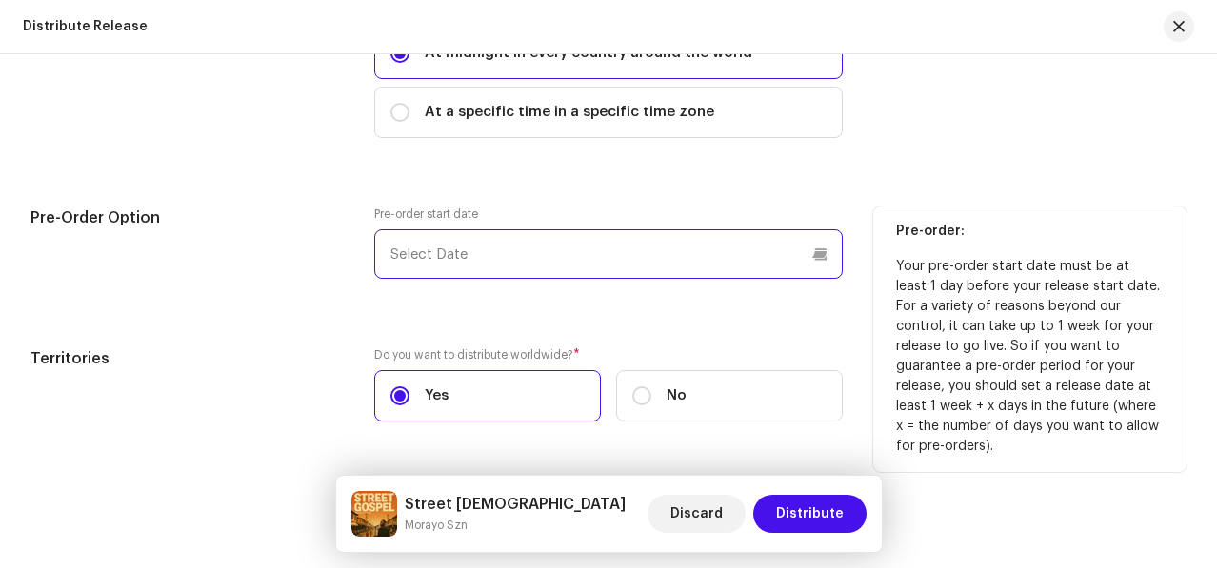
click at [607, 254] on input "text" at bounding box center [608, 254] width 469 height 50
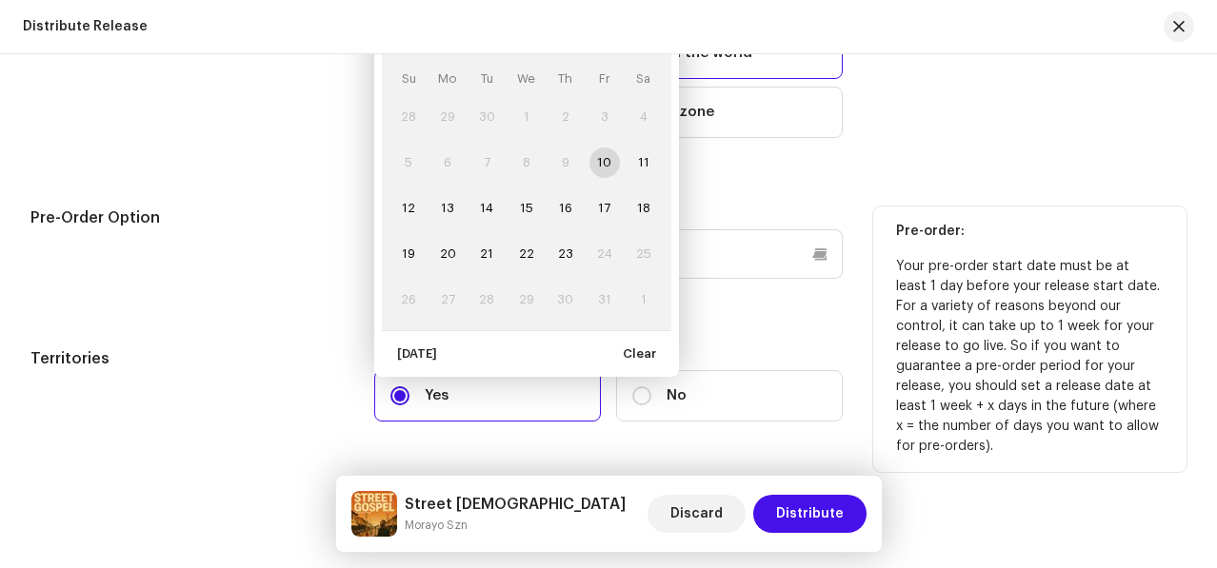
click at [607, 160] on td "10" at bounding box center [604, 163] width 39 height 46
click at [603, 165] on td "10" at bounding box center [604, 163] width 39 height 46
click at [416, 354] on span "[DATE]" at bounding box center [417, 354] width 40 height 38
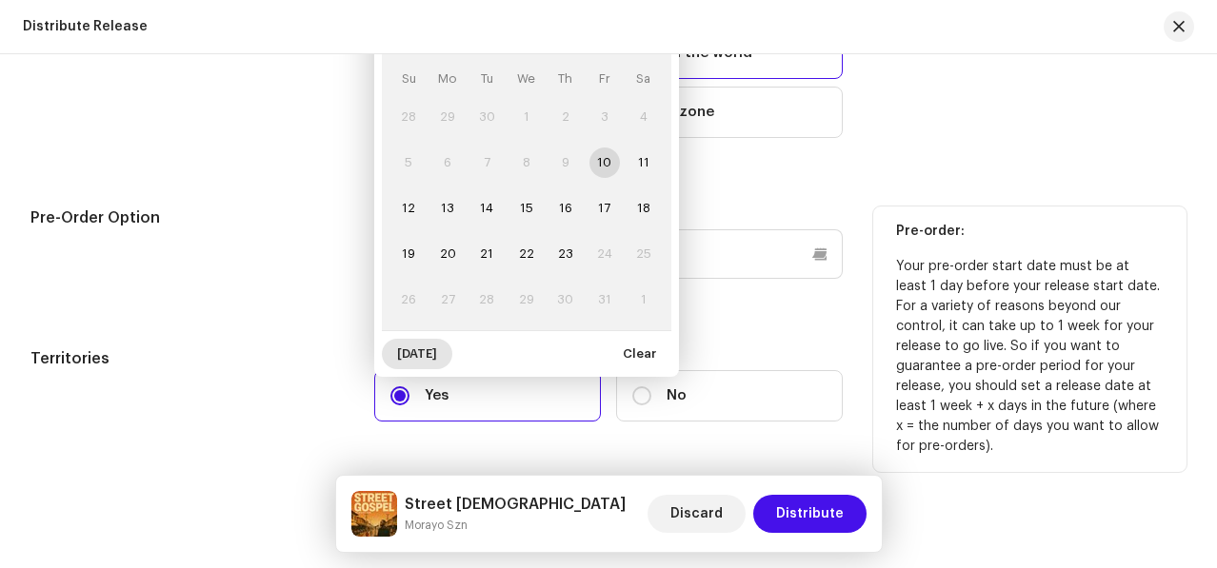
type input "[DATE]"
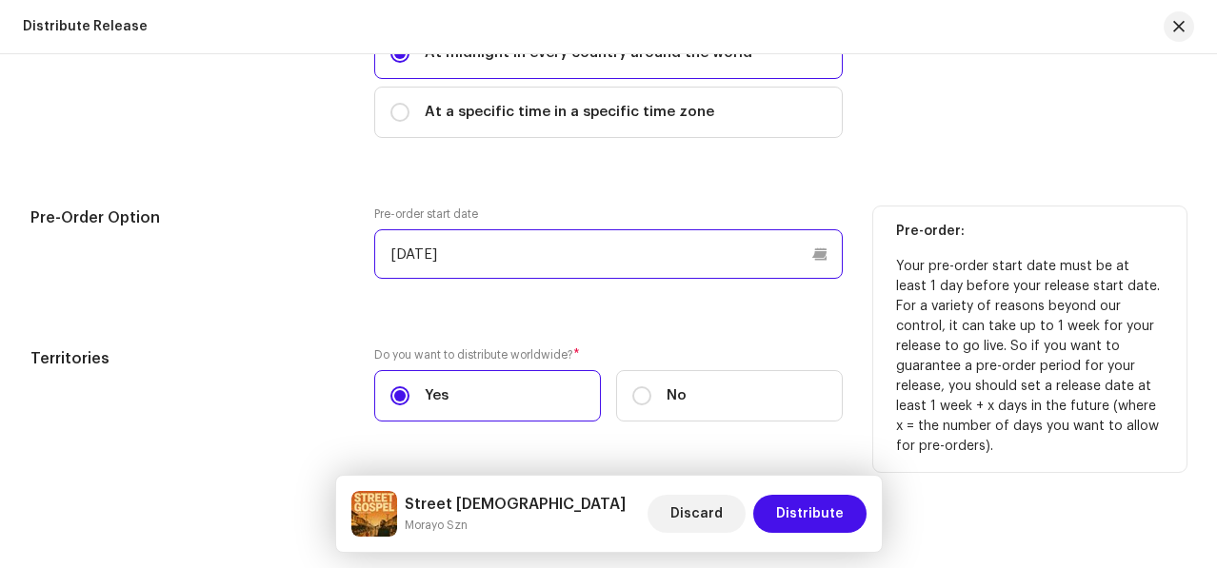
scroll to position [3912, 0]
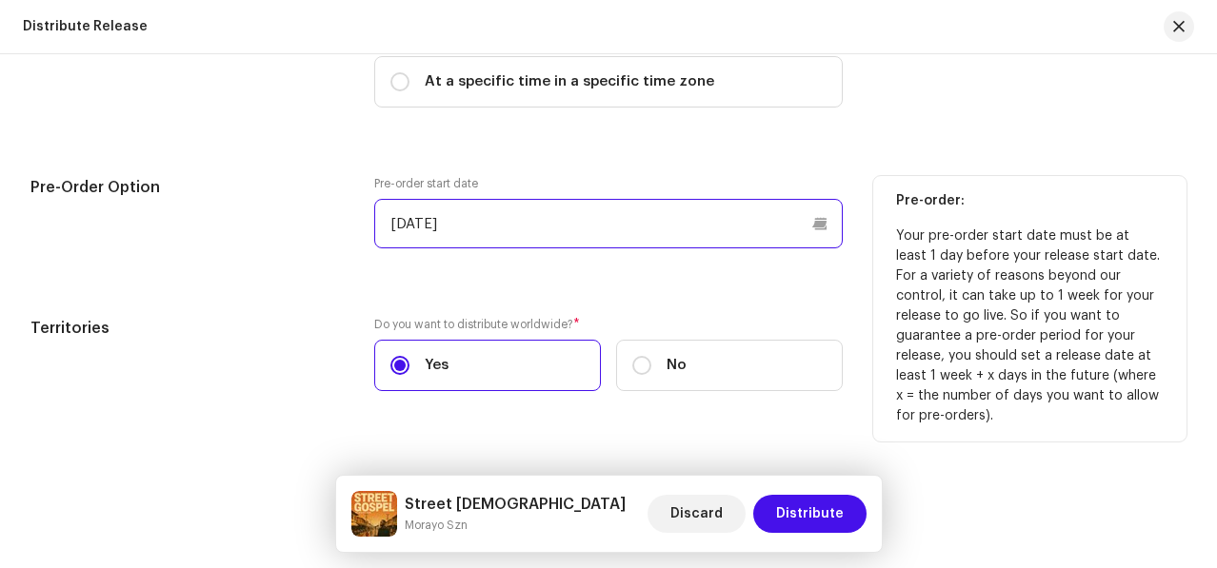
click at [587, 230] on input "[DATE]" at bounding box center [608, 224] width 469 height 50
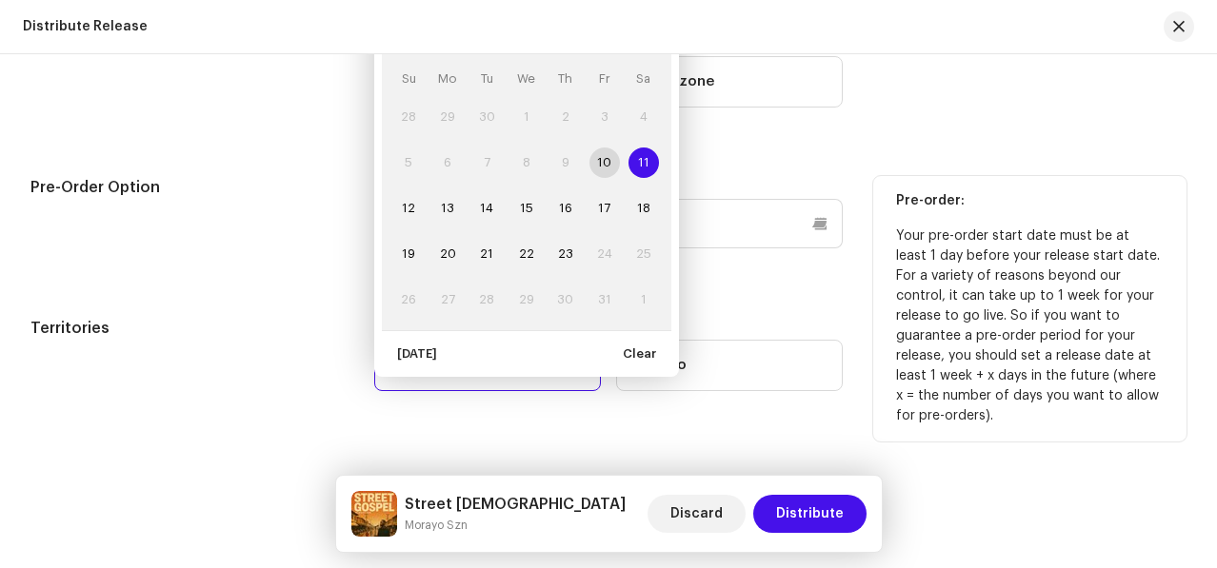
click at [606, 167] on td "10" at bounding box center [604, 163] width 39 height 46
click at [421, 355] on span "[DATE]" at bounding box center [417, 354] width 40 height 38
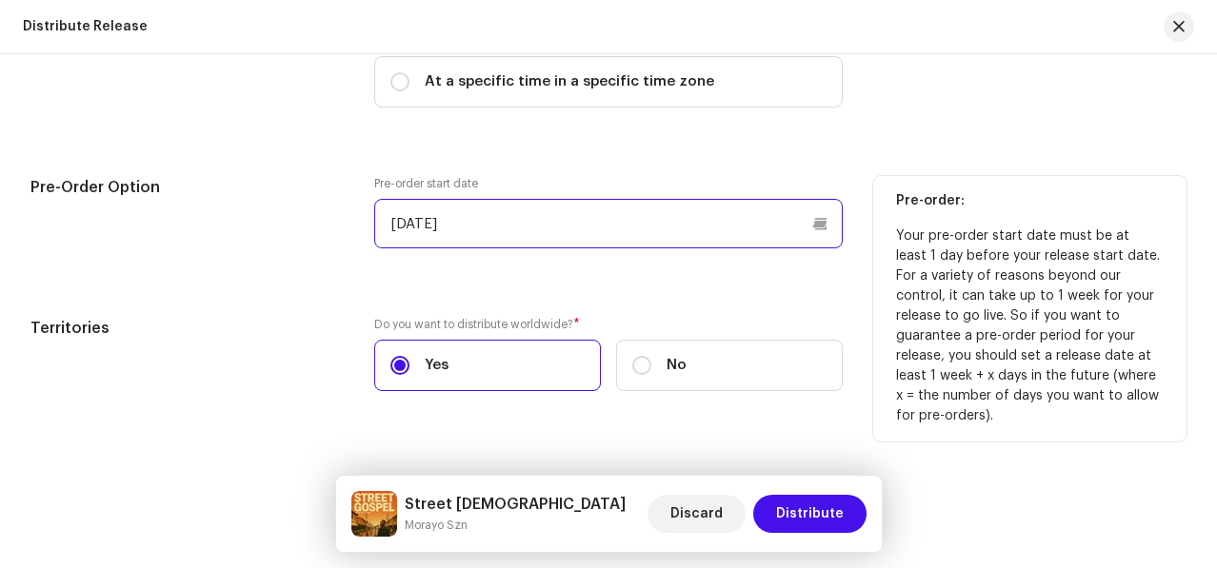
scroll to position [3944, 0]
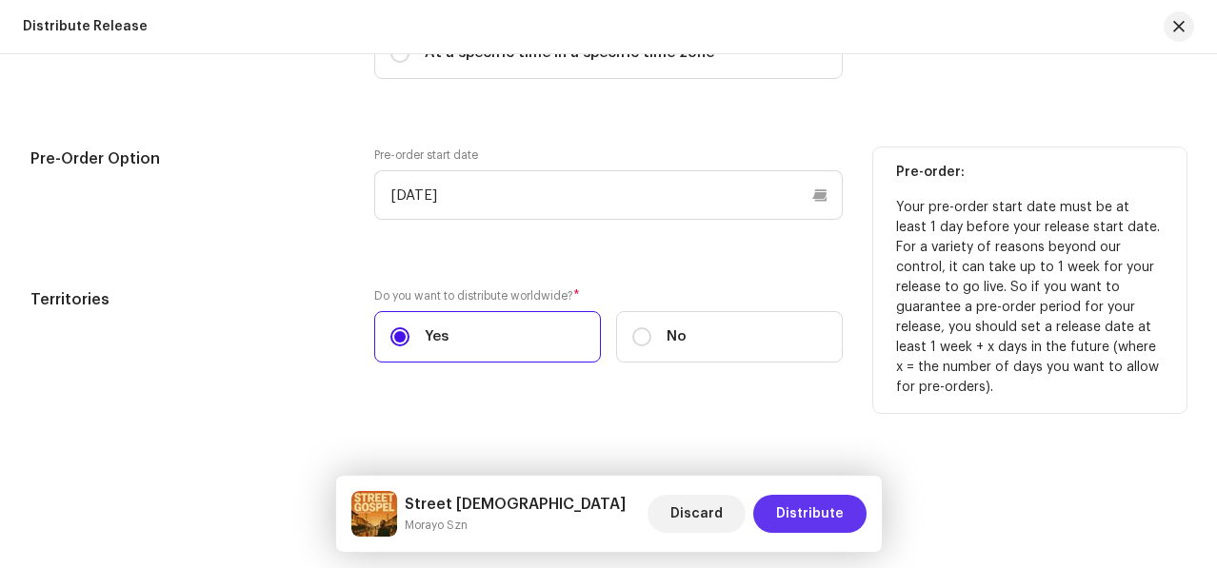
click at [789, 515] on span "Distribute" at bounding box center [810, 514] width 68 height 38
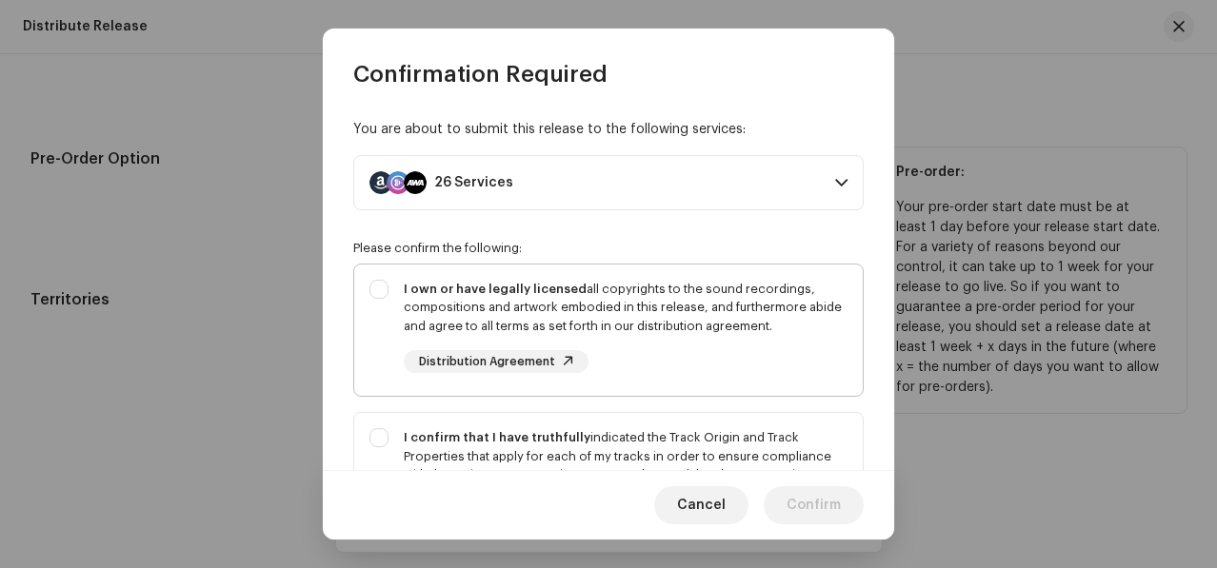
click at [377, 284] on div "I own or have legally licensed all copyrights to the sound recordings, composit…" at bounding box center [608, 327] width 508 height 125
checkbox input "true"
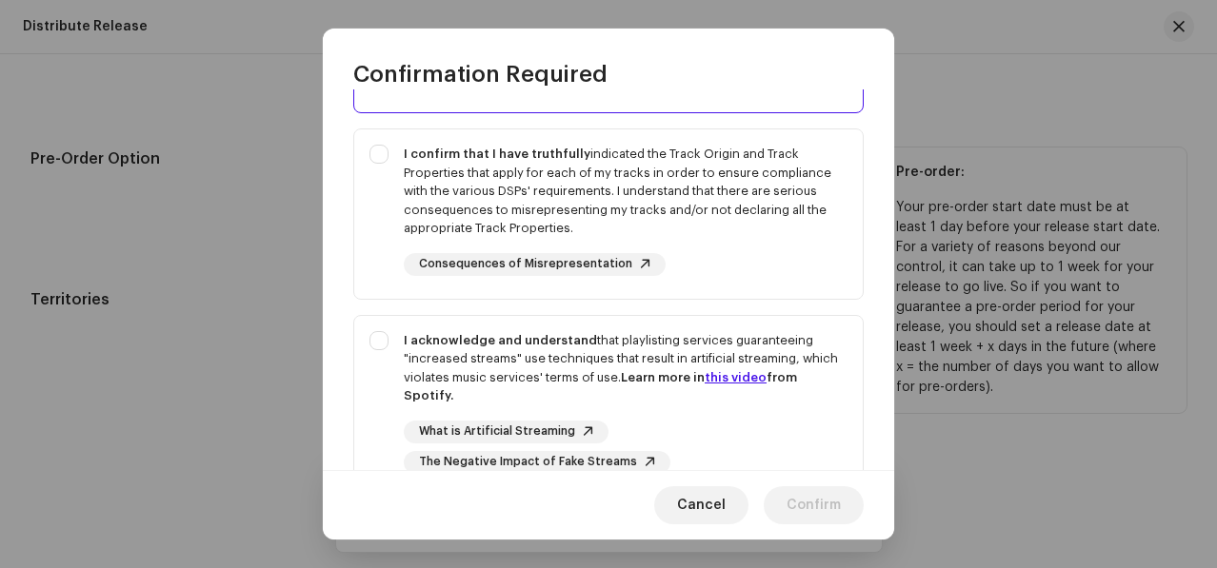
scroll to position [361, 0]
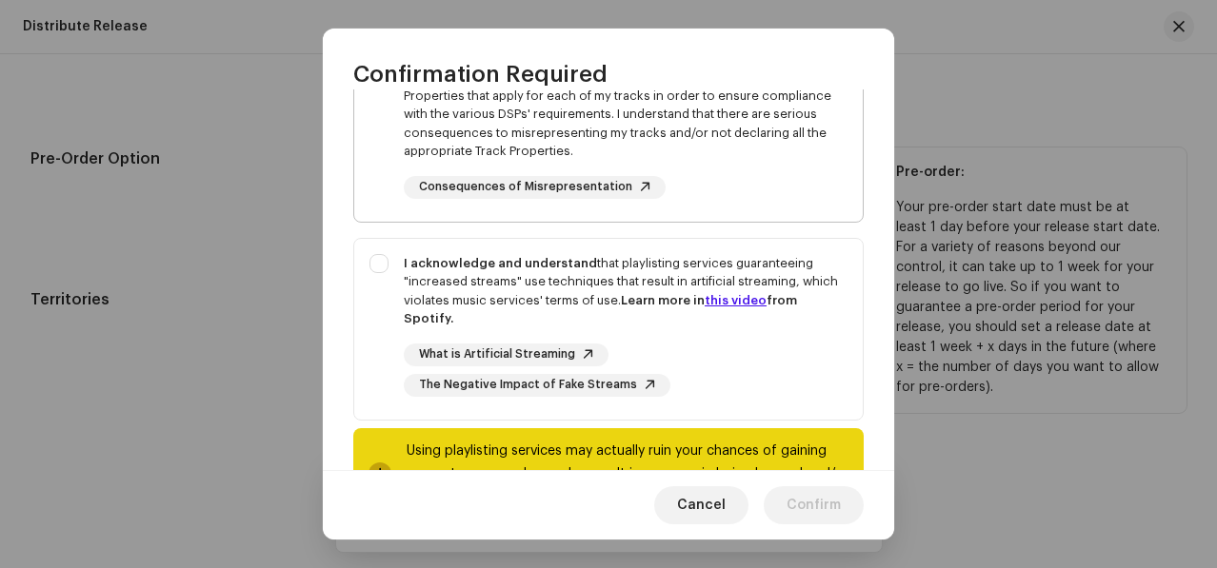
click at [384, 177] on div "I confirm that I have truthfully indicated the Track Origin and Track Propertie…" at bounding box center [608, 133] width 508 height 162
checkbox input "true"
click at [373, 275] on div "I acknowledge and understand that playlisting services guaranteeing "increased …" at bounding box center [608, 325] width 508 height 173
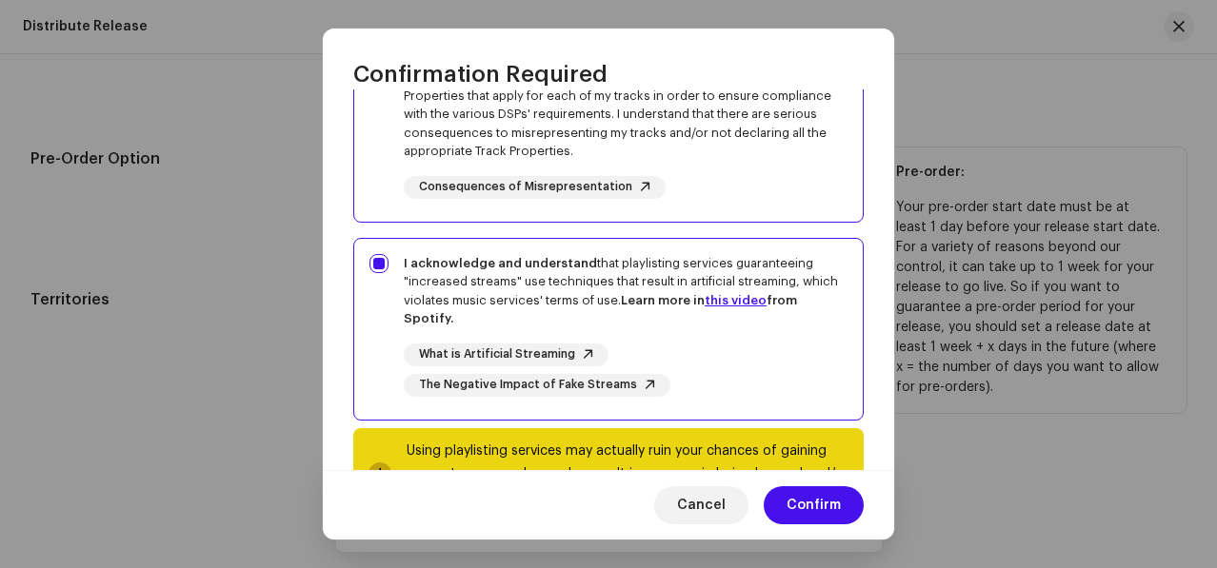
checkbox input "true"
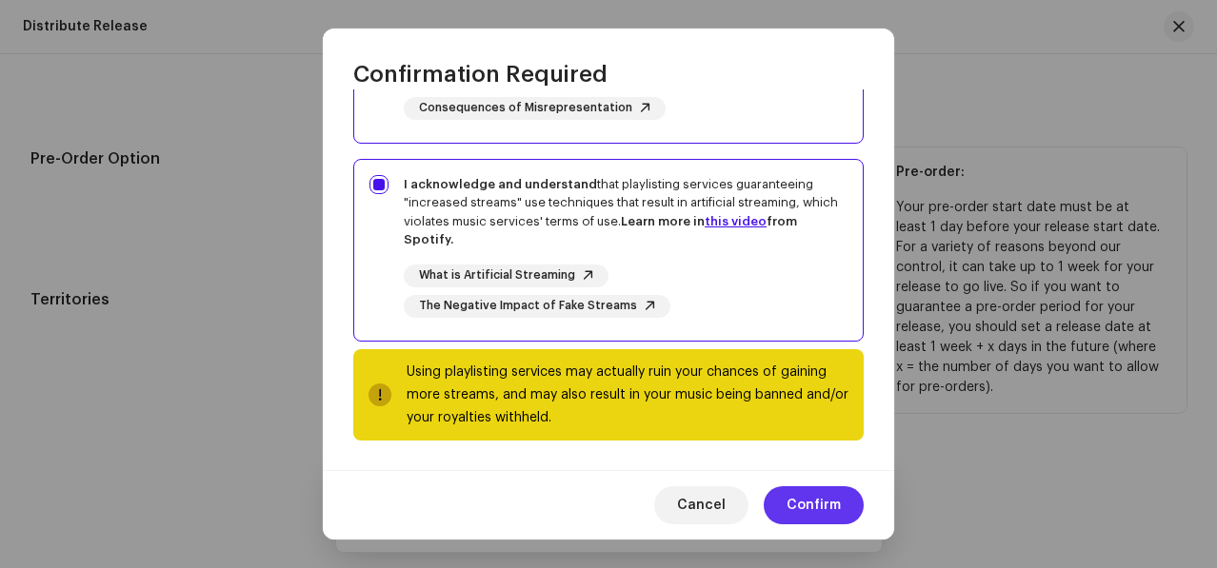
click at [771, 500] on button "Confirm" at bounding box center [814, 506] width 100 height 38
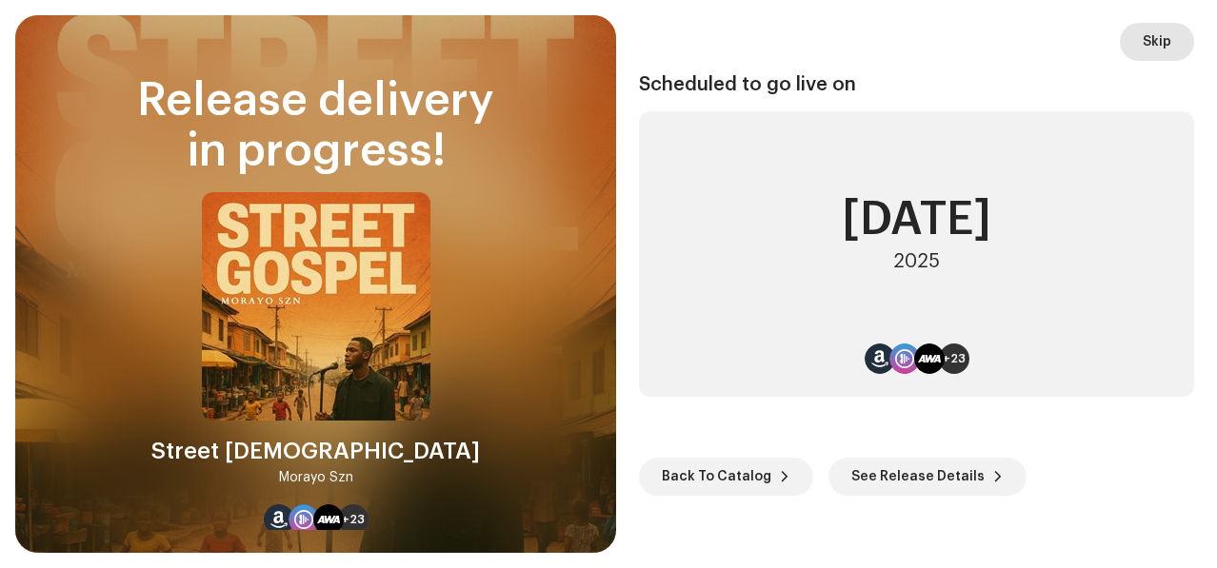
click at [1165, 37] on span "Skip" at bounding box center [1157, 42] width 29 height 38
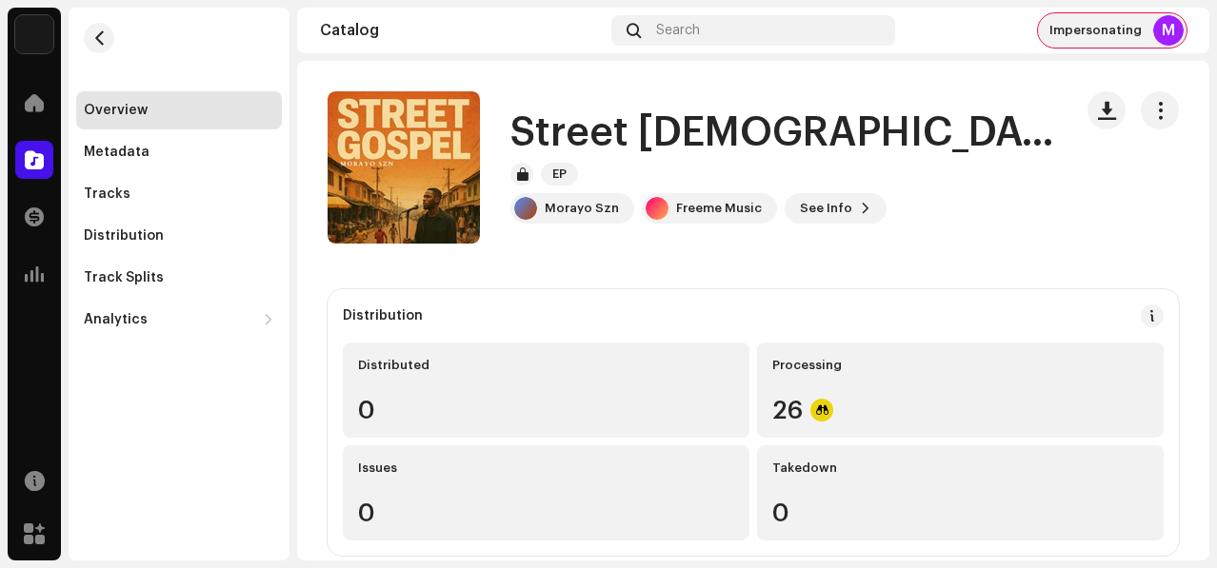
click at [1072, 34] on span "Impersonating" at bounding box center [1095, 30] width 92 height 15
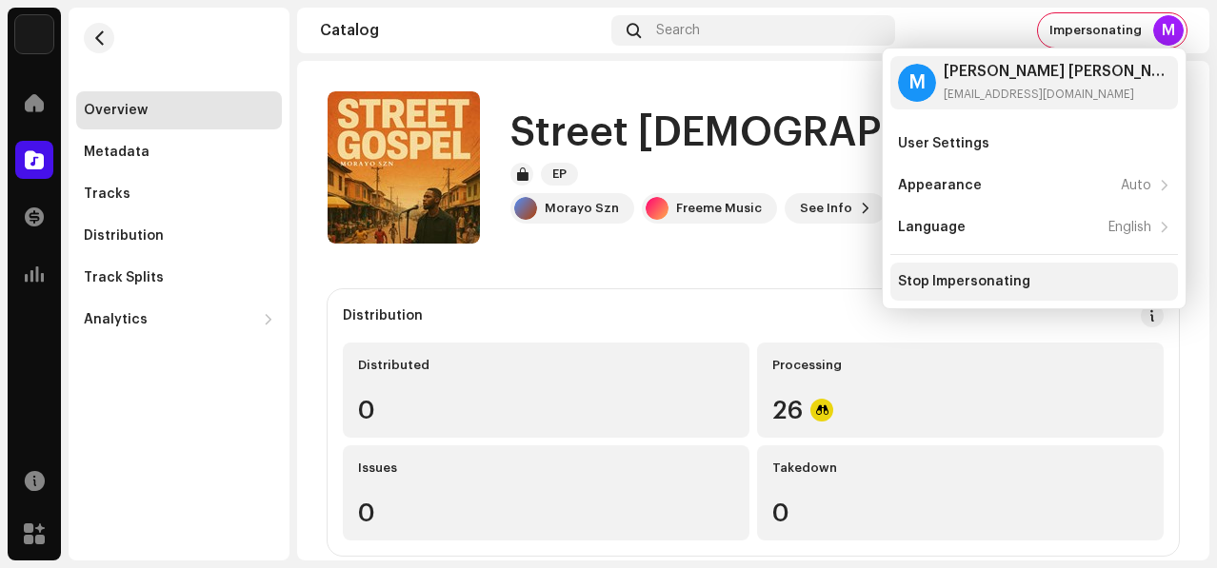
click at [966, 274] on div "Stop Impersonating" at bounding box center [964, 281] width 132 height 15
